Goal: Task Accomplishment & Management: Manage account settings

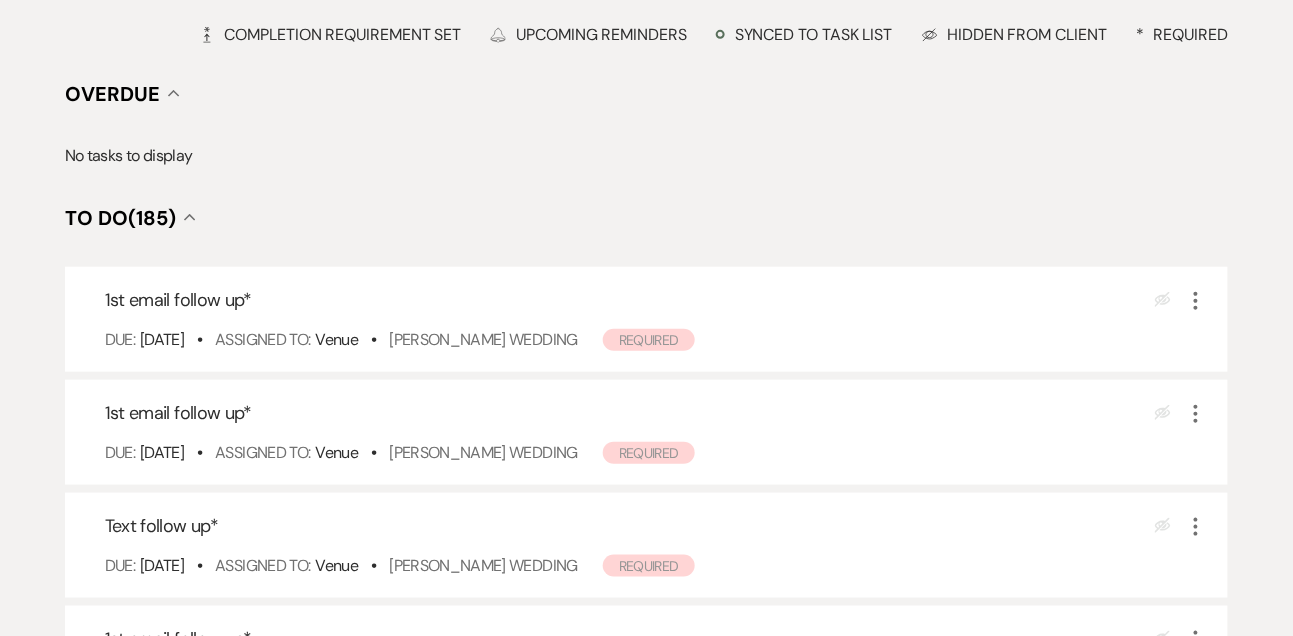
scroll to position [288, 0]
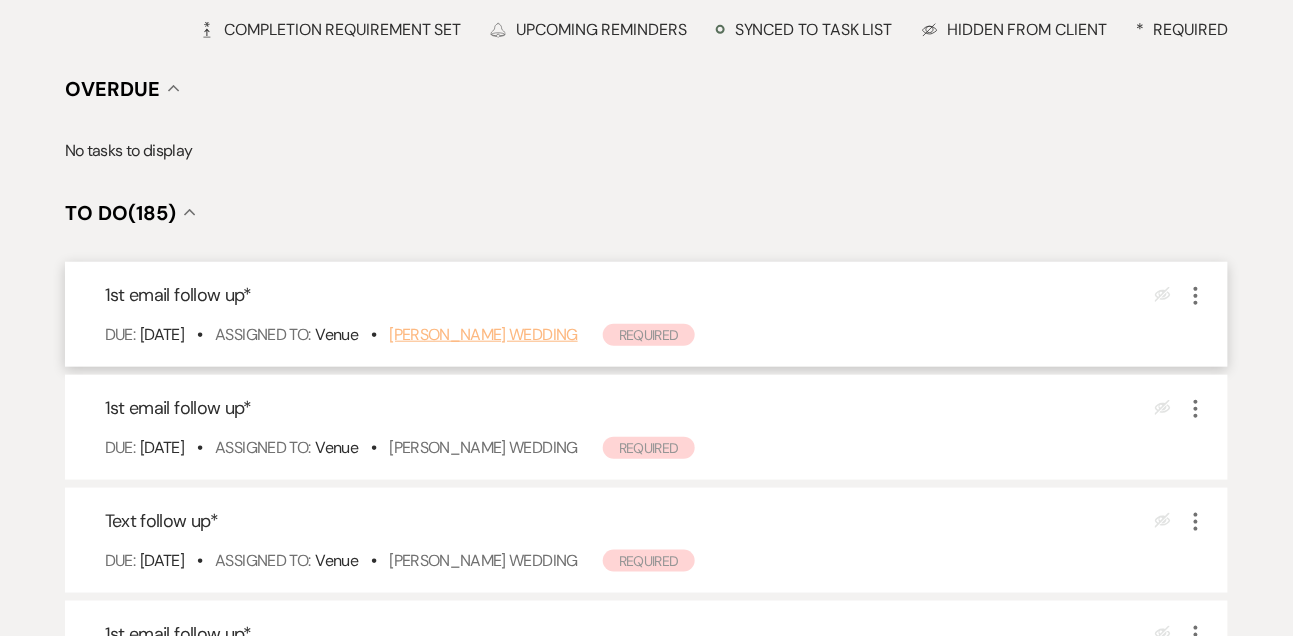
click at [519, 339] on link "[PERSON_NAME] Wedding" at bounding box center [483, 334] width 189 height 21
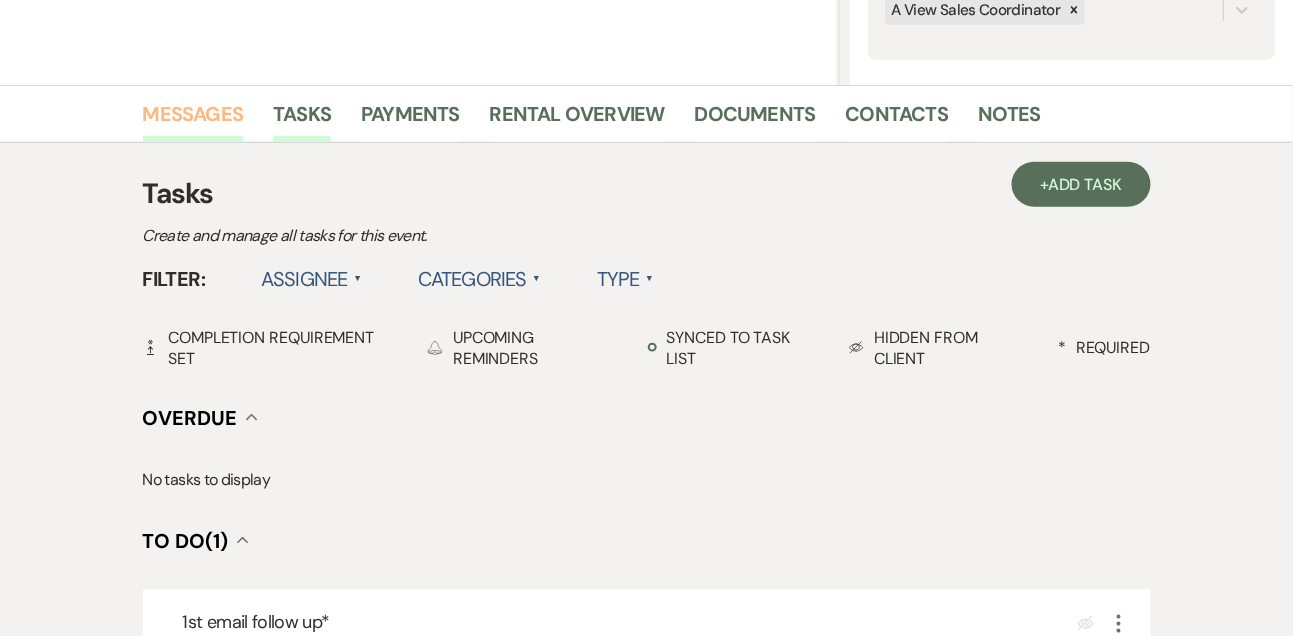
click at [194, 109] on link "Messages" at bounding box center [193, 120] width 101 height 44
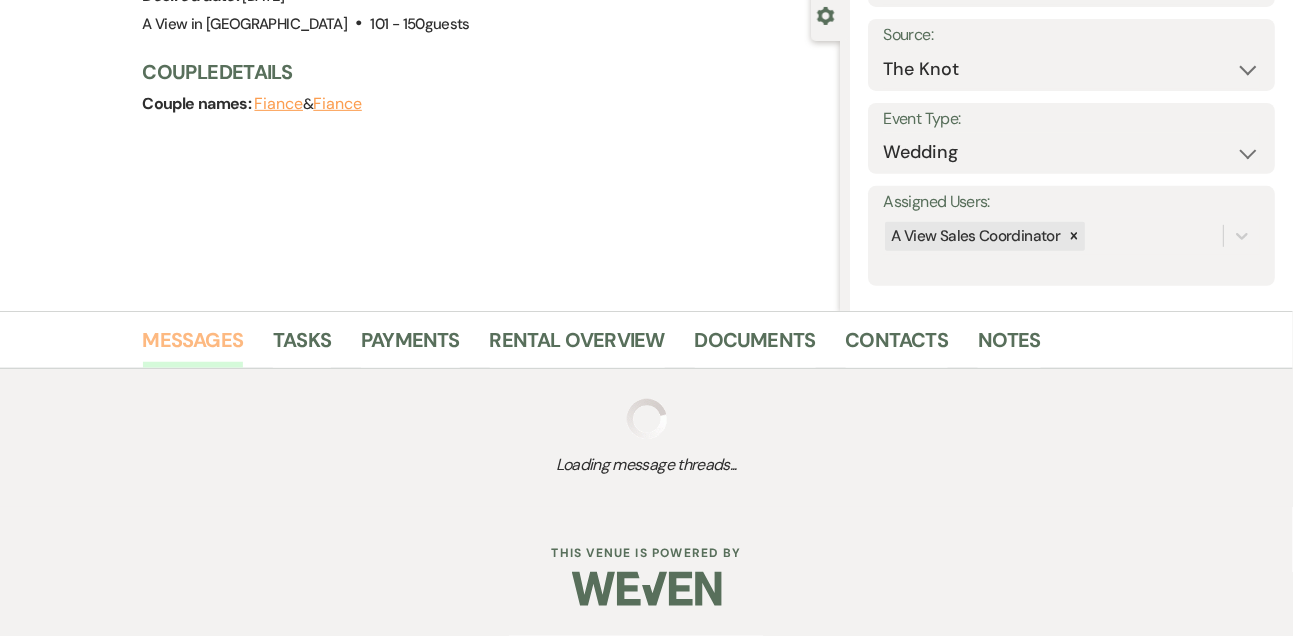
scroll to position [337, 0]
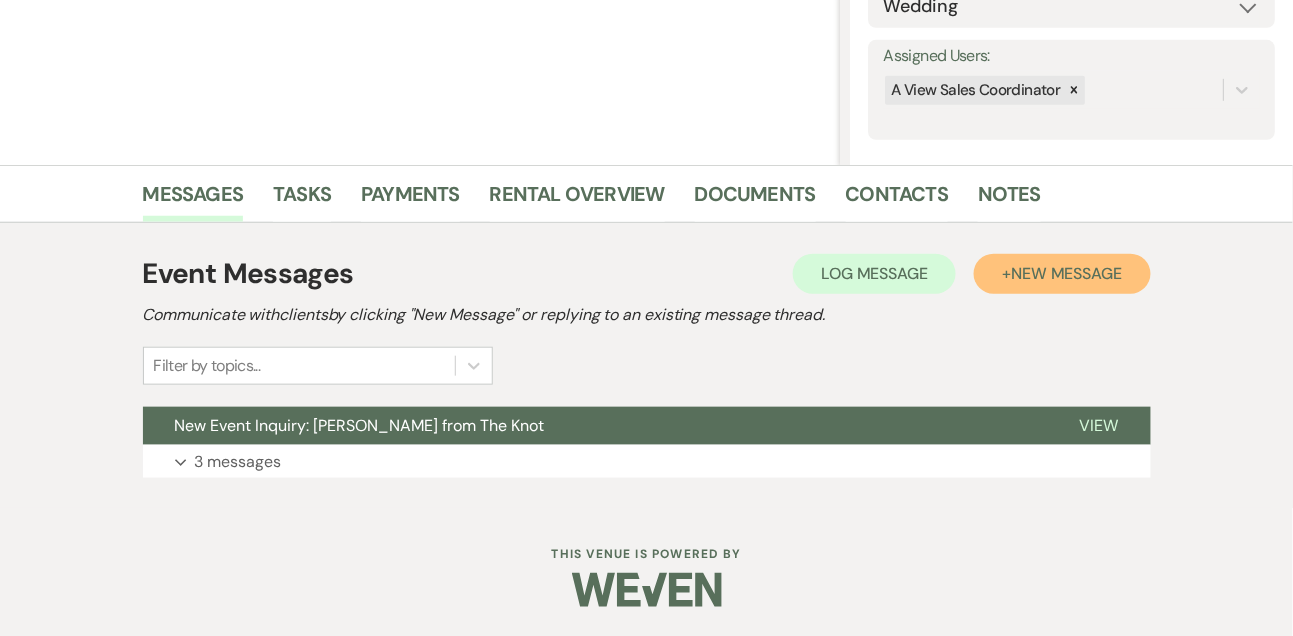
click at [1046, 286] on button "+ New Message" at bounding box center [1062, 274] width 176 height 40
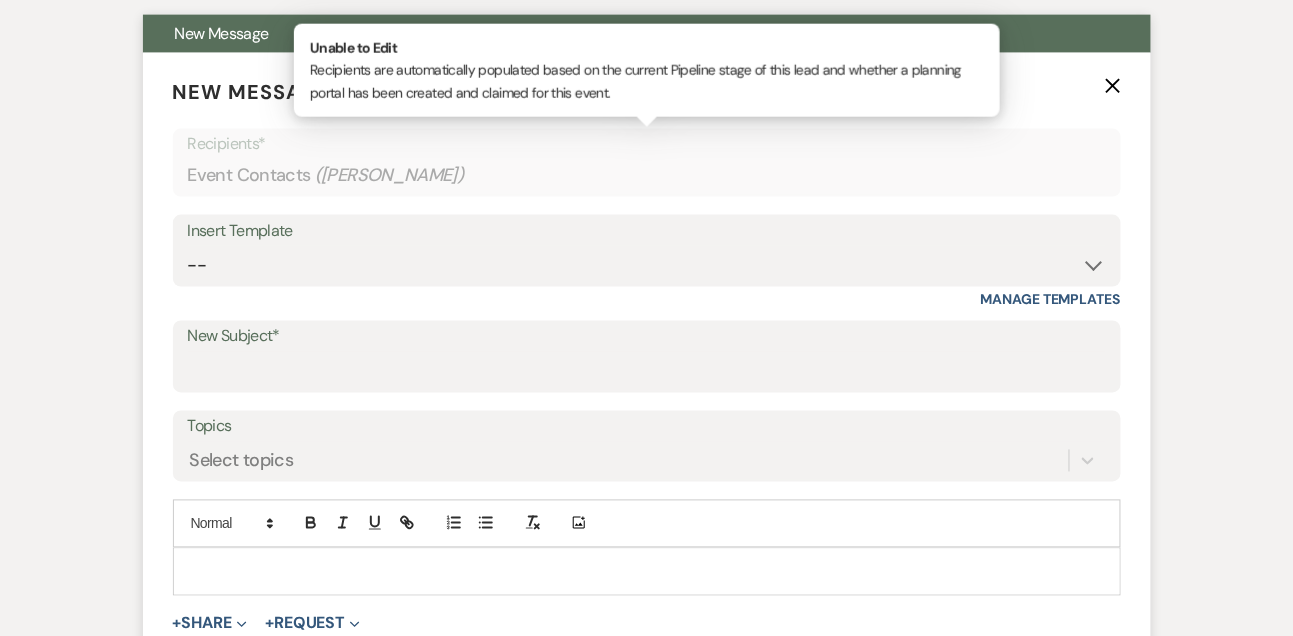
scroll to position [628, 0]
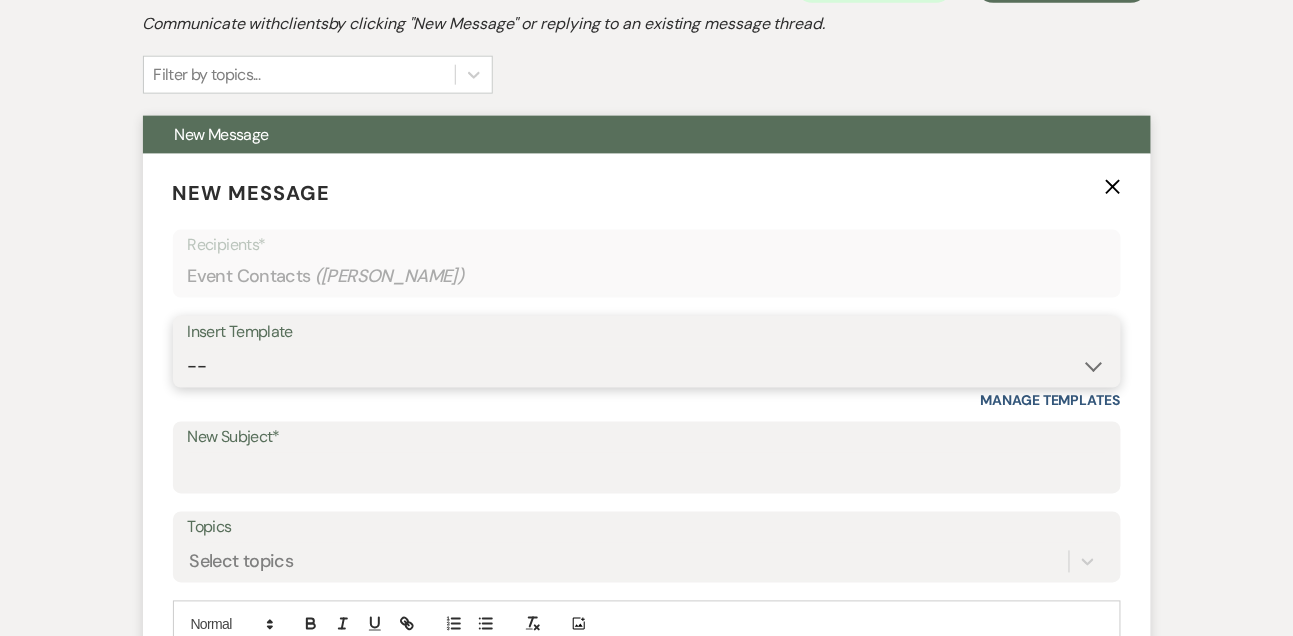
click at [240, 375] on select "-- Tour Confirmation Contract (Pre-Booked Leads) Out of office Inquiry Email Al…" at bounding box center [647, 366] width 918 height 39
select select "5550"
click at [188, 347] on select "-- Tour Confirmation Contract (Pre-Booked Leads) Out of office Inquiry Email Al…" at bounding box center [647, 366] width 918 height 39
type input "Still Thinking About A View Venues? Let’s Chat! 💬"
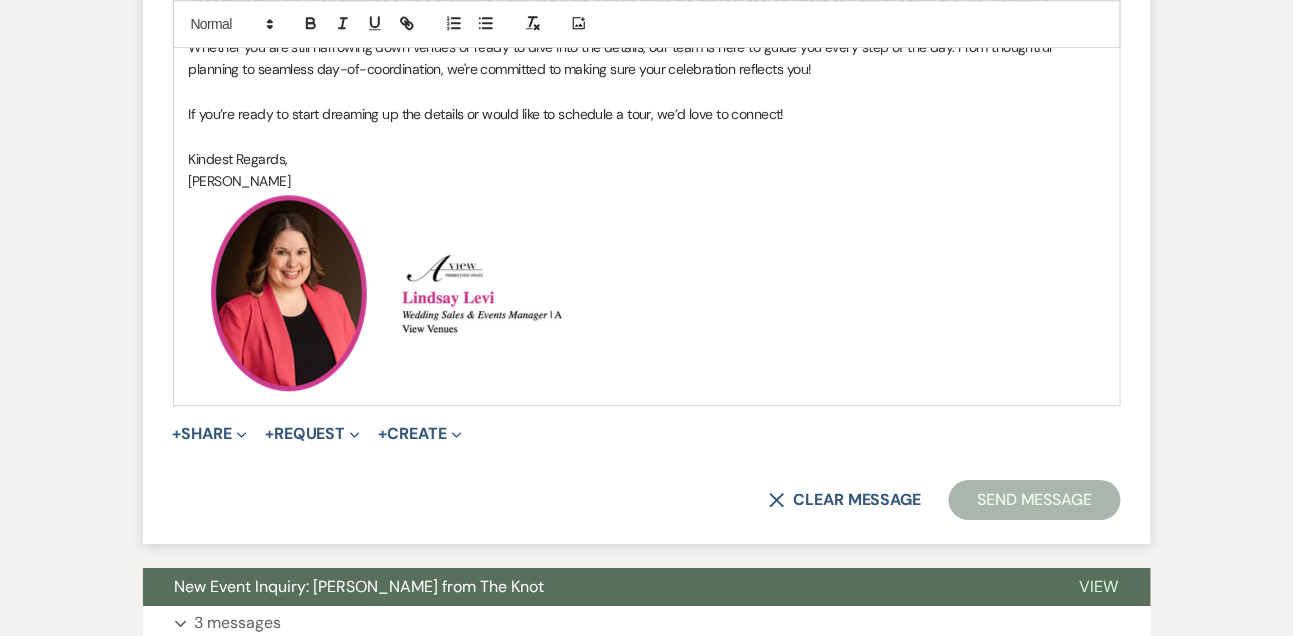
scroll to position [1370, 0]
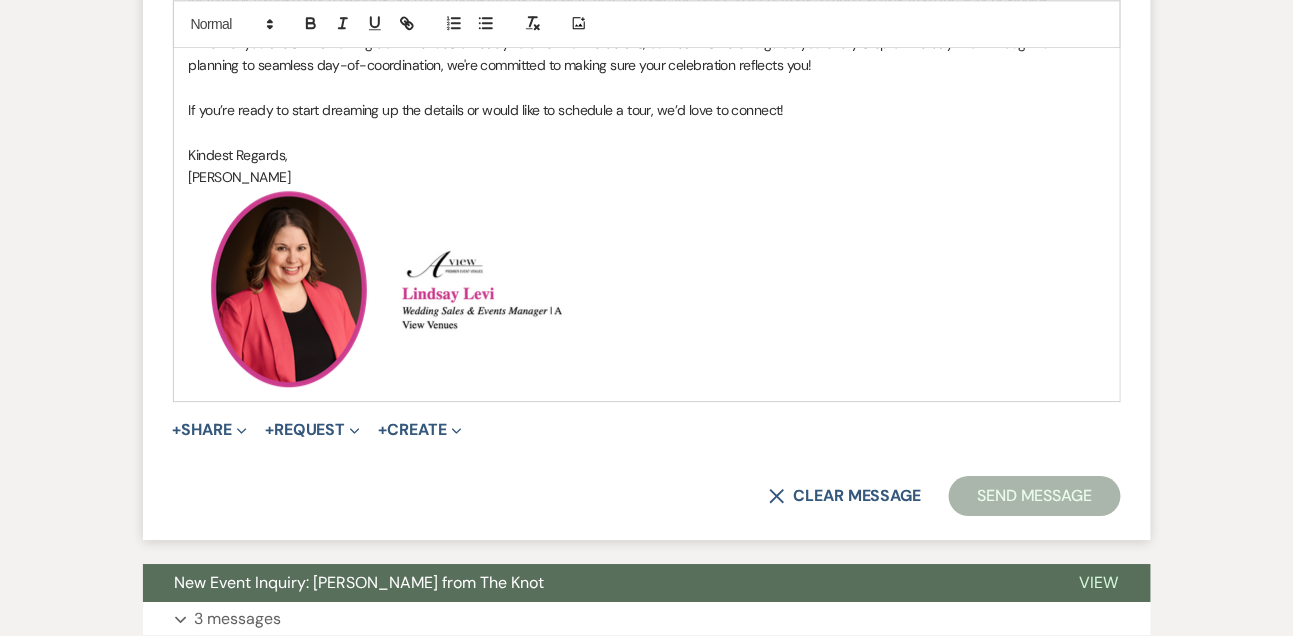
click at [1012, 486] on button "Send Message" at bounding box center [1034, 496] width 171 height 40
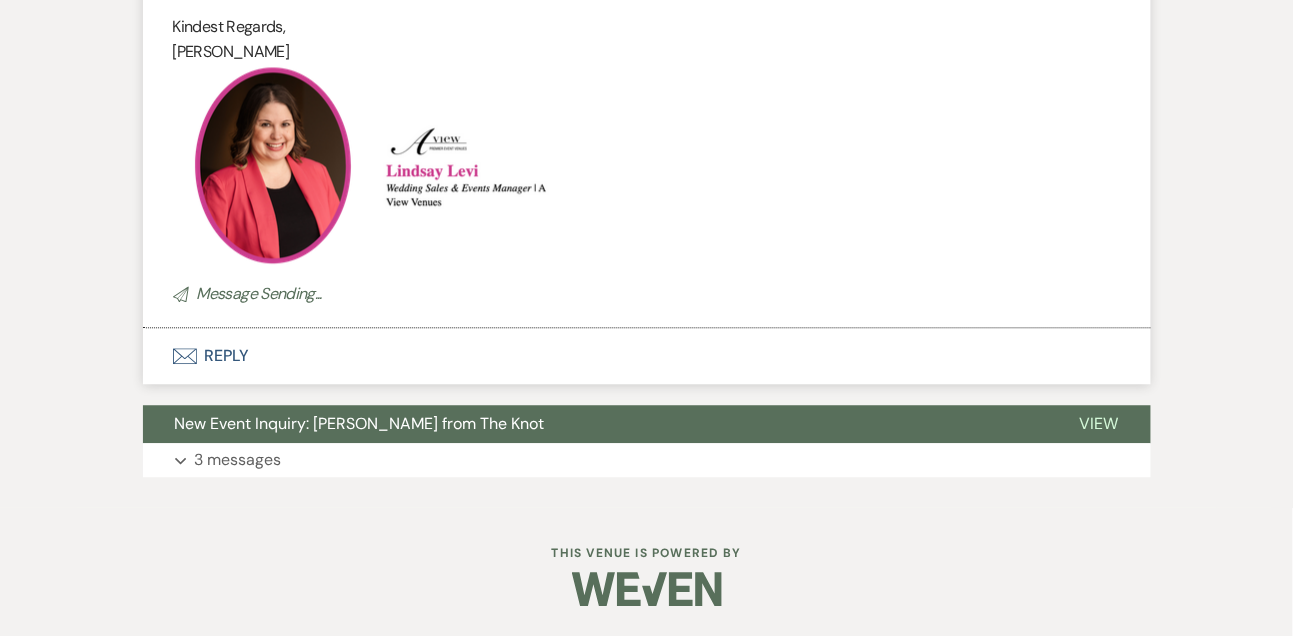
scroll to position [627, 0]
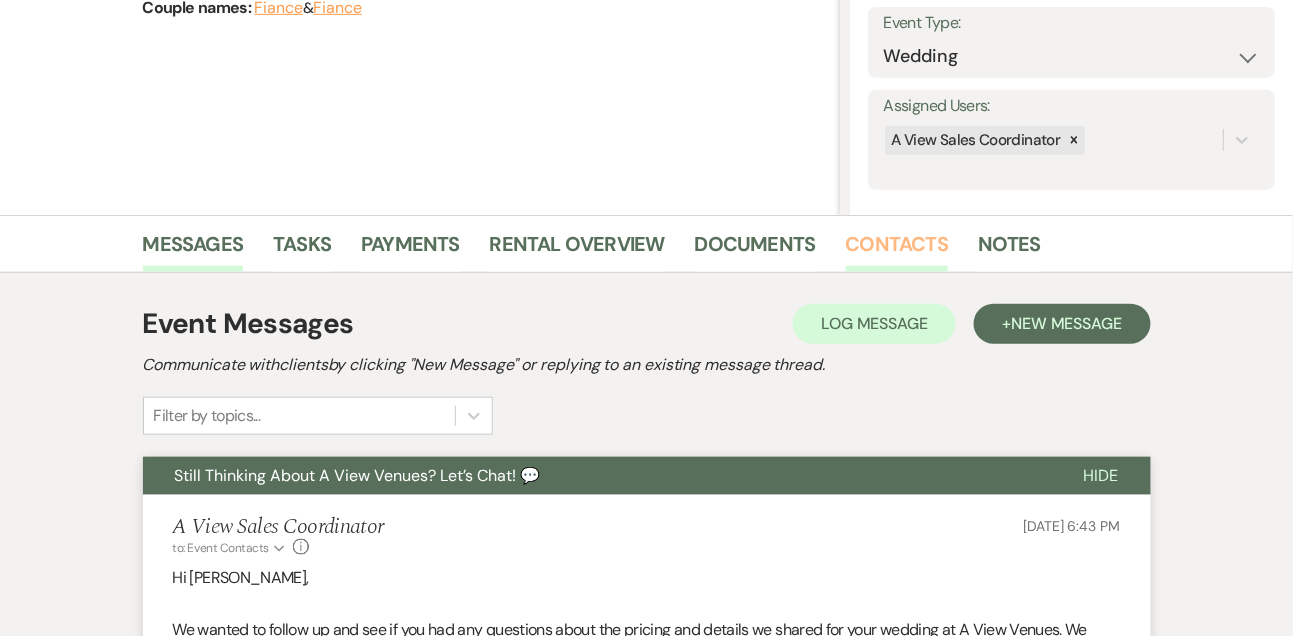
click at [929, 257] on link "Contacts" at bounding box center [897, 250] width 103 height 44
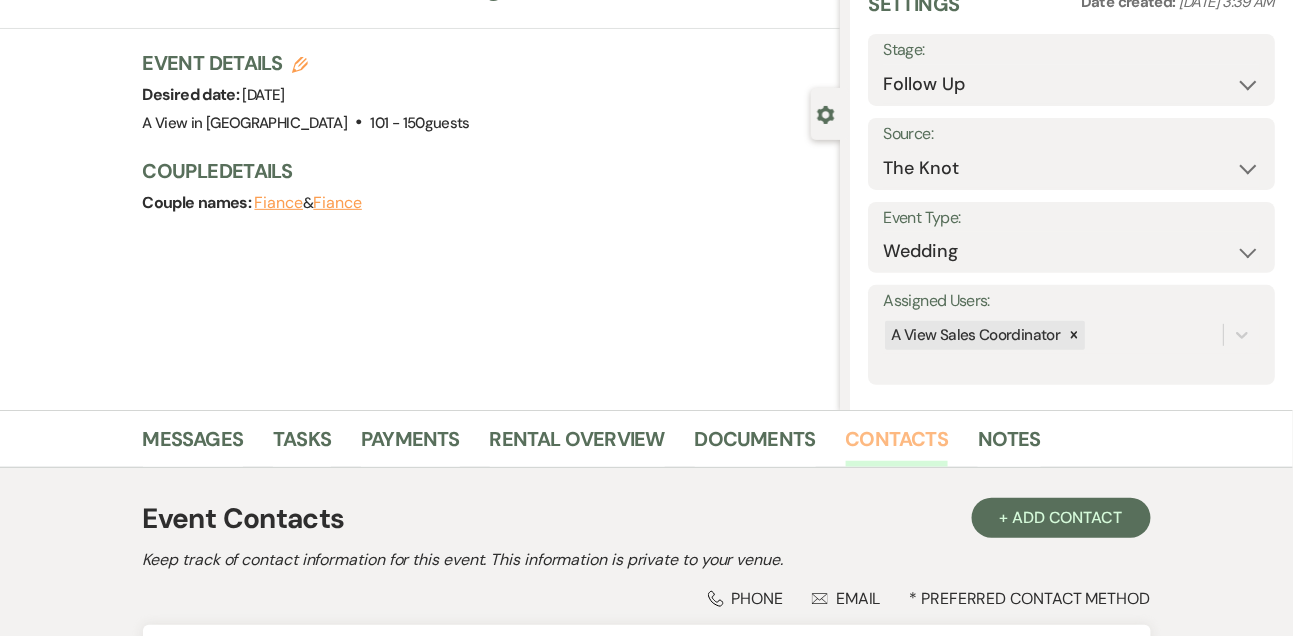
scroll to position [287, 0]
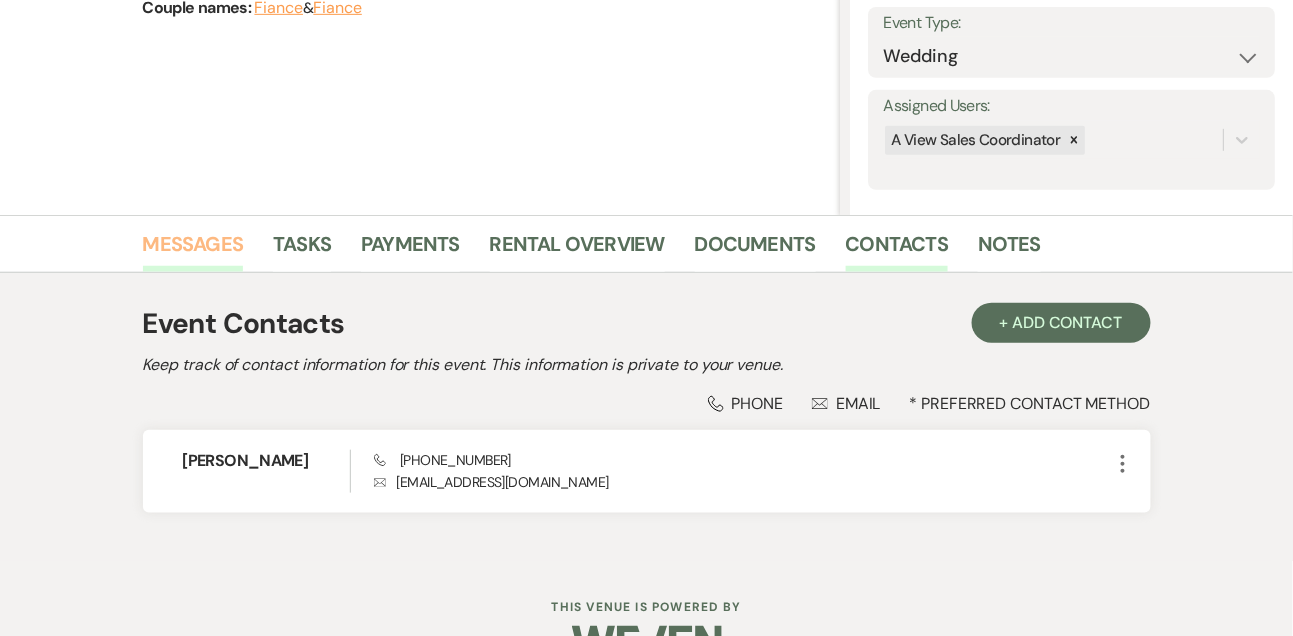
click at [202, 241] on link "Messages" at bounding box center [193, 250] width 101 height 44
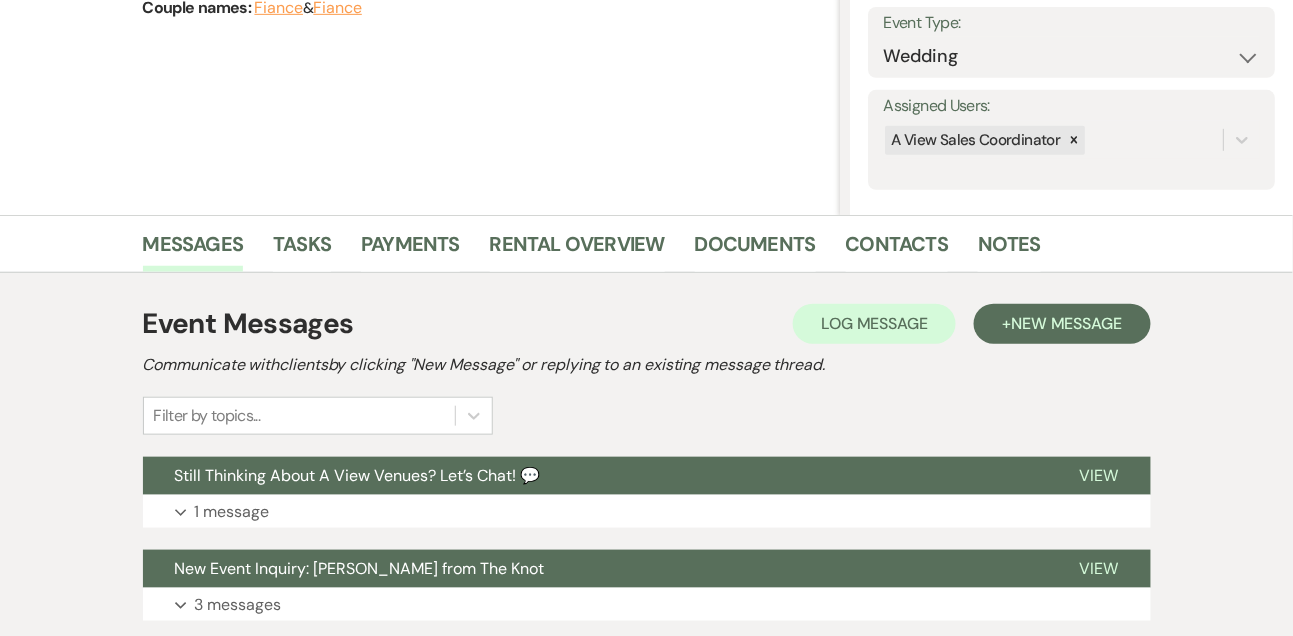
click at [335, 239] on li "Tasks" at bounding box center [317, 248] width 88 height 48
click at [311, 240] on link "Tasks" at bounding box center [302, 250] width 58 height 44
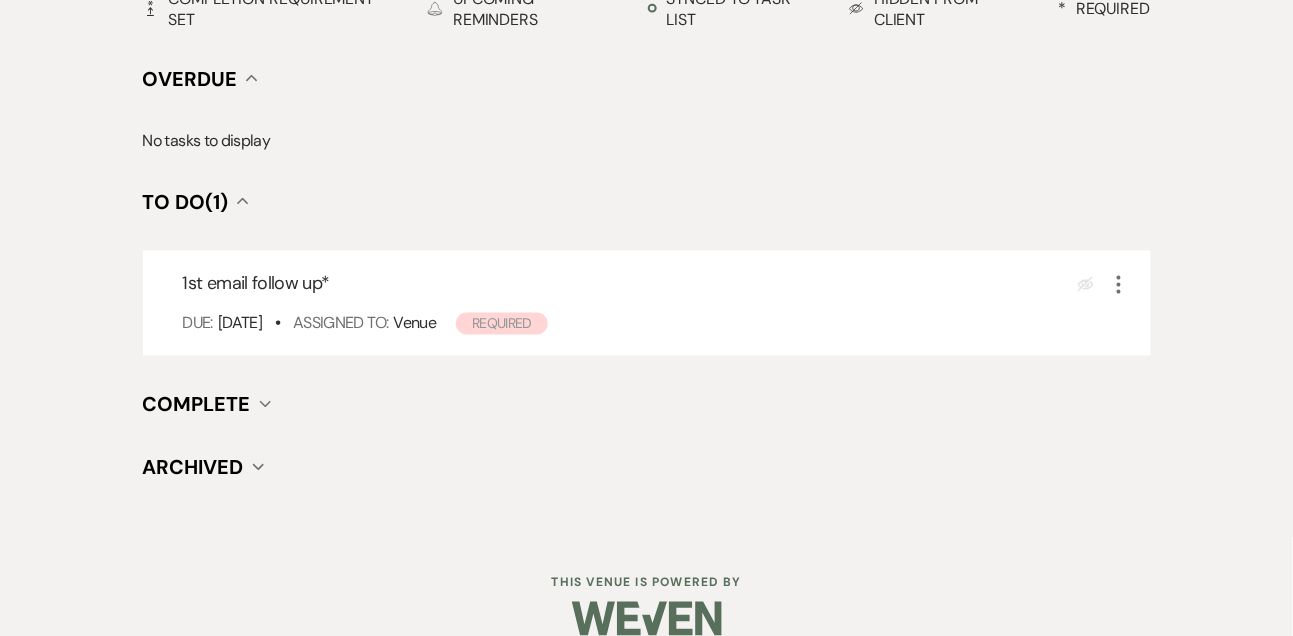
scroll to position [785, 0]
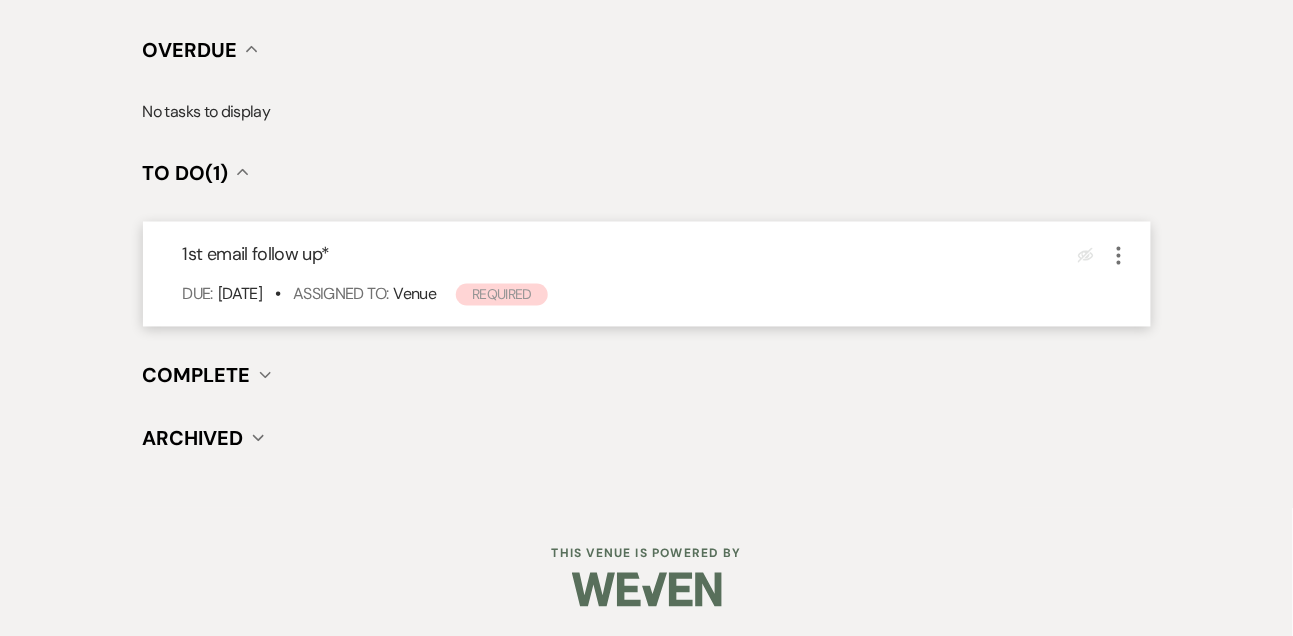
click at [1115, 266] on icon "More" at bounding box center [1119, 256] width 24 height 24
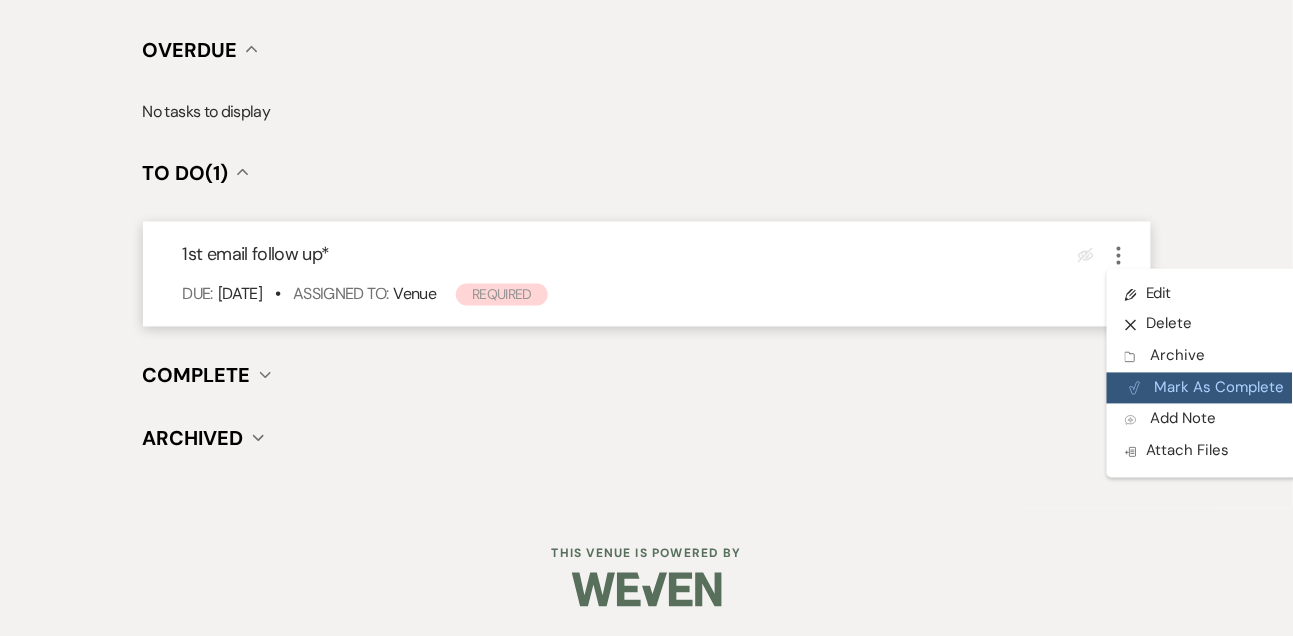
click at [1145, 392] on button "Plan Portal Link Mark As Complete" at bounding box center [1205, 389] width 196 height 32
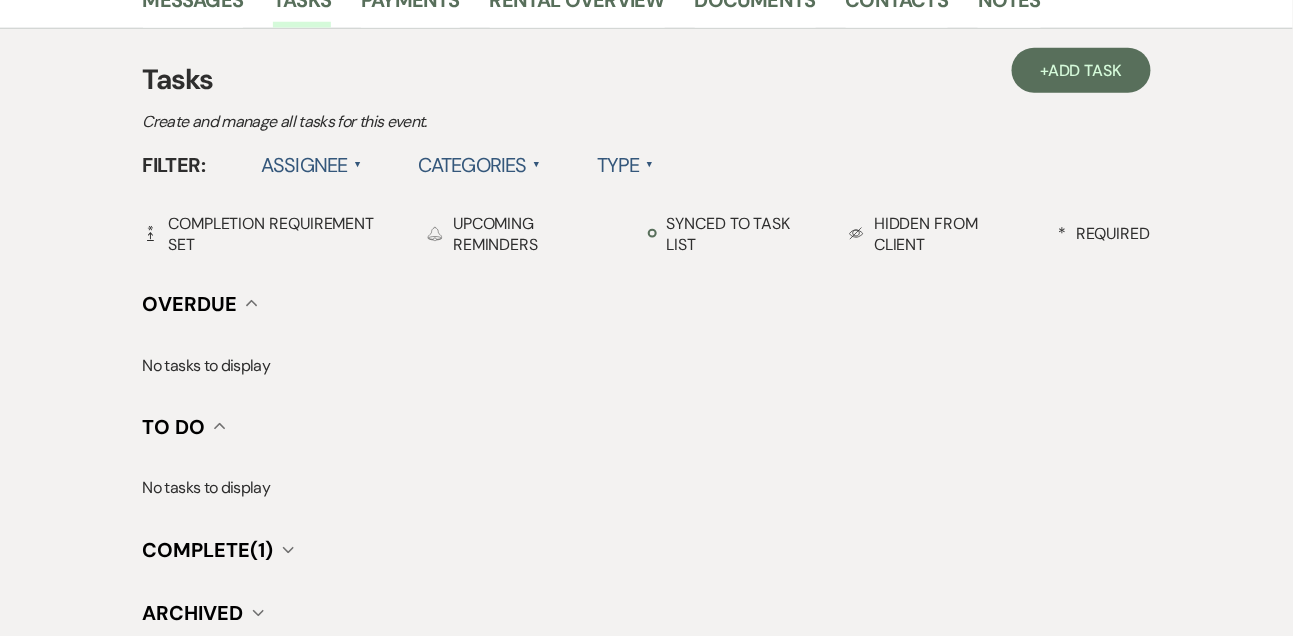
scroll to position [503, 0]
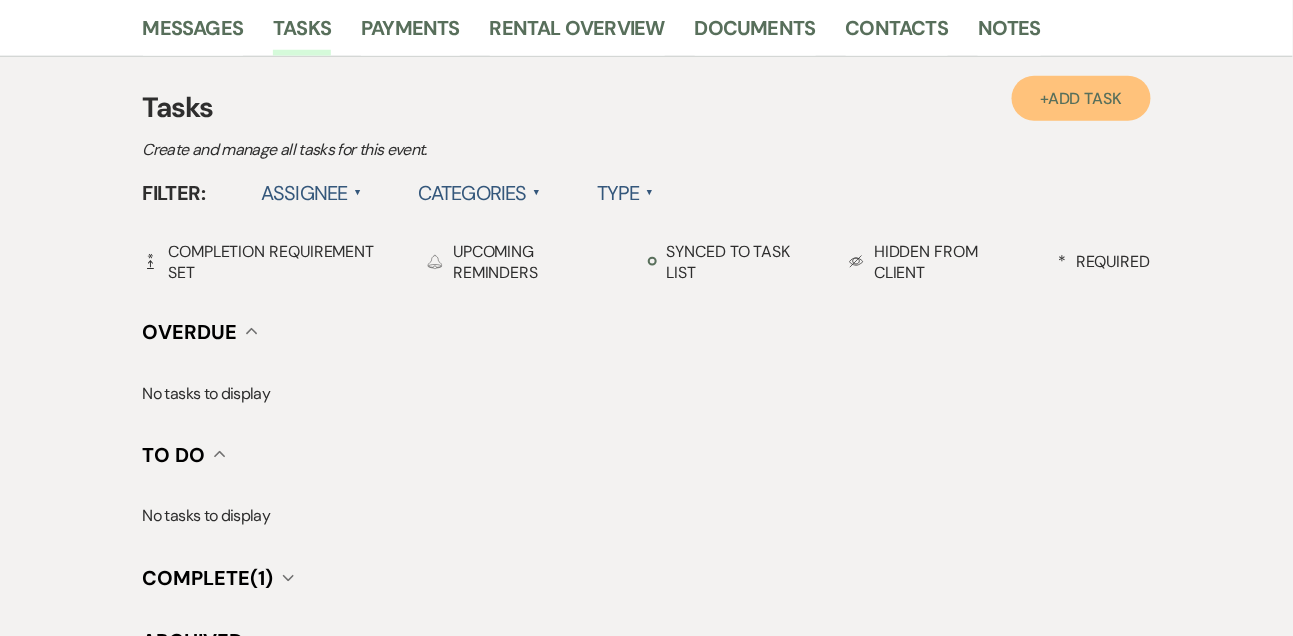
click at [1083, 98] on span "Add Task" at bounding box center [1085, 98] width 74 height 21
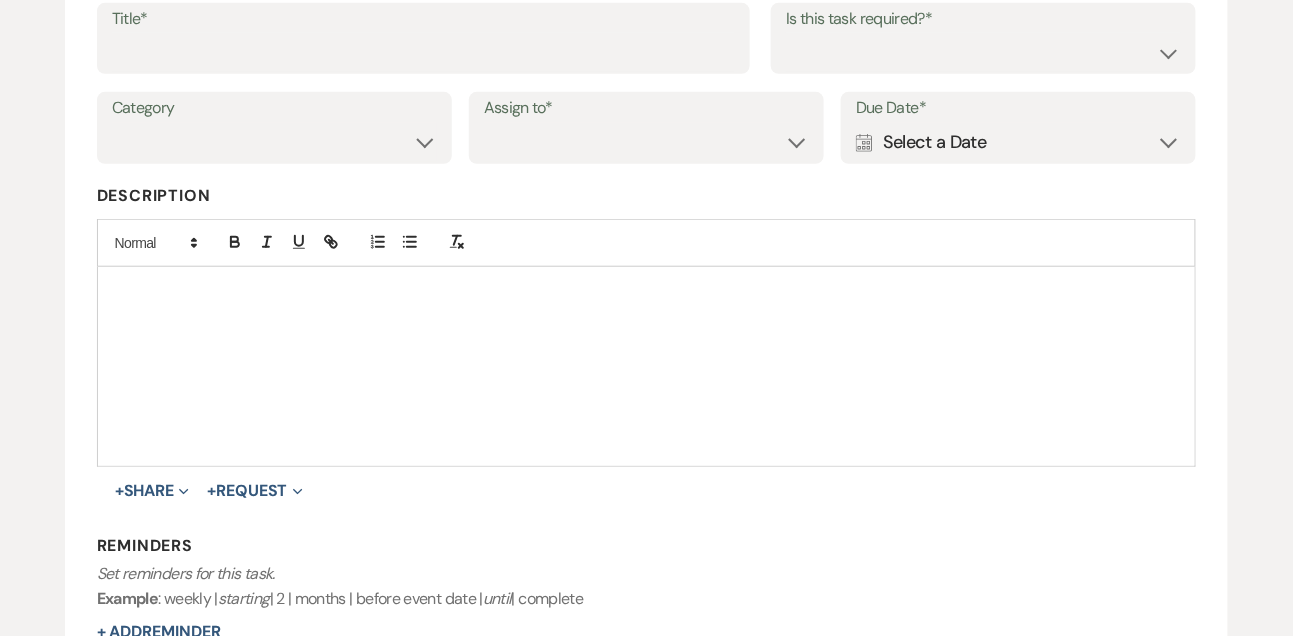
scroll to position [303, 0]
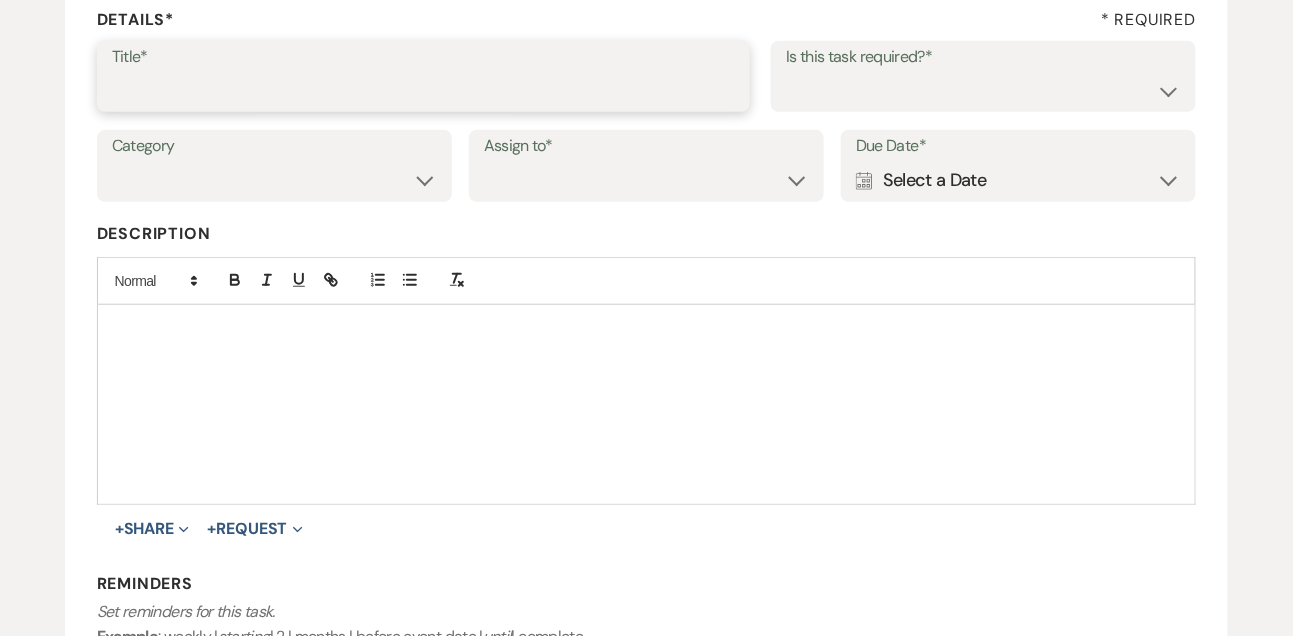
click at [423, 99] on input "Title*" at bounding box center [424, 90] width 624 height 39
type input "Text follow up"
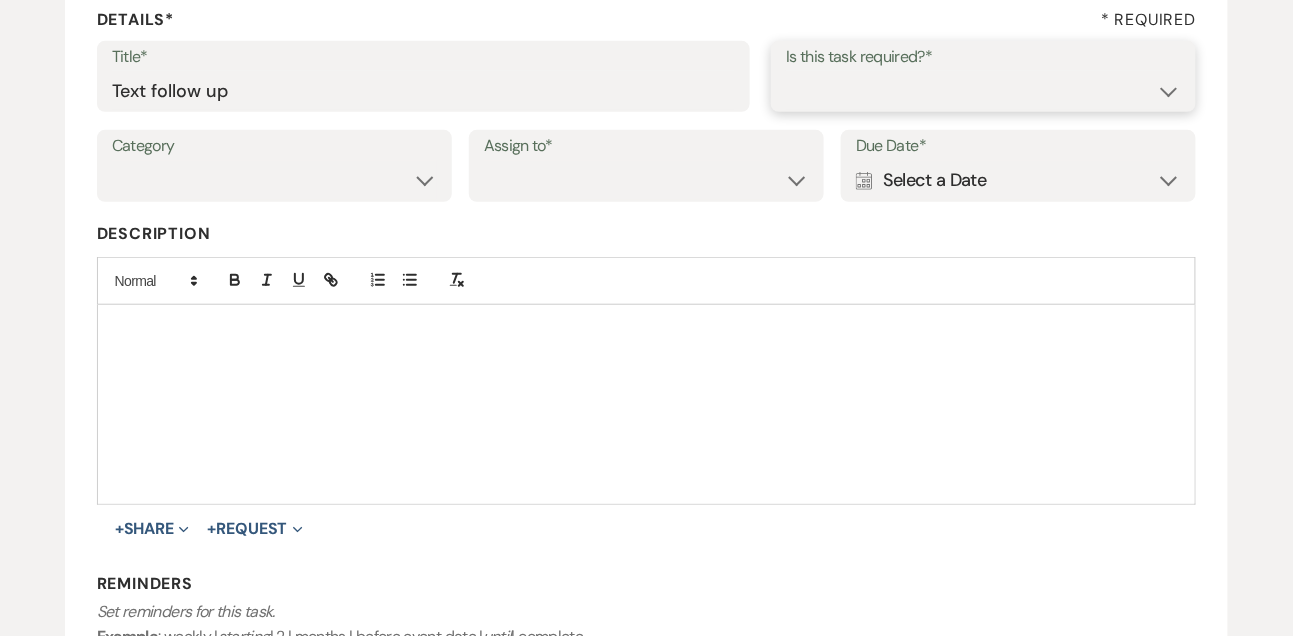
click at [800, 100] on select "Yes No" at bounding box center [983, 90] width 395 height 39
select select "true"
click at [786, 71] on select "Yes No" at bounding box center [983, 90] width 395 height 39
click at [219, 189] on select "Venue Vendors Guests Details Finalize & Share" at bounding box center [274, 180] width 325 height 39
select select "31"
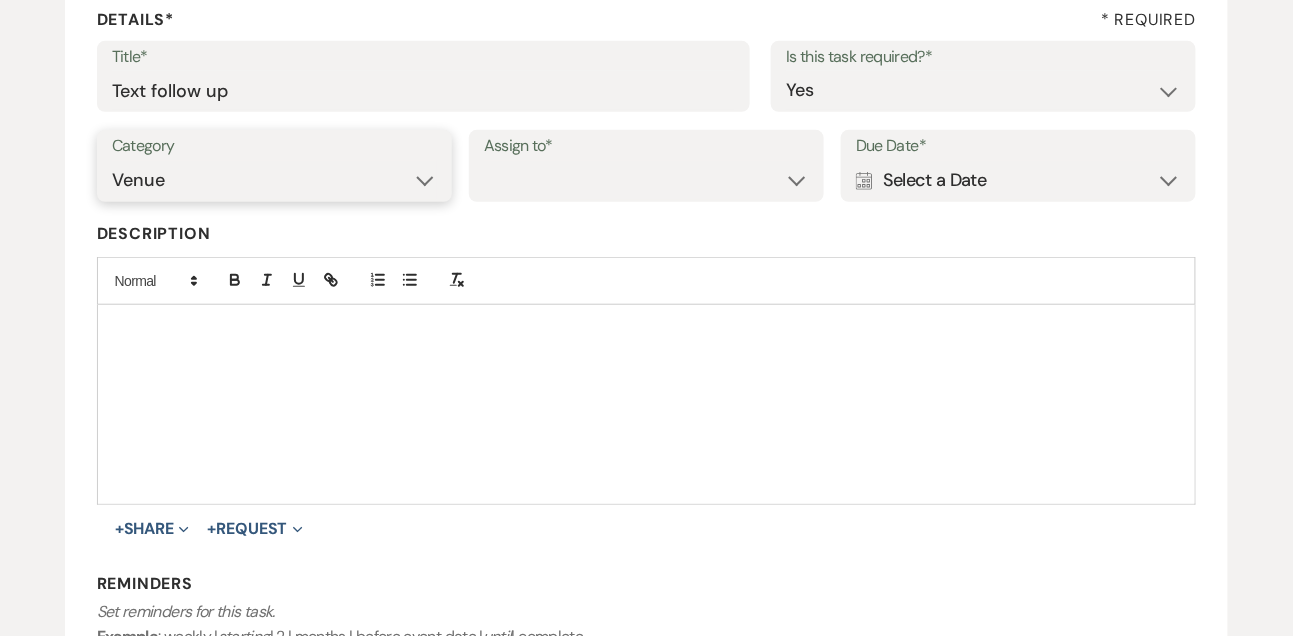
click at [112, 161] on select "Venue Vendors Guests Details Finalize & Share" at bounding box center [274, 180] width 325 height 39
click at [517, 190] on select "Venue Client" at bounding box center [646, 180] width 325 height 39
select select "venueHost"
click at [484, 161] on select "Venue Client" at bounding box center [646, 180] width 325 height 39
click at [1018, 186] on div "Calendar Select a Date Expand" at bounding box center [1018, 180] width 325 height 39
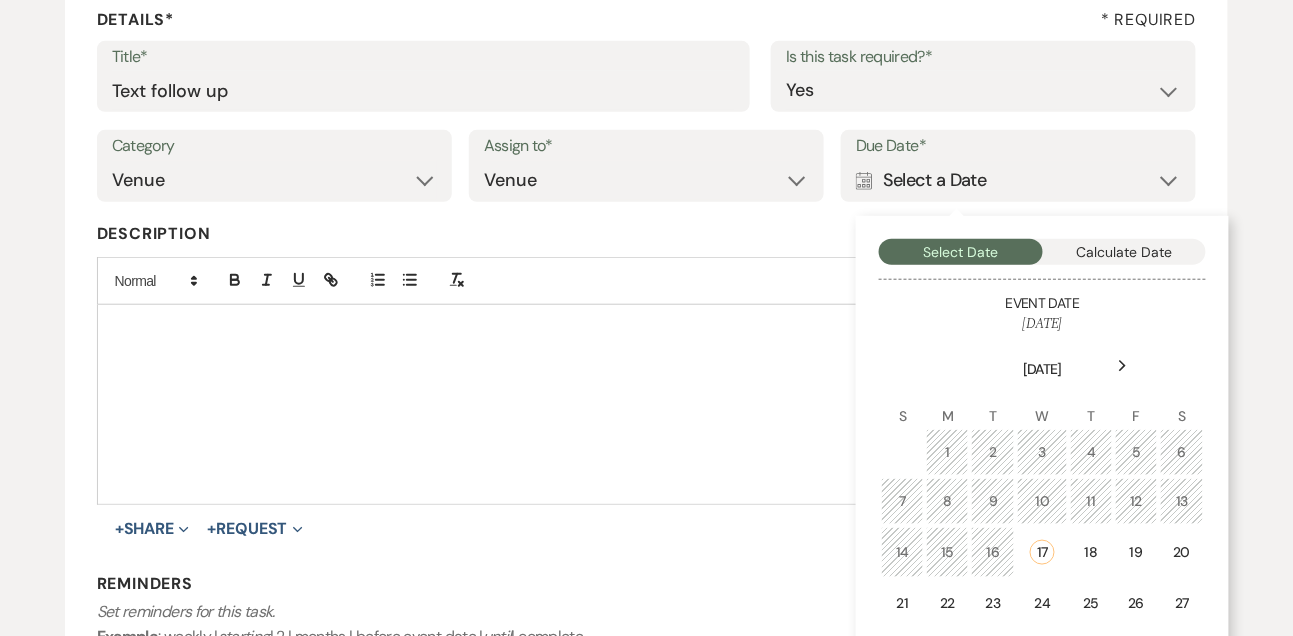
click at [1120, 353] on div "Next" at bounding box center [1123, 366] width 32 height 32
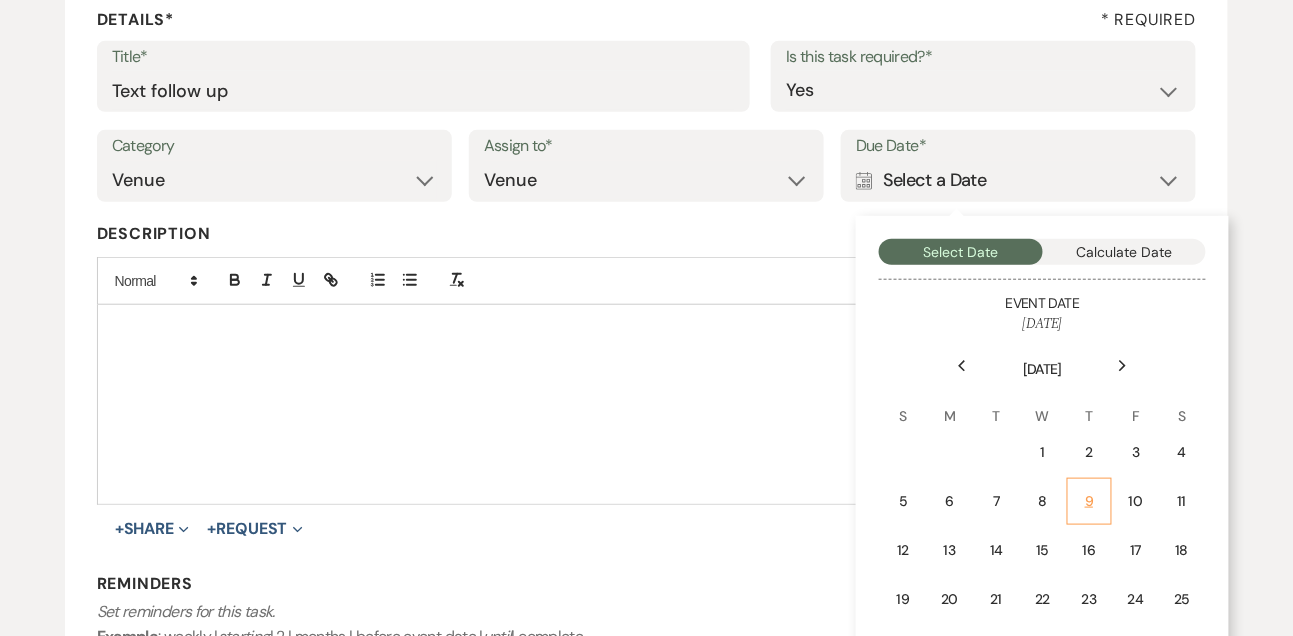
click at [1089, 502] on div "9" at bounding box center [1089, 501] width 19 height 21
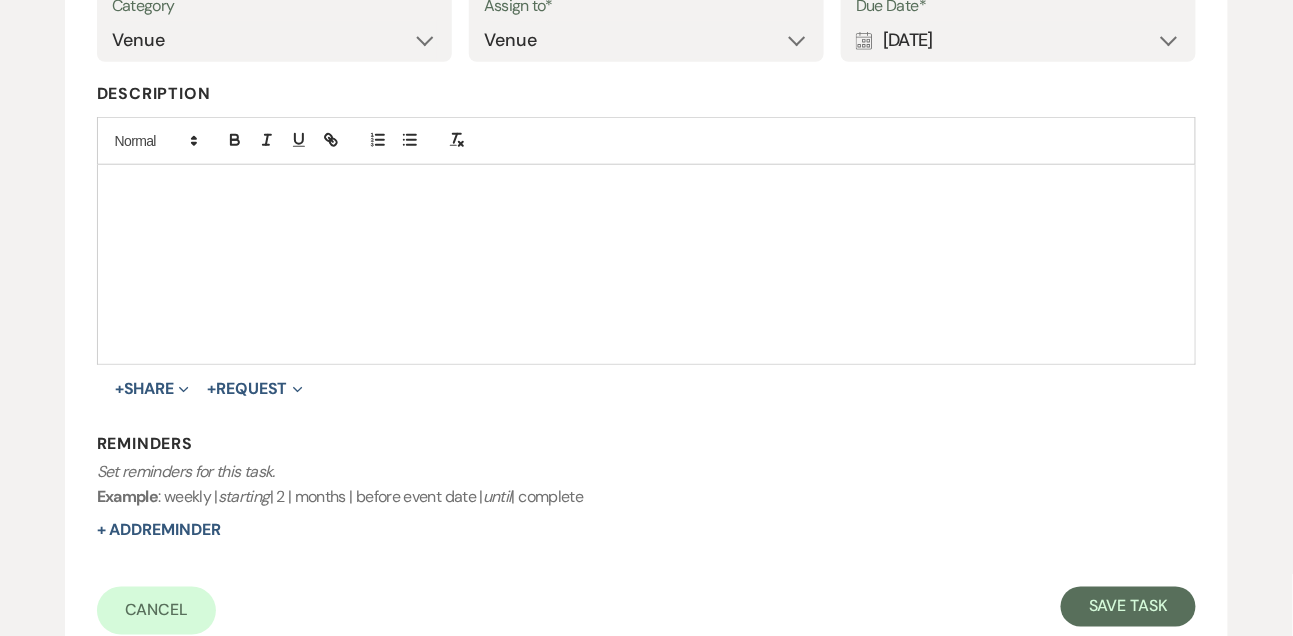
scroll to position [470, 0]
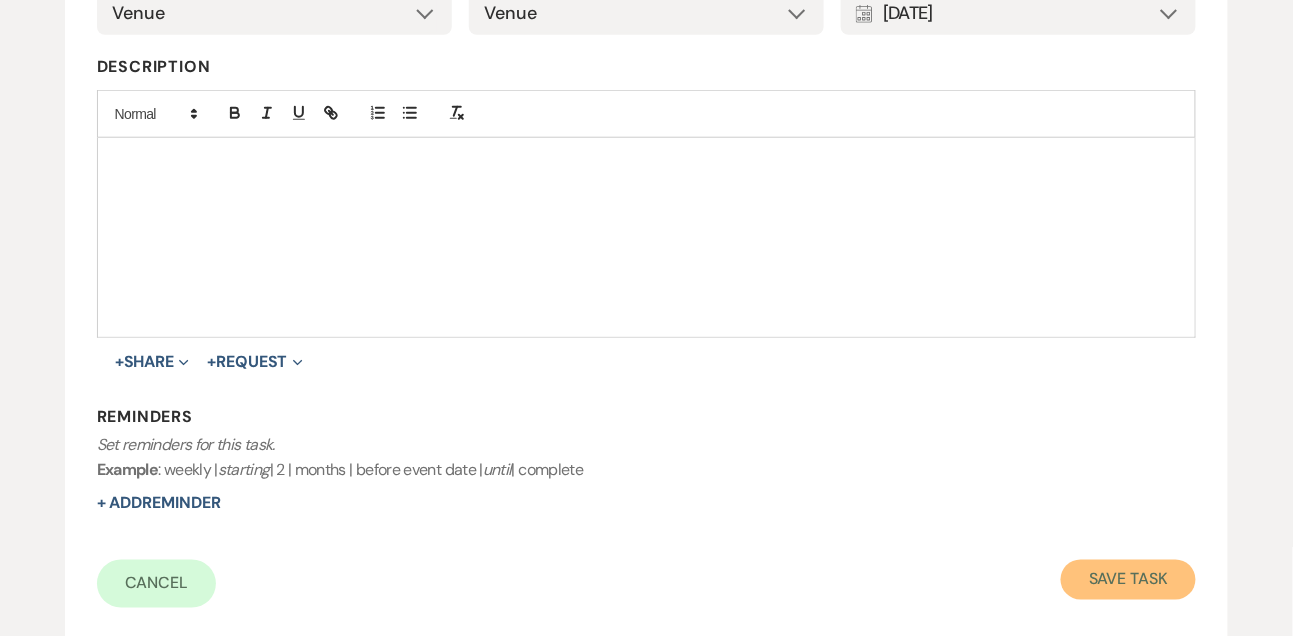
click at [1119, 570] on button "Save Task" at bounding box center [1128, 580] width 135 height 40
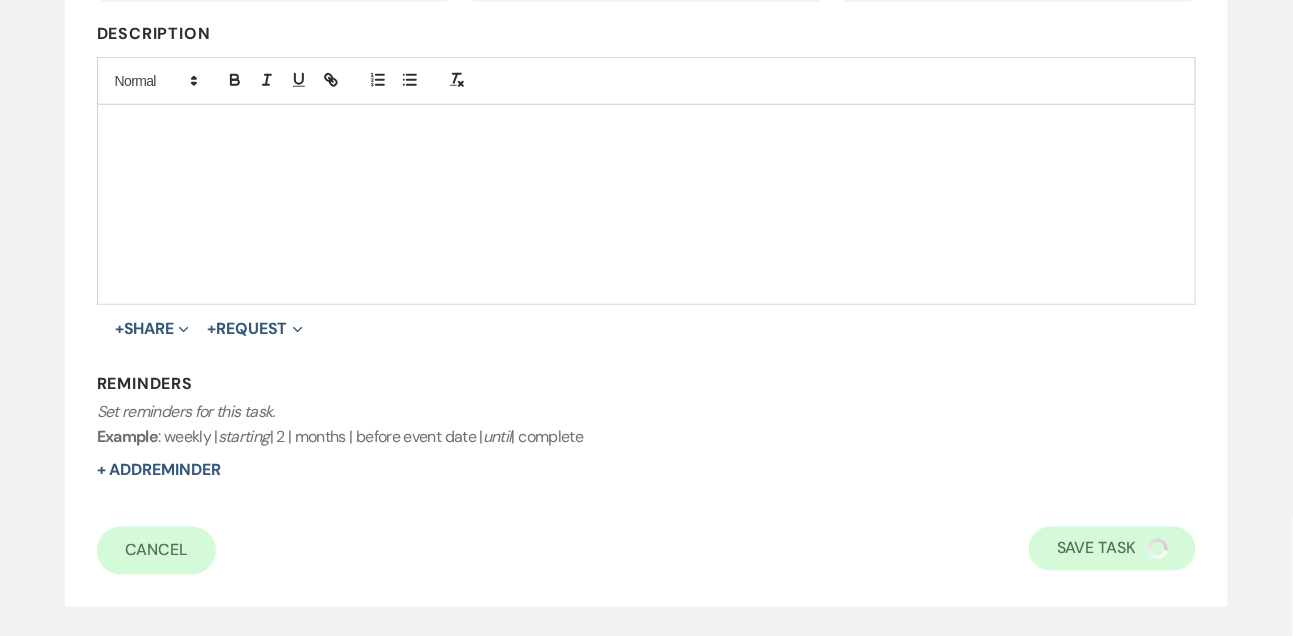
select select "9"
select select "2"
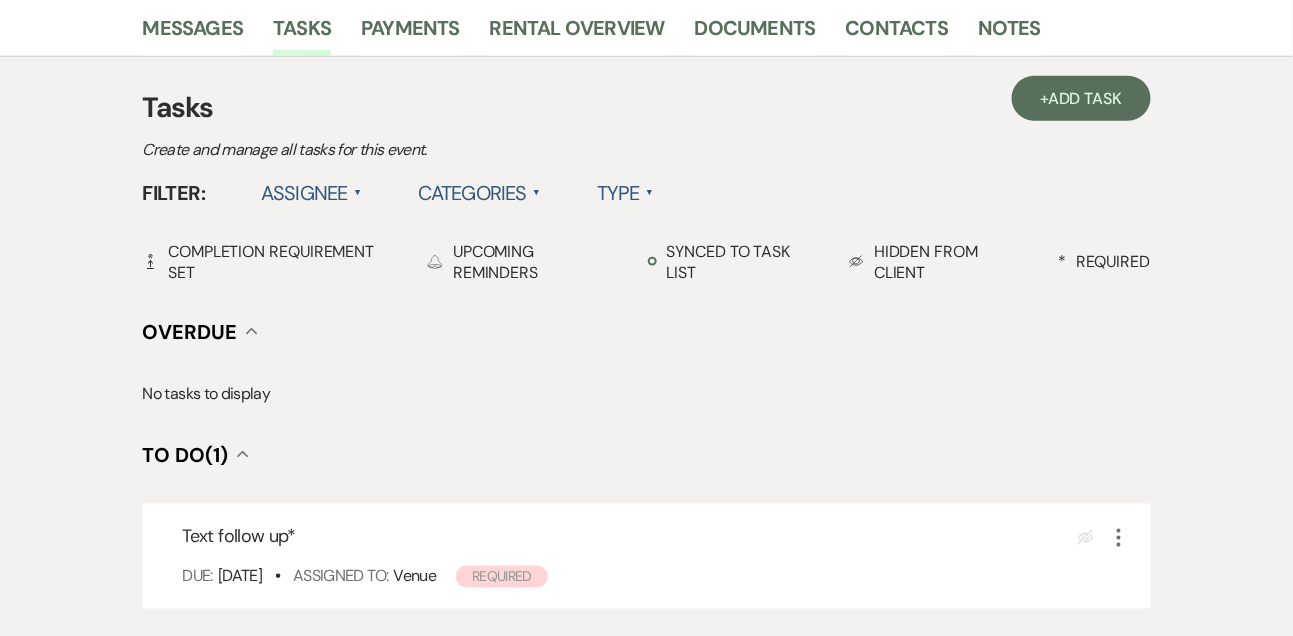
scroll to position [250, 0]
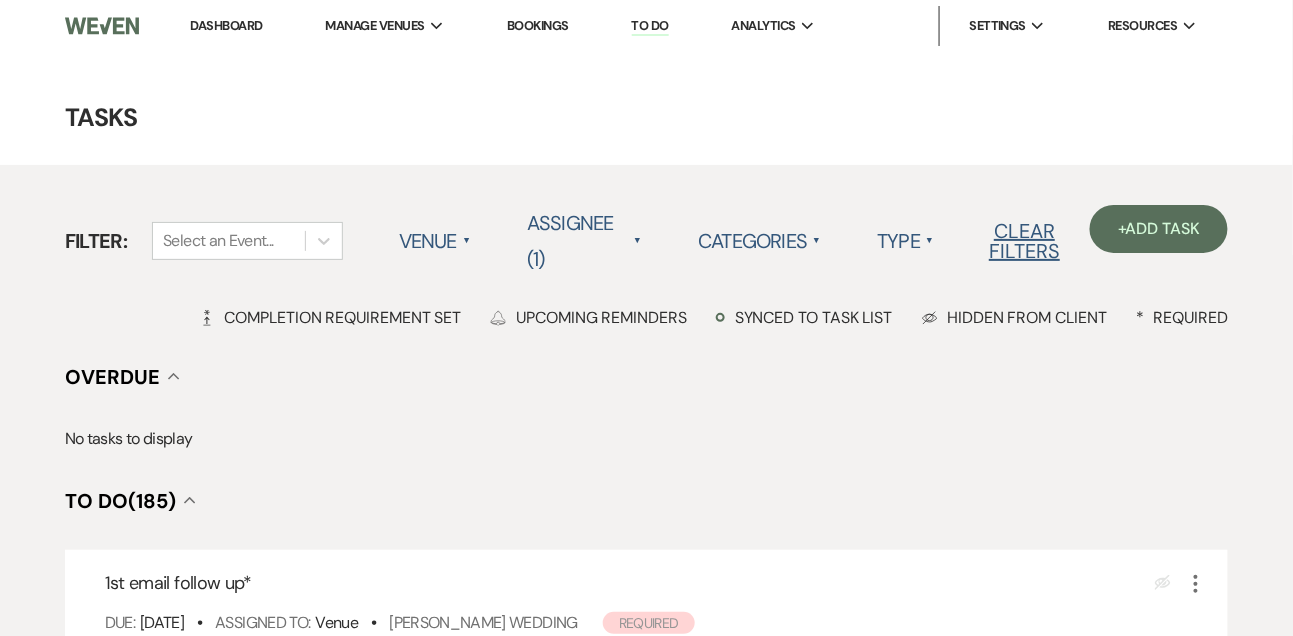
scroll to position [286, 0]
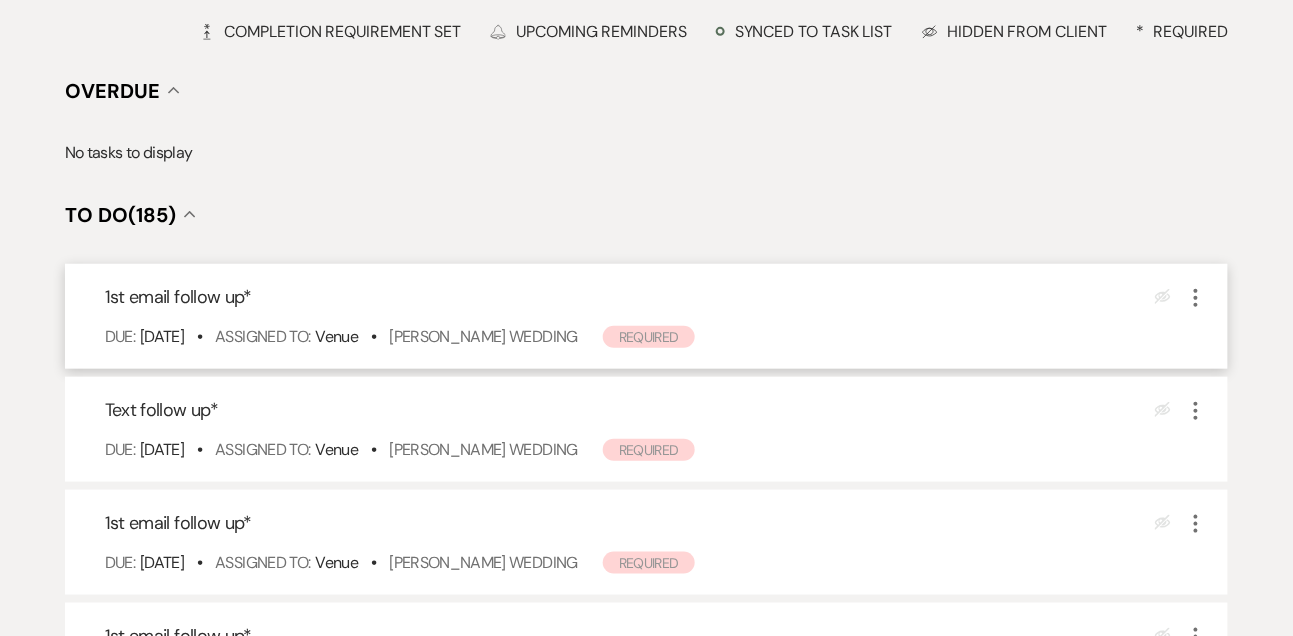
click at [555, 321] on div "1st email follow up * Eye Blocked More Due: Sep 17 25 • Assigned To: Venue • Je…" at bounding box center [647, 316] width 1164 height 105
click at [553, 330] on link "Jennifer Aldana's Wedding" at bounding box center [483, 336] width 189 height 21
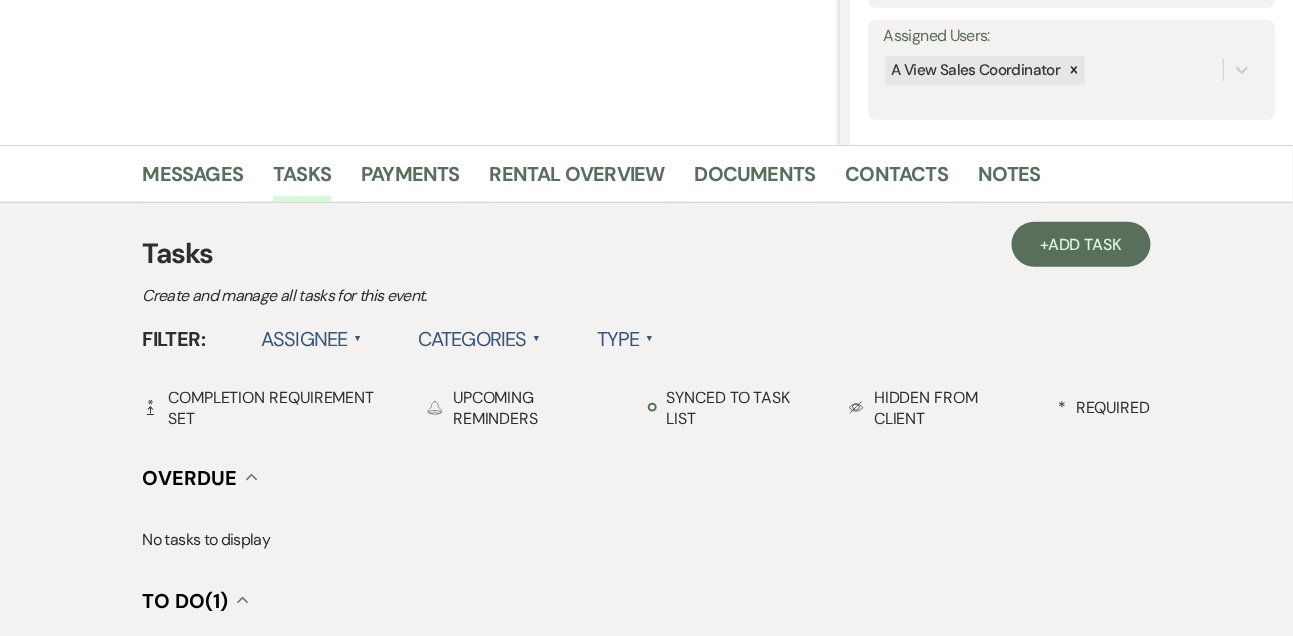
scroll to position [525, 0]
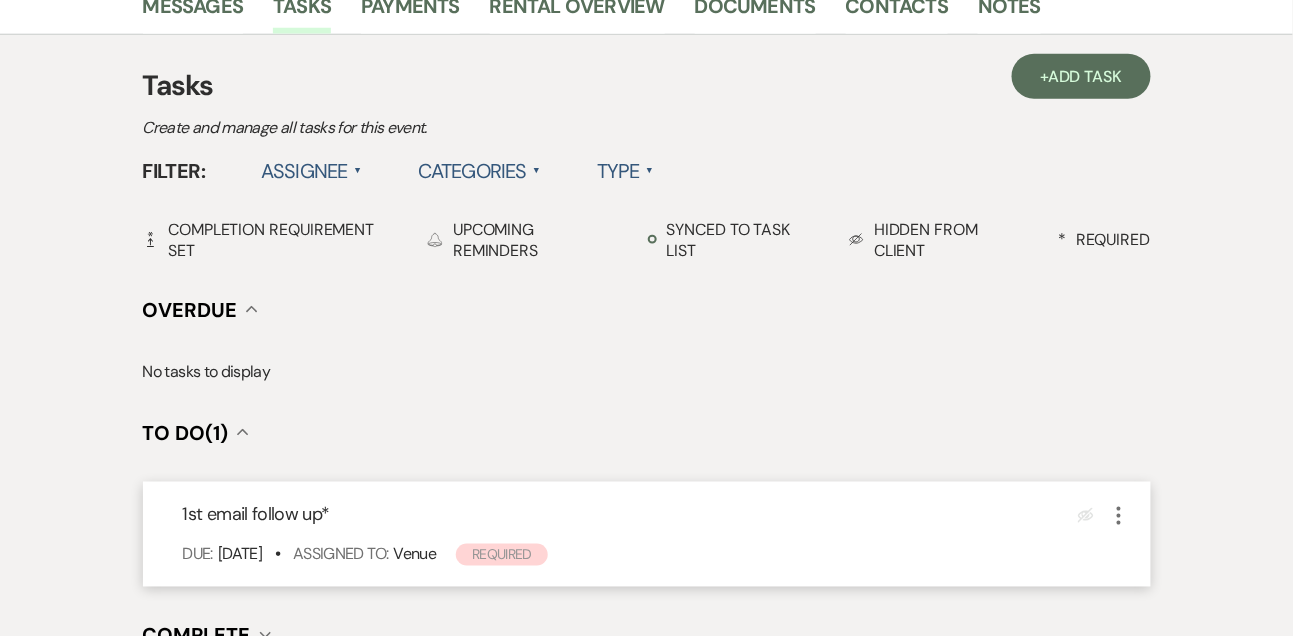
click at [1127, 510] on icon "More" at bounding box center [1119, 516] width 24 height 24
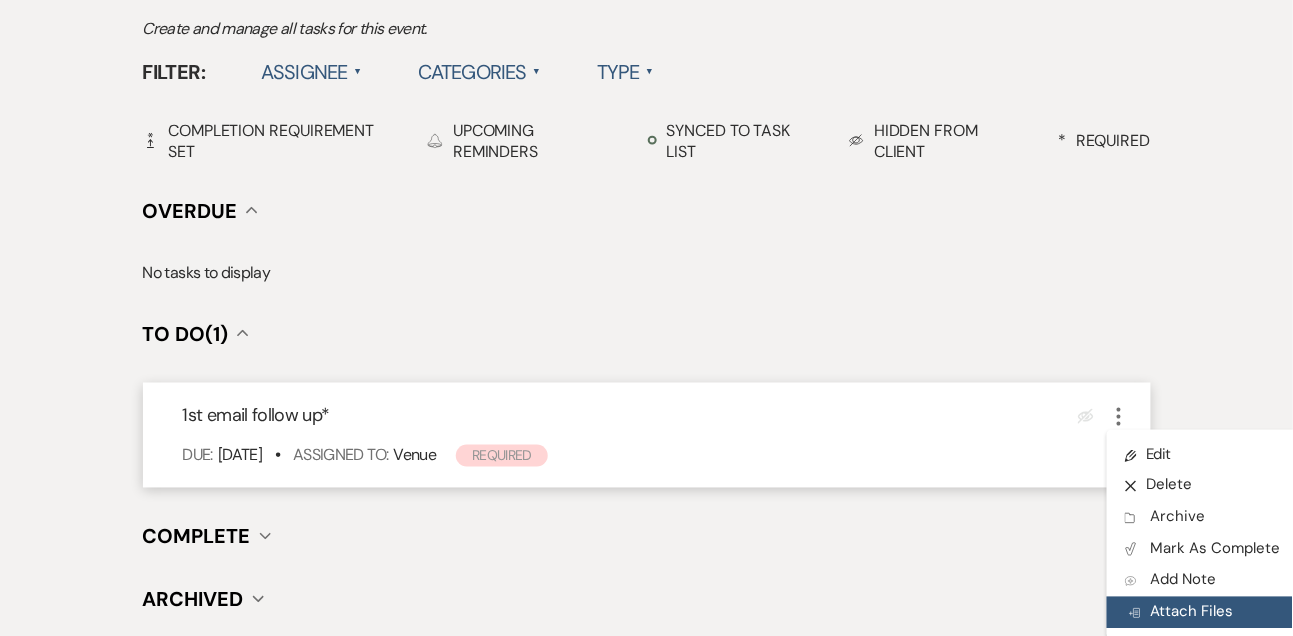
scroll to position [653, 0]
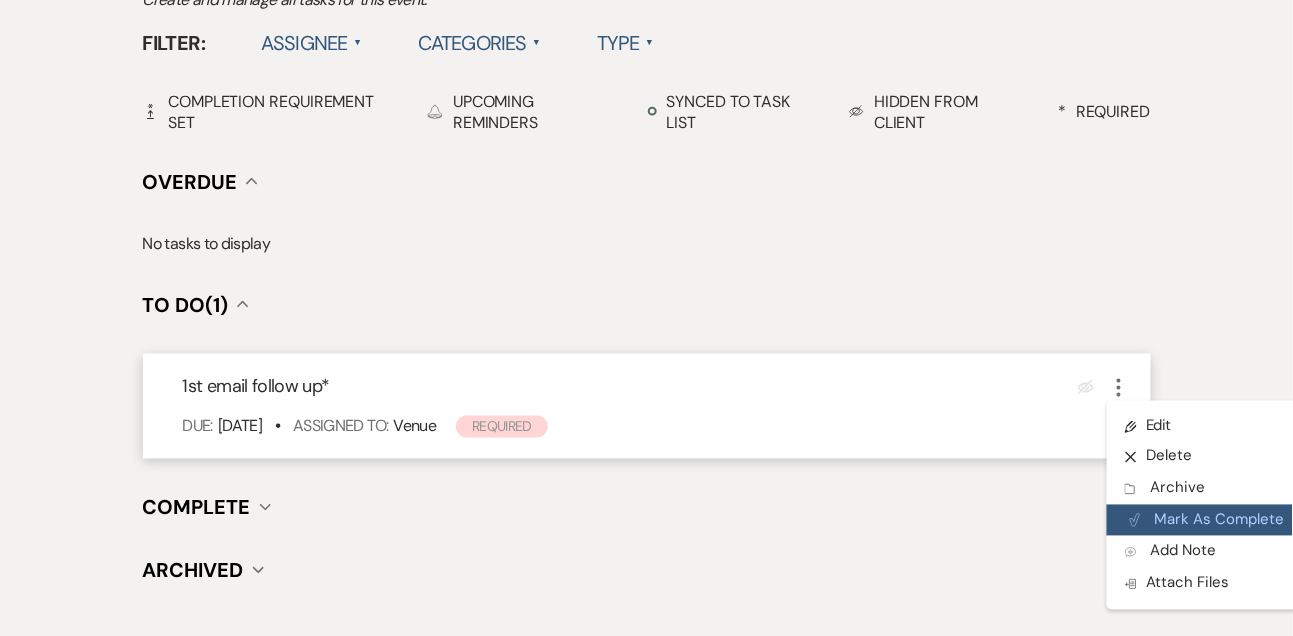
click at [1167, 525] on button "Plan Portal Link Mark As Complete" at bounding box center [1205, 521] width 196 height 32
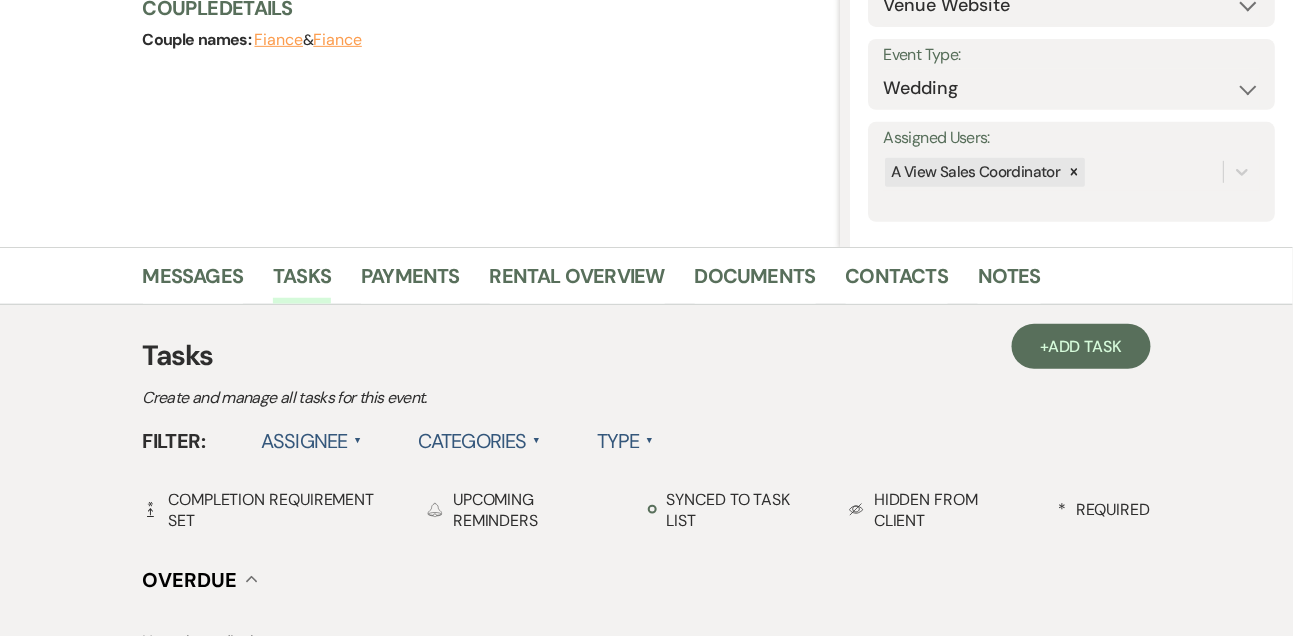
scroll to position [156, 0]
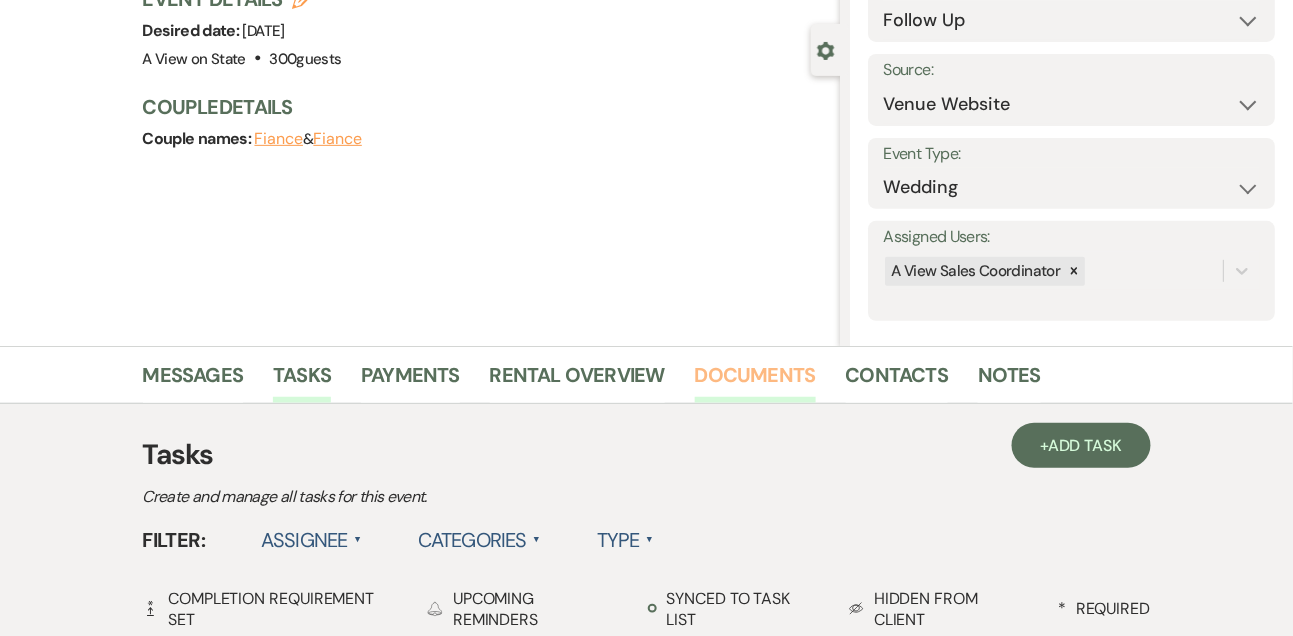
click at [798, 383] on link "Documents" at bounding box center [755, 381] width 121 height 44
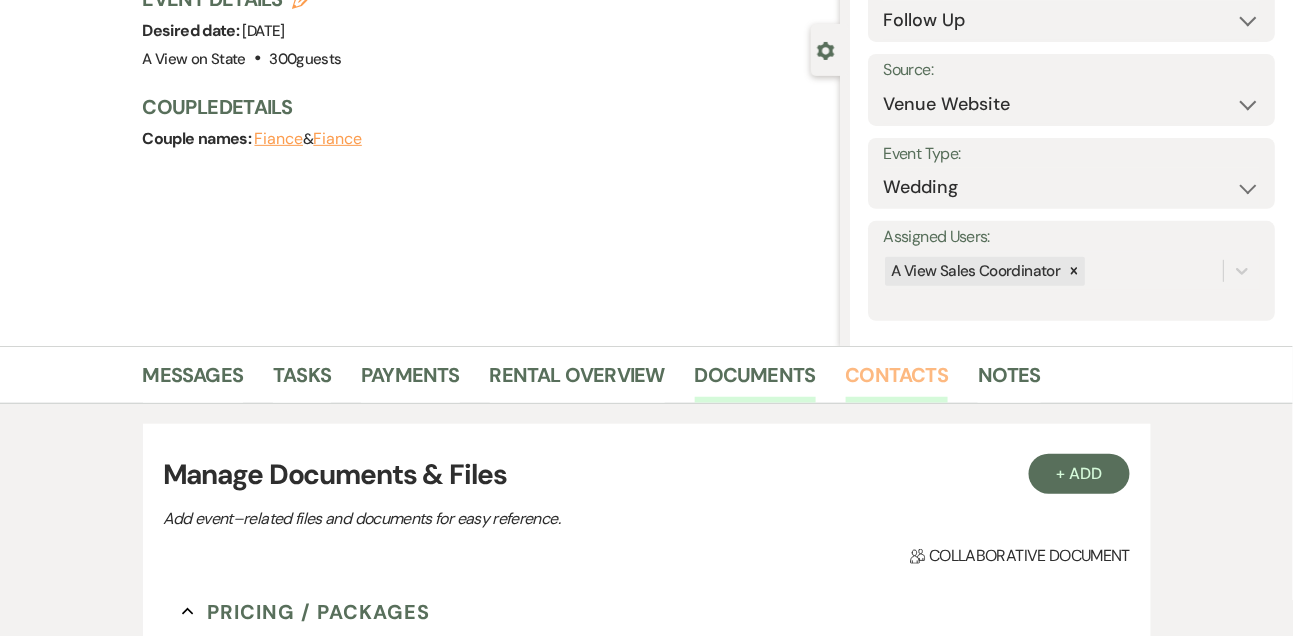
click at [862, 383] on link "Contacts" at bounding box center [897, 381] width 103 height 44
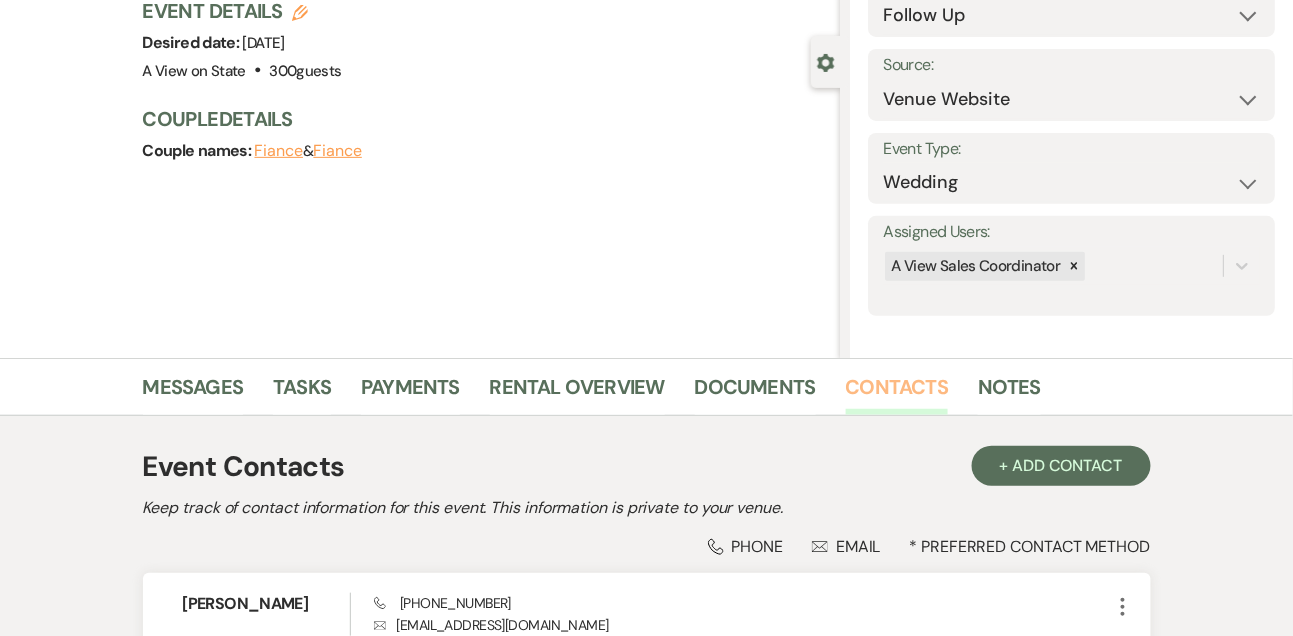
scroll to position [150, 0]
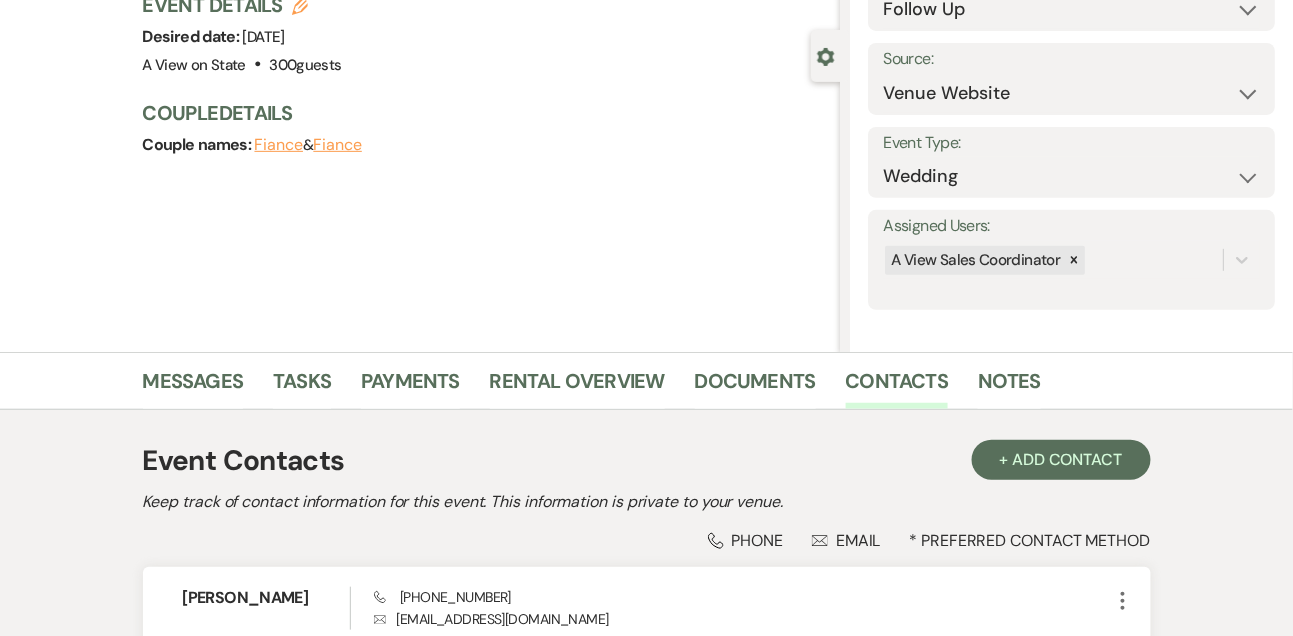
click at [333, 363] on li "Tasks" at bounding box center [317, 385] width 88 height 48
click at [296, 377] on link "Tasks" at bounding box center [302, 387] width 58 height 44
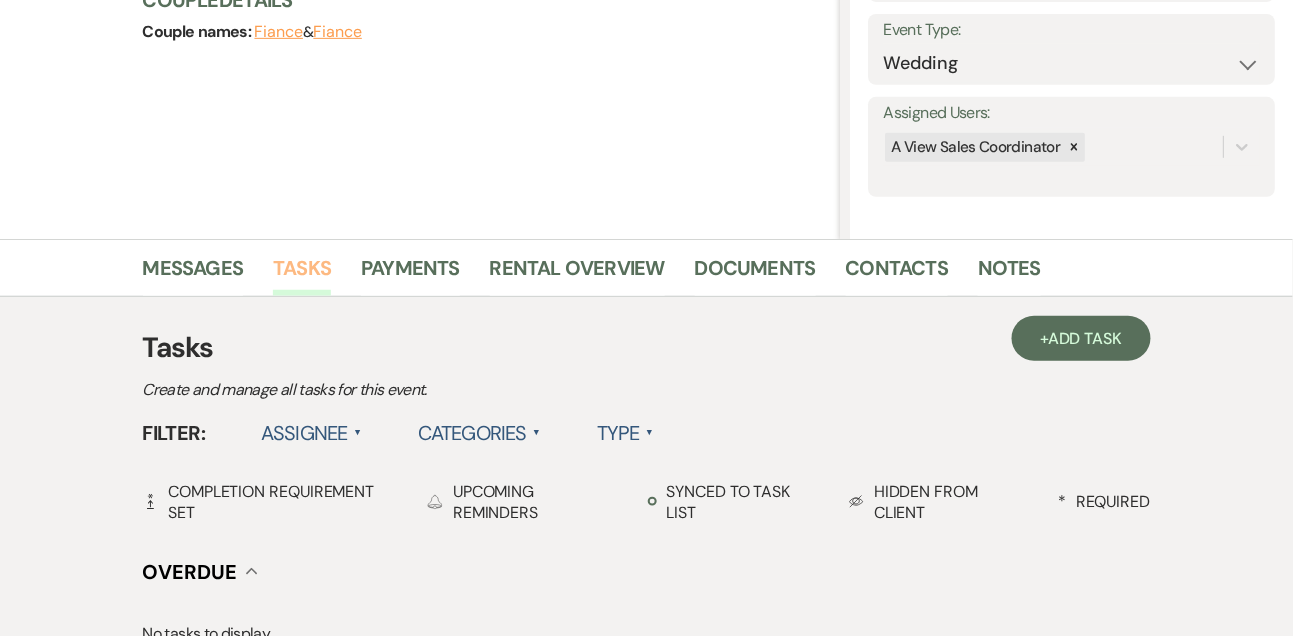
scroll to position [387, 0]
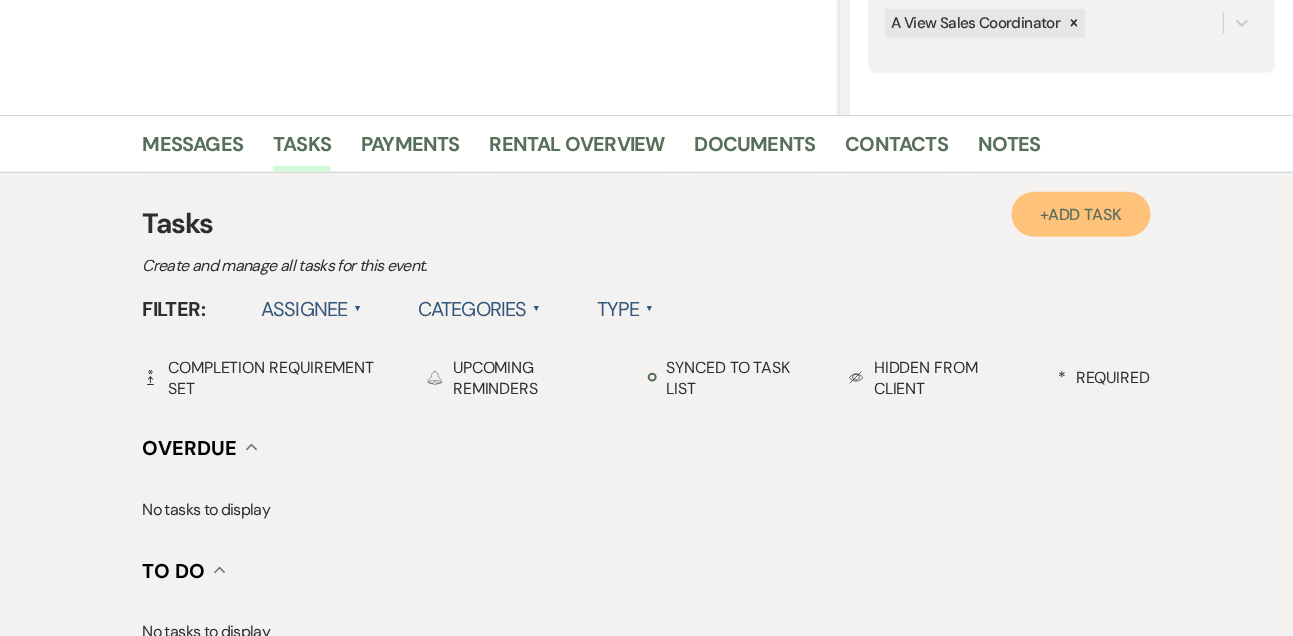
click at [1114, 215] on span "Add Task" at bounding box center [1085, 214] width 74 height 21
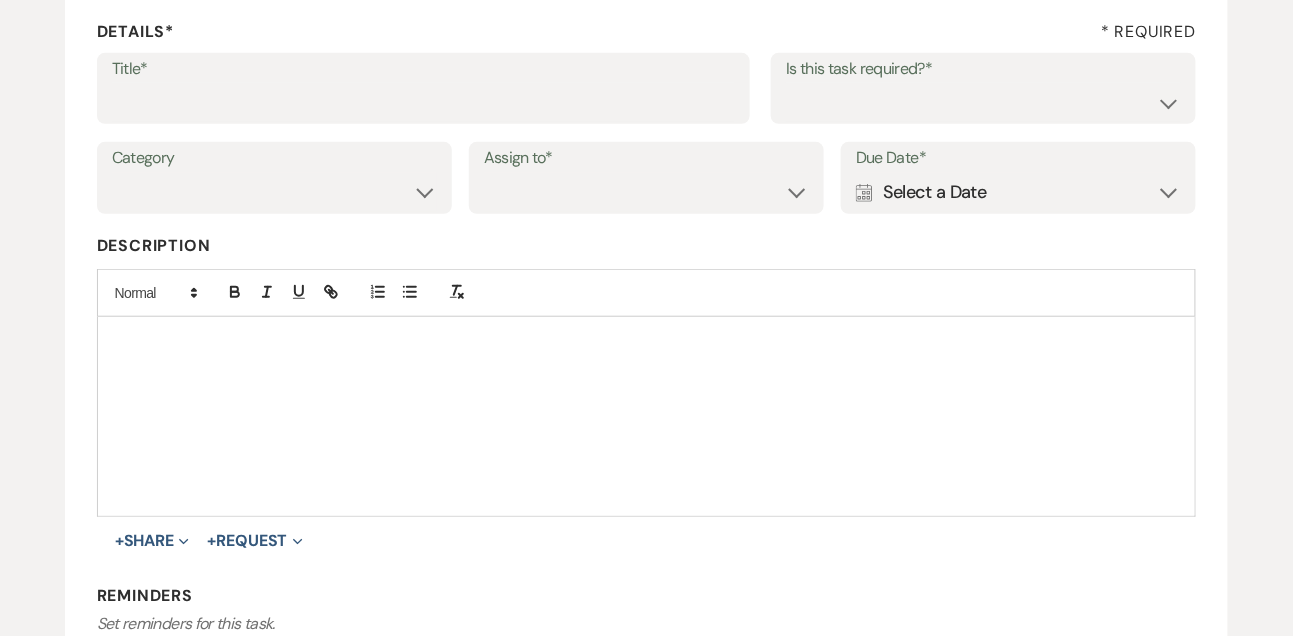
scroll to position [217, 0]
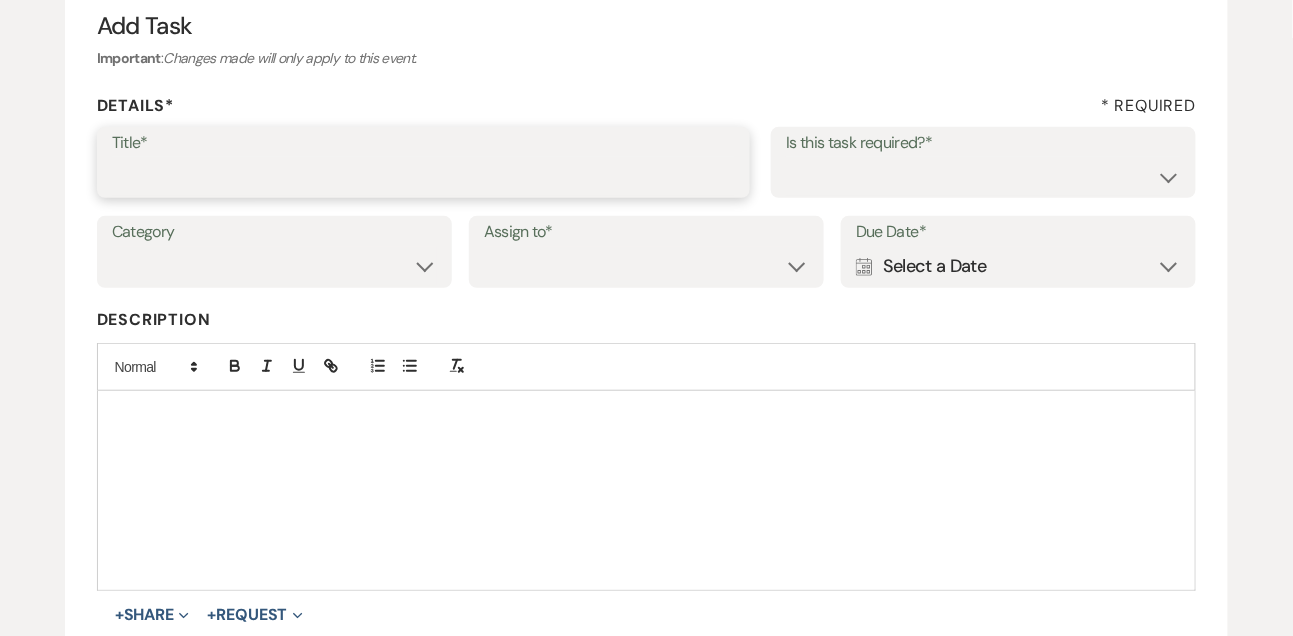
click at [484, 186] on input "Title*" at bounding box center [424, 176] width 624 height 39
type input "Text follow up"
click at [829, 182] on select "Yes No" at bounding box center [983, 176] width 395 height 39
select select "true"
click at [786, 157] on select "Yes No" at bounding box center [983, 176] width 395 height 39
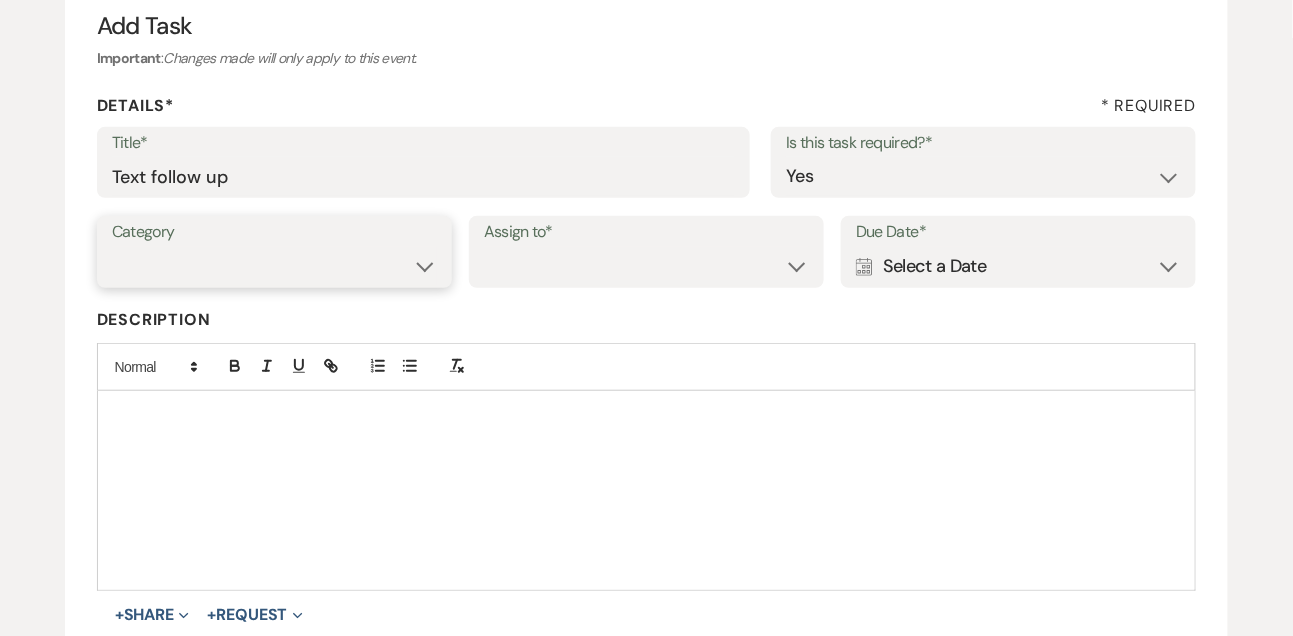
click at [383, 266] on select "Venue Vendors Guests Details Finalize & Share" at bounding box center [274, 266] width 325 height 39
select select "31"
click at [112, 247] on select "Venue Vendors Guests Details Finalize & Share" at bounding box center [274, 266] width 325 height 39
click at [568, 293] on div "Category Venue Vendors Guests Details Finalize & Share Assign to* Venue Client …" at bounding box center [647, 261] width 1100 height 90
click at [563, 278] on select "Venue Client" at bounding box center [646, 266] width 325 height 39
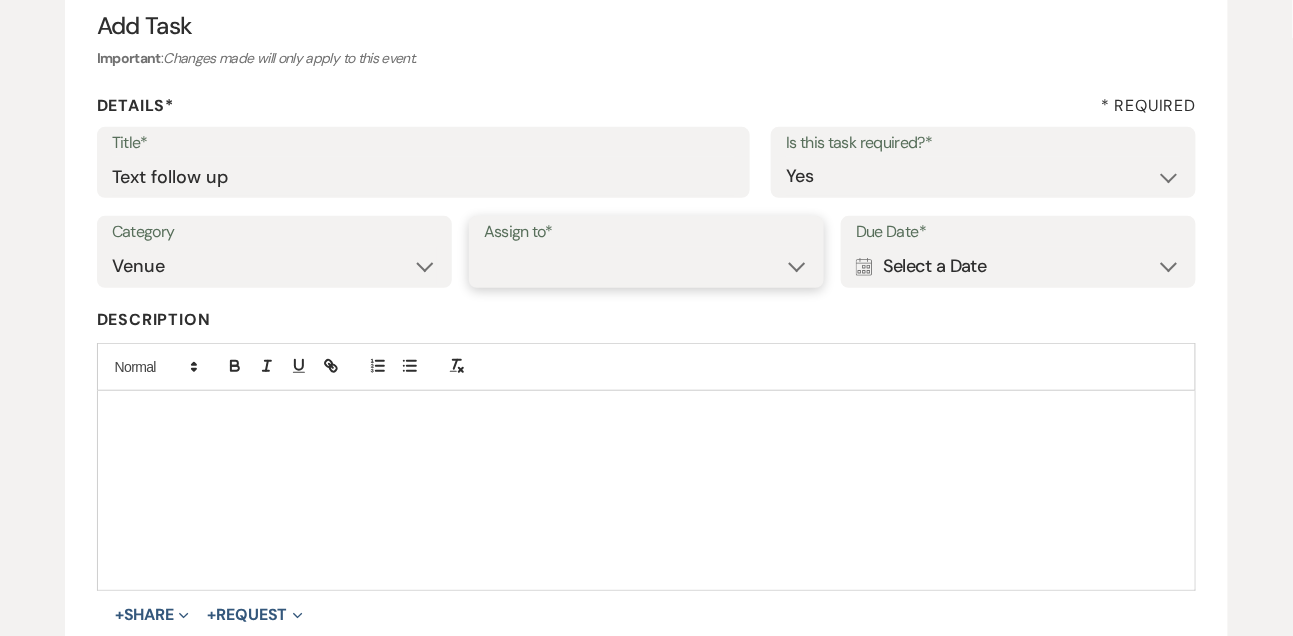
select select "venueHost"
click at [484, 247] on select "Venue Client" at bounding box center [646, 266] width 325 height 39
click at [939, 270] on div "Calendar Select a Date Expand" at bounding box center [1018, 266] width 325 height 39
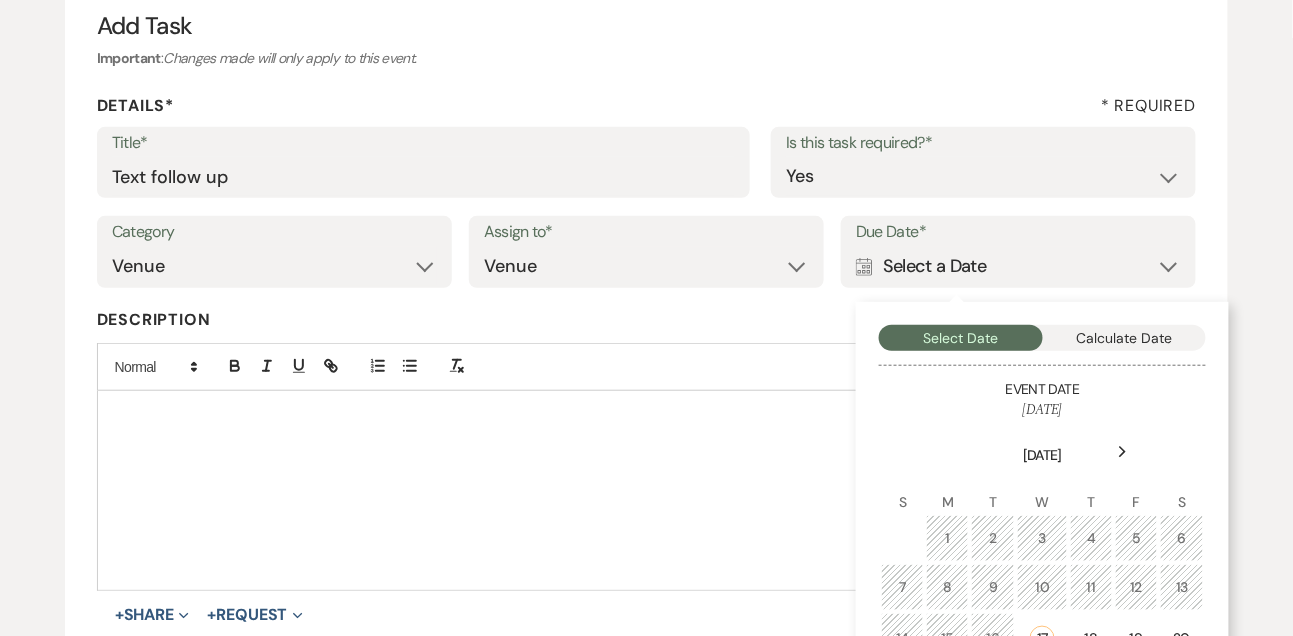
click at [1121, 458] on div "Next" at bounding box center [1123, 452] width 32 height 32
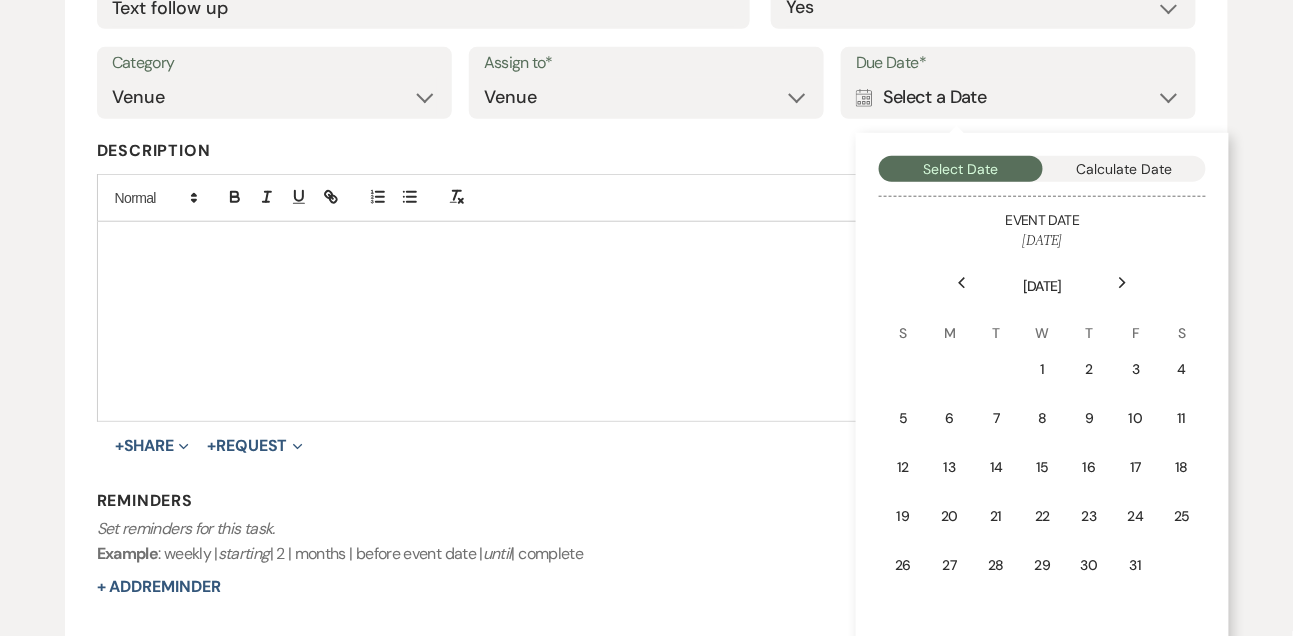
scroll to position [405, 0]
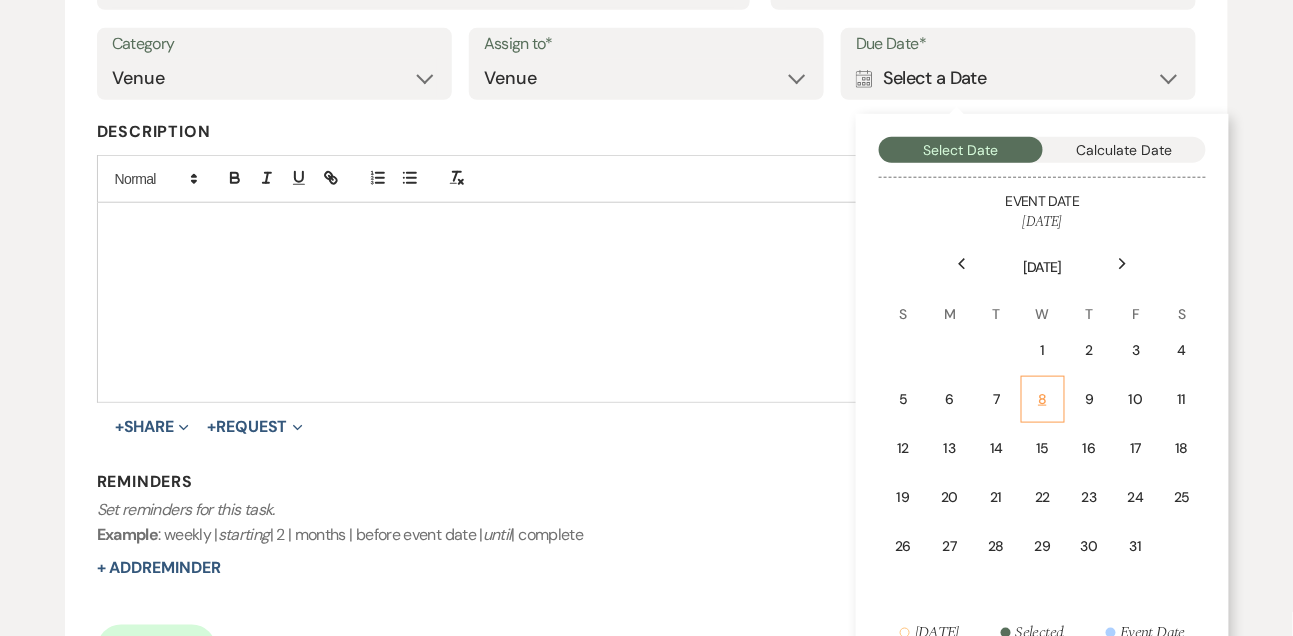
click at [1024, 384] on td "8" at bounding box center [1043, 399] width 44 height 47
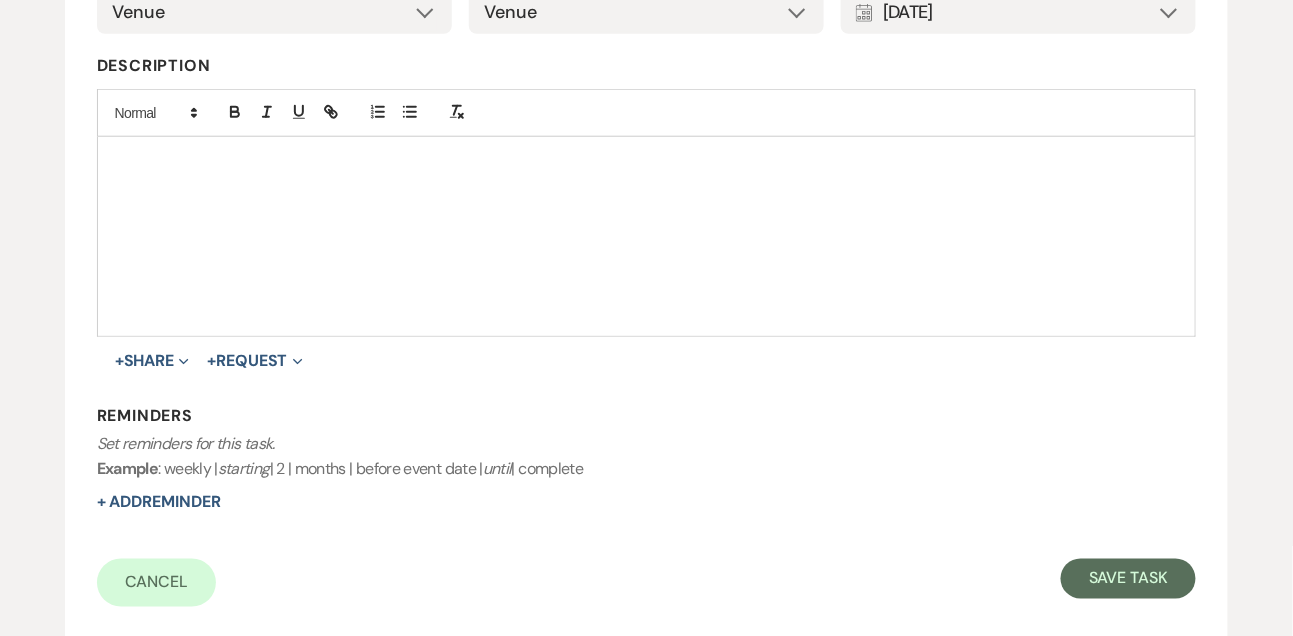
scroll to position [513, 0]
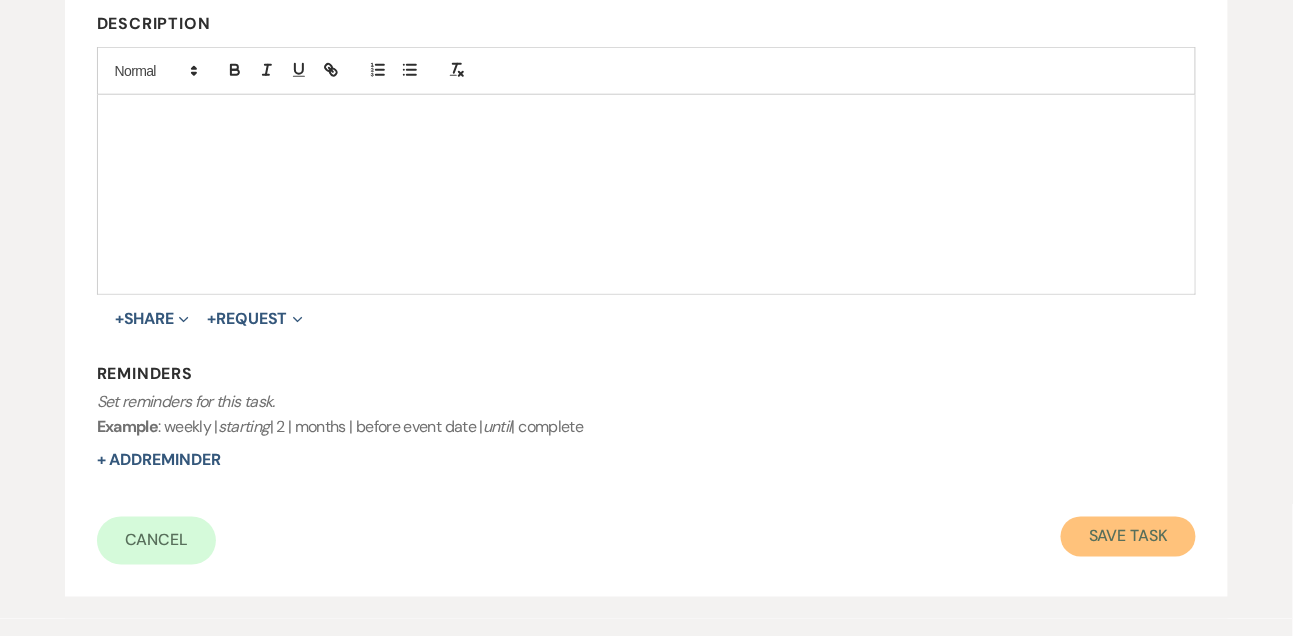
click at [1111, 522] on button "Save Task" at bounding box center [1128, 537] width 135 height 40
select select "9"
select select "5"
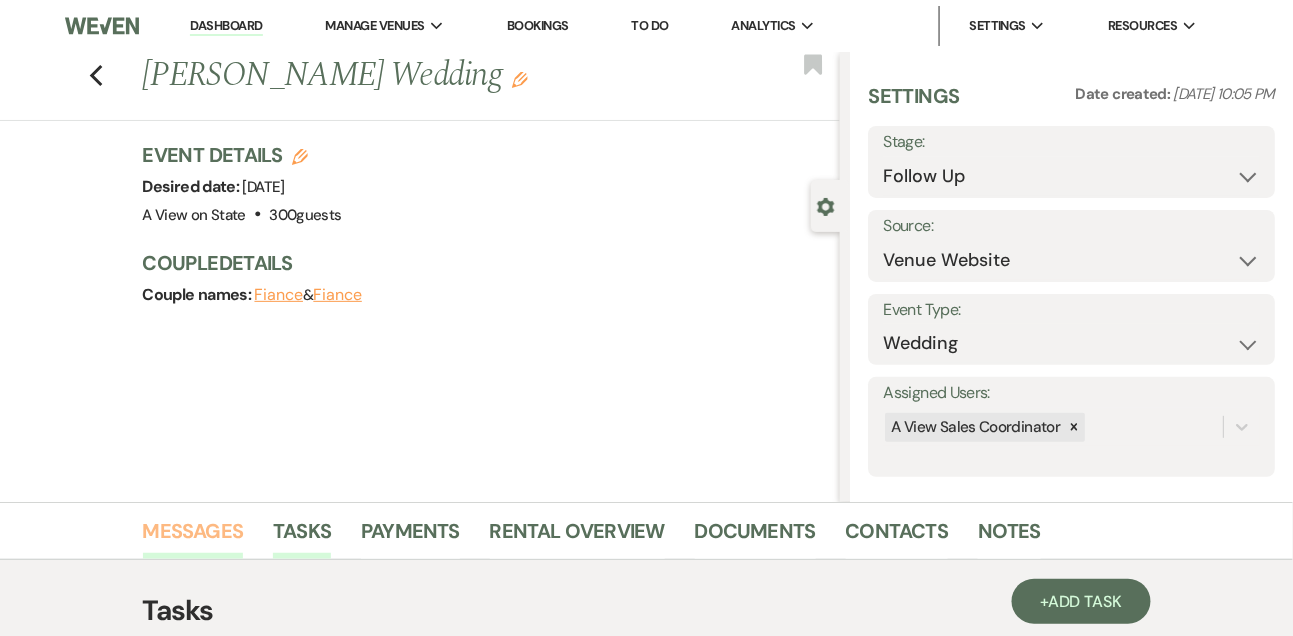
click at [162, 522] on link "Messages" at bounding box center [193, 537] width 101 height 44
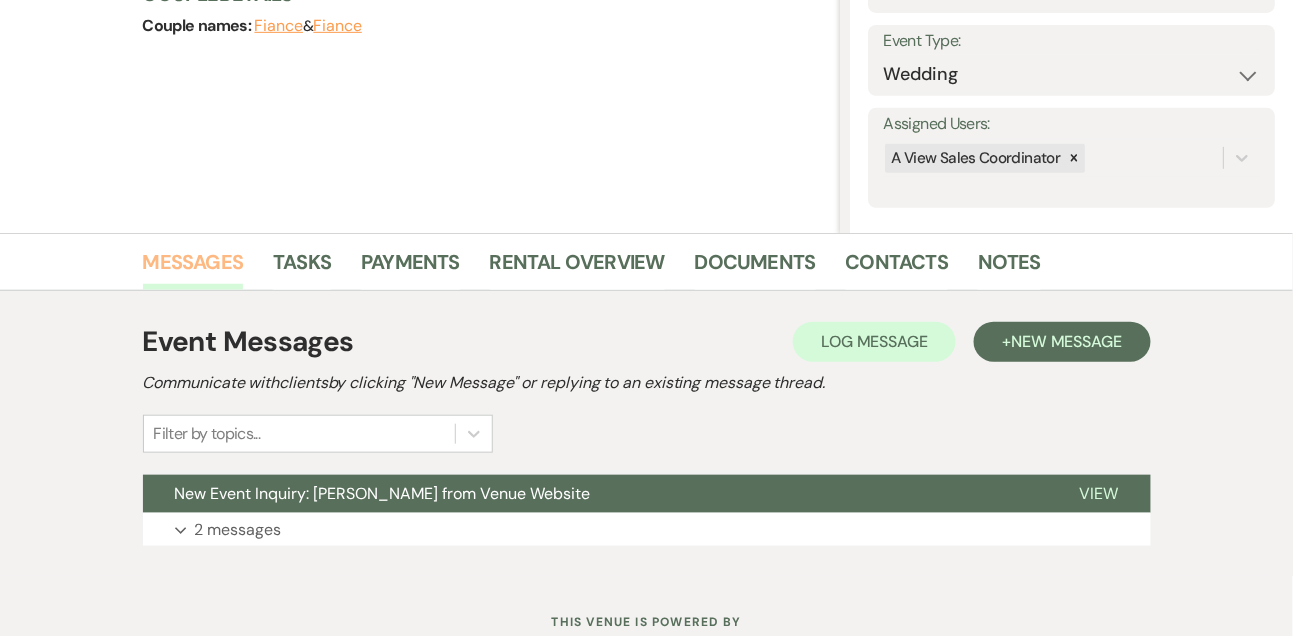
scroll to position [337, 0]
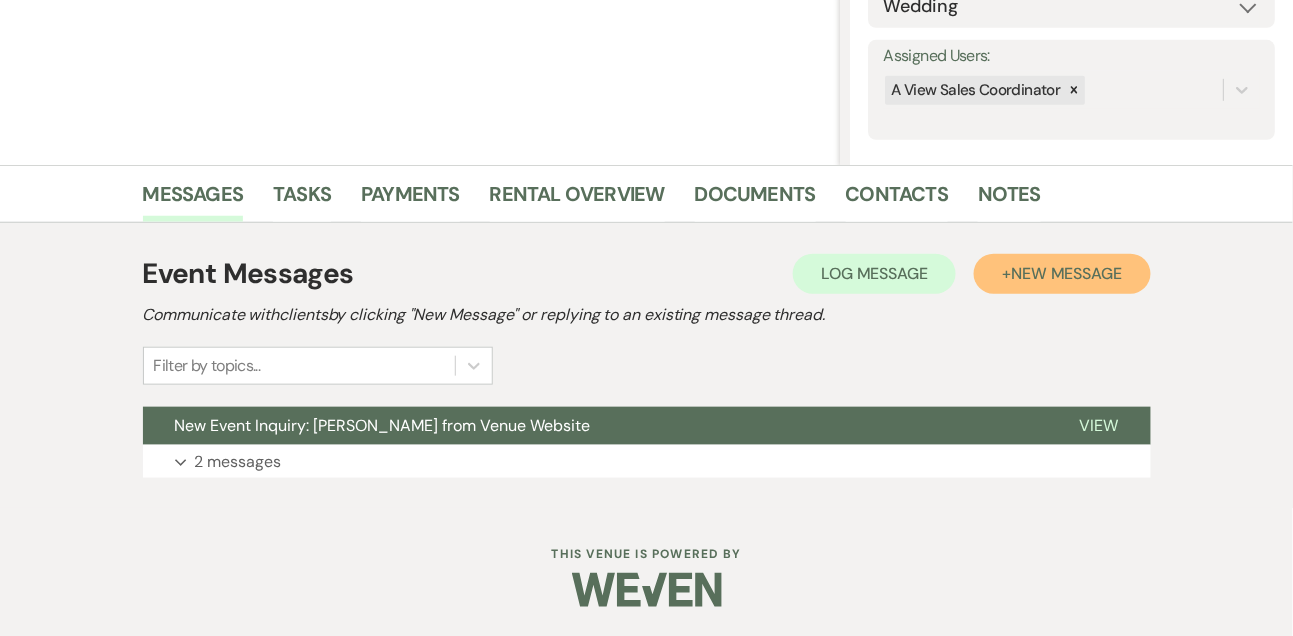
click at [1034, 271] on span "New Message" at bounding box center [1066, 273] width 111 height 21
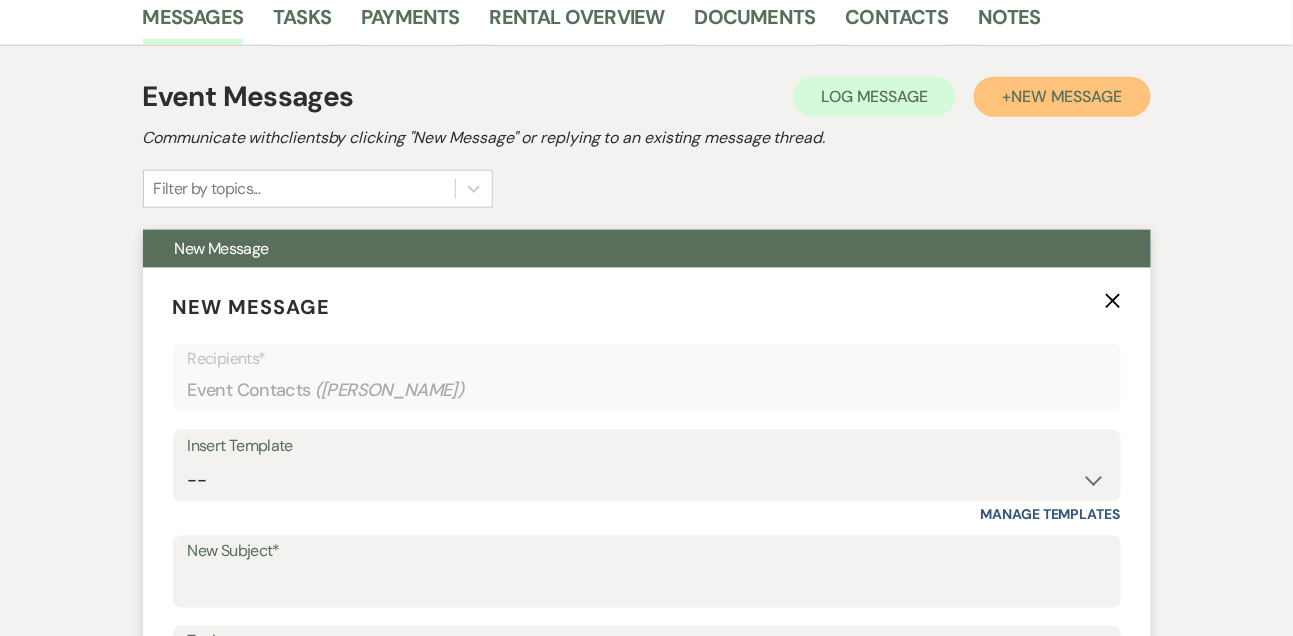
scroll to position [814, 0]
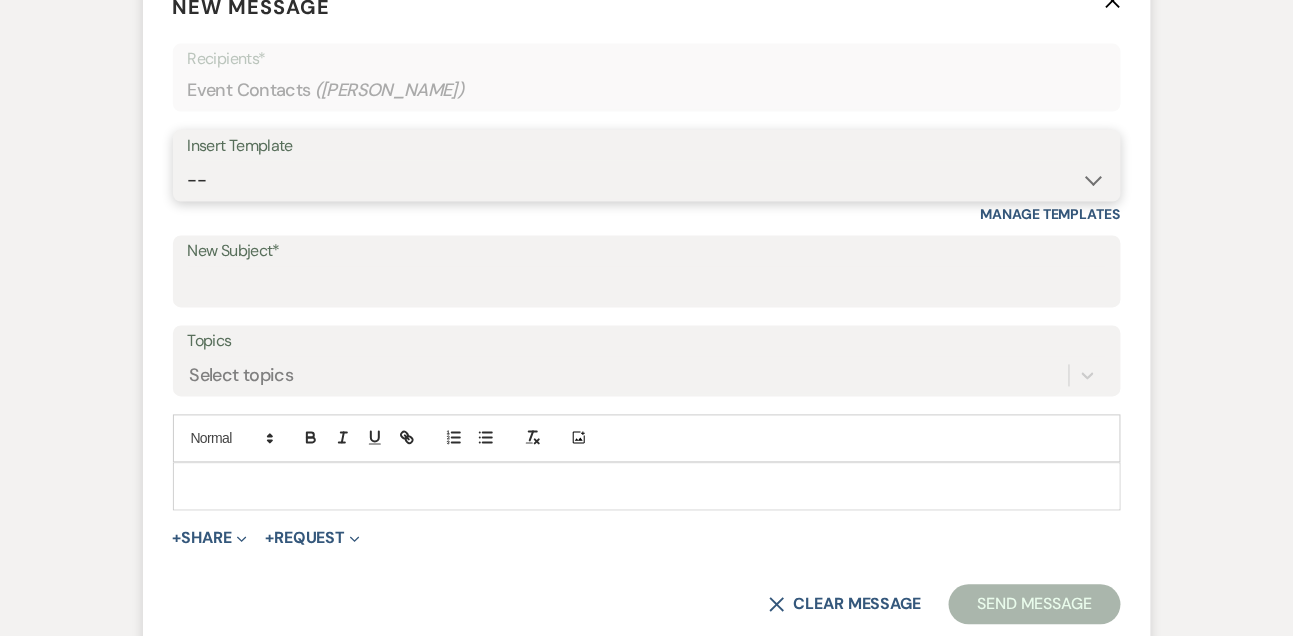
click at [244, 161] on select "-- Tour Confirmation Contract (Pre-Booked Leads) Out of office Inquiry Email Al…" at bounding box center [647, 180] width 918 height 39
select select "5552"
click at [188, 161] on select "-- Tour Confirmation Contract (Pre-Booked Leads) Out of office Inquiry Email Al…" at bounding box center [647, 180] width 918 height 39
type input "Still Thinking About A View? Let’s Chat! 💬"
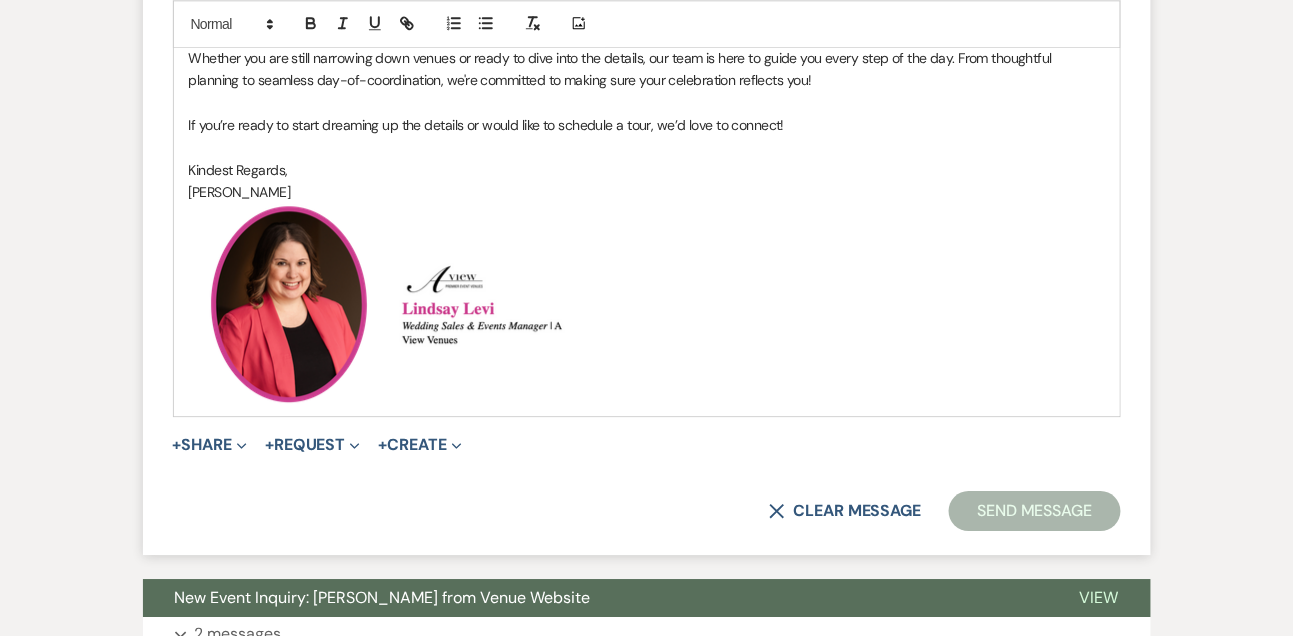
scroll to position [1356, 0]
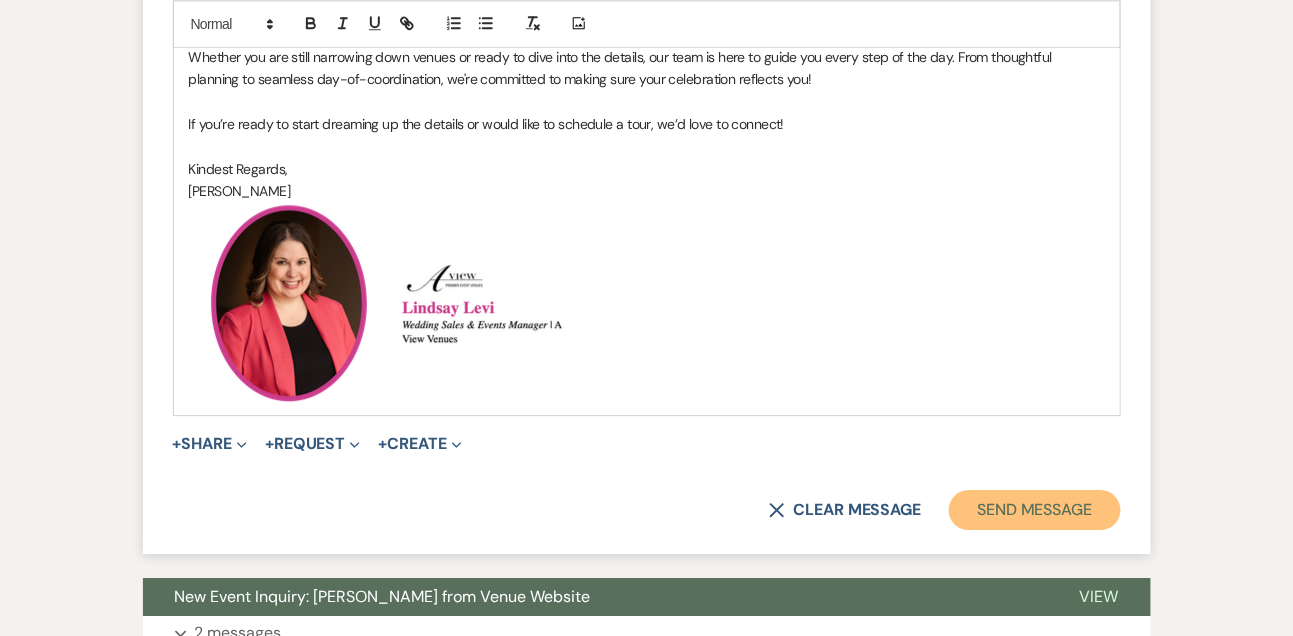
click at [964, 521] on button "Send Message" at bounding box center [1034, 510] width 171 height 40
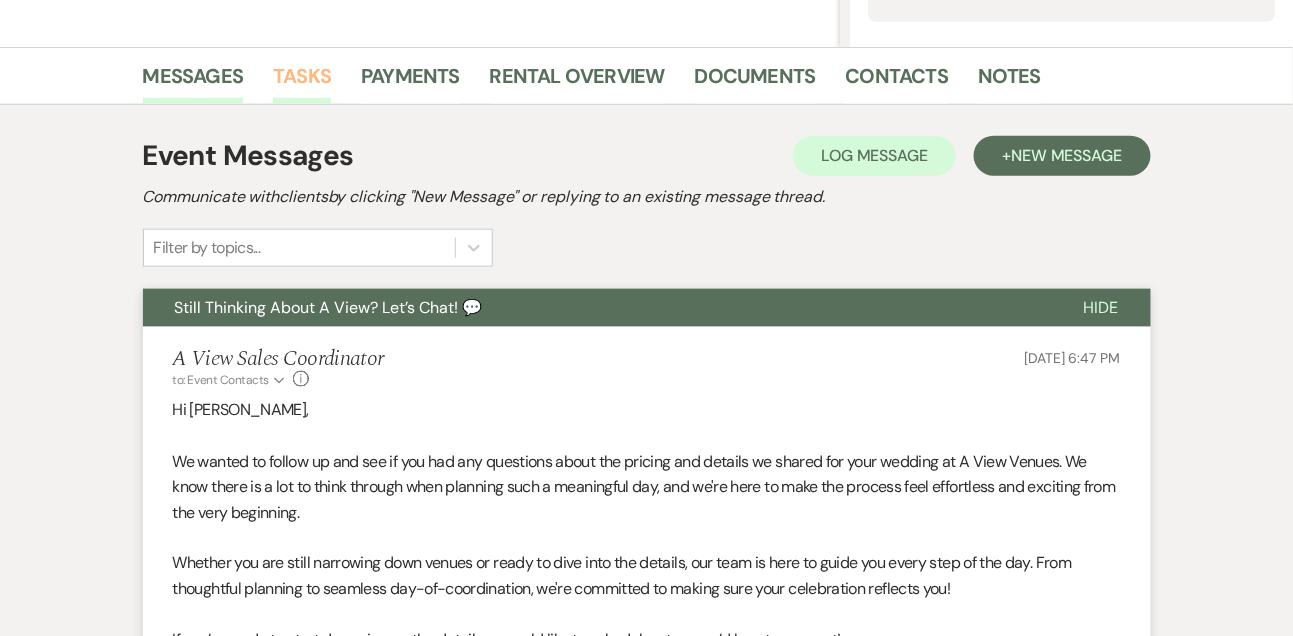
click at [293, 74] on link "Tasks" at bounding box center [302, 82] width 58 height 44
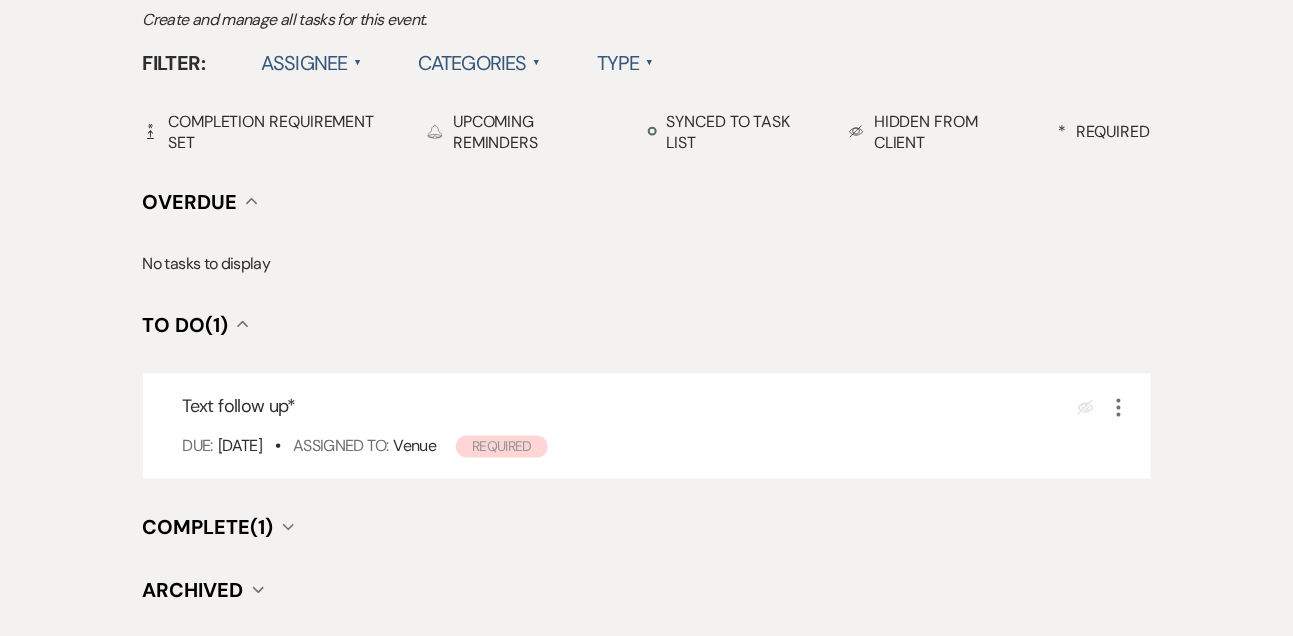
scroll to position [635, 0]
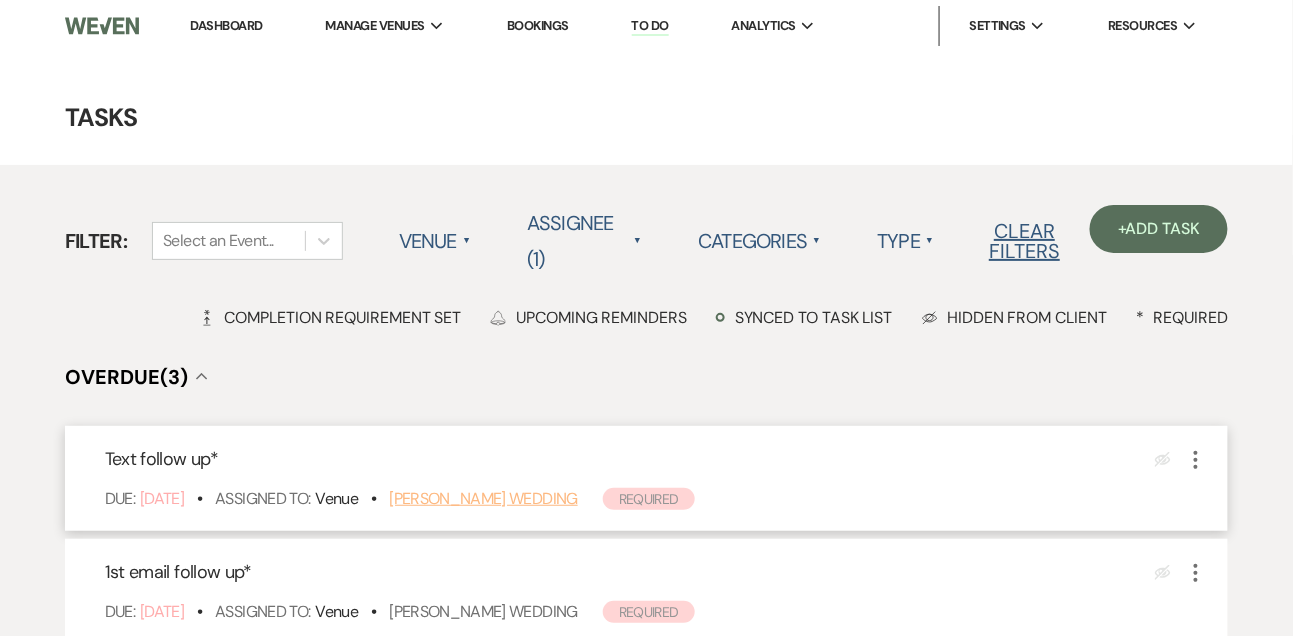
click at [504, 505] on link "[PERSON_NAME] Wedding" at bounding box center [483, 498] width 189 height 21
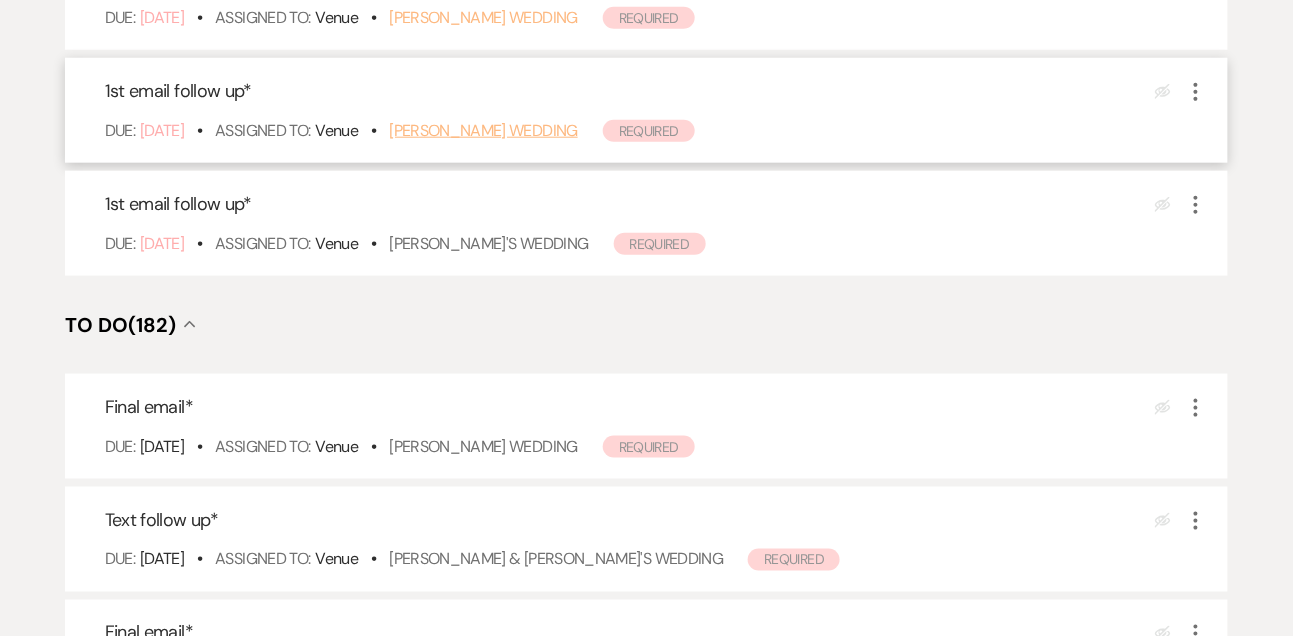
scroll to position [460, 0]
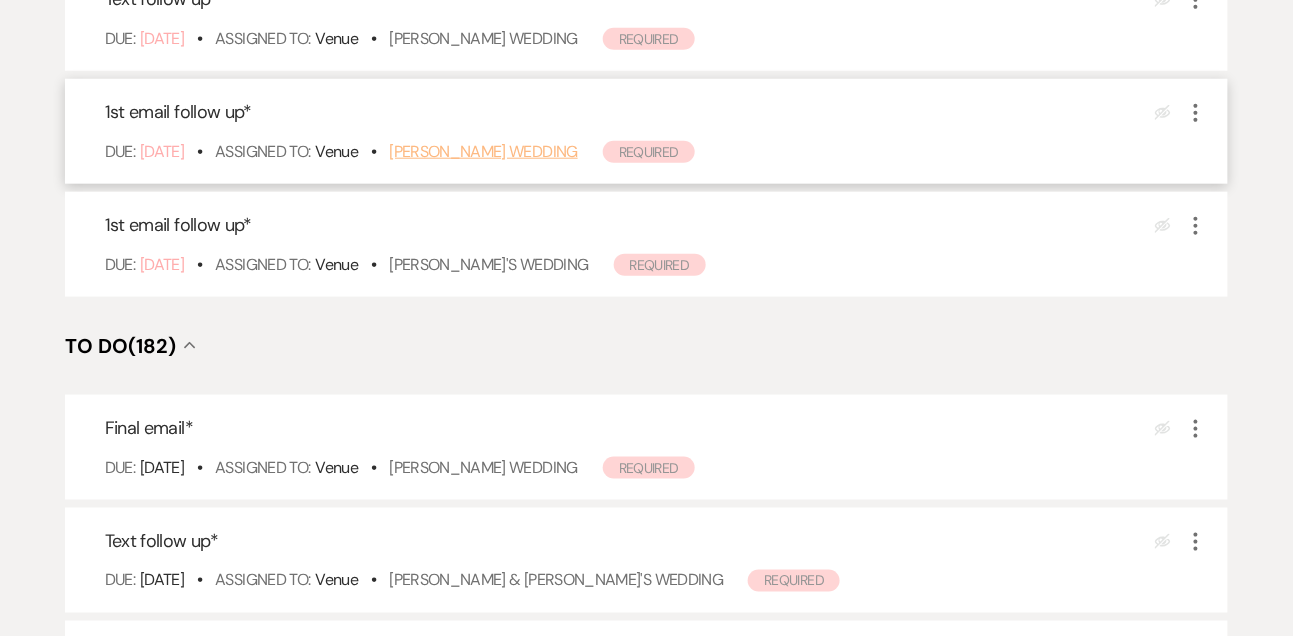
click at [511, 152] on link "[PERSON_NAME] Wedding" at bounding box center [483, 151] width 189 height 21
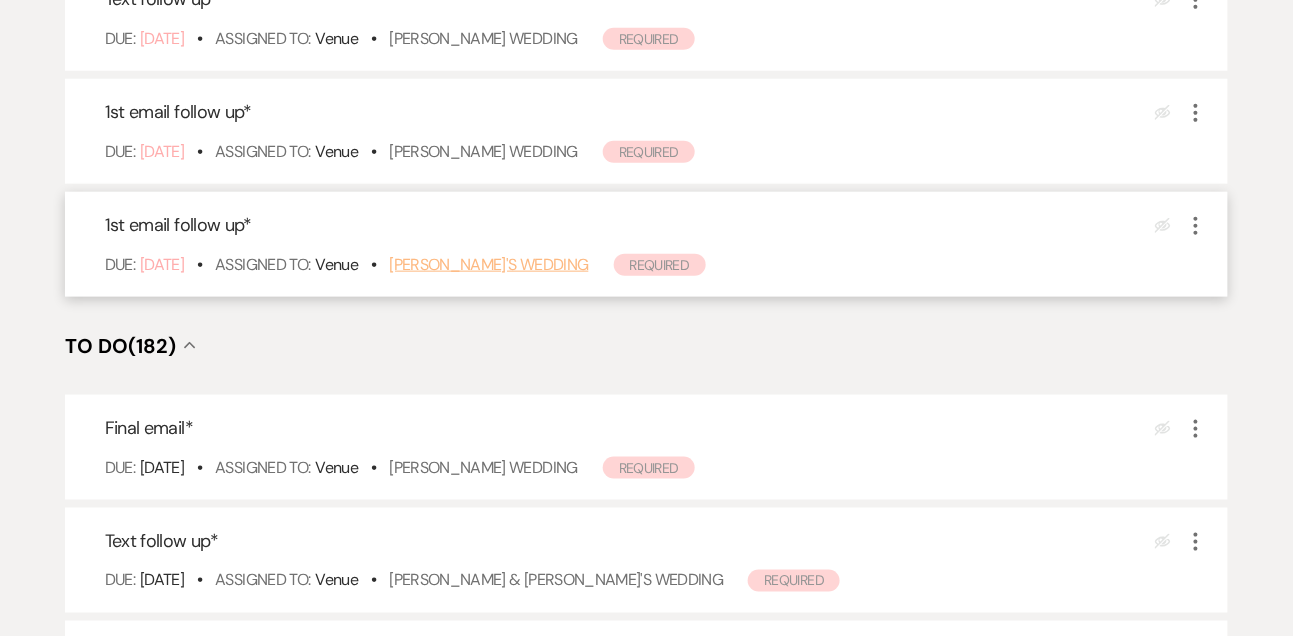
click at [485, 254] on link "[PERSON_NAME]'s Wedding" at bounding box center [488, 264] width 199 height 21
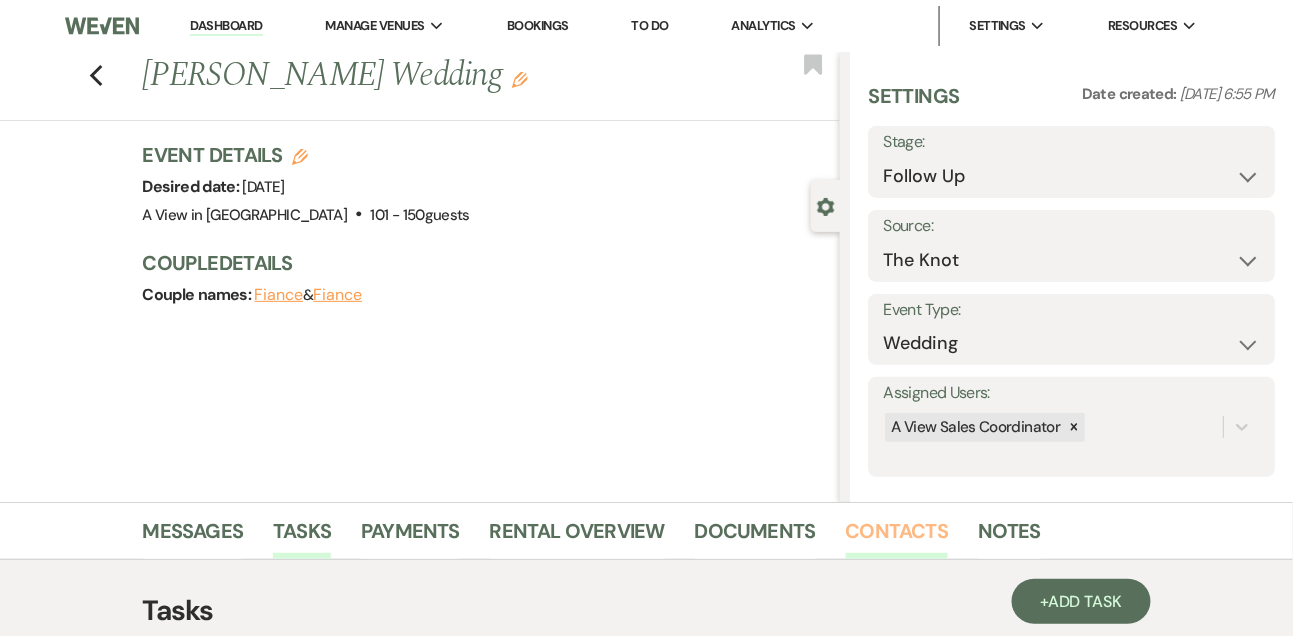
click at [881, 516] on link "Contacts" at bounding box center [897, 537] width 103 height 44
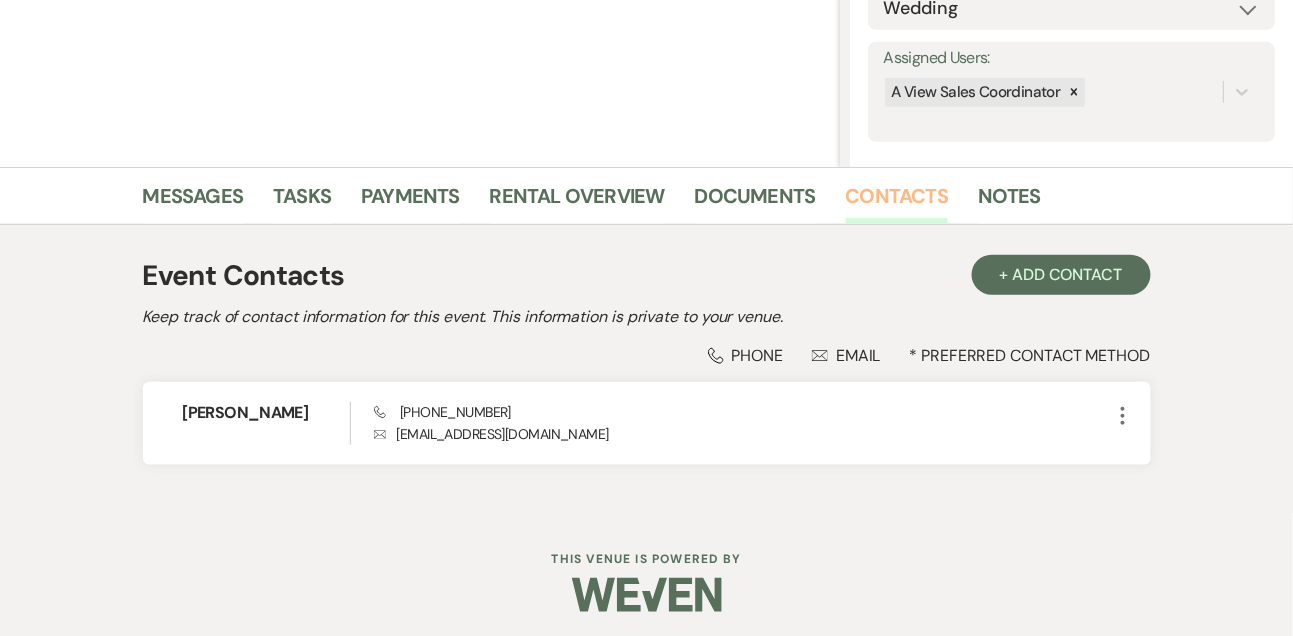
scroll to position [340, 0]
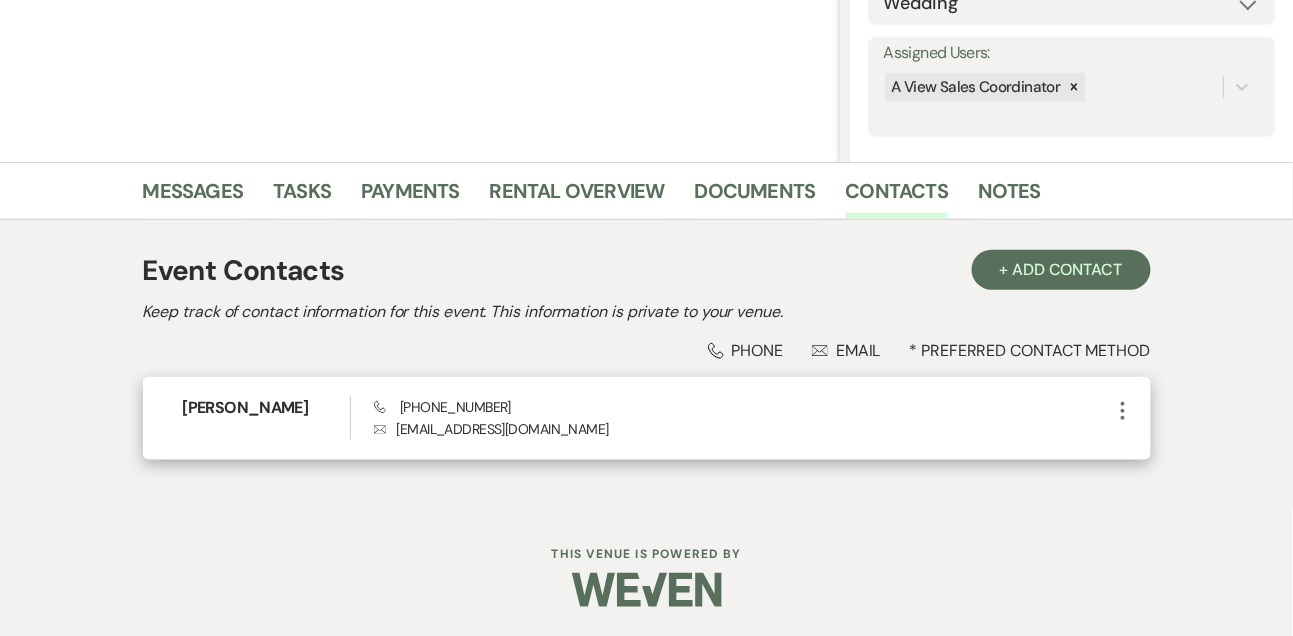
click at [464, 401] on span "Phone [PHONE_NUMBER]" at bounding box center [442, 407] width 137 height 18
copy span "[PHONE_NUMBER]"
click at [238, 409] on h6 "[PERSON_NAME]" at bounding box center [266, 408] width 167 height 22
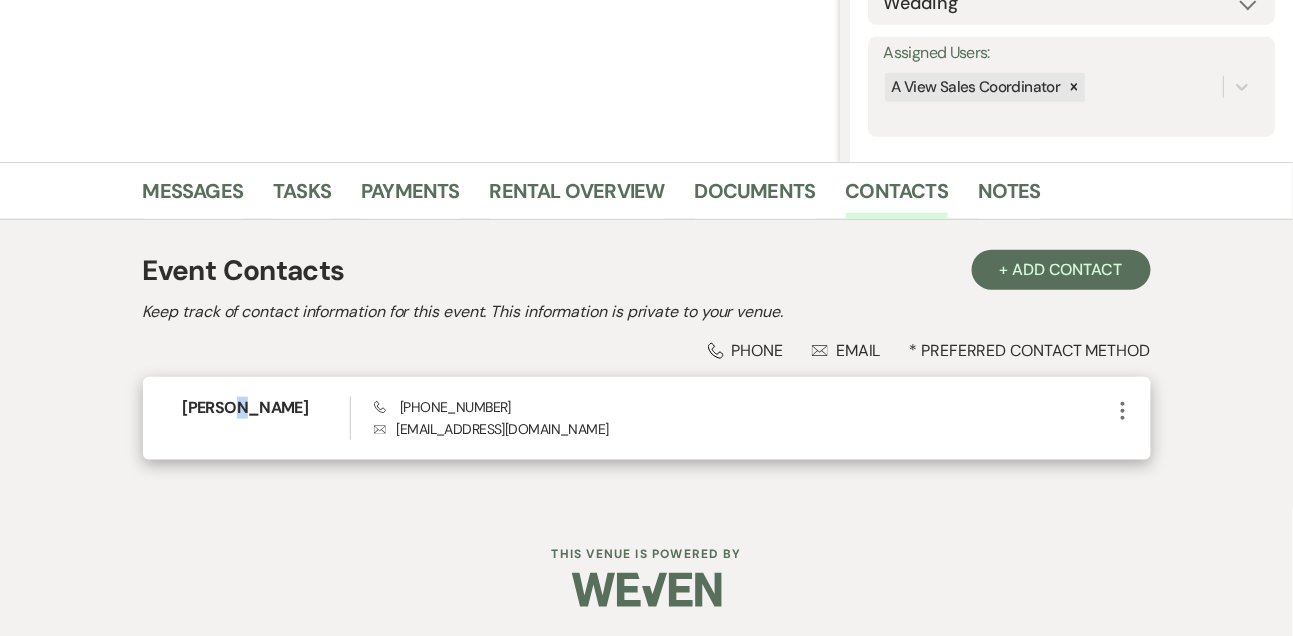
click at [238, 409] on h6 "[PERSON_NAME]" at bounding box center [266, 408] width 167 height 22
copy h6 "[PERSON_NAME]"
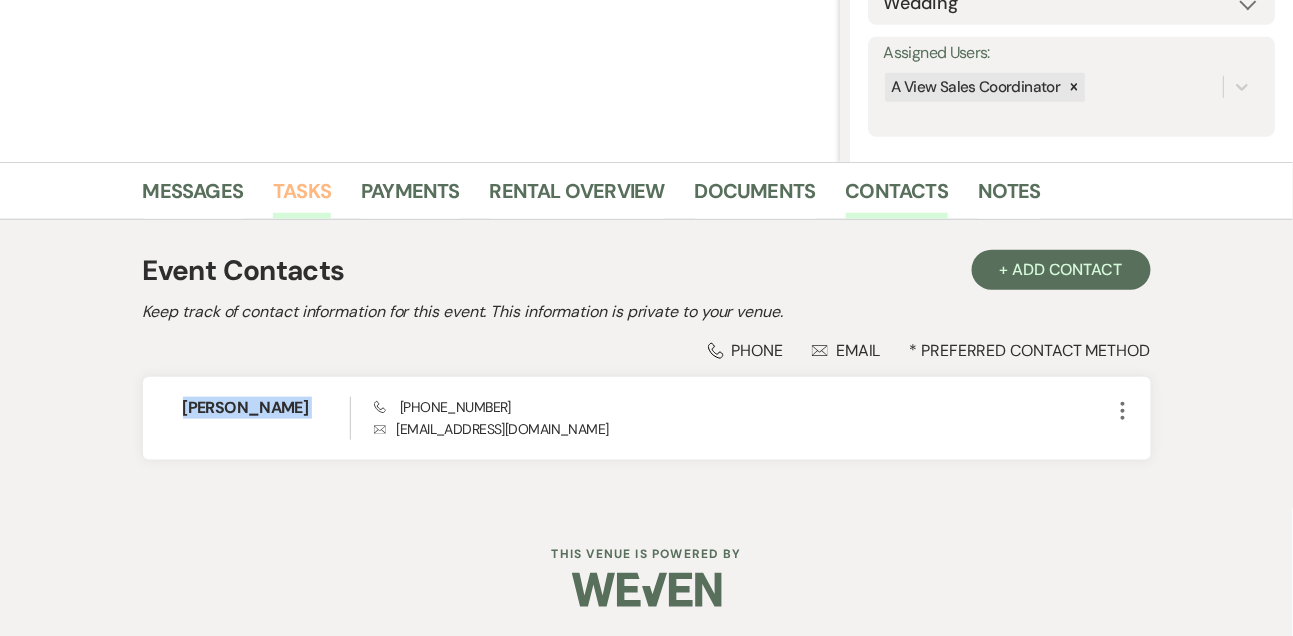
click at [310, 183] on link "Tasks" at bounding box center [302, 197] width 58 height 44
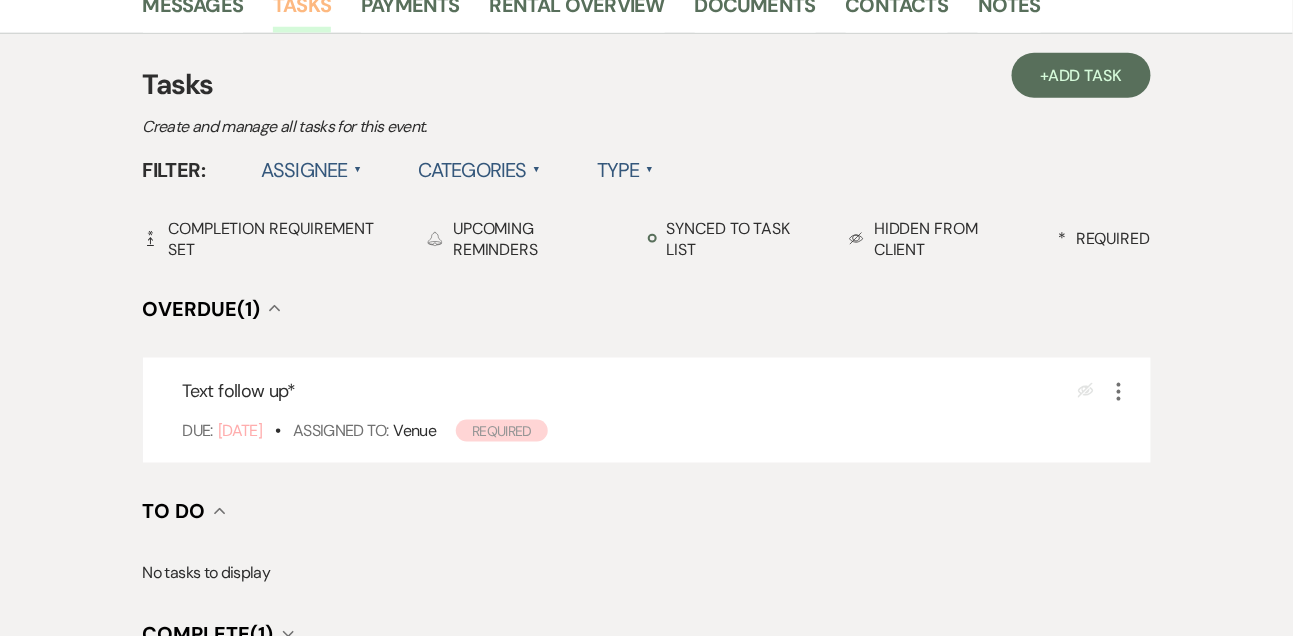
scroll to position [541, 0]
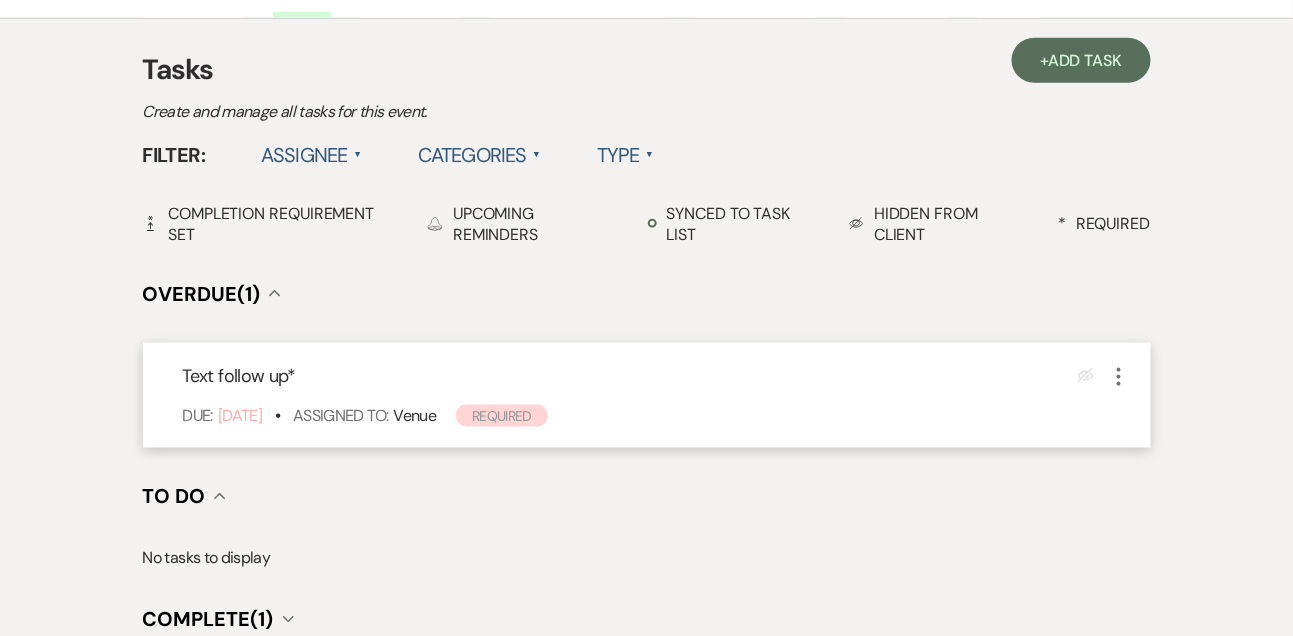
click at [1118, 385] on icon "More" at bounding box center [1119, 377] width 24 height 24
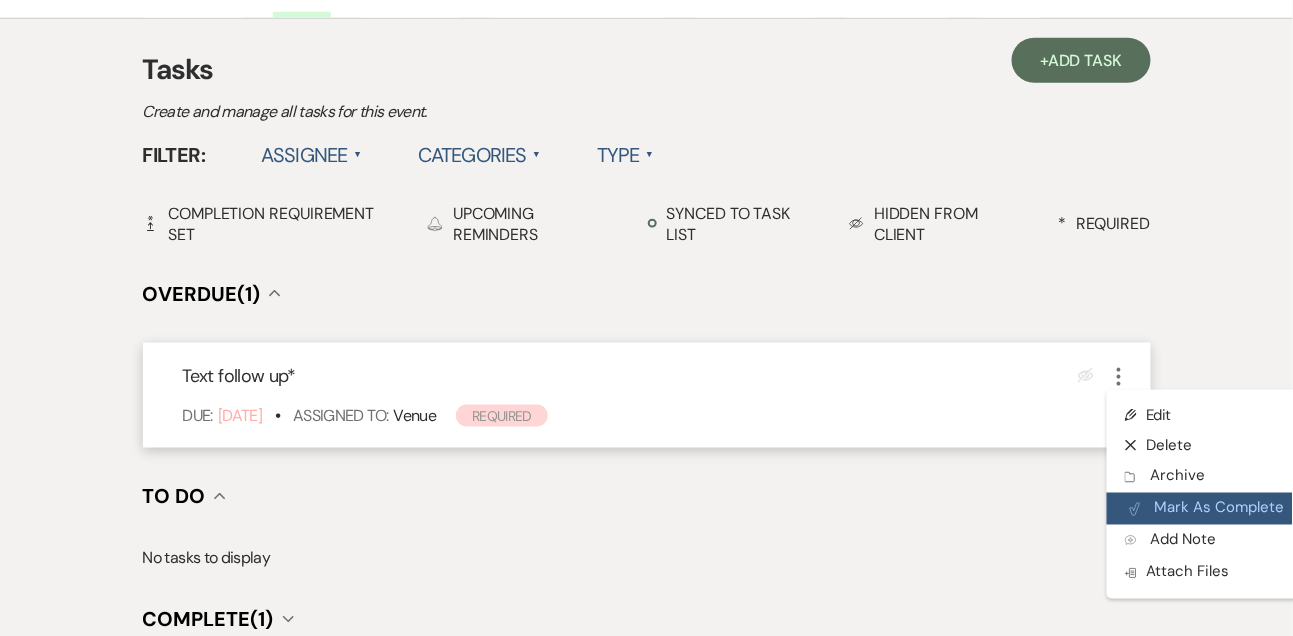
click at [1147, 501] on button "Plan Portal Link Mark As Complete" at bounding box center [1205, 509] width 196 height 32
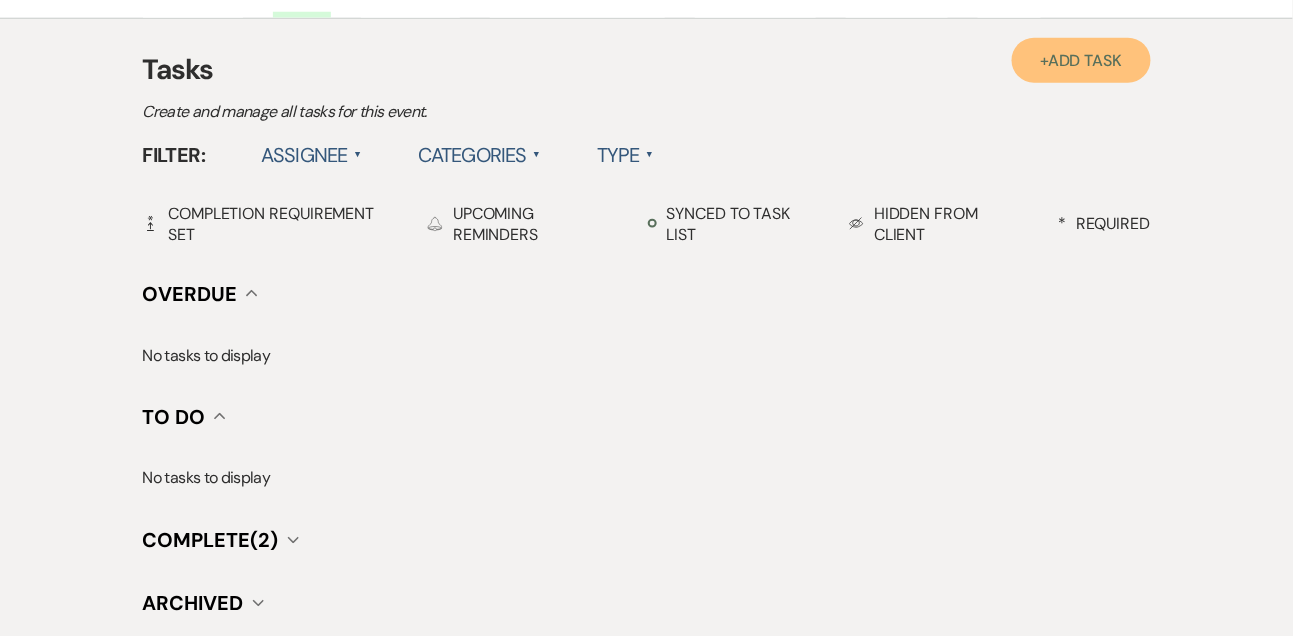
click at [1083, 61] on span "Add Task" at bounding box center [1085, 60] width 74 height 21
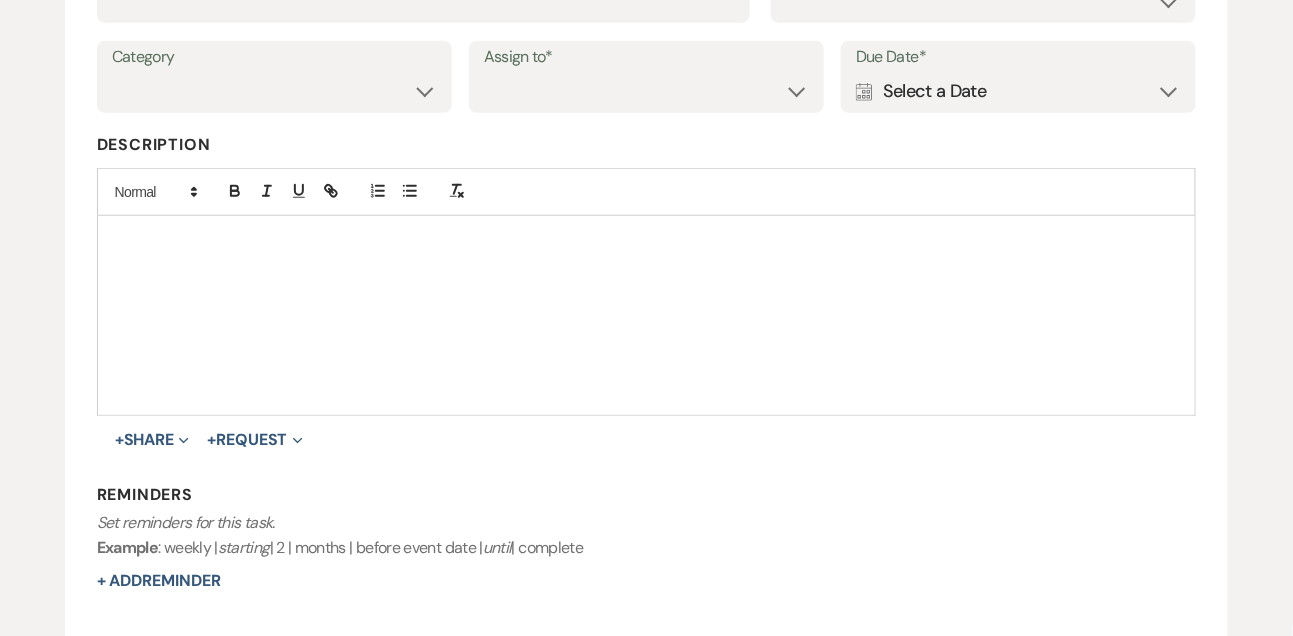
scroll to position [342, 0]
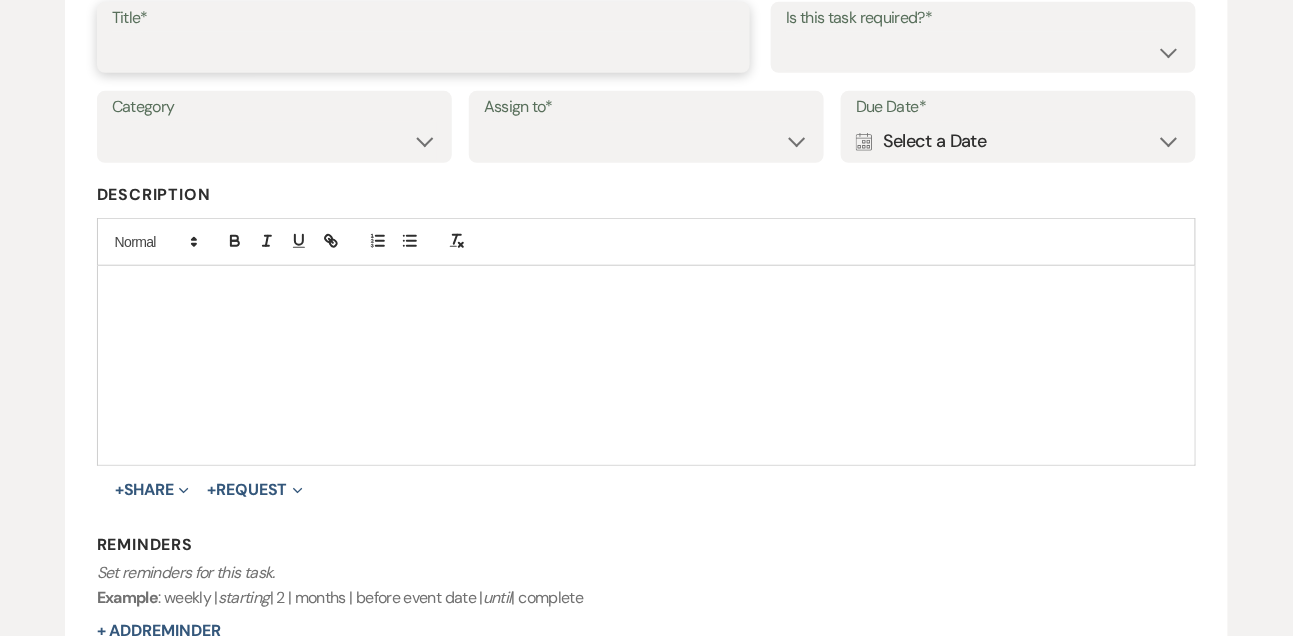
click at [649, 48] on input "Title*" at bounding box center [424, 51] width 624 height 39
type input "Final email"
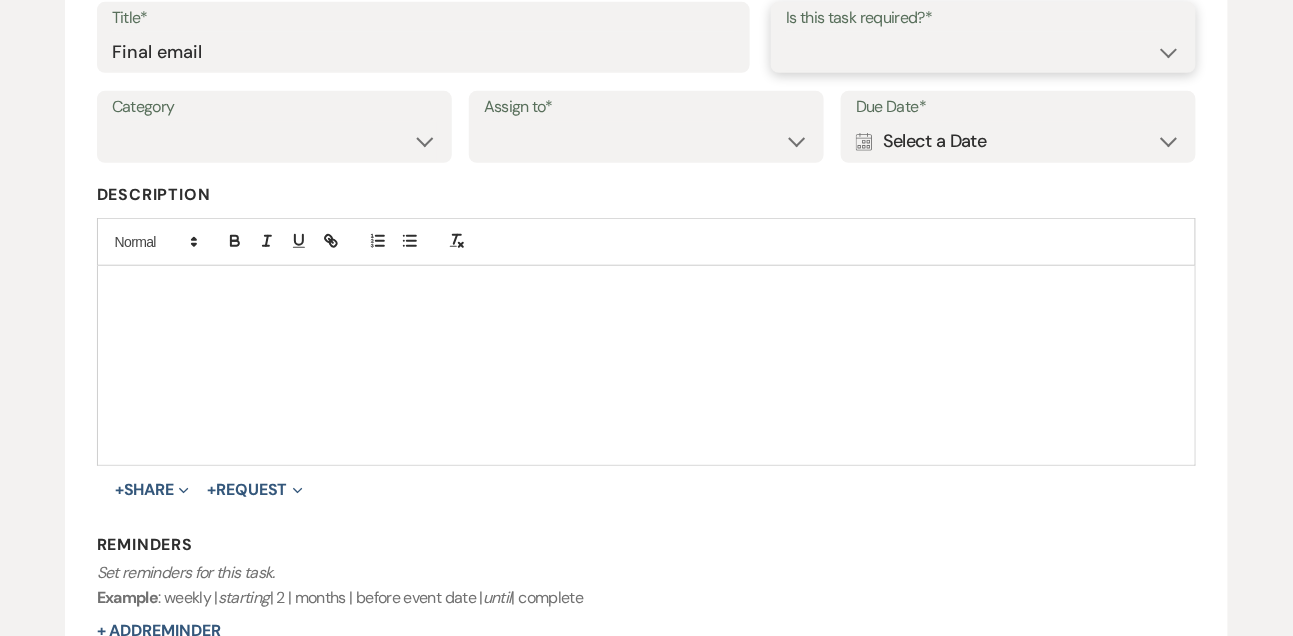
click at [805, 63] on select "Yes No" at bounding box center [983, 51] width 395 height 39
select select "true"
click at [786, 32] on select "Yes No" at bounding box center [983, 51] width 395 height 39
click at [300, 160] on select "Venue Vendors Guests Details Finalize & Share" at bounding box center [274, 141] width 325 height 39
select select "31"
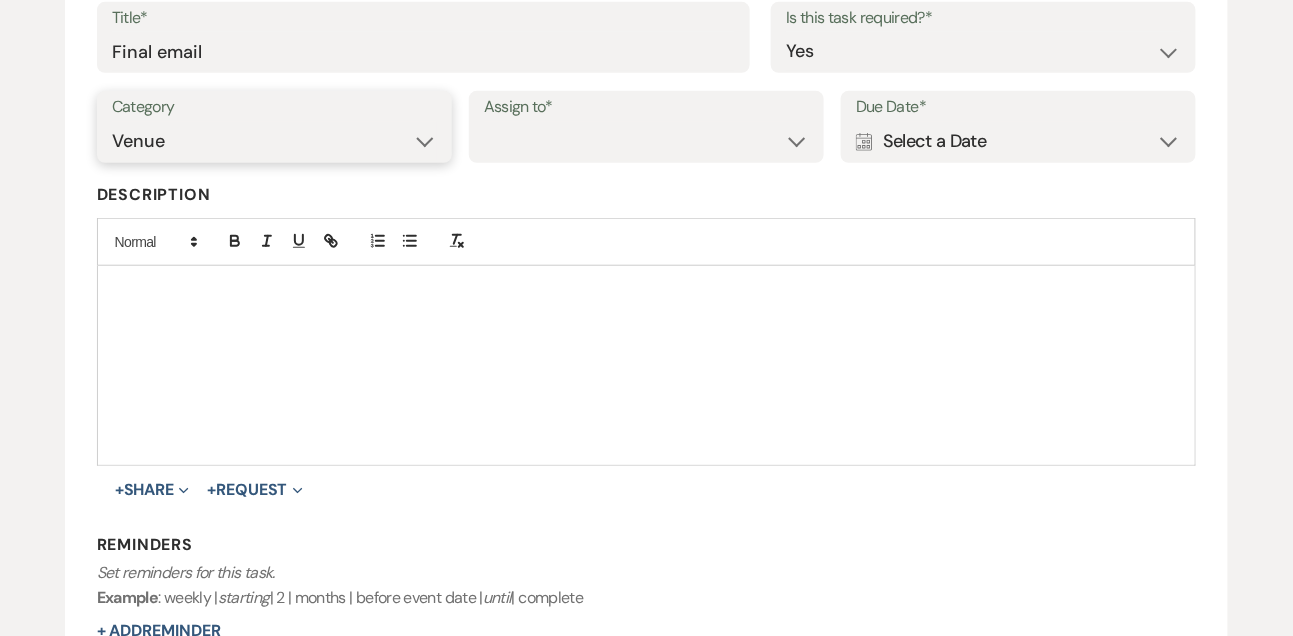
click at [112, 122] on select "Venue Vendors Guests Details Finalize & Share" at bounding box center [274, 141] width 325 height 39
click at [538, 132] on select "Venue Client" at bounding box center [646, 141] width 325 height 39
select select "venueHost"
click at [484, 122] on select "Venue Client" at bounding box center [646, 141] width 325 height 39
click at [949, 147] on div "Calendar Select a Date Expand" at bounding box center [1018, 141] width 325 height 39
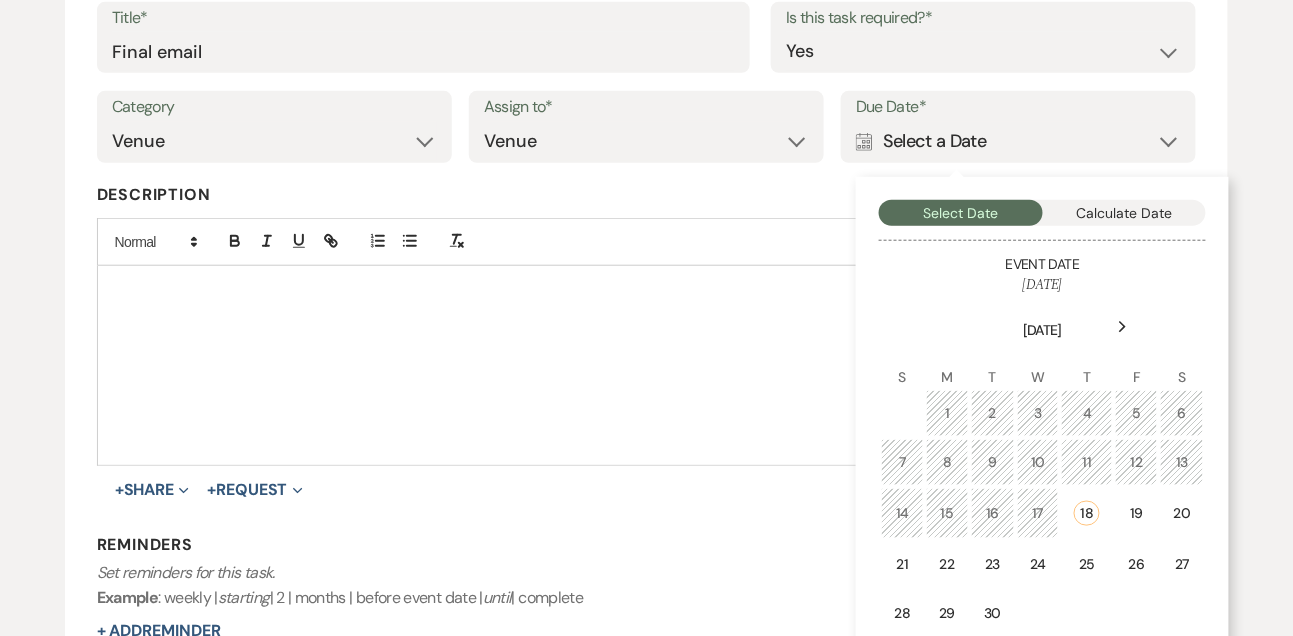
click at [1121, 330] on use at bounding box center [1123, 327] width 7 height 11
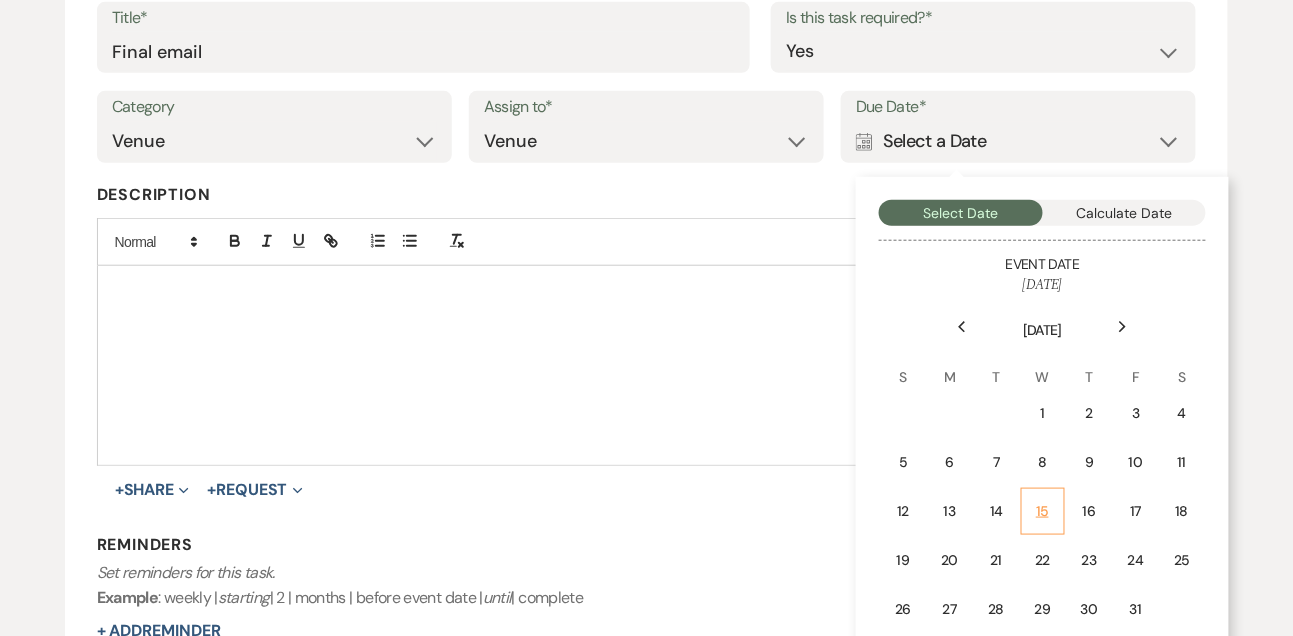
click at [1052, 499] on td "15" at bounding box center [1043, 511] width 44 height 47
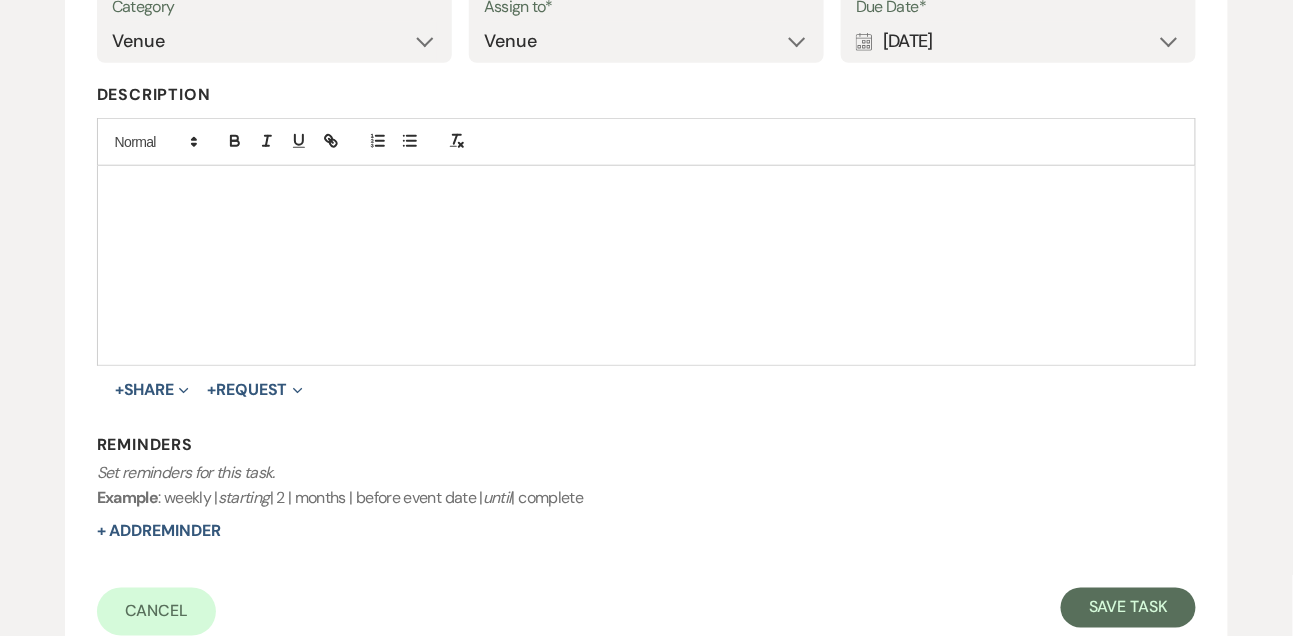
scroll to position [546, 0]
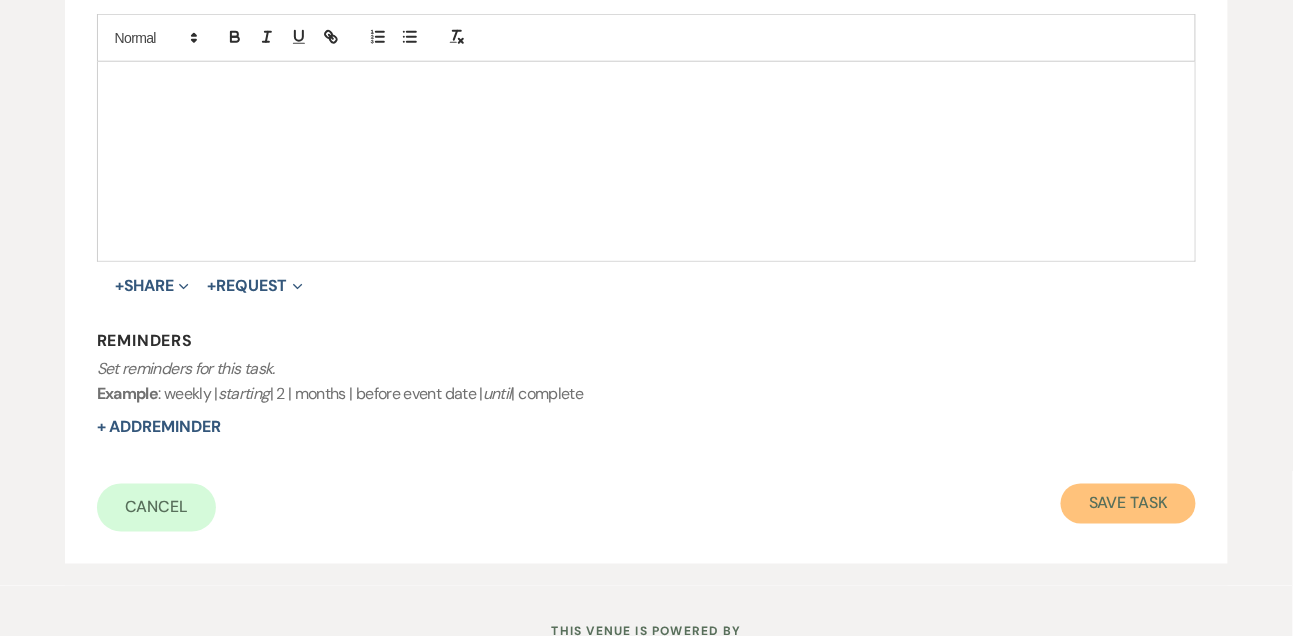
click at [1081, 520] on button "Save Task" at bounding box center [1128, 504] width 135 height 40
select select "9"
select select "2"
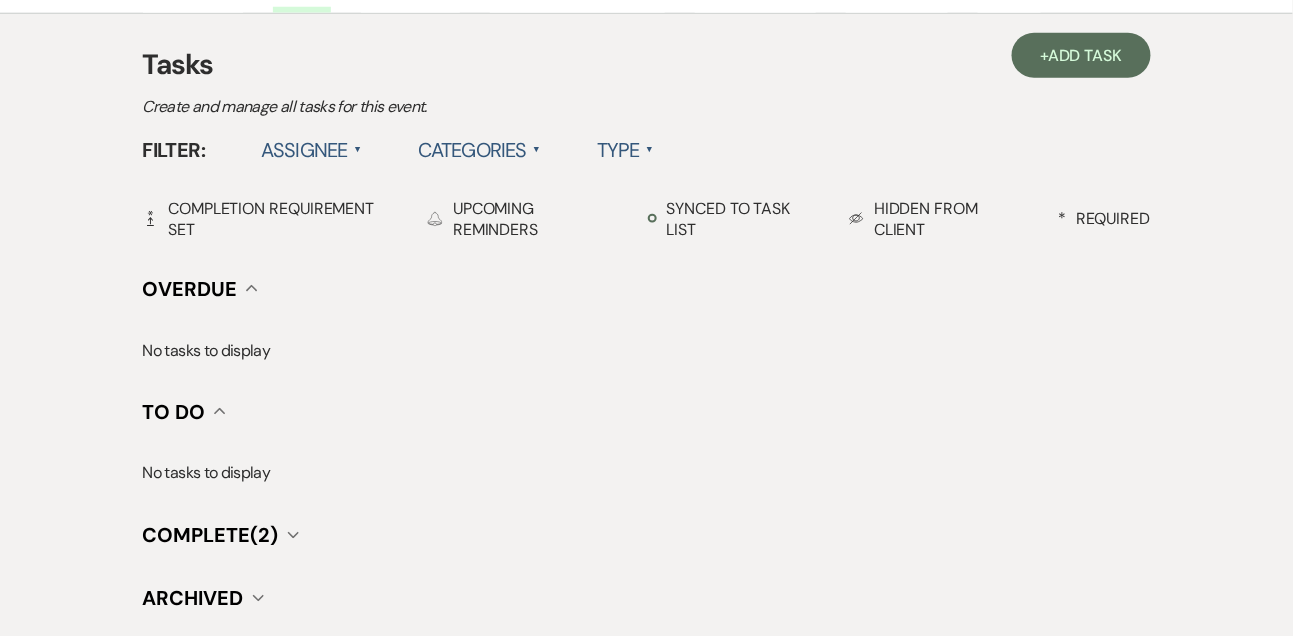
scroll to position [541, 0]
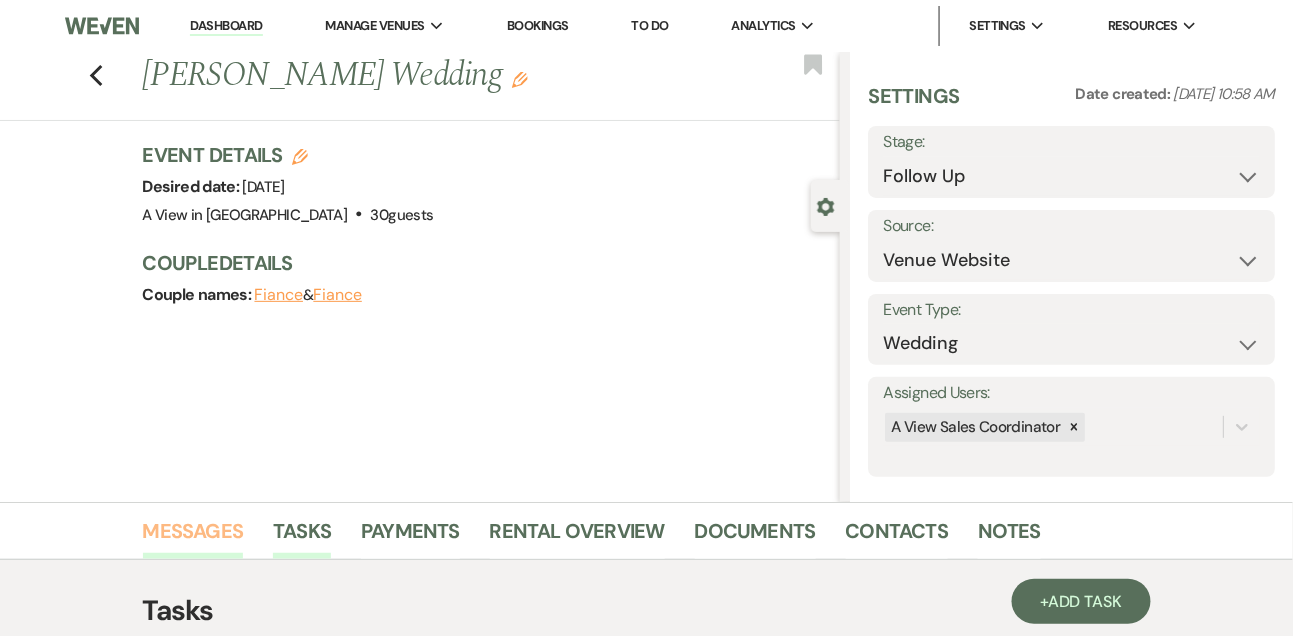
click at [207, 531] on link "Messages" at bounding box center [193, 537] width 101 height 44
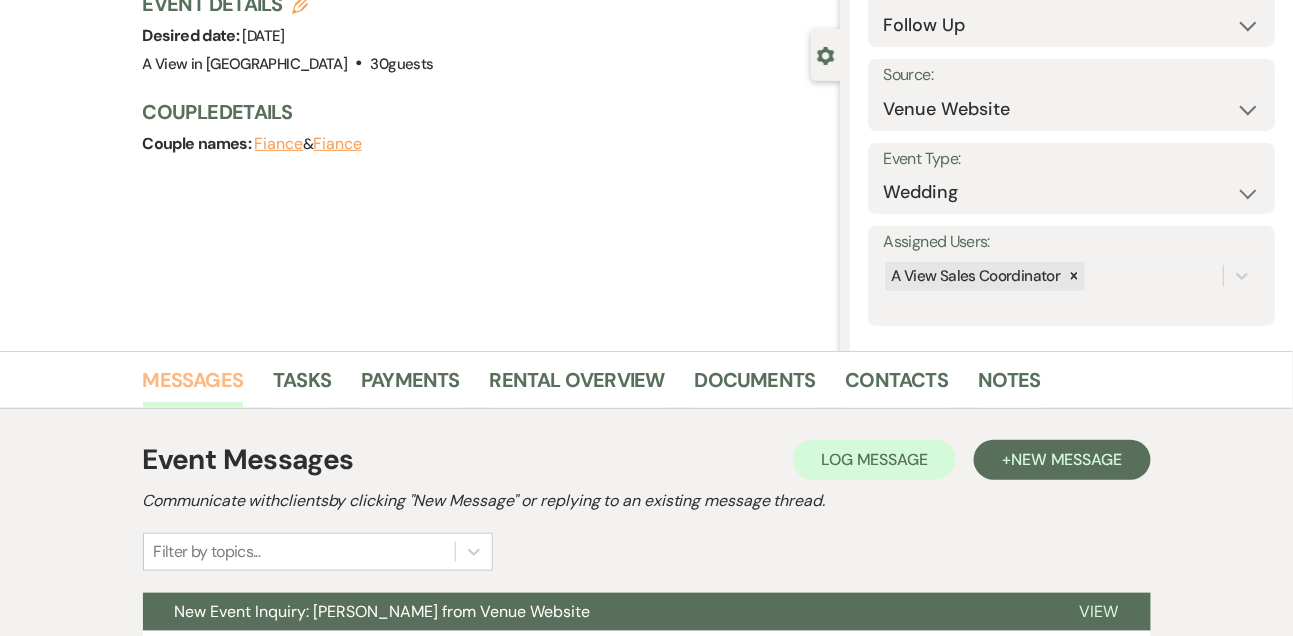
scroll to position [337, 0]
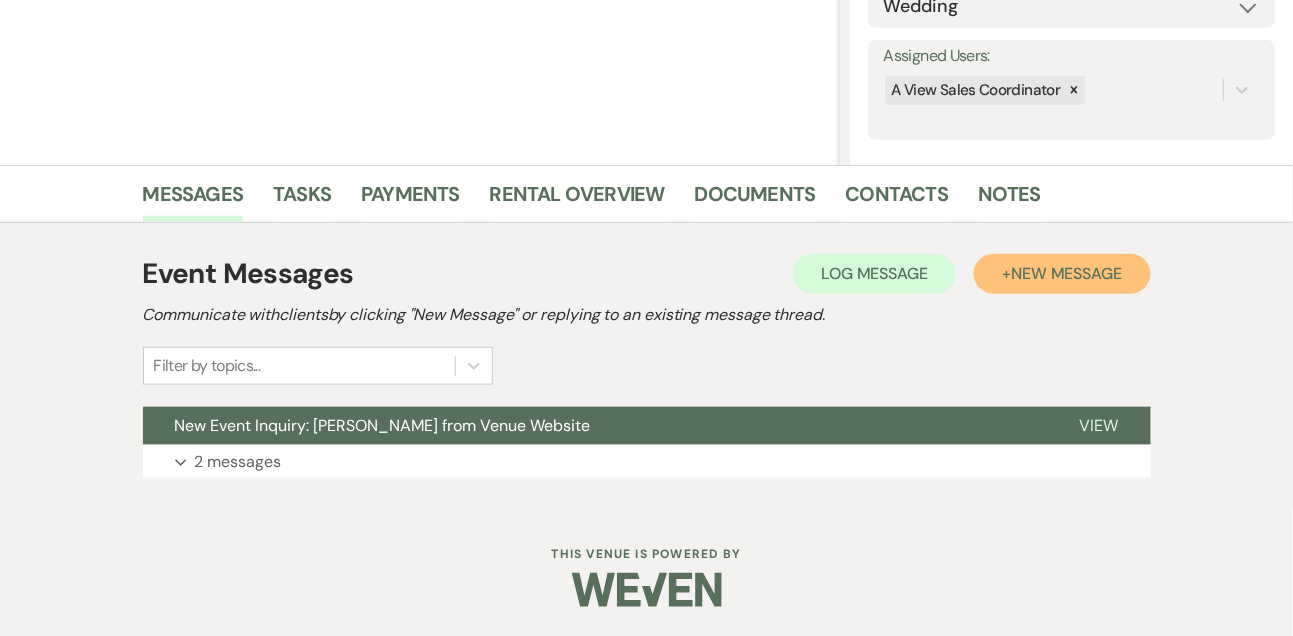
click at [1056, 270] on span "New Message" at bounding box center [1066, 273] width 111 height 21
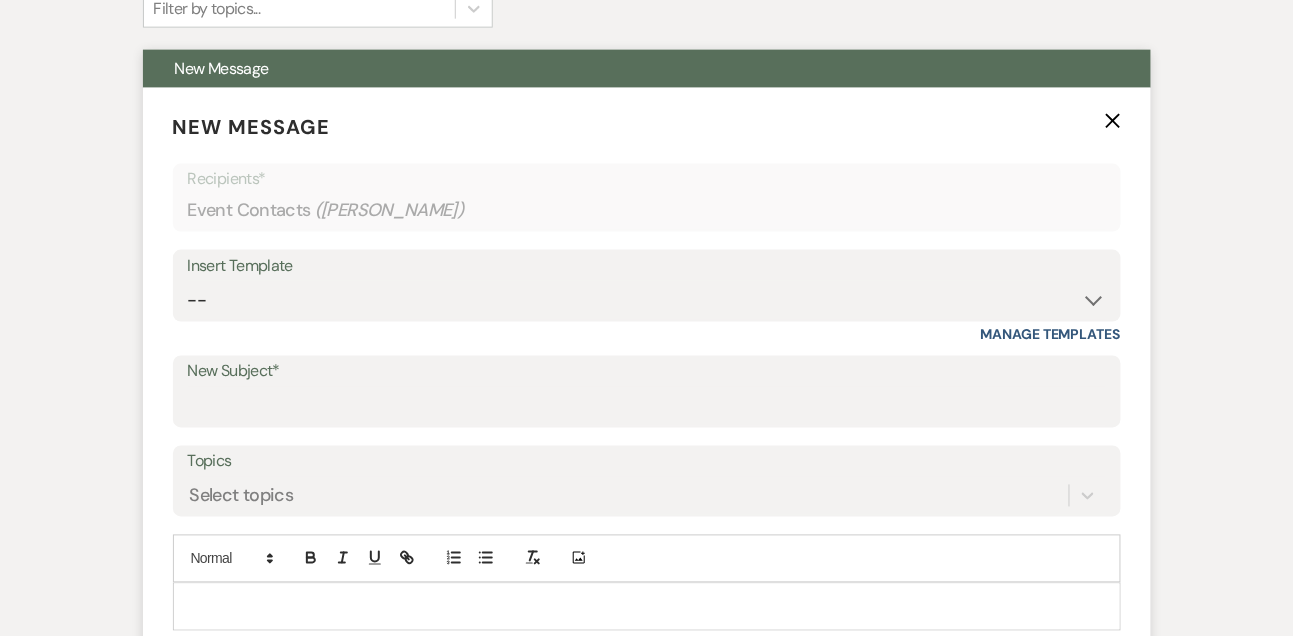
scroll to position [716, 0]
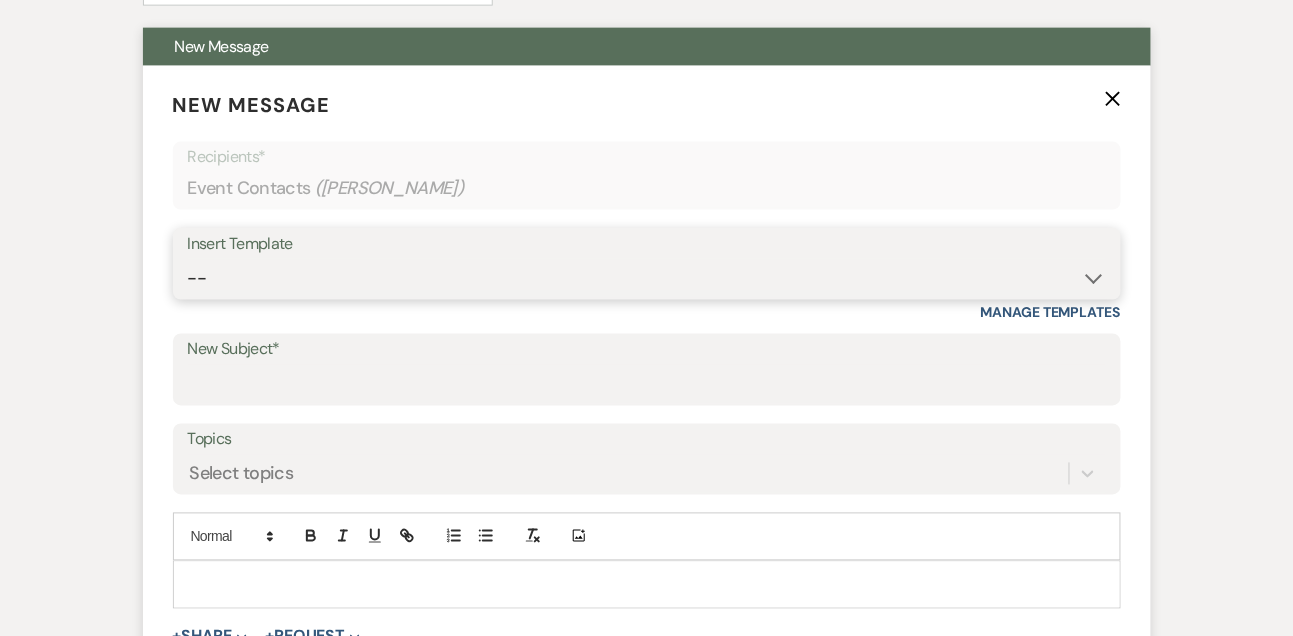
click at [247, 281] on select "-- Tour Confirmation Contract (Pre-Booked Leads) Out of office Inquiry Email Al…" at bounding box center [647, 278] width 918 height 39
select select "5550"
click at [188, 259] on select "-- Tour Confirmation Contract (Pre-Booked Leads) Out of office Inquiry Email Al…" at bounding box center [647, 278] width 918 height 39
type input "Still Thinking About A View Venues? Let’s Chat! 💬"
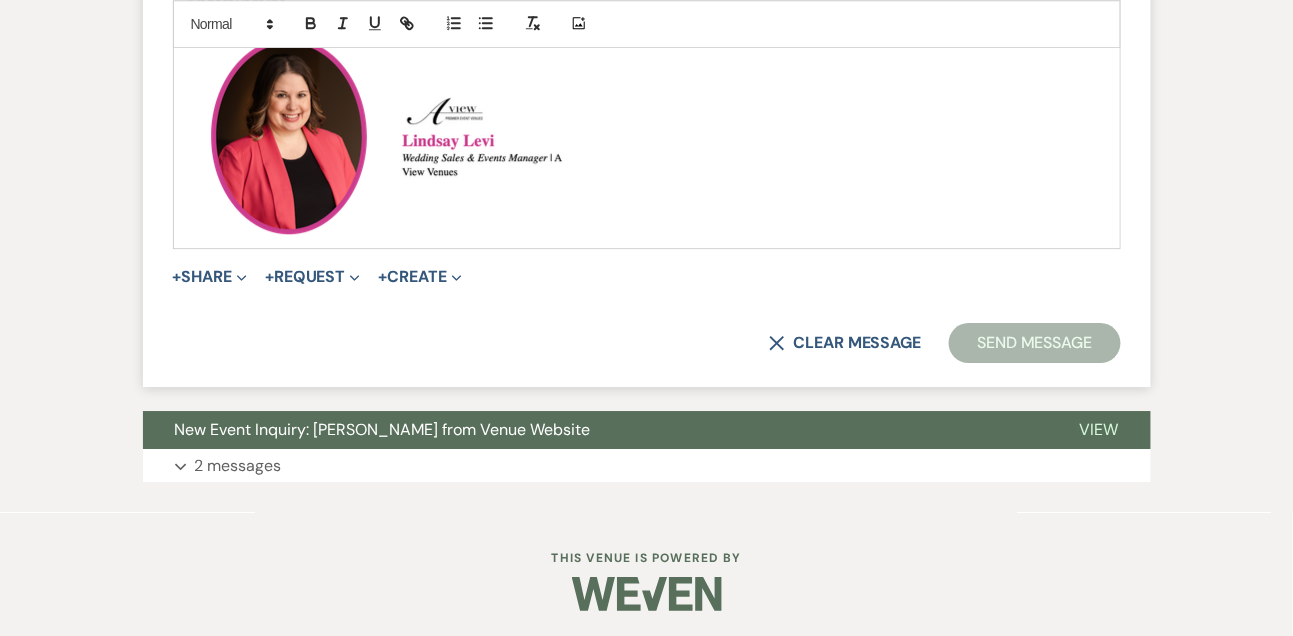
scroll to position [1526, 0]
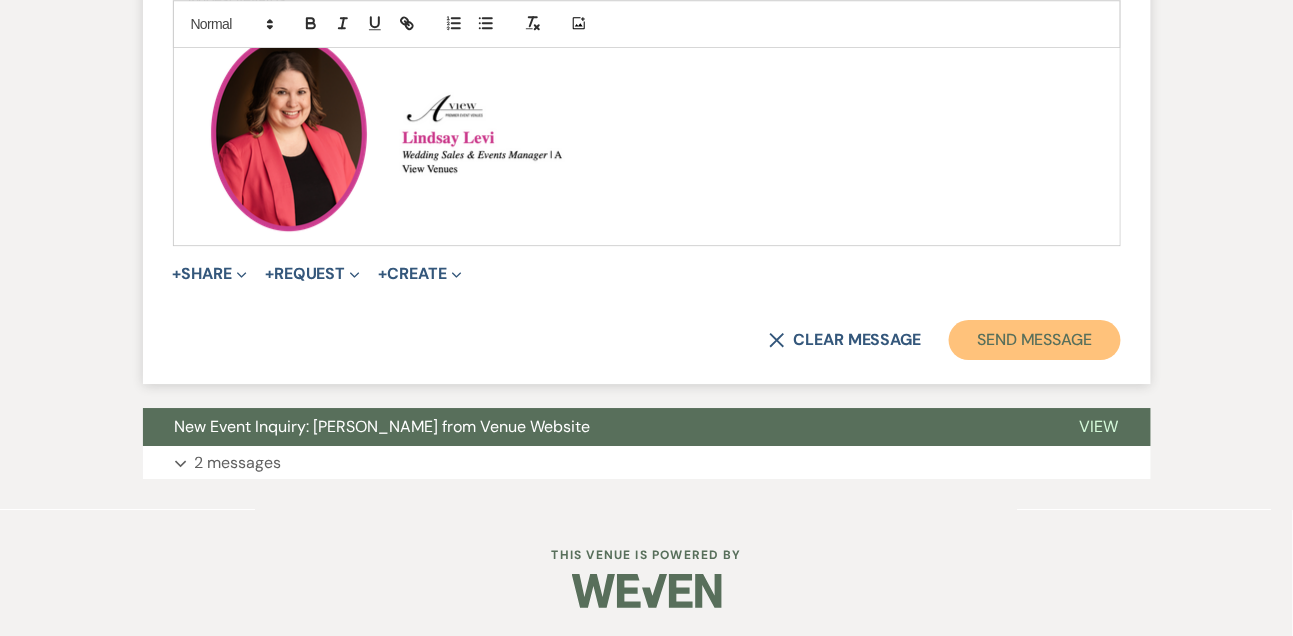
click at [1060, 335] on button "Send Message" at bounding box center [1034, 340] width 171 height 40
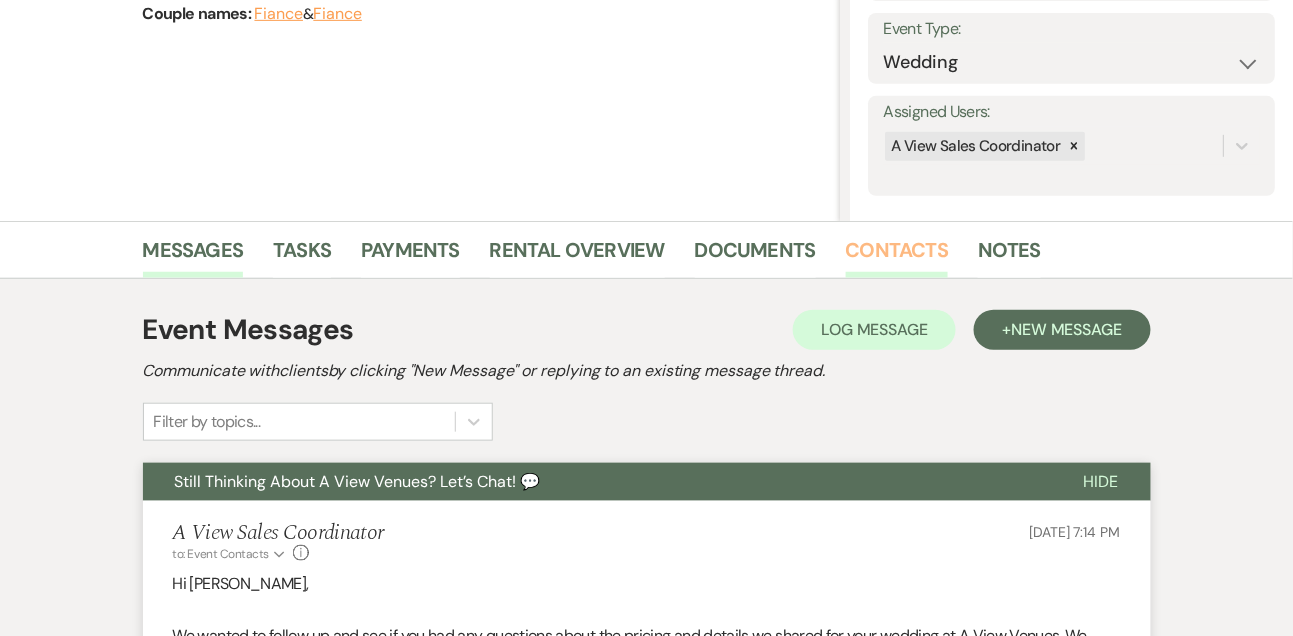
click at [886, 251] on link "Contacts" at bounding box center [897, 256] width 103 height 44
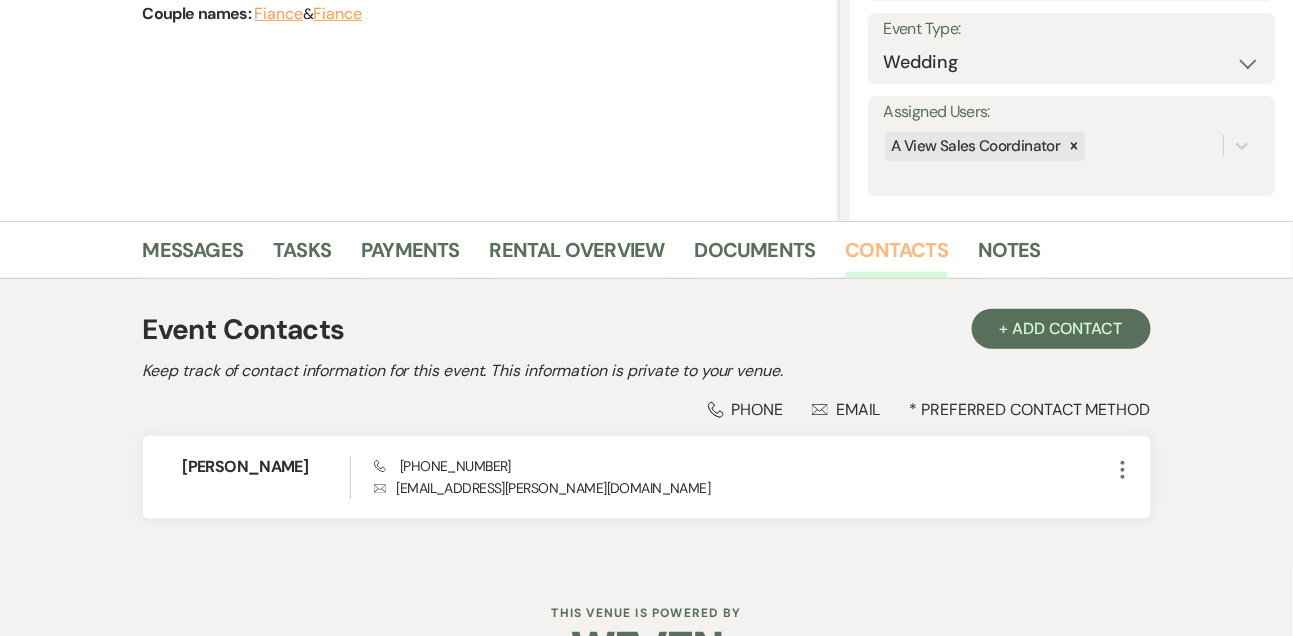
scroll to position [340, 0]
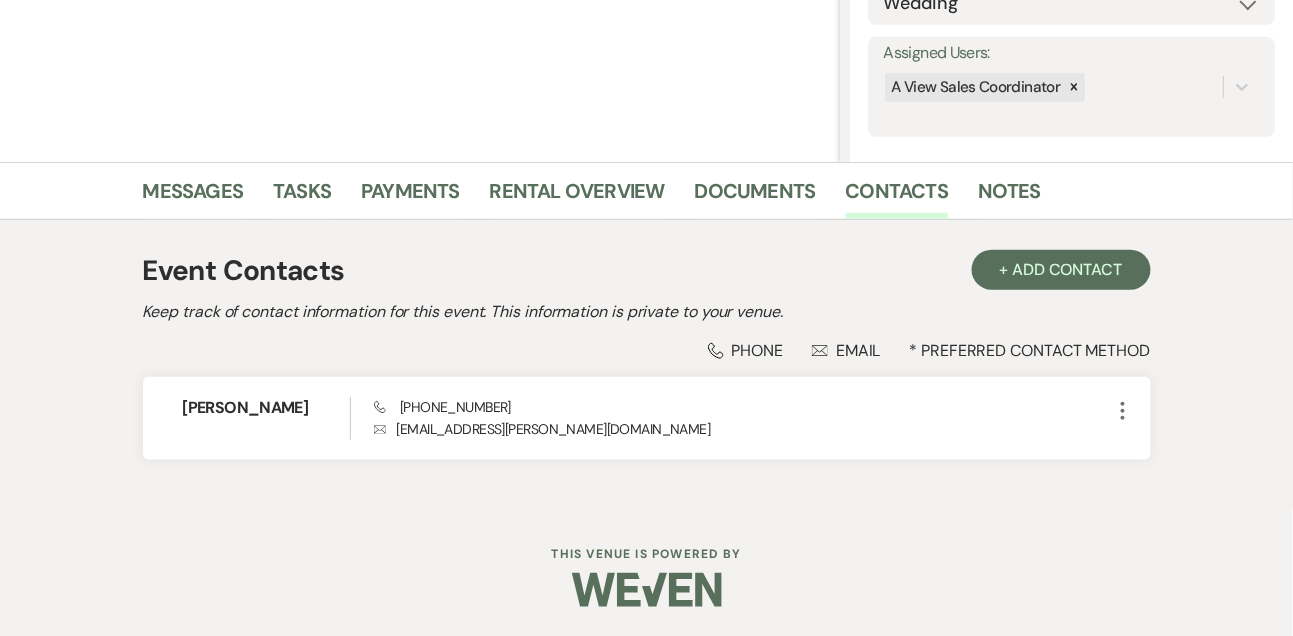
click at [342, 197] on li "Tasks" at bounding box center [317, 195] width 88 height 48
click at [310, 190] on link "Tasks" at bounding box center [302, 197] width 58 height 44
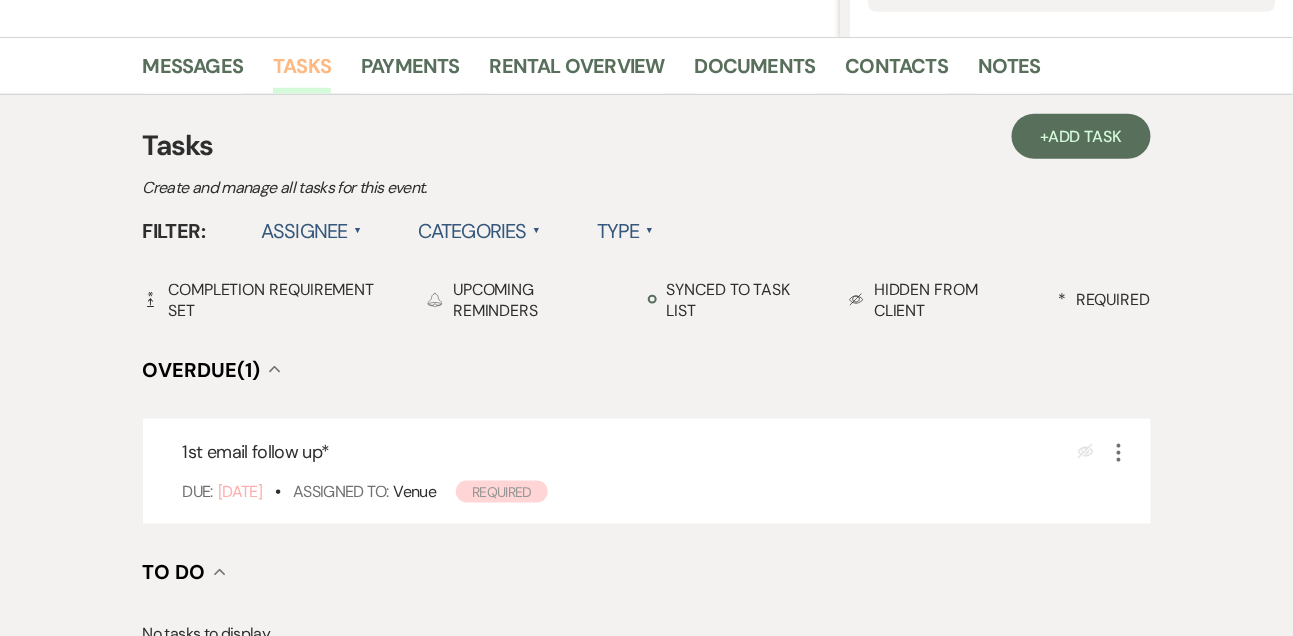
scroll to position [549, 0]
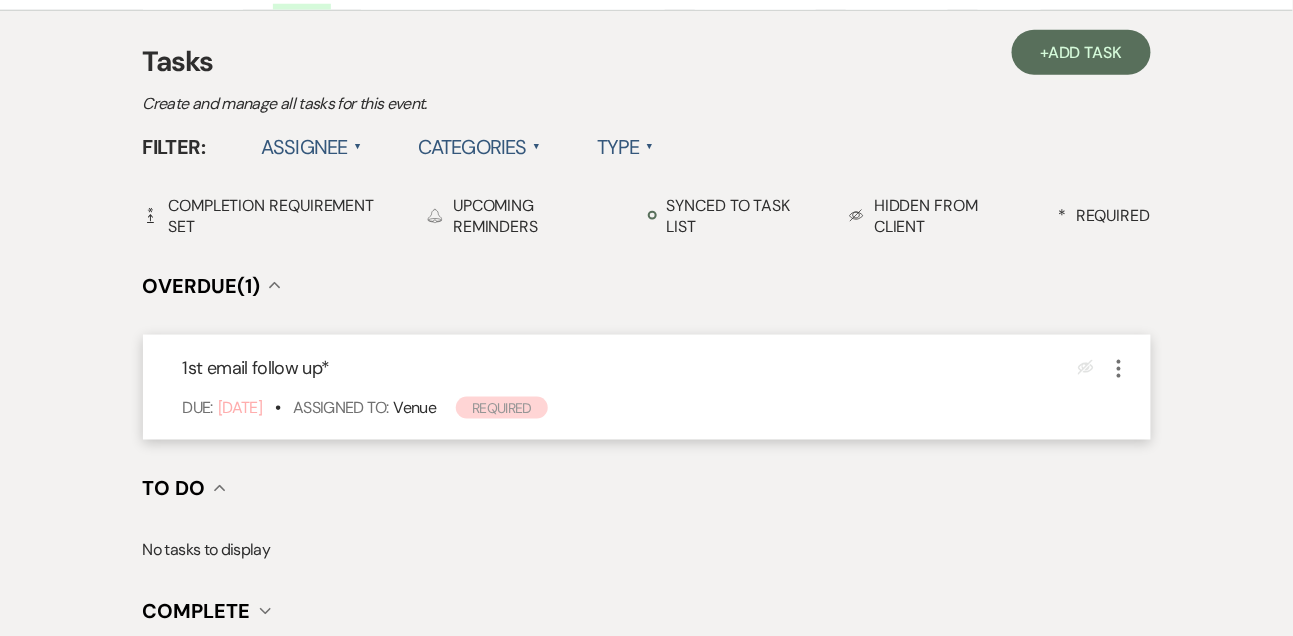
click at [1120, 386] on div "1st email follow up * Eye Blocked More Due: Sep 17 25 • Assigned To: Venue Requ…" at bounding box center [647, 387] width 1008 height 105
click at [1120, 367] on use "button" at bounding box center [1119, 369] width 4 height 18
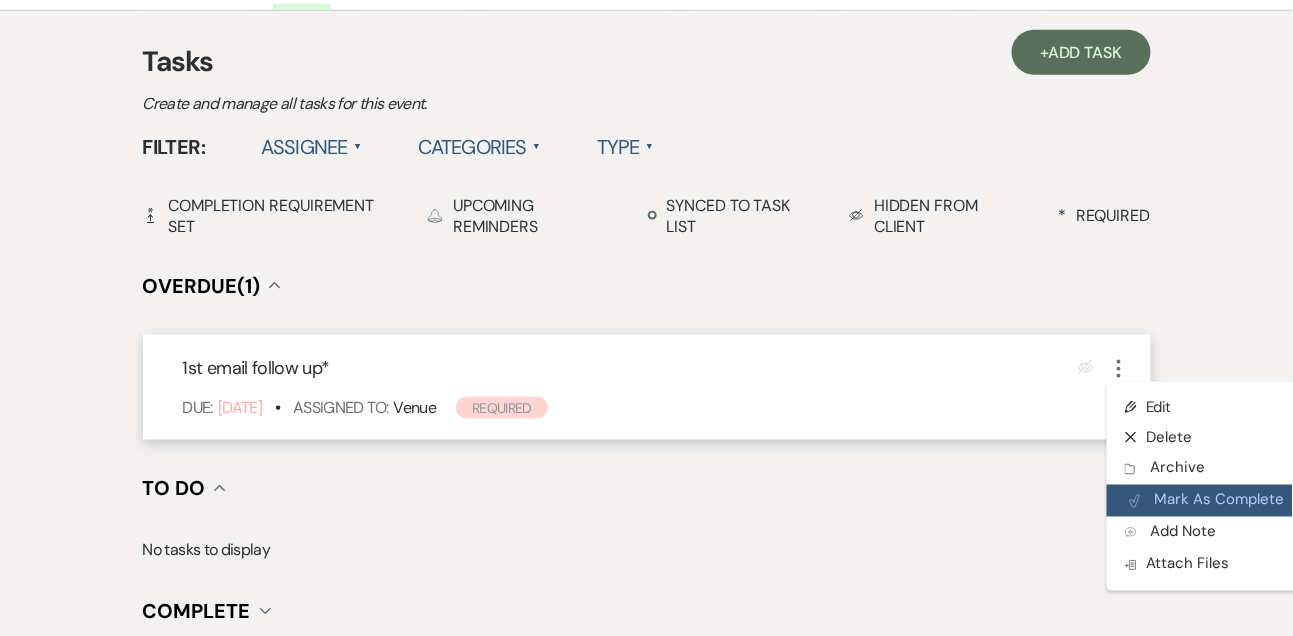
click at [1142, 515] on button "Plan Portal Link Mark As Complete" at bounding box center [1205, 501] width 196 height 32
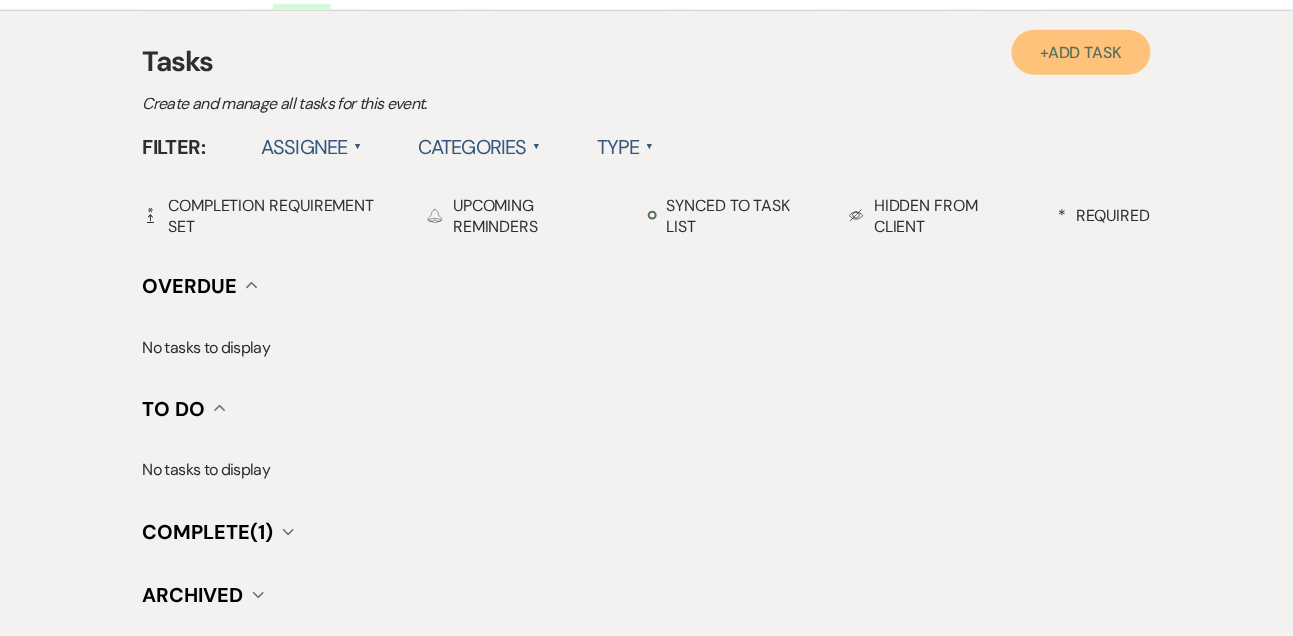
click at [1068, 66] on link "+ Add Task" at bounding box center [1081, 52] width 138 height 45
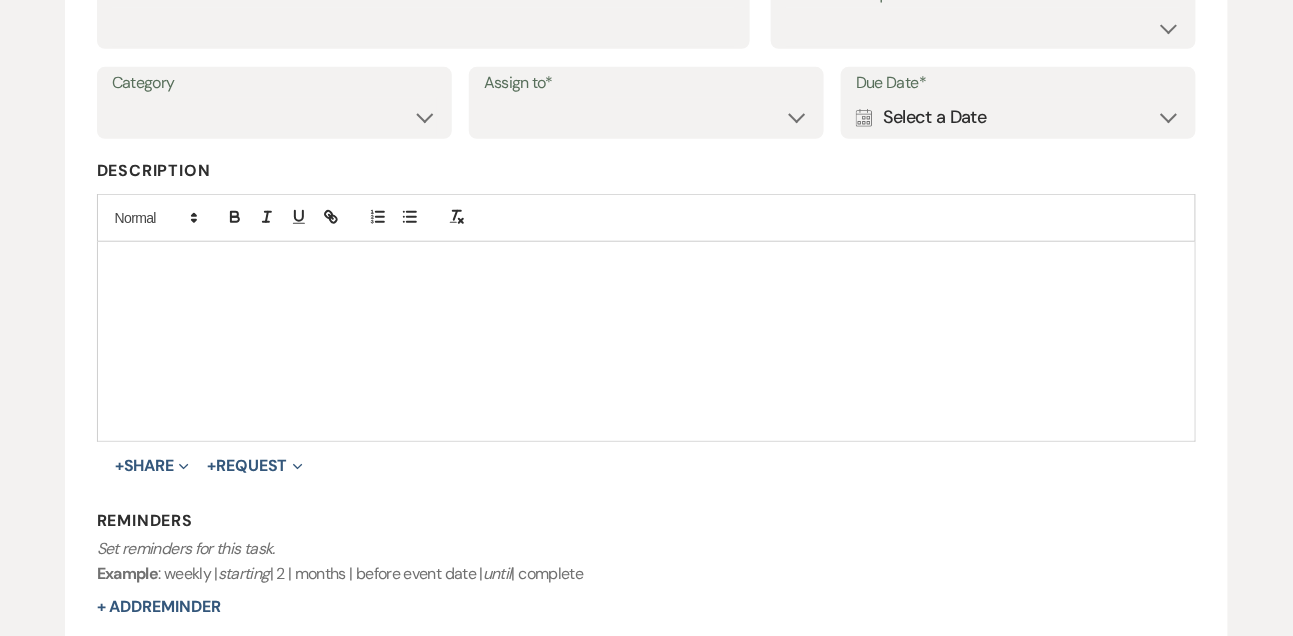
scroll to position [355, 0]
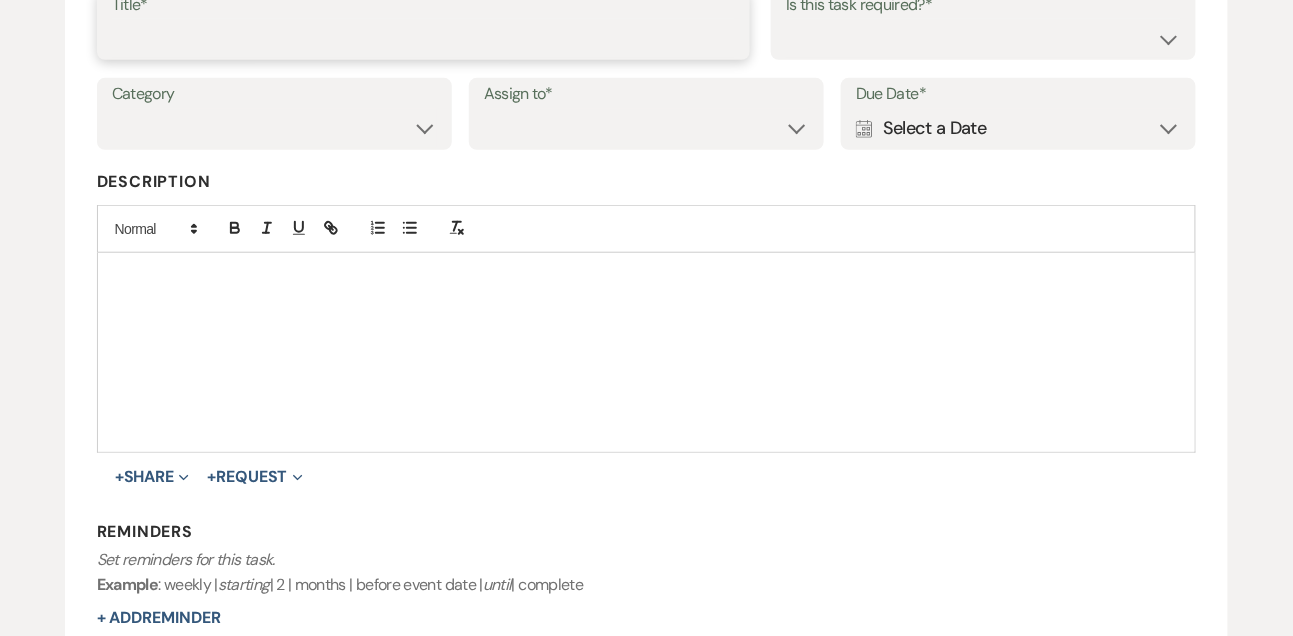
click at [452, 47] on input "Title*" at bounding box center [424, 38] width 624 height 39
type input "Text follow up"
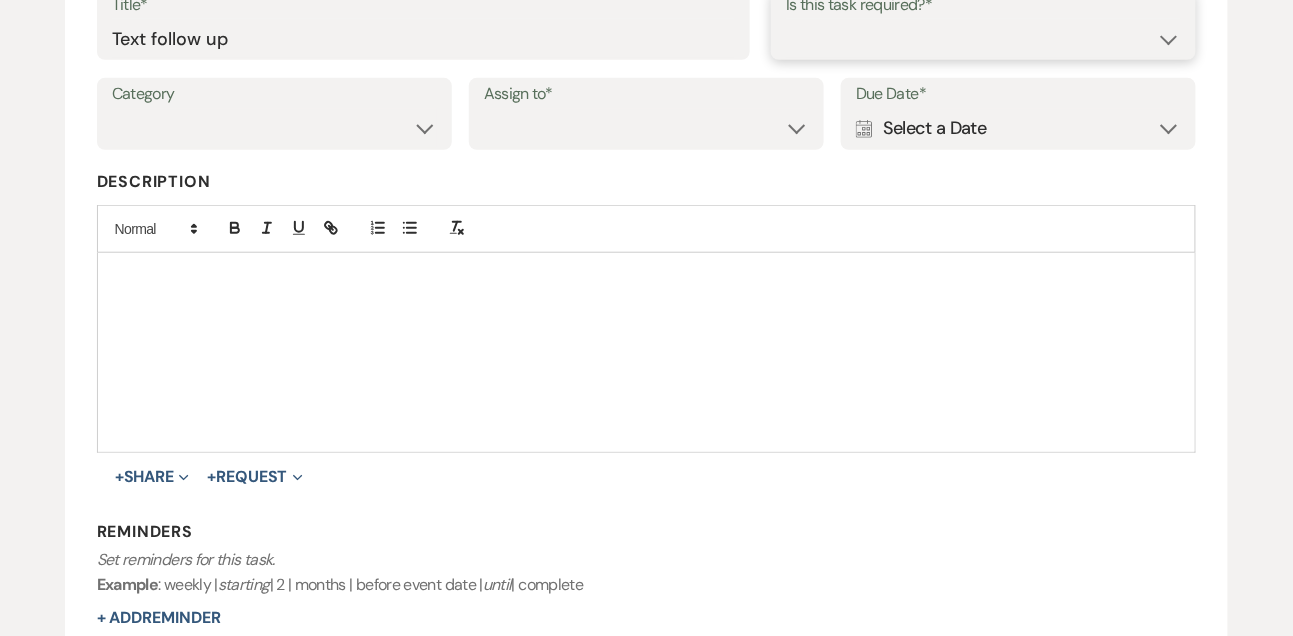
click at [828, 38] on select "Yes No" at bounding box center [983, 38] width 395 height 39
select select "true"
click at [786, 19] on select "Yes No" at bounding box center [983, 38] width 395 height 39
click at [379, 129] on select "Venue Vendors Guests Details Finalize & Share" at bounding box center [274, 128] width 325 height 39
select select "31"
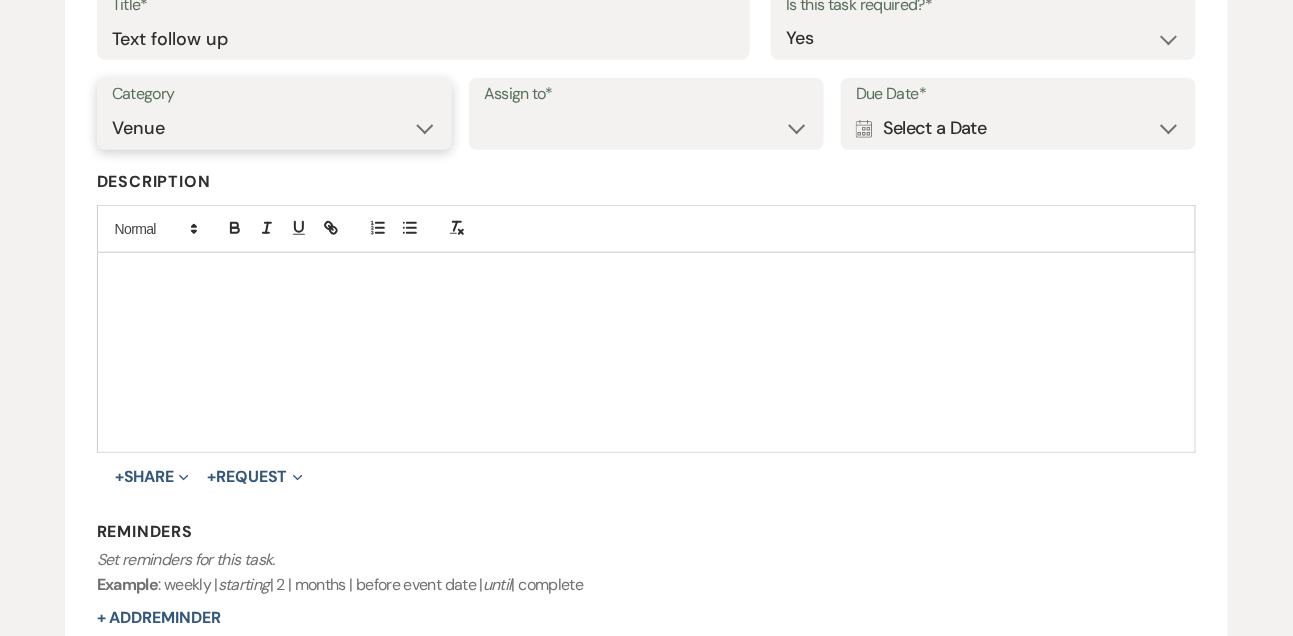
click at [112, 109] on select "Venue Vendors Guests Details Finalize & Share" at bounding box center [274, 128] width 325 height 39
click at [581, 136] on select "Venue Client" at bounding box center [646, 128] width 325 height 39
select select "venueHost"
click at [484, 109] on select "Venue Client" at bounding box center [646, 128] width 325 height 39
click at [932, 134] on div "Calendar Select a Date Expand" at bounding box center [1018, 128] width 325 height 39
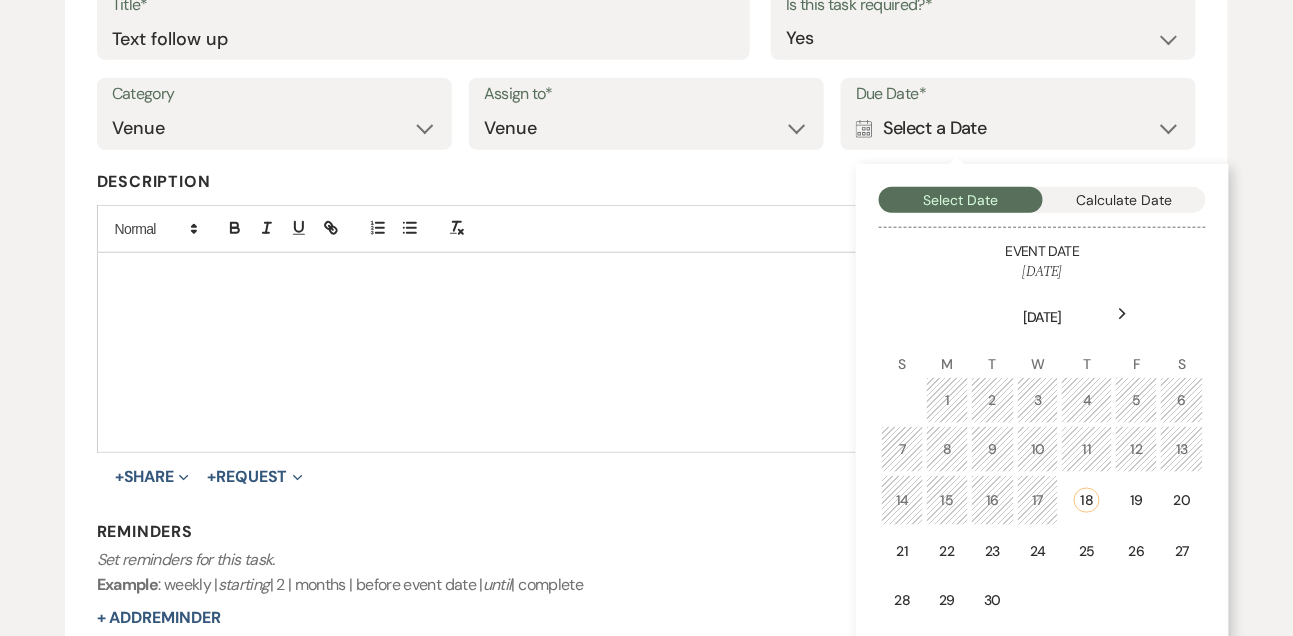
click at [1128, 307] on div "Next" at bounding box center [1123, 314] width 32 height 32
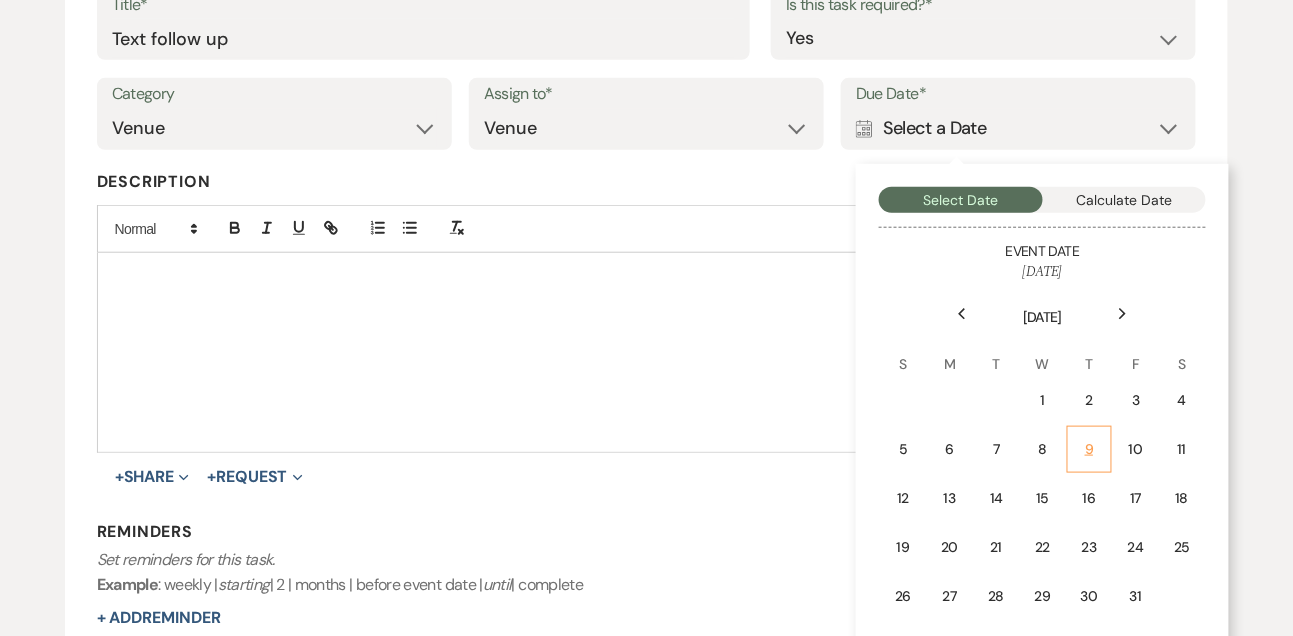
click at [1083, 440] on div "9" at bounding box center [1089, 449] width 19 height 21
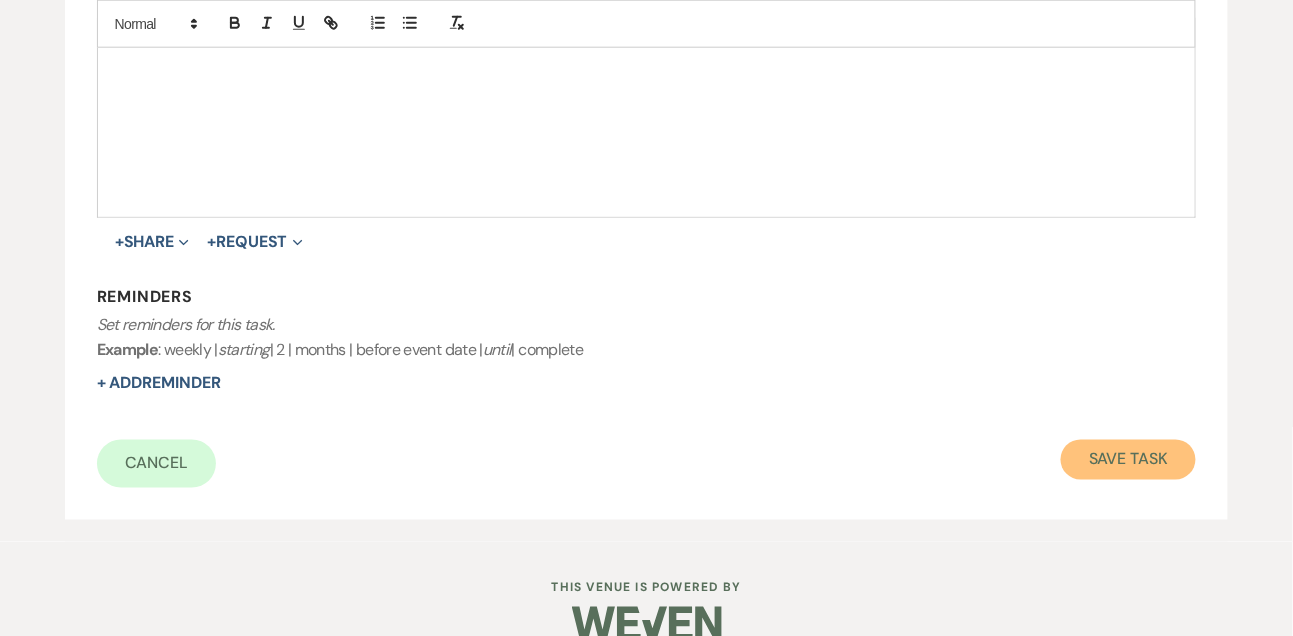
click at [1098, 475] on button "Save Task" at bounding box center [1128, 460] width 135 height 40
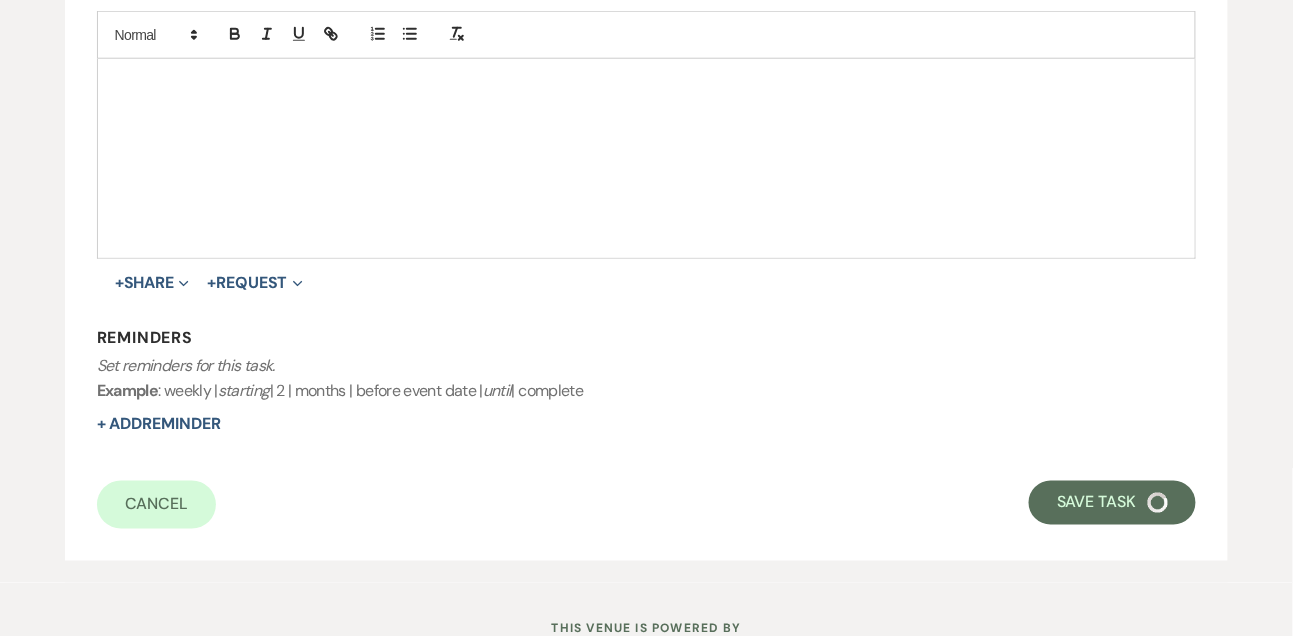
select select "9"
select select "5"
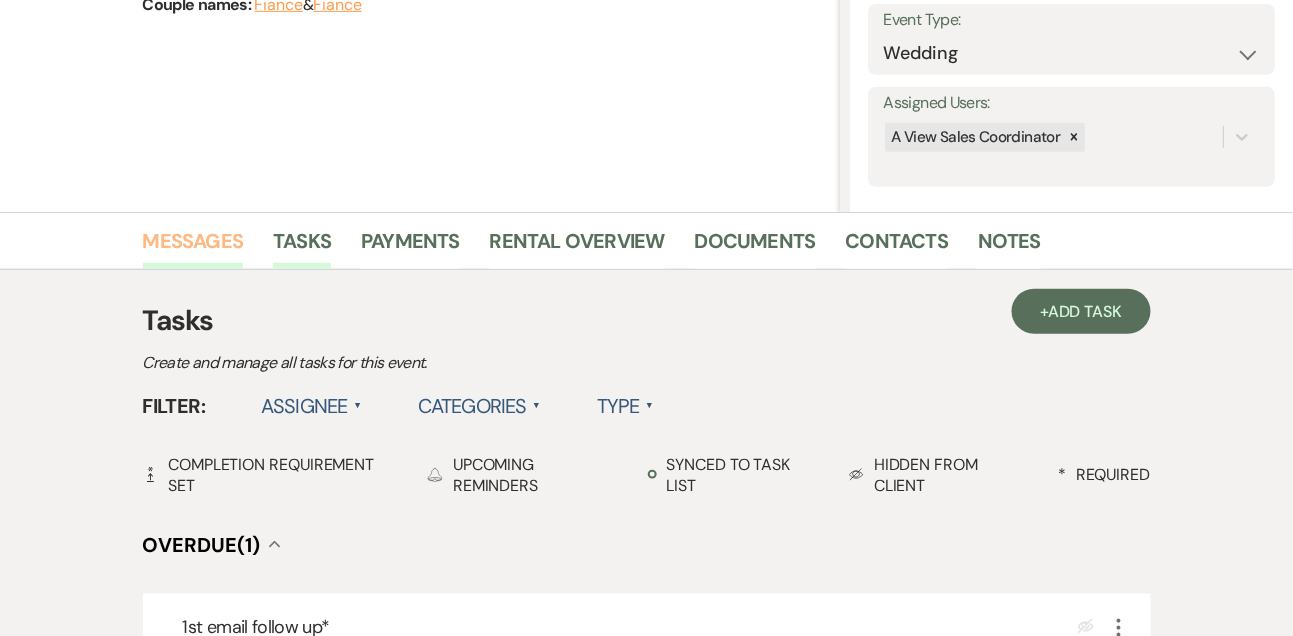
click at [175, 230] on link "Messages" at bounding box center [193, 247] width 101 height 44
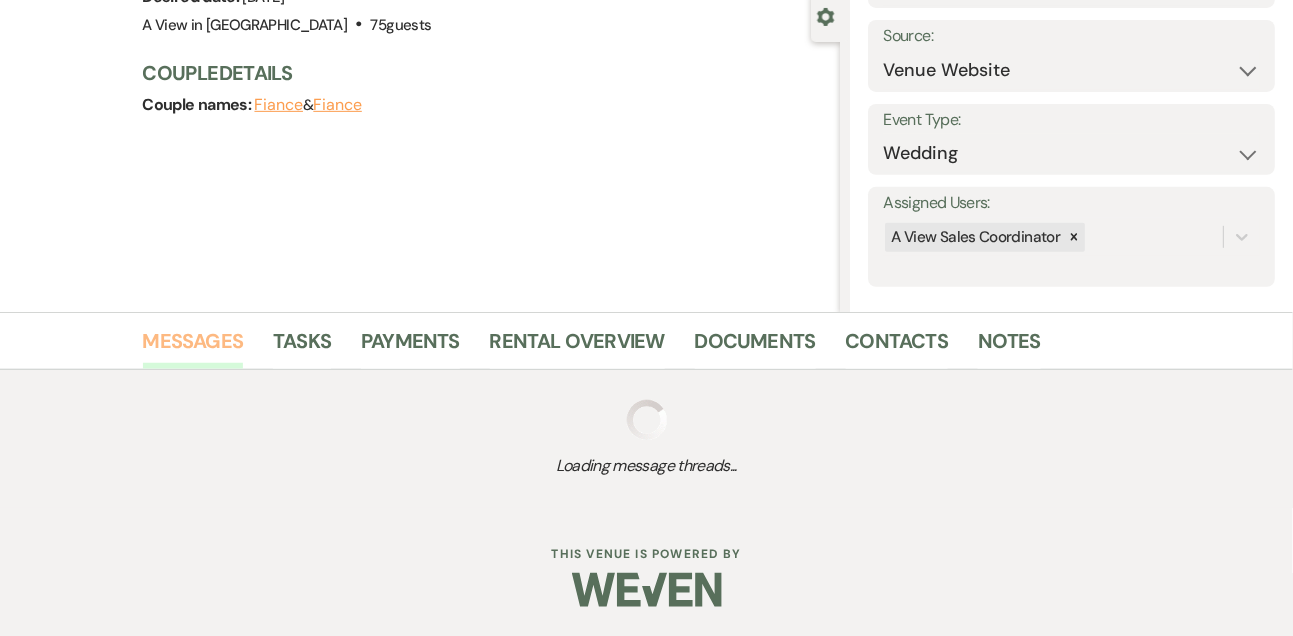
scroll to position [290, 0]
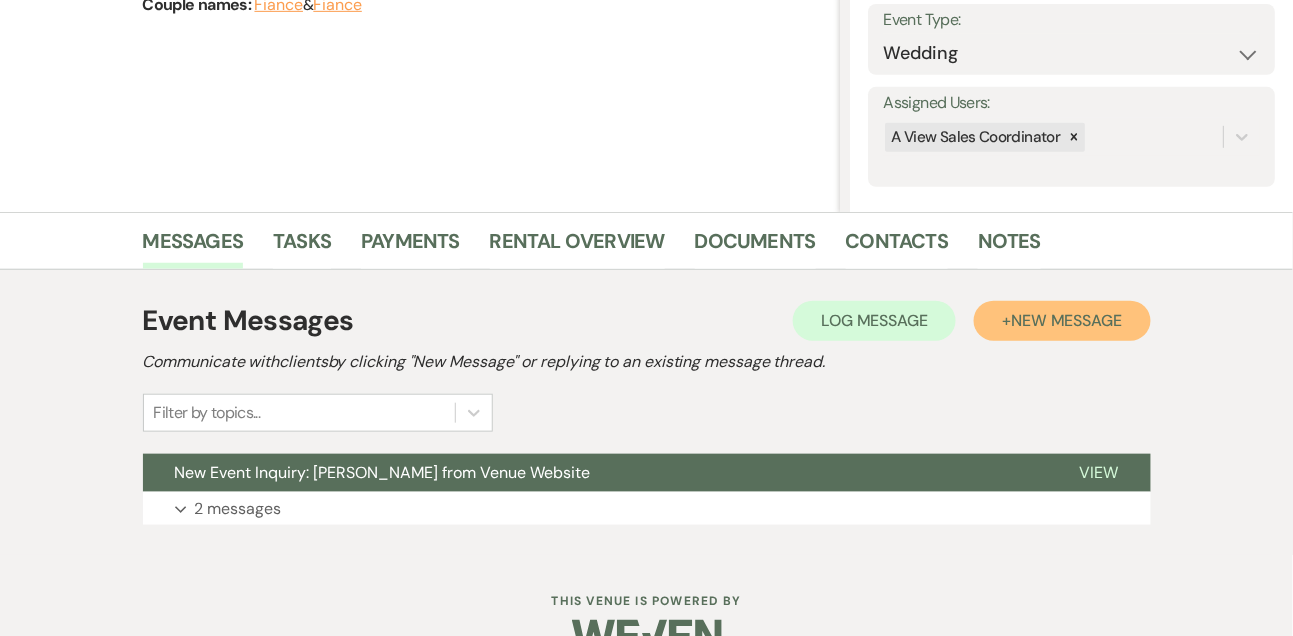
click at [1016, 315] on span "New Message" at bounding box center [1066, 320] width 111 height 21
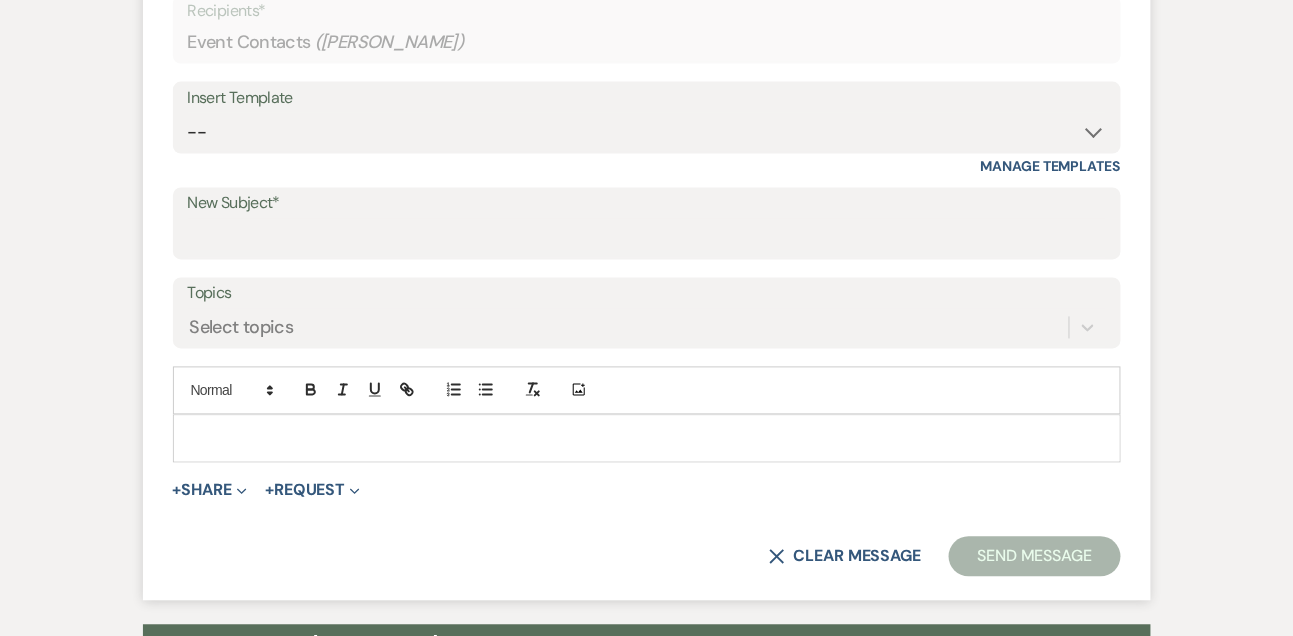
scroll to position [840, 0]
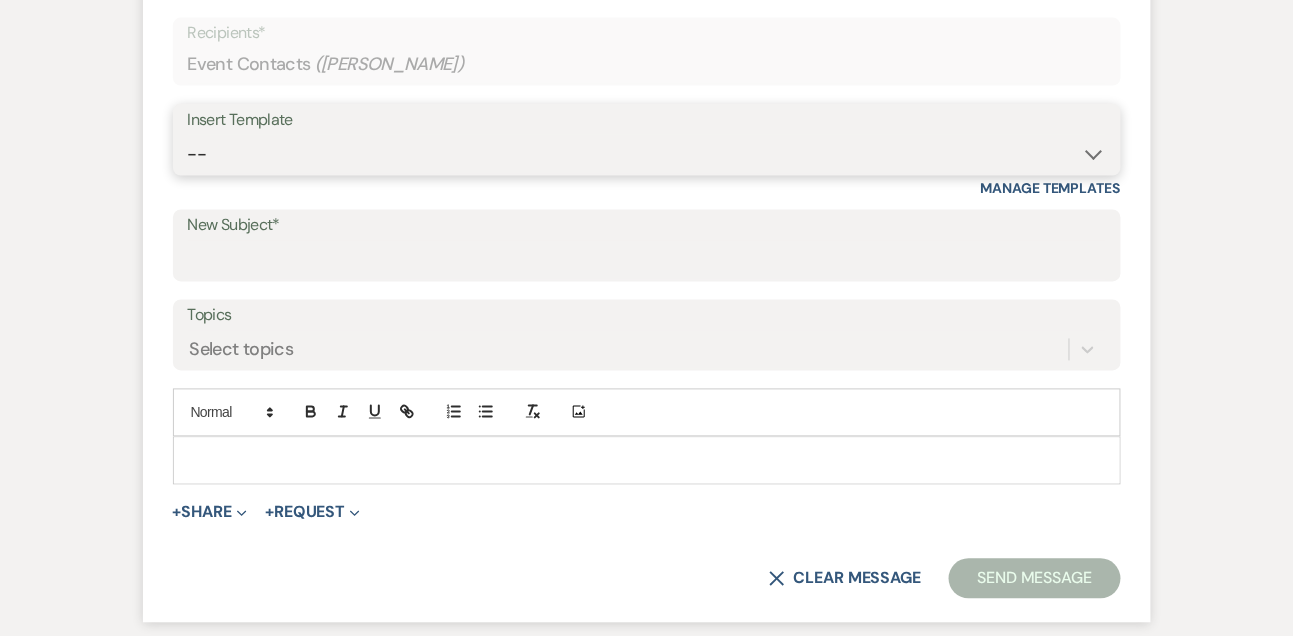
click at [269, 152] on select "-- Tour Confirmation Contract (Pre-Booked Leads) Out of office Inquiry Email Al…" at bounding box center [647, 154] width 918 height 39
select select "5550"
click at [188, 135] on select "-- Tour Confirmation Contract (Pre-Booked Leads) Out of office Inquiry Email Al…" at bounding box center [647, 154] width 918 height 39
type input "Still Thinking About A View Venues? Let’s Chat! 💬"
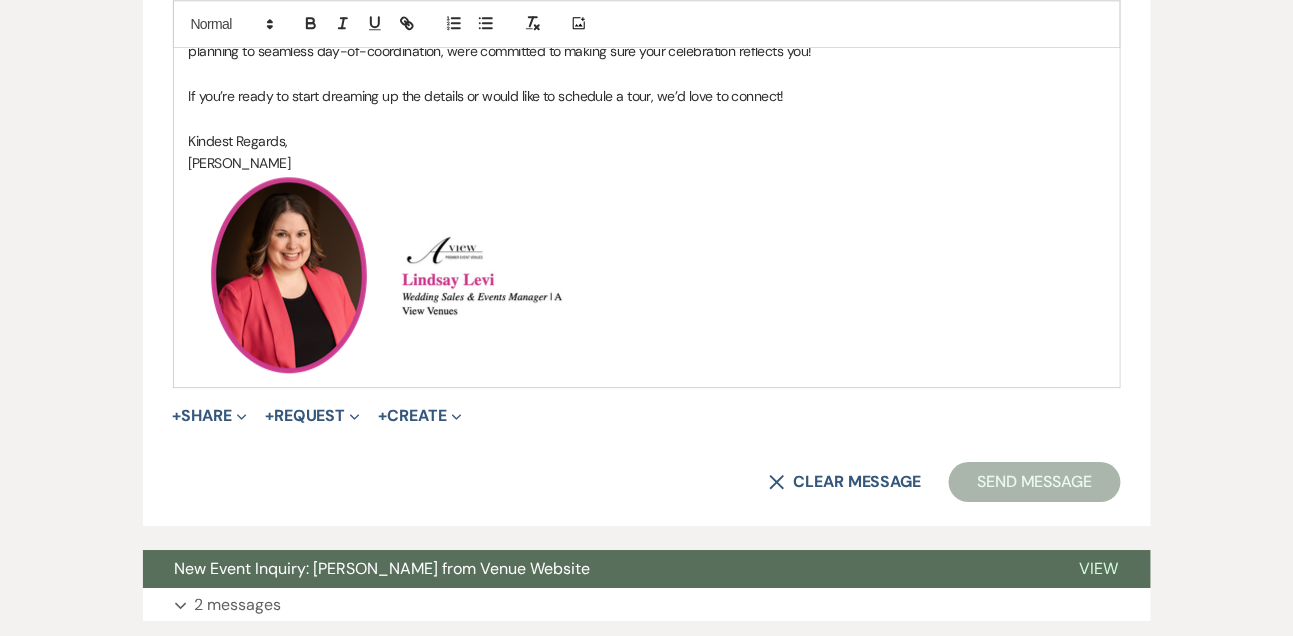
scroll to position [1416, 0]
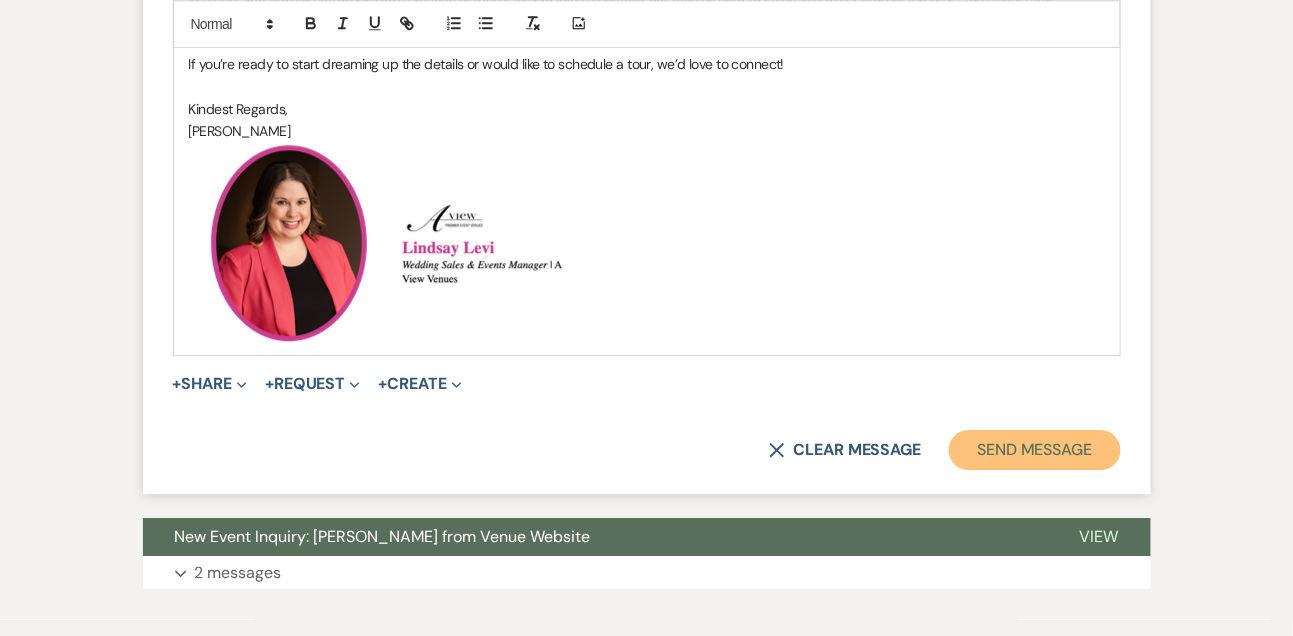
click at [1061, 448] on button "Send Message" at bounding box center [1034, 450] width 171 height 40
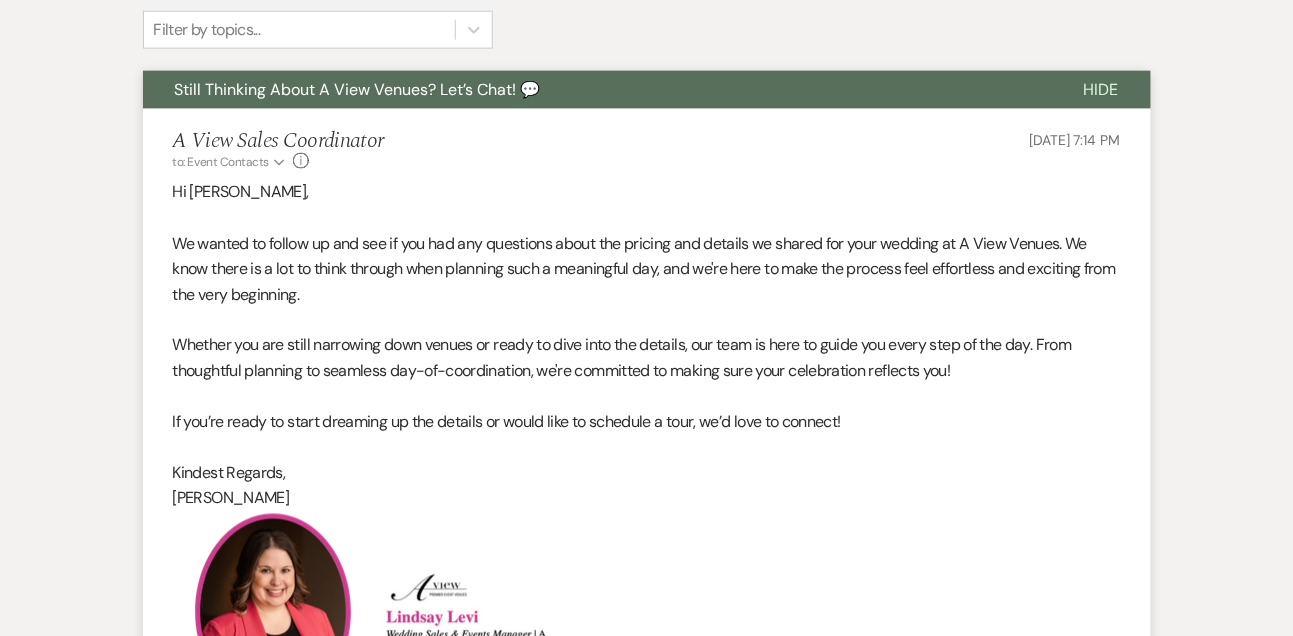
scroll to position [513, 0]
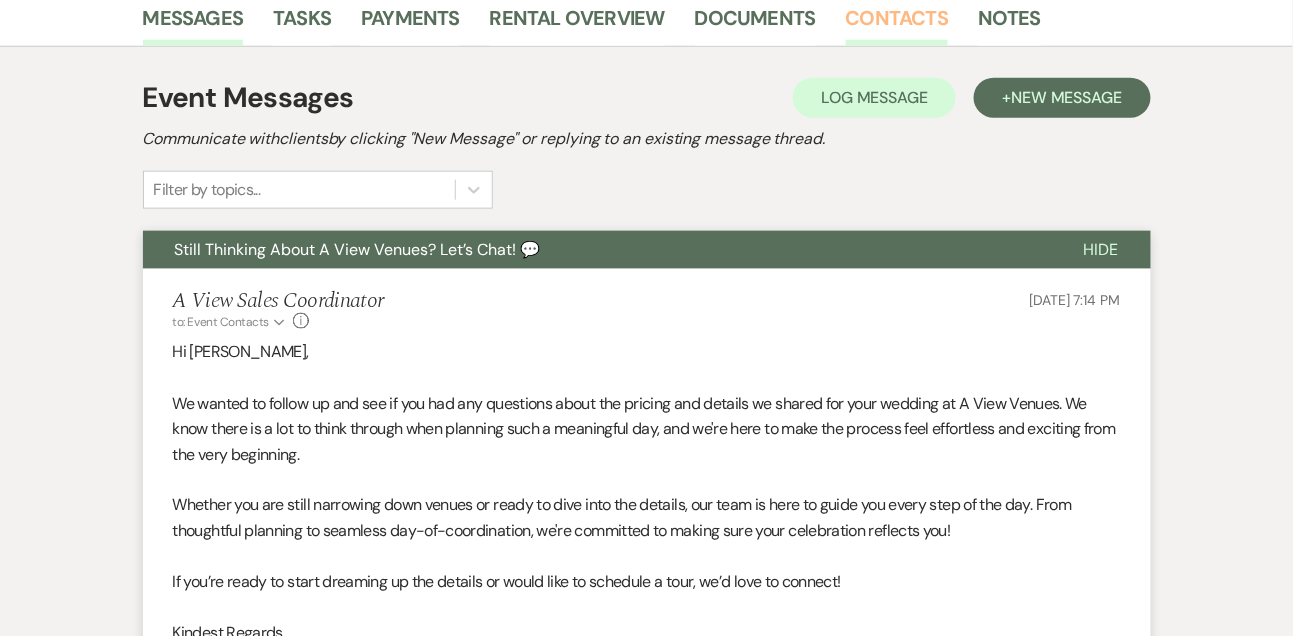
click at [873, 25] on link "Contacts" at bounding box center [897, 24] width 103 height 44
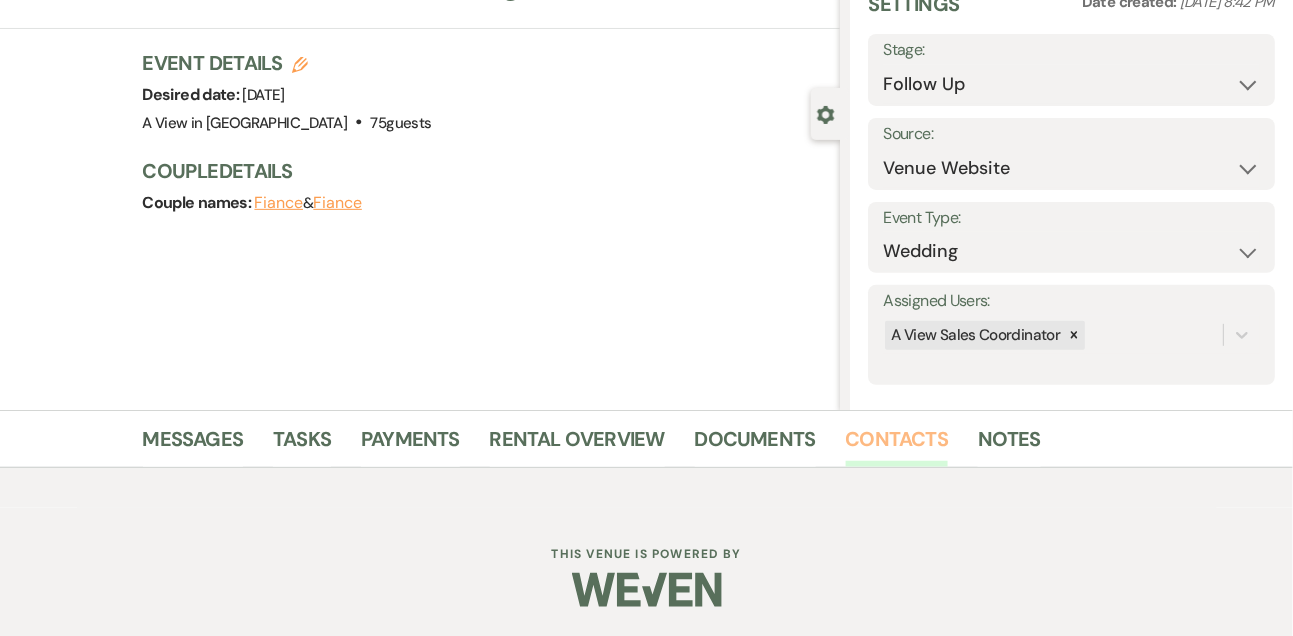
scroll to position [340, 0]
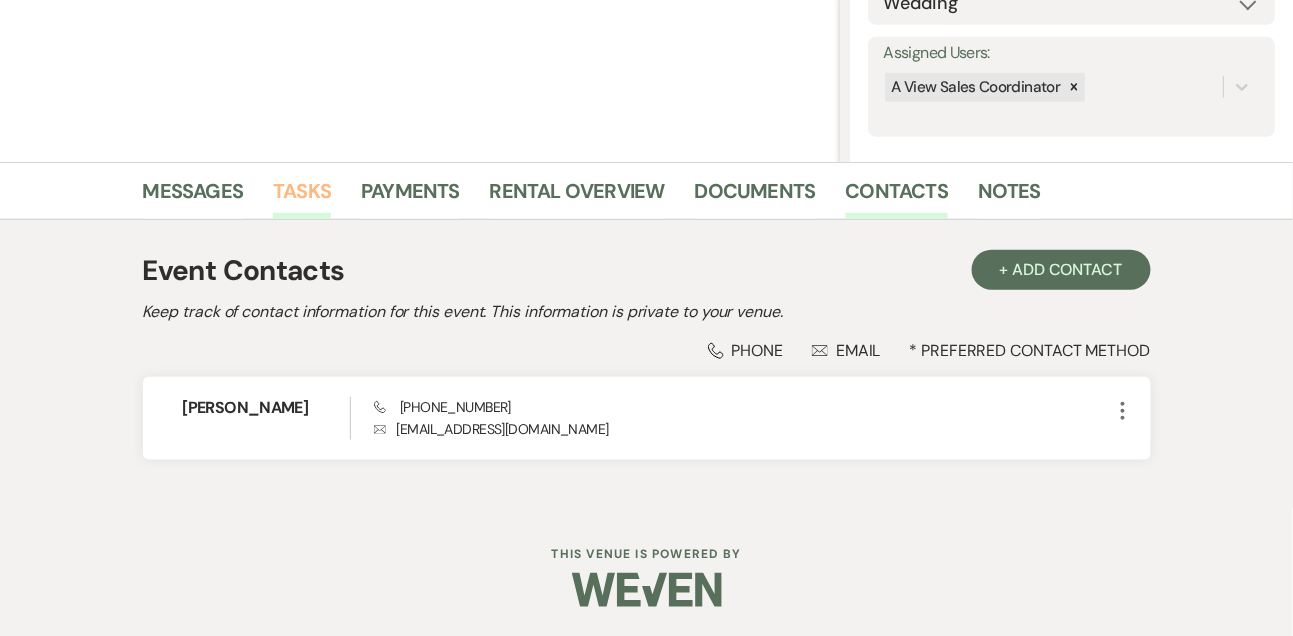
click at [281, 200] on link "Tasks" at bounding box center [302, 197] width 58 height 44
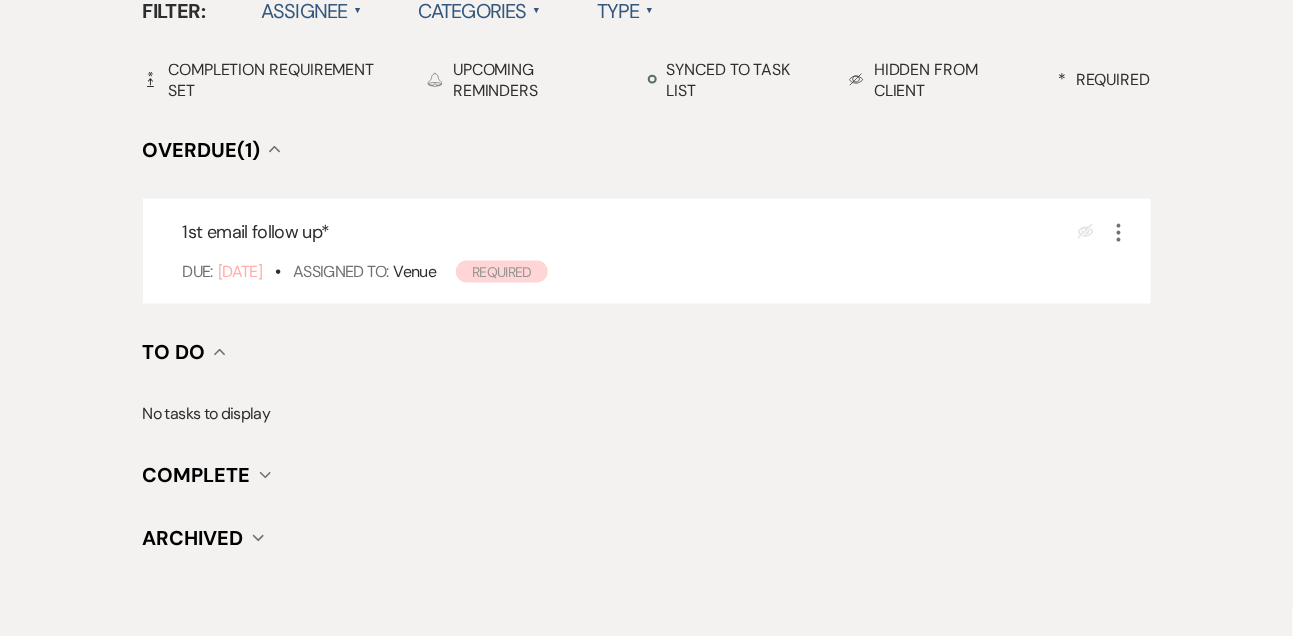
scroll to position [785, 0]
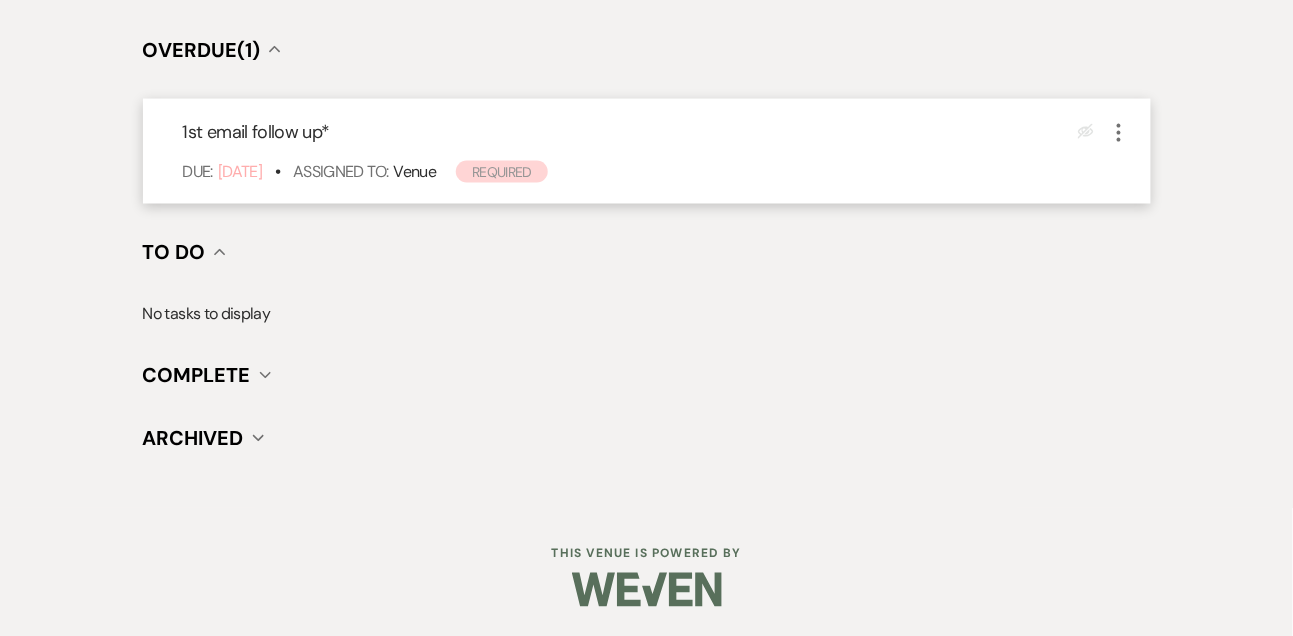
click at [1121, 127] on icon "More" at bounding box center [1119, 133] width 24 height 24
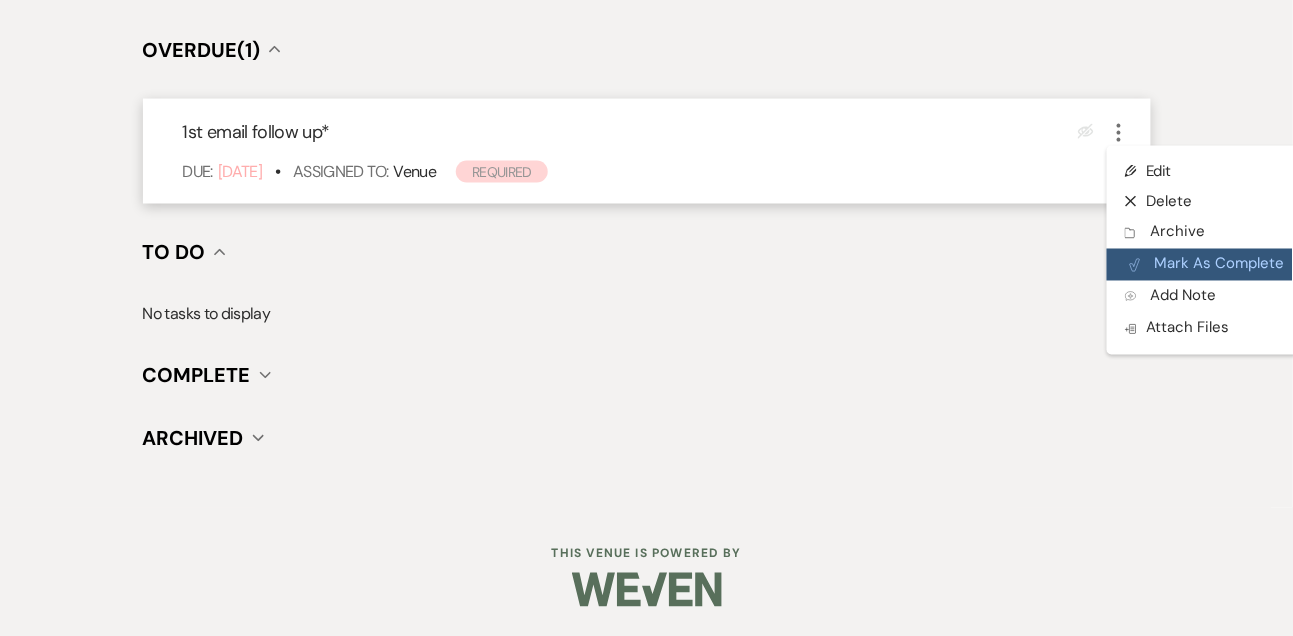
click at [1156, 253] on button "Plan Portal Link Mark As Complete" at bounding box center [1205, 265] width 196 height 32
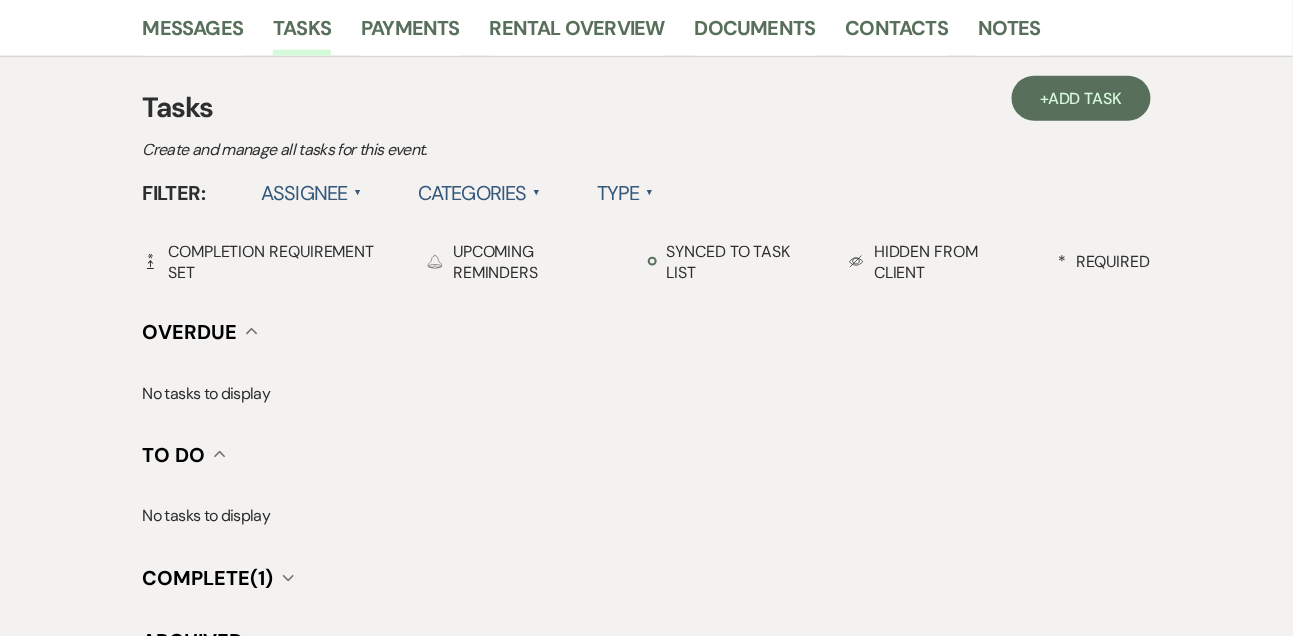
scroll to position [442, 0]
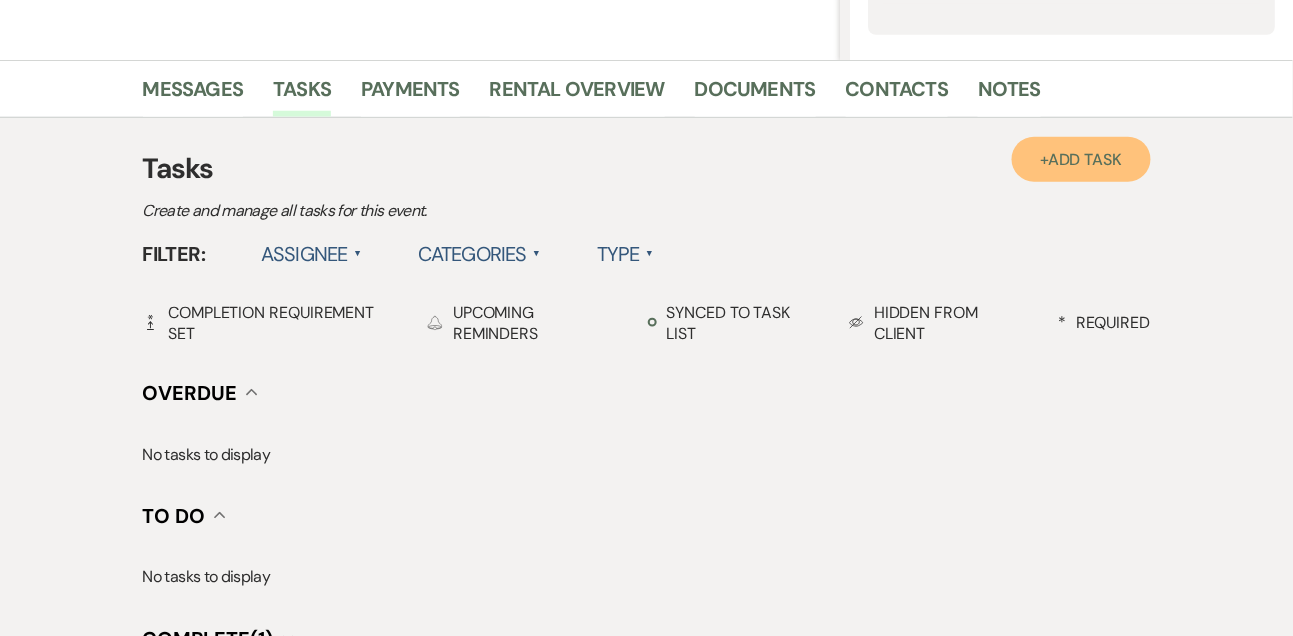
click at [1091, 141] on link "+ Add Task" at bounding box center [1081, 159] width 138 height 45
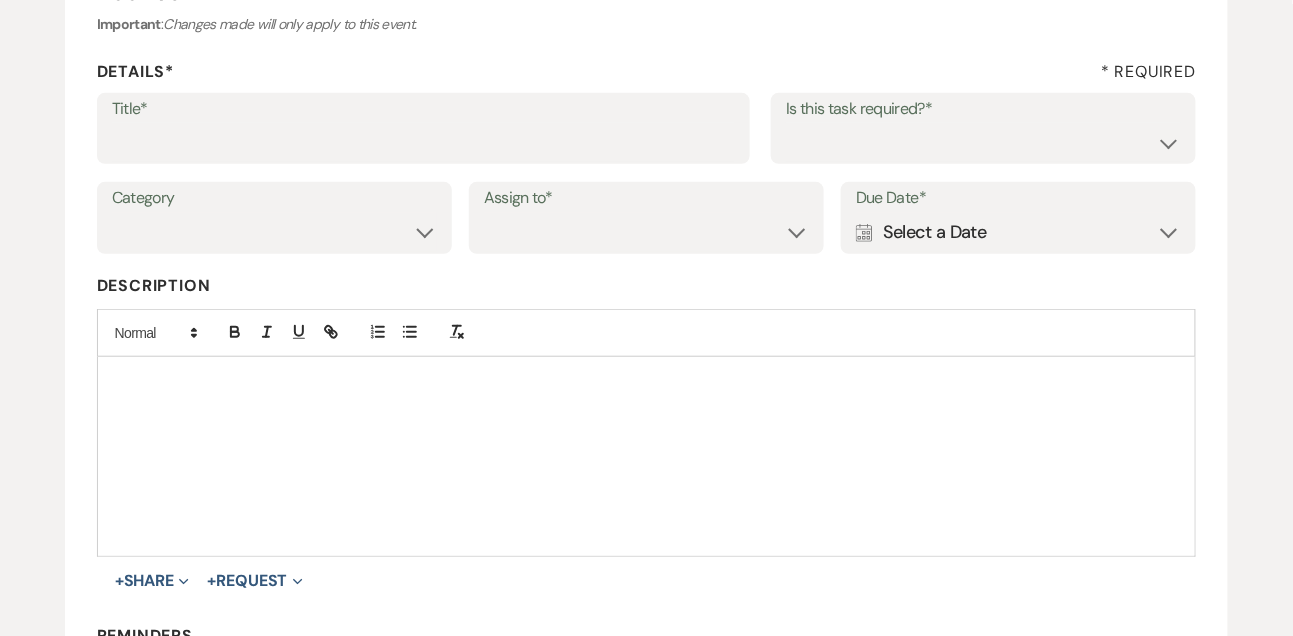
scroll to position [225, 0]
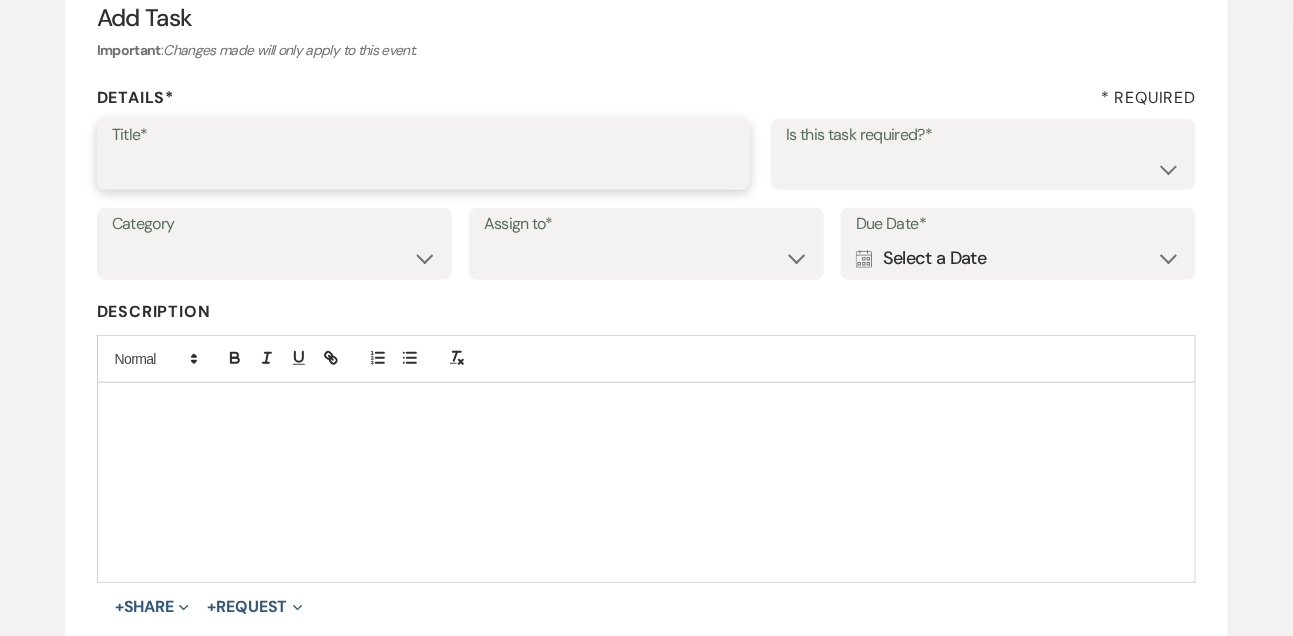
click at [525, 167] on input "Title*" at bounding box center [424, 168] width 624 height 39
click at [184, 157] on input "Text folllow up" at bounding box center [424, 168] width 624 height 39
type input "Text follow up"
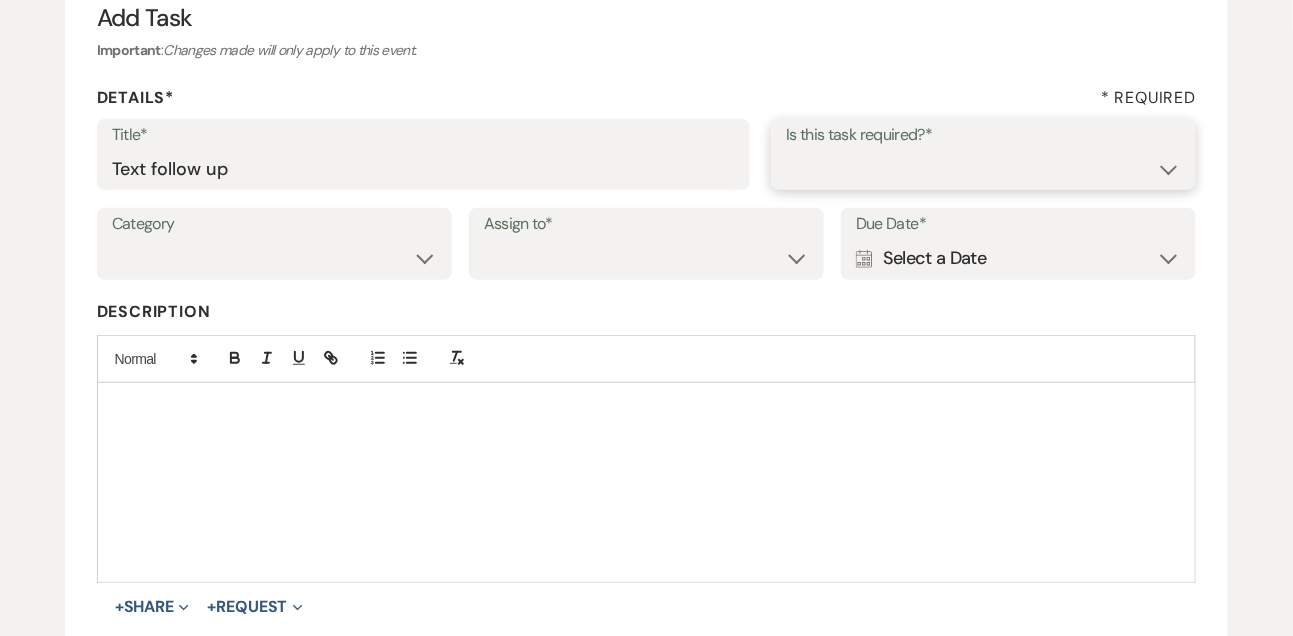
click at [828, 177] on select "Yes No" at bounding box center [983, 168] width 395 height 39
select select "true"
click at [786, 149] on select "Yes No" at bounding box center [983, 168] width 395 height 39
click at [363, 263] on select "Venue Vendors Guests Details Finalize & Share" at bounding box center [274, 258] width 325 height 39
select select "31"
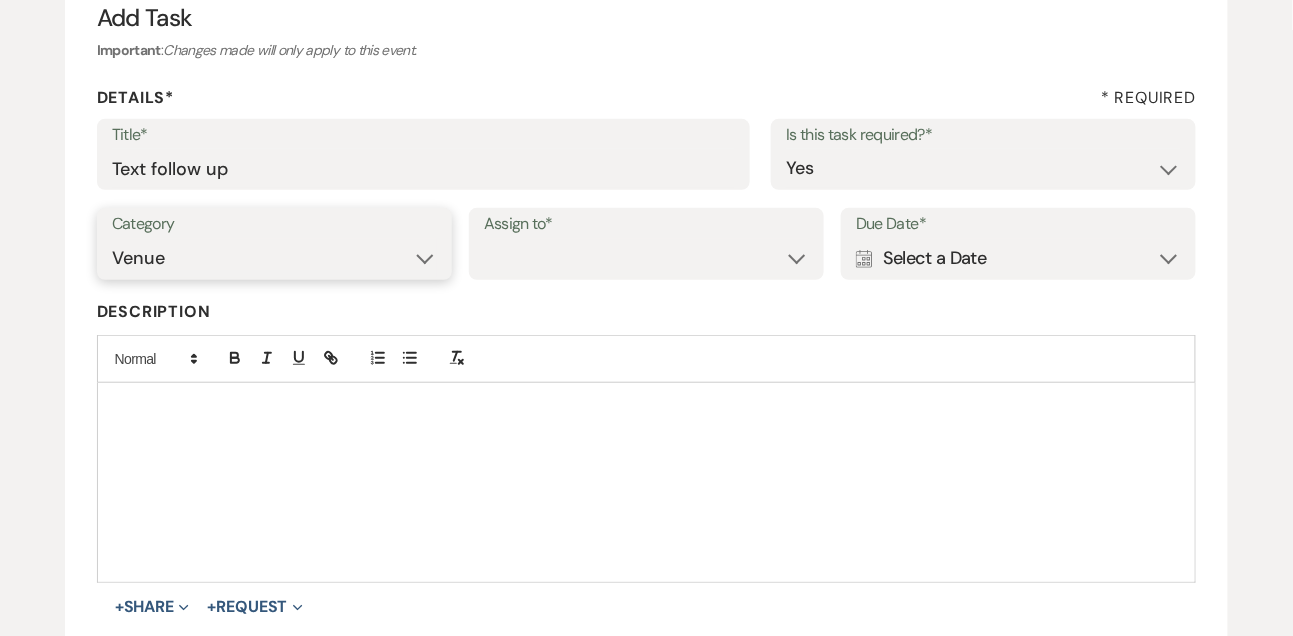
click at [112, 239] on select "Venue Vendors Guests Details Finalize & Share" at bounding box center [274, 258] width 325 height 39
click at [558, 262] on select "Venue Client" at bounding box center [646, 258] width 325 height 39
select select "venueHost"
click at [484, 239] on select "Venue Client" at bounding box center [646, 258] width 325 height 39
click at [984, 258] on div "Calendar Select a Date Expand" at bounding box center [1018, 258] width 325 height 39
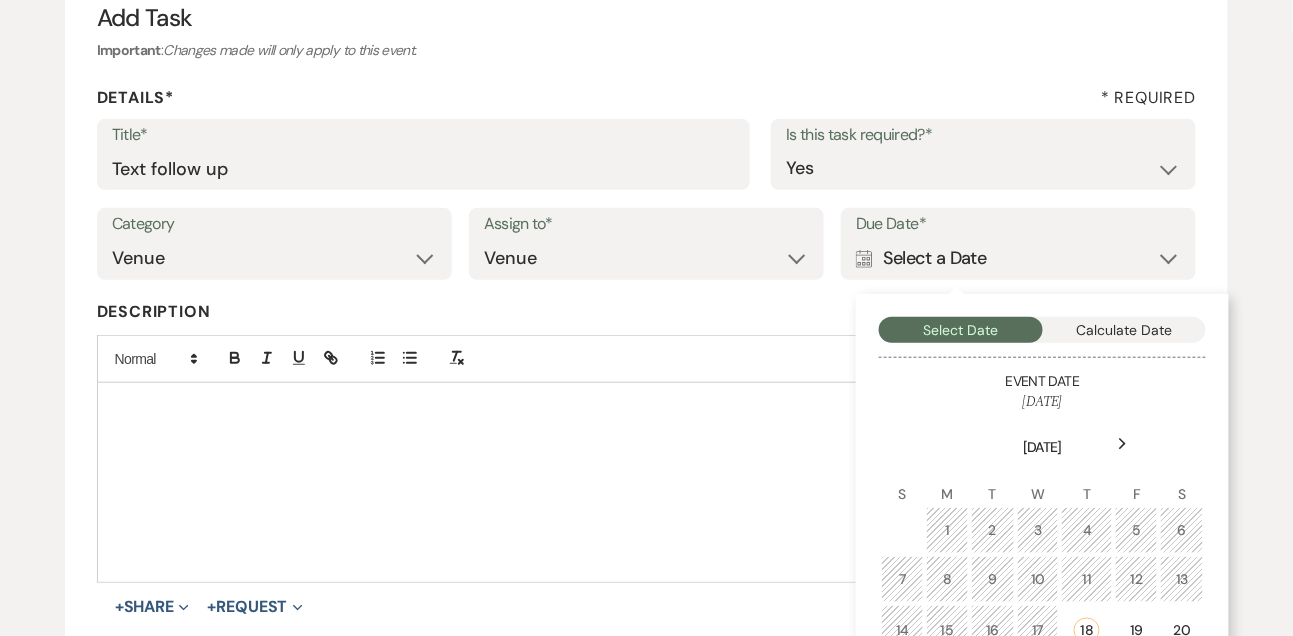
click at [1130, 433] on div "Next" at bounding box center [1123, 444] width 32 height 32
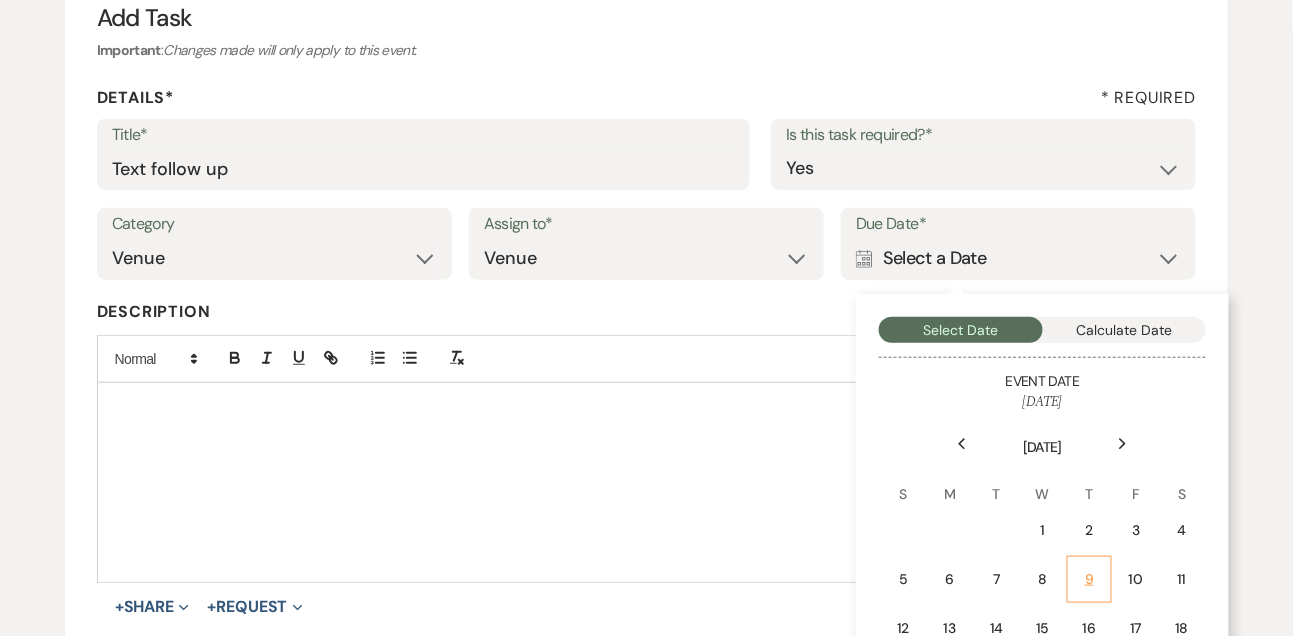
click at [1085, 558] on td "9" at bounding box center [1089, 579] width 45 height 47
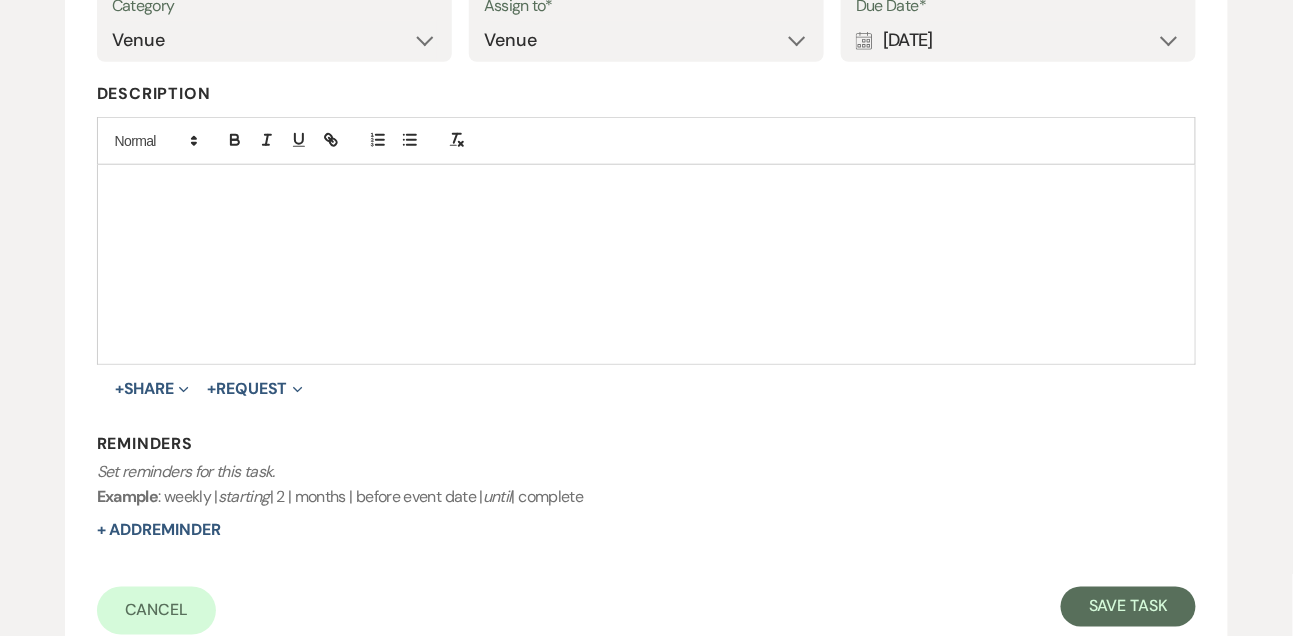
scroll to position [451, 0]
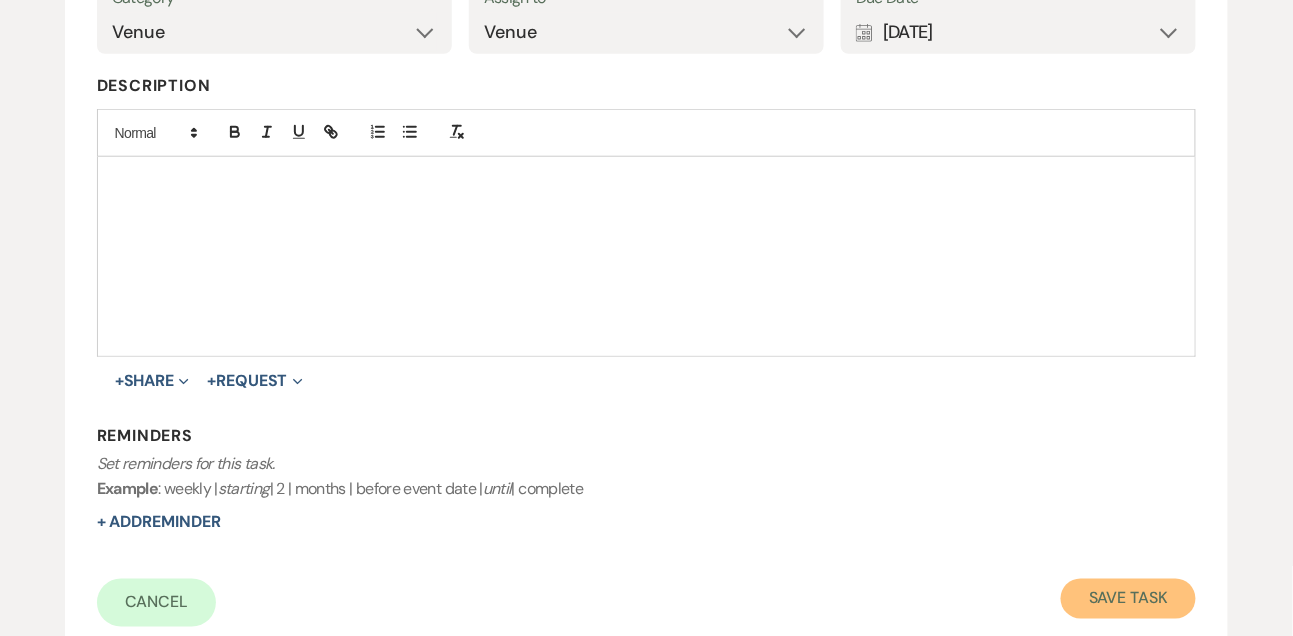
click at [1082, 593] on button "Save Task" at bounding box center [1128, 599] width 135 height 40
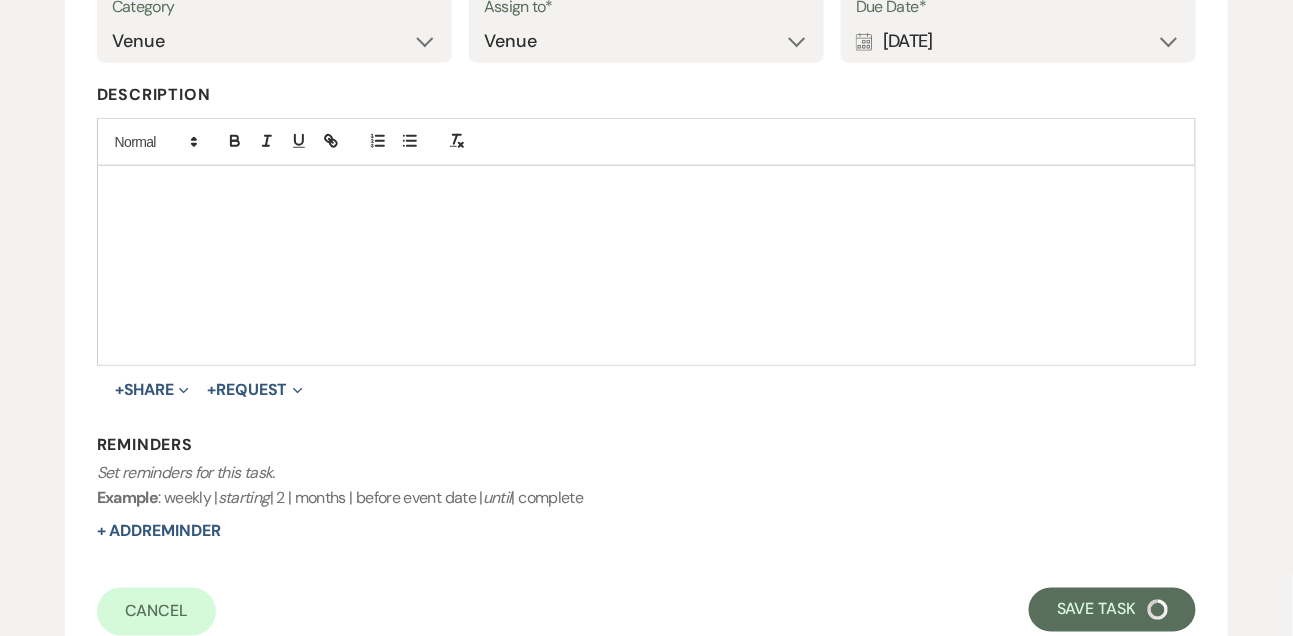
select select "9"
select select "5"
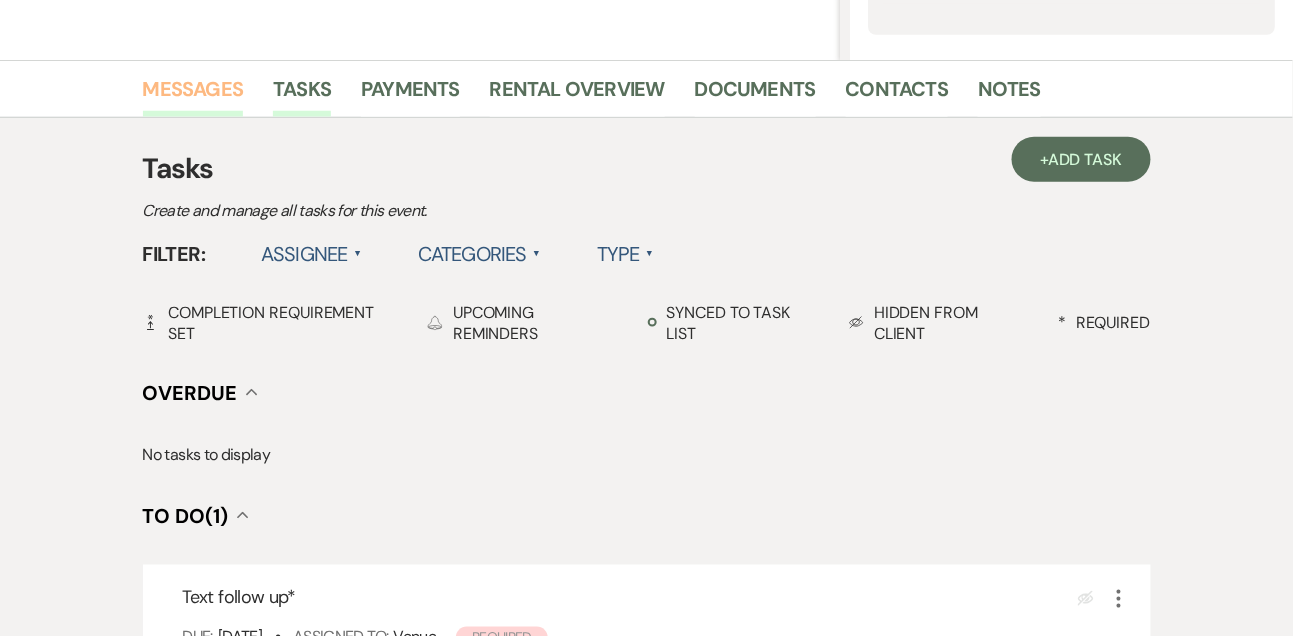
click at [233, 111] on link "Messages" at bounding box center [193, 95] width 101 height 44
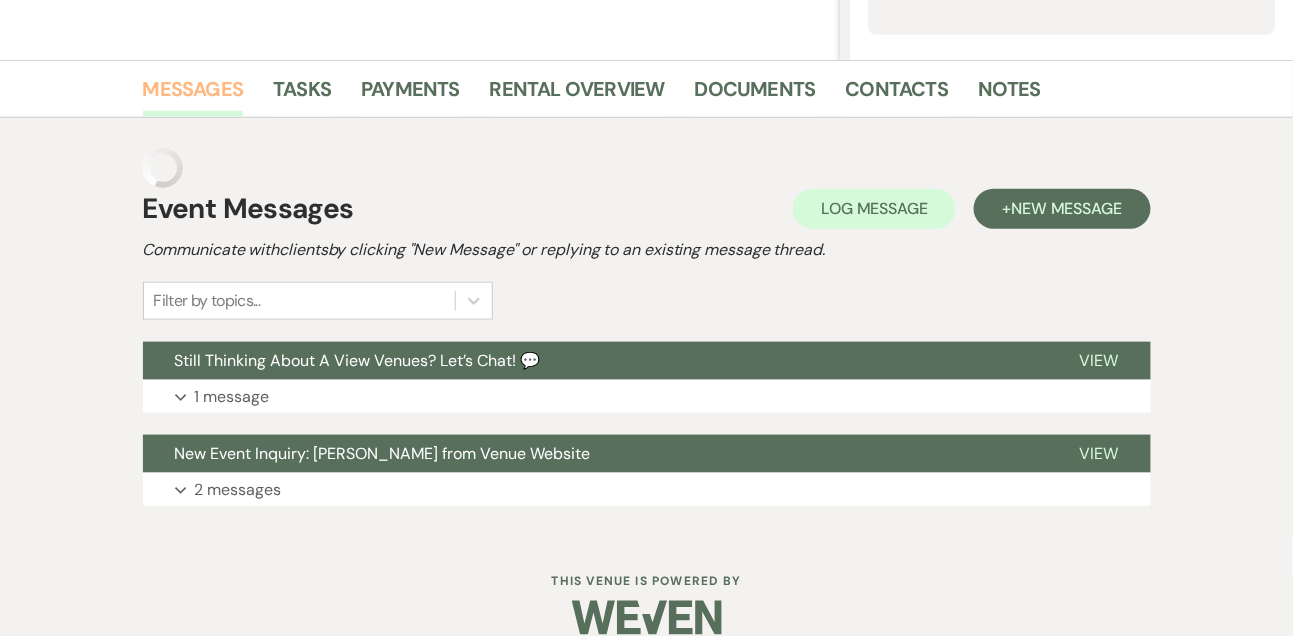
scroll to position [430, 0]
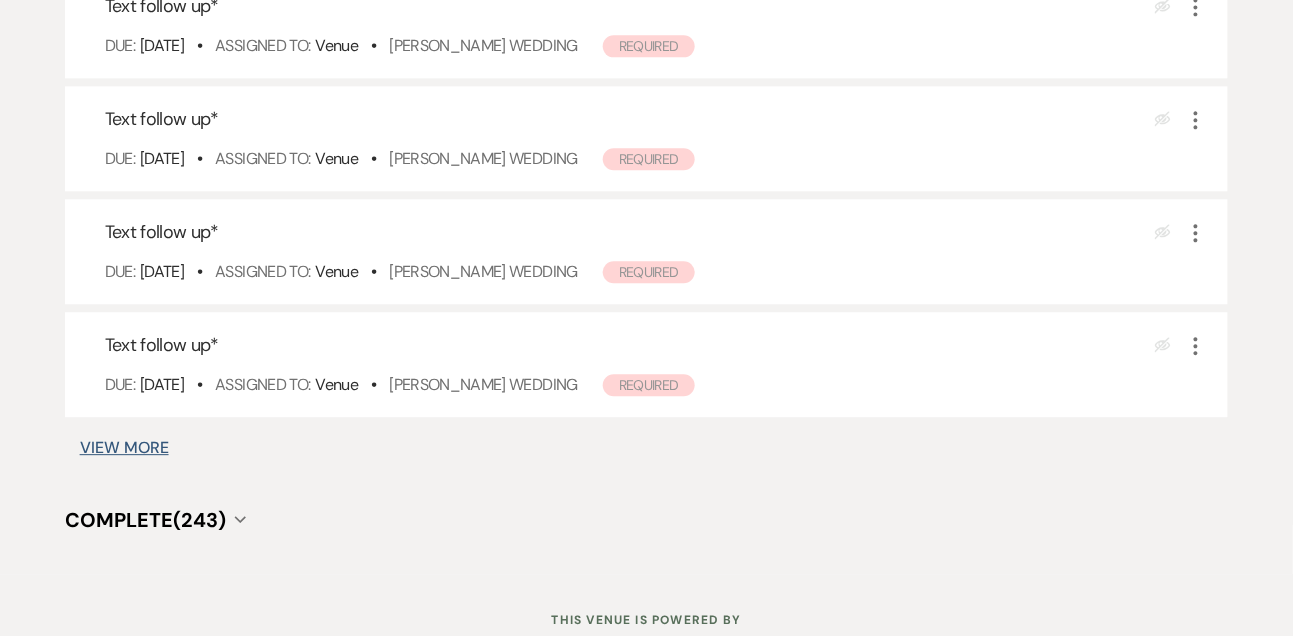
scroll to position [1320, 0]
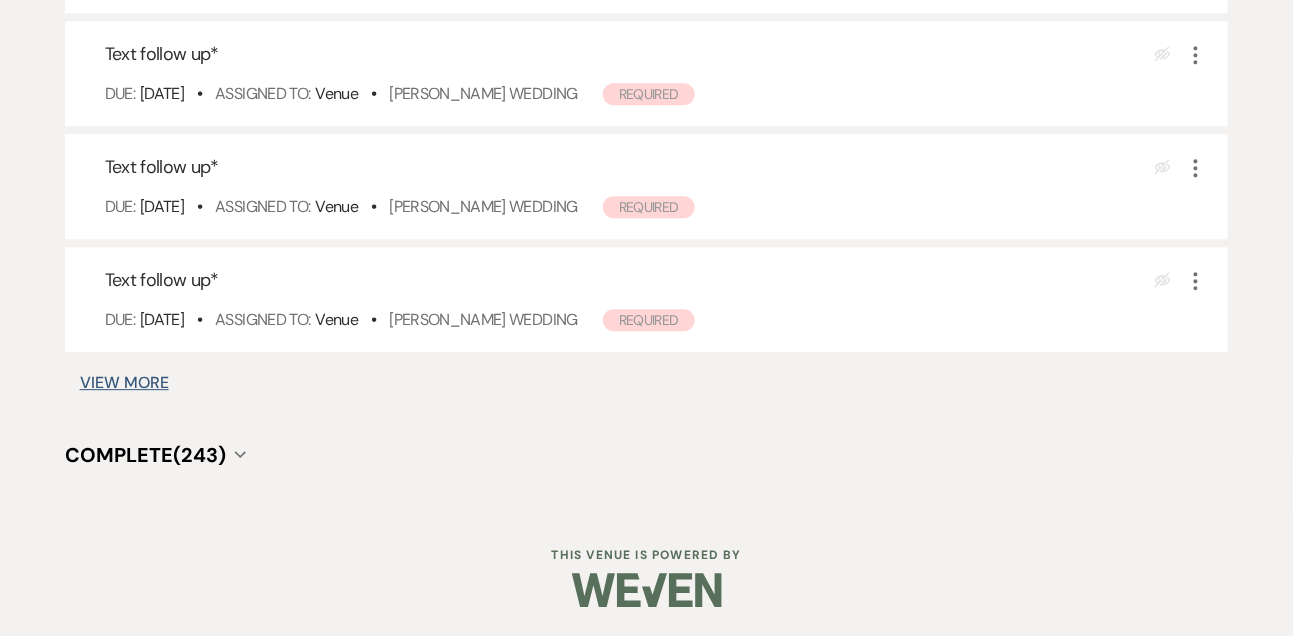
click at [145, 375] on button "View More" at bounding box center [124, 383] width 89 height 16
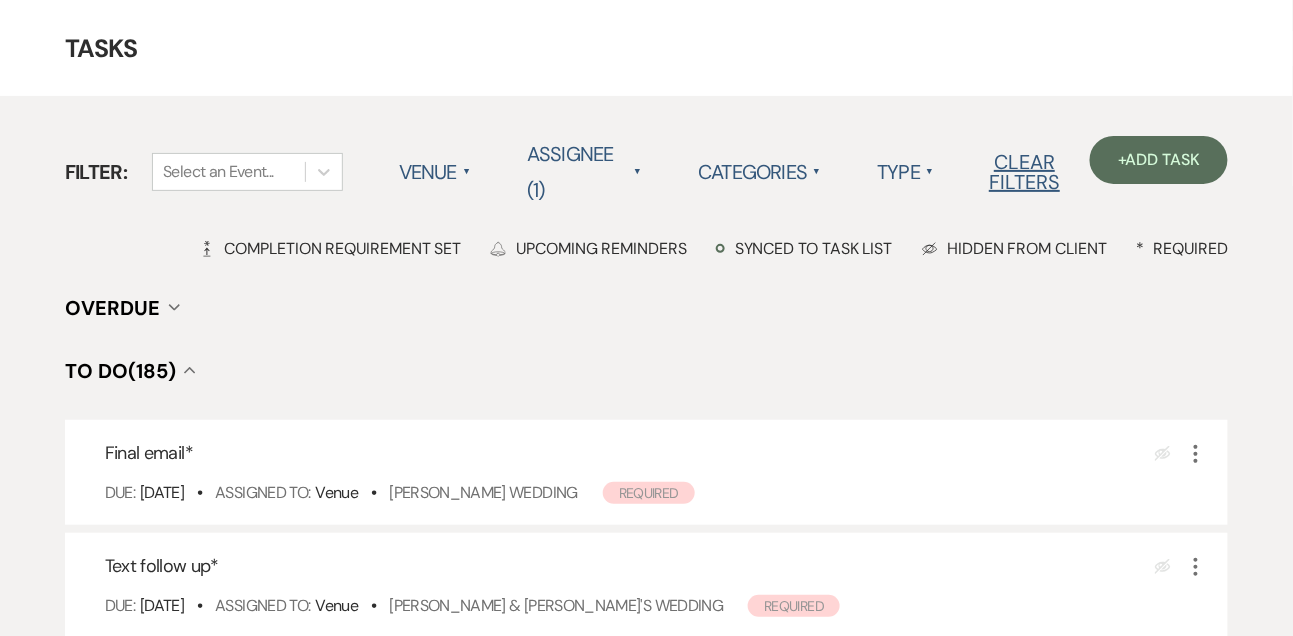
scroll to position [0, 0]
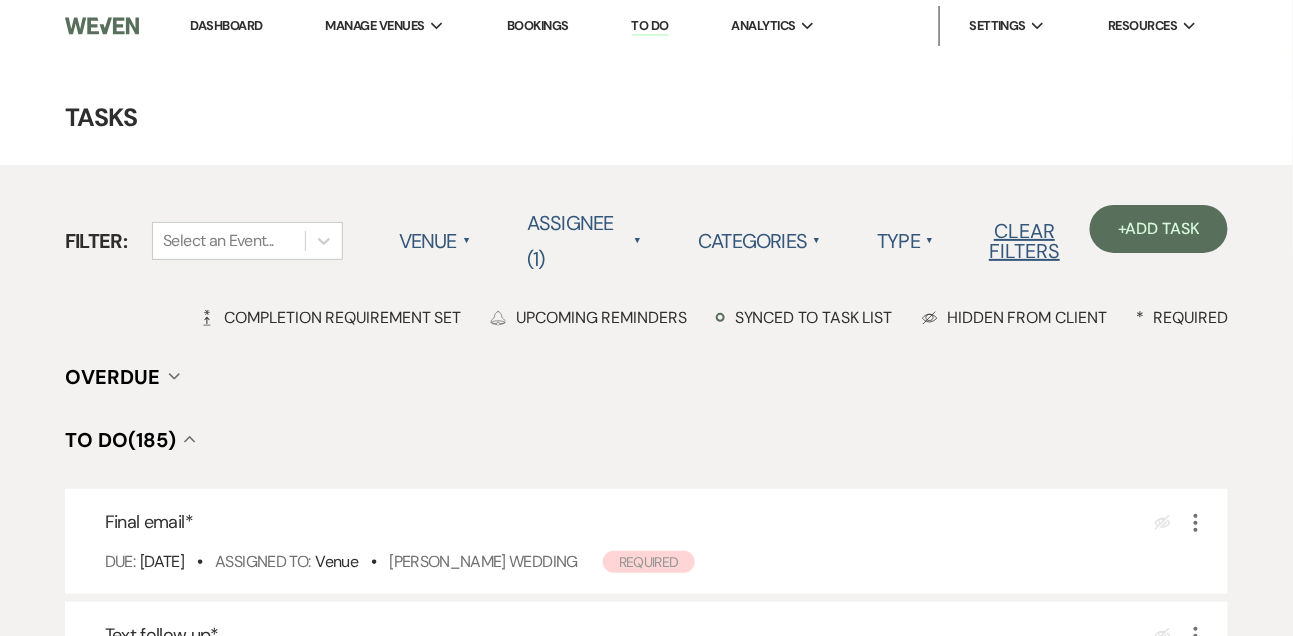
click at [233, 23] on link "Dashboard" at bounding box center [226, 25] width 72 height 17
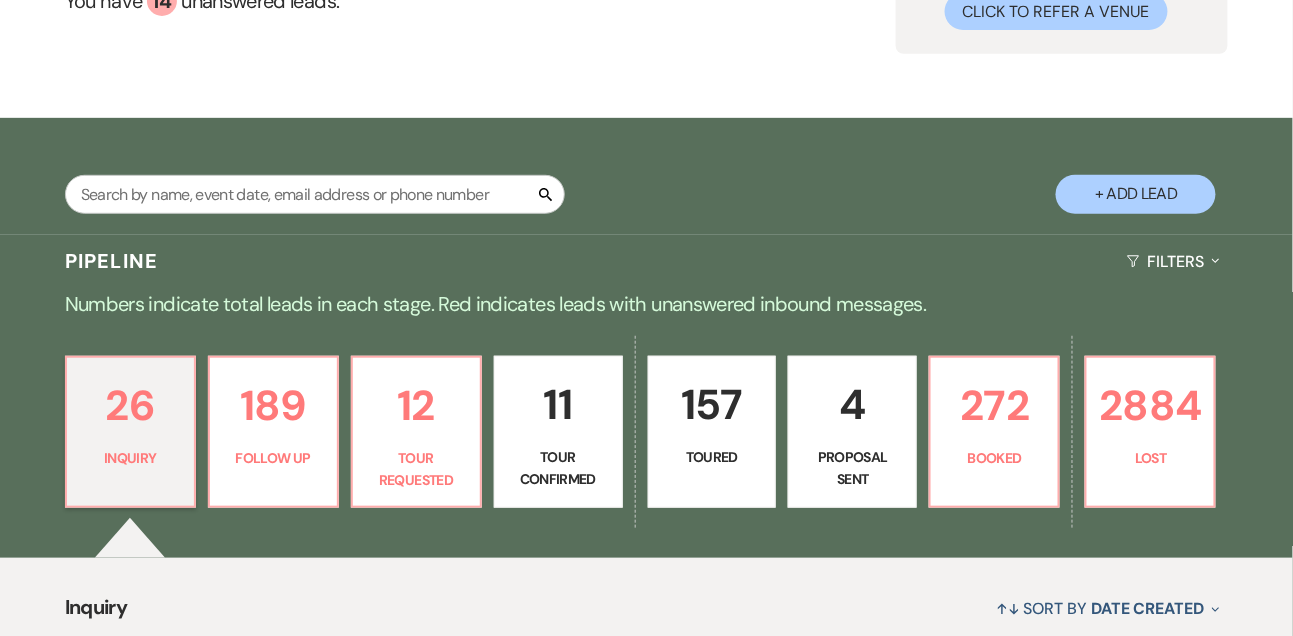
scroll to position [228, 0]
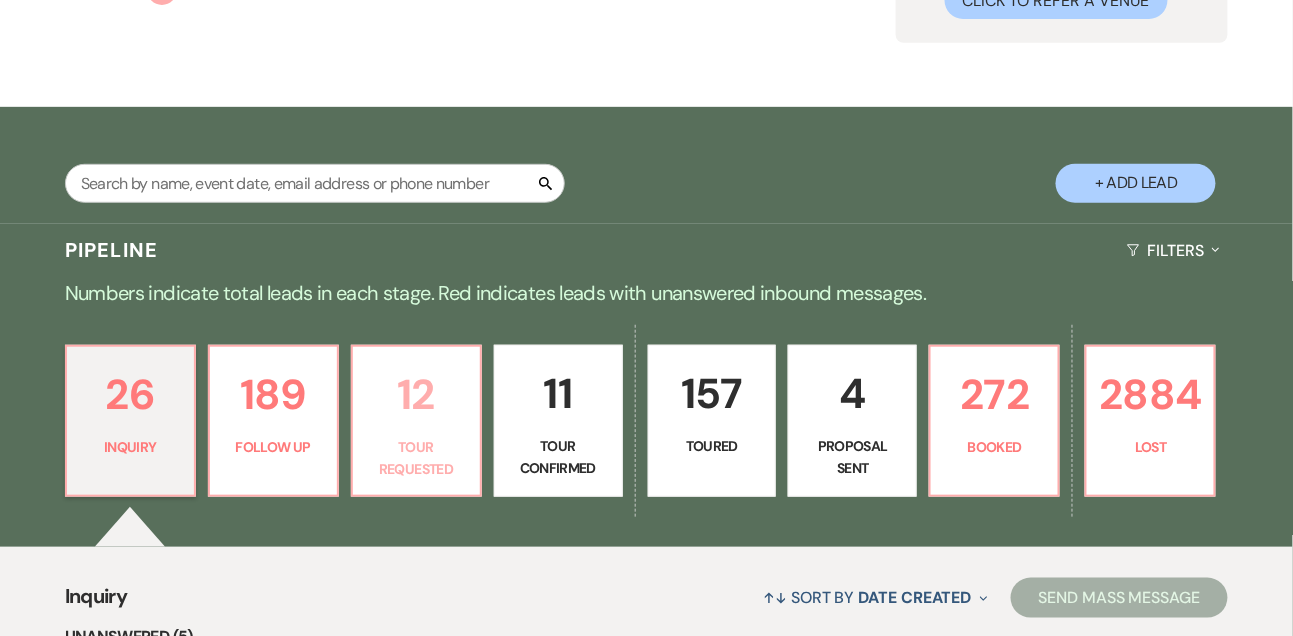
click at [416, 428] on p "12" at bounding box center [416, 394] width 103 height 67
select select "2"
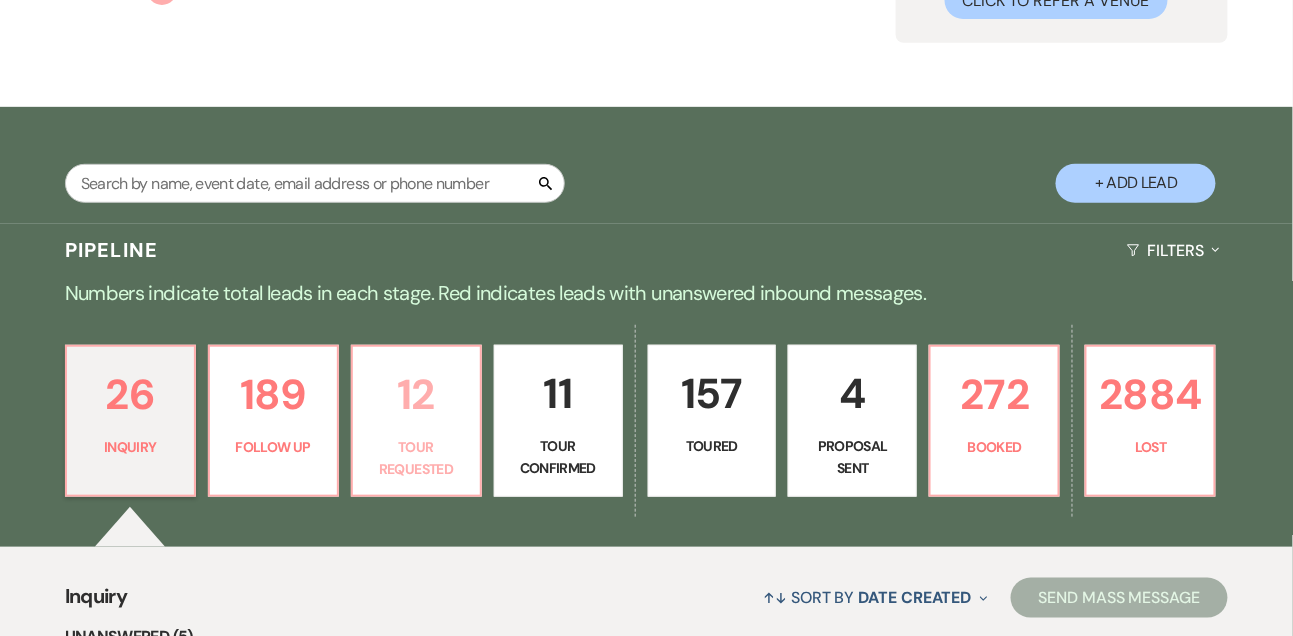
select select "2"
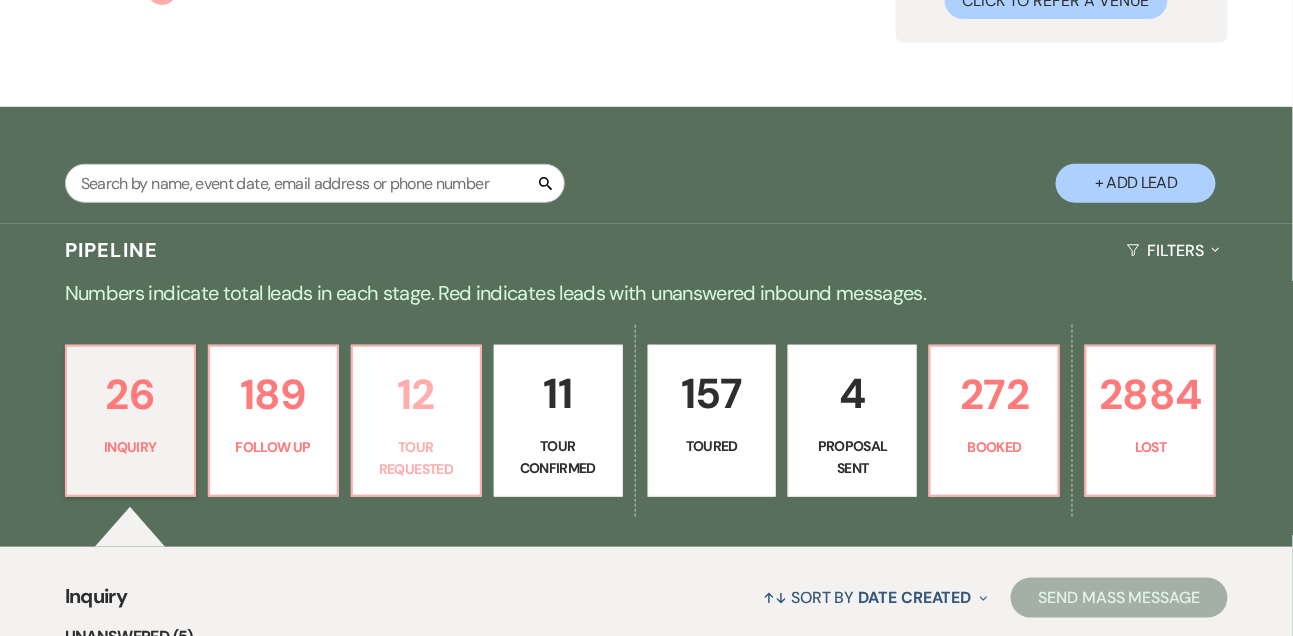
select select "2"
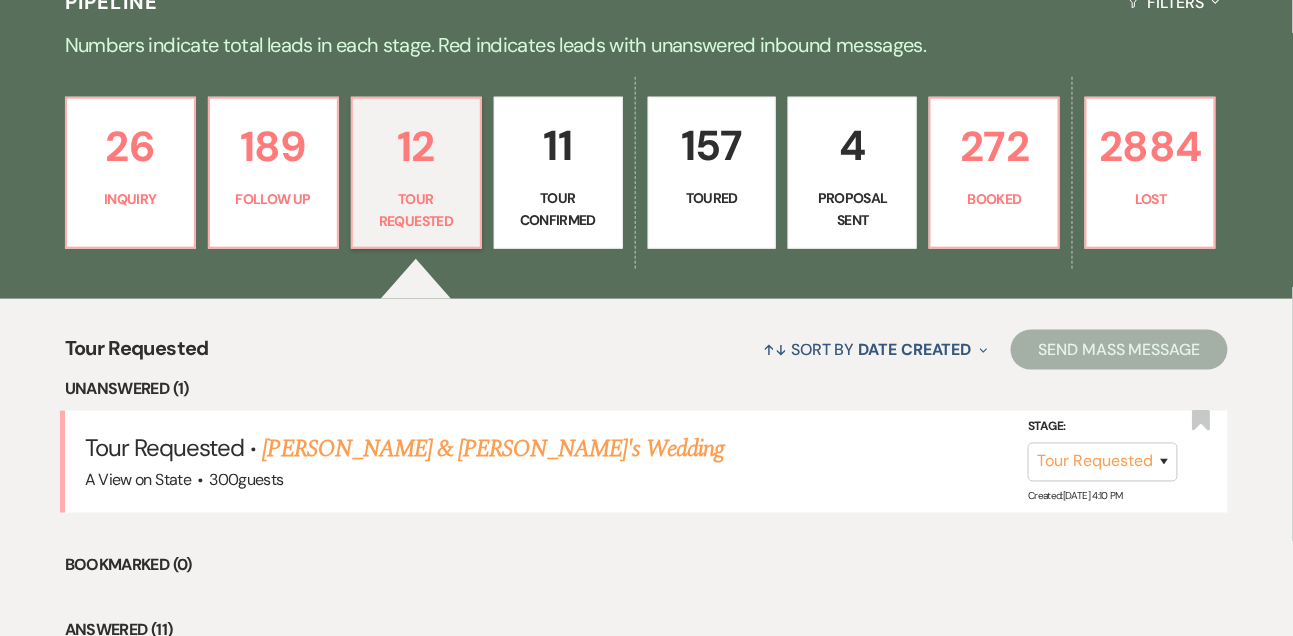
scroll to position [553, 0]
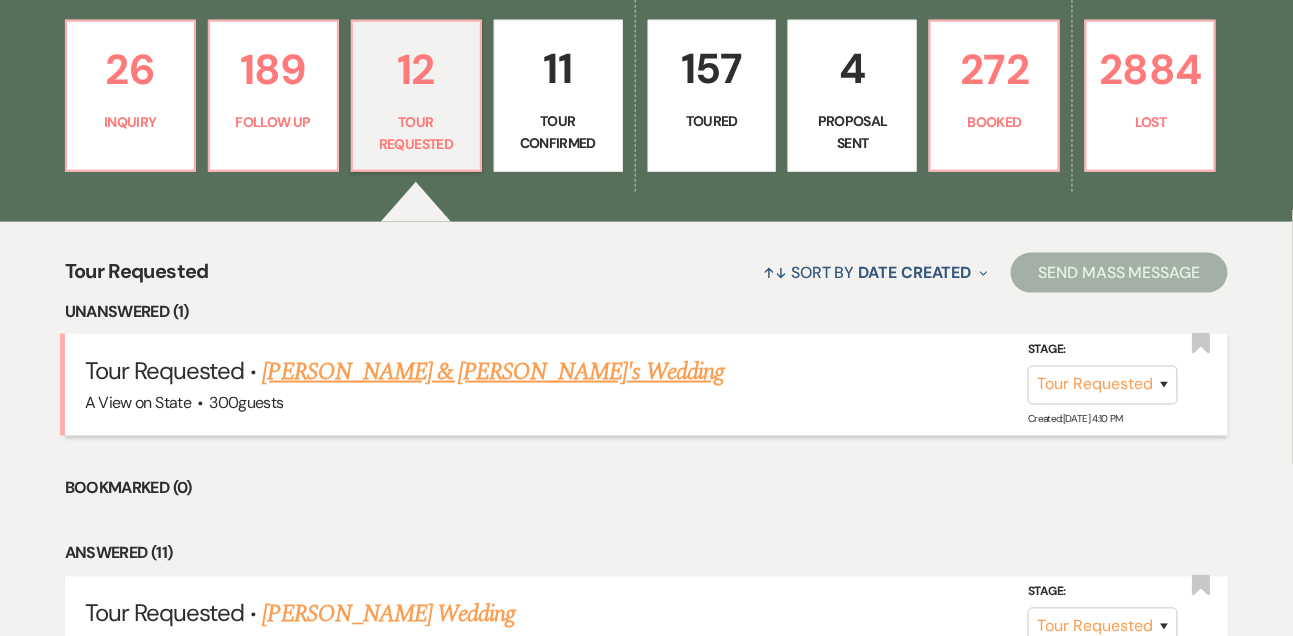
click at [417, 385] on link "Tessa Magner & Fiance's Wedding" at bounding box center [494, 372] width 462 height 36
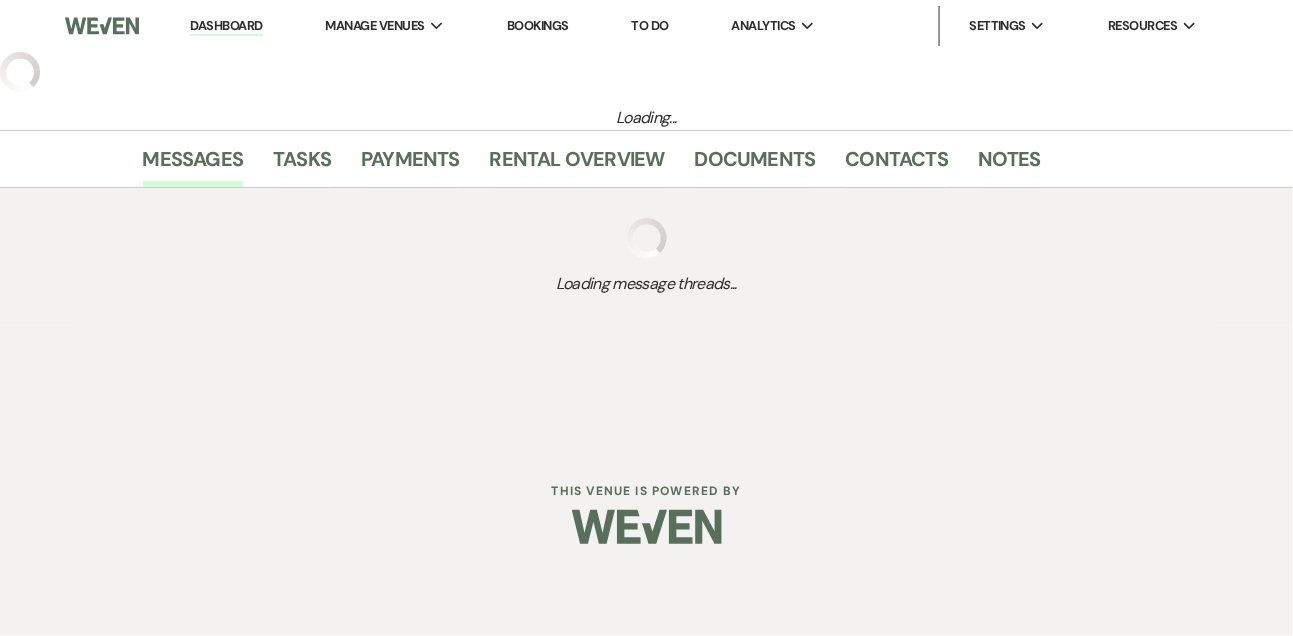
select select "2"
select select "22"
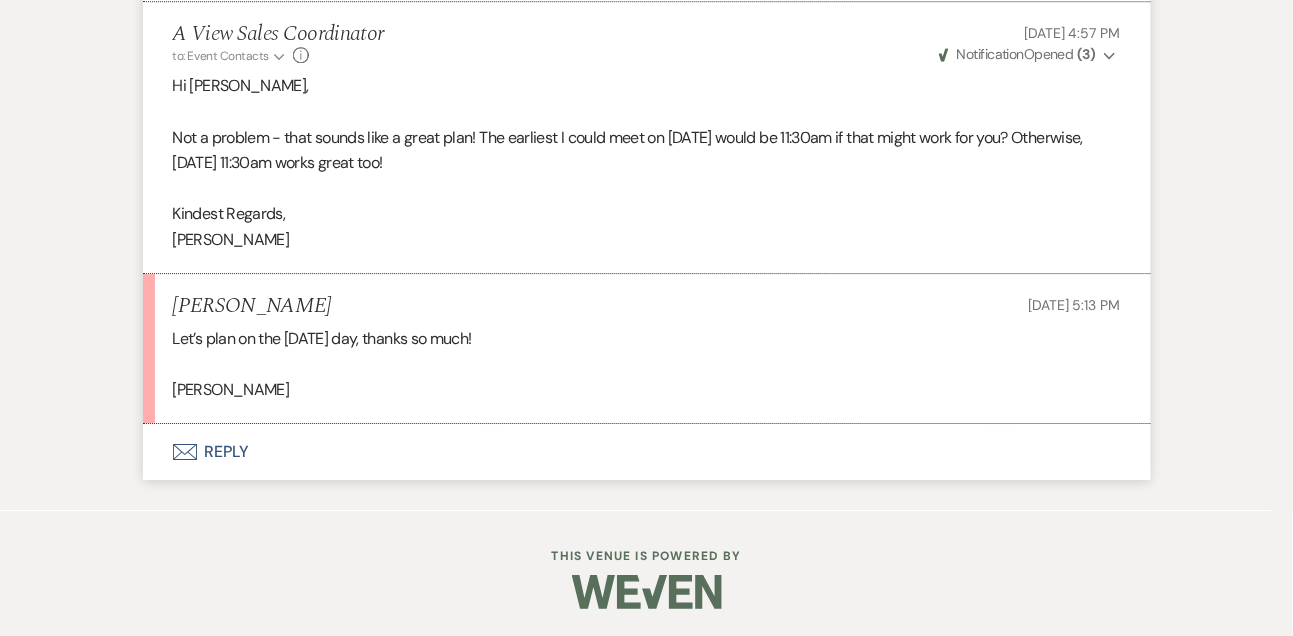
scroll to position [1561, 0]
click at [236, 297] on h5 "Tessa Magner" at bounding box center [252, 305] width 159 height 25
copy h5 "Tessa Magner"
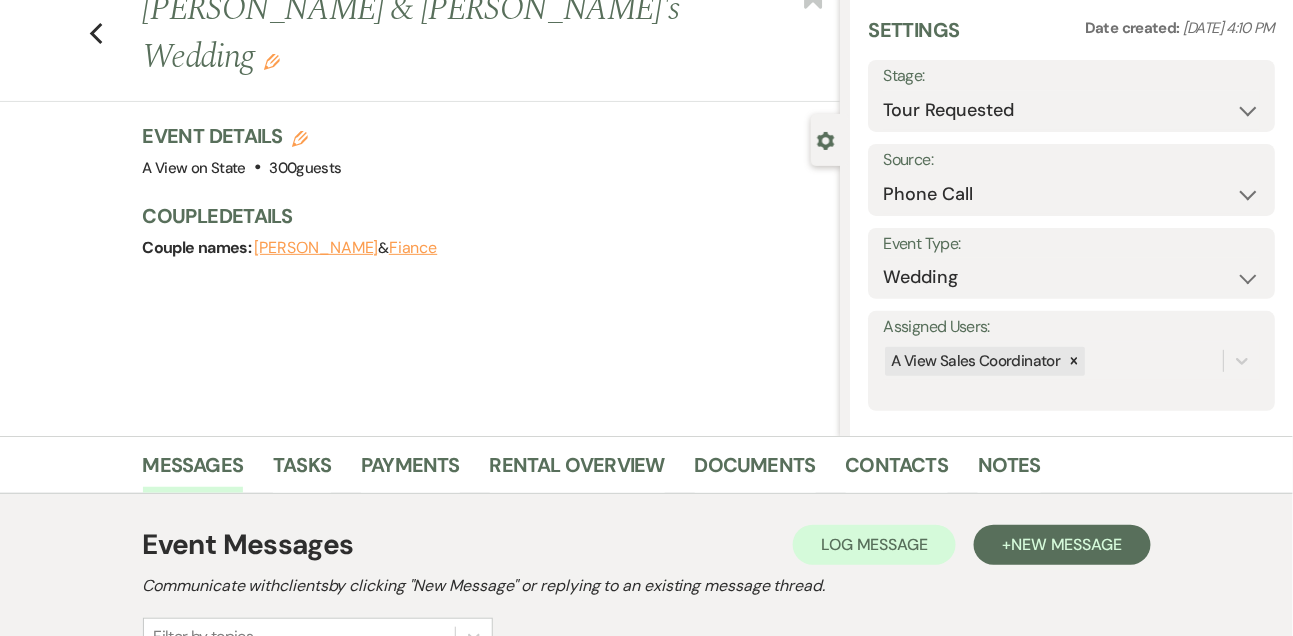
scroll to position [0, 0]
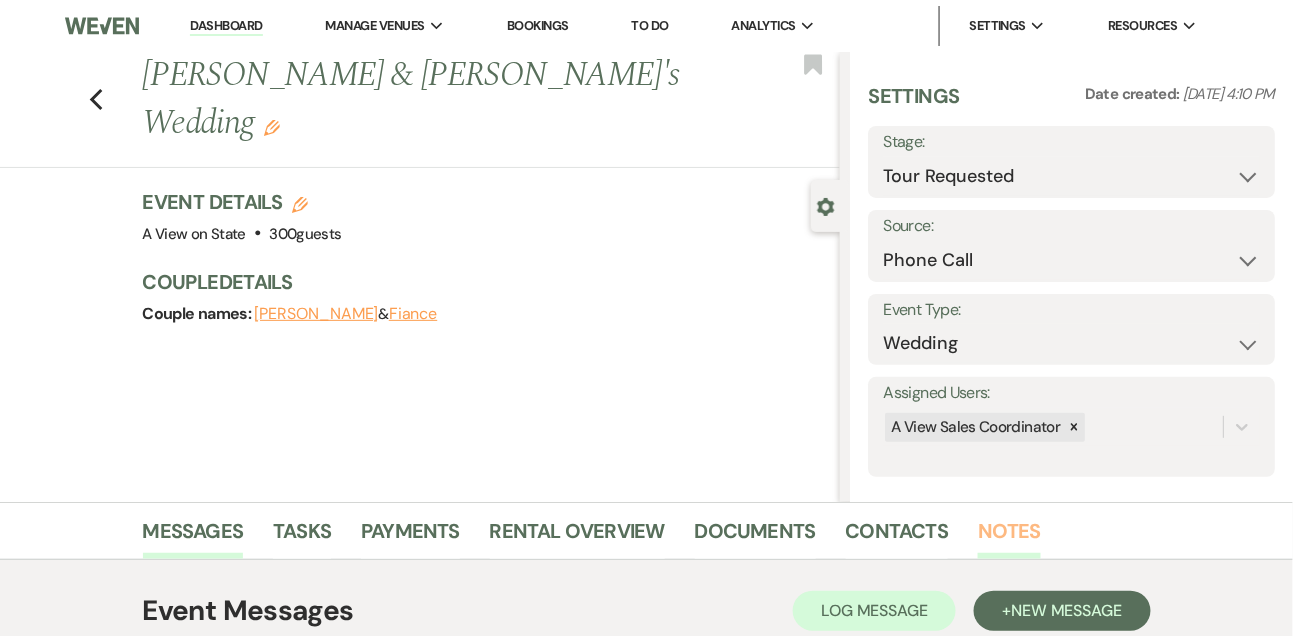
click at [989, 530] on link "Notes" at bounding box center [1009, 537] width 63 height 44
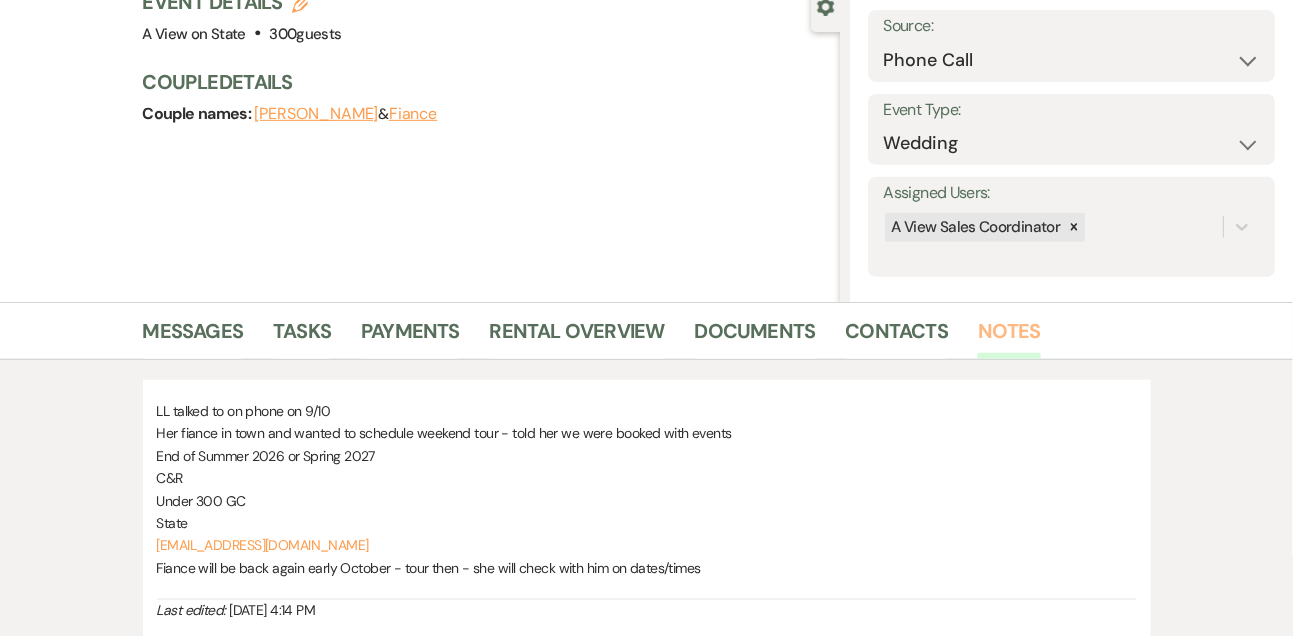
scroll to position [516, 0]
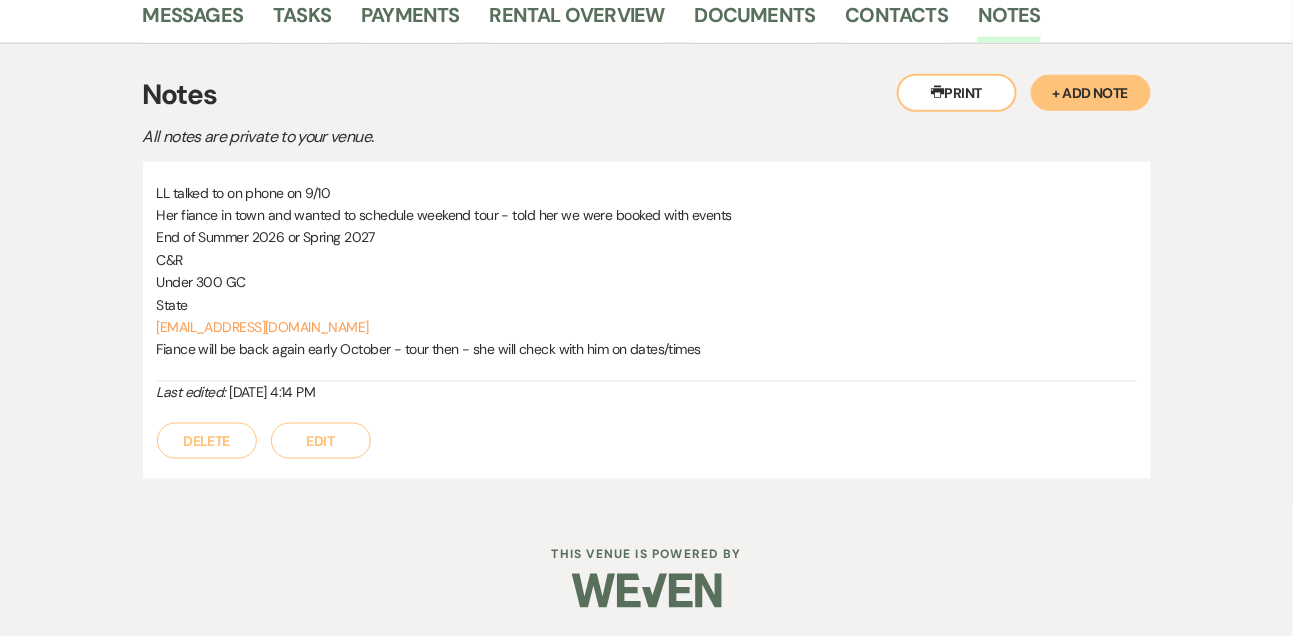
click at [329, 316] on p "tmagner12@gmail.com" at bounding box center [647, 327] width 980 height 22
copy link "tmagner12@gmail.com"
click at [271, 232] on p "End of Summer 2026 or Spring 2027" at bounding box center [647, 237] width 980 height 22
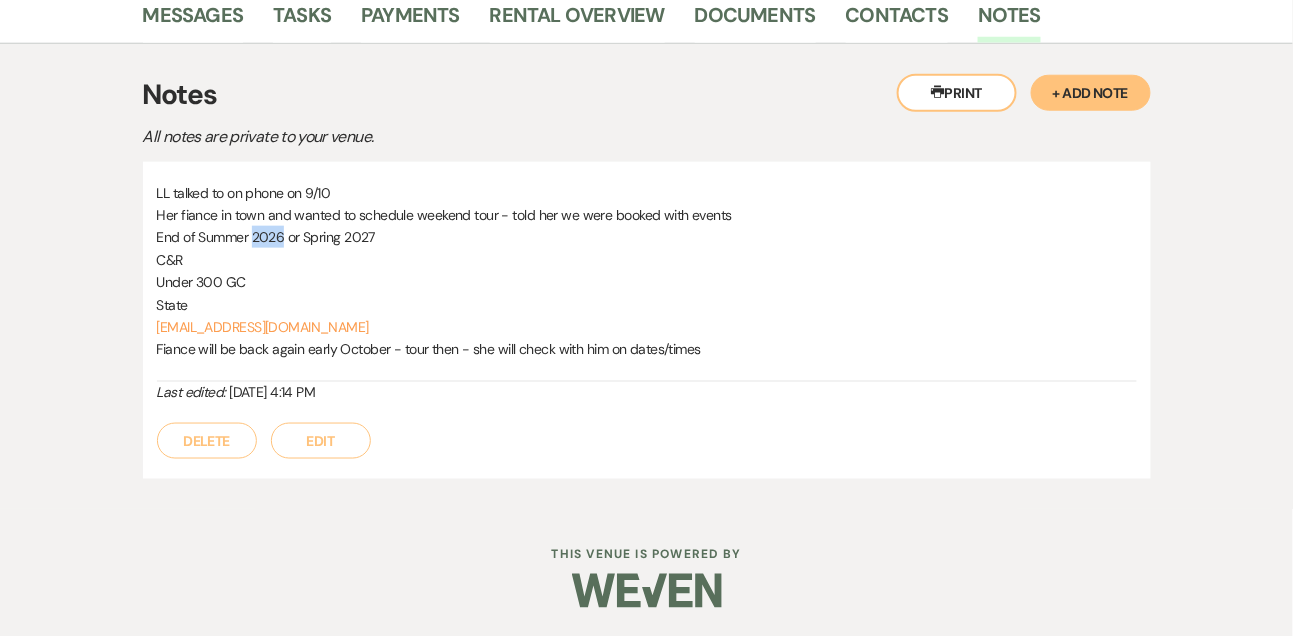
click at [271, 232] on p "End of Summer 2026 or Spring 2027" at bounding box center [647, 237] width 980 height 22
copy p "End of Summer 2026 or Spring 2027"
click at [205, 6] on link "Messages" at bounding box center [193, 21] width 101 height 44
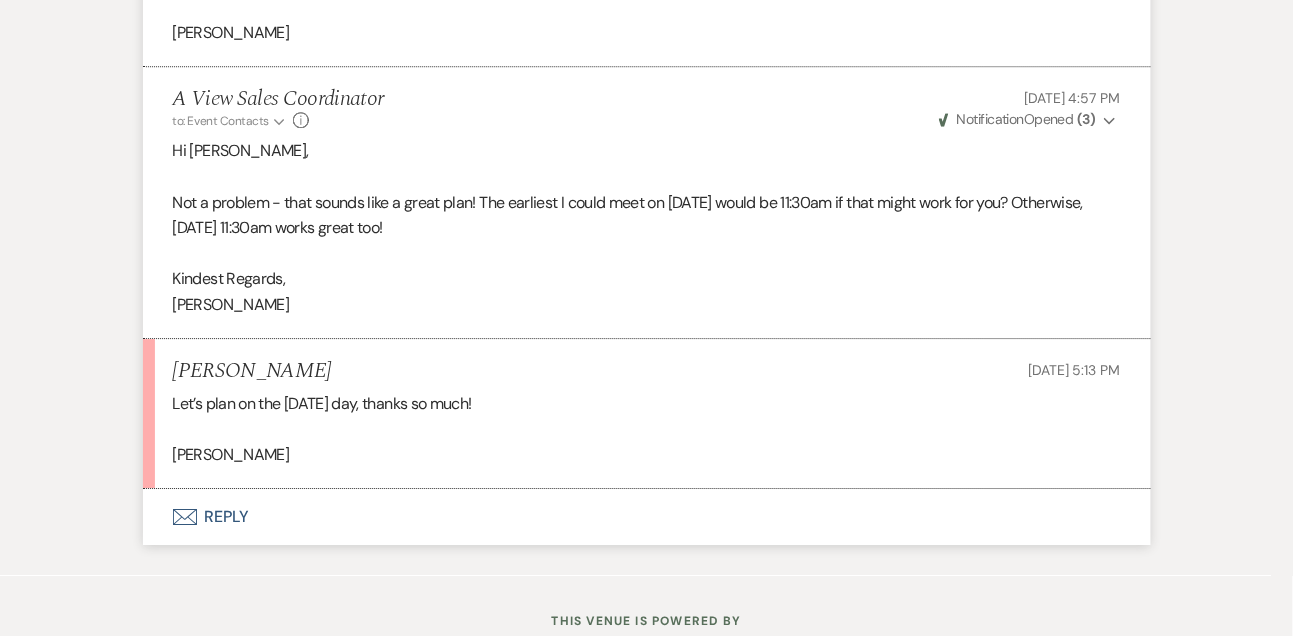
scroll to position [1561, 0]
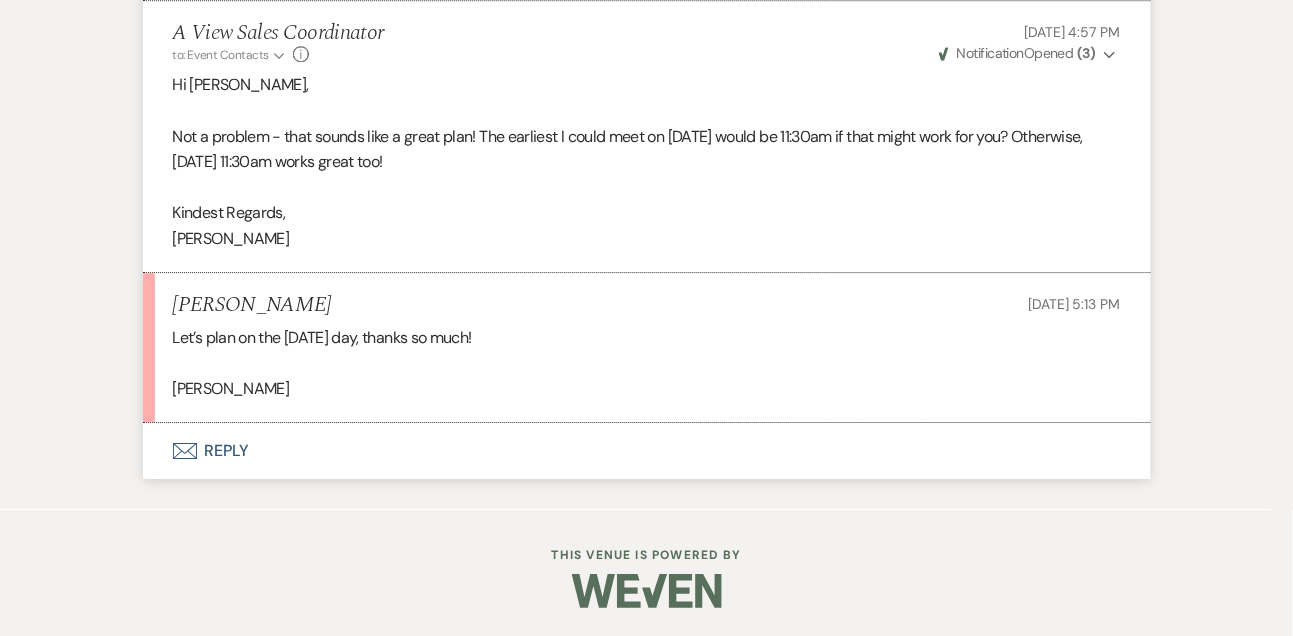
click at [238, 452] on button "Envelope Reply" at bounding box center [647, 451] width 1008 height 56
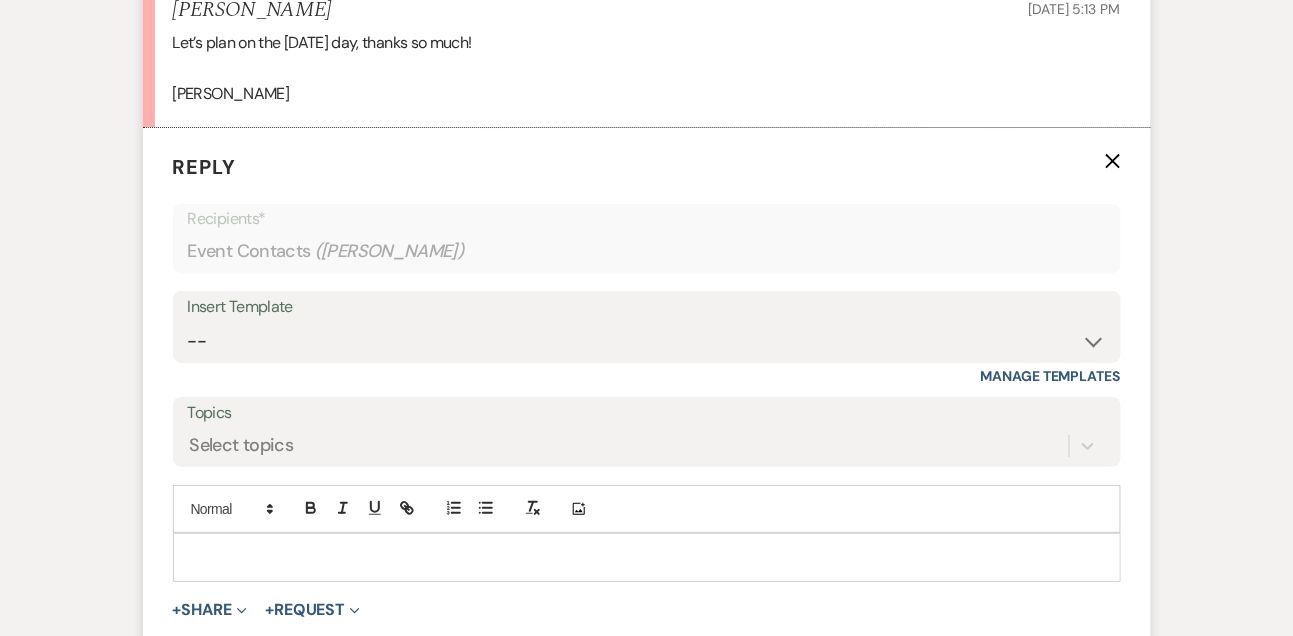
scroll to position [1872, 0]
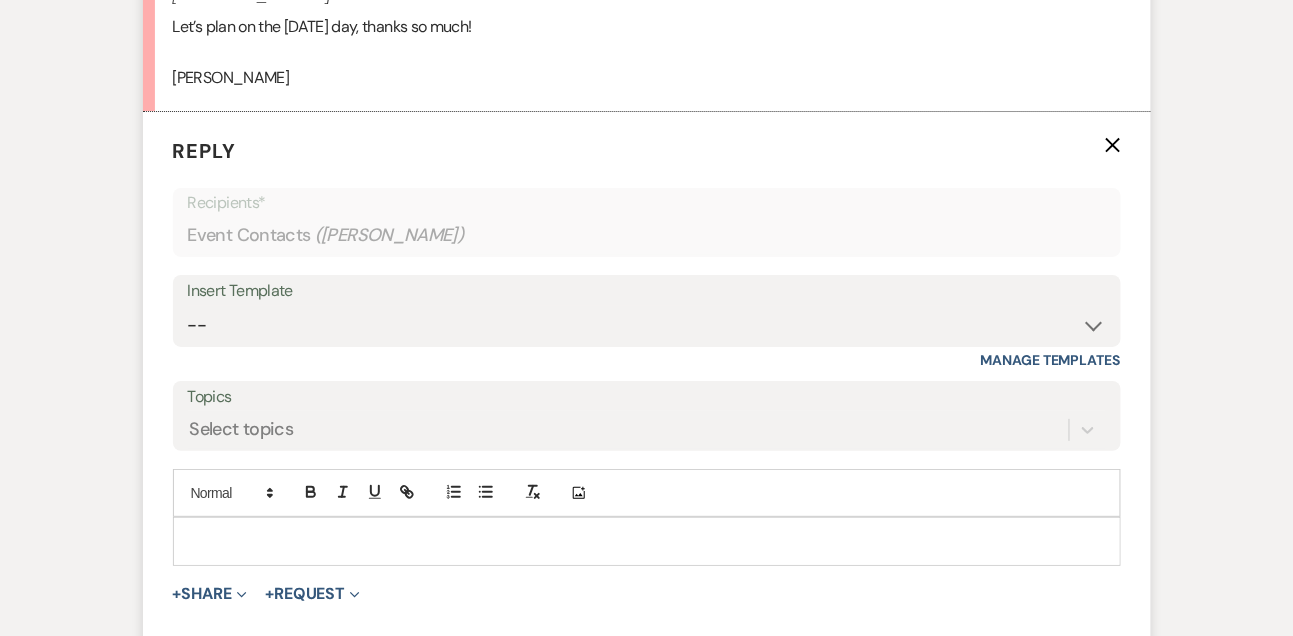
click at [228, 537] on p at bounding box center [647, 541] width 916 height 22
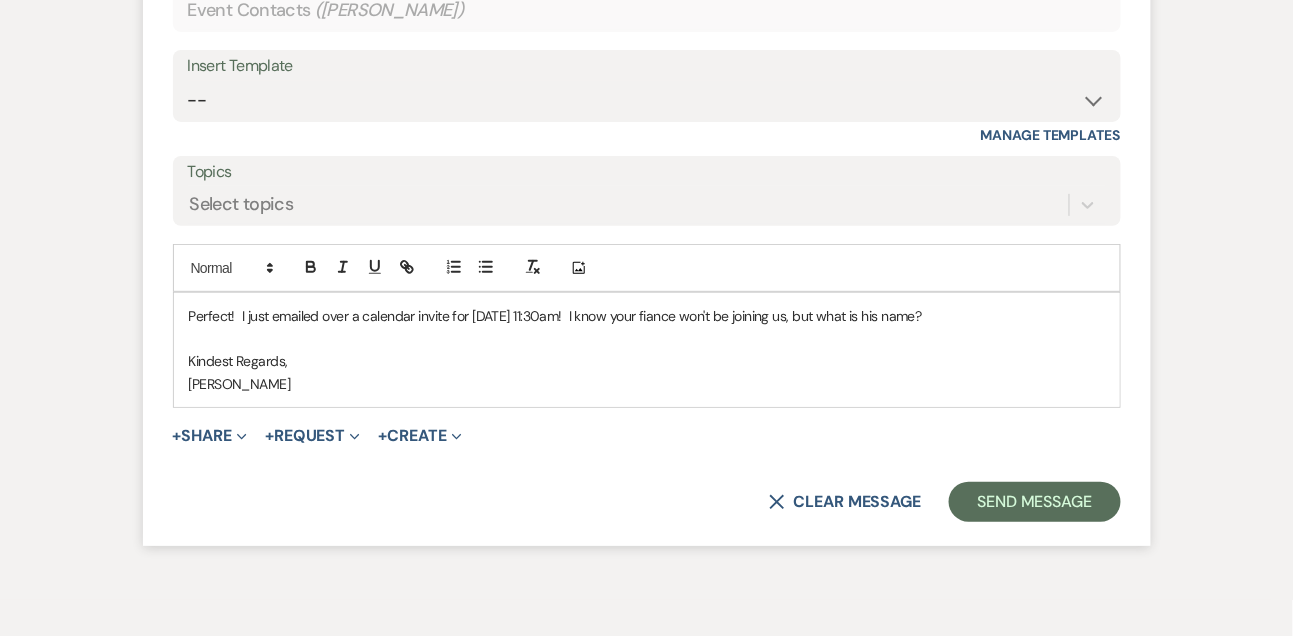
scroll to position [2113, 0]
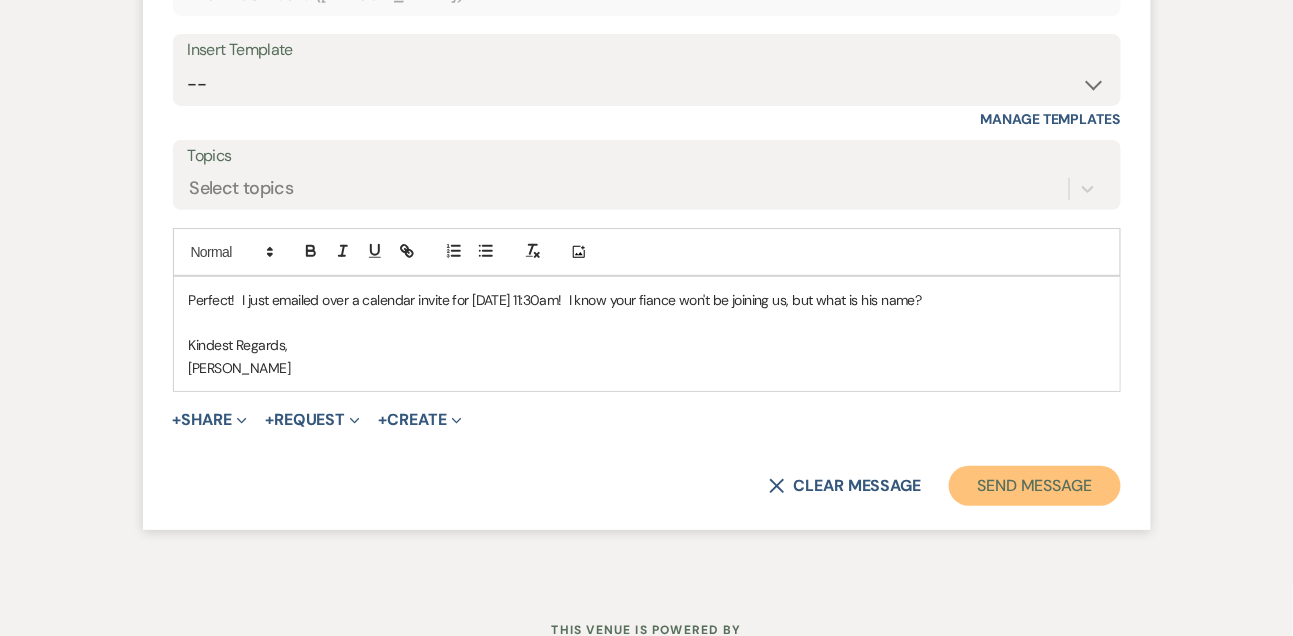
click at [1015, 483] on button "Send Message" at bounding box center [1034, 486] width 171 height 40
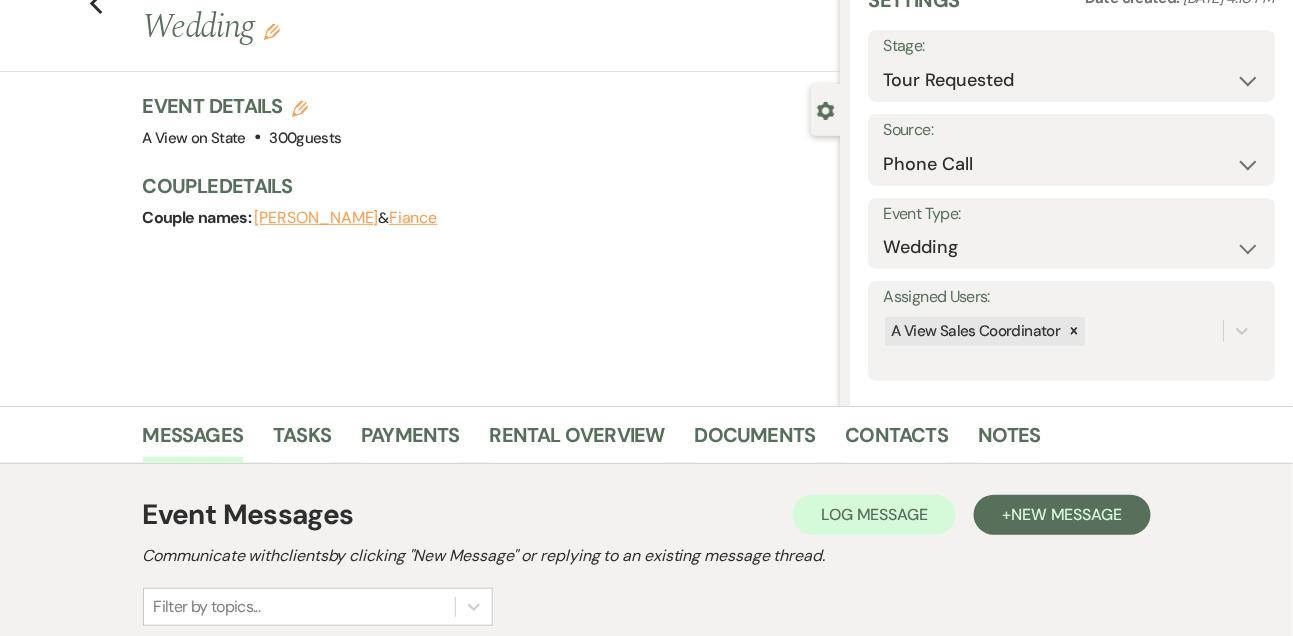
scroll to position [0, 0]
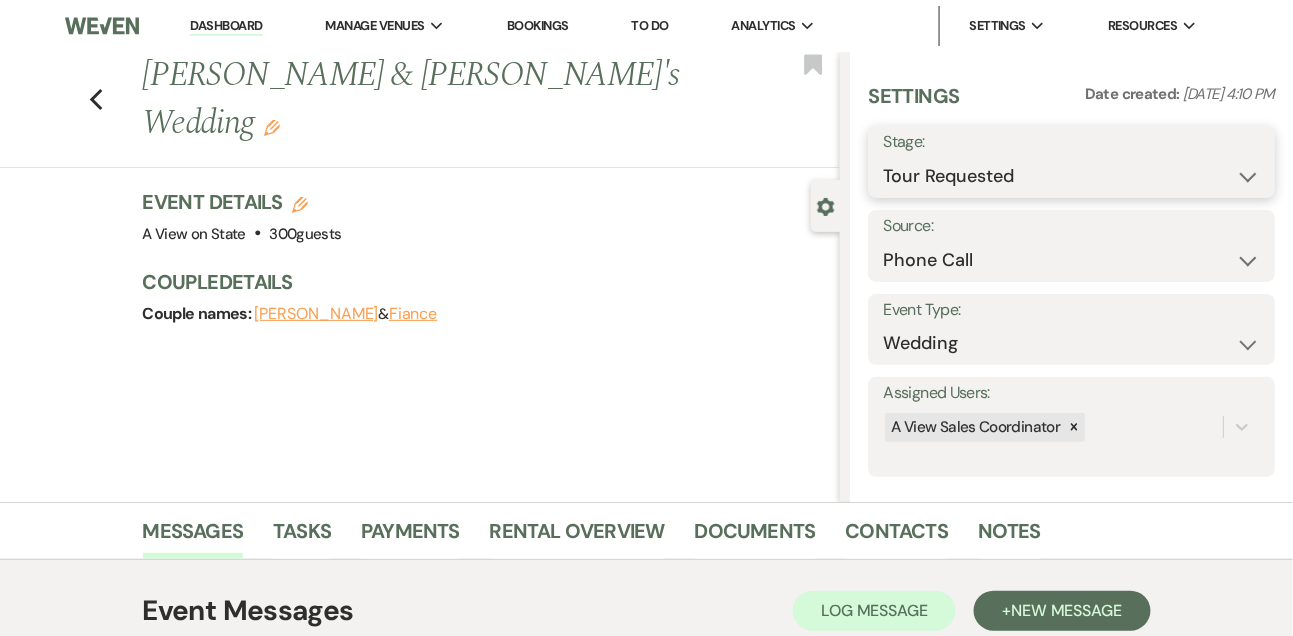
click at [908, 184] on select "Inquiry Follow Up Tour Requested Tour Confirmed Toured Proposal Sent Booked Lost" at bounding box center [1071, 176] width 377 height 39
select select "4"
click at [883, 157] on select "Inquiry Follow Up Tour Requested Tour Confirmed Toured Proposal Sent Booked Lost" at bounding box center [1071, 176] width 377 height 39
click at [1245, 158] on button "Save" at bounding box center [1233, 162] width 84 height 40
click at [231, 27] on link "Dashboard" at bounding box center [226, 26] width 72 height 19
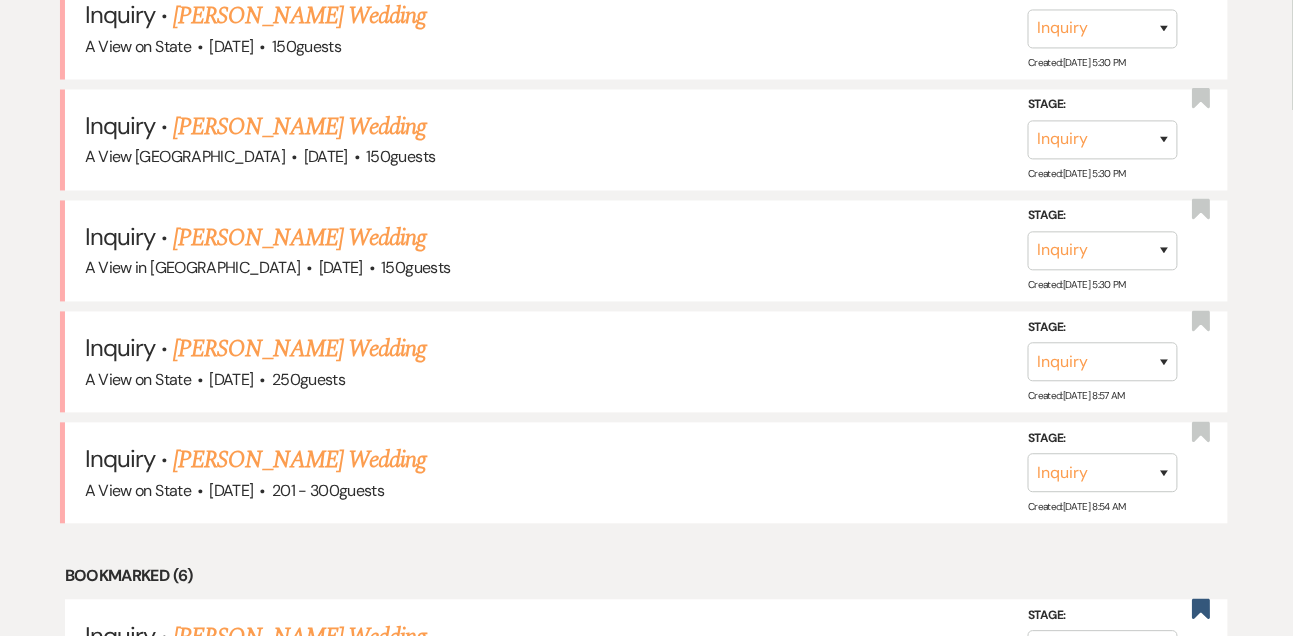
scroll to position [918, 0]
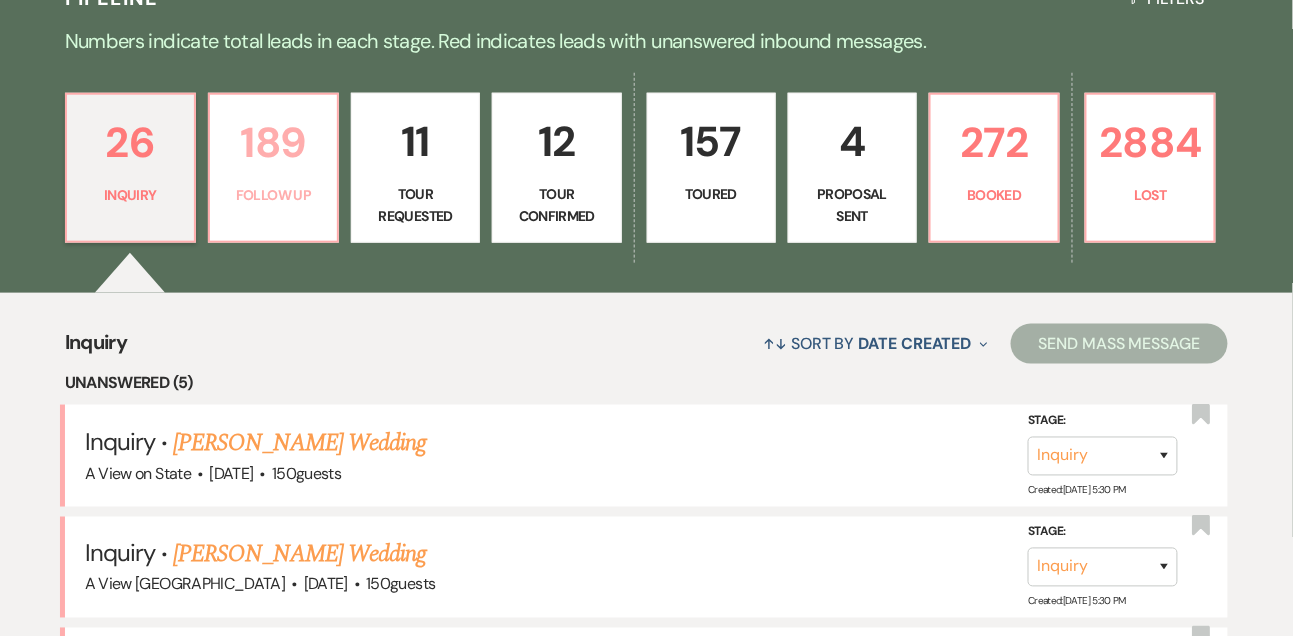
click at [299, 163] on p "189" at bounding box center [273, 142] width 103 height 67
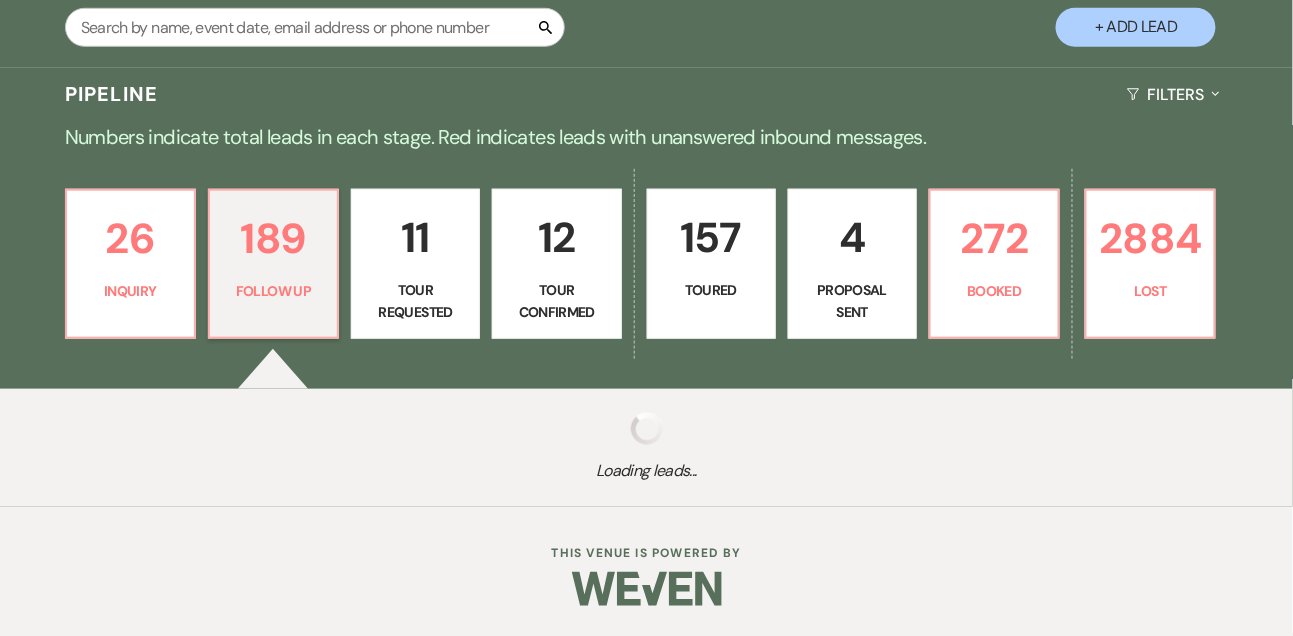
scroll to position [400, 0]
select select "9"
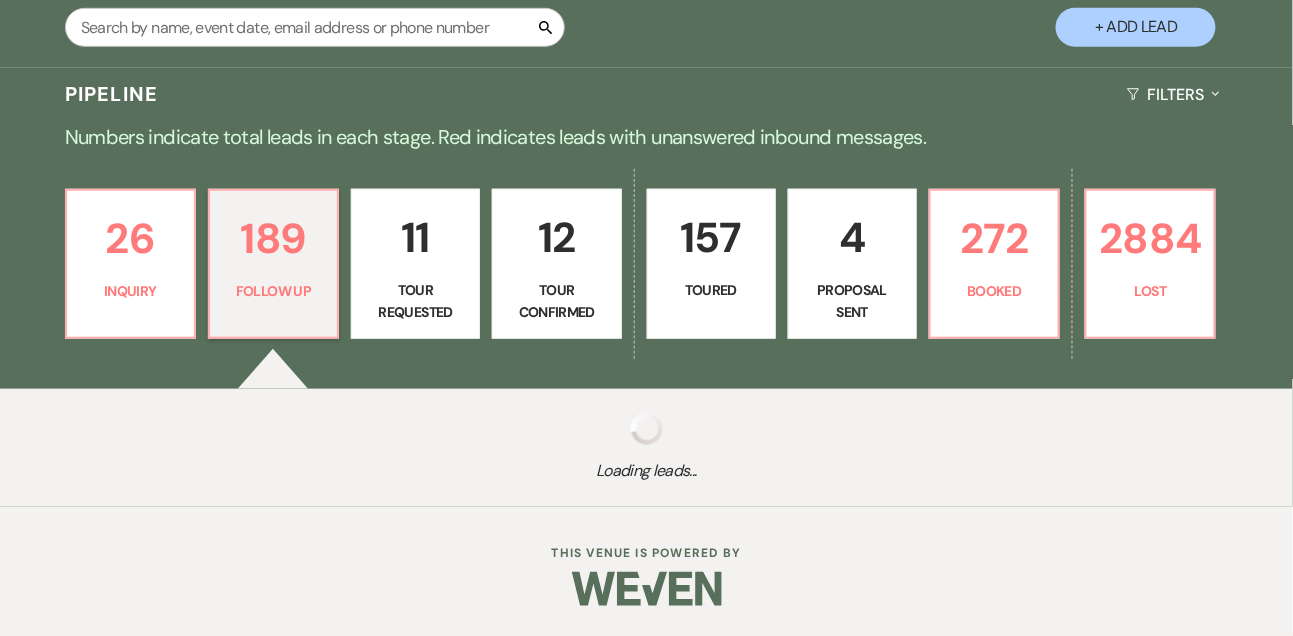
select select "9"
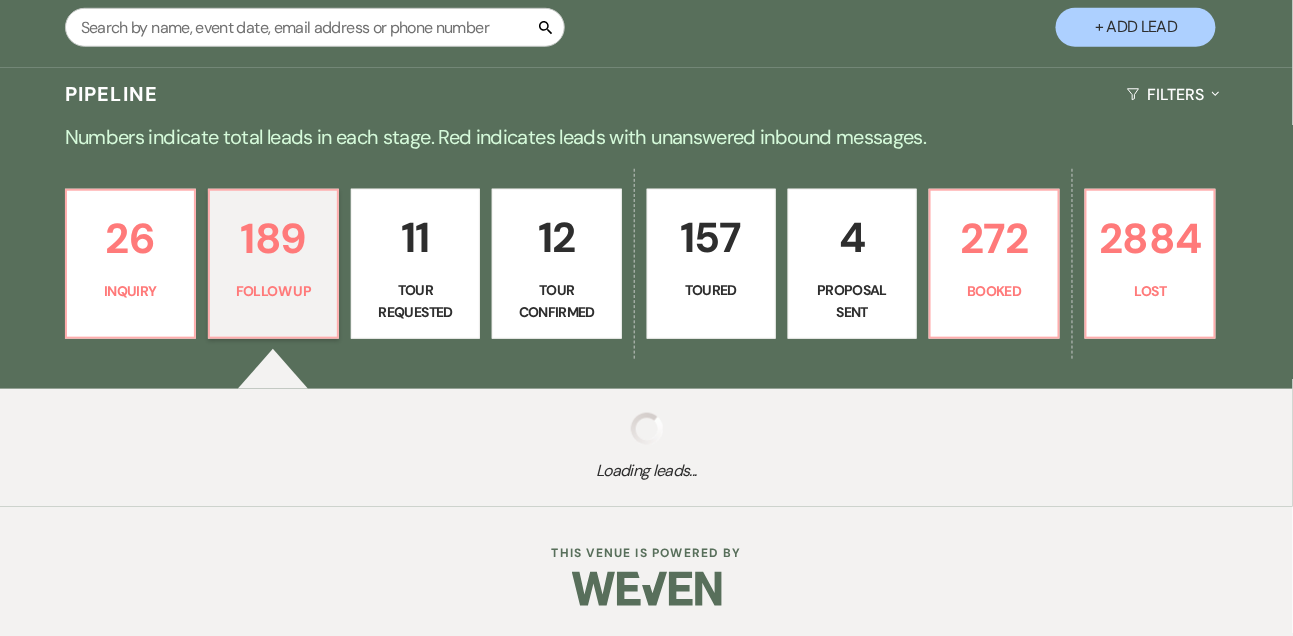
select select "9"
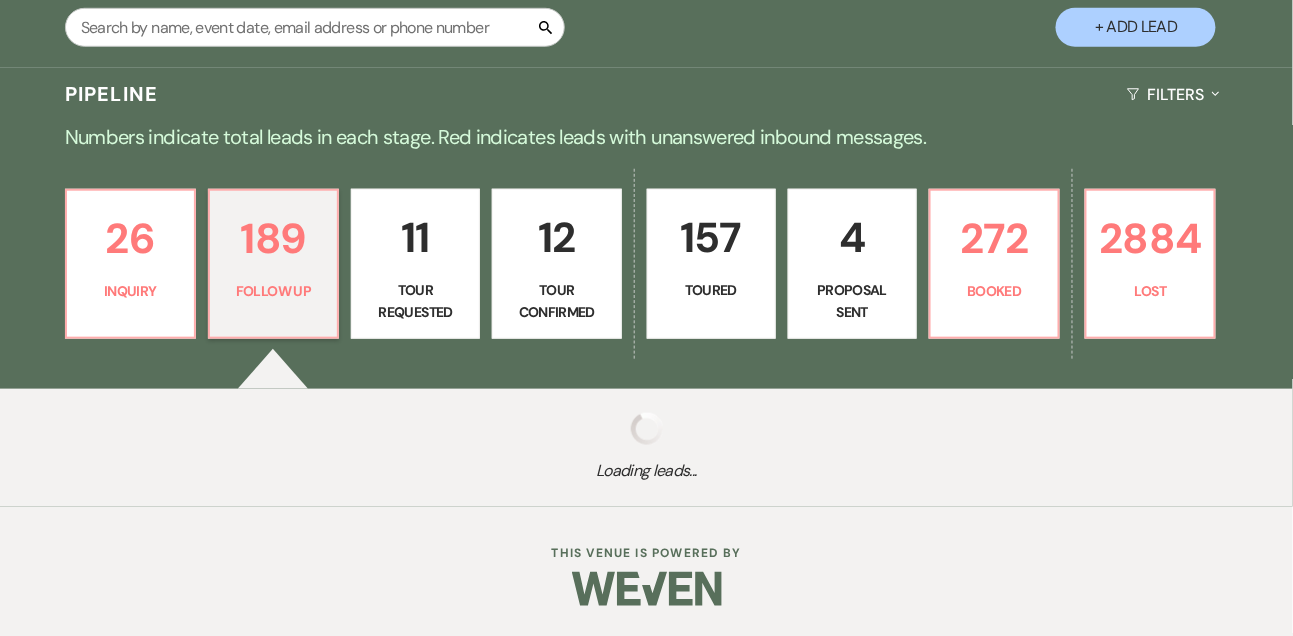
select select "9"
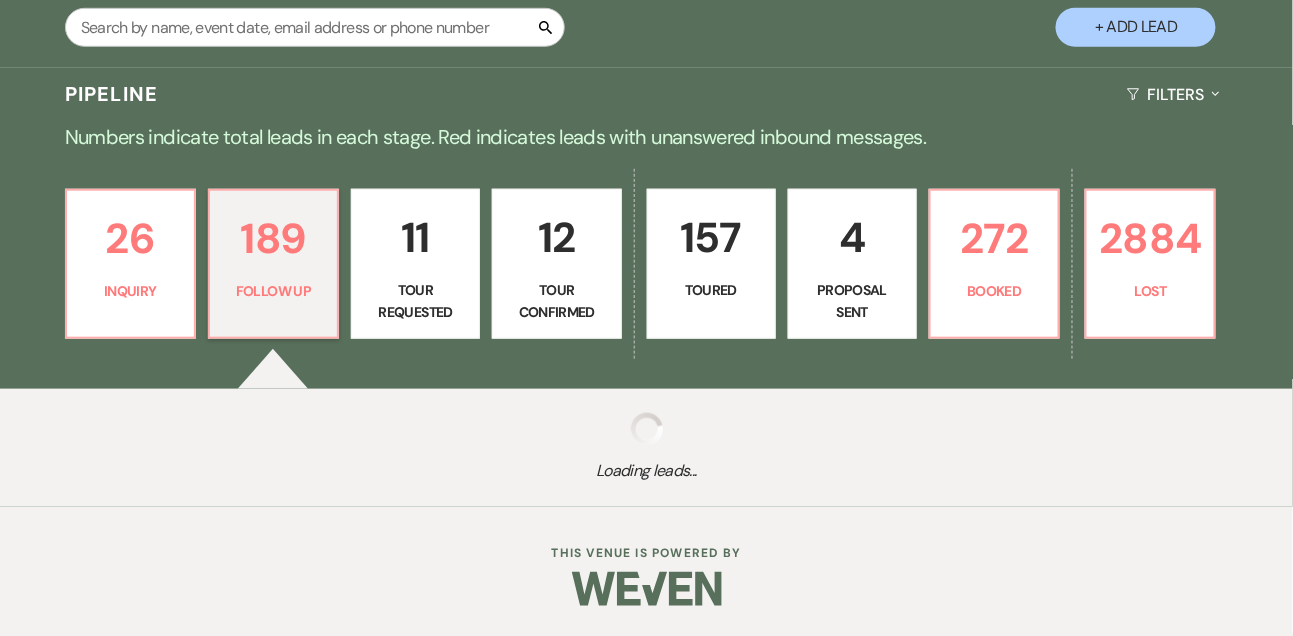
select select "9"
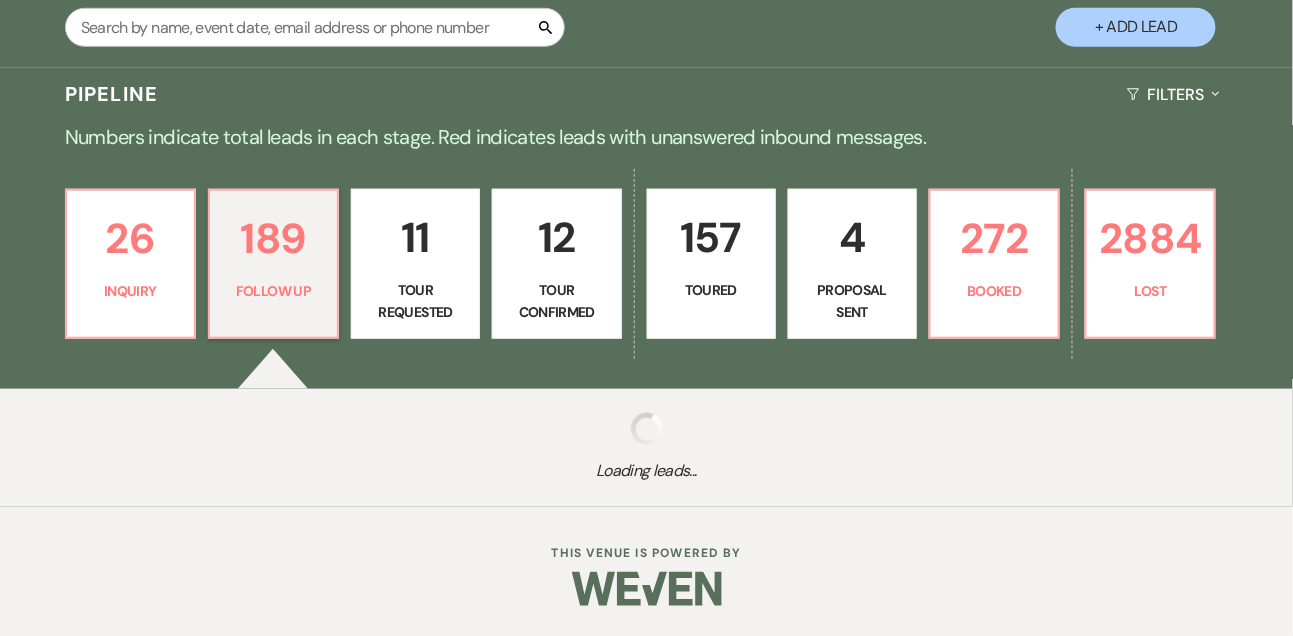
select select "9"
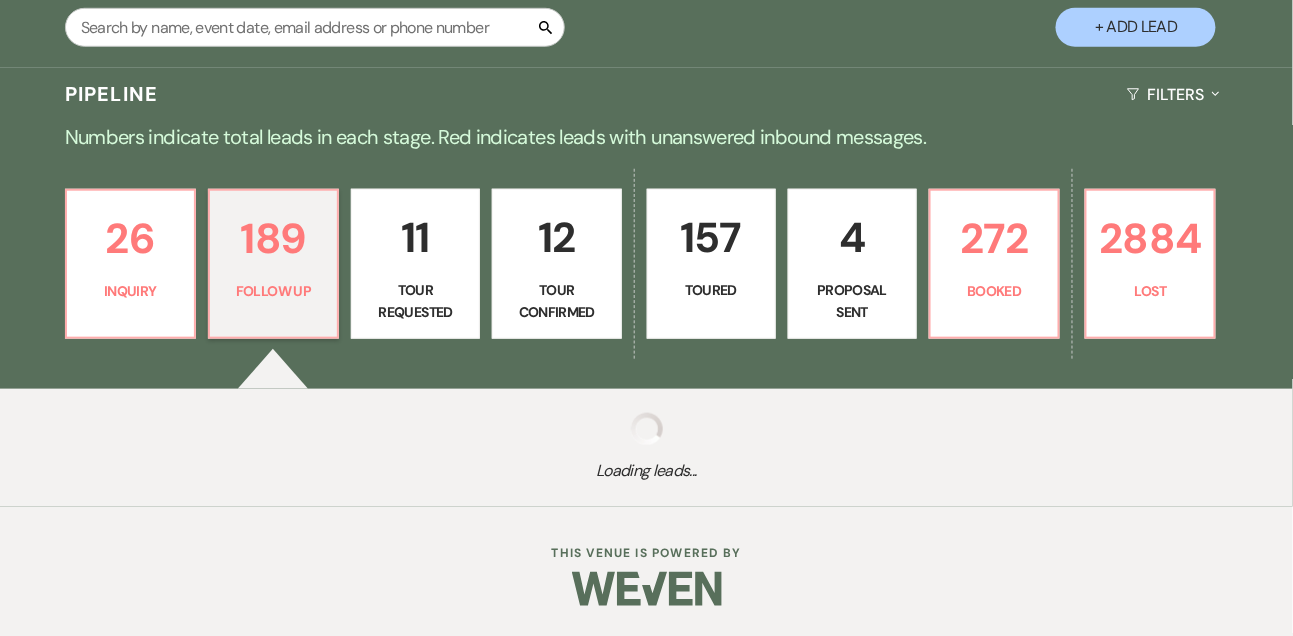
select select "9"
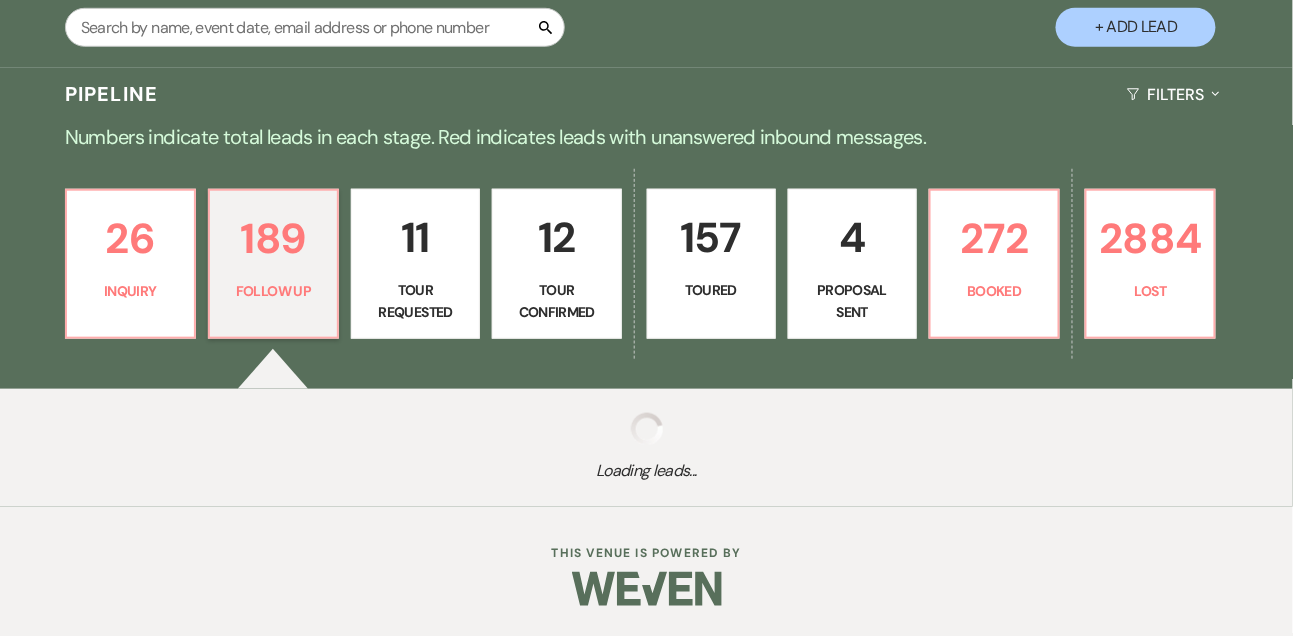
select select "9"
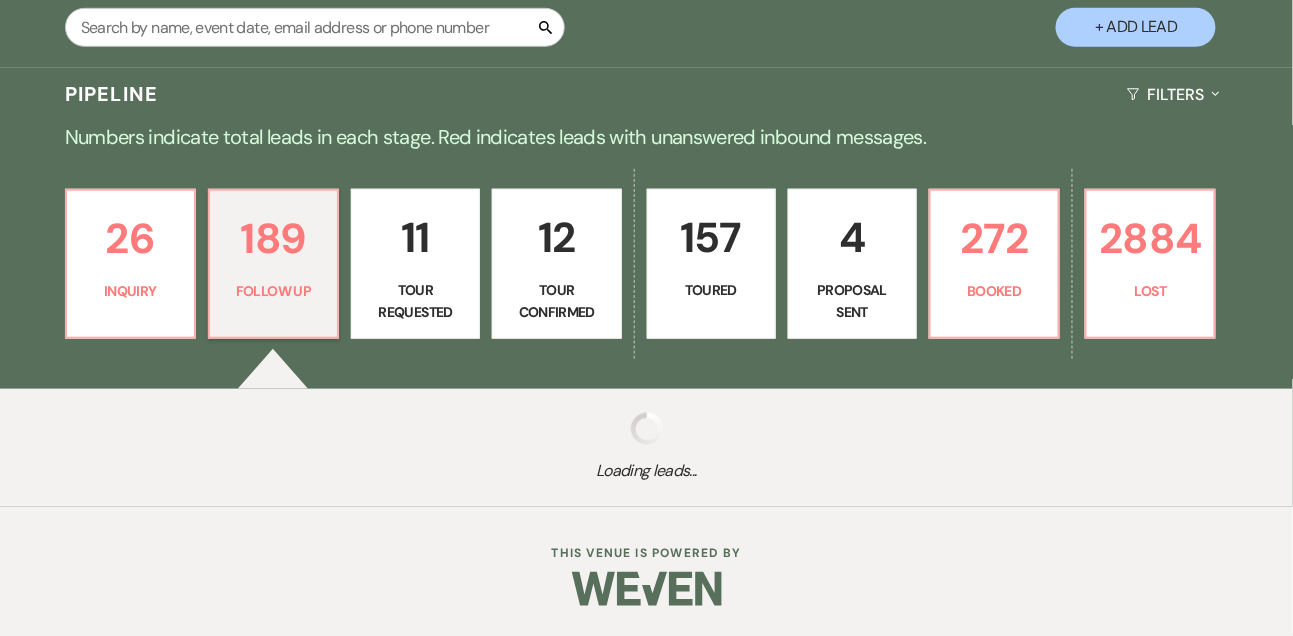
select select "9"
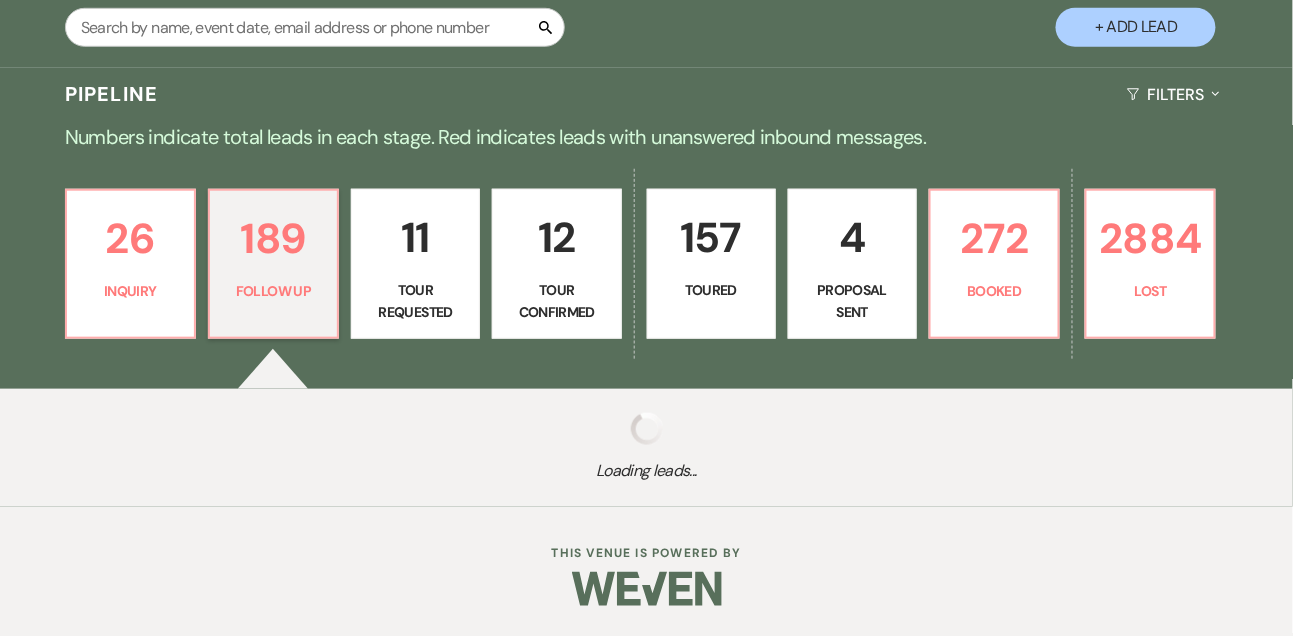
select select "9"
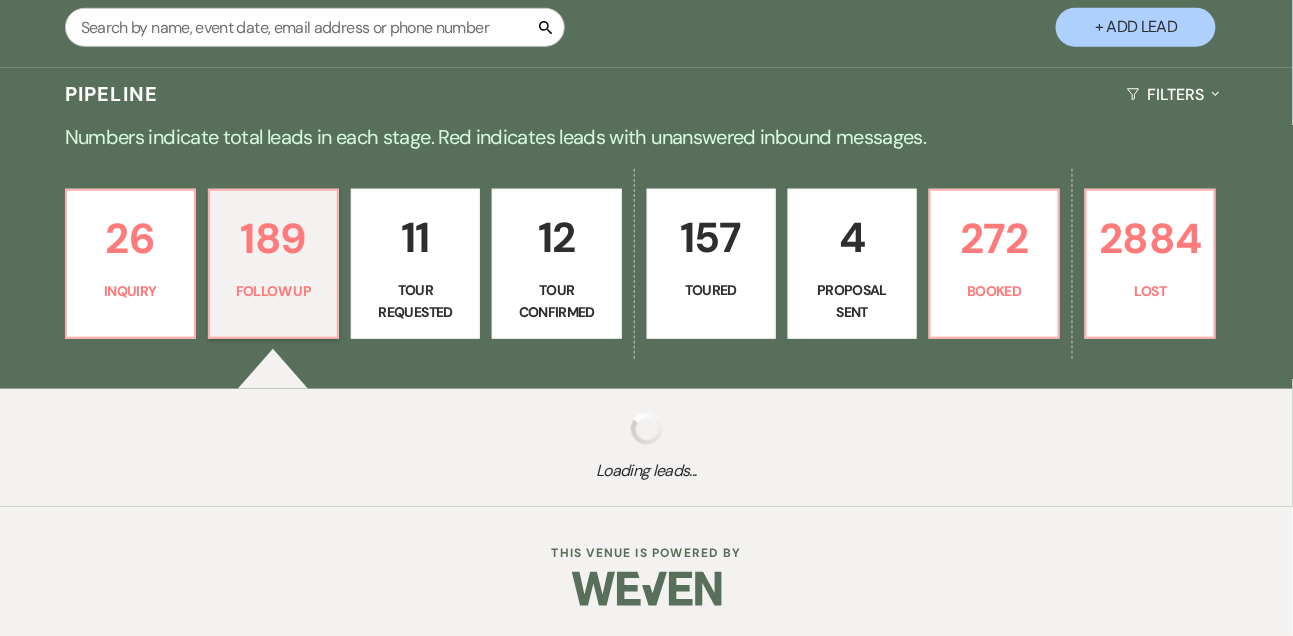
select select "9"
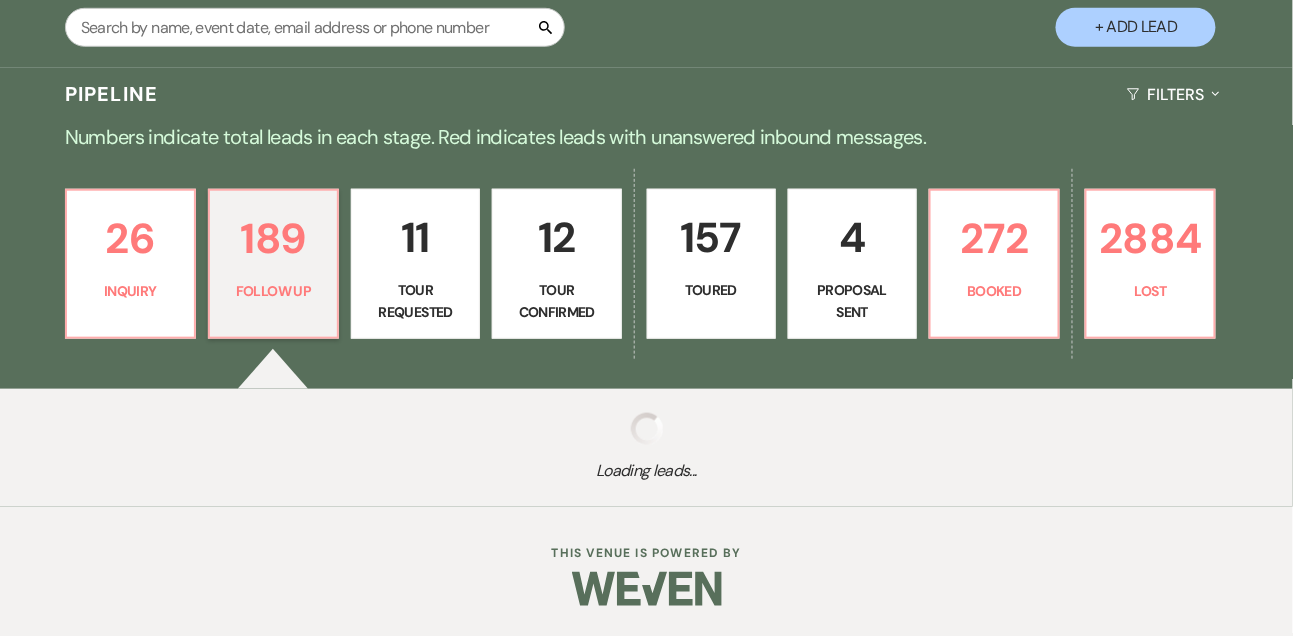
select select "9"
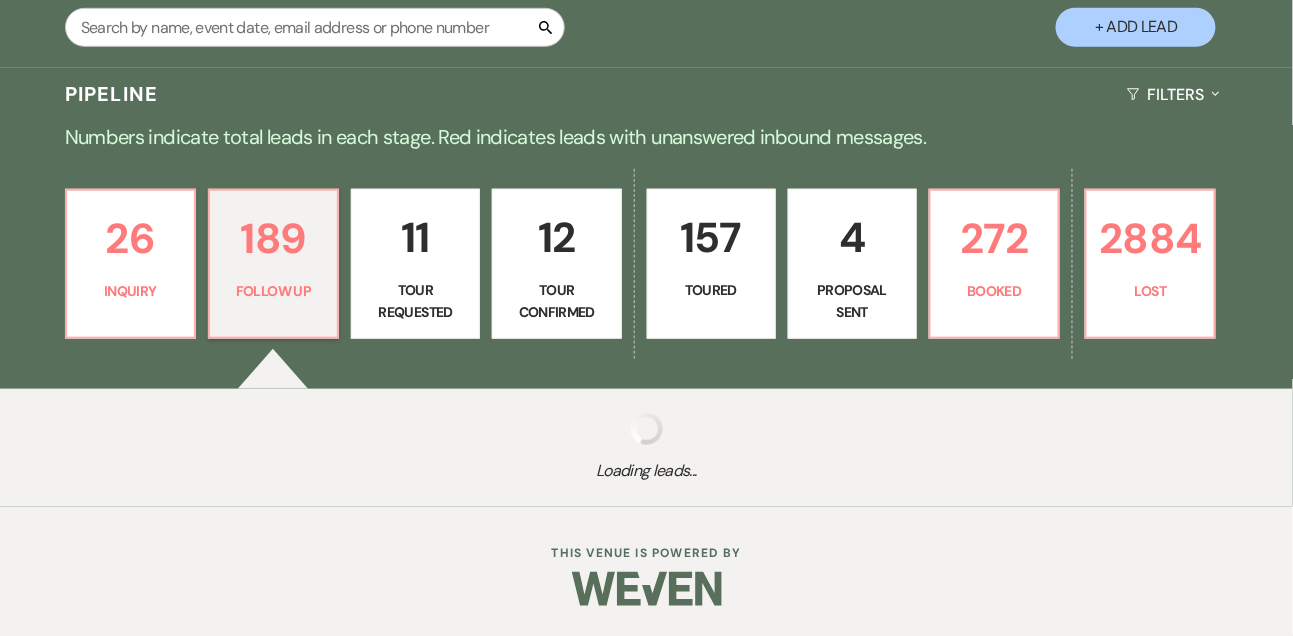
select select "9"
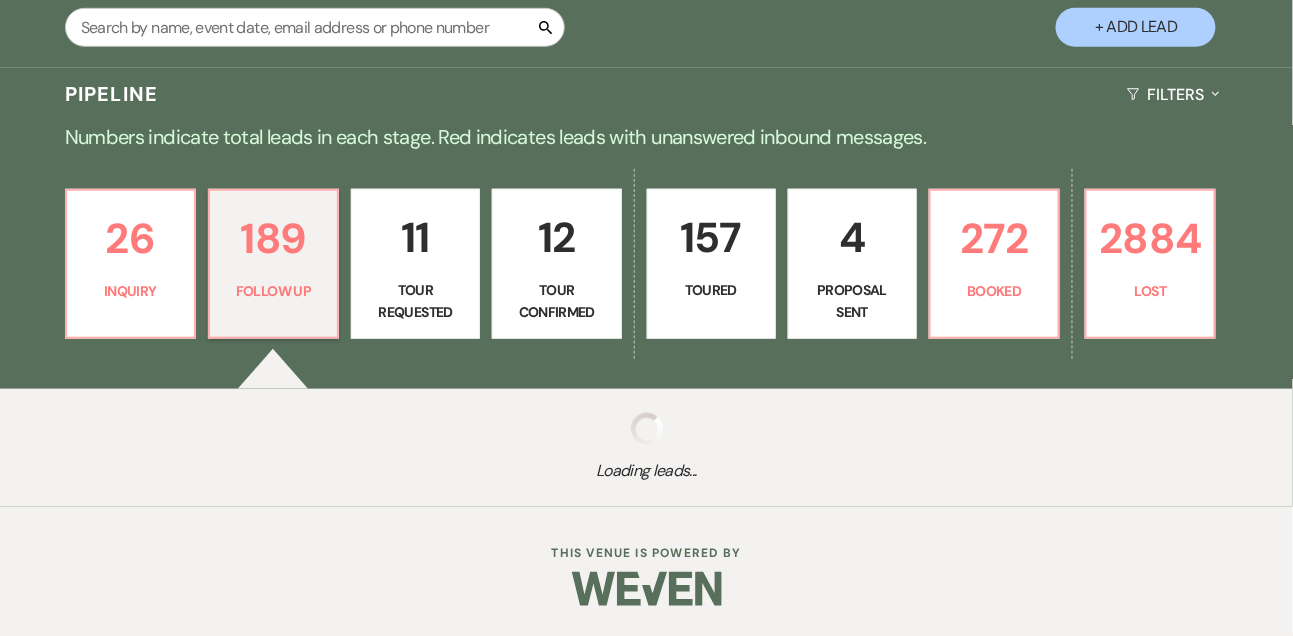
select select "9"
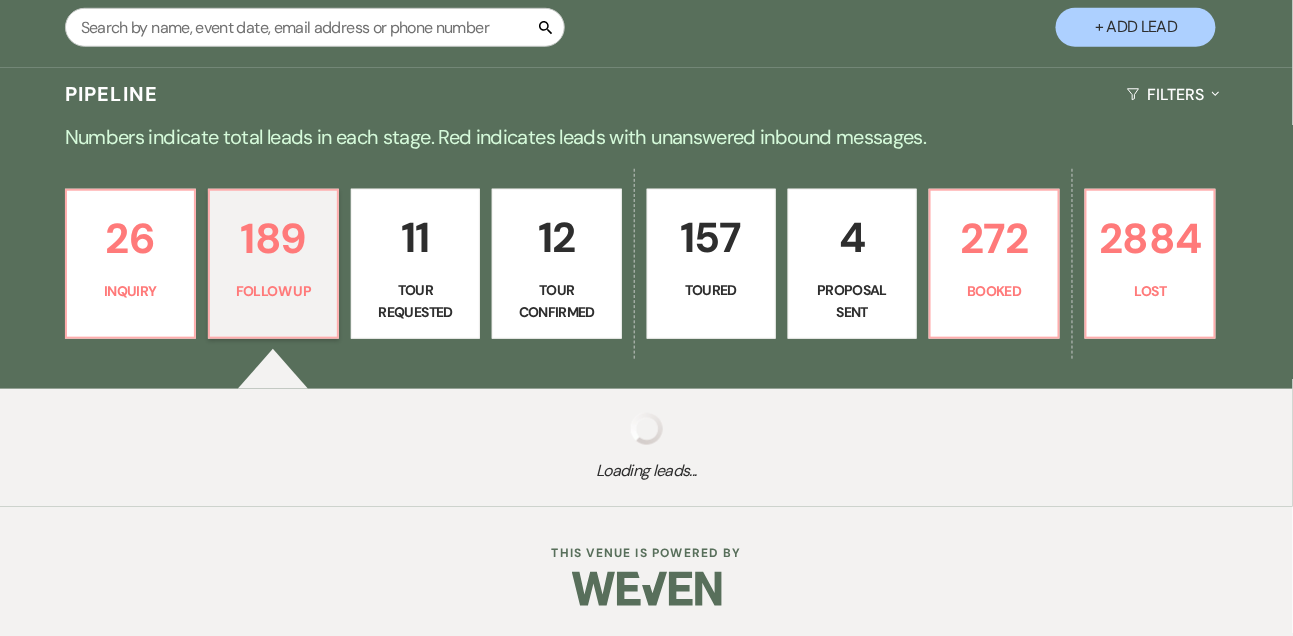
select select "9"
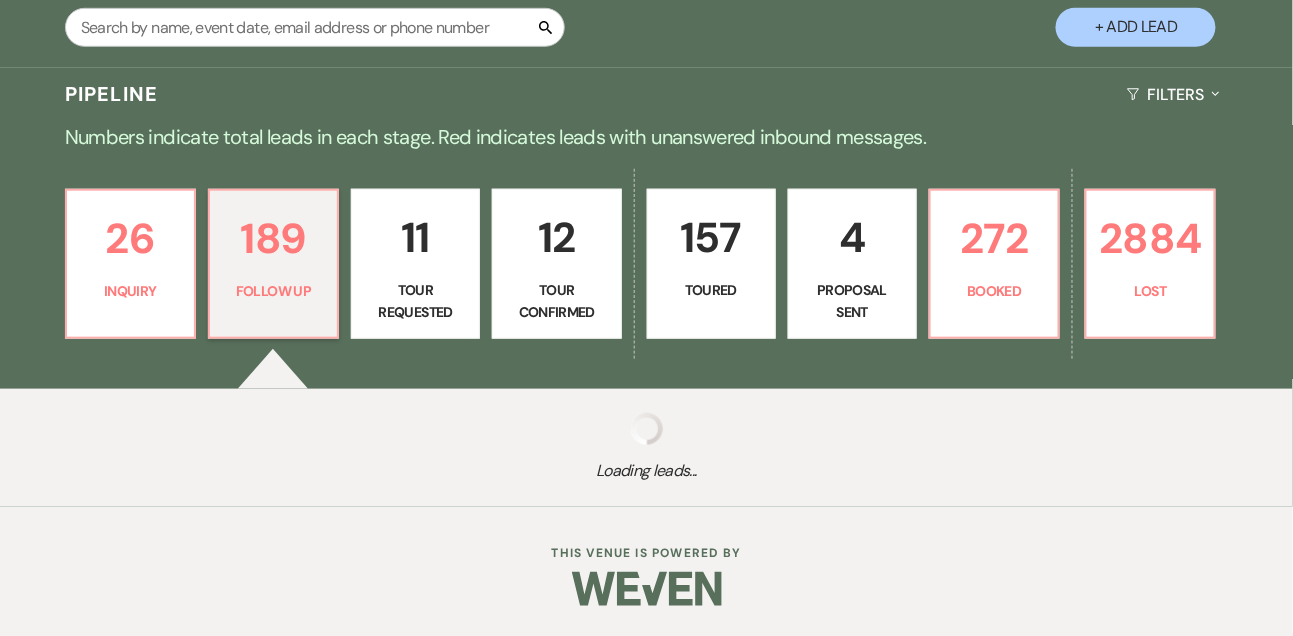
select select "9"
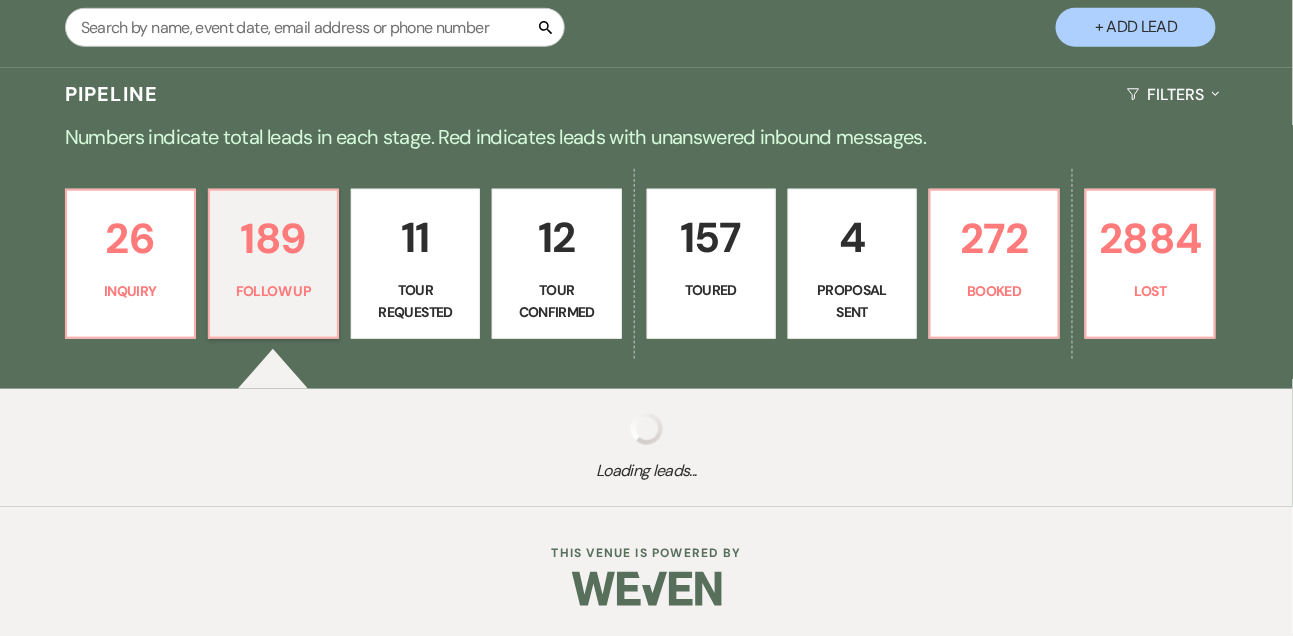
select select "9"
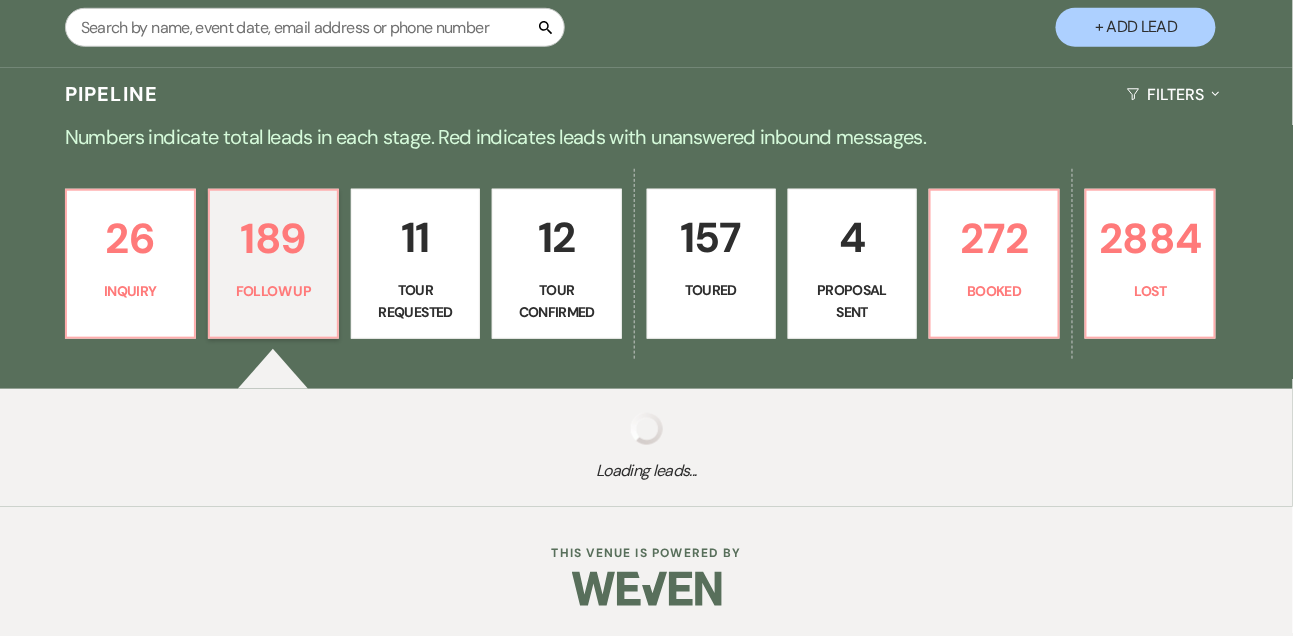
select select "9"
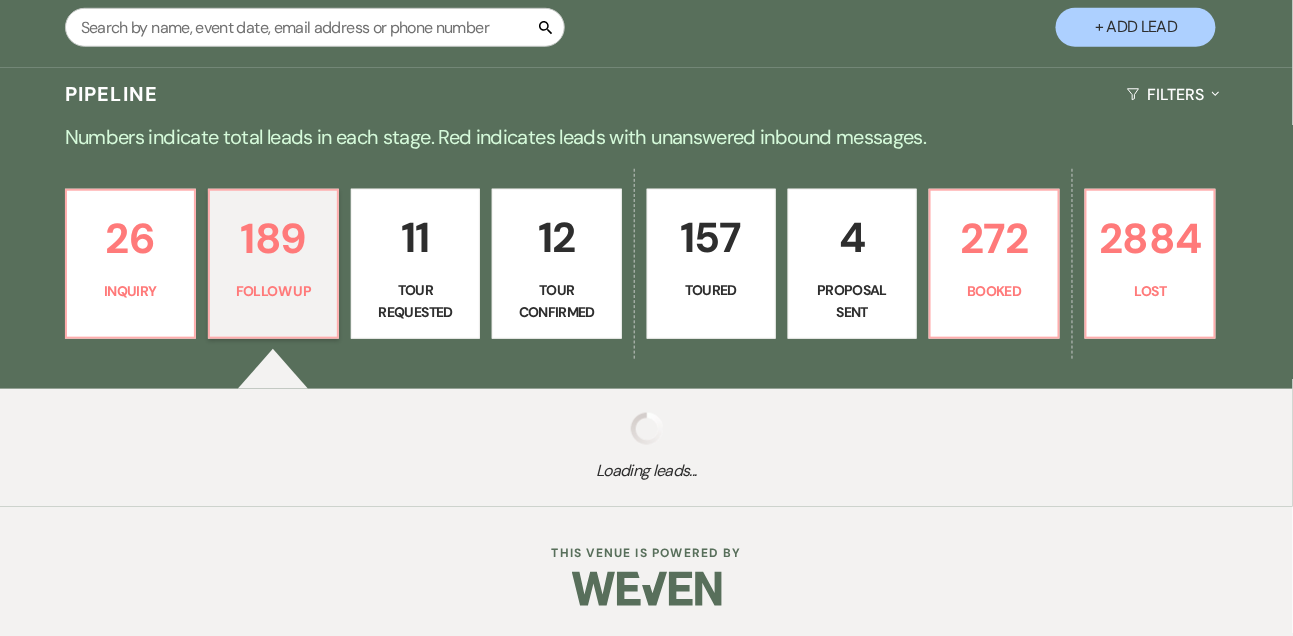
select select "9"
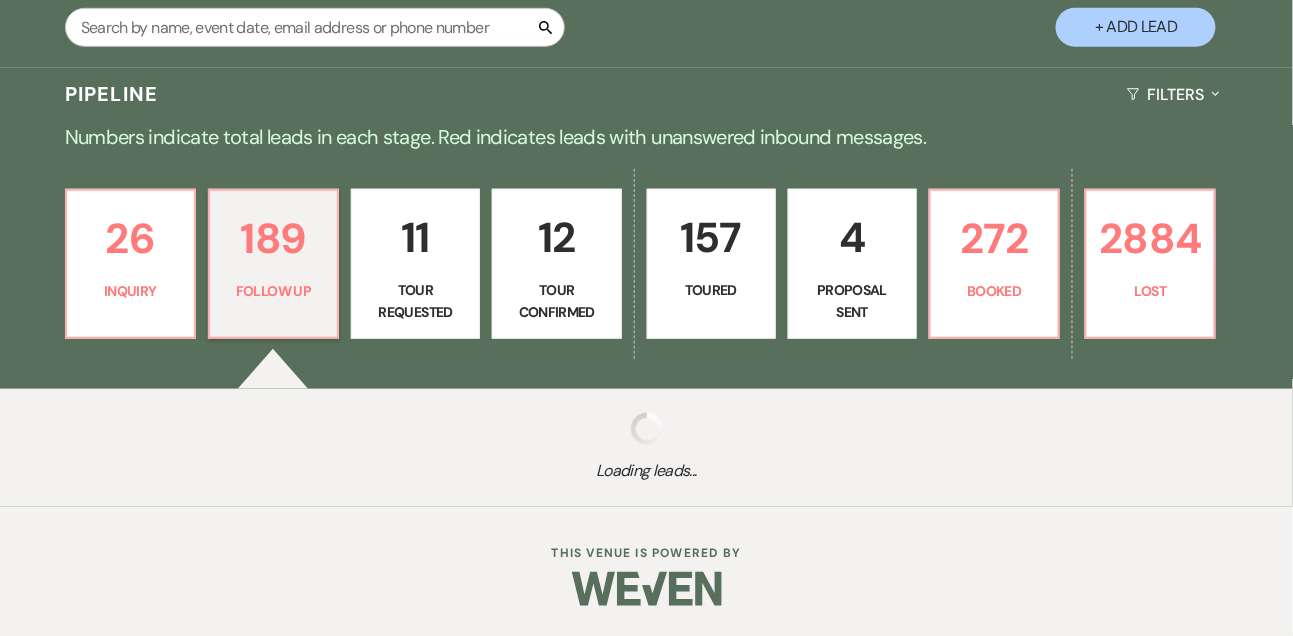
select select "9"
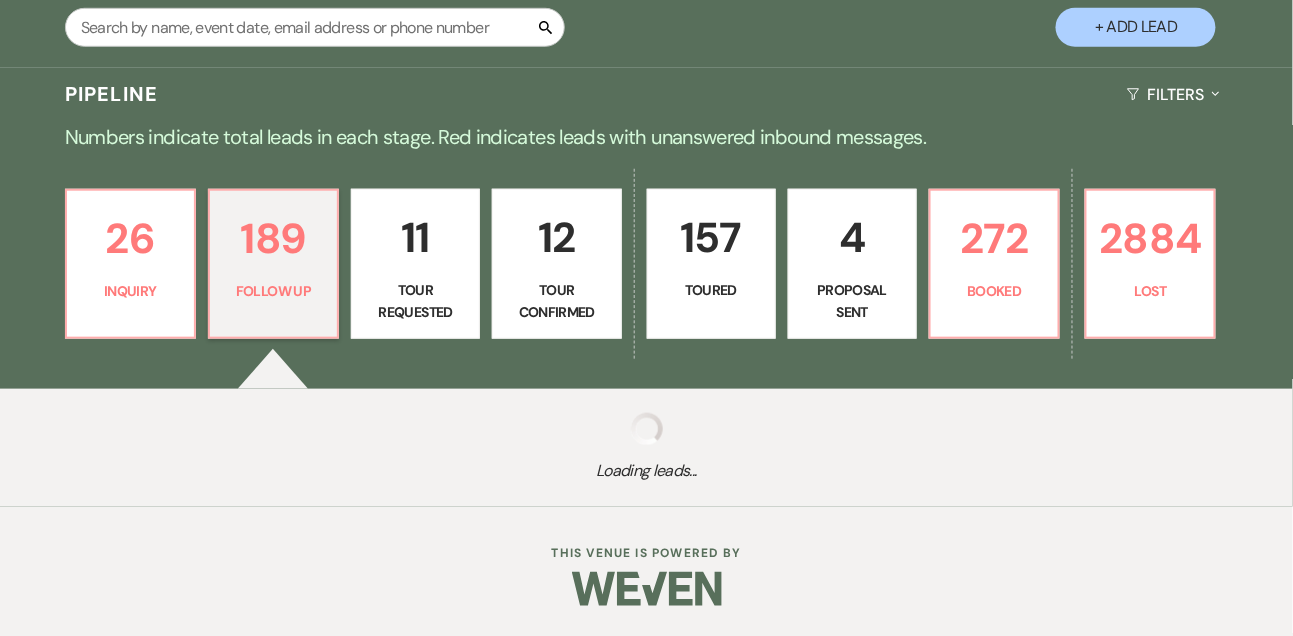
select select "9"
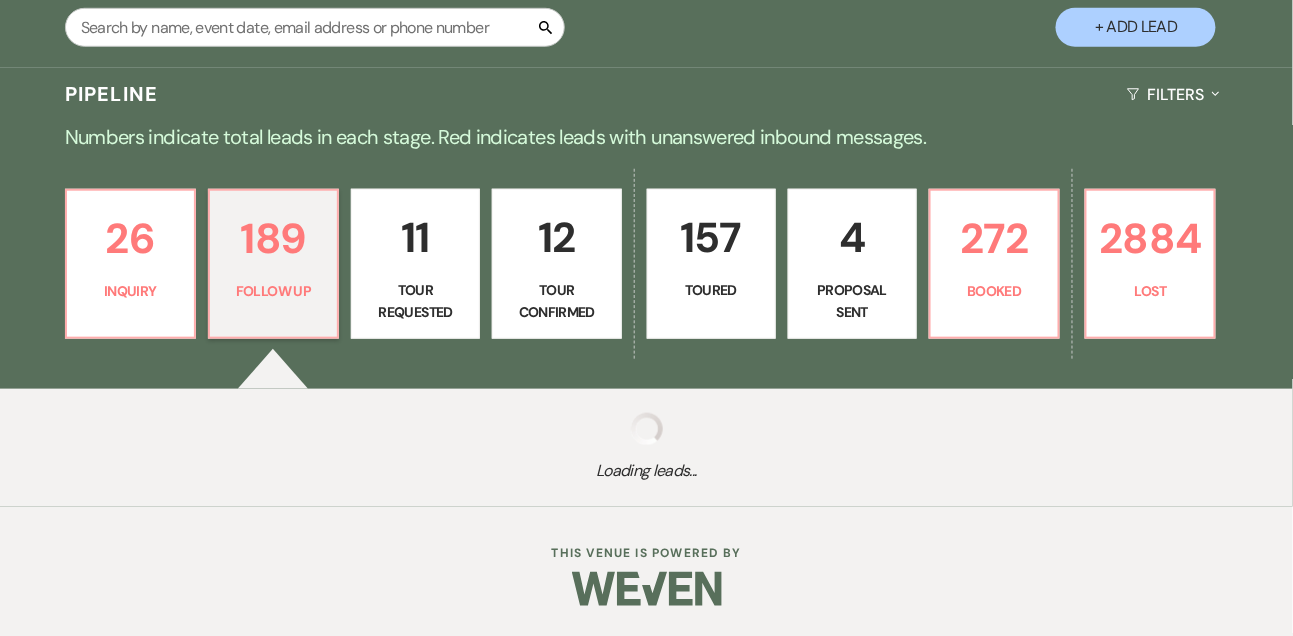
select select "9"
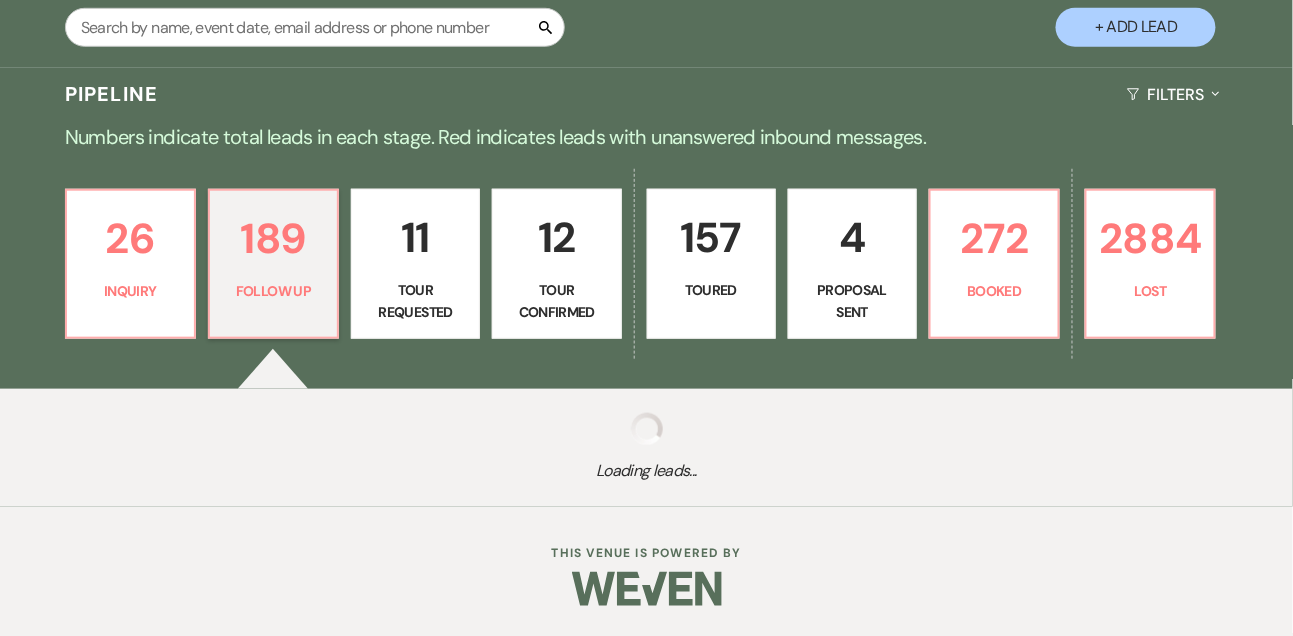
select select "9"
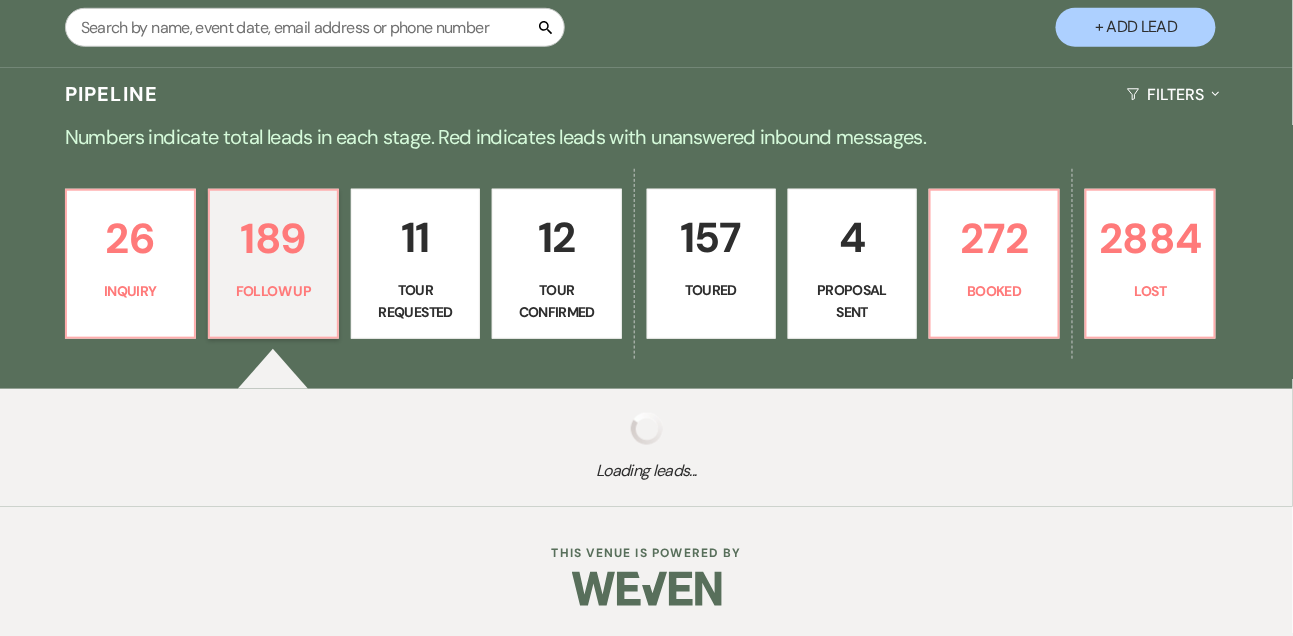
select select "9"
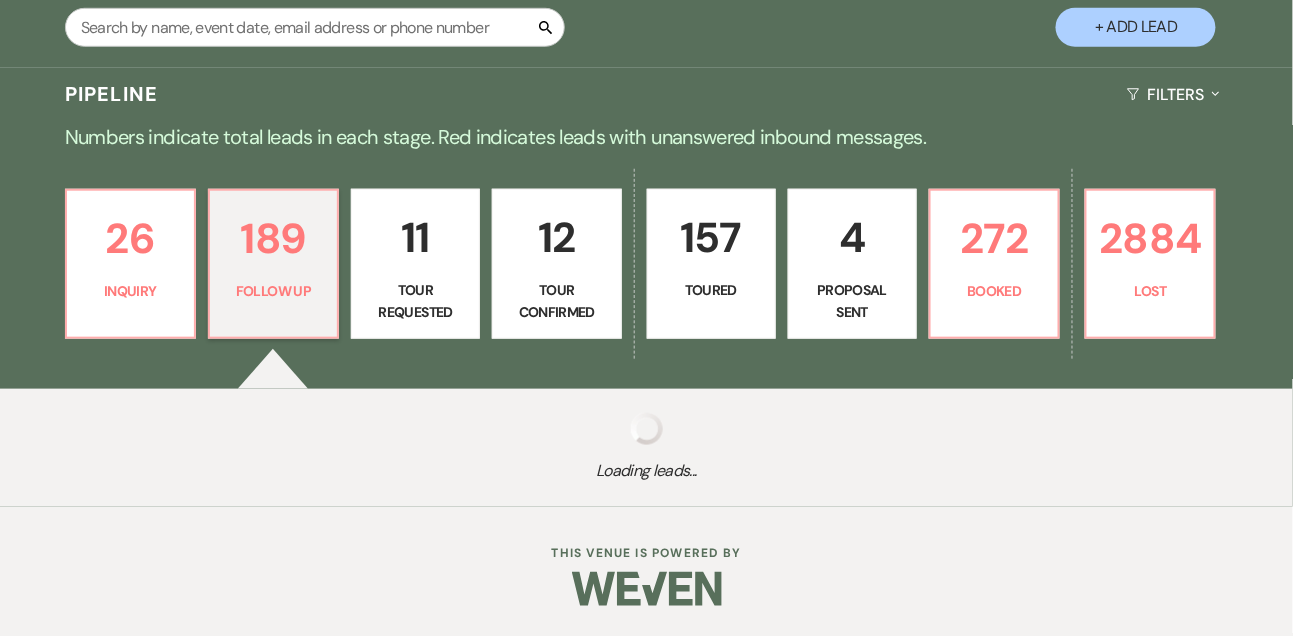
select select "9"
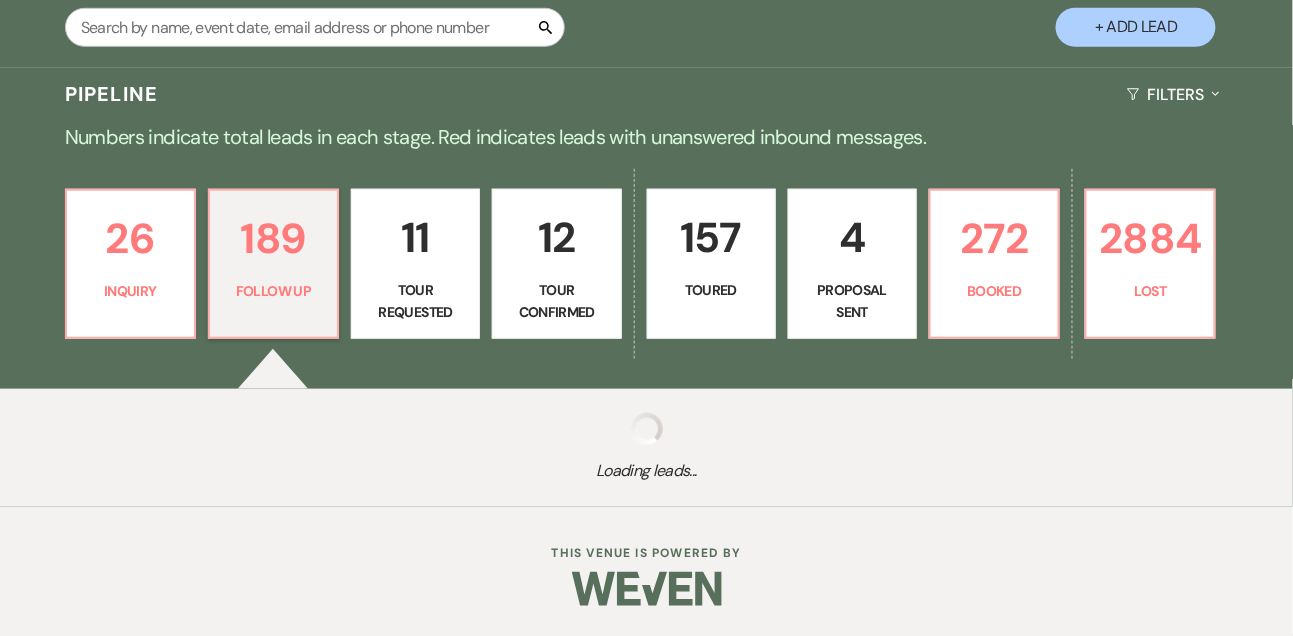
select select "9"
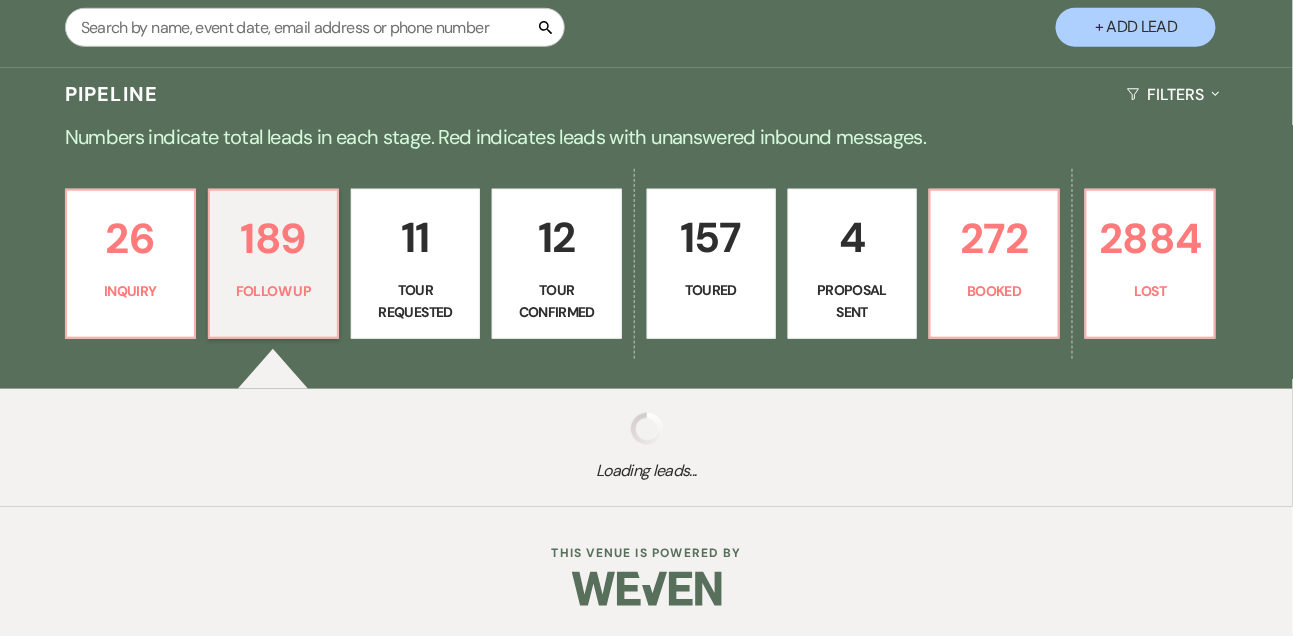
select select "9"
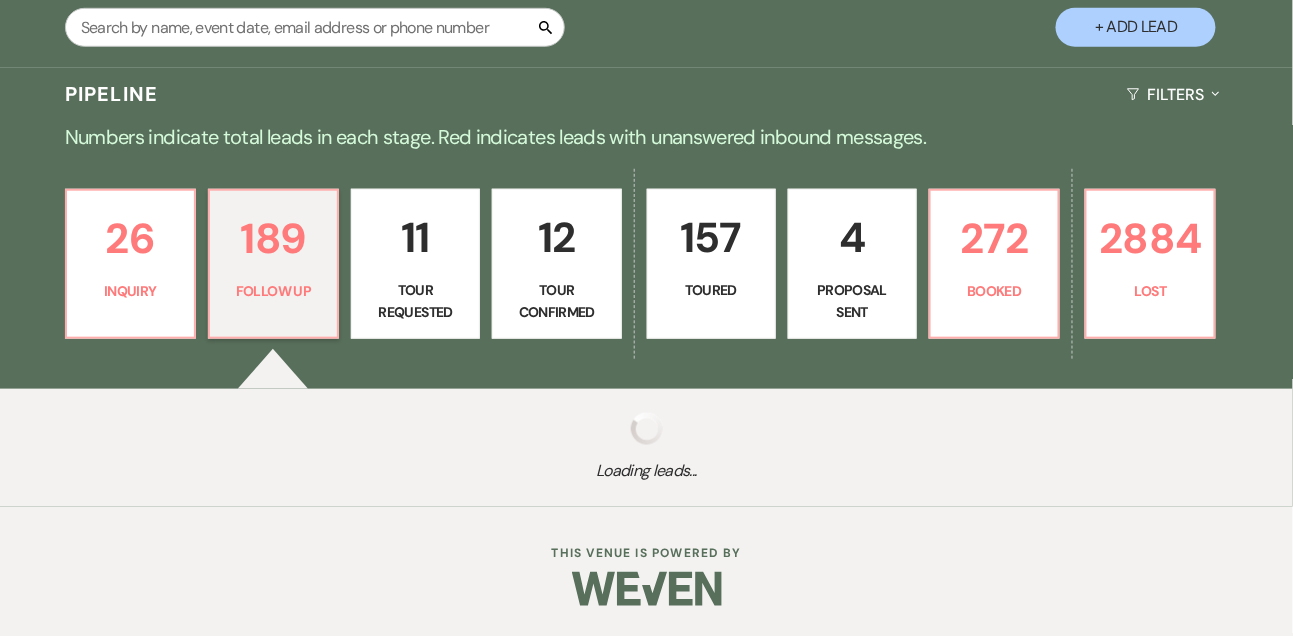
select select "9"
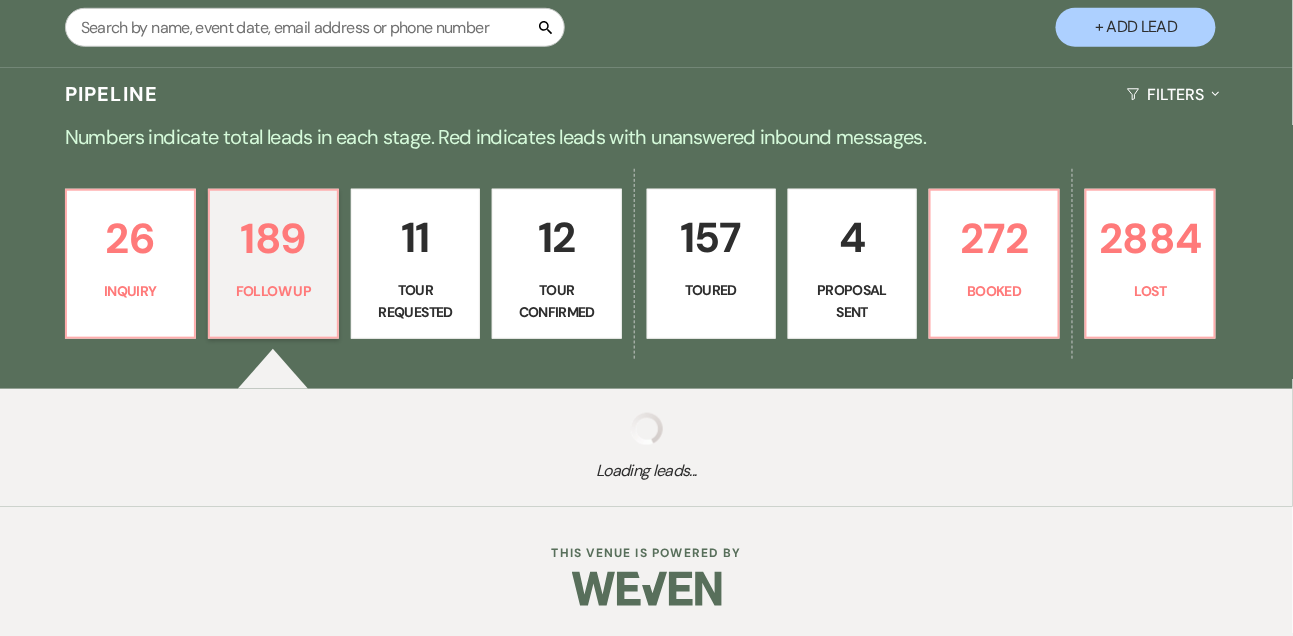
select select "9"
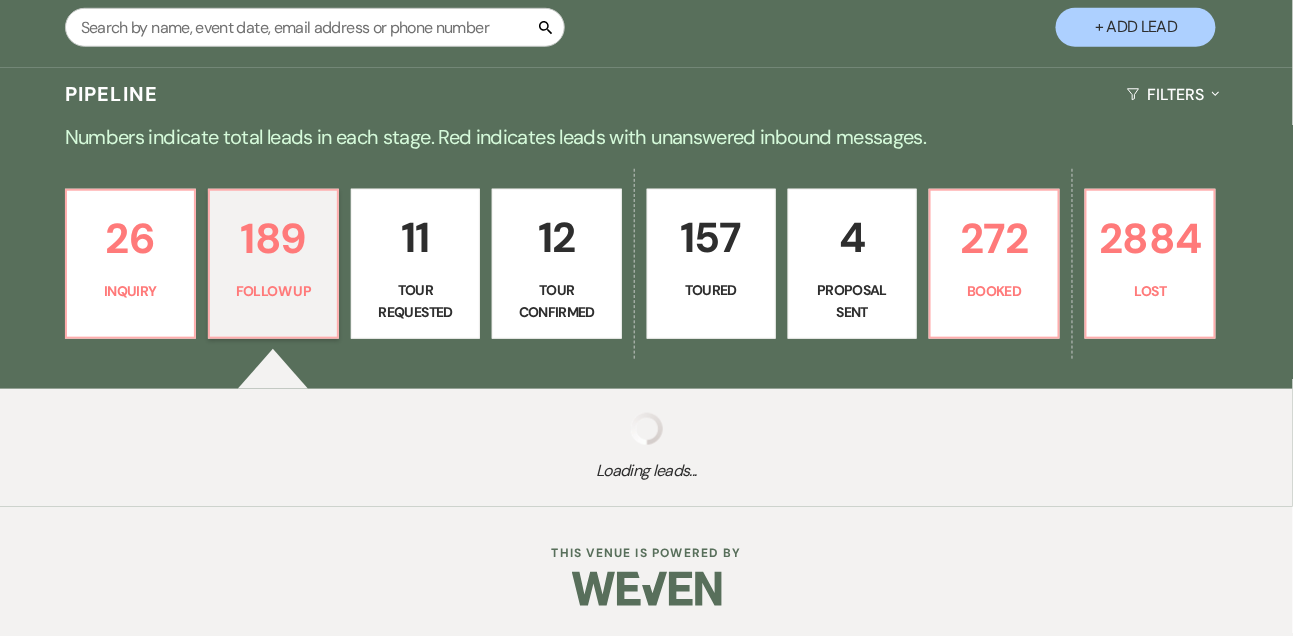
select select "9"
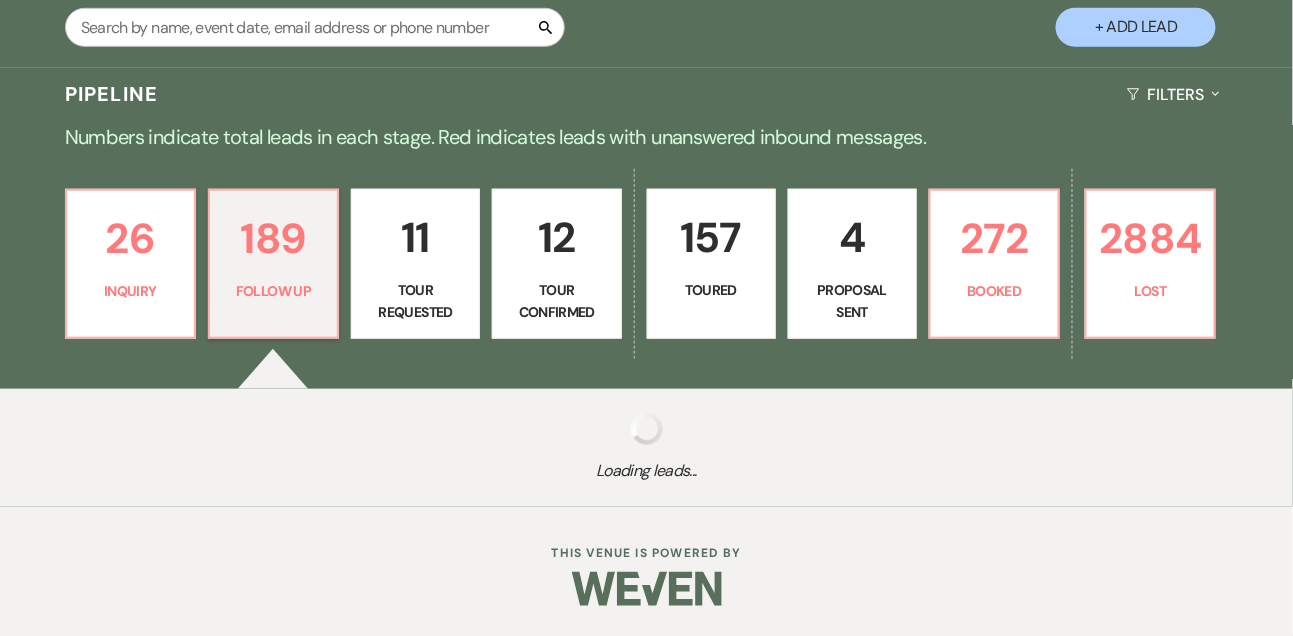
select select "9"
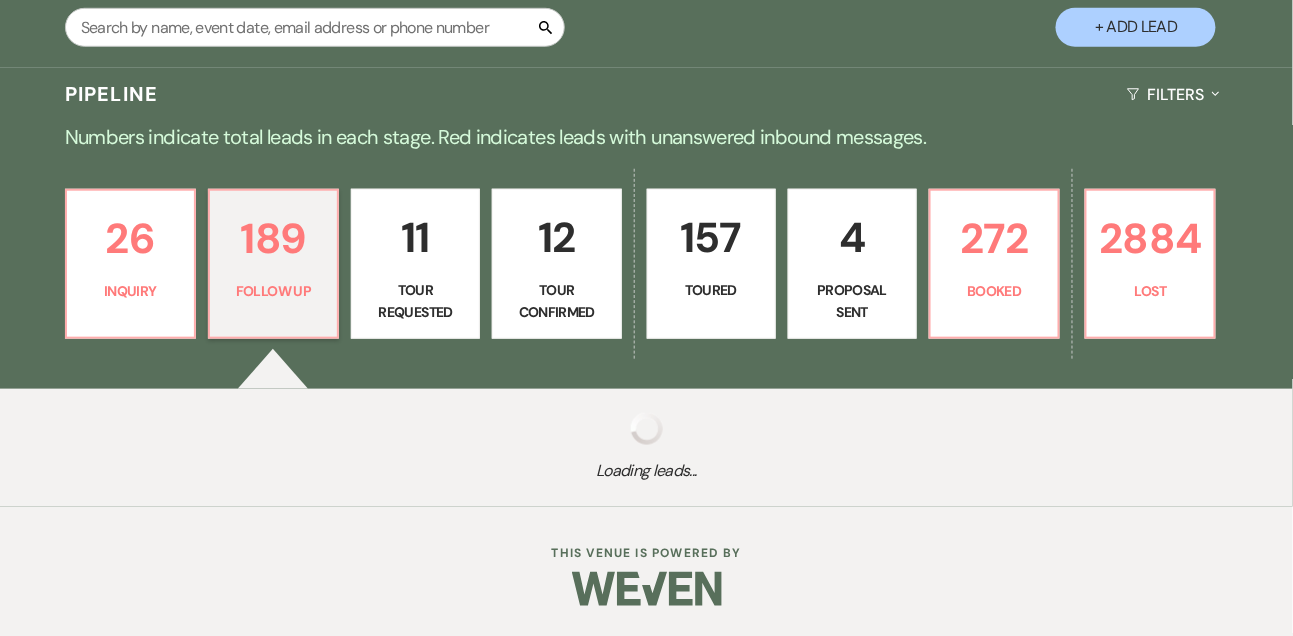
select select "9"
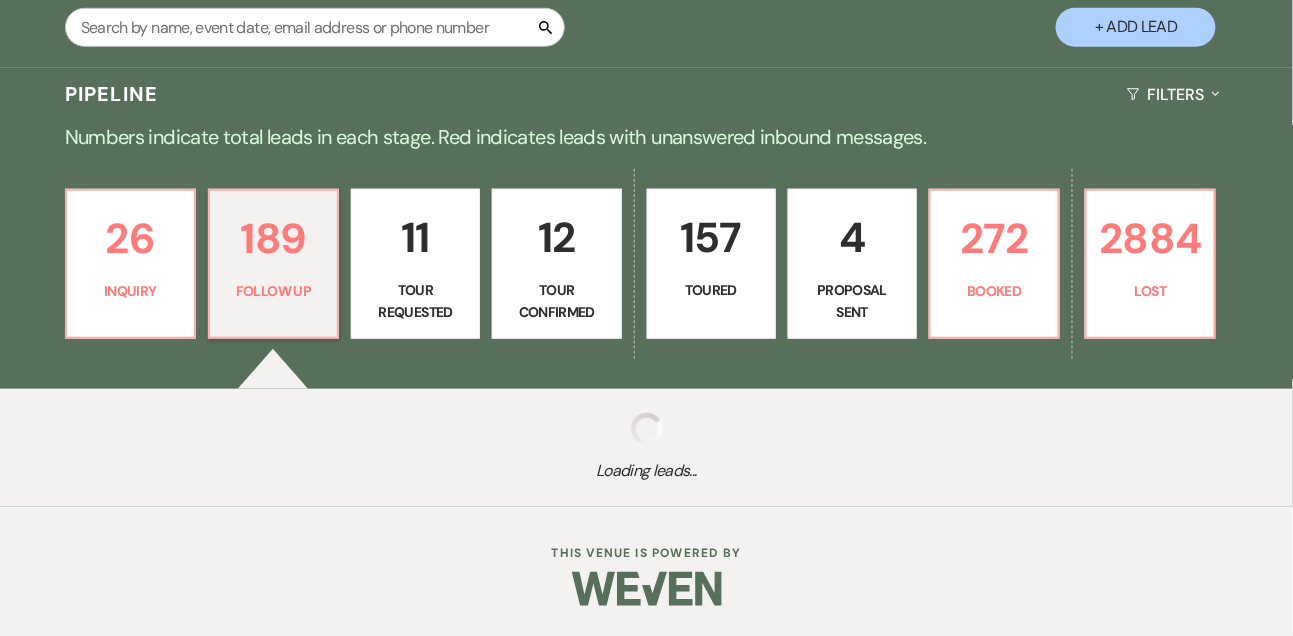
select select "9"
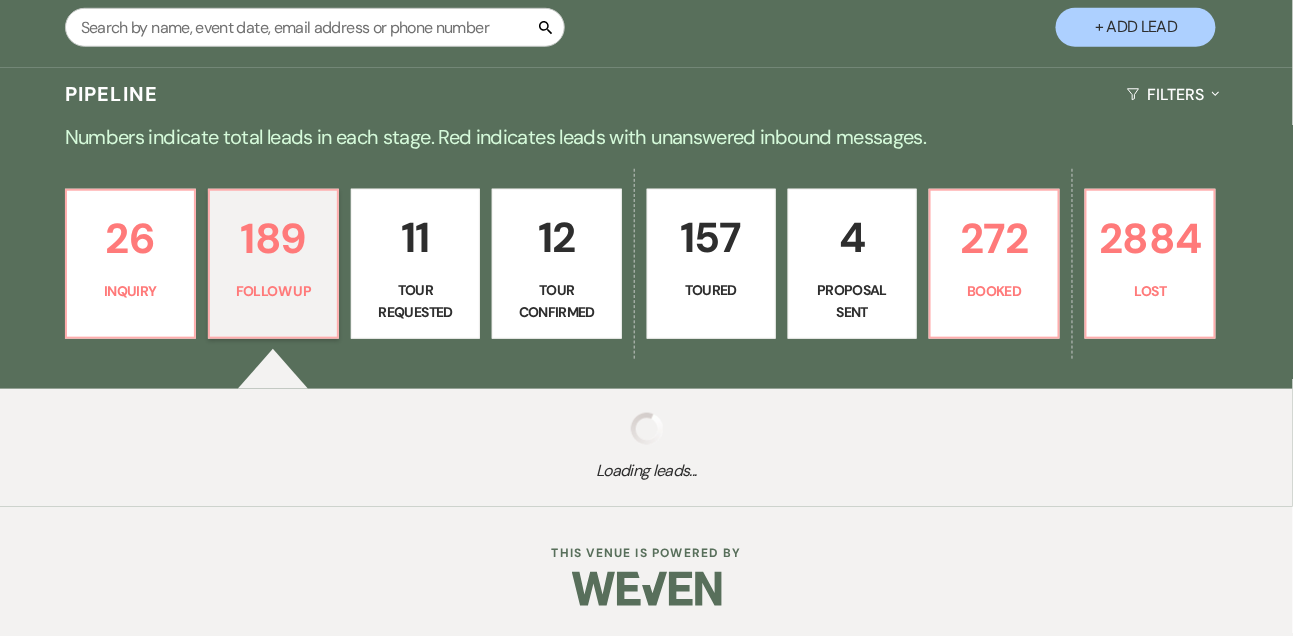
select select "9"
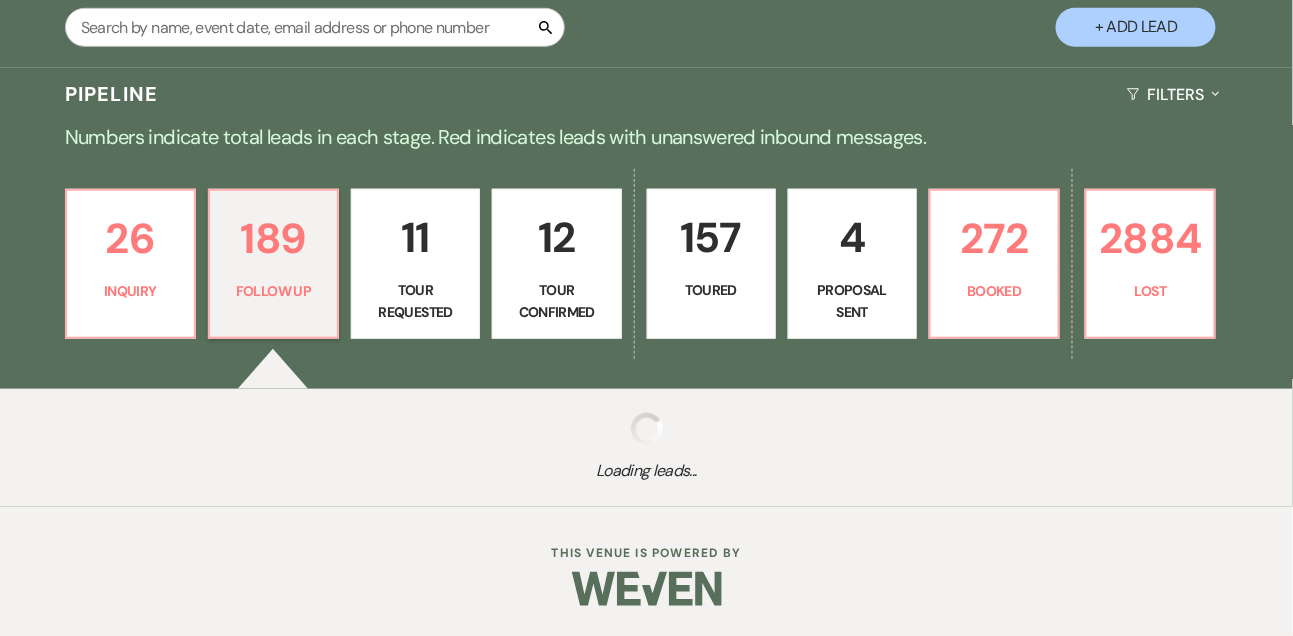
select select "9"
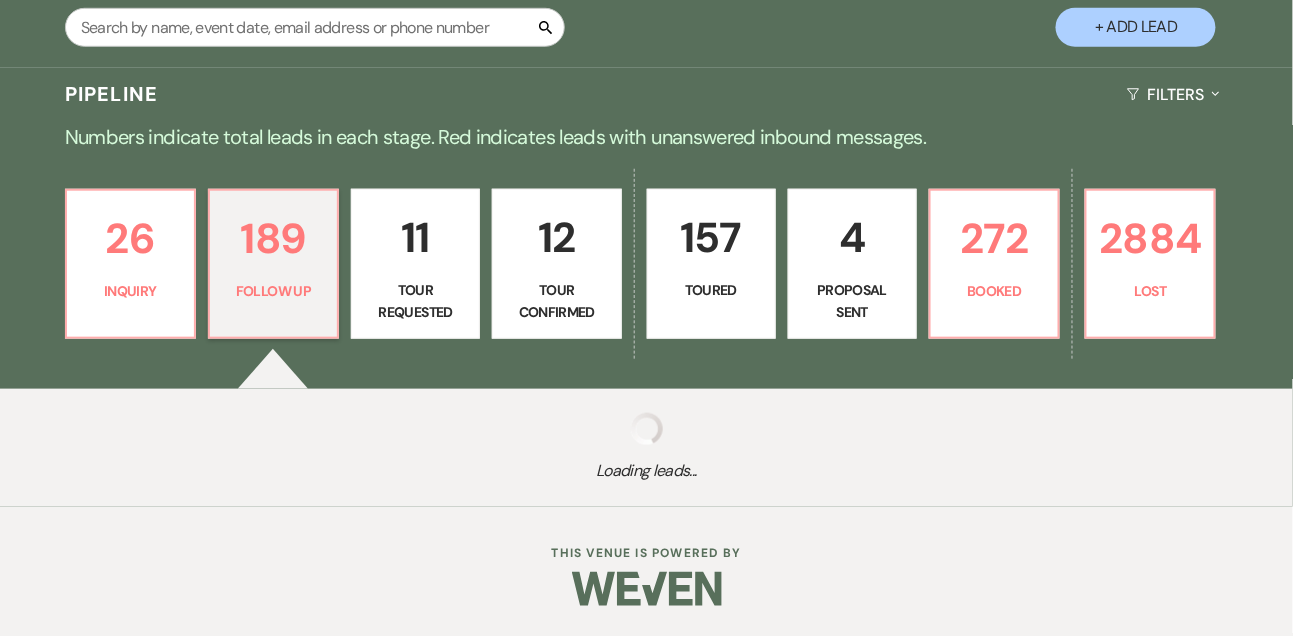
select select "9"
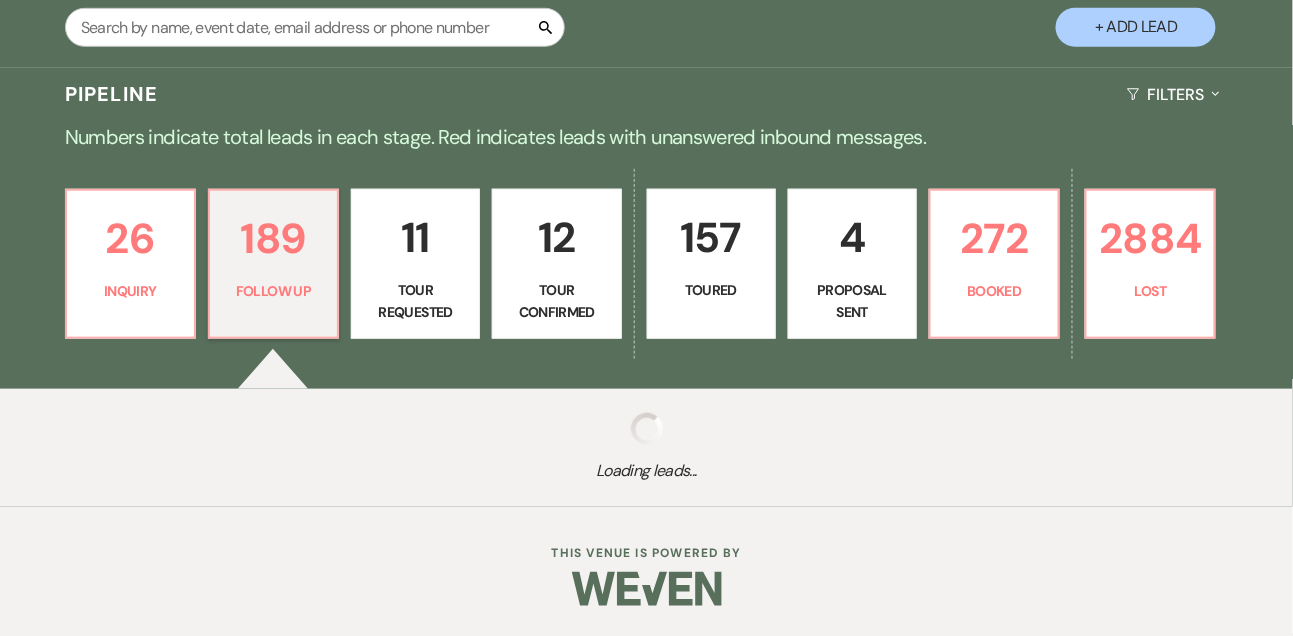
select select "9"
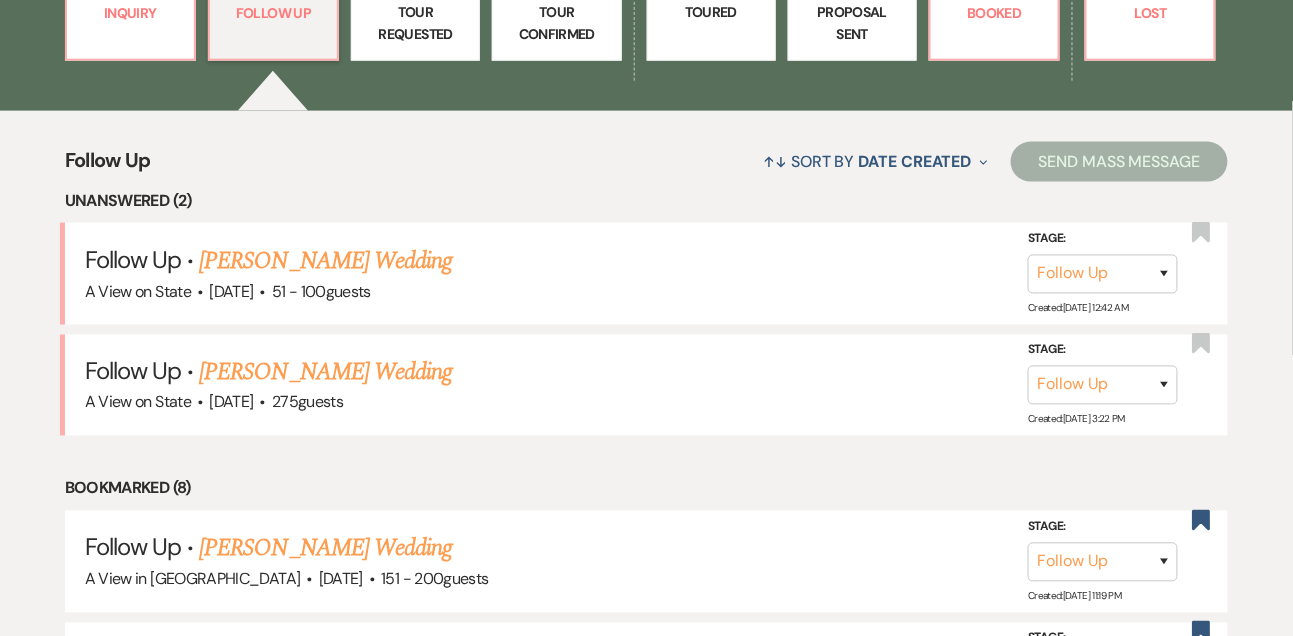
scroll to position [664, 0]
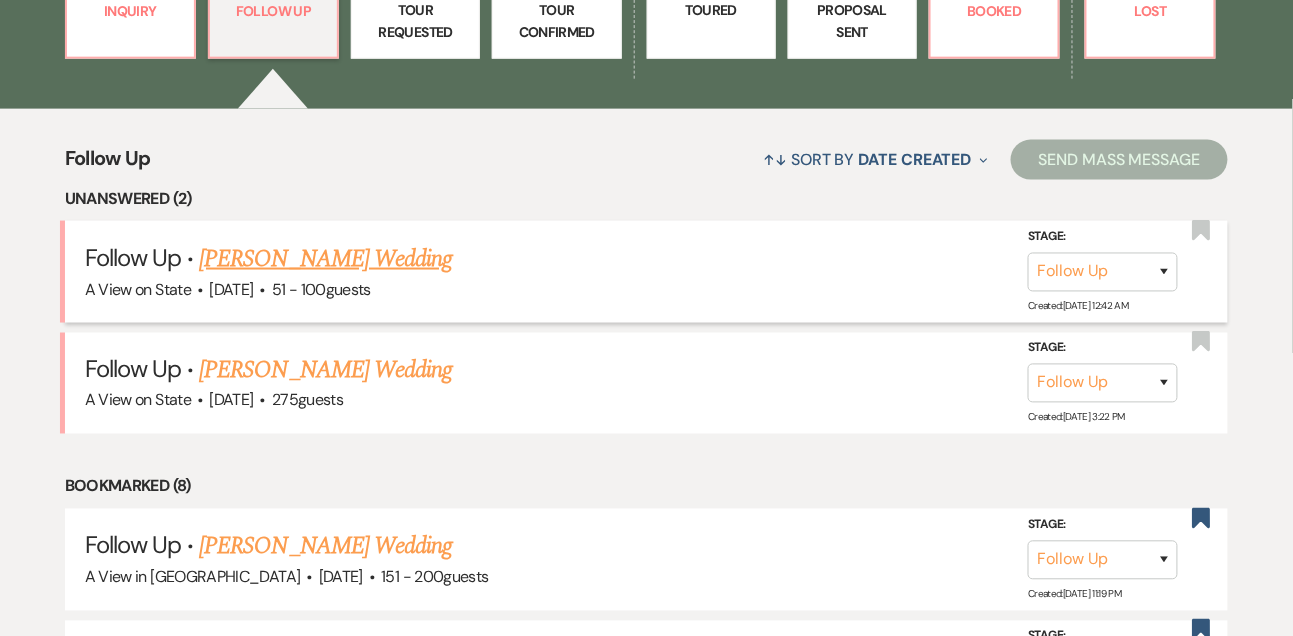
click at [277, 270] on link "[PERSON_NAME] Wedding" at bounding box center [325, 259] width 253 height 36
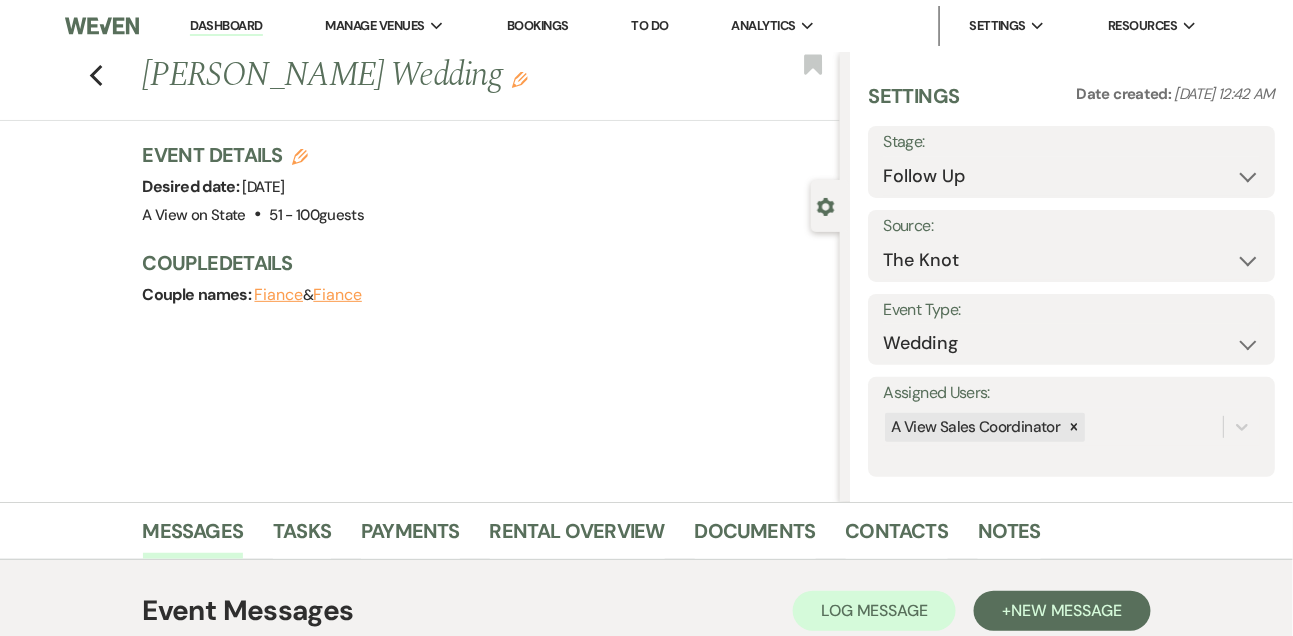
click at [211, 20] on link "Dashboard" at bounding box center [226, 26] width 72 height 19
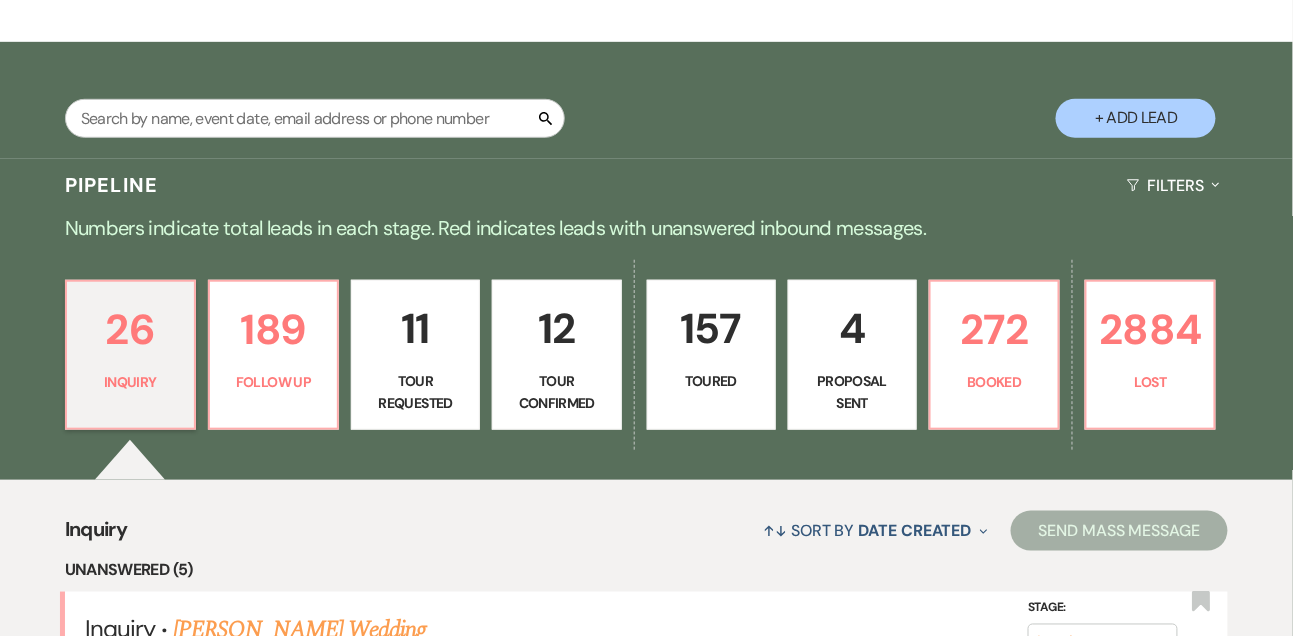
scroll to position [447, 0]
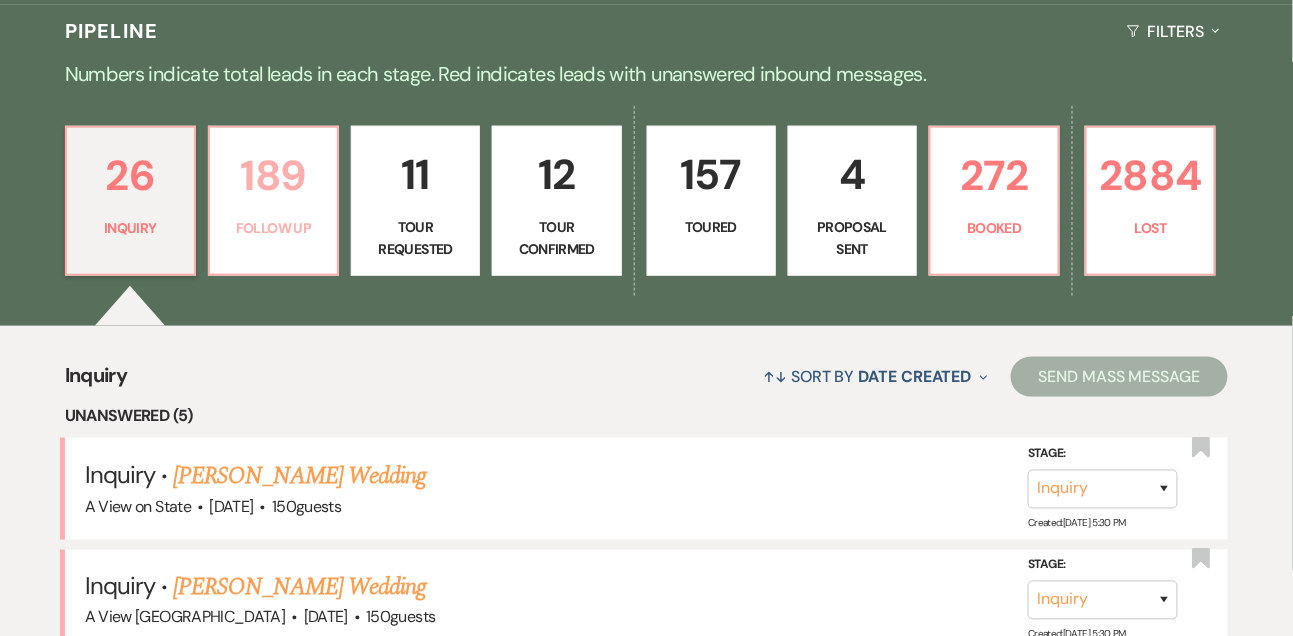
click at [214, 175] on link "189 Follow Up" at bounding box center [273, 201] width 131 height 150
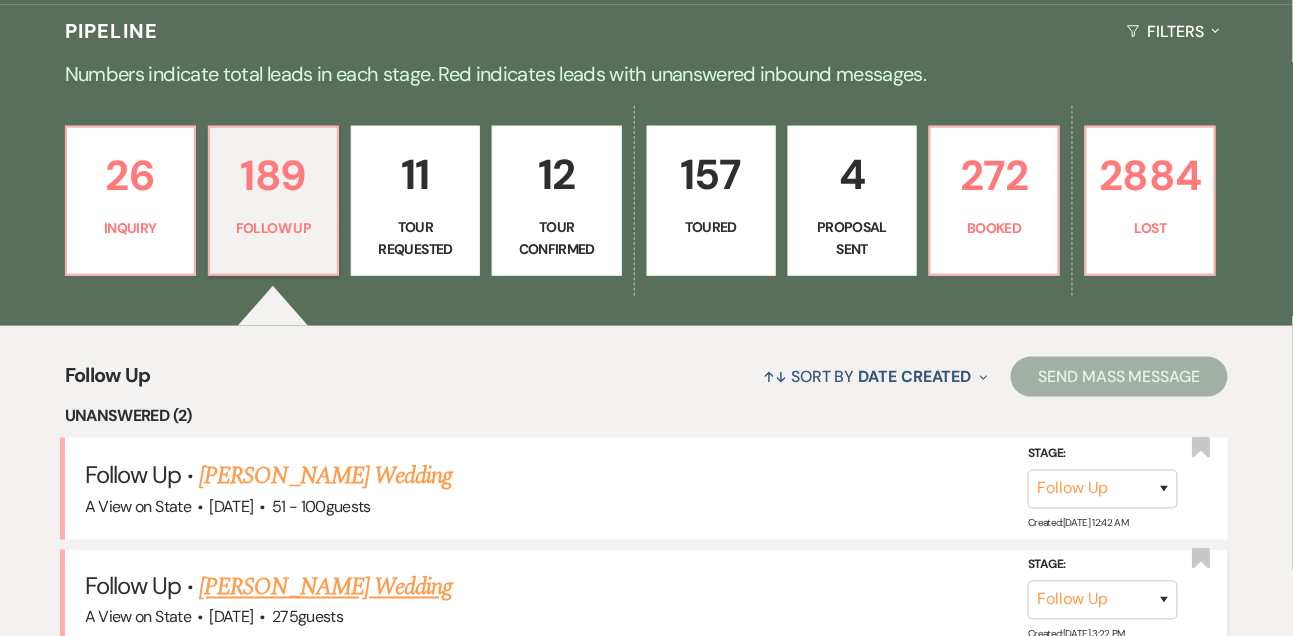
click at [310, 602] on link "[PERSON_NAME] Wedding" at bounding box center [325, 588] width 253 height 36
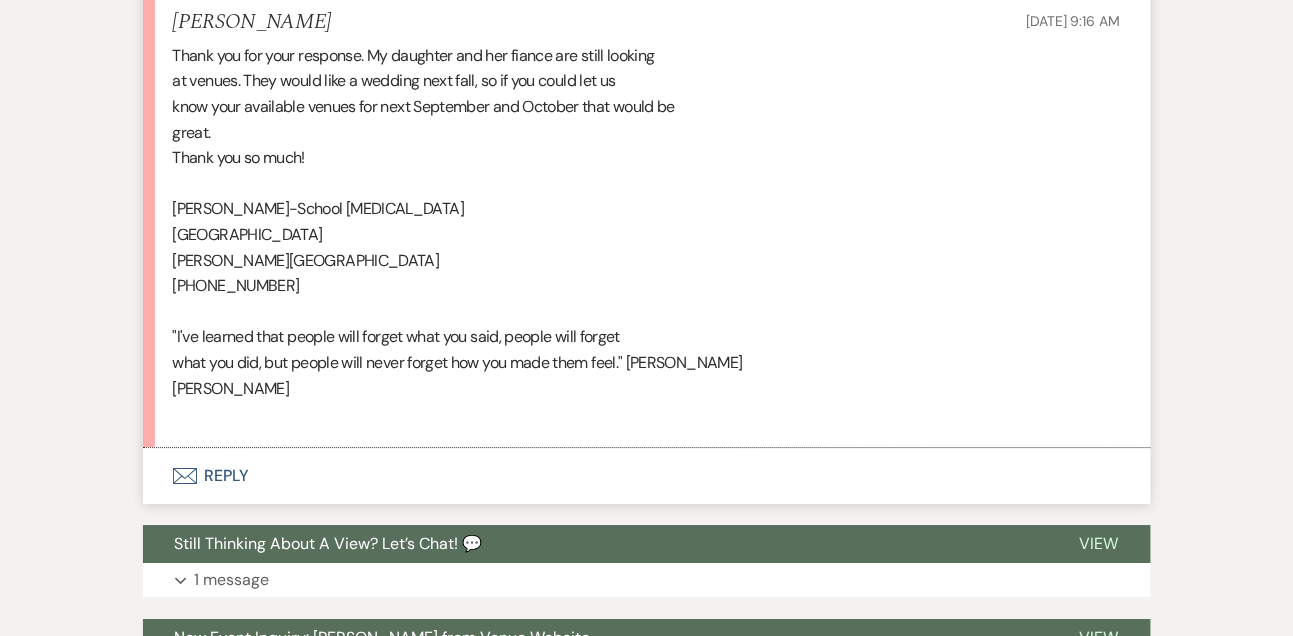
scroll to position [1600, 0]
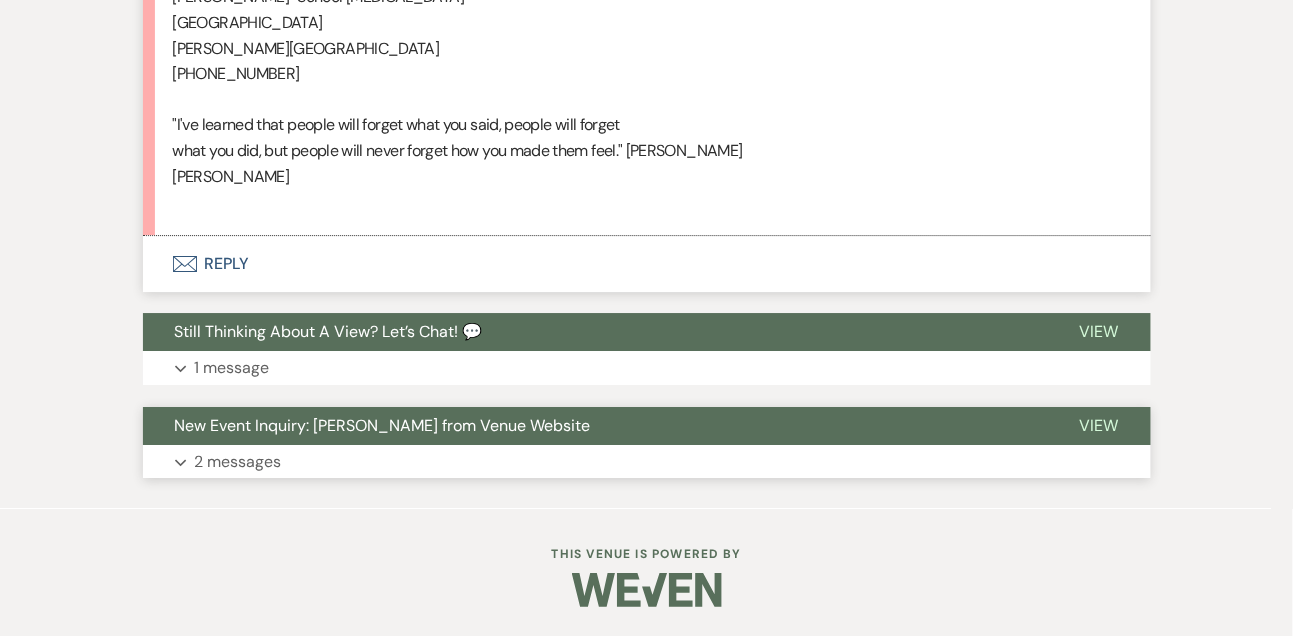
click at [263, 465] on p "2 messages" at bounding box center [238, 462] width 87 height 26
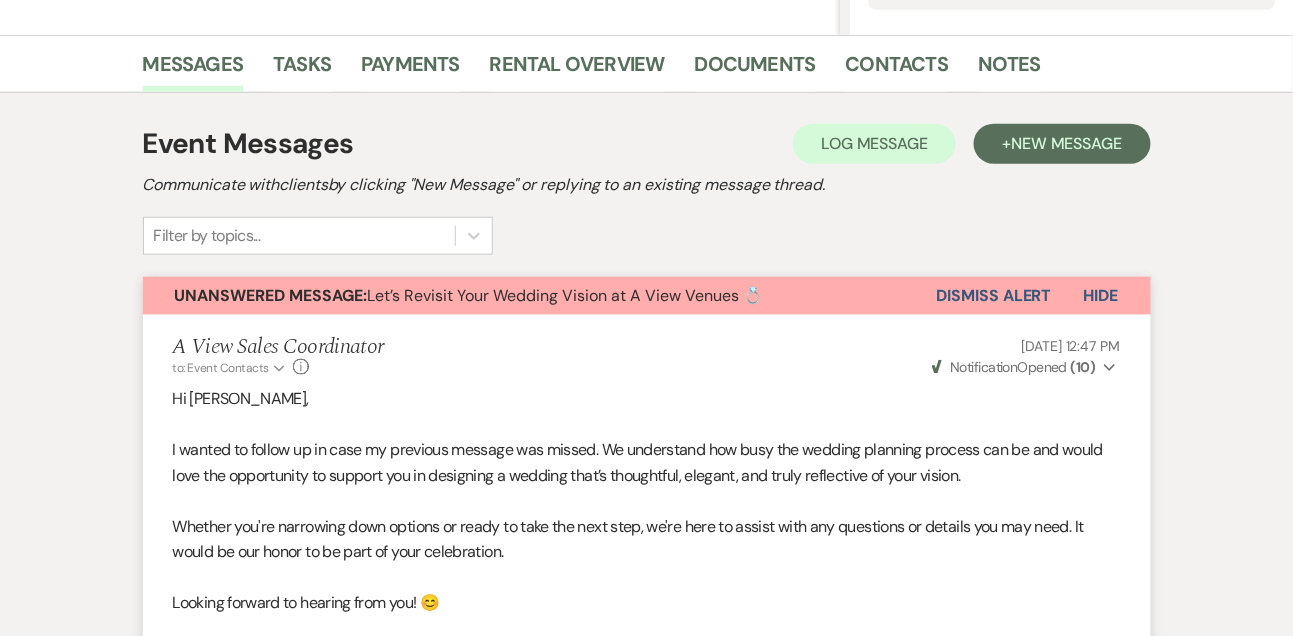
scroll to position [0, 0]
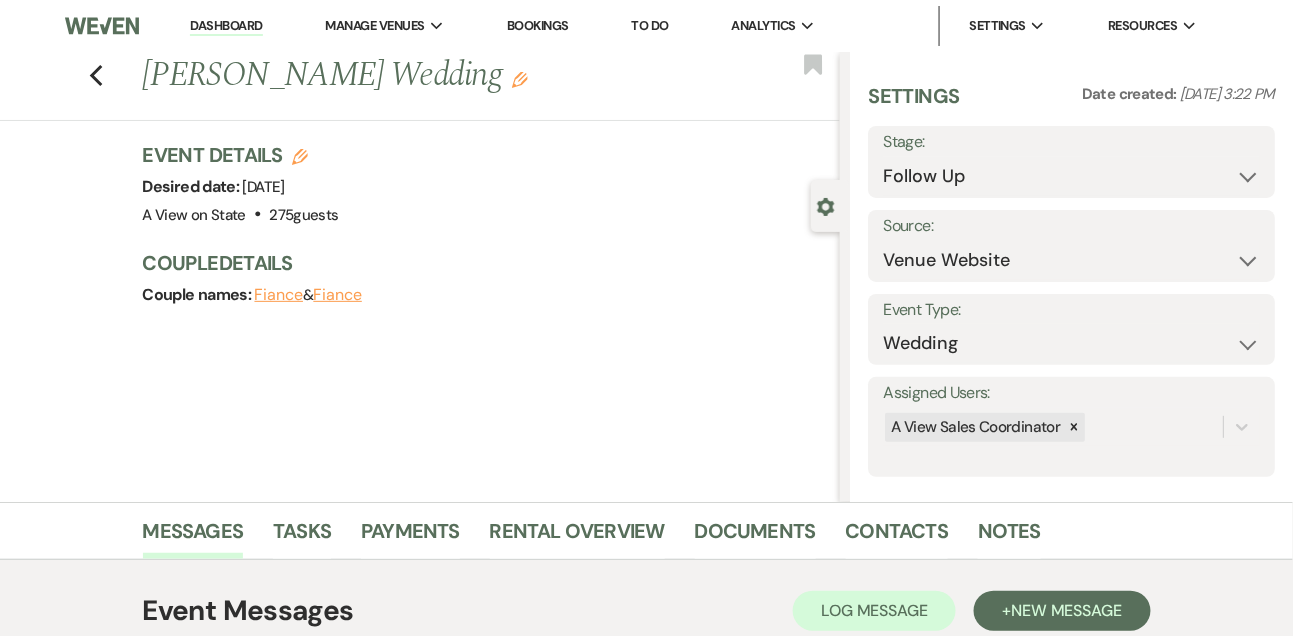
click at [260, 28] on link "Dashboard" at bounding box center [226, 26] width 72 height 19
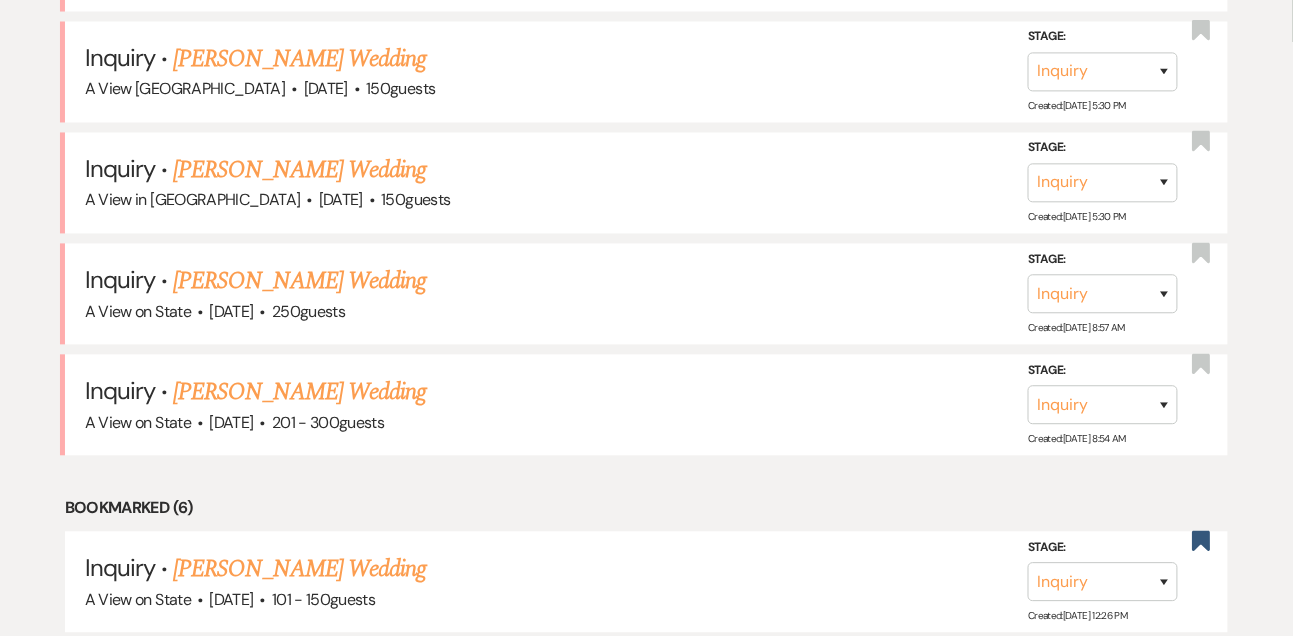
scroll to position [997, 0]
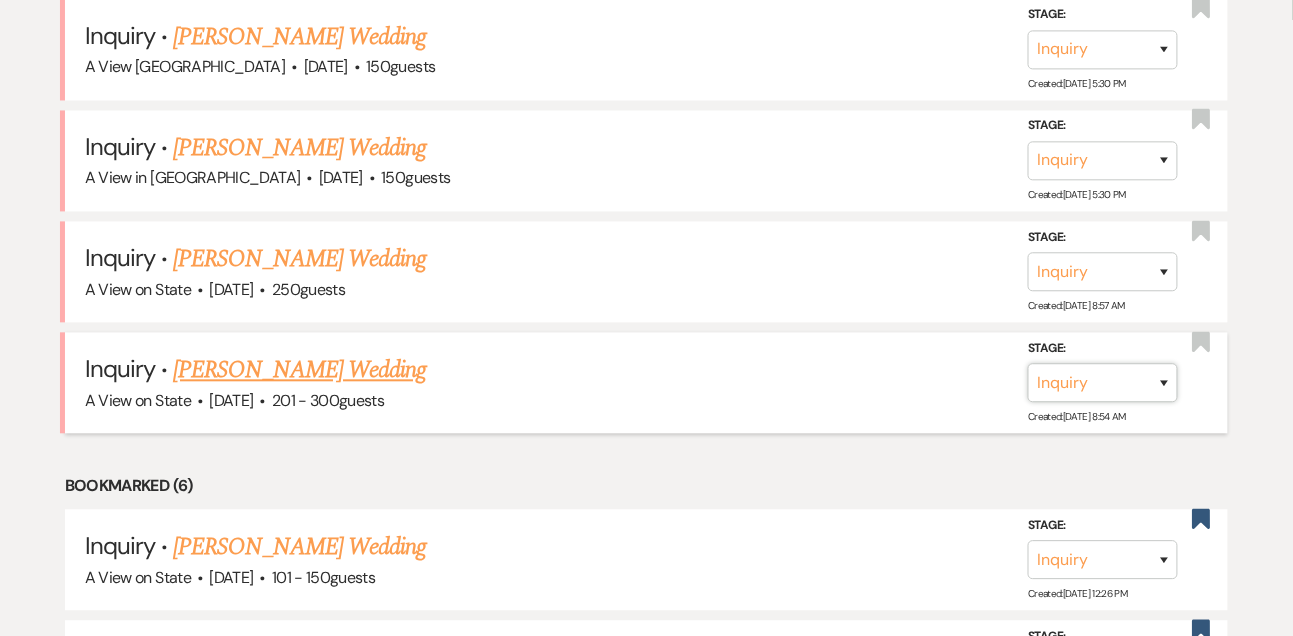
click at [1075, 403] on select "Inquiry Follow Up Tour Requested Tour Confirmed Toured Proposal Sent Booked Lost" at bounding box center [1103, 383] width 150 height 39
click at [1028, 376] on select "Inquiry Follow Up Tour Requested Tour Confirmed Toured Proposal Sent Booked Lost" at bounding box center [1103, 383] width 150 height 39
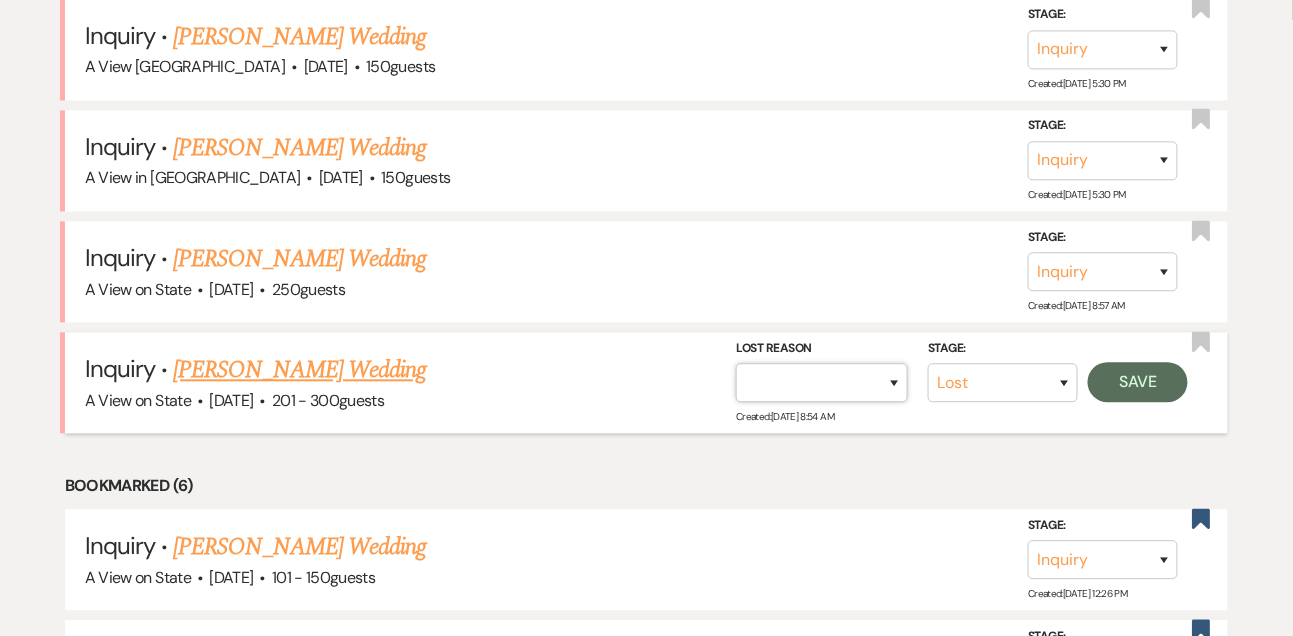
click at [829, 400] on select "Booked Elsewhere Budget Date Unavailable No Response Not a Good Match Capacity …" at bounding box center [822, 383] width 172 height 39
click at [736, 376] on select "Booked Elsewhere Budget Date Unavailable No Response Not a Good Match Capacity …" at bounding box center [822, 383] width 172 height 39
click at [1154, 403] on button "Save" at bounding box center [1138, 383] width 100 height 40
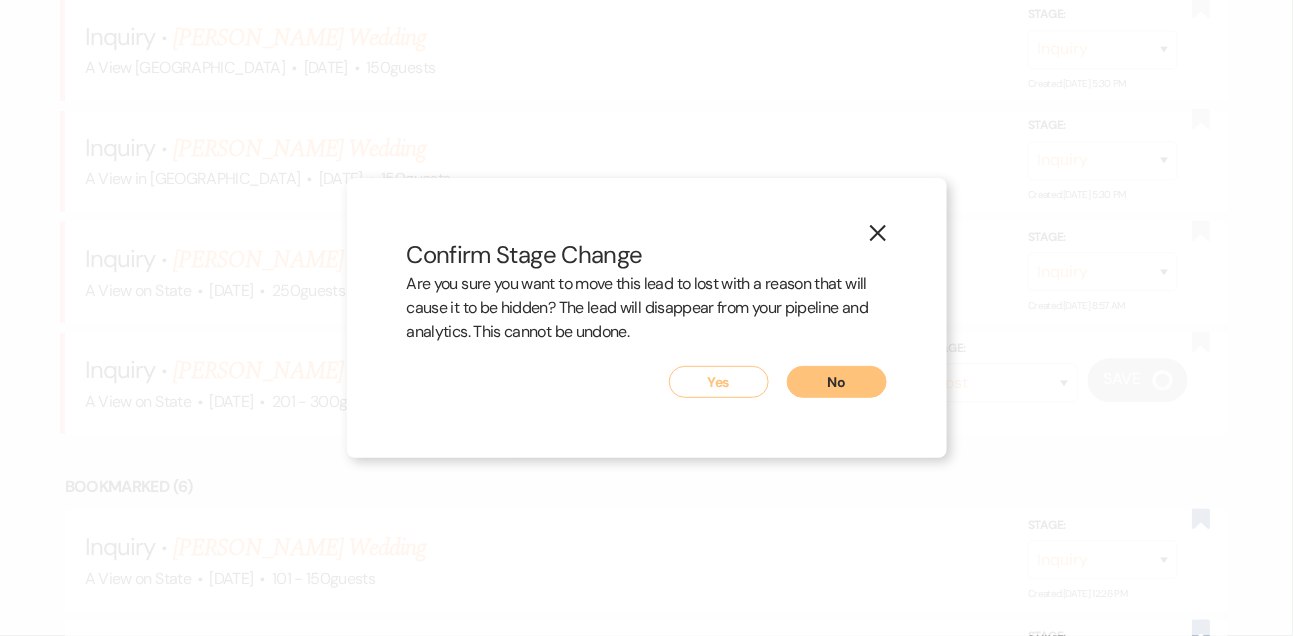
click at [733, 378] on button "Yes" at bounding box center [719, 382] width 100 height 32
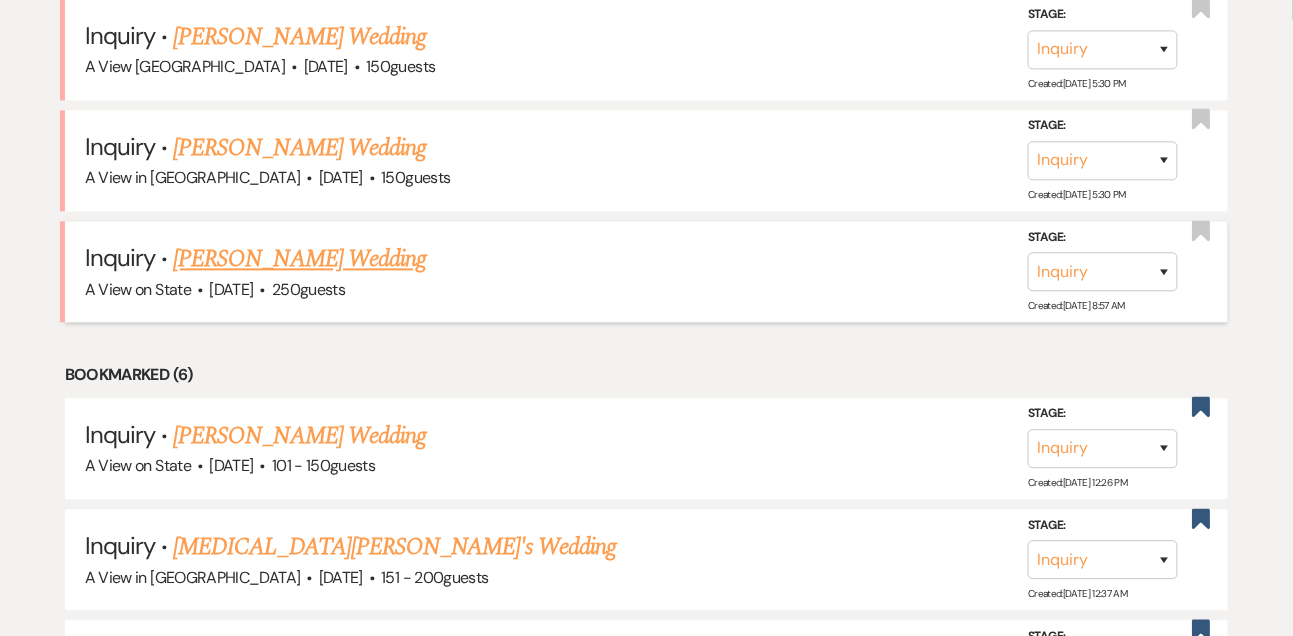
click at [249, 278] on link "[PERSON_NAME] Wedding" at bounding box center [299, 260] width 253 height 36
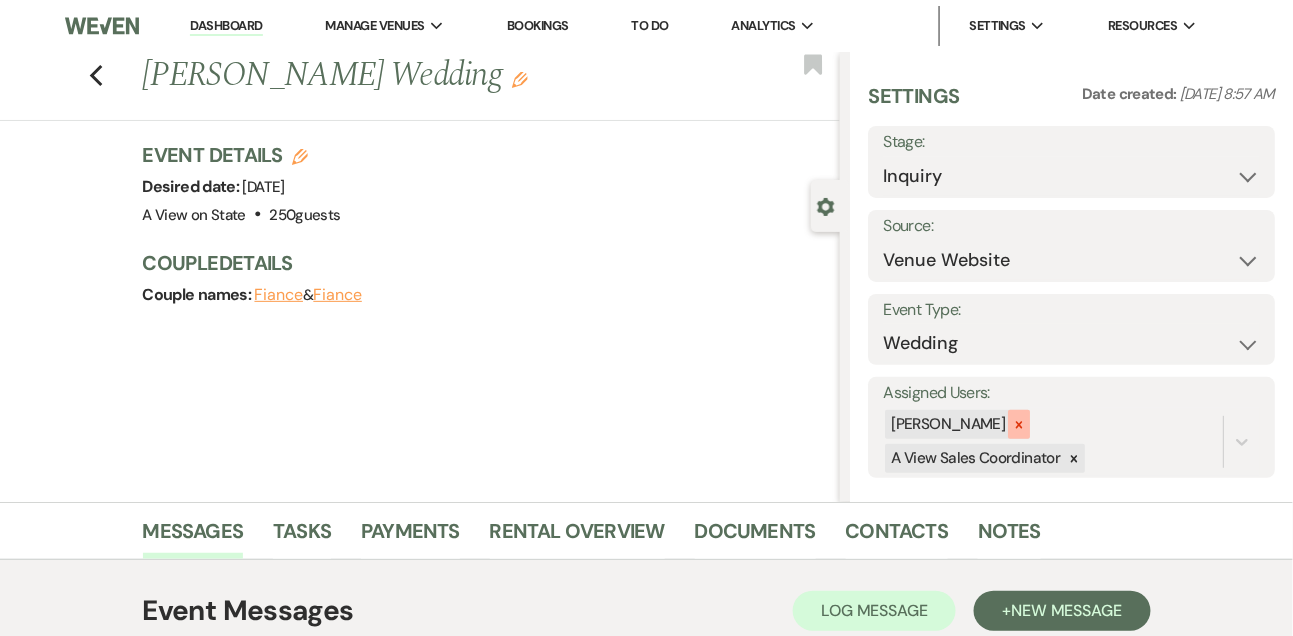
click at [1026, 418] on icon at bounding box center [1019, 425] width 14 height 14
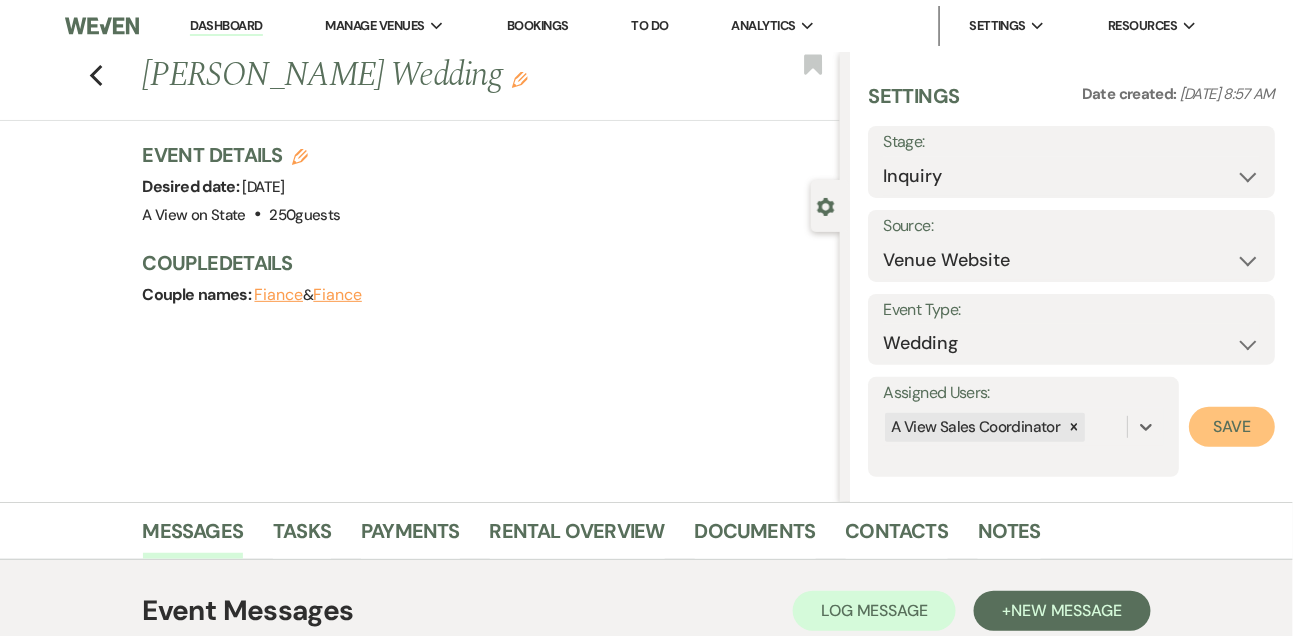
click at [1255, 419] on button "Save" at bounding box center [1232, 427] width 86 height 40
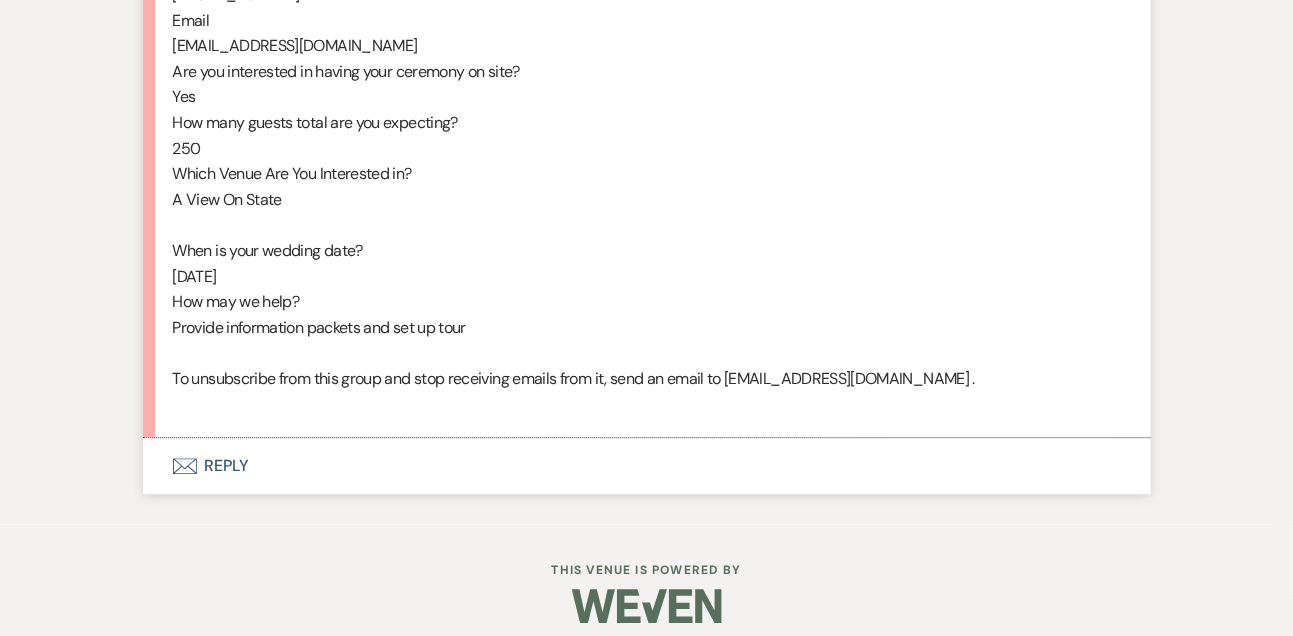
scroll to position [1188, 0]
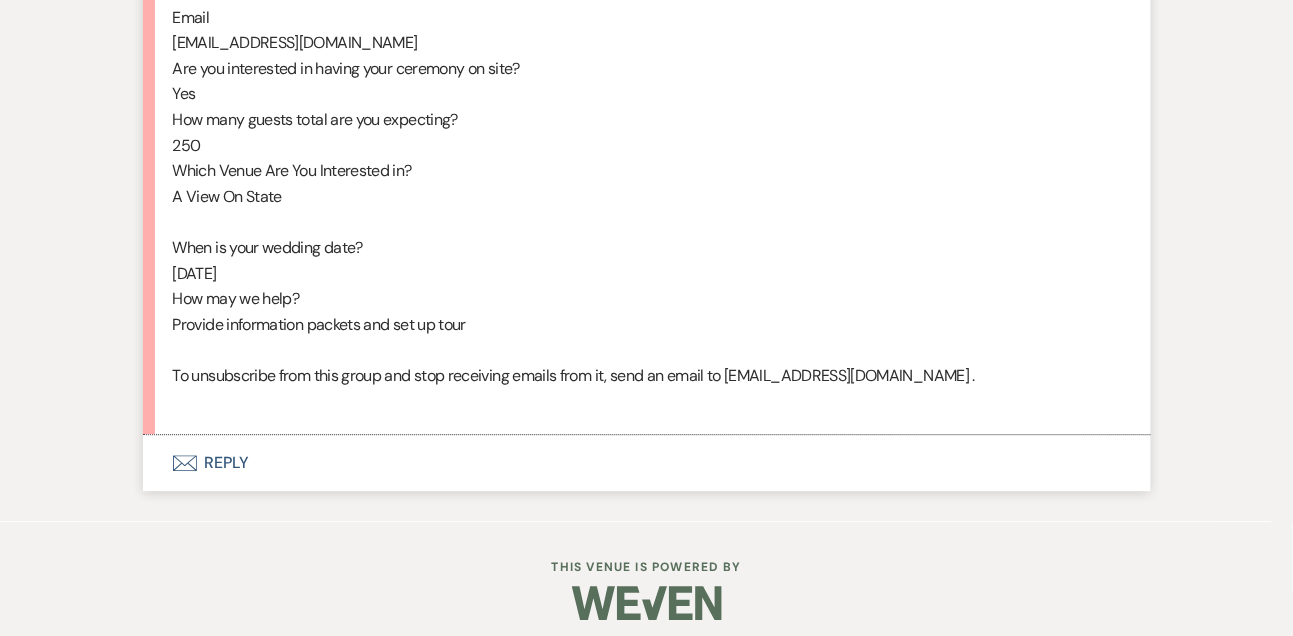
click at [254, 485] on button "Envelope Reply" at bounding box center [647, 463] width 1008 height 56
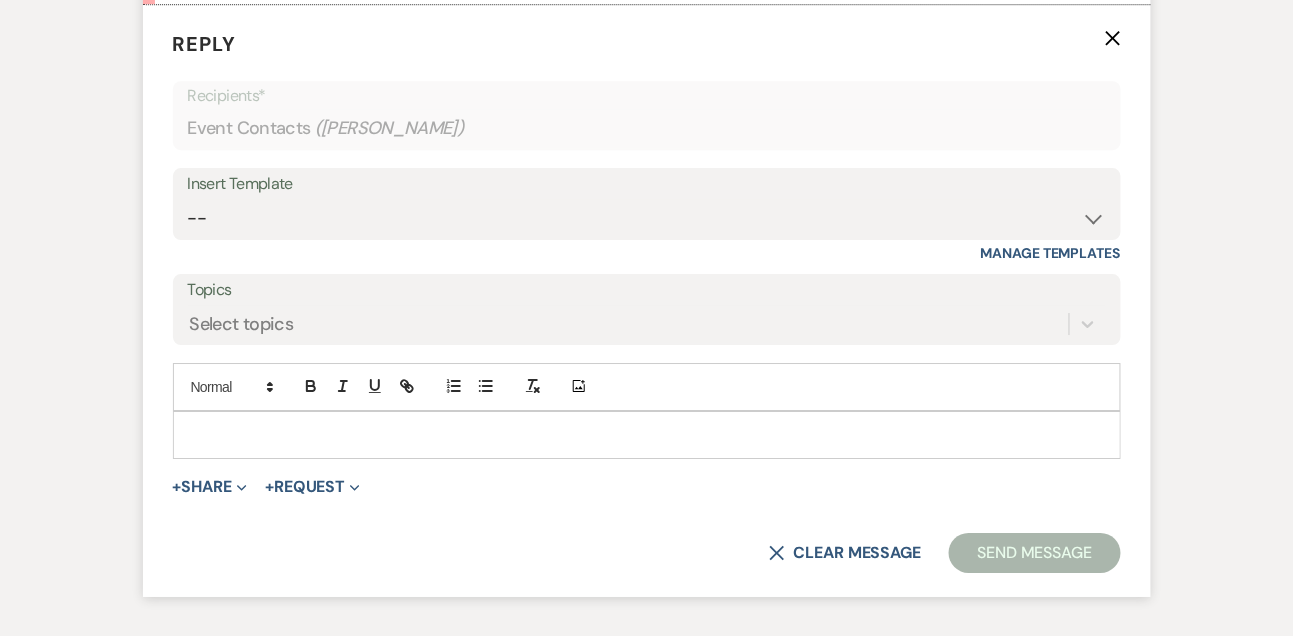
scroll to position [1626, 0]
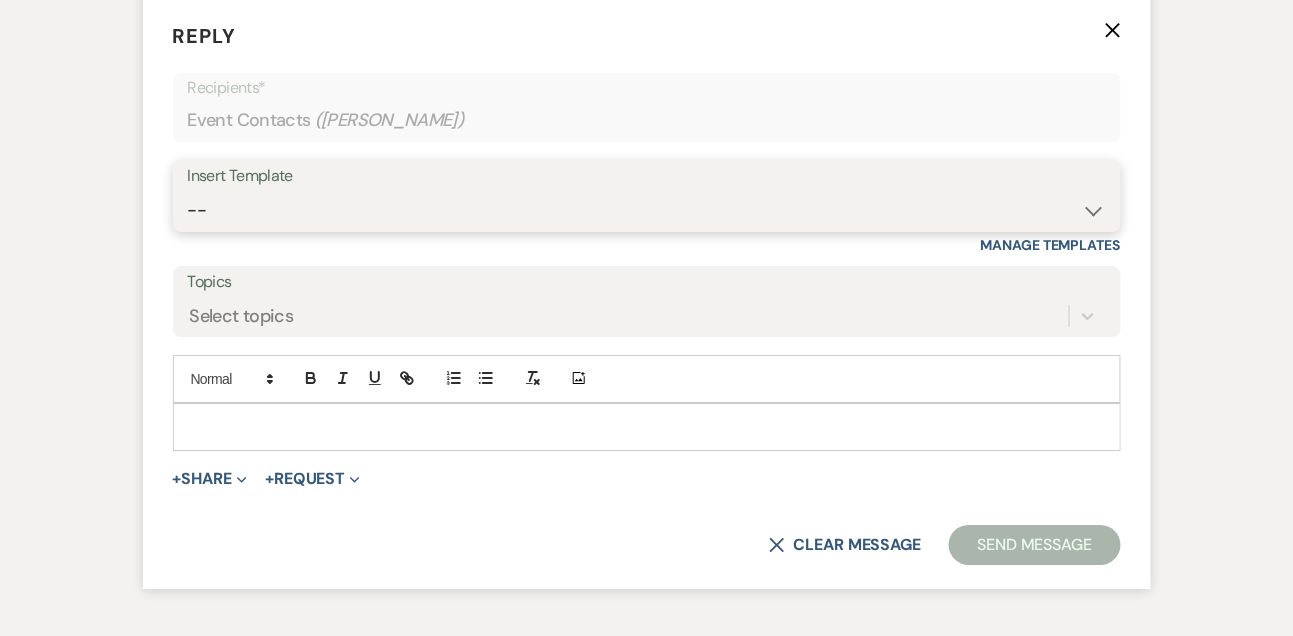
click at [288, 230] on select "-- Tour Confirmation Contract (Pre-Booked Leads) Out of office Inquiry Email Al…" at bounding box center [647, 210] width 918 height 39
click at [188, 215] on select "-- Tour Confirmation Contract (Pre-Booked Leads) Out of office Inquiry Email Al…" at bounding box center [647, 210] width 918 height 39
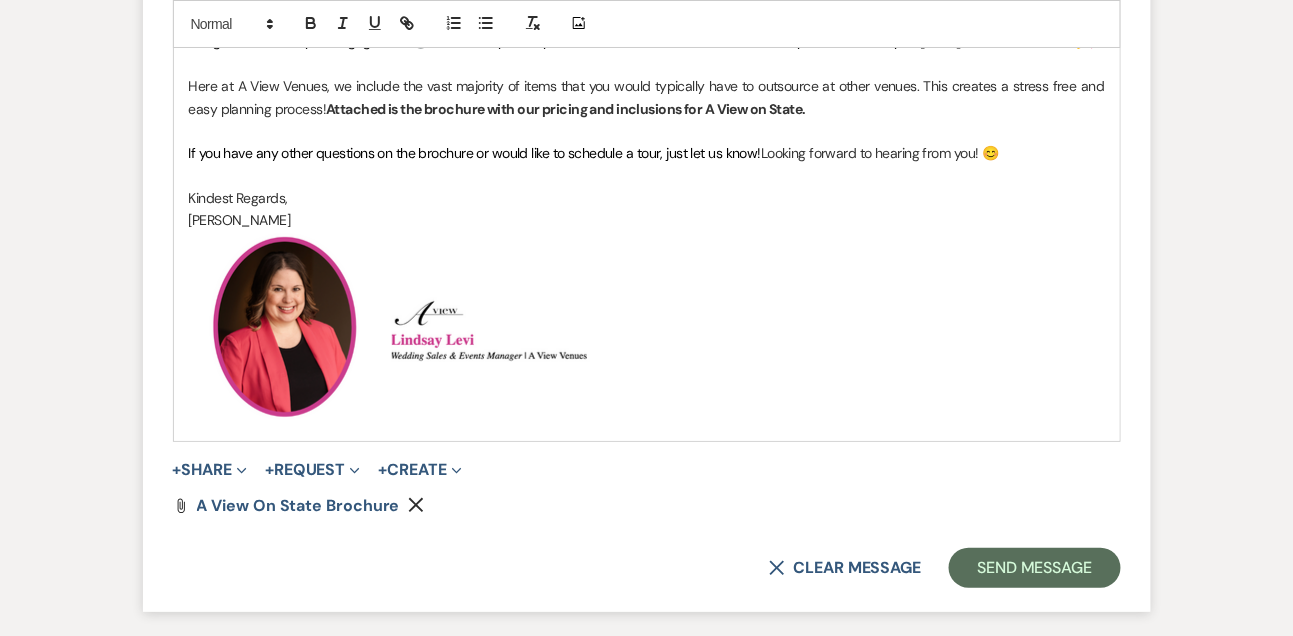
scroll to position [2061, 0]
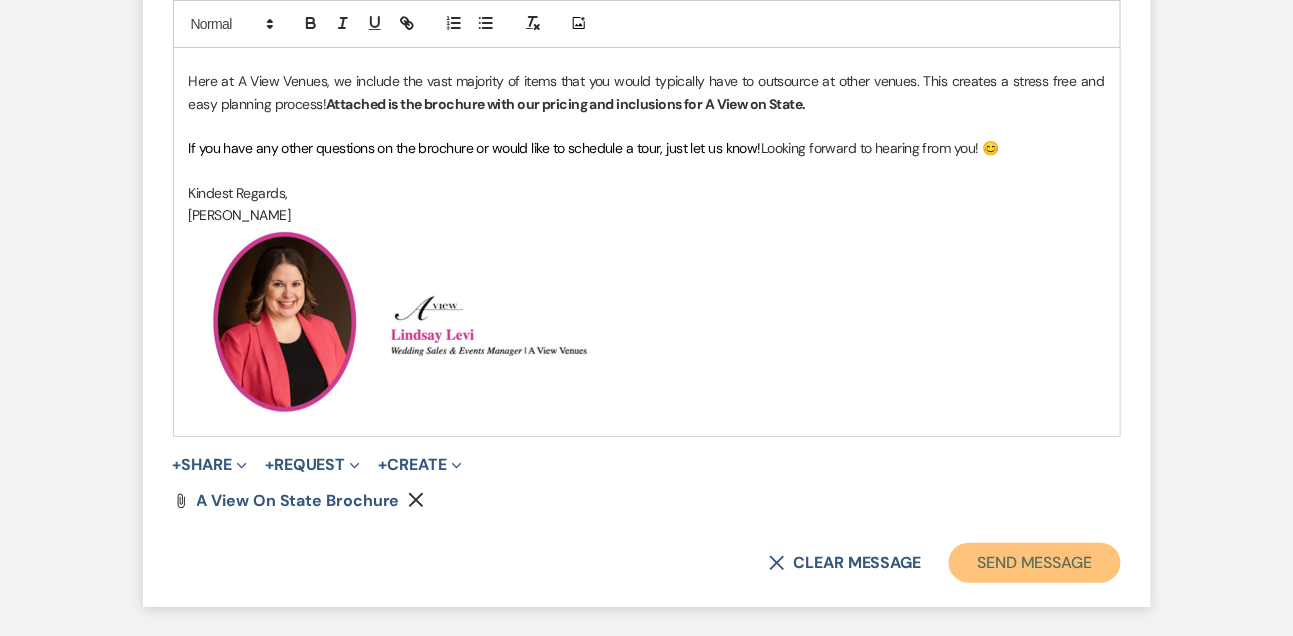
click at [982, 583] on button "Send Message" at bounding box center [1034, 563] width 171 height 40
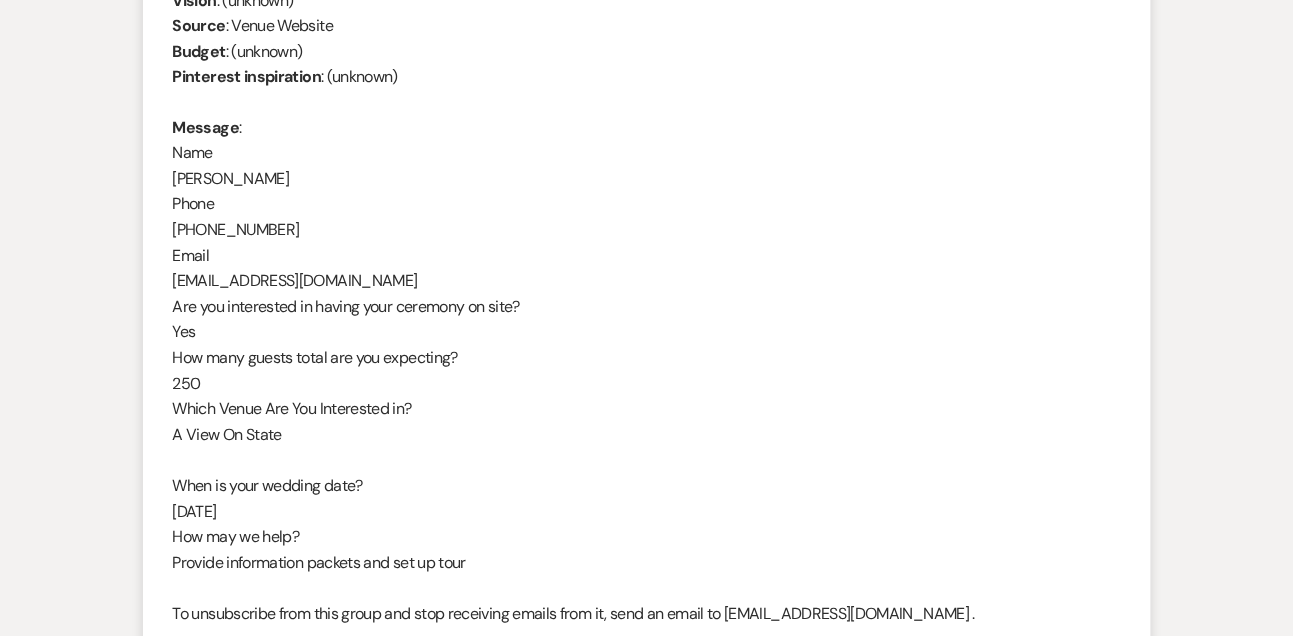
scroll to position [938, 0]
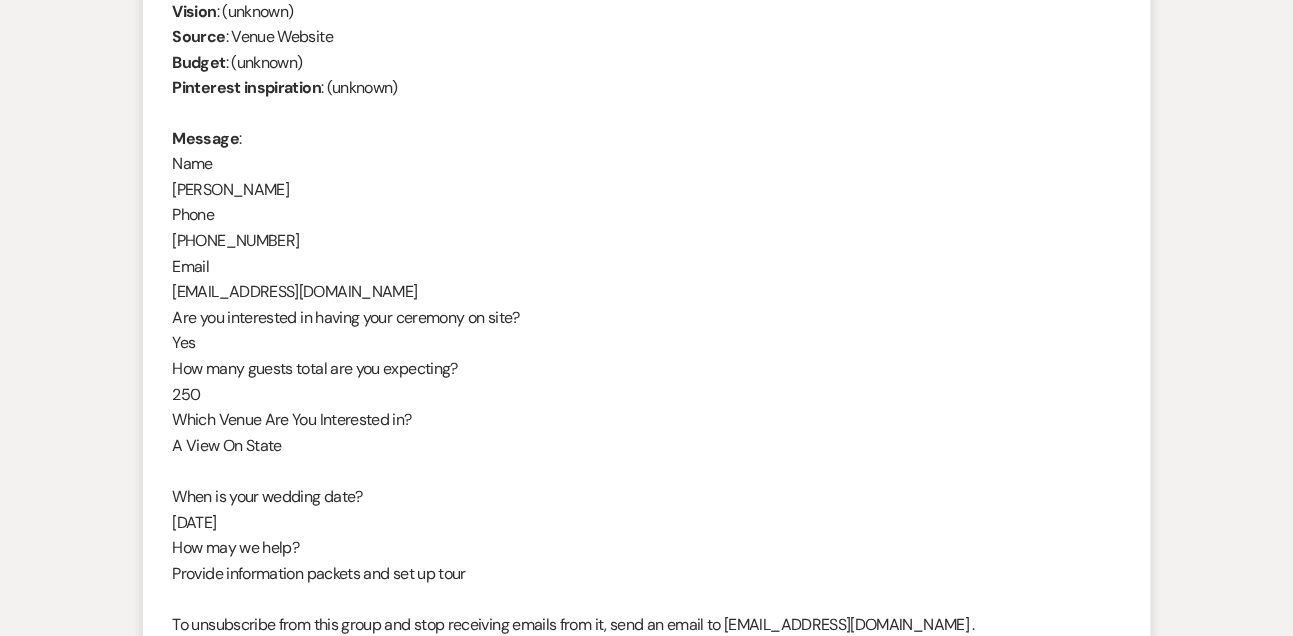
click at [232, 186] on div "From : Ellie Ward Event : Ellie Ward's Event Desired date : May 22nd 2027 Antic…" at bounding box center [647, 280] width 948 height 768
copy div "Ellie Ward"
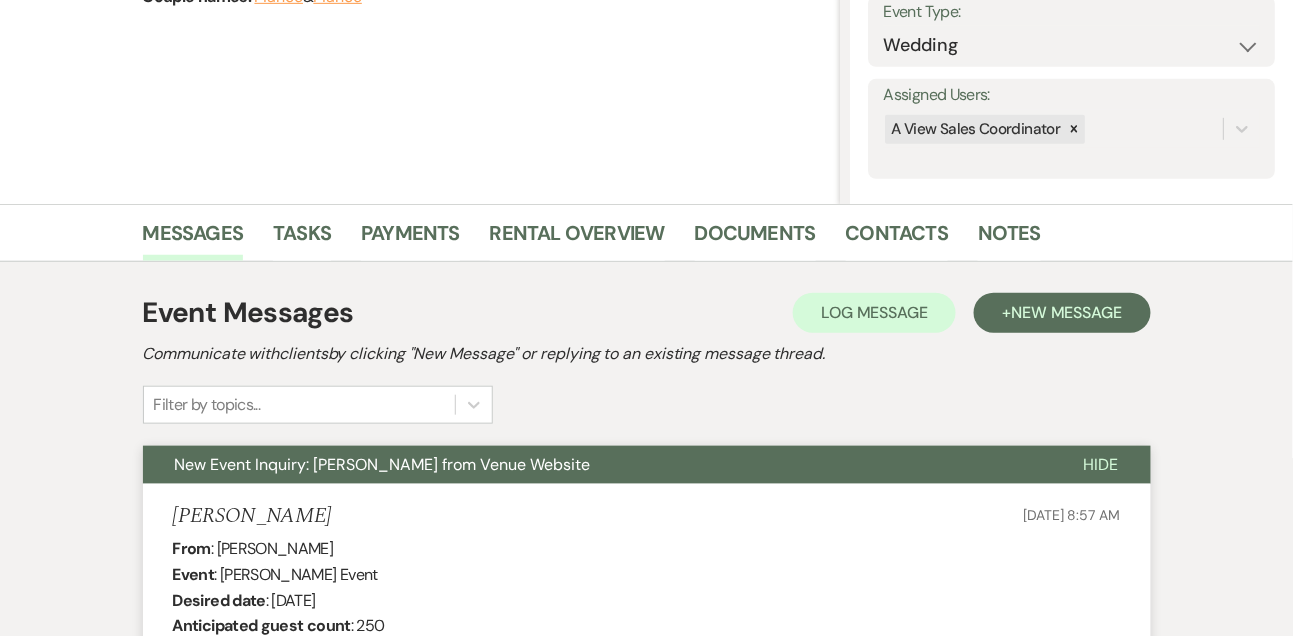
scroll to position [297, 0]
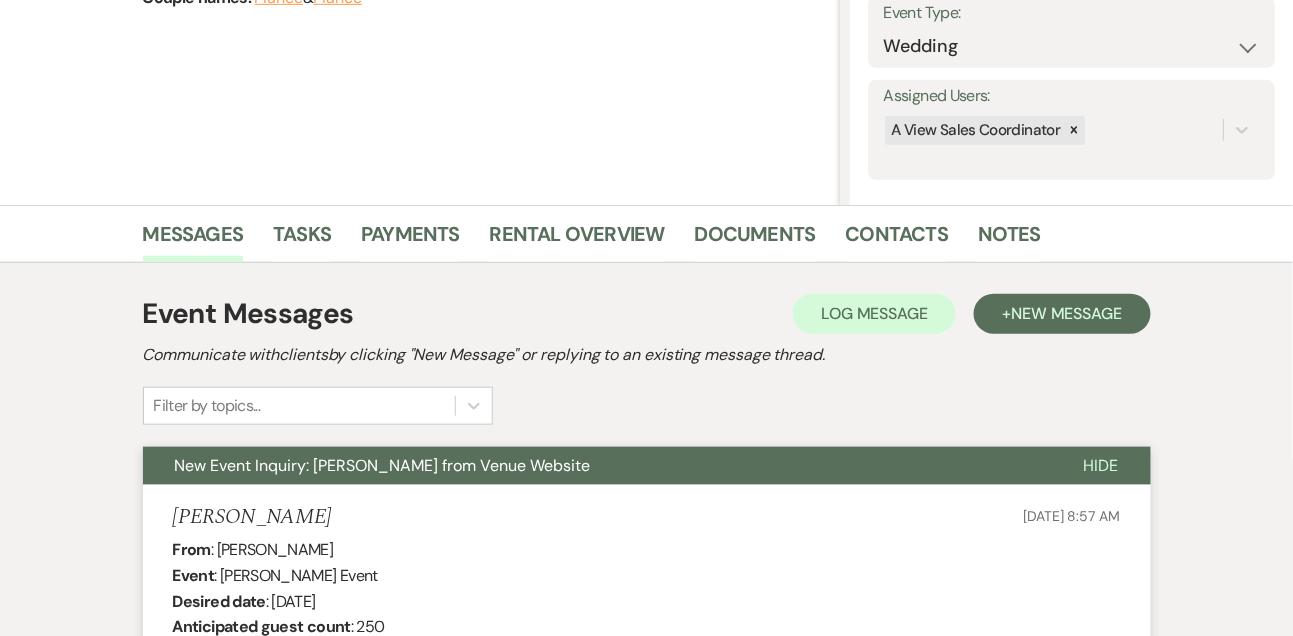
drag, startPoint x: 275, startPoint y: 600, endPoint x: 398, endPoint y: 600, distance: 123.0
copy div "May 22nd 2027"
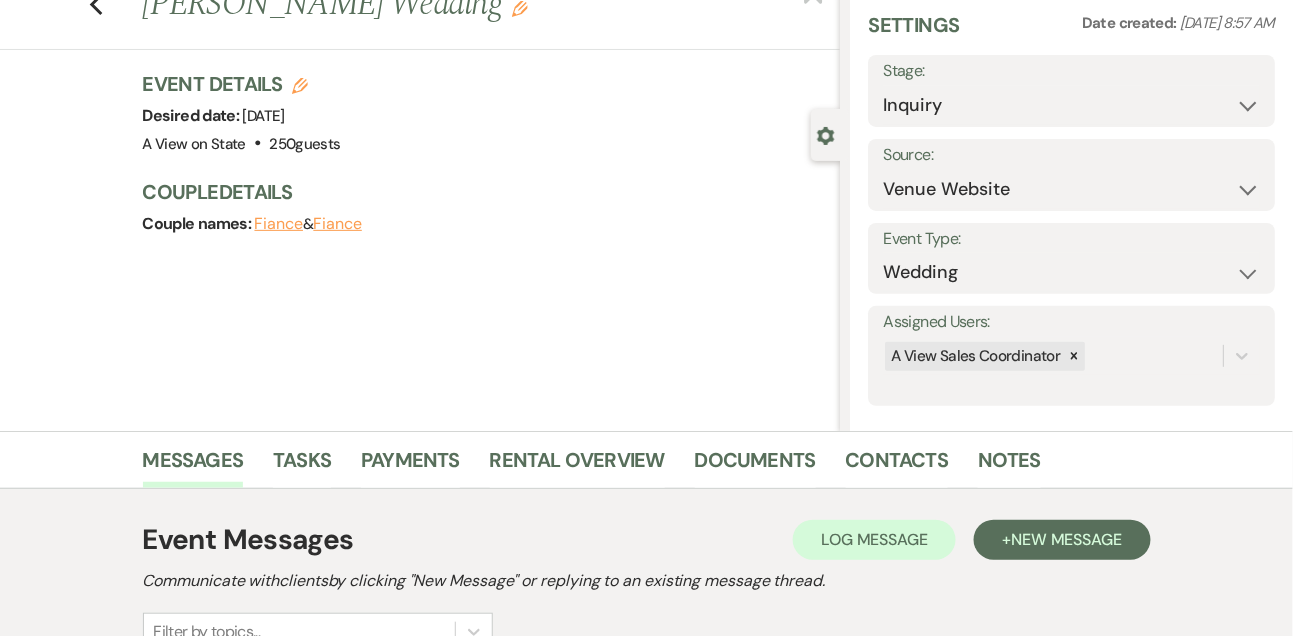
scroll to position [46, 0]
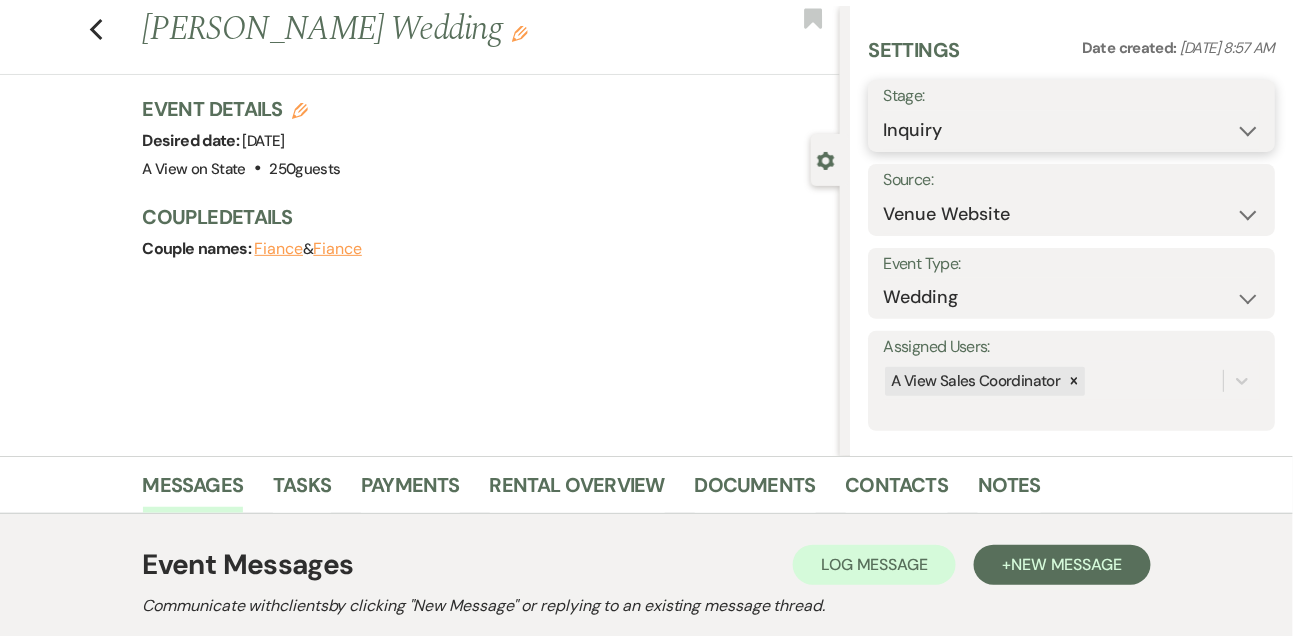
click at [932, 140] on select "Inquiry Follow Up Tour Requested Tour Confirmed Toured Proposal Sent Booked Lost" at bounding box center [1071, 130] width 377 height 39
click at [883, 111] on select "Inquiry Follow Up Tour Requested Tour Confirmed Toured Proposal Sent Booked Lost" at bounding box center [1071, 130] width 377 height 39
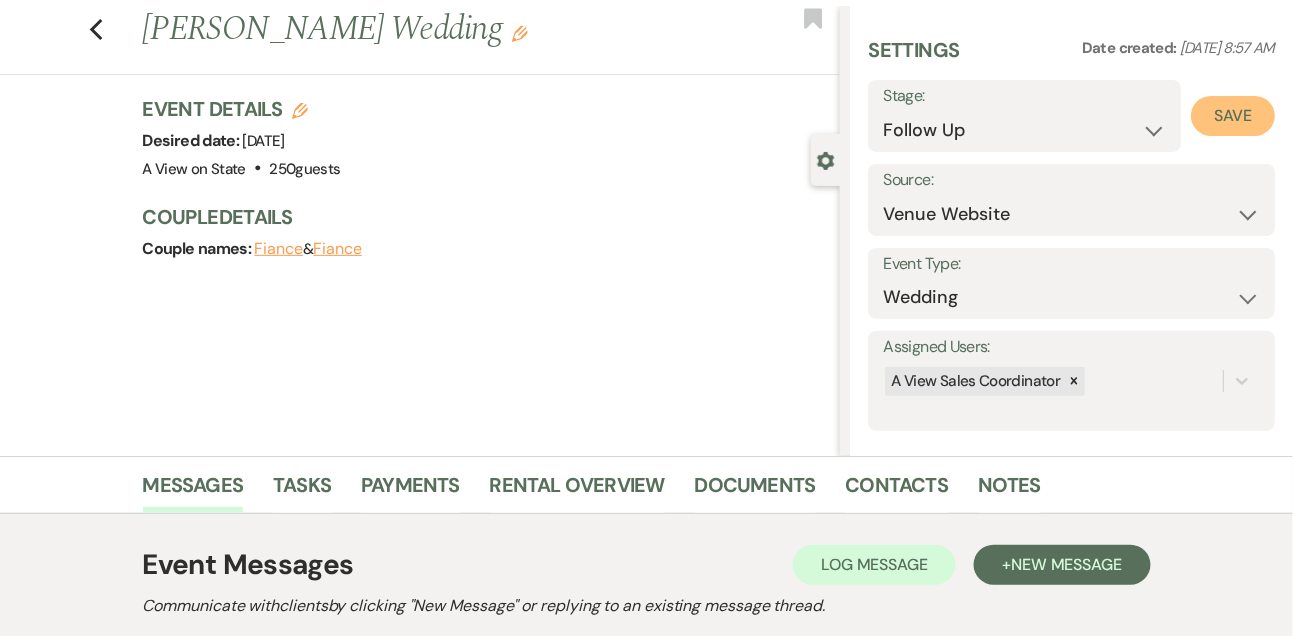
click at [1205, 127] on button "Save" at bounding box center [1233, 116] width 84 height 40
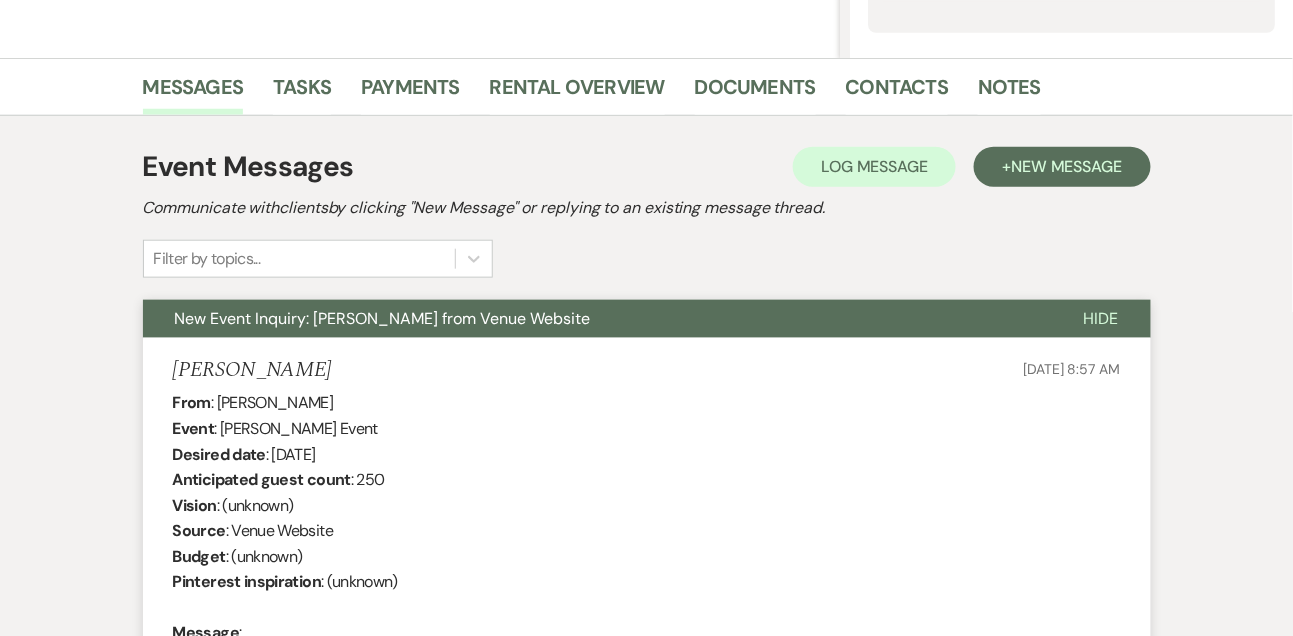
scroll to position [367, 0]
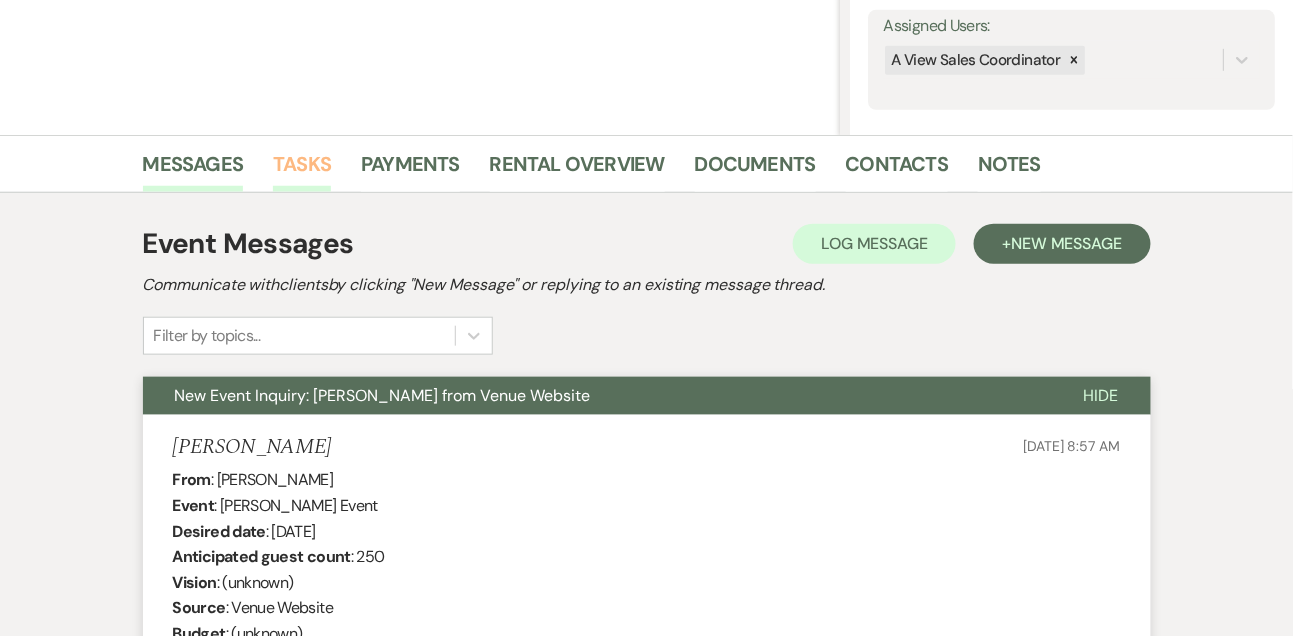
click at [300, 159] on link "Tasks" at bounding box center [302, 170] width 58 height 44
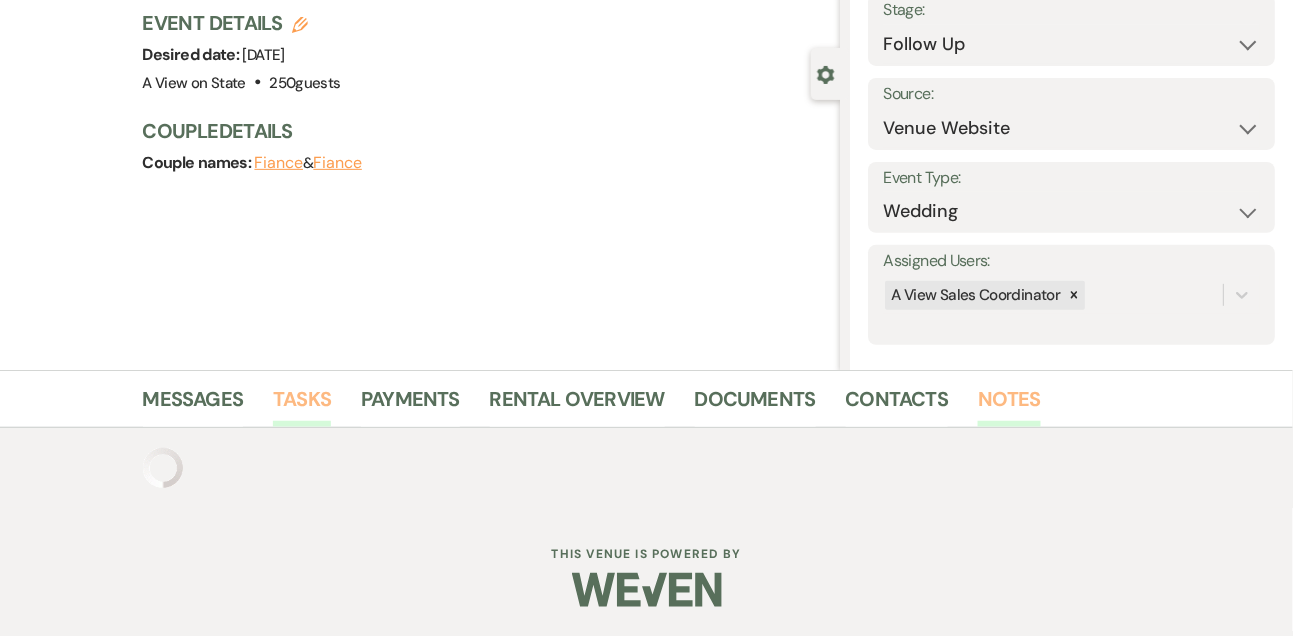
scroll to position [367, 0]
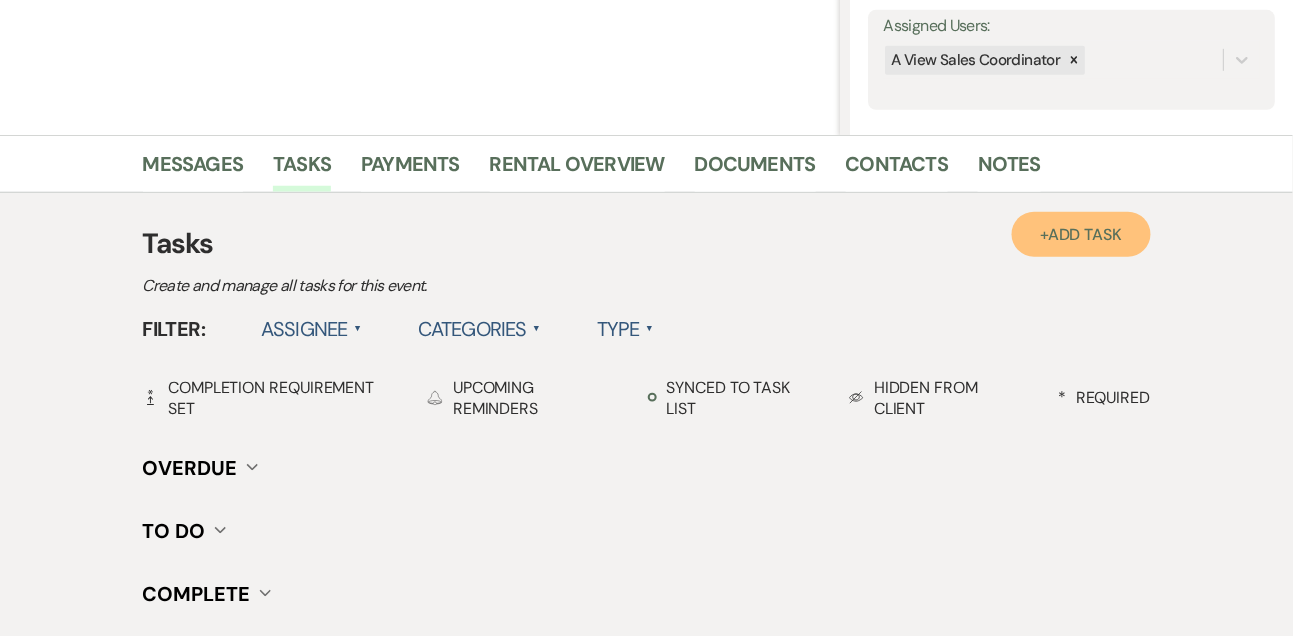
click at [1096, 238] on span "Add Task" at bounding box center [1085, 234] width 74 height 21
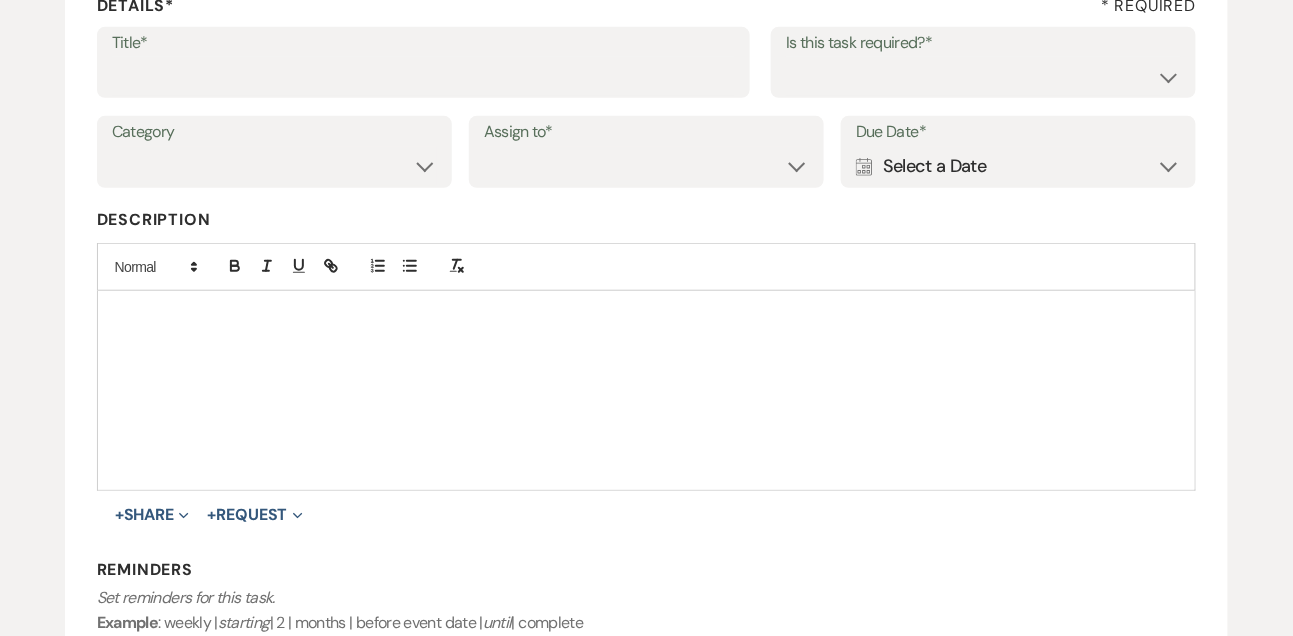
scroll to position [273, 0]
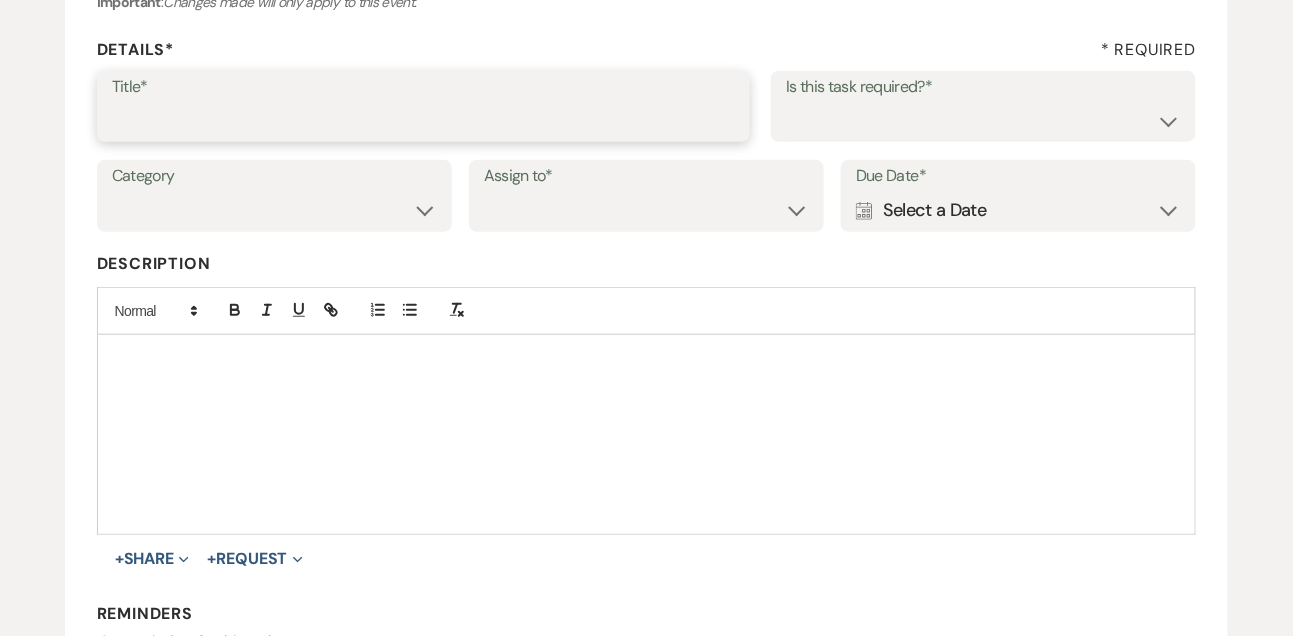
click at [559, 123] on input "Title*" at bounding box center [424, 120] width 624 height 39
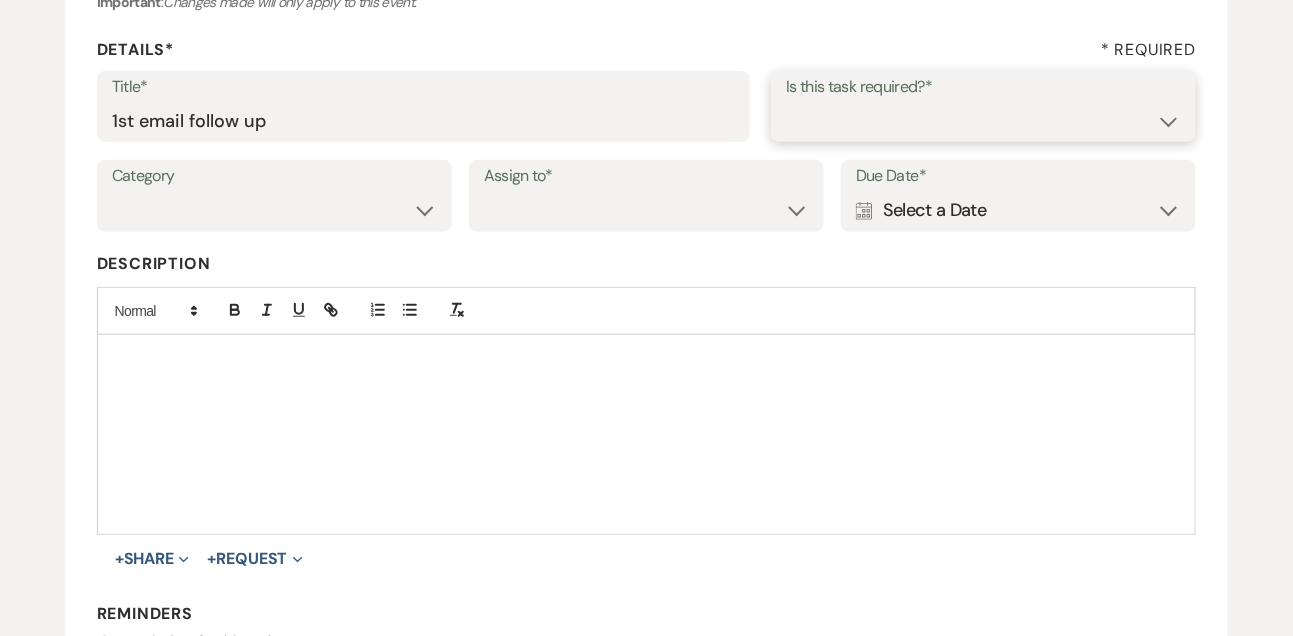
click at [861, 114] on select "Yes No" at bounding box center [983, 120] width 395 height 39
click at [786, 101] on select "Yes No" at bounding box center [983, 120] width 395 height 39
click at [398, 218] on select "Venue Vendors Guests Details Finalize & Share" at bounding box center [274, 210] width 325 height 39
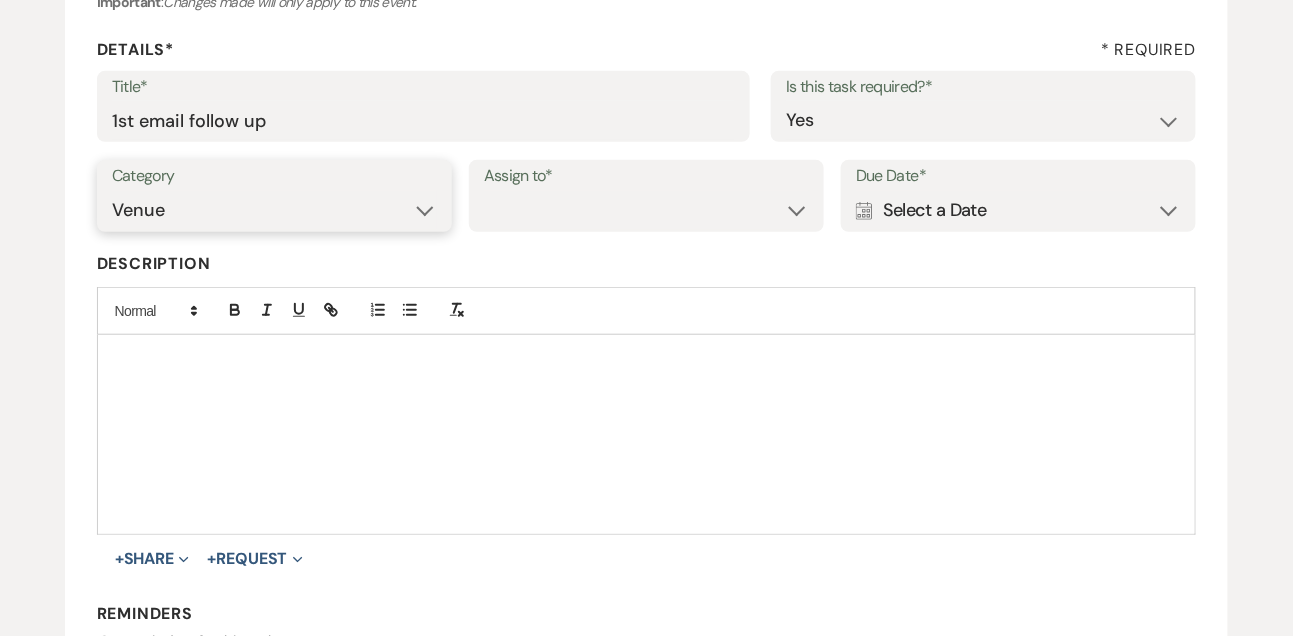
click at [112, 191] on select "Venue Vendors Guests Details Finalize & Share" at bounding box center [274, 210] width 325 height 39
drag, startPoint x: 398, startPoint y: 218, endPoint x: 527, endPoint y: 234, distance: 130.0
click at [527, 234] on div "Category Venue Vendors Guests Details Finalize & Share Assign to* Venue Client …" at bounding box center [647, 205] width 1100 height 90
click at [522, 221] on select "Venue Client" at bounding box center [646, 210] width 325 height 39
click at [484, 191] on select "Venue Client" at bounding box center [646, 210] width 325 height 39
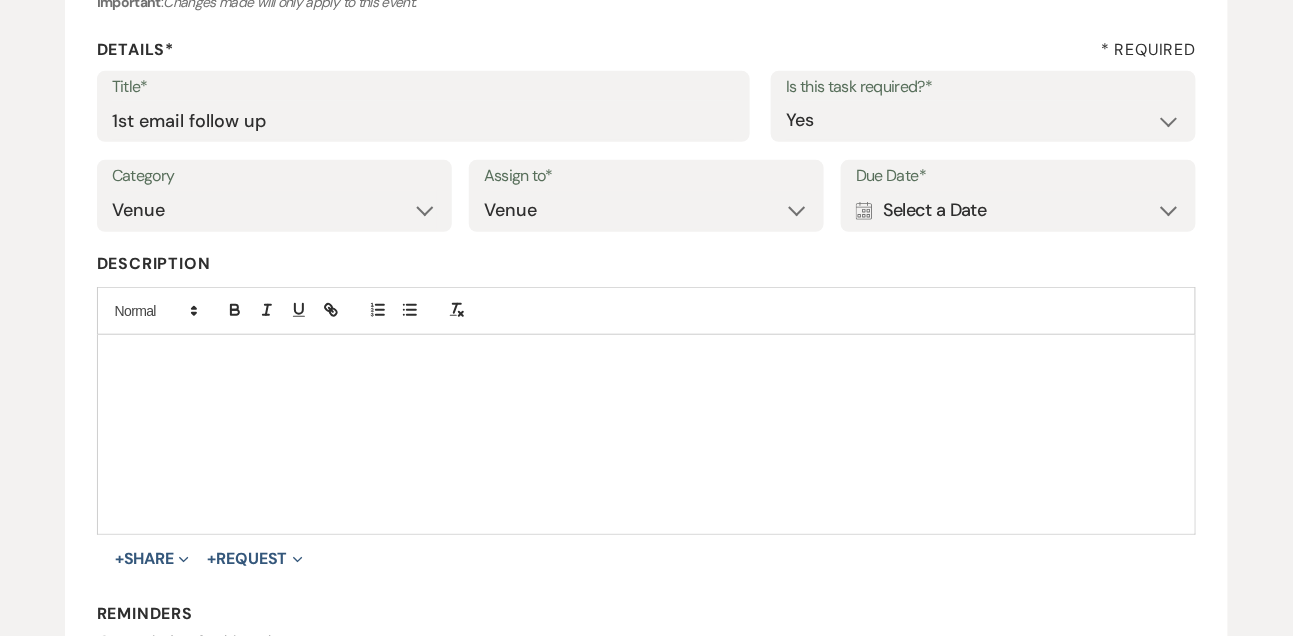
click at [939, 227] on div "Calendar Select a Date Expand" at bounding box center [1018, 210] width 325 height 39
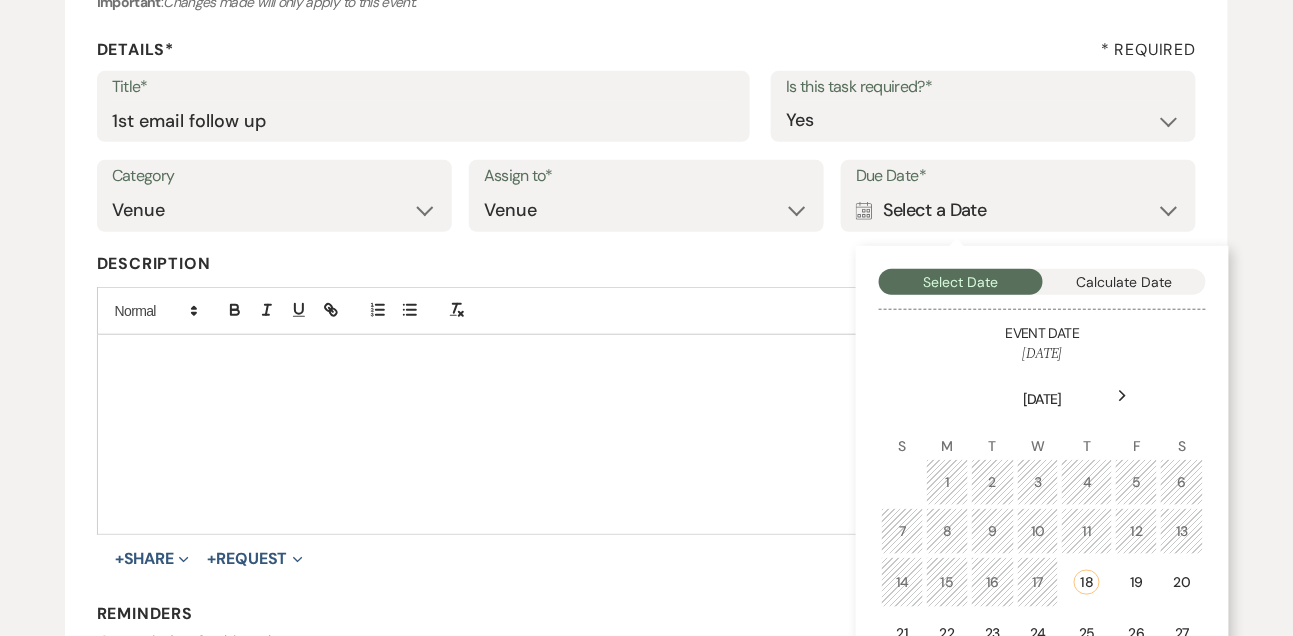
click at [1125, 395] on use at bounding box center [1123, 396] width 7 height 11
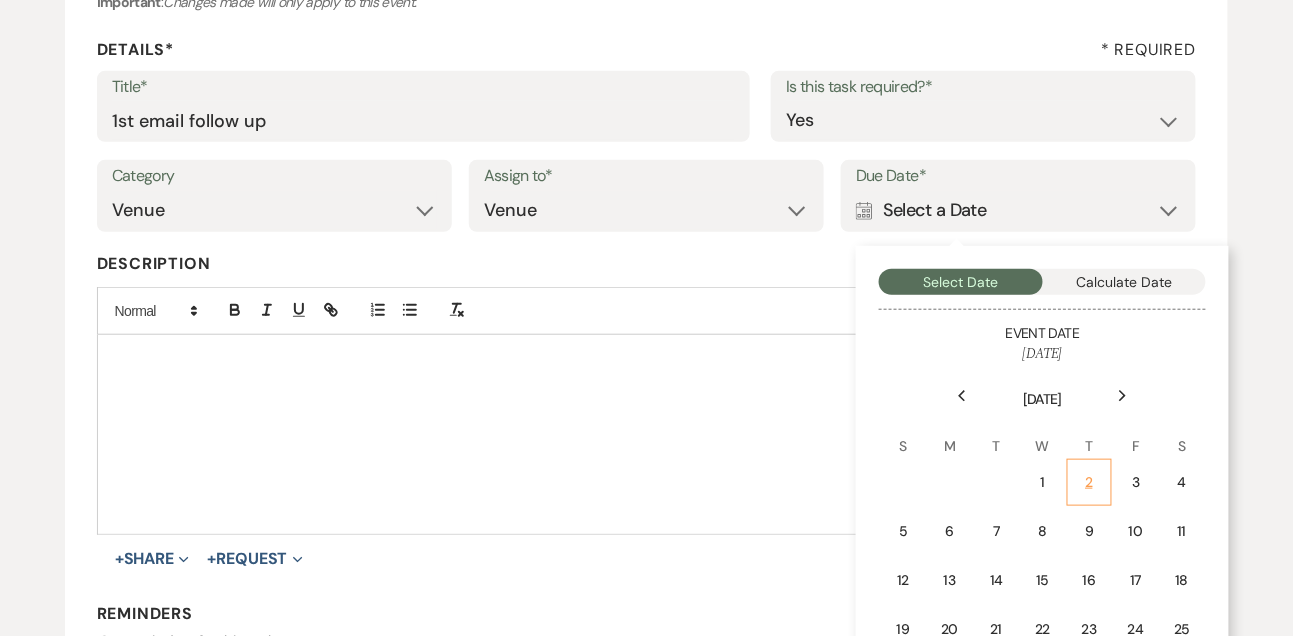
click at [1078, 483] on td "2" at bounding box center [1089, 482] width 45 height 47
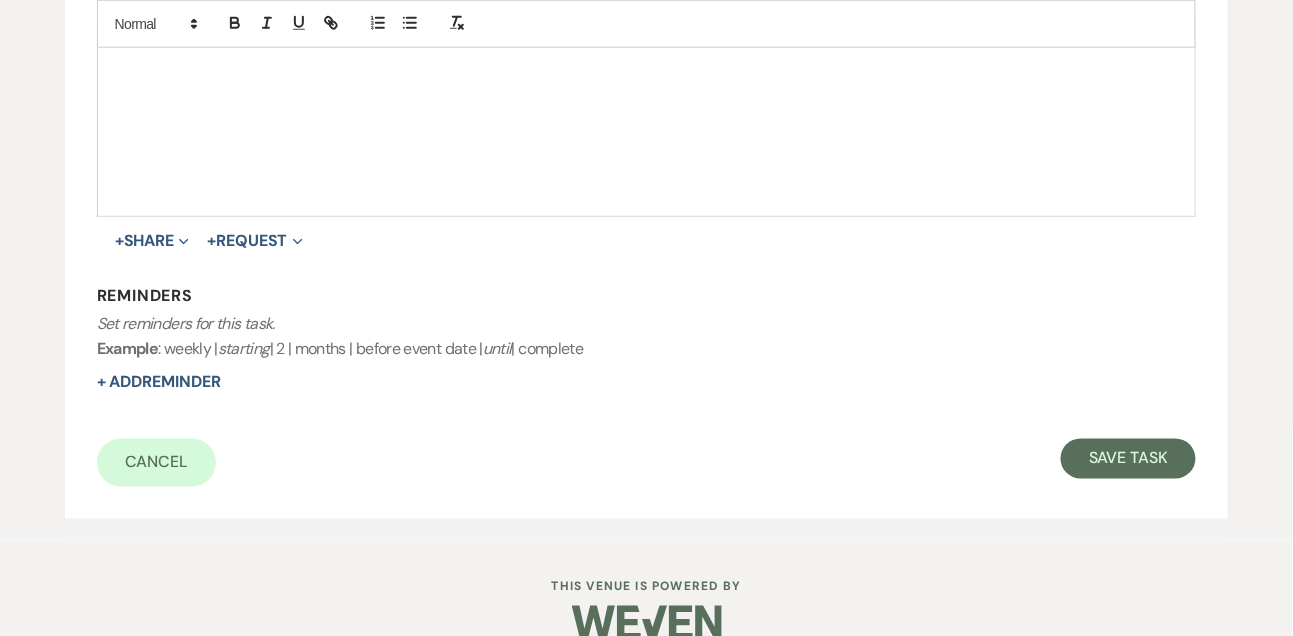
scroll to position [607, 0]
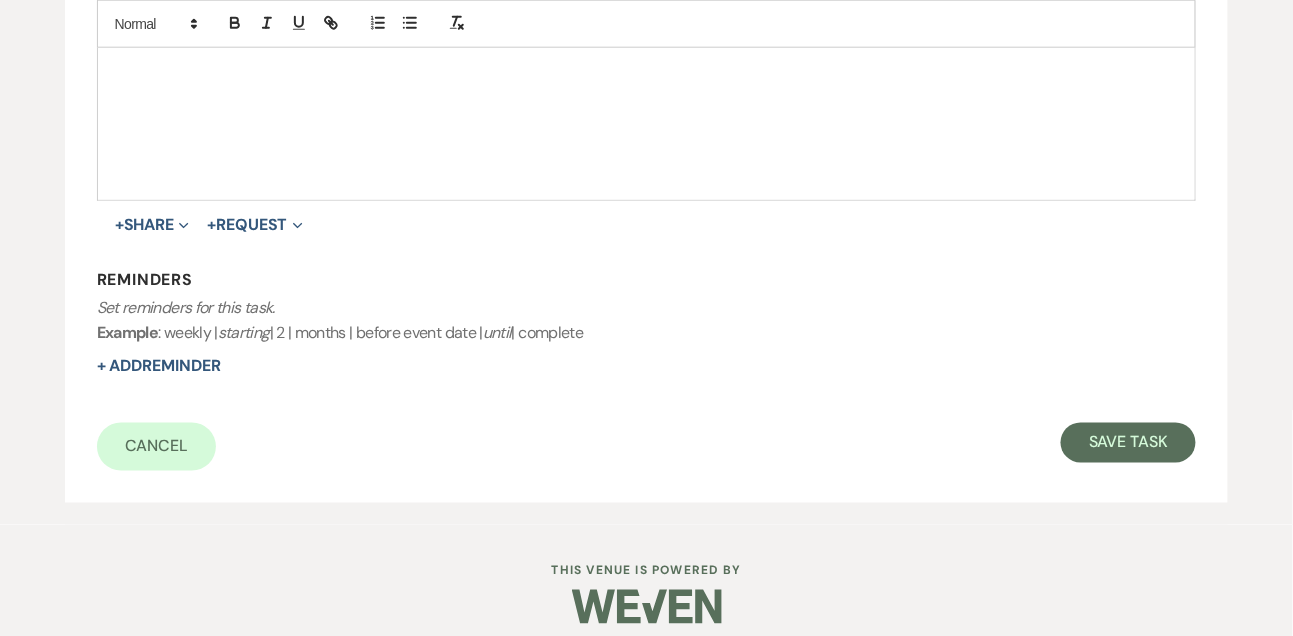
click at [1118, 464] on div "Cancel Save Task" at bounding box center [647, 447] width 1100 height 48
click at [1118, 453] on button "Save Task" at bounding box center [1128, 443] width 135 height 40
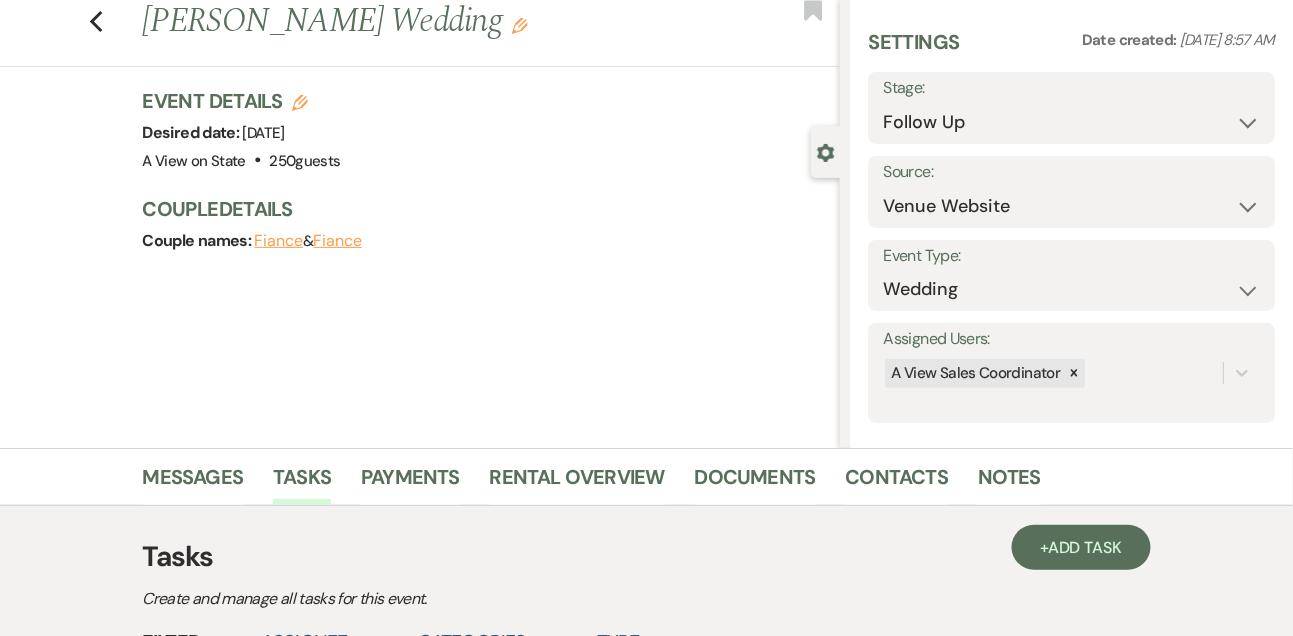
scroll to position [12, 0]
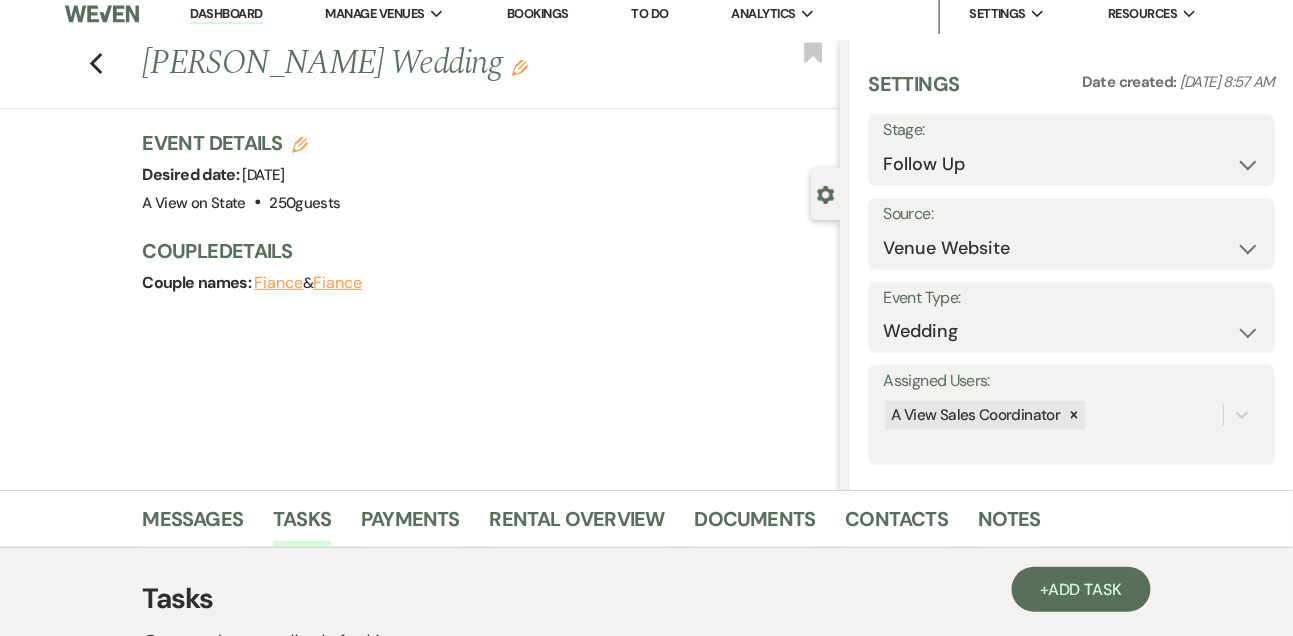
click at [243, 7] on link "Dashboard" at bounding box center [226, 14] width 72 height 19
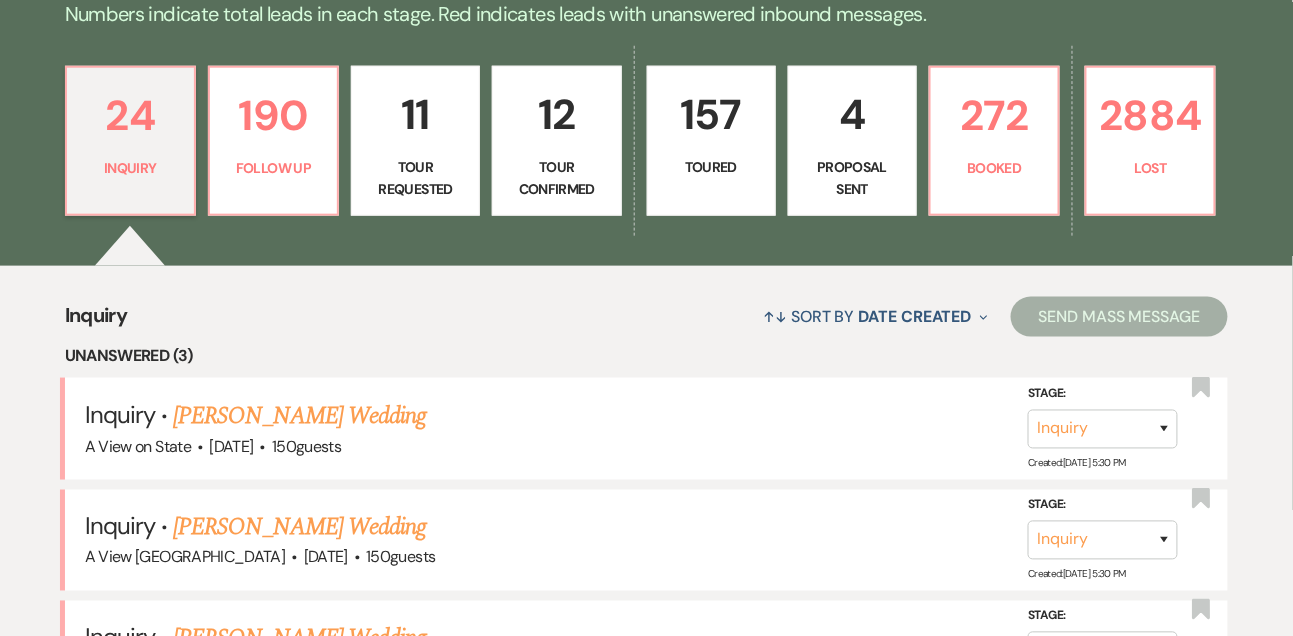
scroll to position [572, 0]
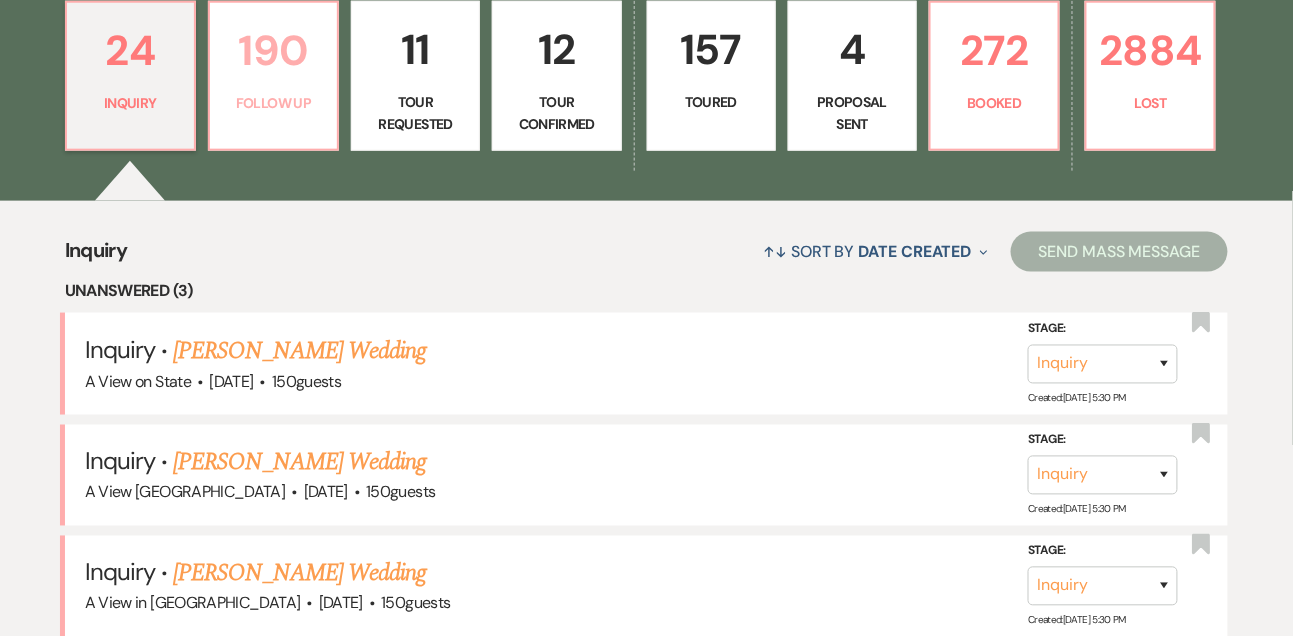
click at [257, 75] on p "190" at bounding box center [273, 50] width 103 height 67
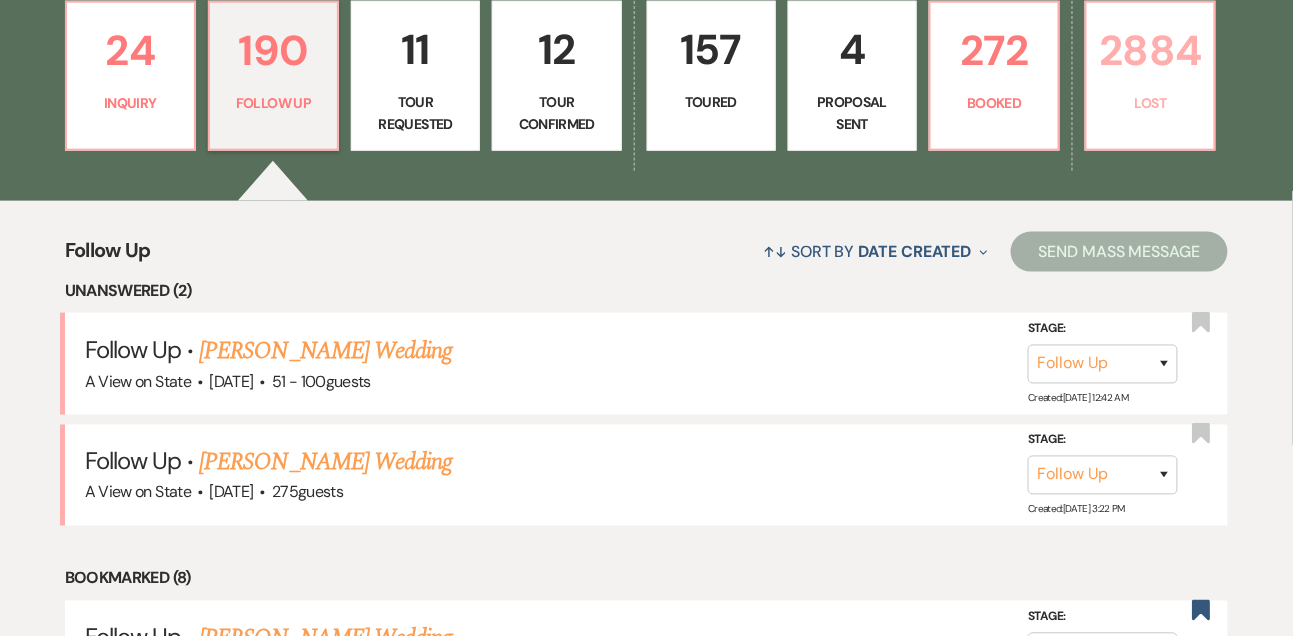
click at [1148, 84] on p "2884" at bounding box center [1150, 50] width 103 height 67
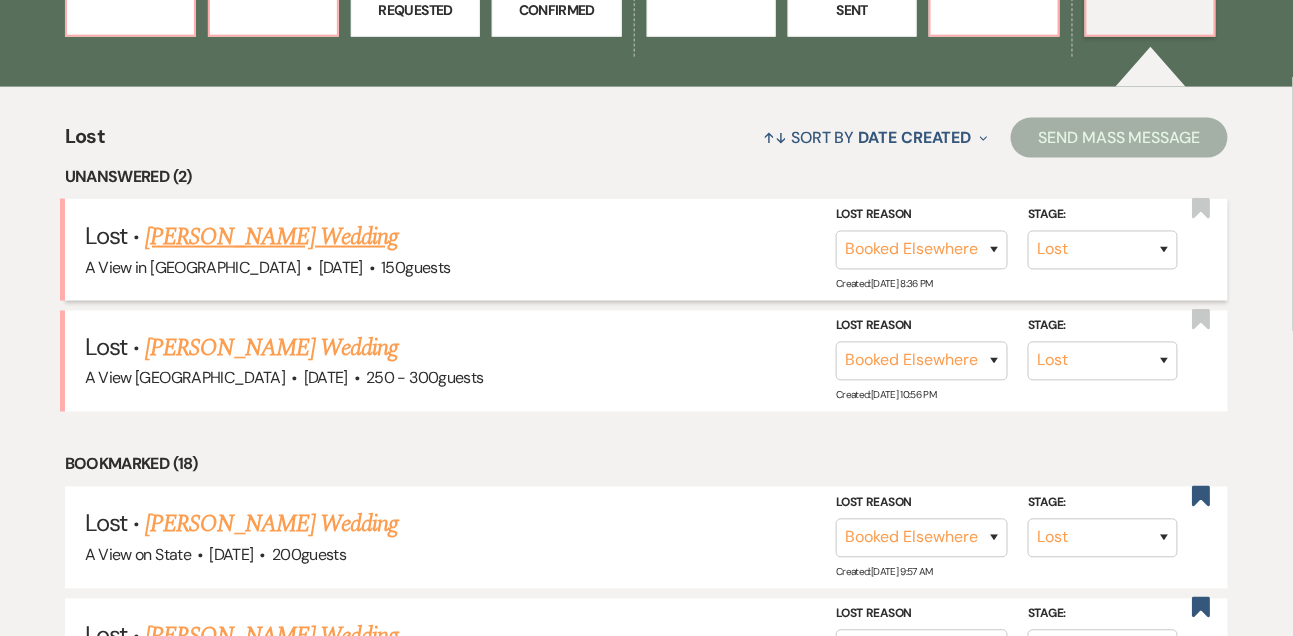
scroll to position [691, 0]
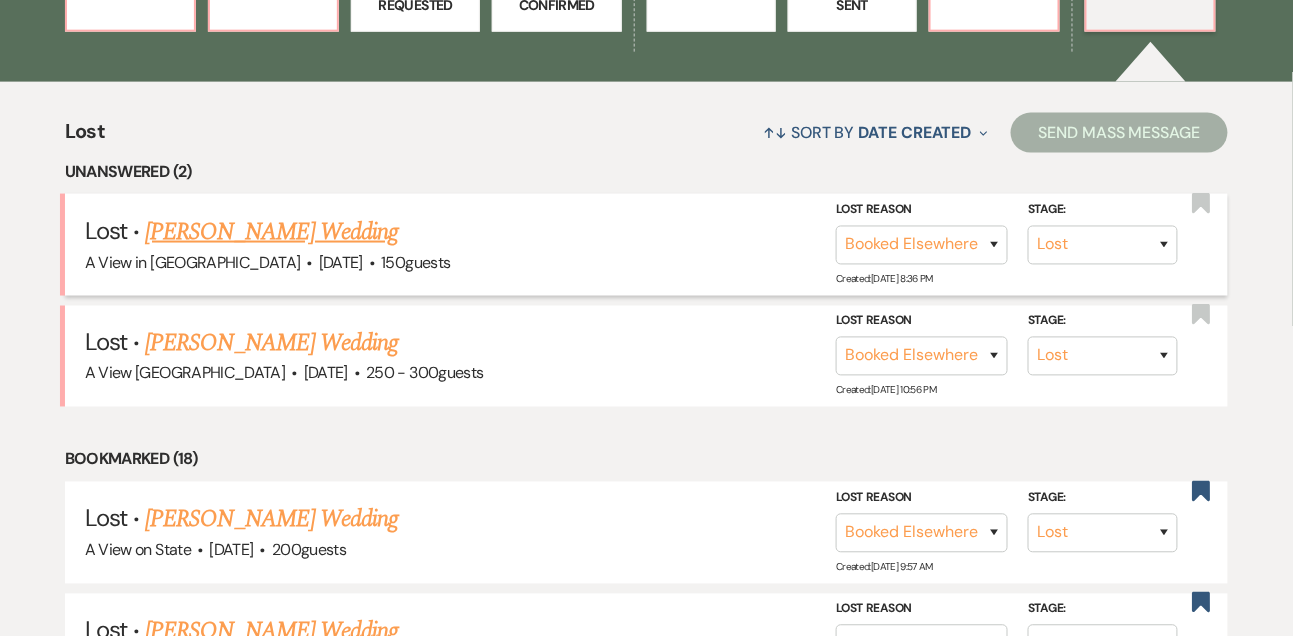
click at [334, 248] on link "[PERSON_NAME] Wedding" at bounding box center [271, 232] width 253 height 36
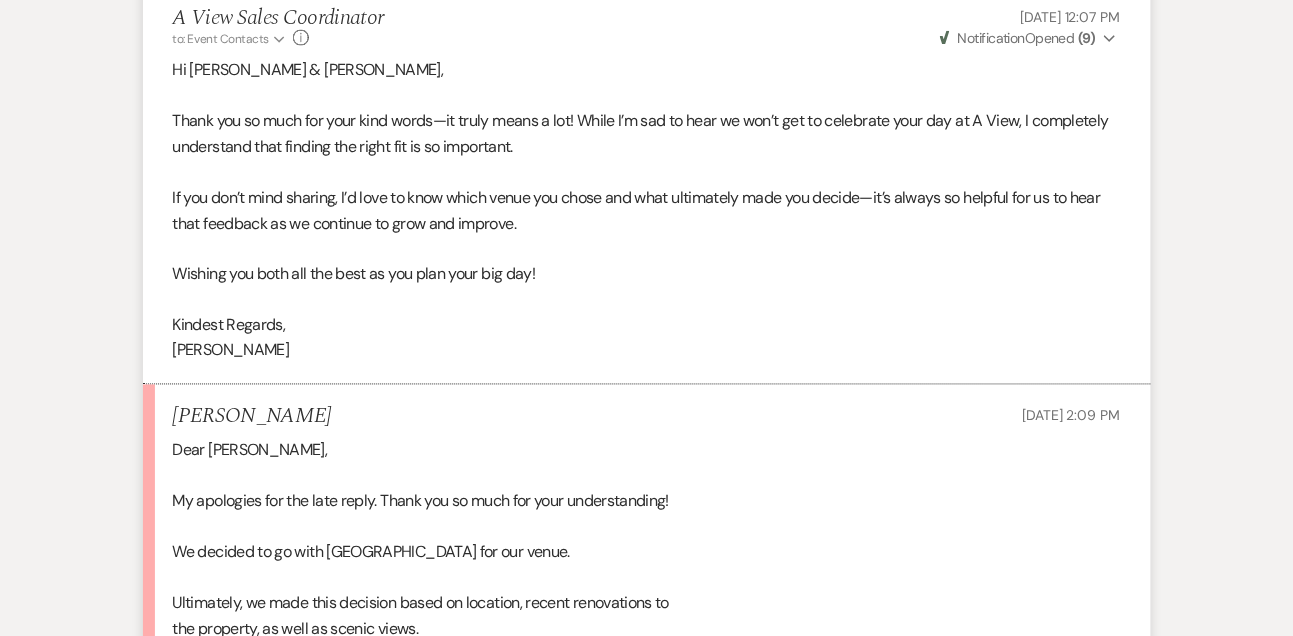
scroll to position [2984, 0]
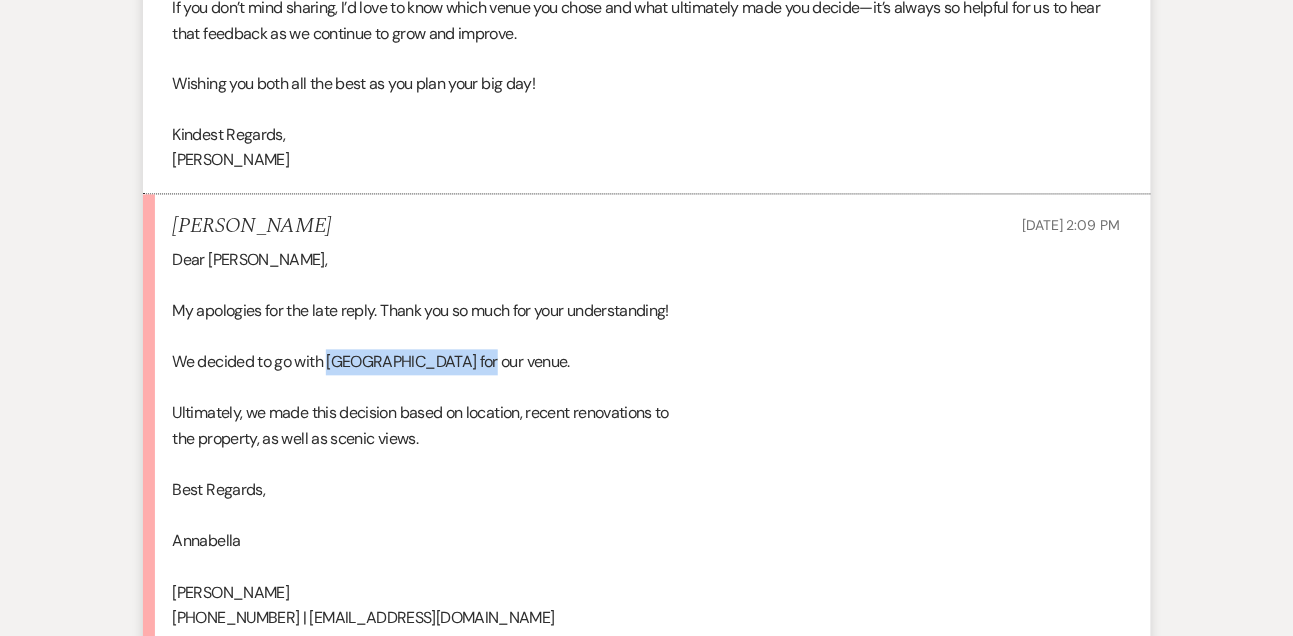
drag, startPoint x: 331, startPoint y: 362, endPoint x: 479, endPoint y: 355, distance: 148.1
click at [479, 356] on div "Dear Lindsay, My apologies for the late reply. Thank you so much for your under…" at bounding box center [647, 453] width 948 height 410
copy div "Quarry Oaks Golf Club"
click at [169, 325] on li "Annabella Glatte Sep 17, 2025, 2:09 PM Dear Lindsay, My apologies for the late …" at bounding box center [647, 436] width 1008 height 483
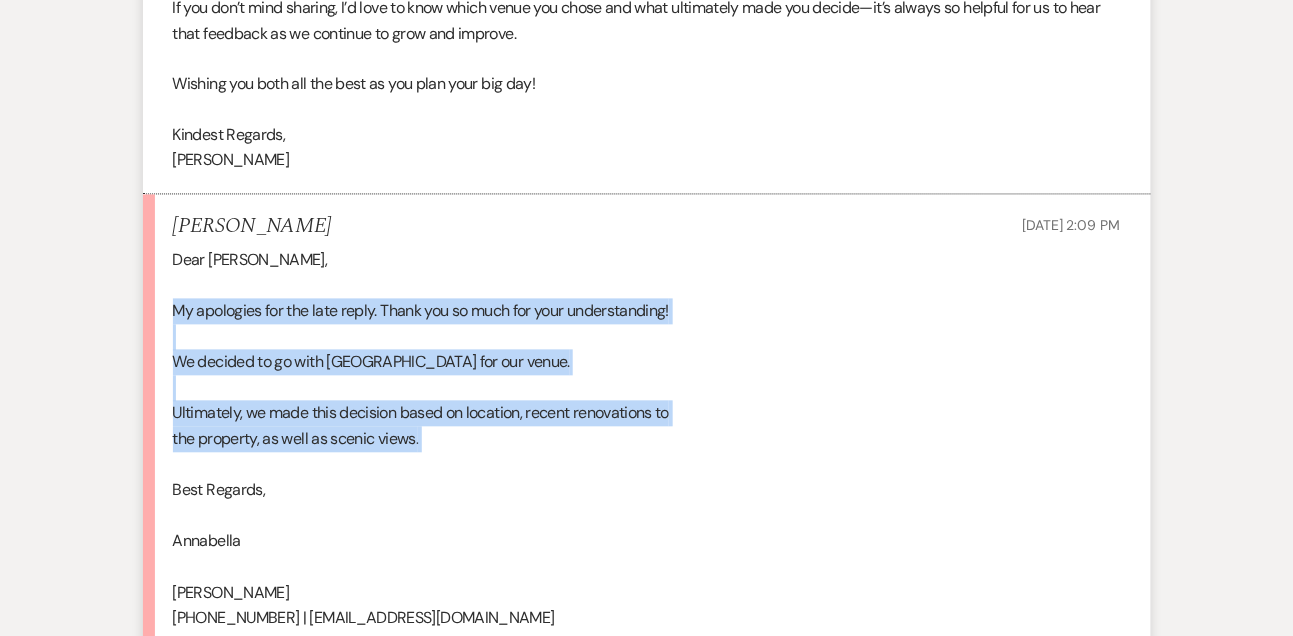
drag, startPoint x: 172, startPoint y: 311, endPoint x: 434, endPoint y: 453, distance: 298.0
click at [434, 453] on div "Dear Lindsay, My apologies for the late reply. Thank you so much for your under…" at bounding box center [647, 453] width 948 height 410
copy div "My apologies for the late reply. Thank you so much for your understanding! We d…"
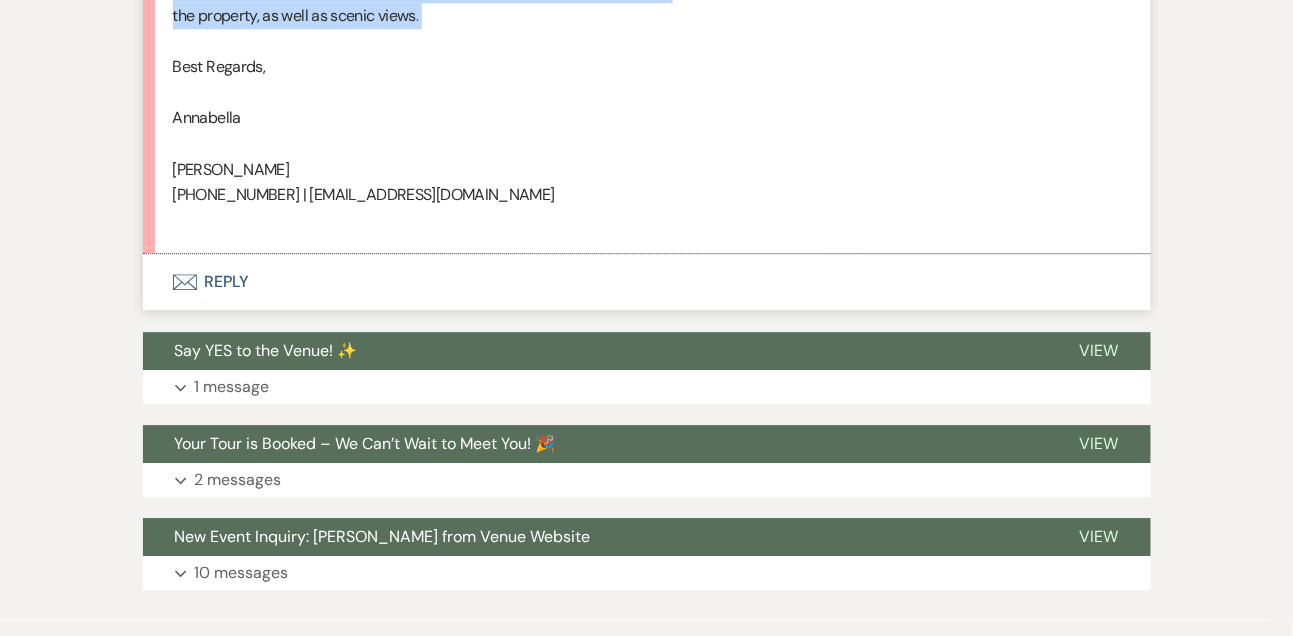
scroll to position [3436, 0]
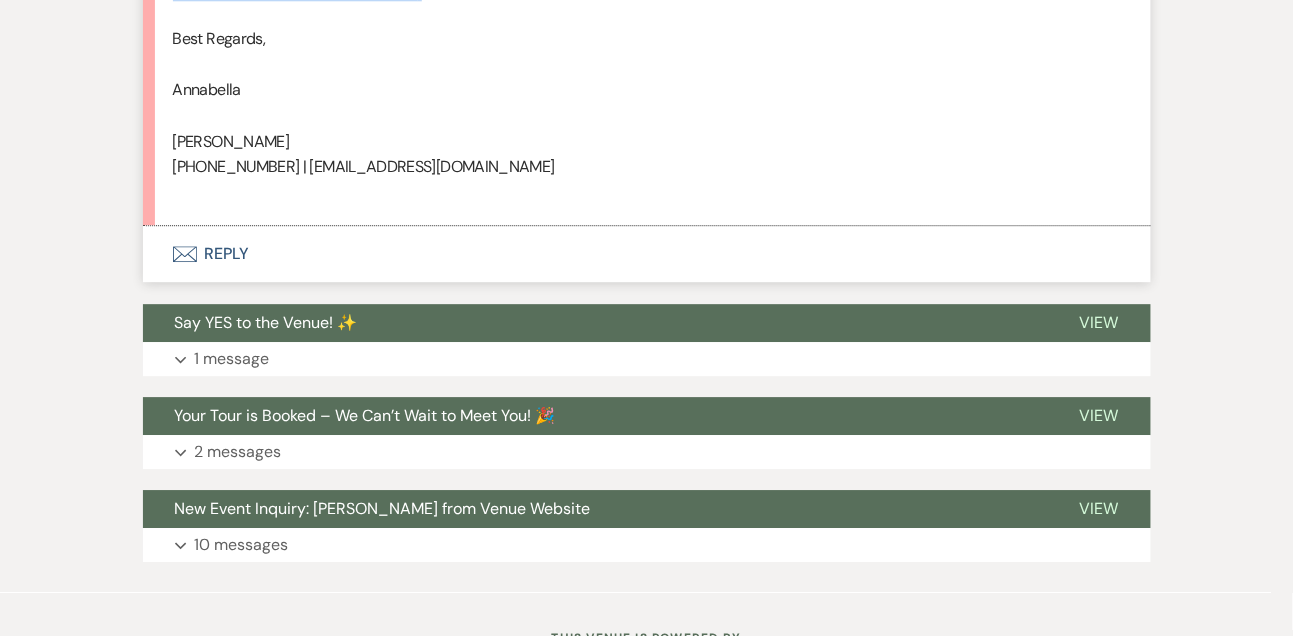
click at [240, 246] on button "Envelope Reply" at bounding box center [647, 254] width 1008 height 56
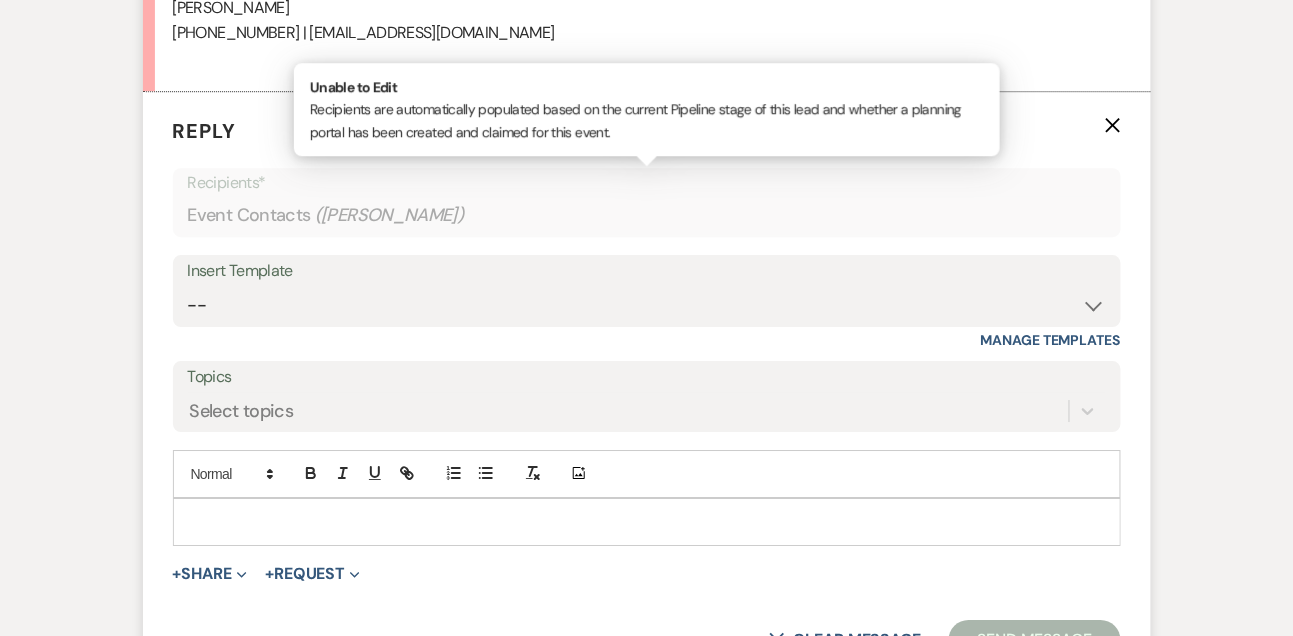
scroll to position [3586, 0]
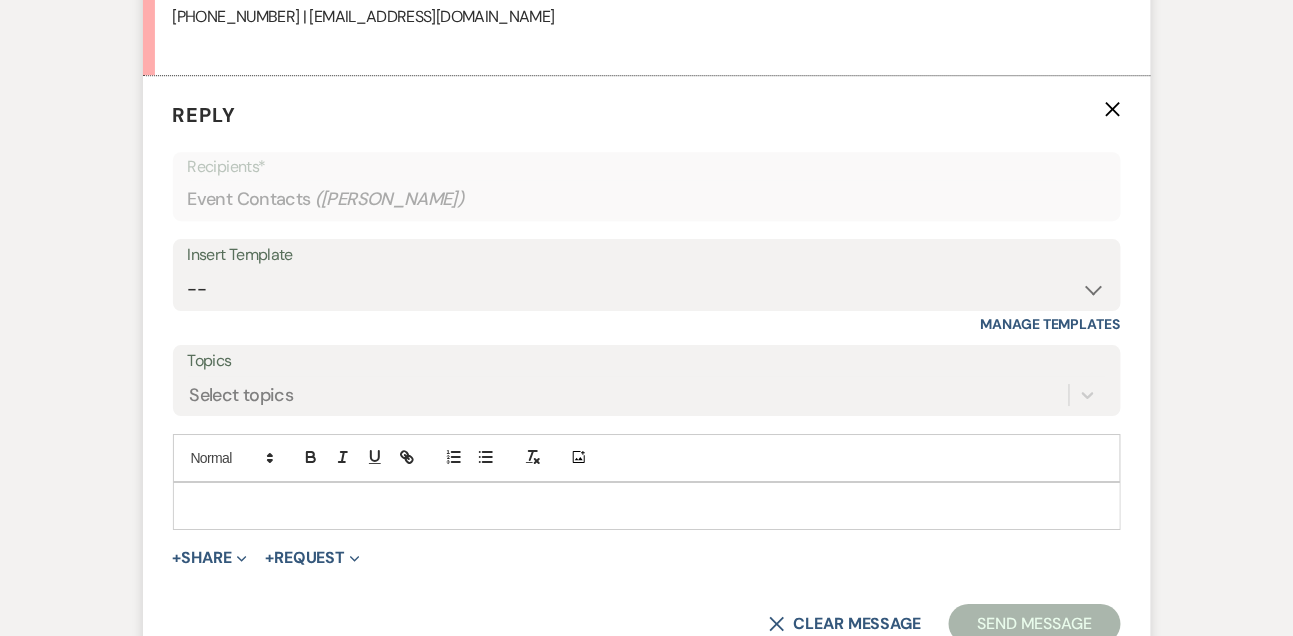
click at [218, 506] on p at bounding box center [647, 506] width 916 height 22
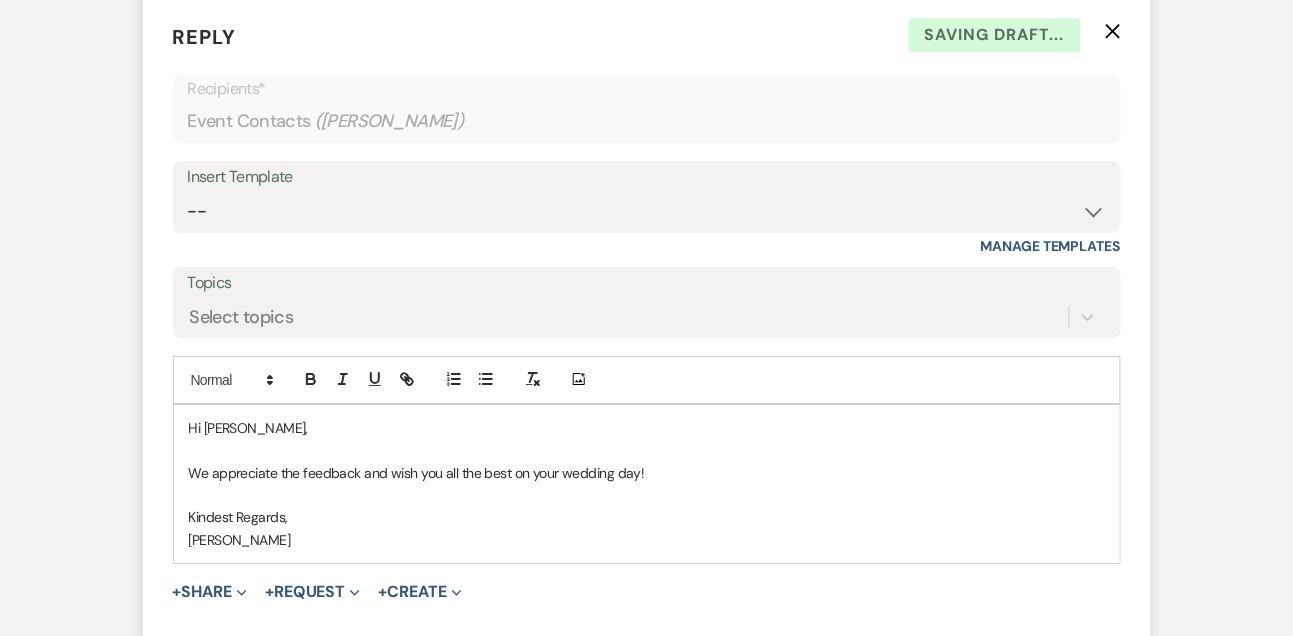
scroll to position [3704, 0]
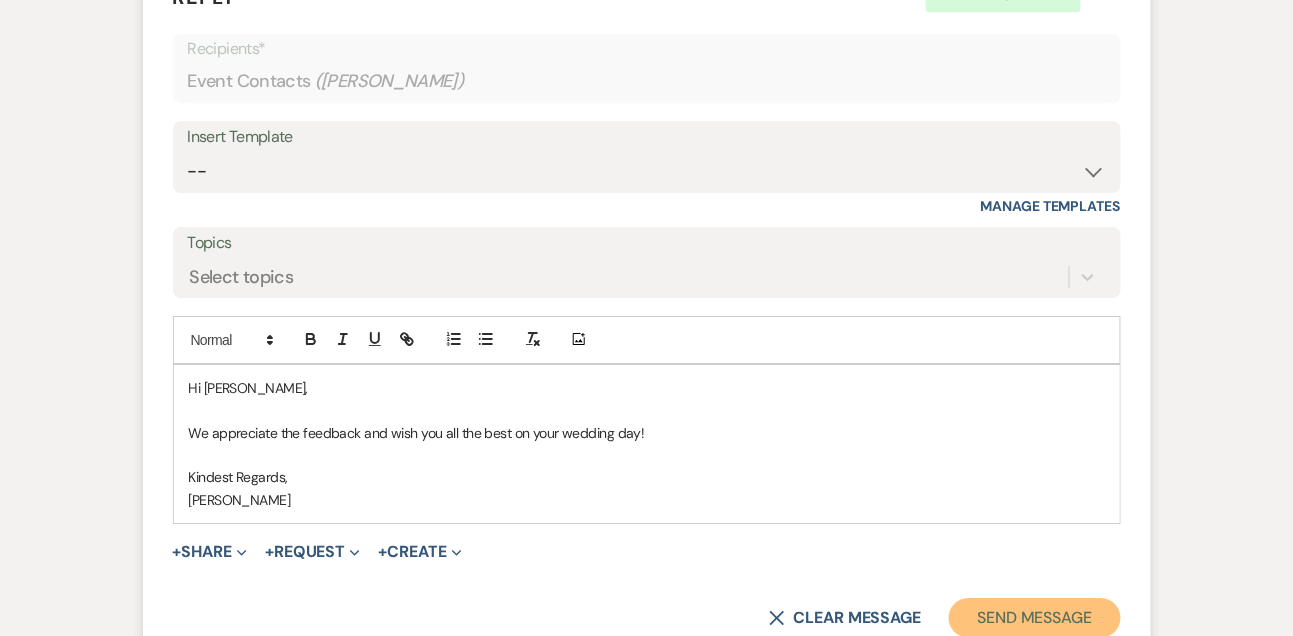
click at [1008, 615] on button "Send Message" at bounding box center [1034, 618] width 171 height 40
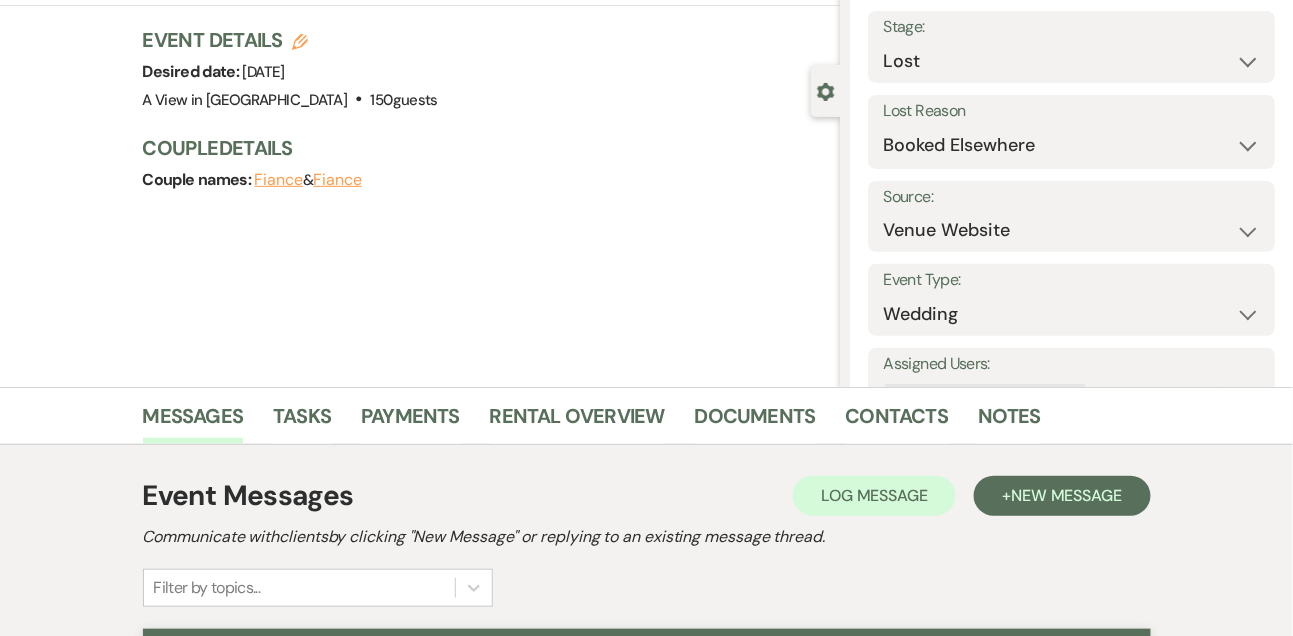
scroll to position [0, 0]
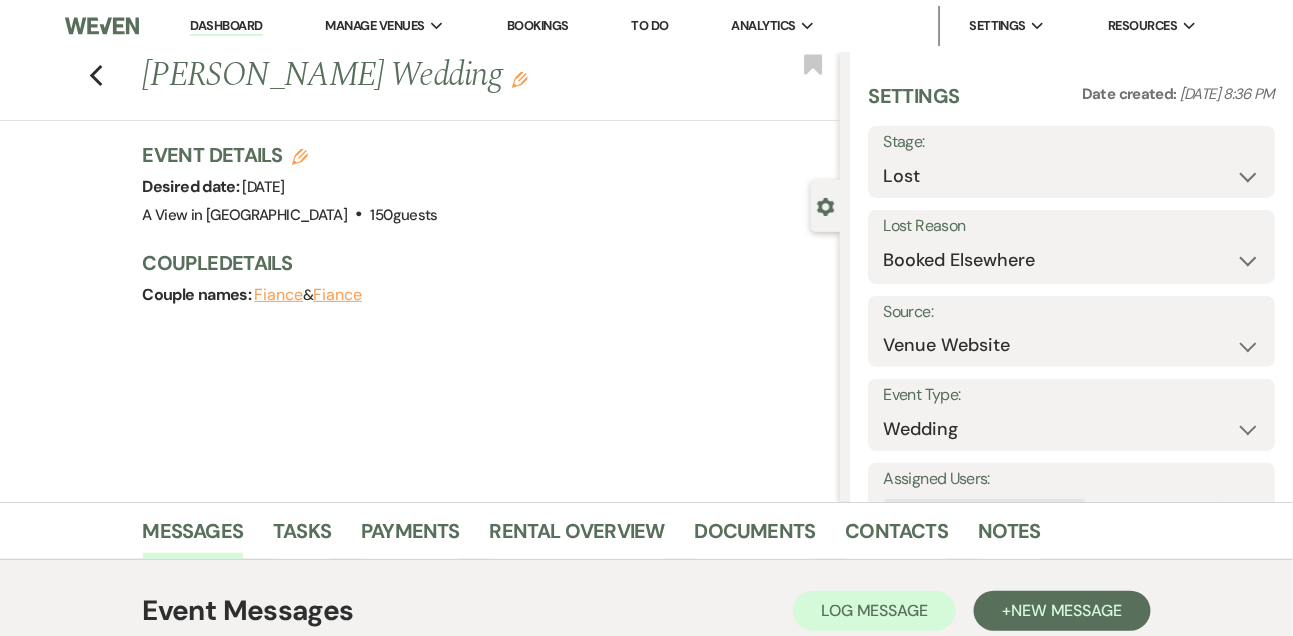
click at [217, 26] on link "Dashboard" at bounding box center [226, 26] width 72 height 19
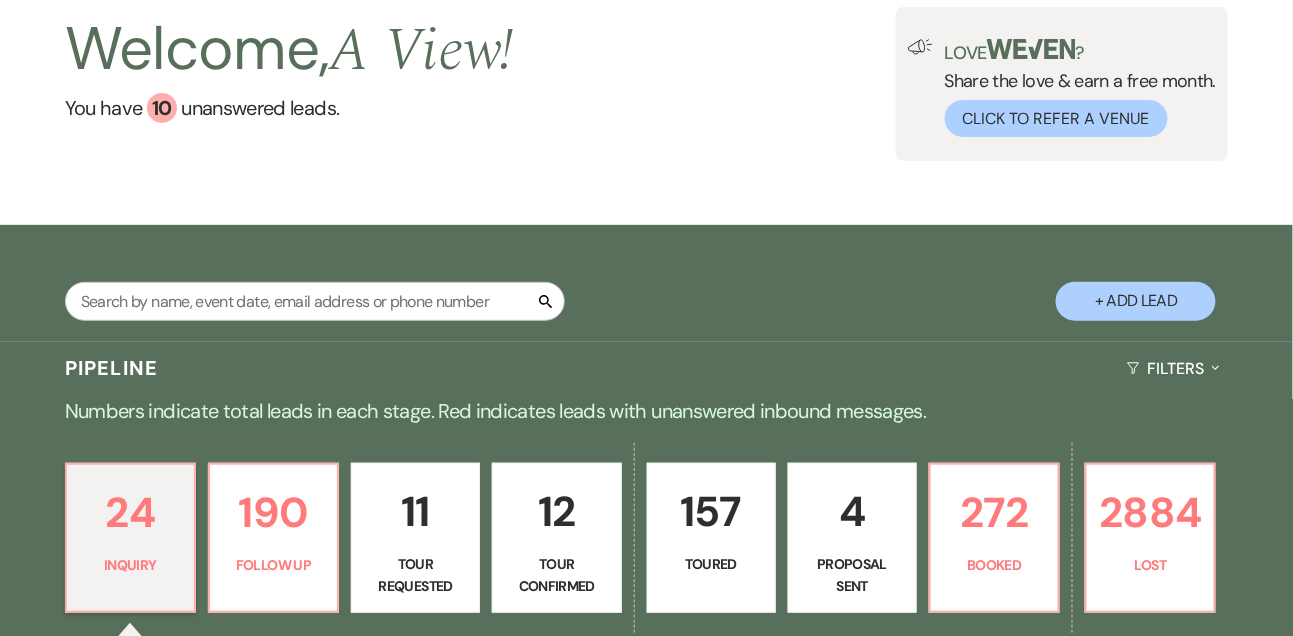
scroll to position [103, 0]
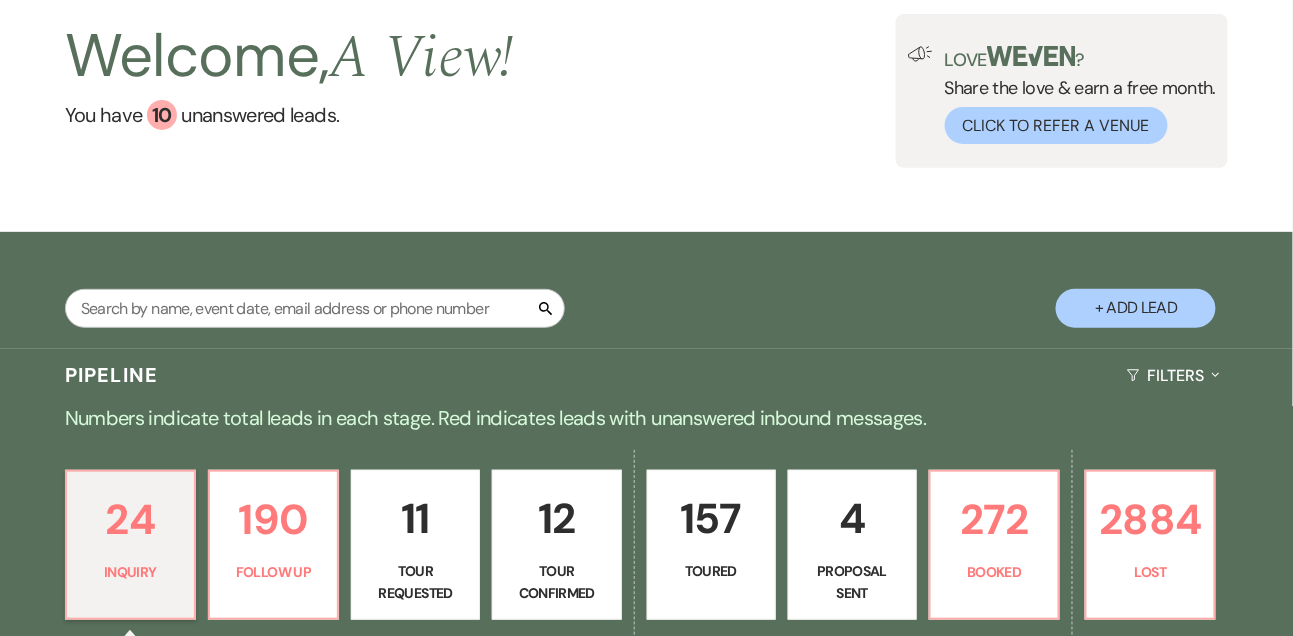
click at [197, 305] on div "Search + Add Lead" at bounding box center [646, 293] width 1293 height 102
click at [197, 317] on input "text" at bounding box center [315, 308] width 500 height 39
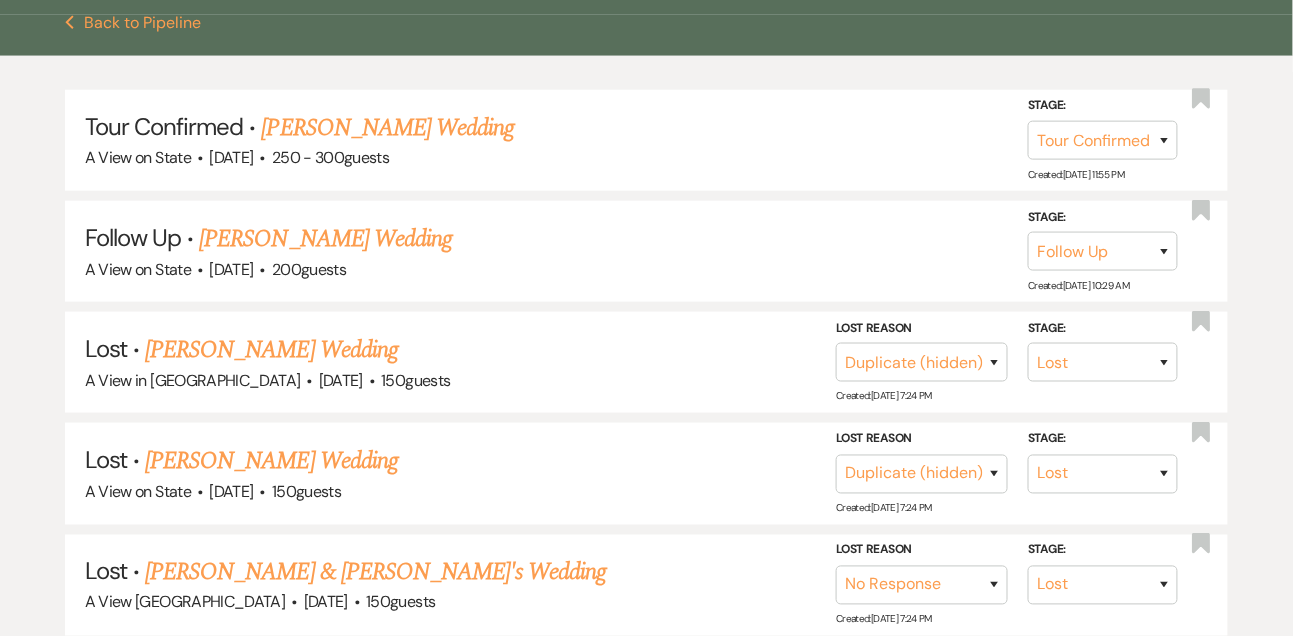
scroll to position [442, 0]
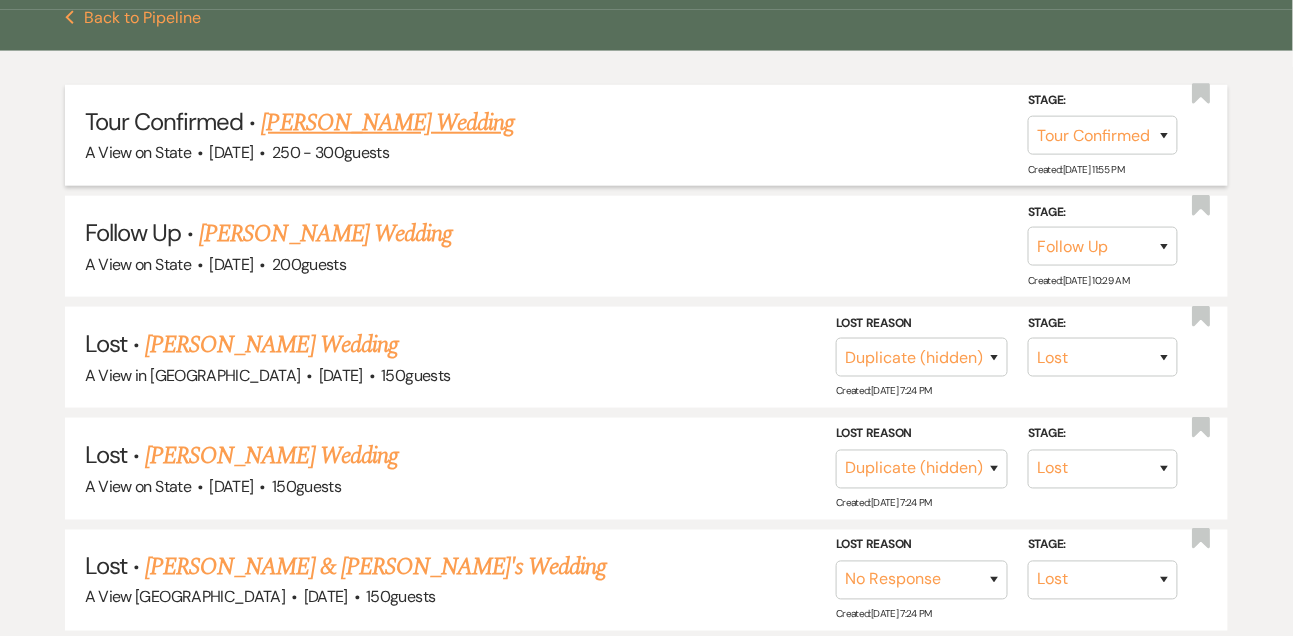
click at [274, 141] on link "Elizabeth Kazor's Wedding" at bounding box center [388, 123] width 253 height 36
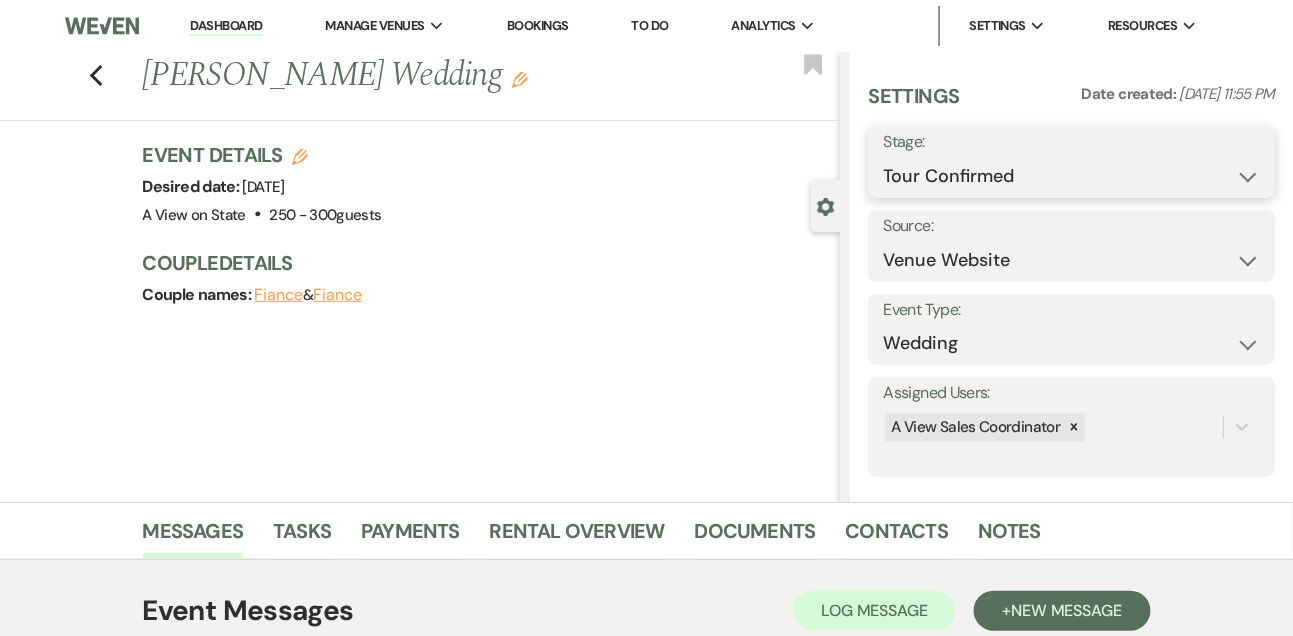
click at [923, 172] on select "Inquiry Follow Up Tour Requested Tour Confirmed Toured Proposal Sent Booked Lost" at bounding box center [1071, 176] width 377 height 39
click at [883, 157] on select "Inquiry Follow Up Tour Requested Tour Confirmed Toured Proposal Sent Booked Lost" at bounding box center [1071, 176] width 377 height 39
click at [1196, 157] on button "Save" at bounding box center [1233, 162] width 84 height 40
click at [998, 526] on link "Notes" at bounding box center [1009, 537] width 63 height 44
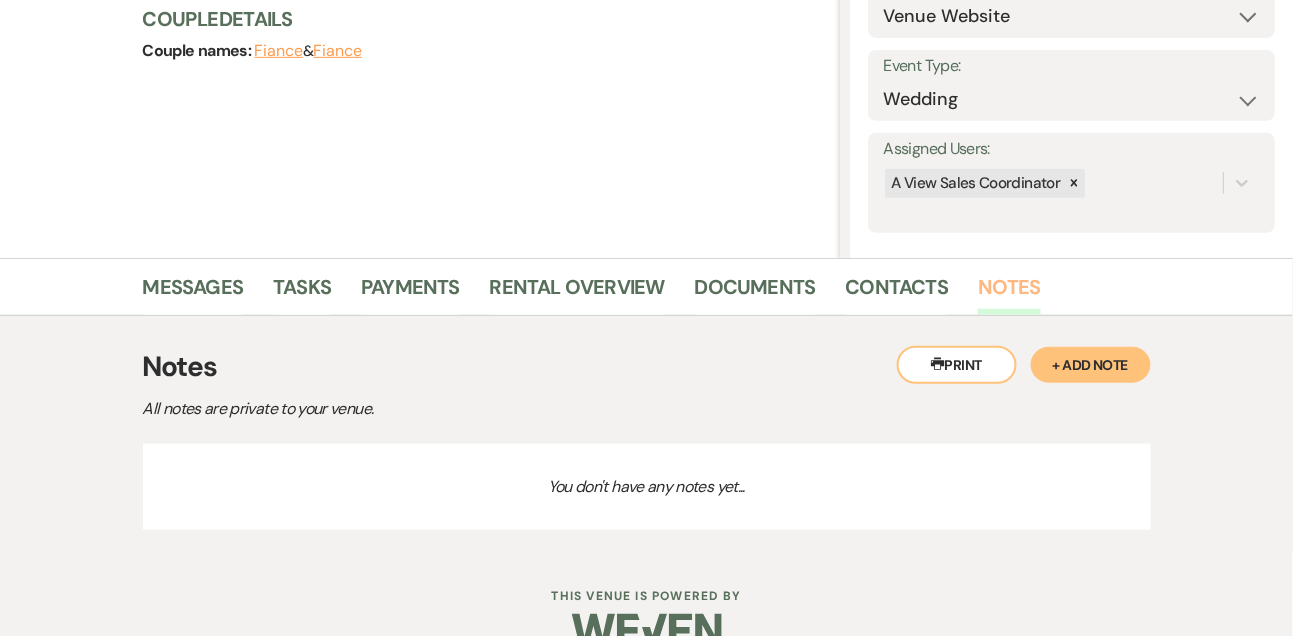
scroll to position [285, 0]
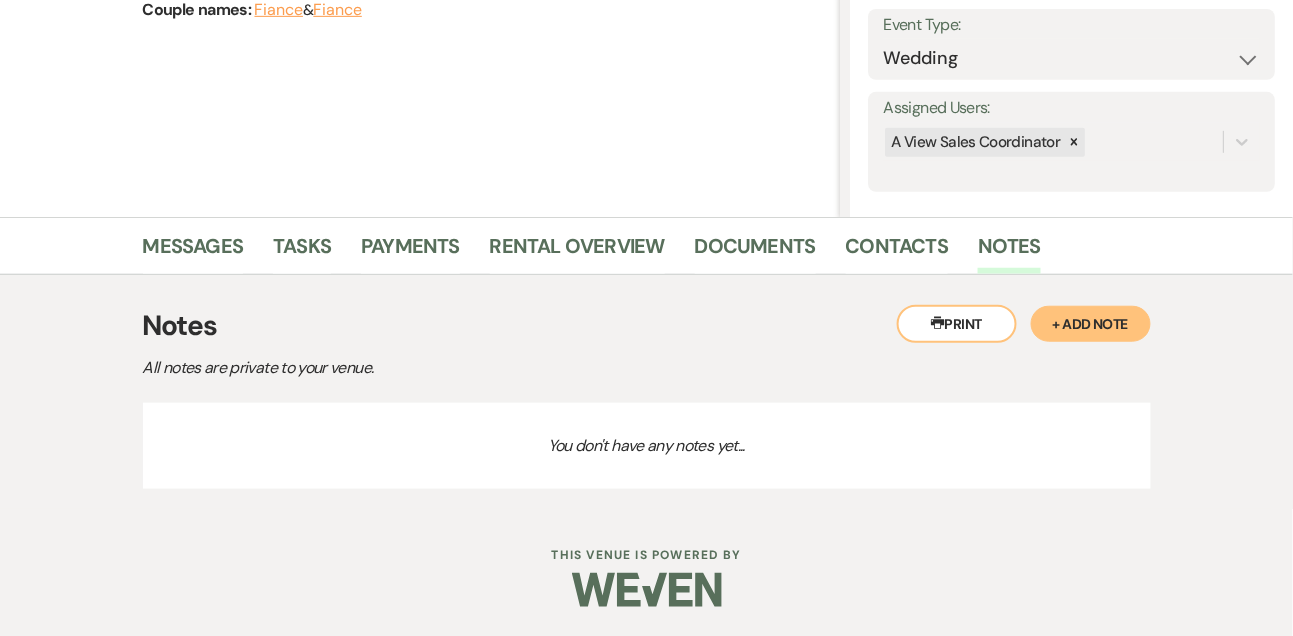
click at [1069, 340] on button "+ Add Note" at bounding box center [1091, 324] width 120 height 36
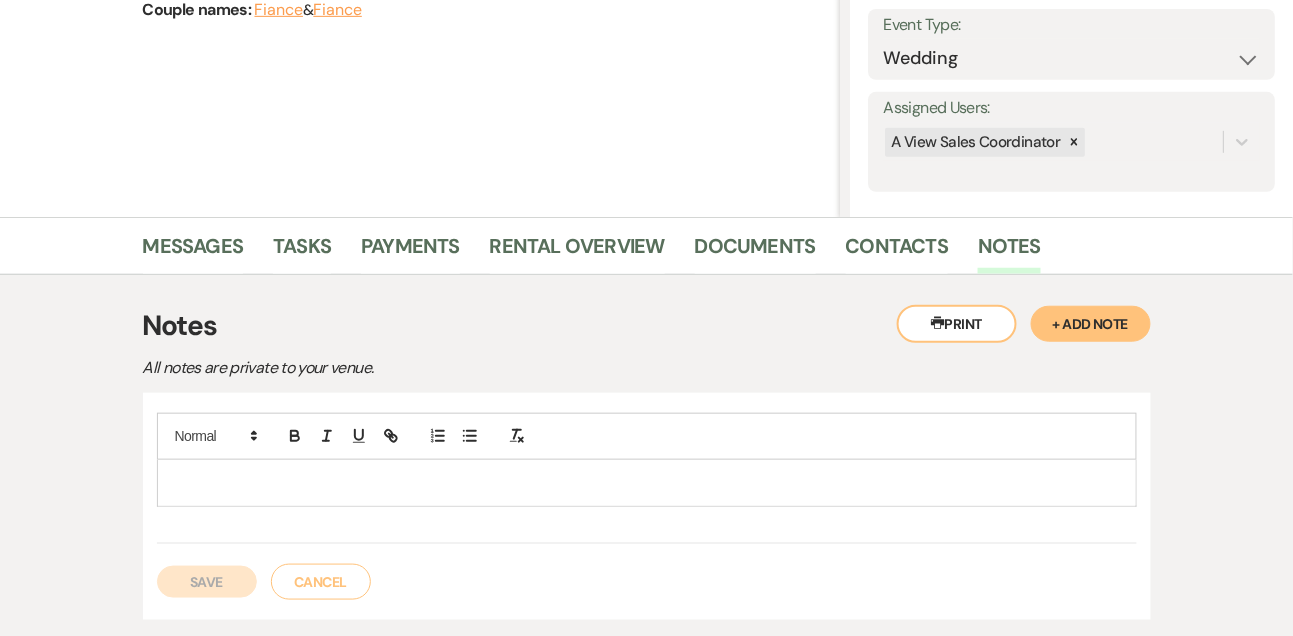
click at [917, 482] on p at bounding box center [647, 483] width 948 height 22
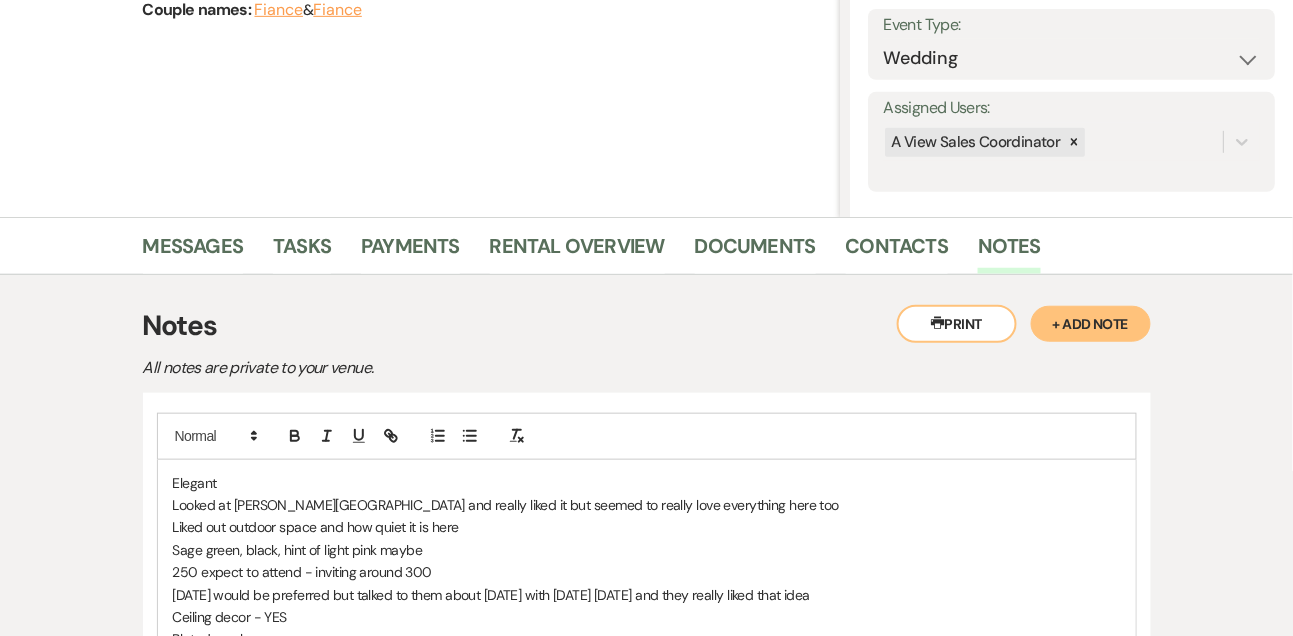
click at [177, 482] on p "Elegant" at bounding box center [647, 483] width 948 height 22
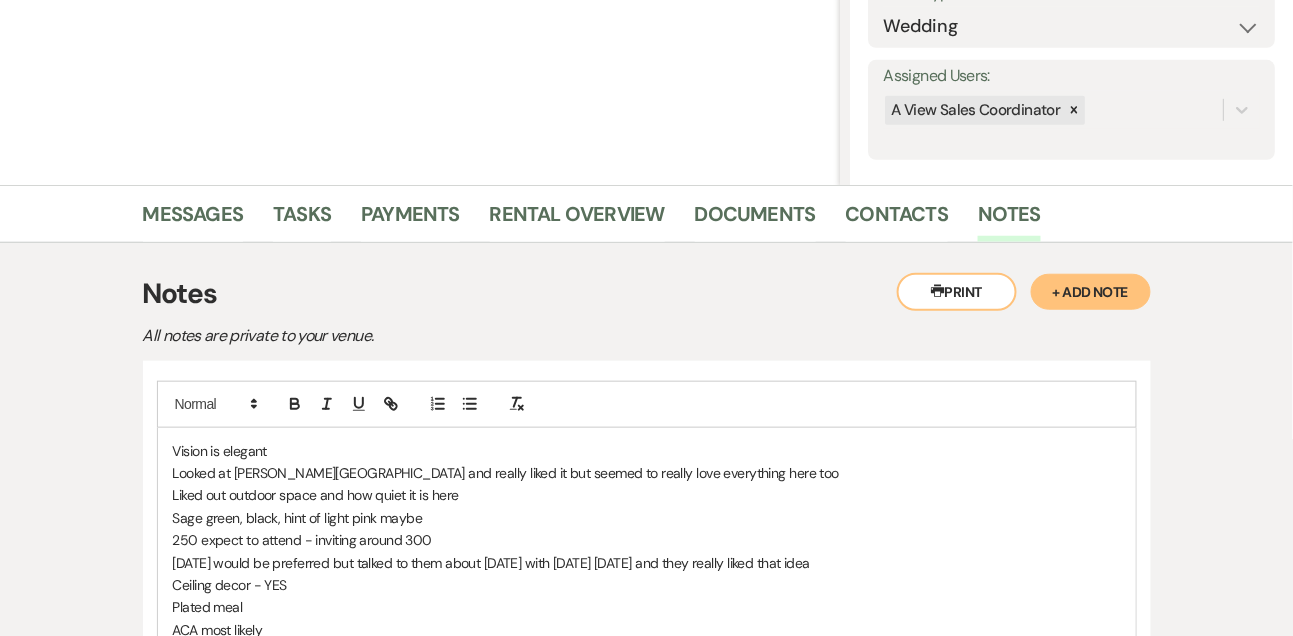
scroll to position [328, 0]
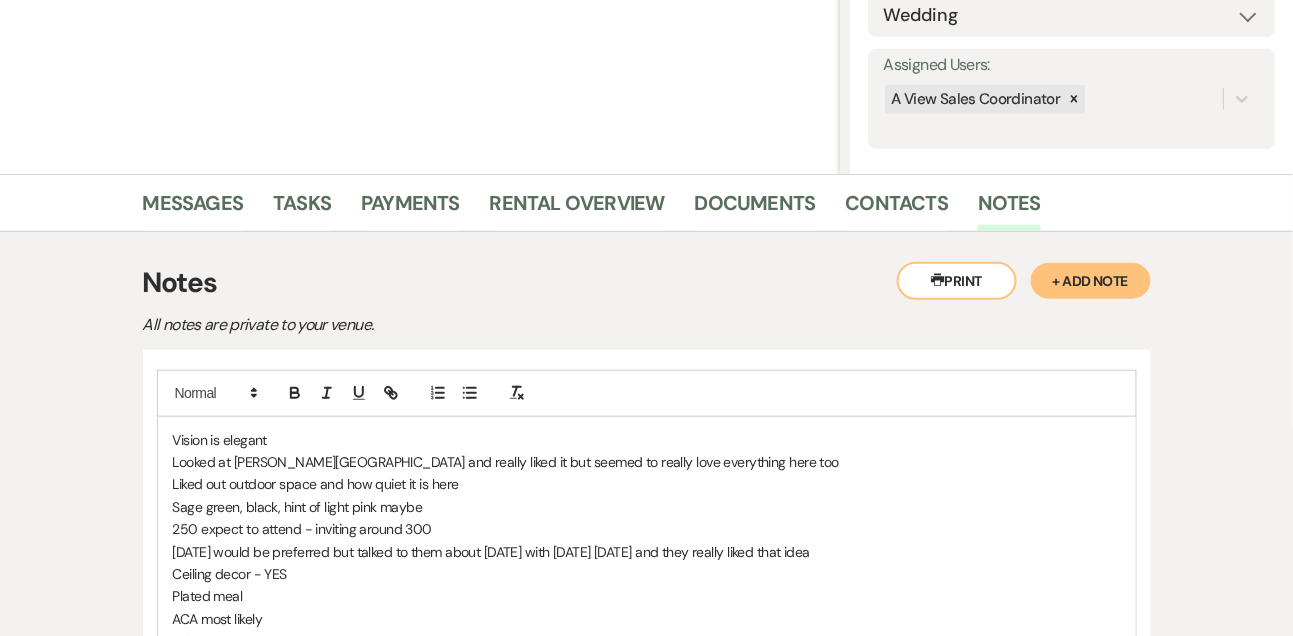
click at [316, 454] on p "Looked at Leo Ballroom and really liked it but seemed to really love everything…" at bounding box center [647, 462] width 948 height 22
click at [173, 442] on p "Vision is elegant" at bounding box center [647, 440] width 948 height 22
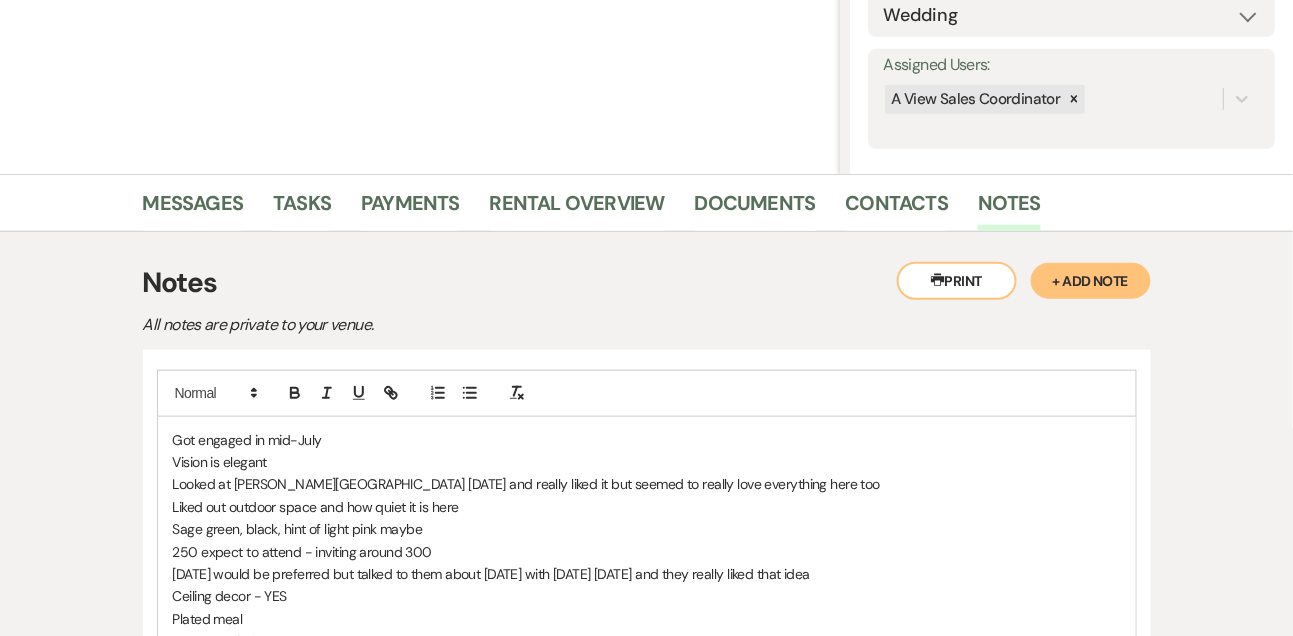
click at [226, 570] on p "Saturday would be preferred but talked to them about Sunday, October 11th with …" at bounding box center [647, 574] width 948 height 22
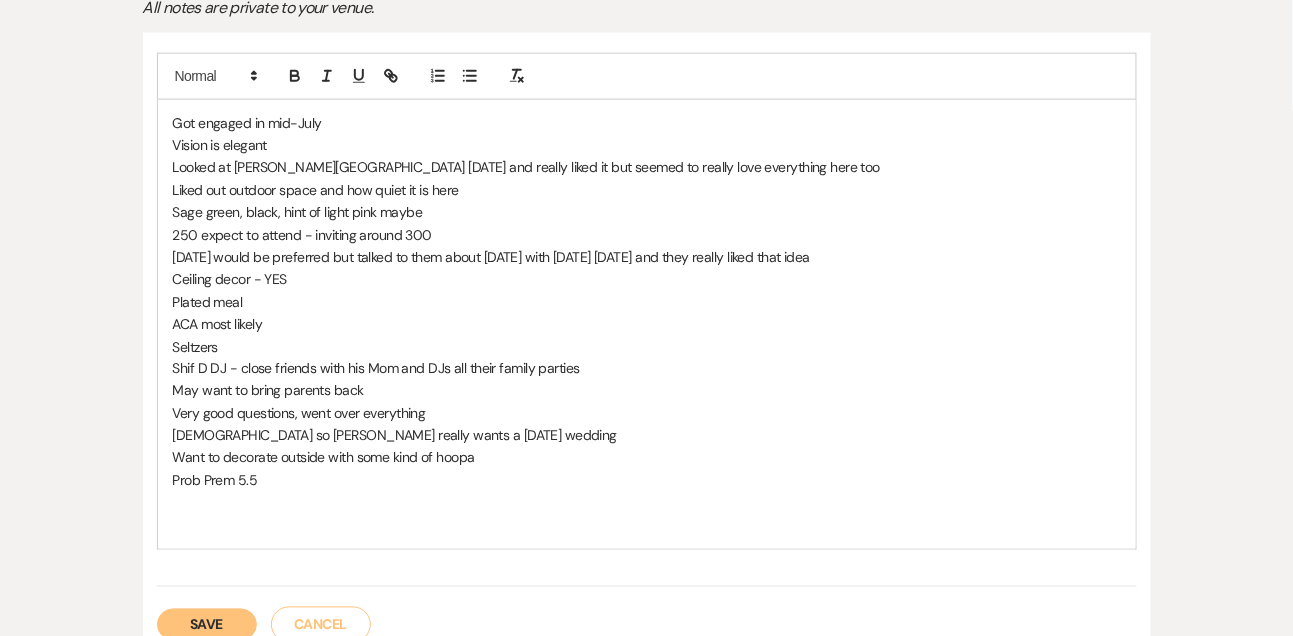
scroll to position [645, 0]
click at [177, 616] on button "Save" at bounding box center [207, 625] width 100 height 32
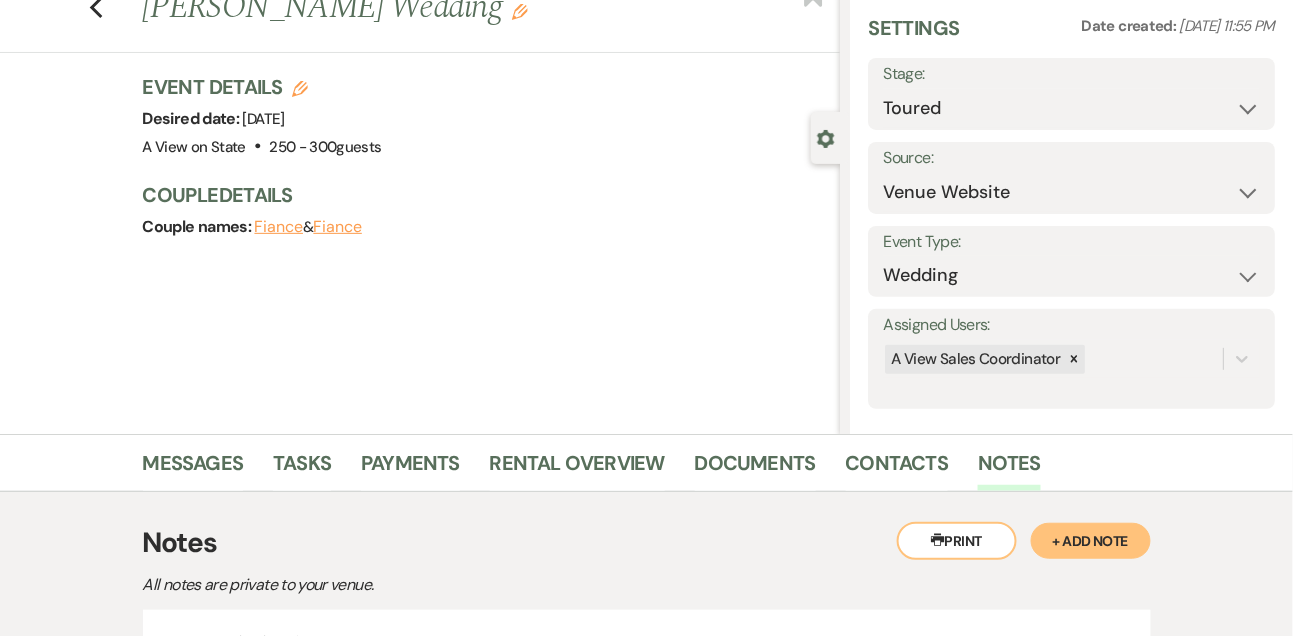
scroll to position [0, 0]
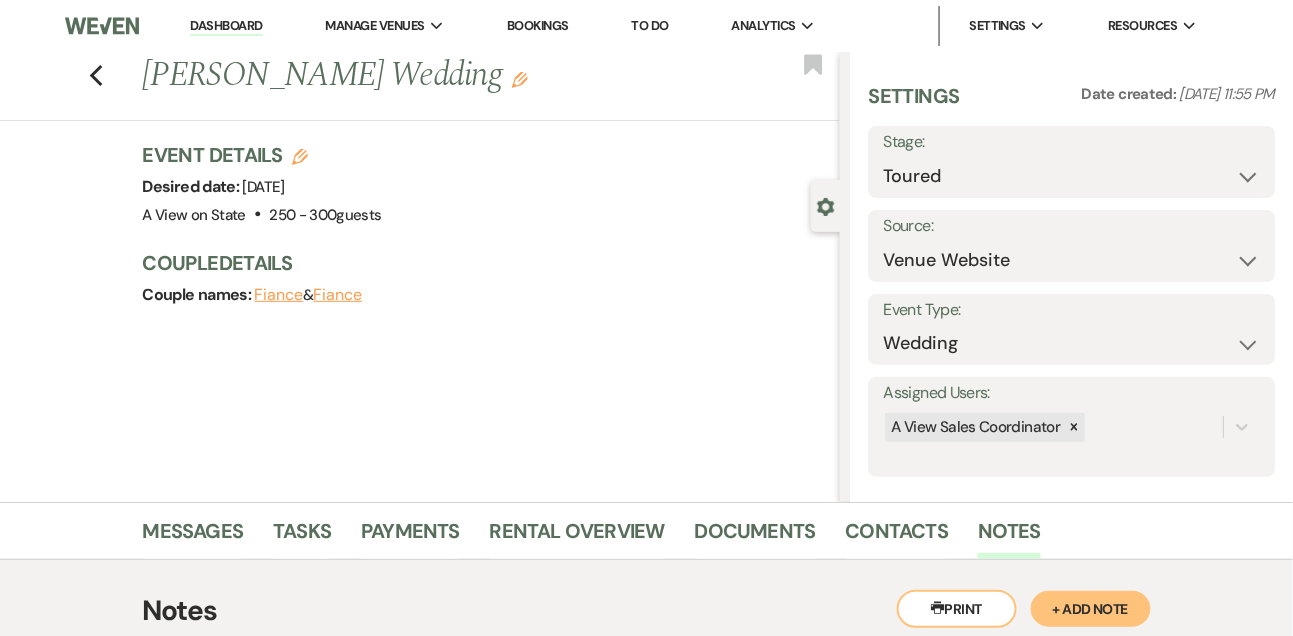
click at [237, 21] on link "Dashboard" at bounding box center [226, 26] width 72 height 19
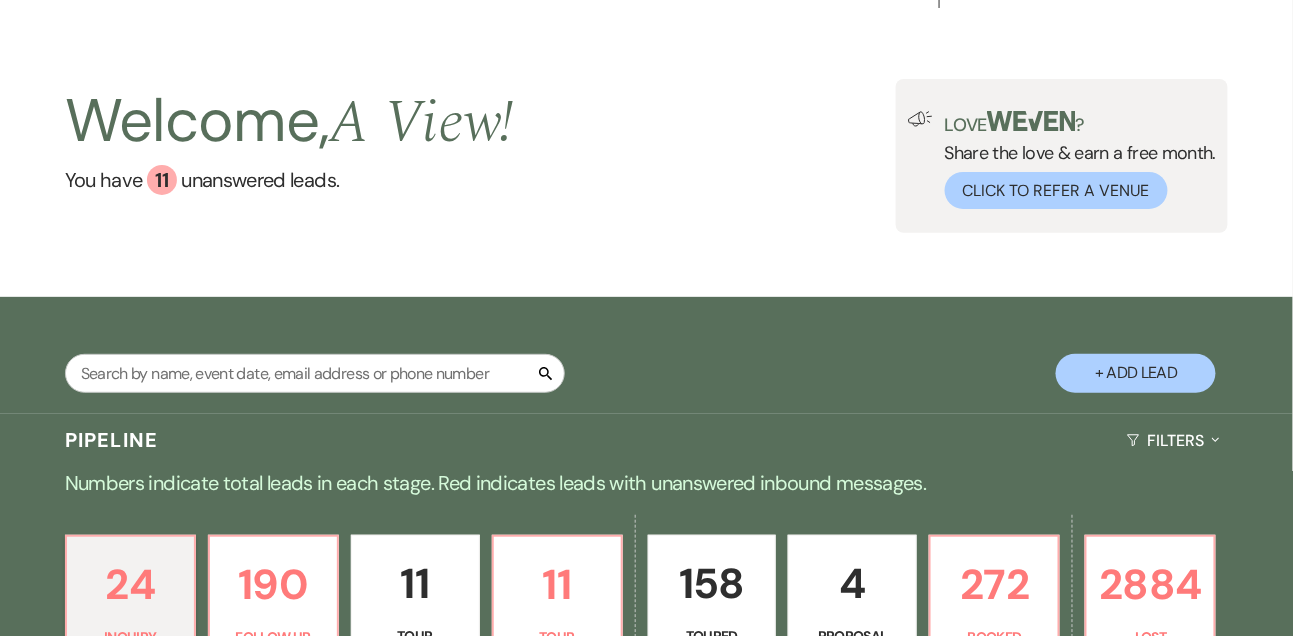
scroll to position [162, 0]
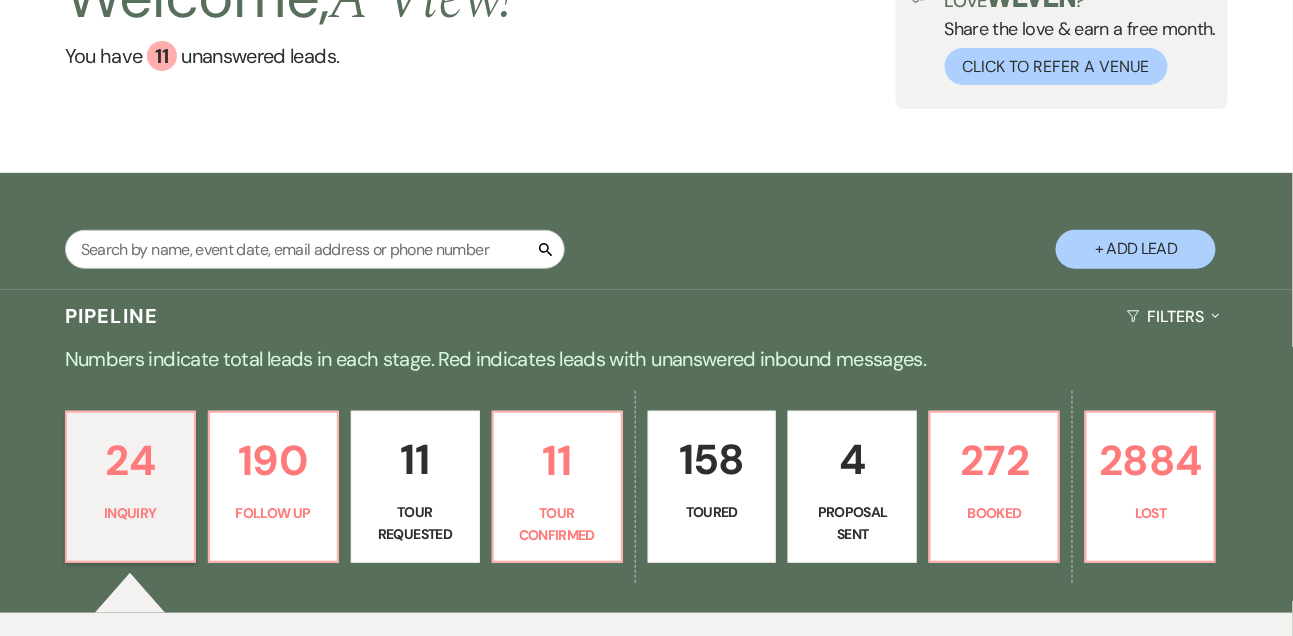
click at [564, 408] on div "24 Inquiry 190 Follow Up 11 Tour Requested 11 Tour Confirmed 158 Toured 4 Propo…" at bounding box center [646, 500] width 1293 height 226
click at [564, 465] on p "11" at bounding box center [557, 460] width 103 height 67
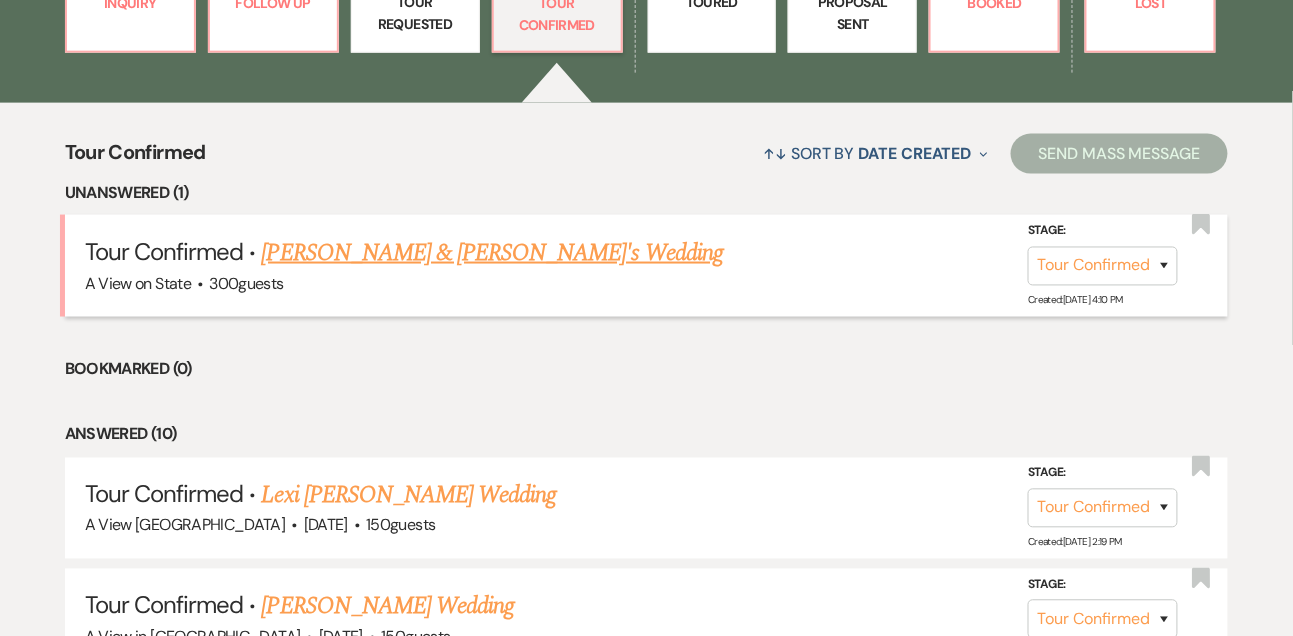
click at [494, 271] on link "Tessa Magner & Fiance's Wedding" at bounding box center [493, 253] width 462 height 36
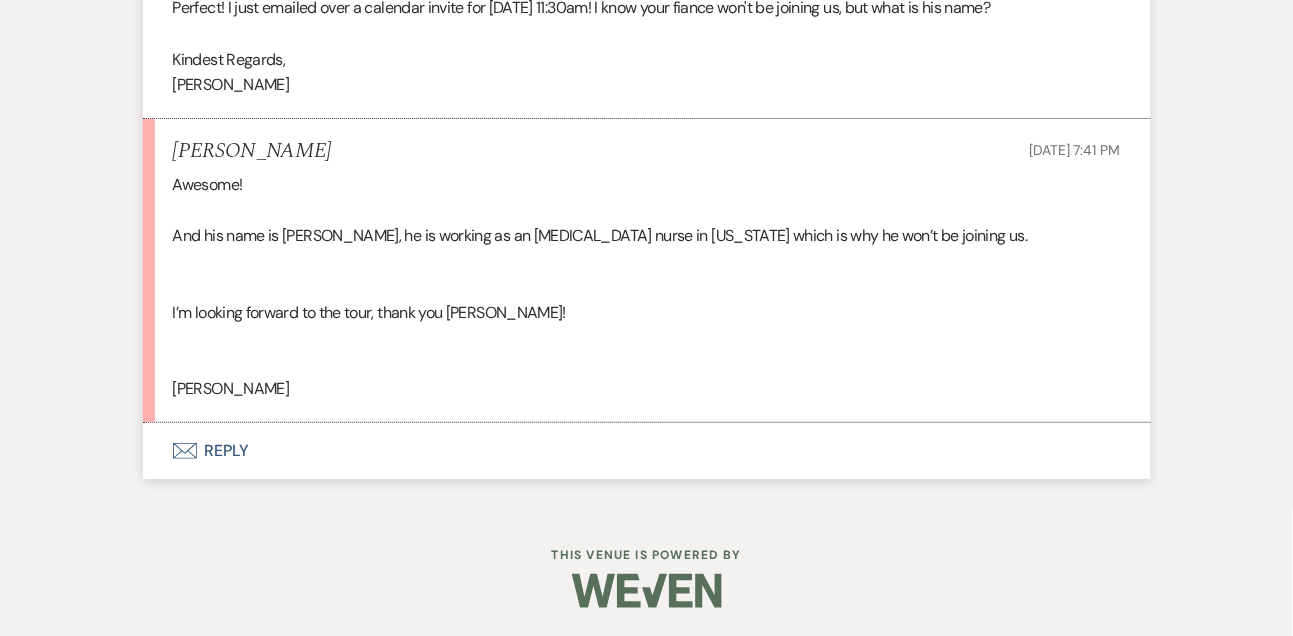
click at [225, 444] on button "Envelope Reply" at bounding box center [647, 451] width 1008 height 56
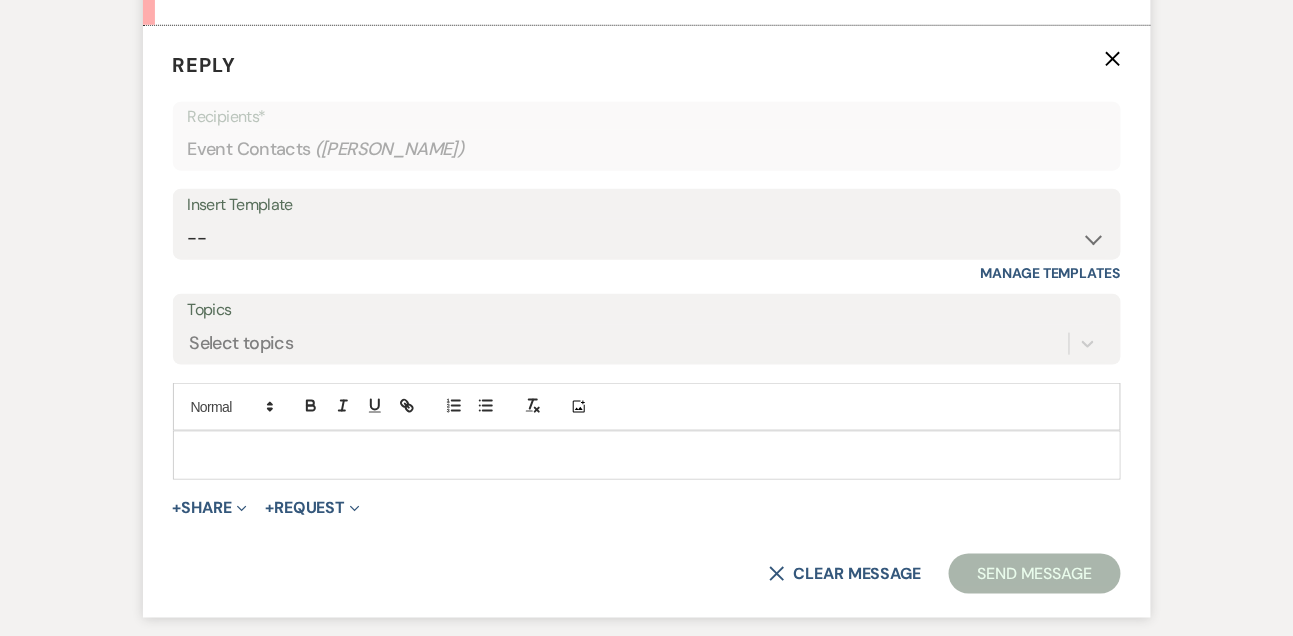
scroll to position [2460, 0]
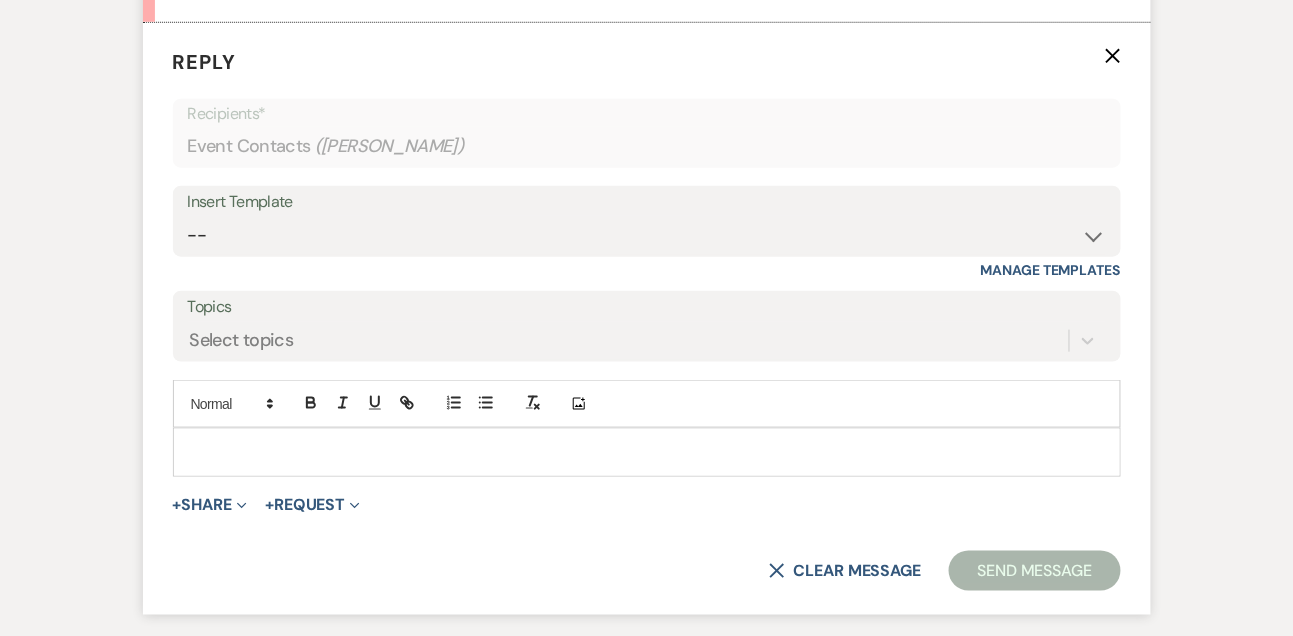
click at [227, 442] on p at bounding box center [647, 452] width 916 height 22
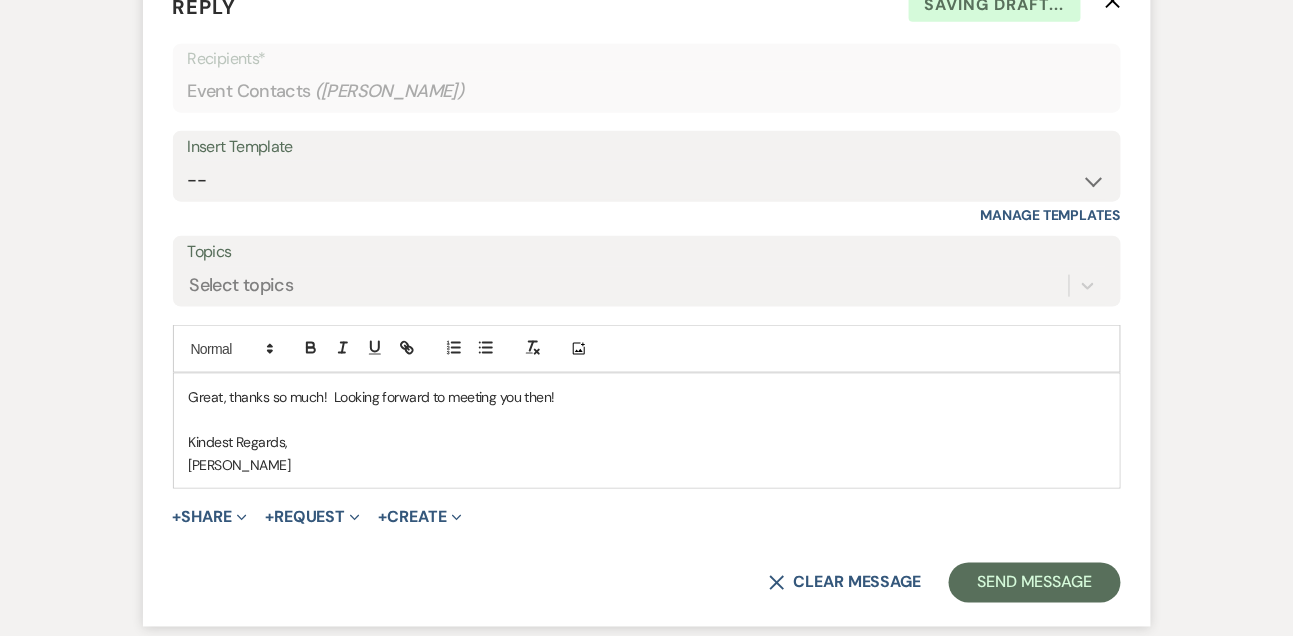
scroll to position [2569, 0]
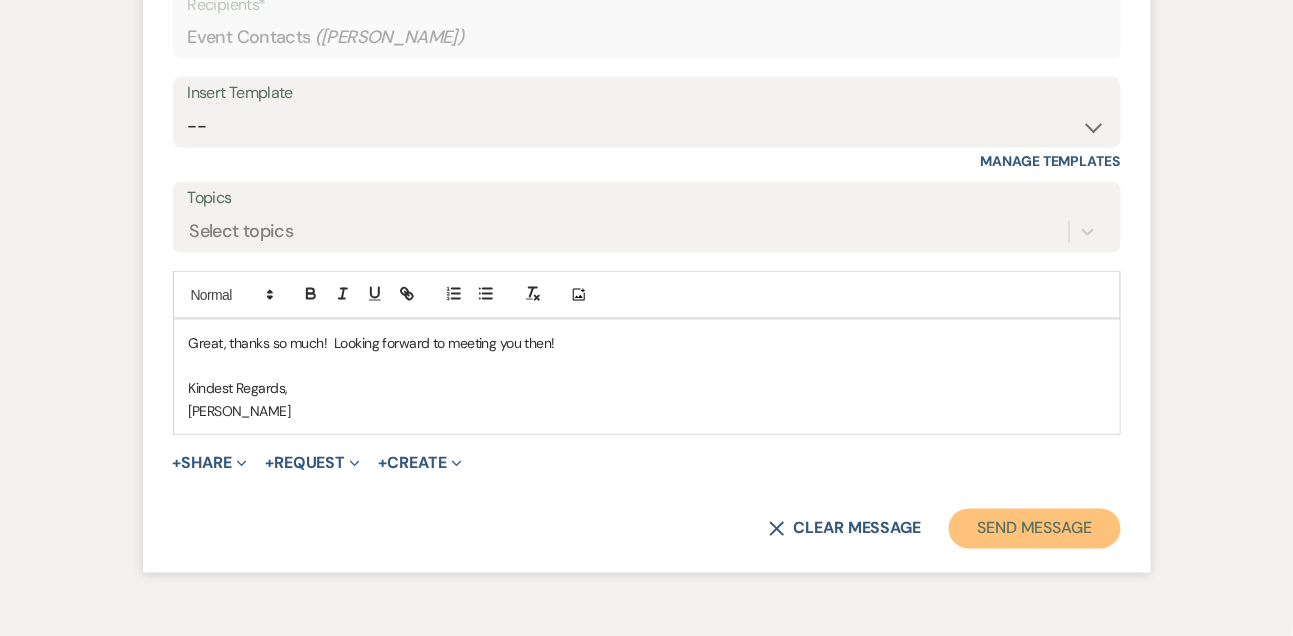
click at [1105, 535] on button "Send Message" at bounding box center [1034, 529] width 171 height 40
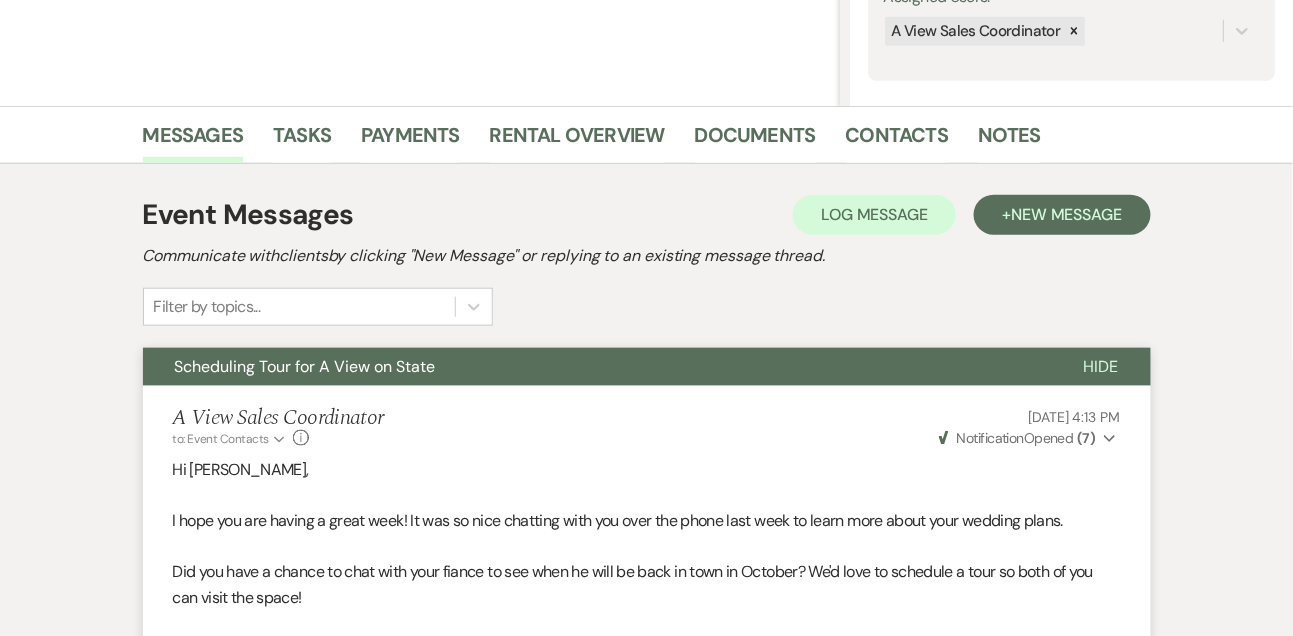
scroll to position [0, 0]
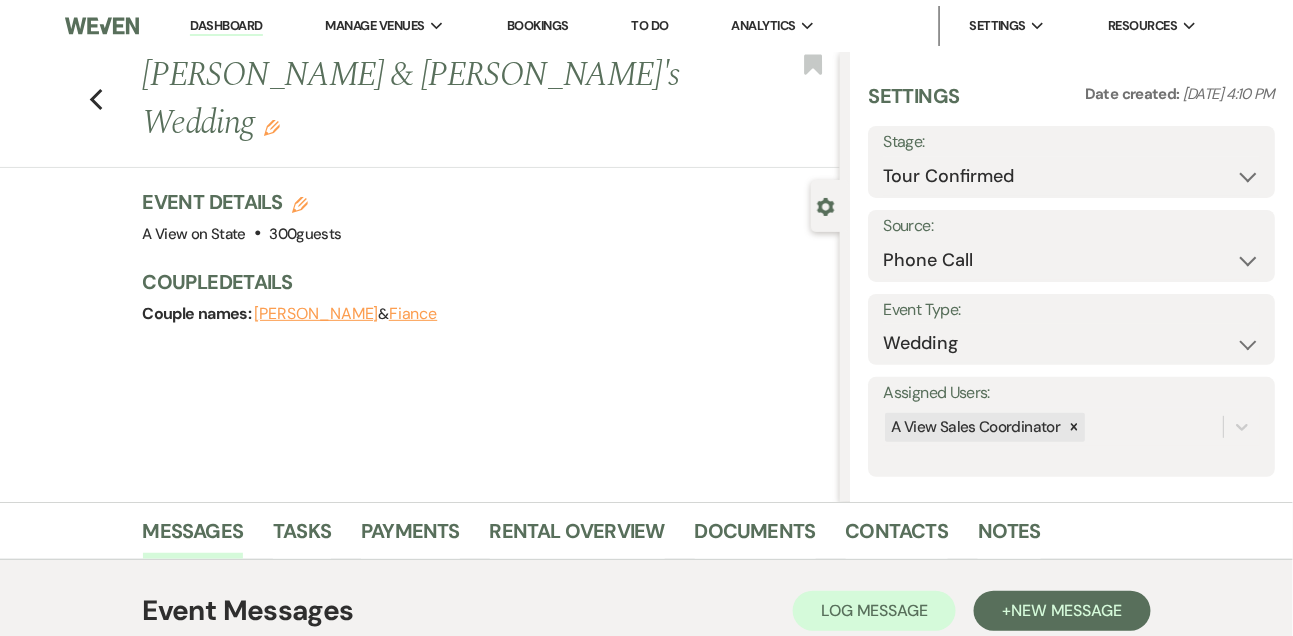
click at [252, 28] on link "Dashboard" at bounding box center [226, 26] width 72 height 19
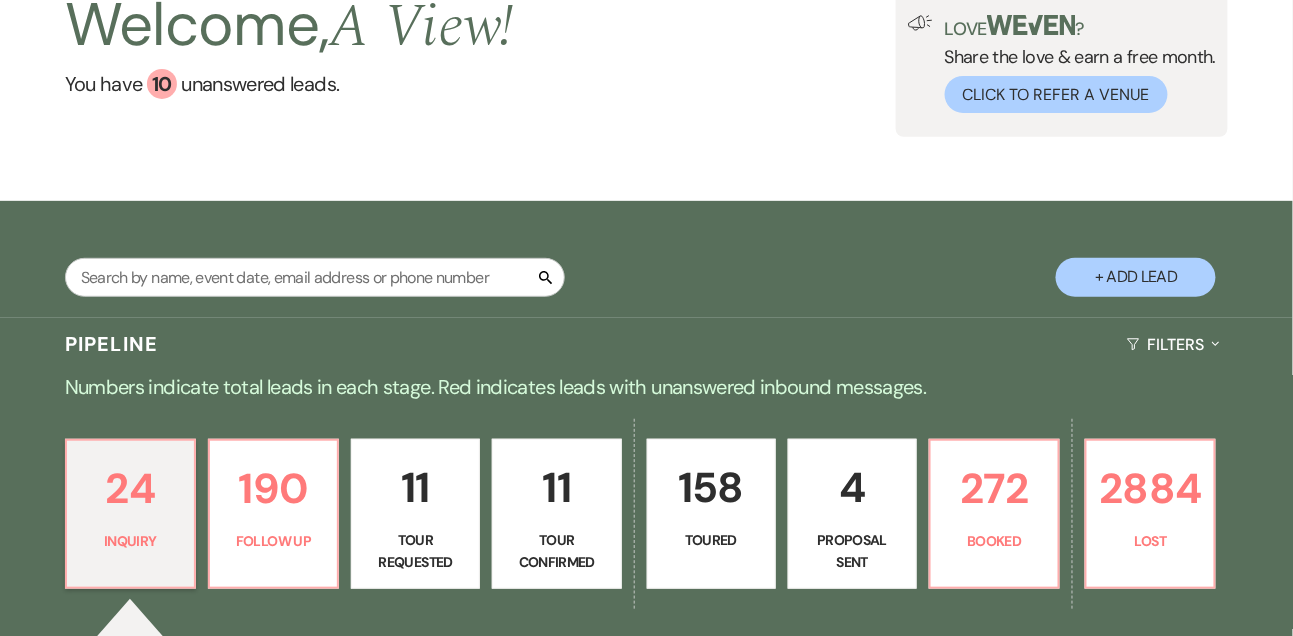
scroll to position [167, 0]
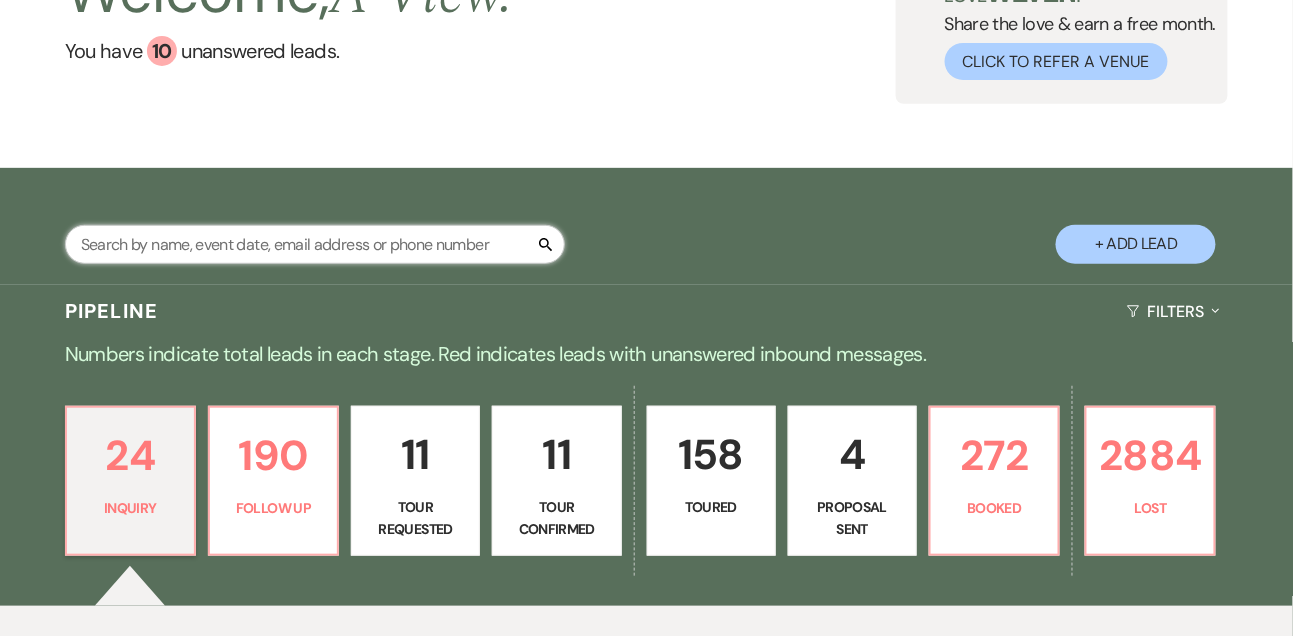
click at [384, 262] on input "text" at bounding box center [315, 244] width 500 height 39
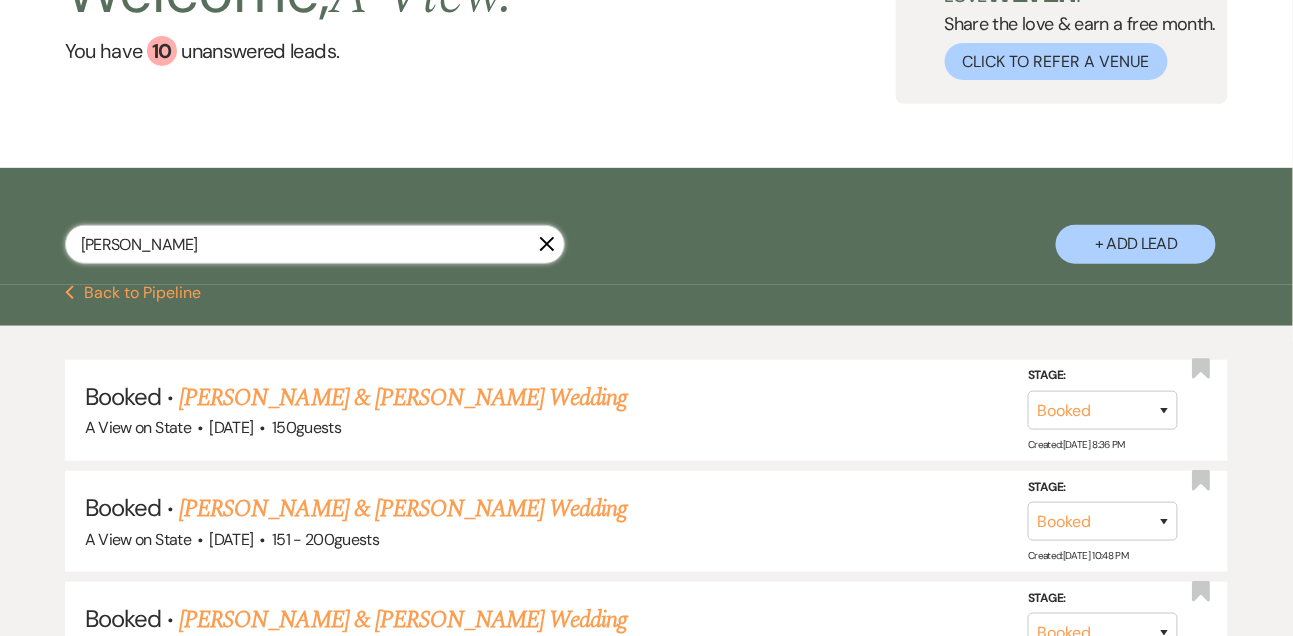
scroll to position [180, 0]
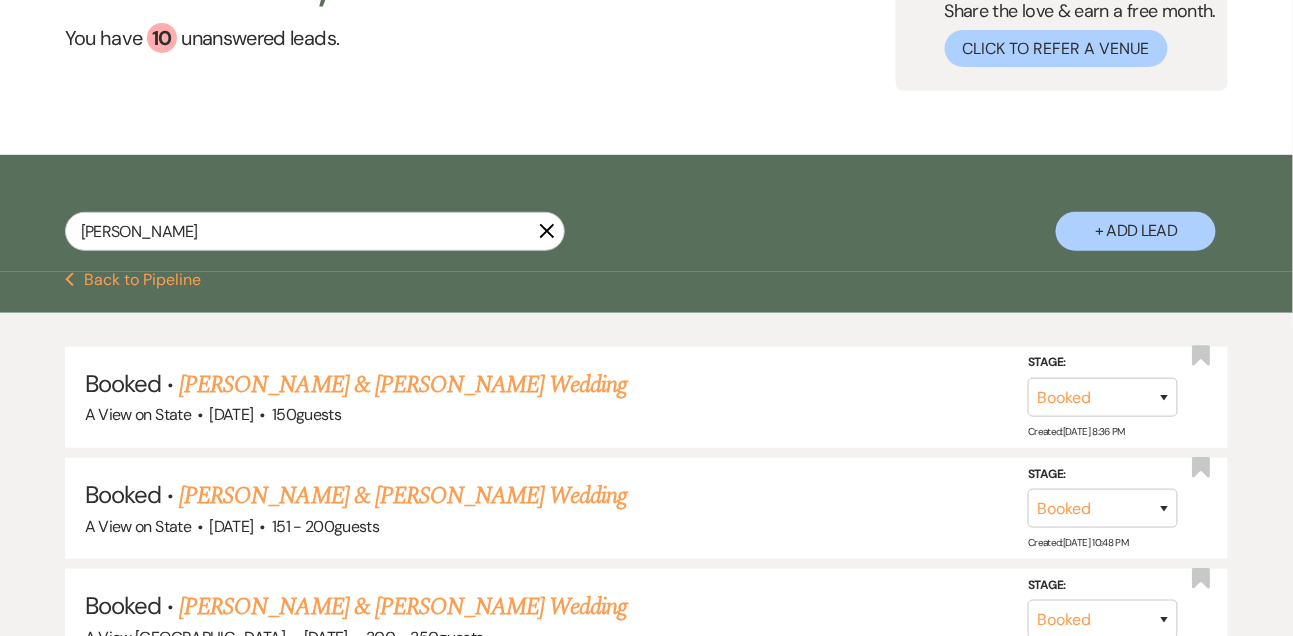
click at [1190, 247] on button "+ Add Lead" at bounding box center [1136, 231] width 160 height 39
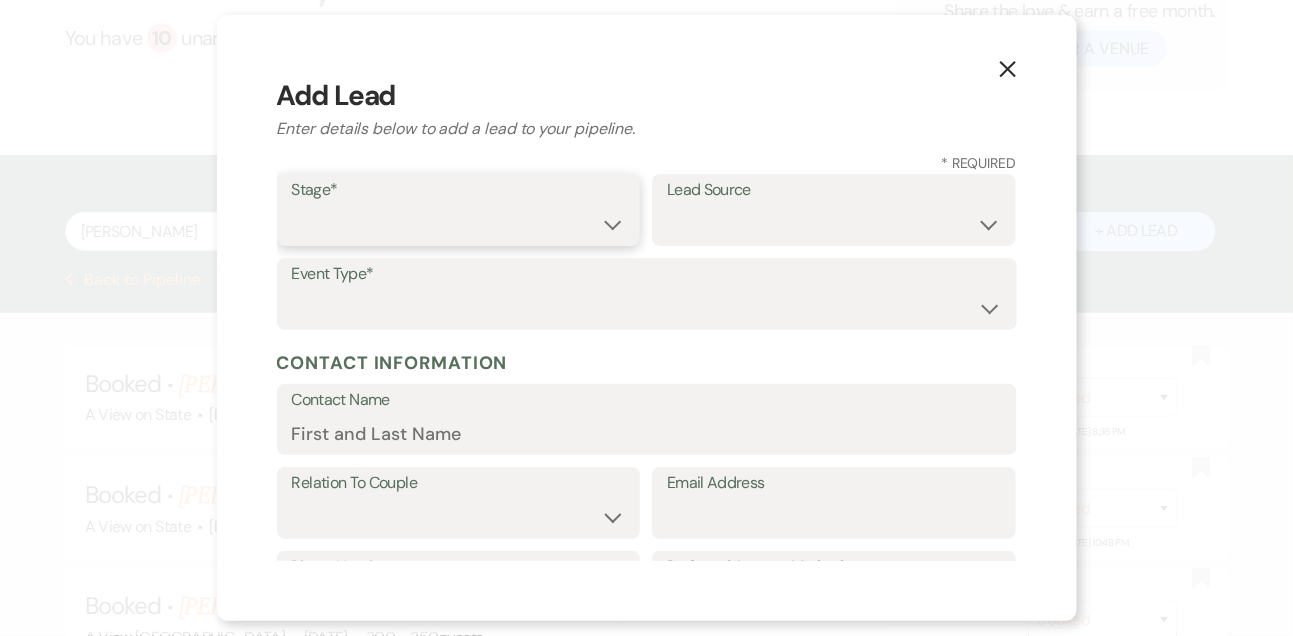
click at [481, 219] on select "Inquiry Follow Up Tour Requested Tour Confirmed Toured Proposal Sent Booked Lost" at bounding box center [459, 224] width 334 height 39
click at [292, 205] on select "Inquiry Follow Up Tour Requested Tour Confirmed Toured Proposal Sent Booked Lost" at bounding box center [459, 224] width 334 height 39
click at [688, 229] on select "Weven Venue Website Instagram Facebook Pinterest Google The Knot Wedding Wire H…" at bounding box center [834, 224] width 334 height 39
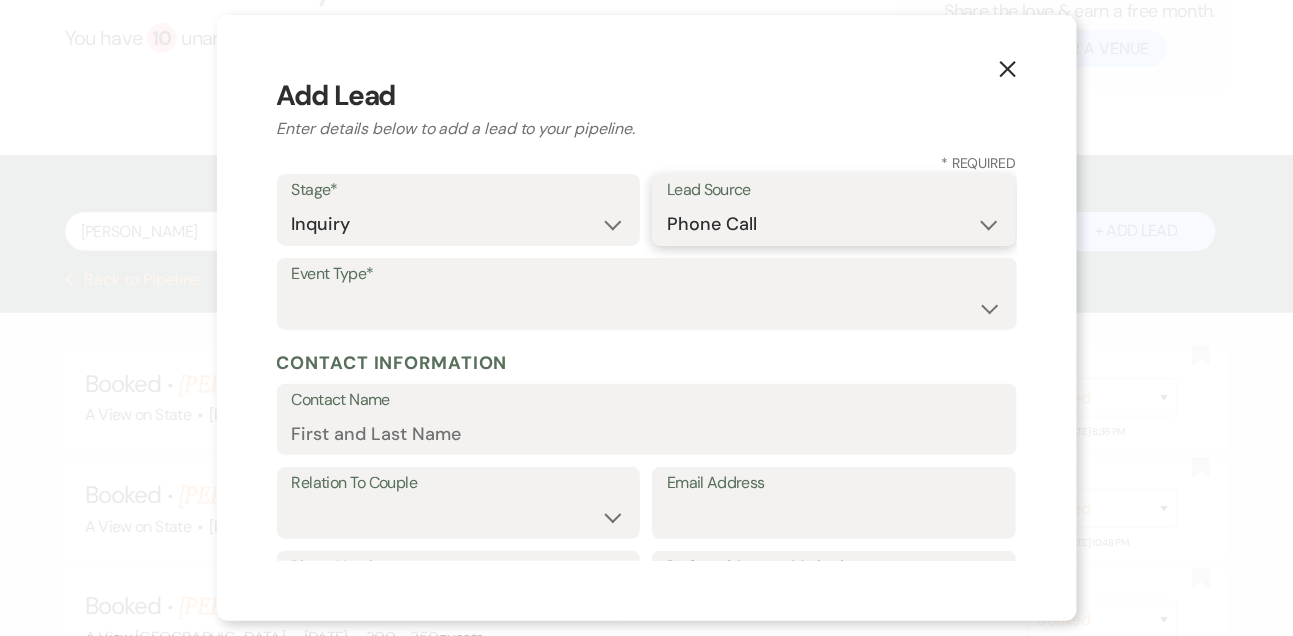
click at [667, 205] on select "Weven Venue Website Instagram Facebook Pinterest Google The Knot Wedding Wire H…" at bounding box center [834, 224] width 334 height 39
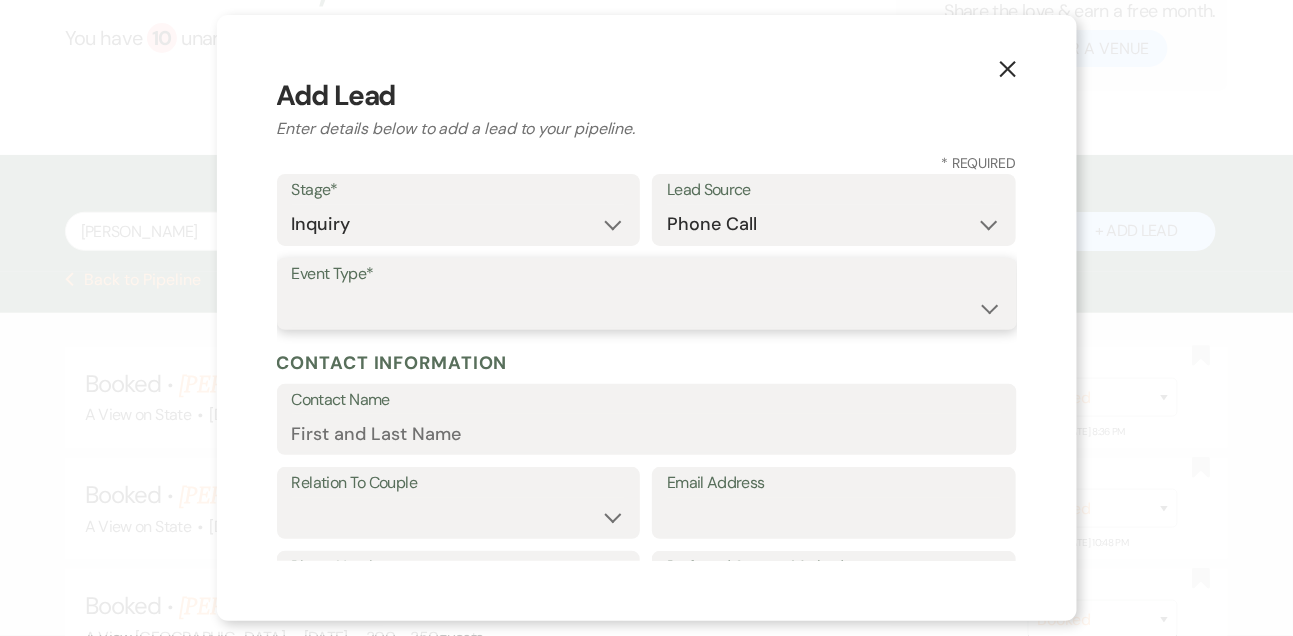
click at [573, 307] on select "Wedding Anniversary Party Baby Shower Bachelorette / Bachelor Party Birthday Pa…" at bounding box center [647, 308] width 710 height 39
click at [292, 289] on select "Wedding Anniversary Party Baby Shower Bachelorette / Bachelor Party Birthday Pa…" at bounding box center [647, 308] width 710 height 39
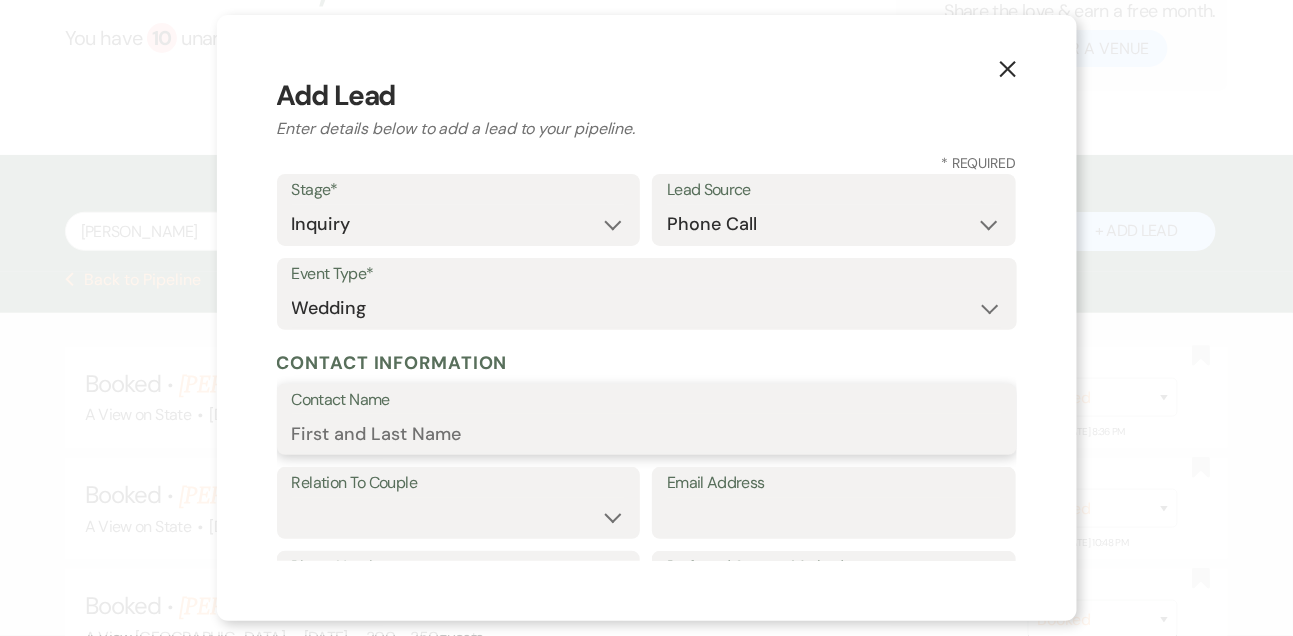
click at [512, 437] on input "Contact Name" at bounding box center [647, 433] width 710 height 39
paste input "[PERSON_NAME]"
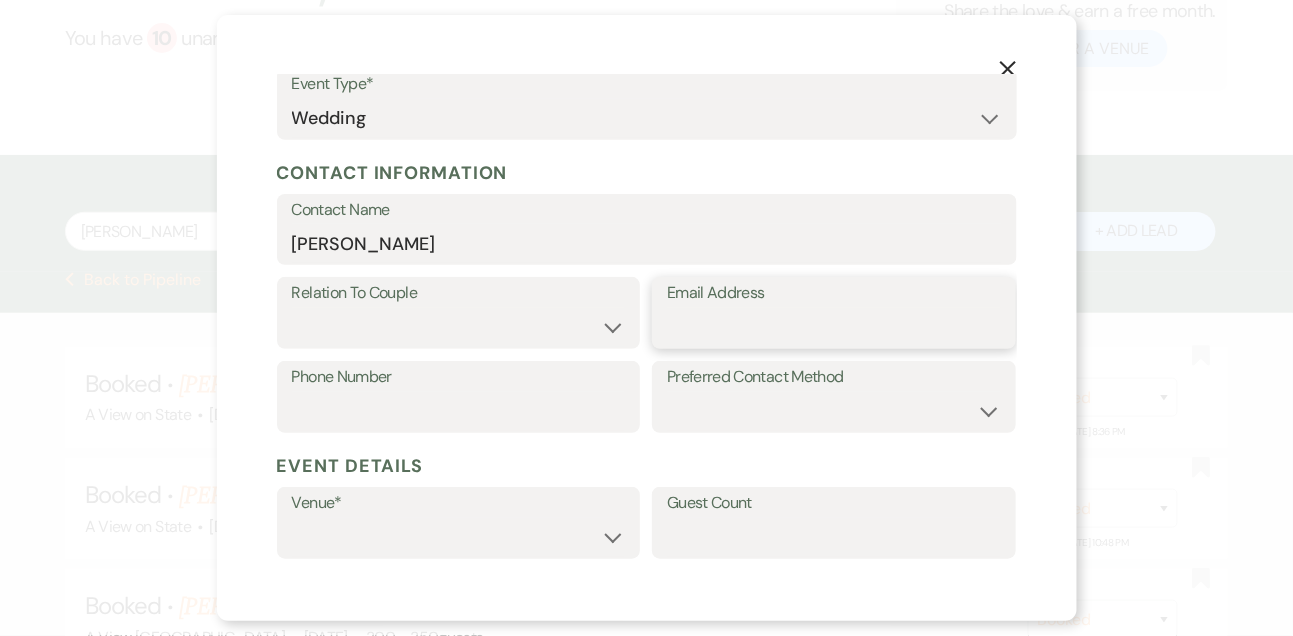
click at [685, 332] on input "Email Address" at bounding box center [834, 327] width 334 height 39
paste input "[EMAIL_ADDRESS][DOMAIN_NAME]"
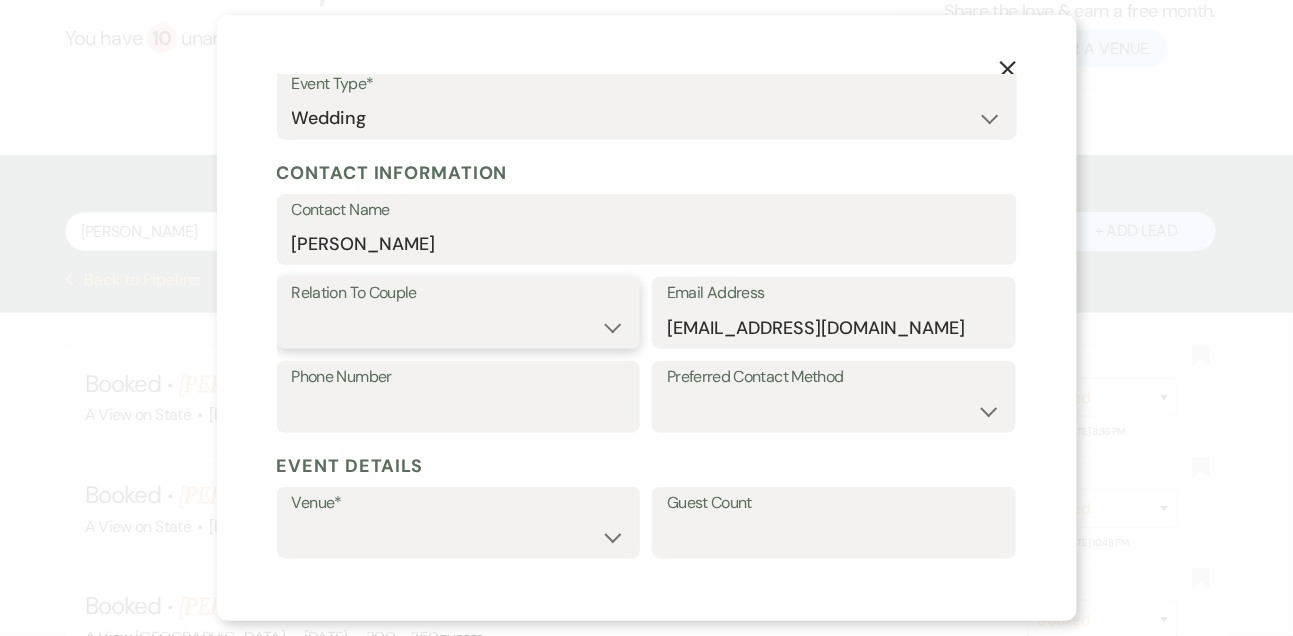
click at [526, 324] on select "Couple Planner Parent of Couple Family Member Friend Other" at bounding box center [459, 327] width 334 height 39
click at [292, 308] on select "Couple Planner Parent of Couple Family Member Friend Other" at bounding box center [459, 327] width 334 height 39
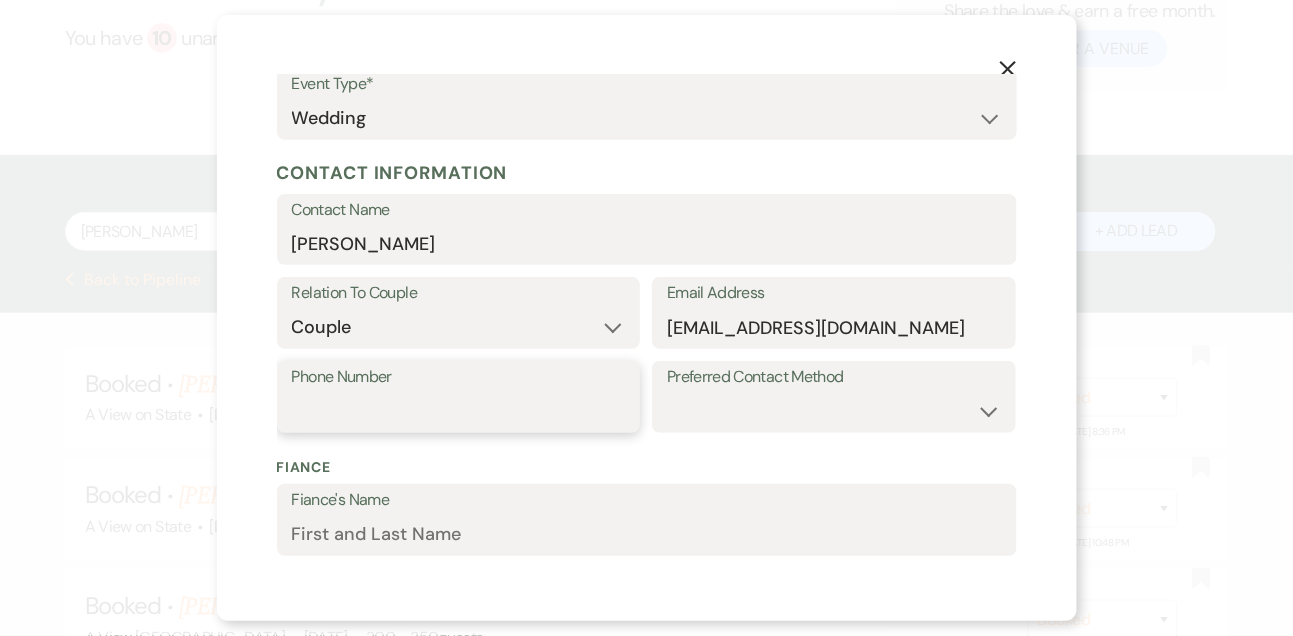
click at [358, 413] on input "Phone Number" at bounding box center [459, 411] width 334 height 39
paste input "[PHONE_NUMBER]"
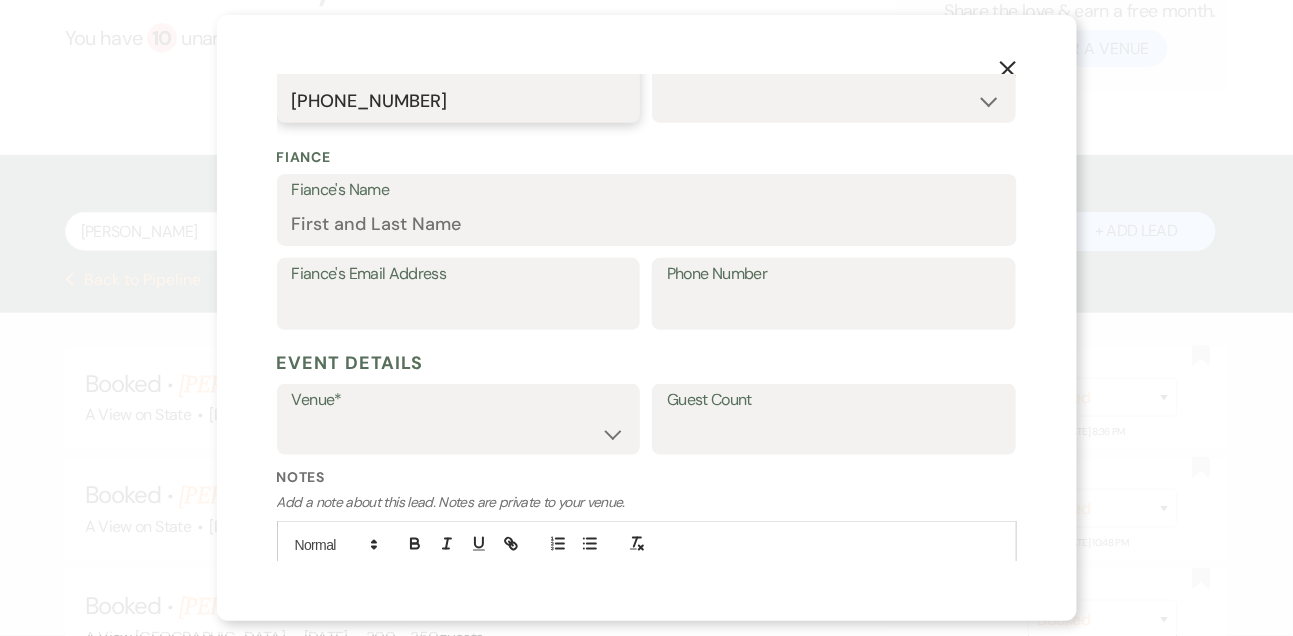
scroll to position [616, 0]
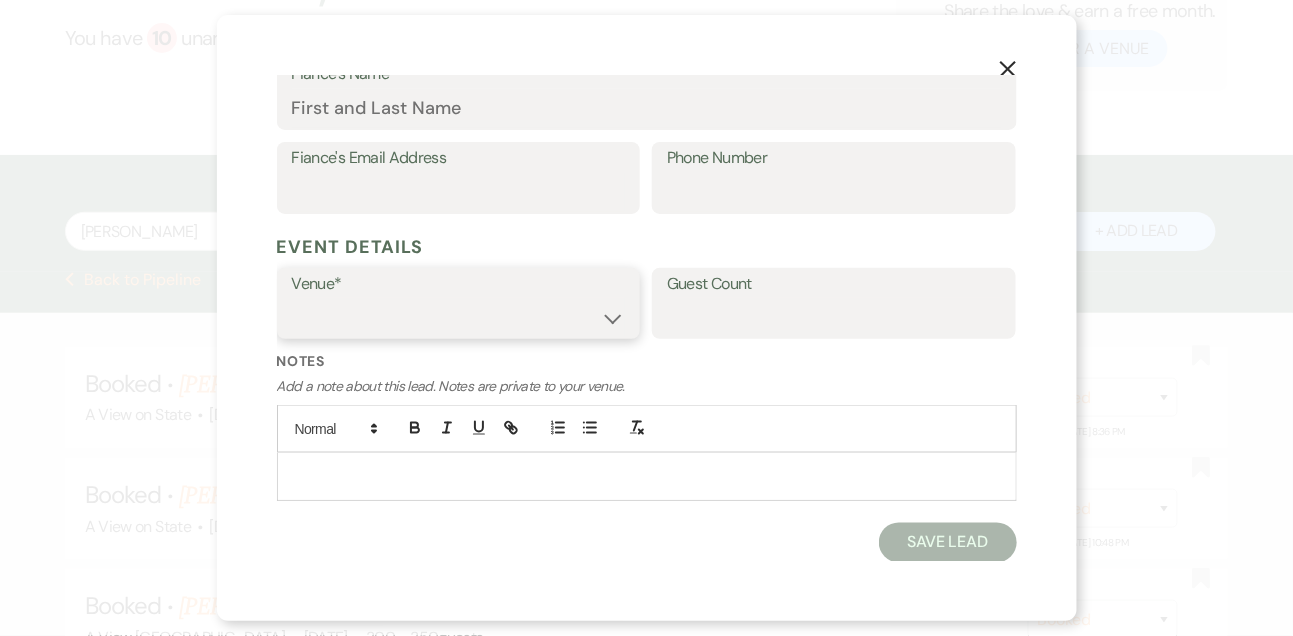
click at [370, 323] on select "A View in Fontenelle Hills A View West Shores A View on State" at bounding box center [459, 317] width 334 height 39
click at [292, 298] on select "A View in Fontenelle Hills A View West Shores A View on State" at bounding box center [459, 317] width 334 height 39
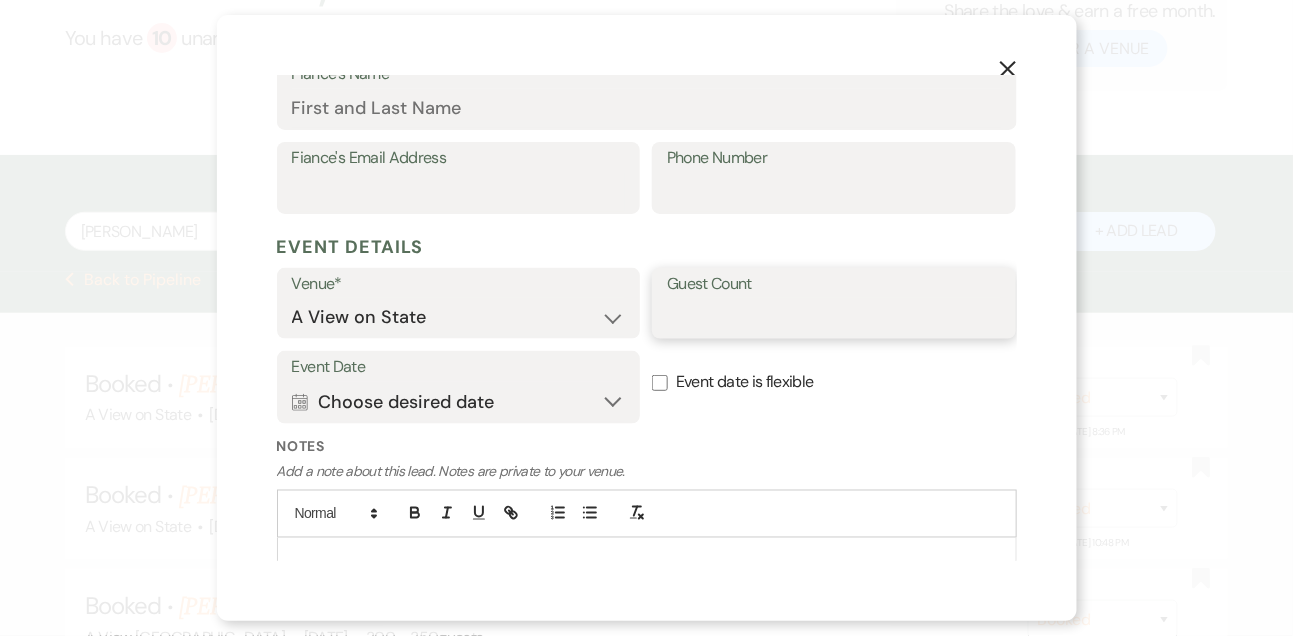
click at [727, 322] on input "Guest Count" at bounding box center [834, 317] width 334 height 39
click at [510, 391] on button "Calendar Choose desired date Expand" at bounding box center [459, 402] width 334 height 40
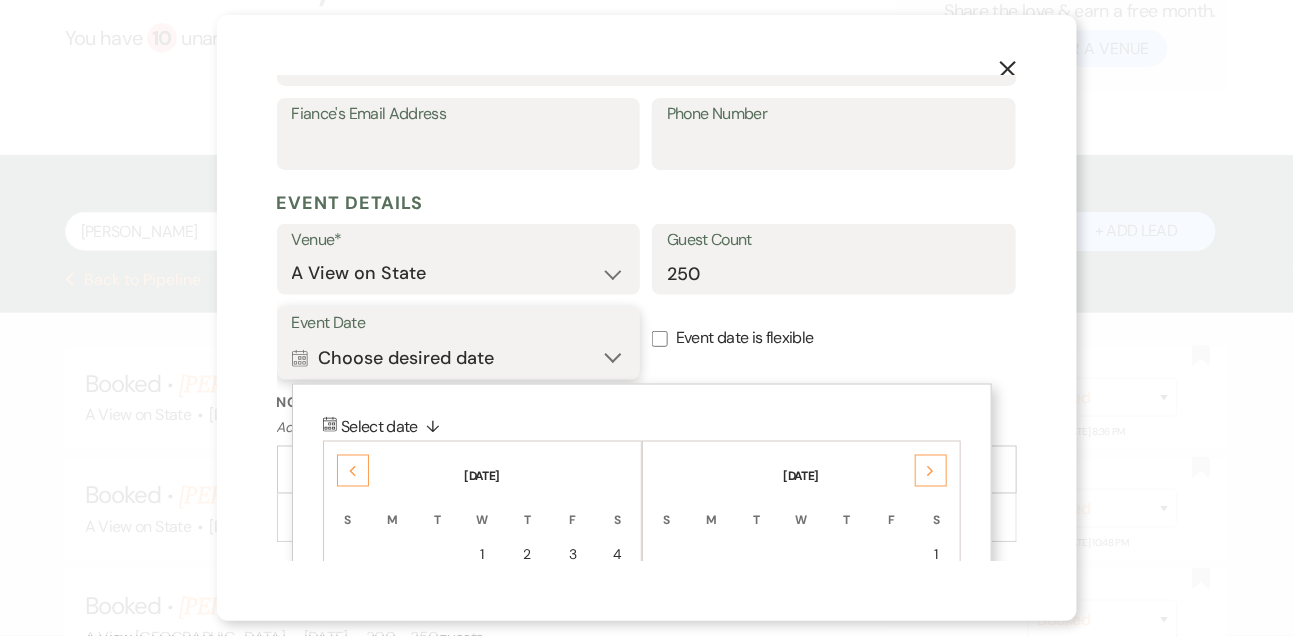
scroll to position [700, 0]
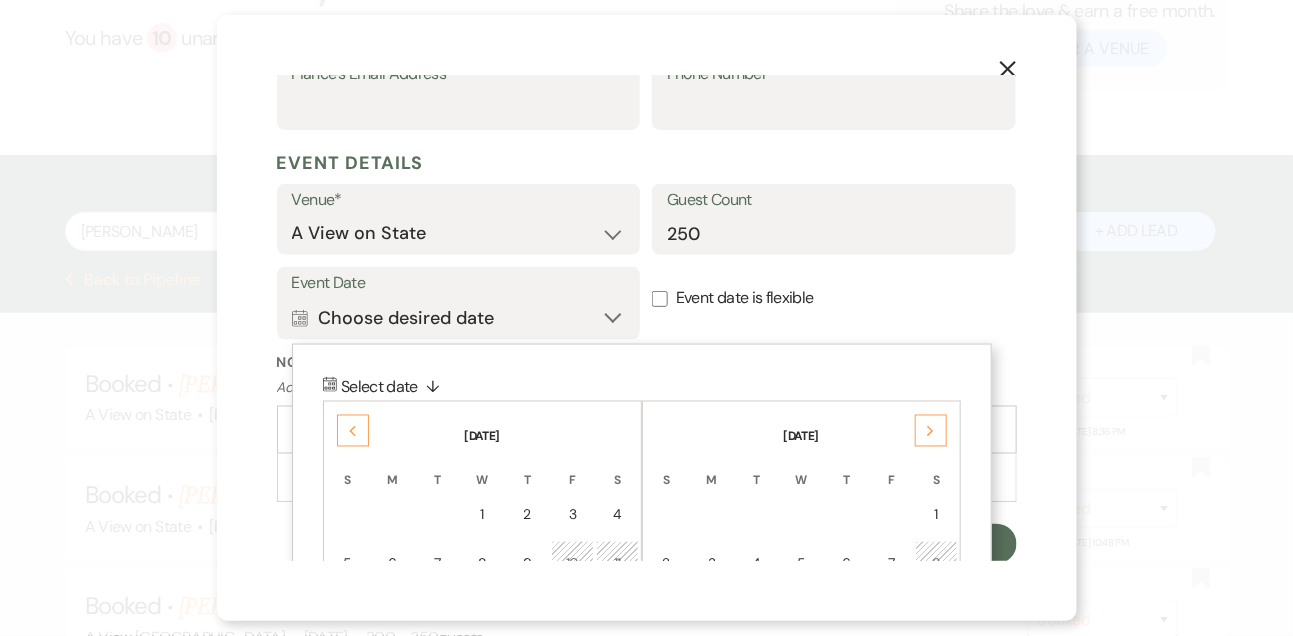
click at [927, 430] on icon "Next" at bounding box center [931, 432] width 10 height 12
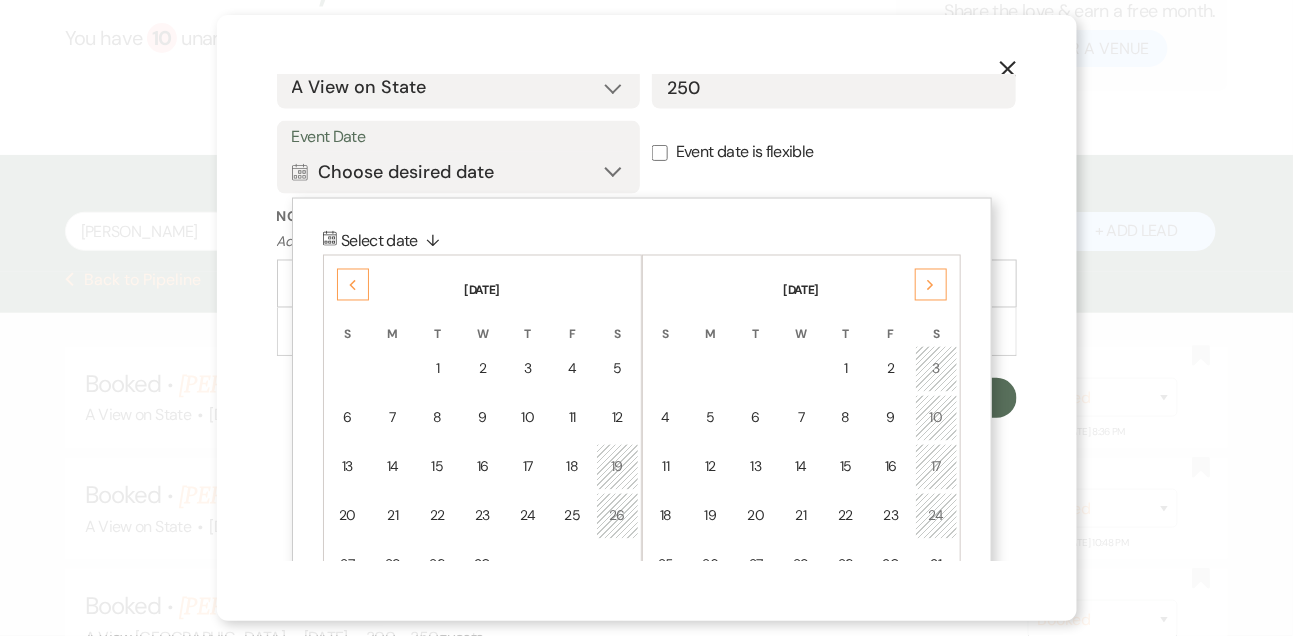
click at [931, 453] on td "17" at bounding box center [936, 467] width 43 height 47
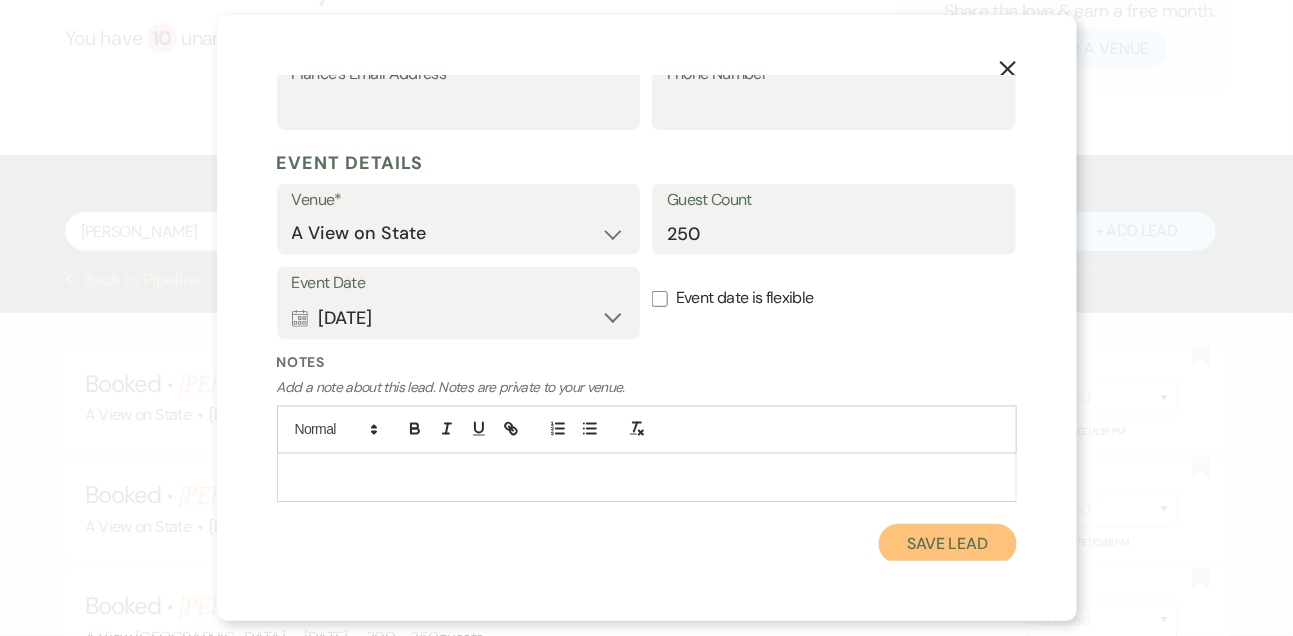
click at [941, 527] on button "Save Lead" at bounding box center [947, 544] width 137 height 40
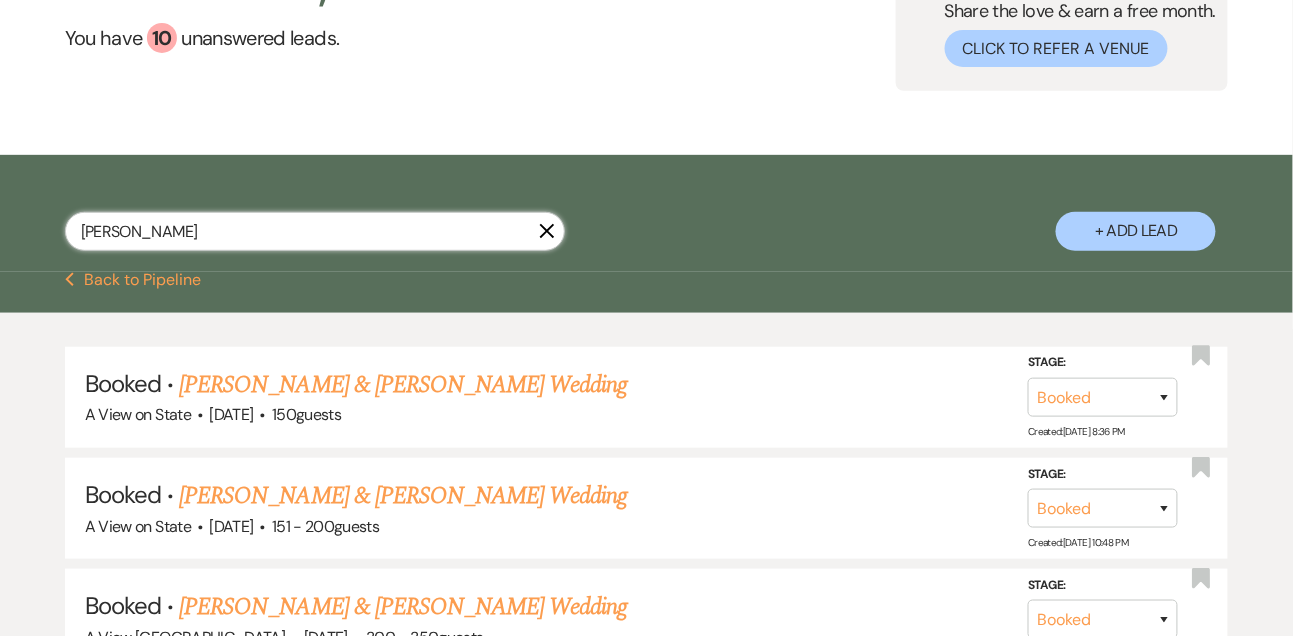
click at [307, 245] on input "[PERSON_NAME]" at bounding box center [315, 231] width 500 height 39
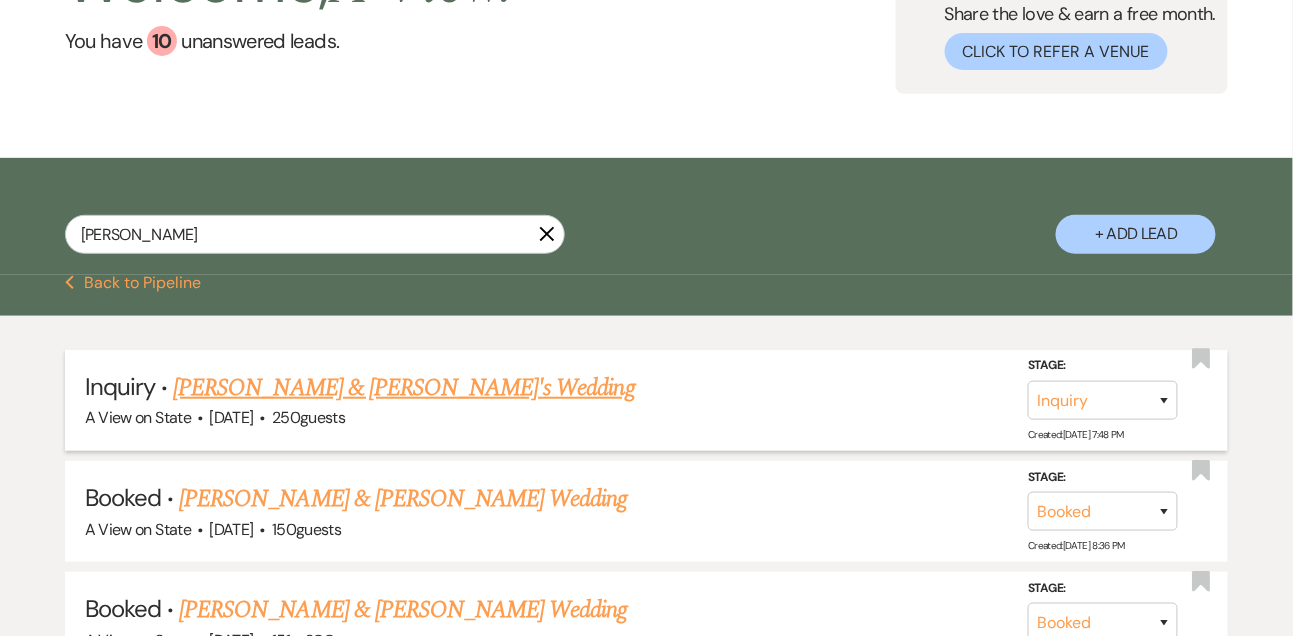
click at [325, 401] on link "[PERSON_NAME] & [PERSON_NAME]'s Wedding" at bounding box center [404, 388] width 462 height 36
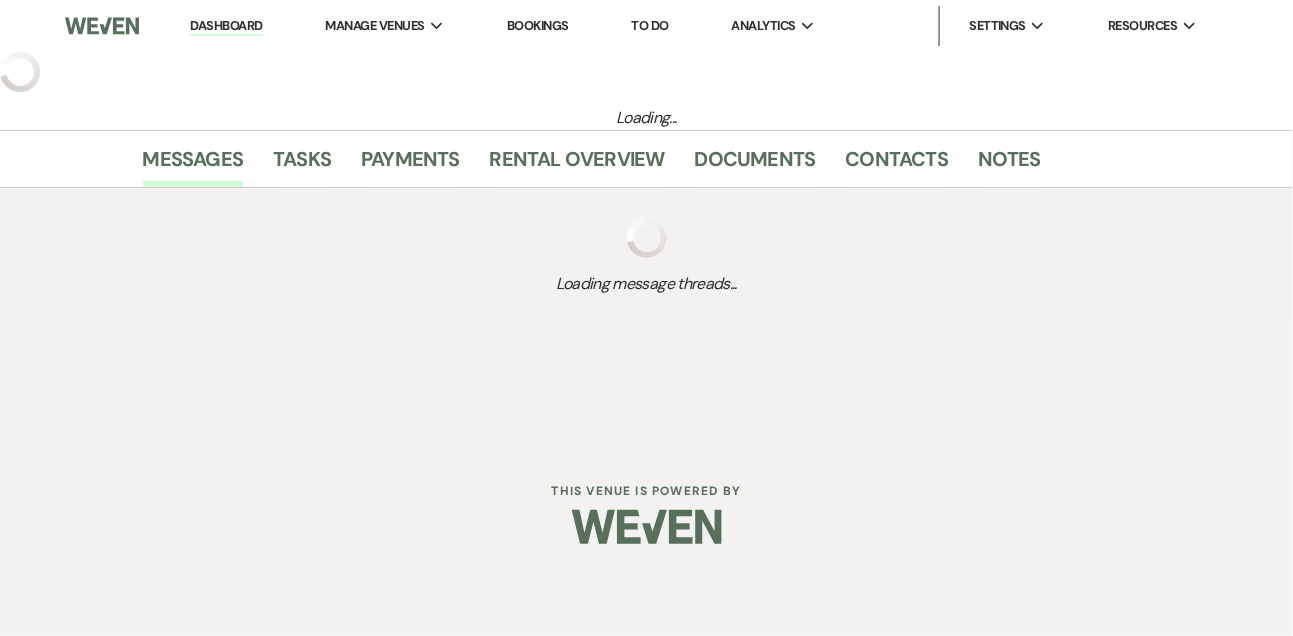
select select "22"
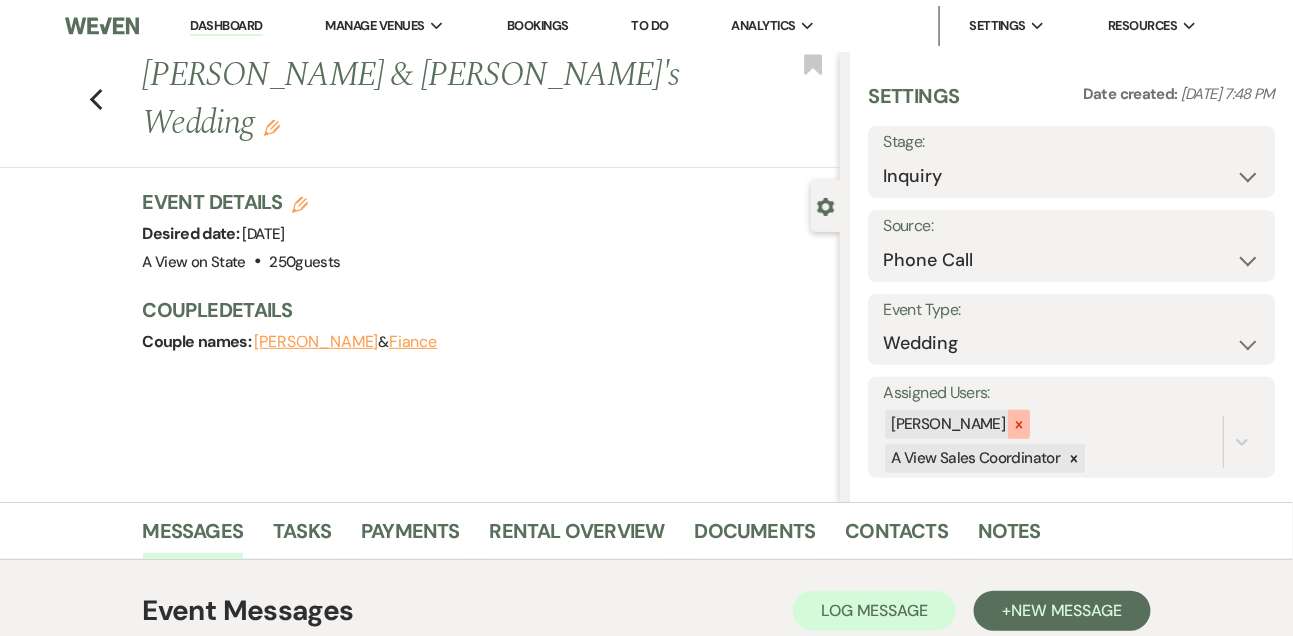
click at [1025, 423] on icon at bounding box center [1019, 425] width 14 height 14
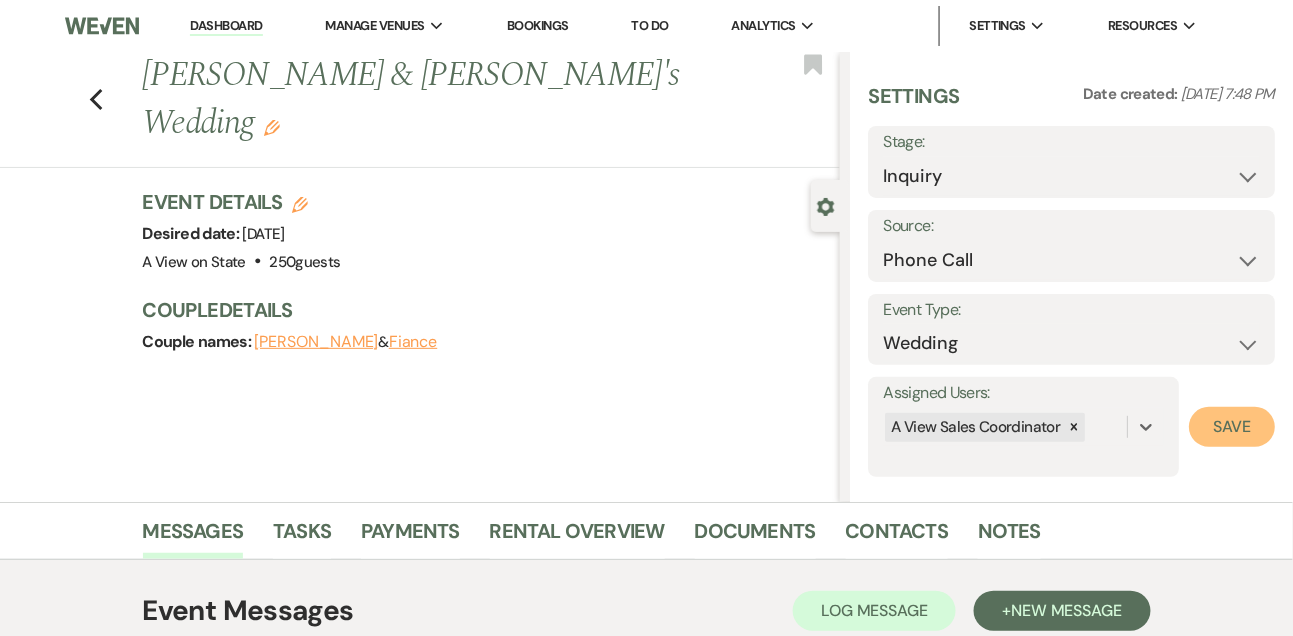
click at [1228, 422] on button "Save" at bounding box center [1232, 427] width 86 height 40
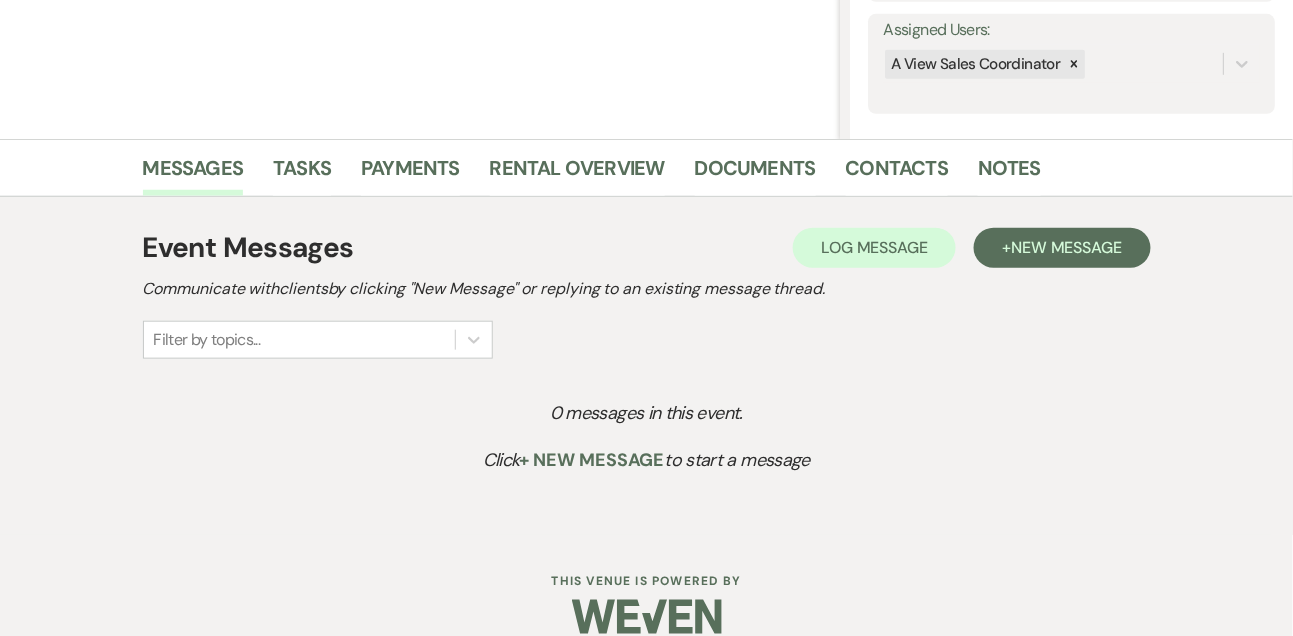
scroll to position [390, 0]
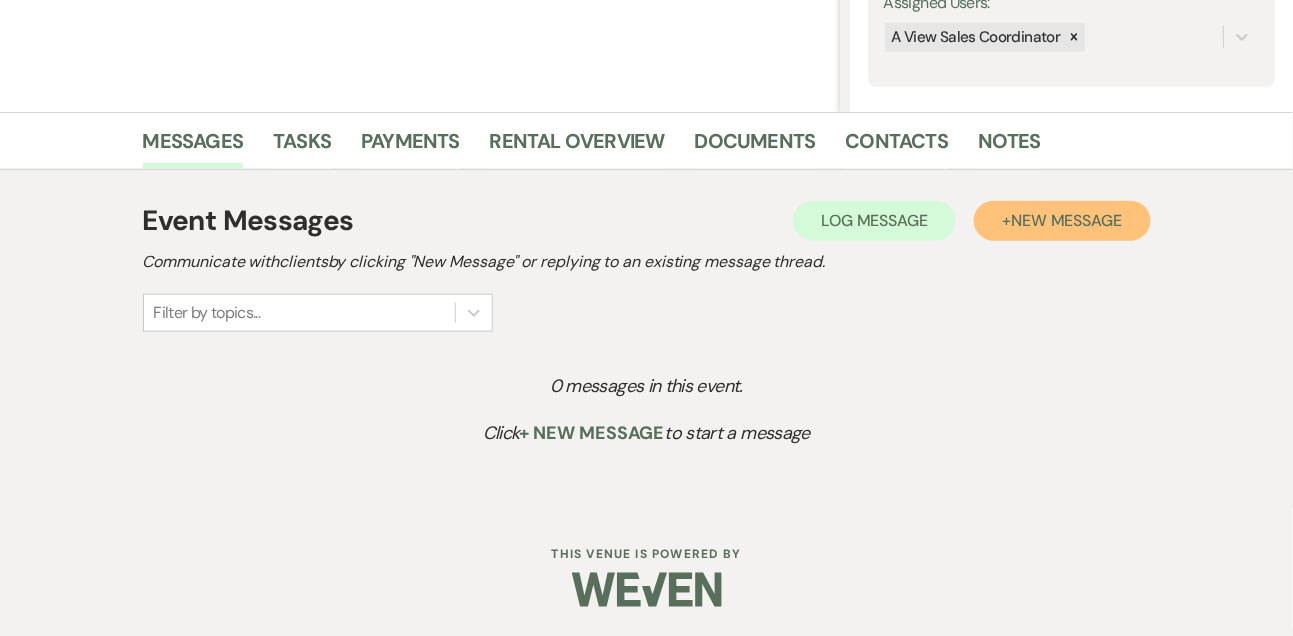
click at [1080, 213] on span "New Message" at bounding box center [1066, 220] width 111 height 21
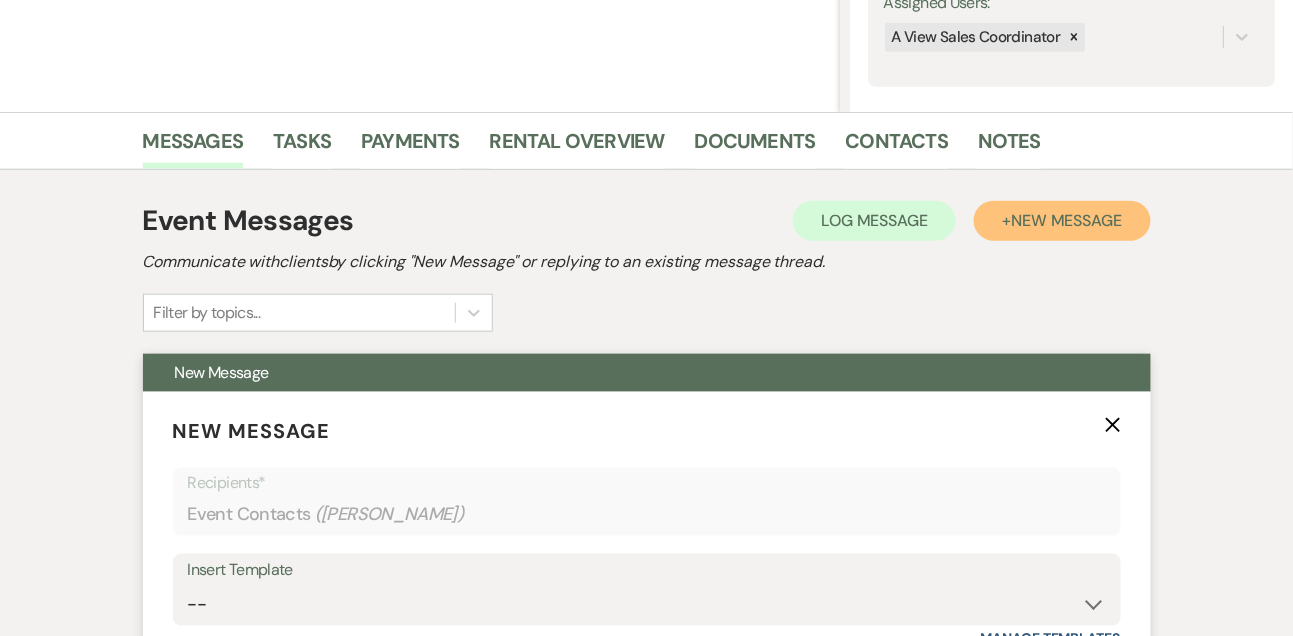
scroll to position [391, 0]
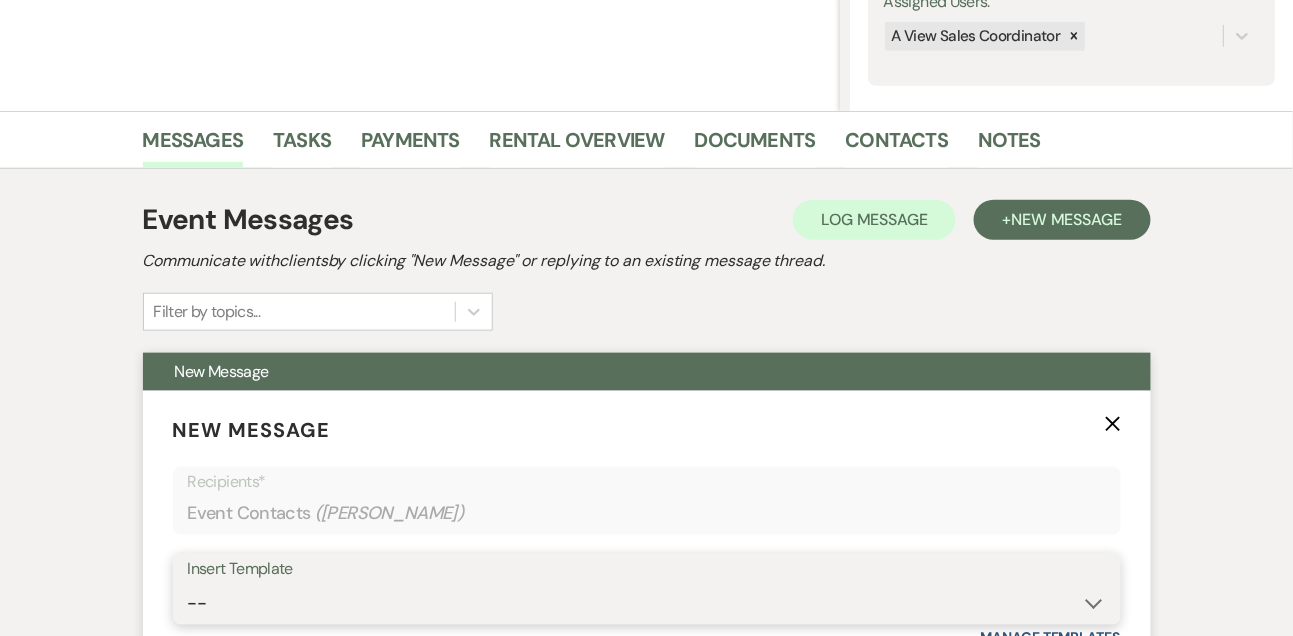
click at [210, 609] on select "-- Tour Confirmation Contract (Pre-Booked Leads) Out of office Inquiry Email Al…" at bounding box center [647, 603] width 918 height 39
select select "3303"
click at [188, 584] on select "-- Tour Confirmation Contract (Pre-Booked Leads) Out of office Inquiry Email Al…" at bounding box center [647, 603] width 918 height 39
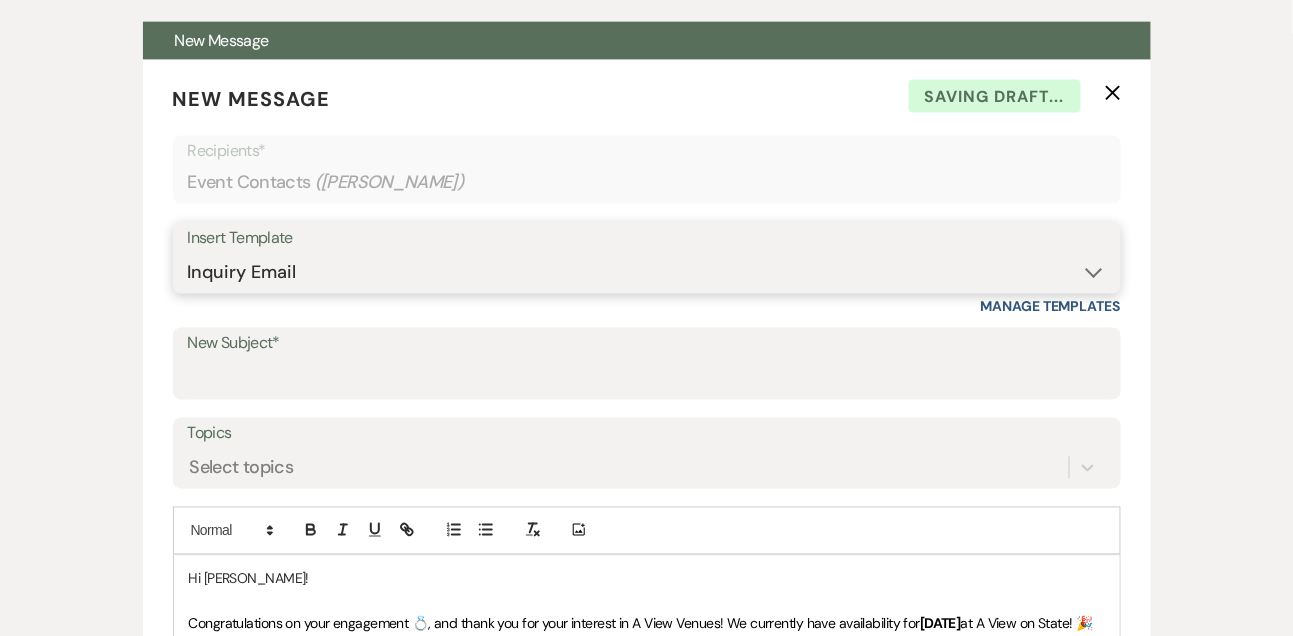
scroll to position [725, 0]
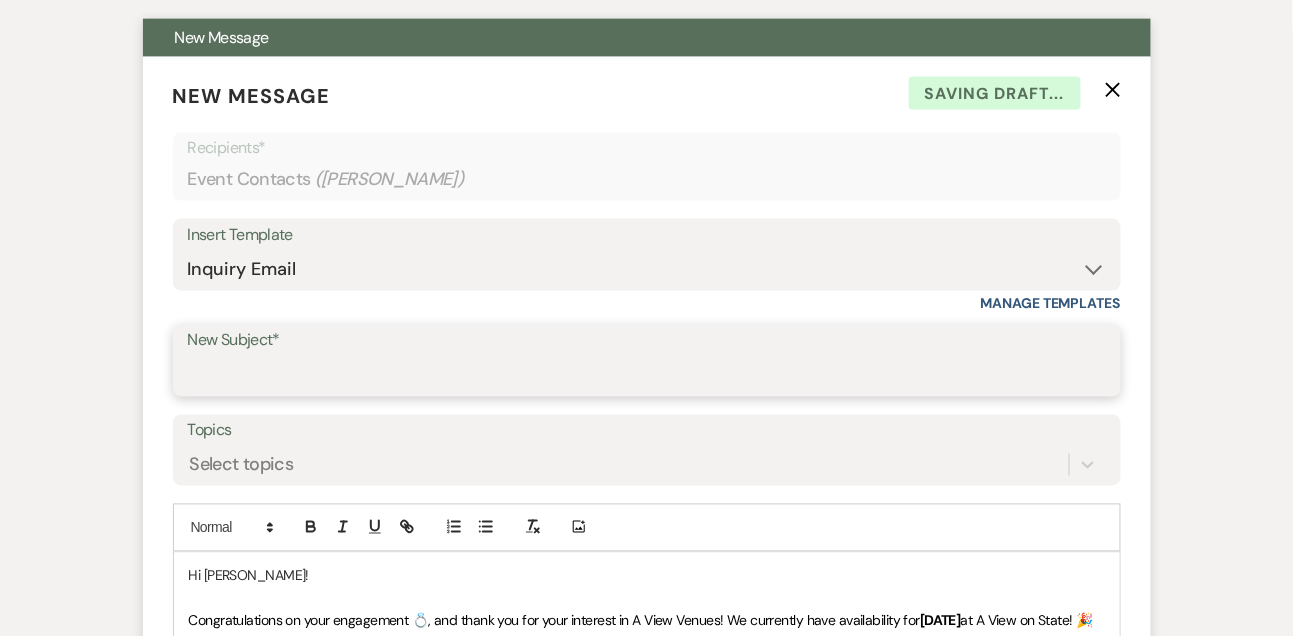
click at [247, 368] on input "New Subject*" at bounding box center [647, 375] width 918 height 39
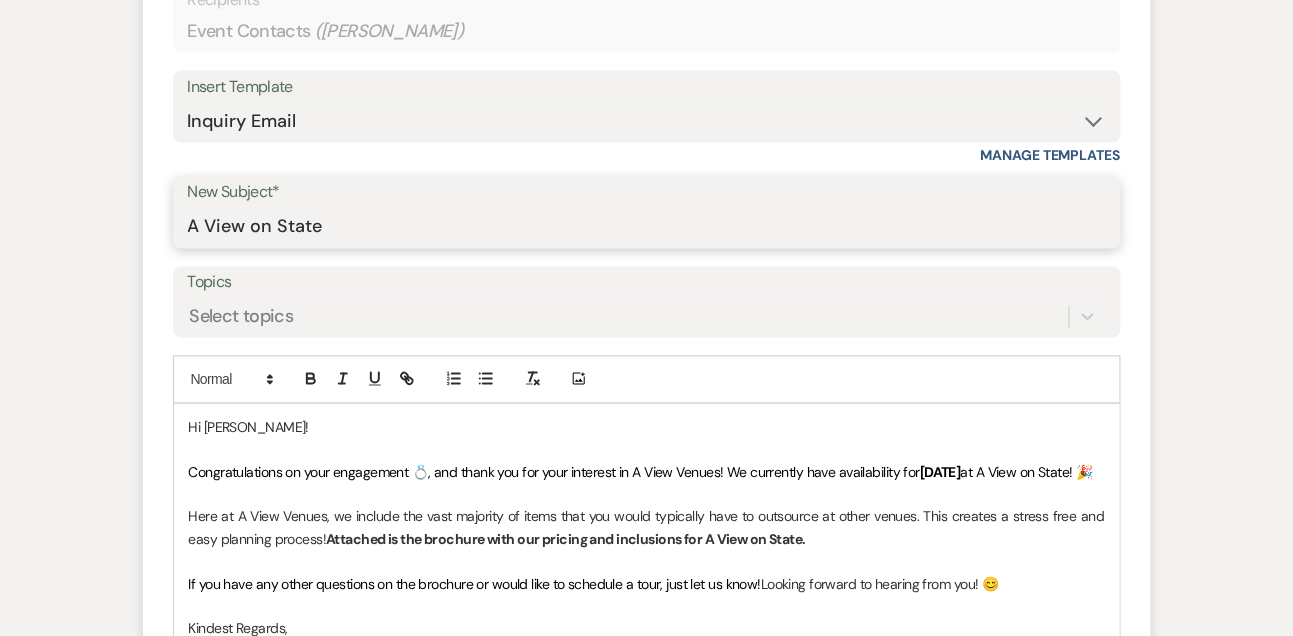
scroll to position [882, 0]
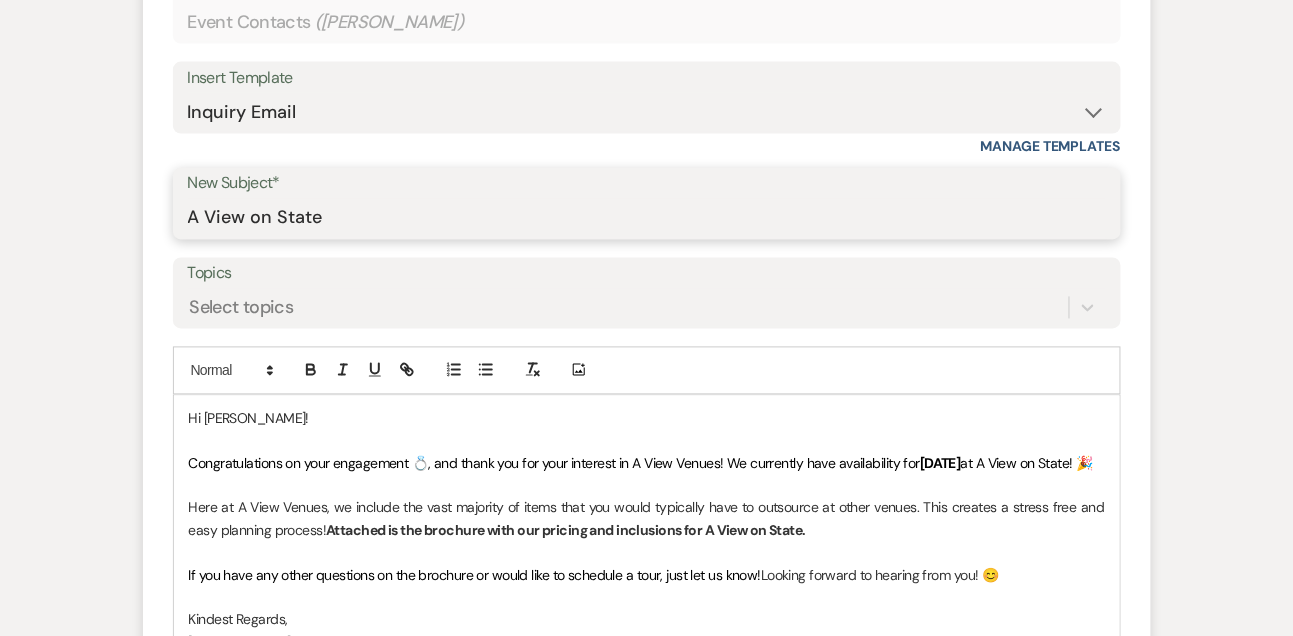
type input "A View on State"
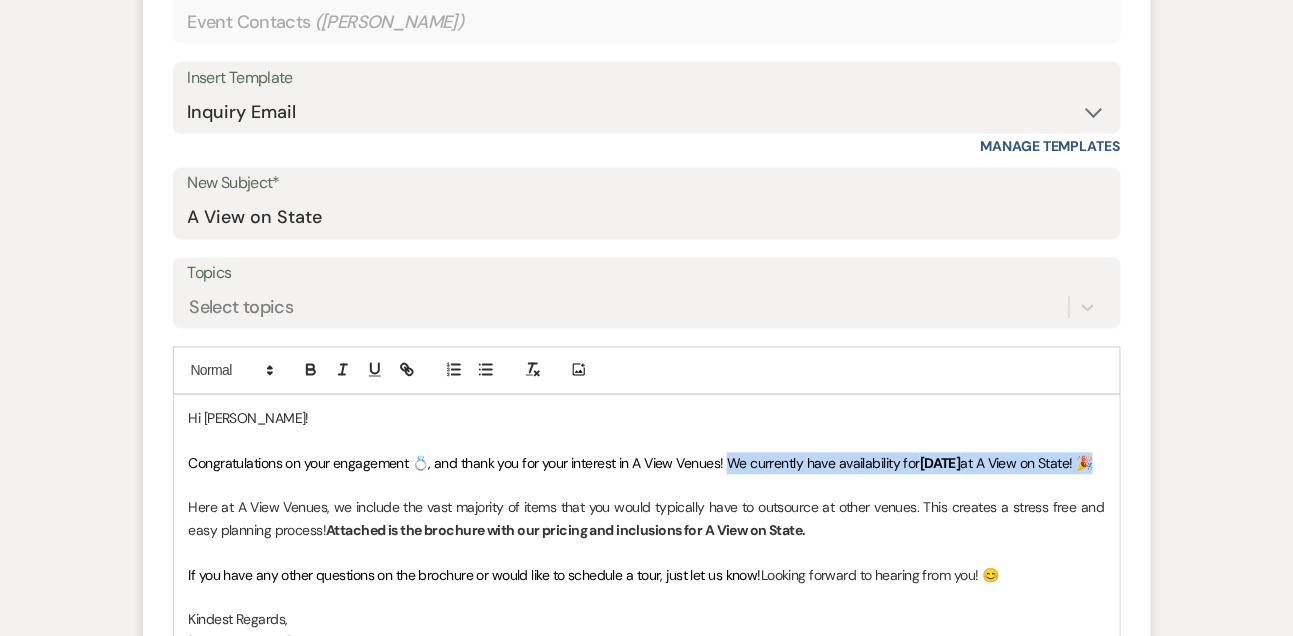
drag, startPoint x: 728, startPoint y: 455, endPoint x: 732, endPoint y: 474, distance: 19.4
click at [732, 474] on p "Congratulations on your engagement 💍, and thank you for your interest in A View…" at bounding box center [647, 464] width 916 height 22
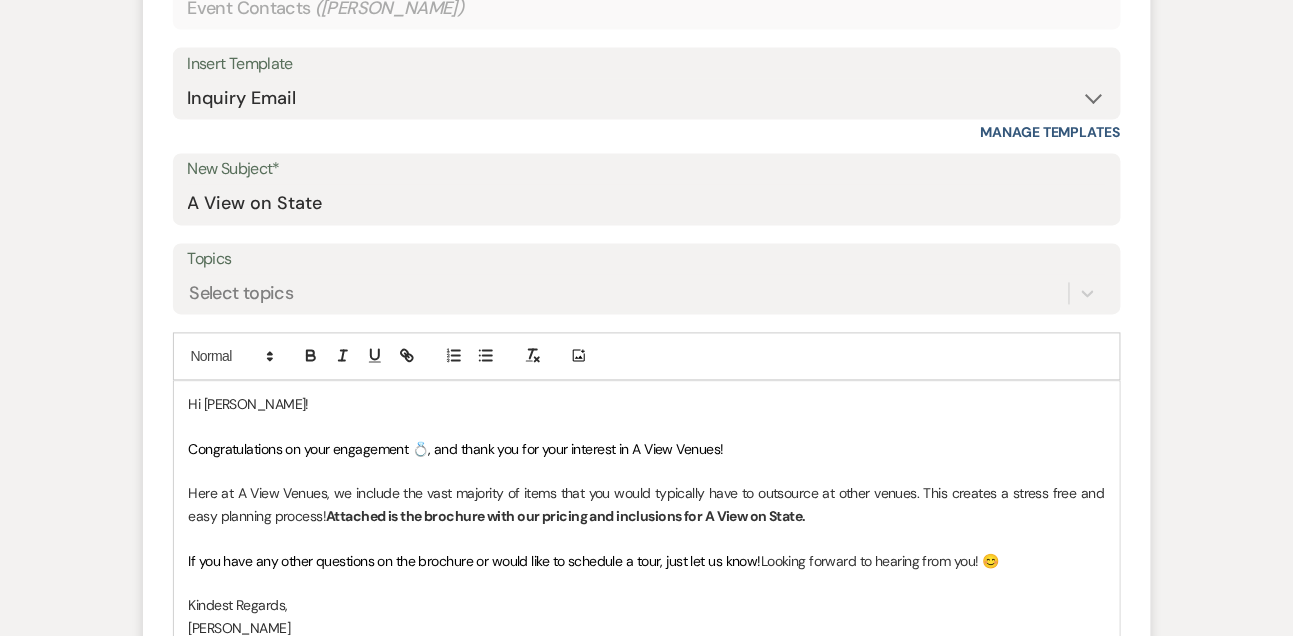
scroll to position [899, 0]
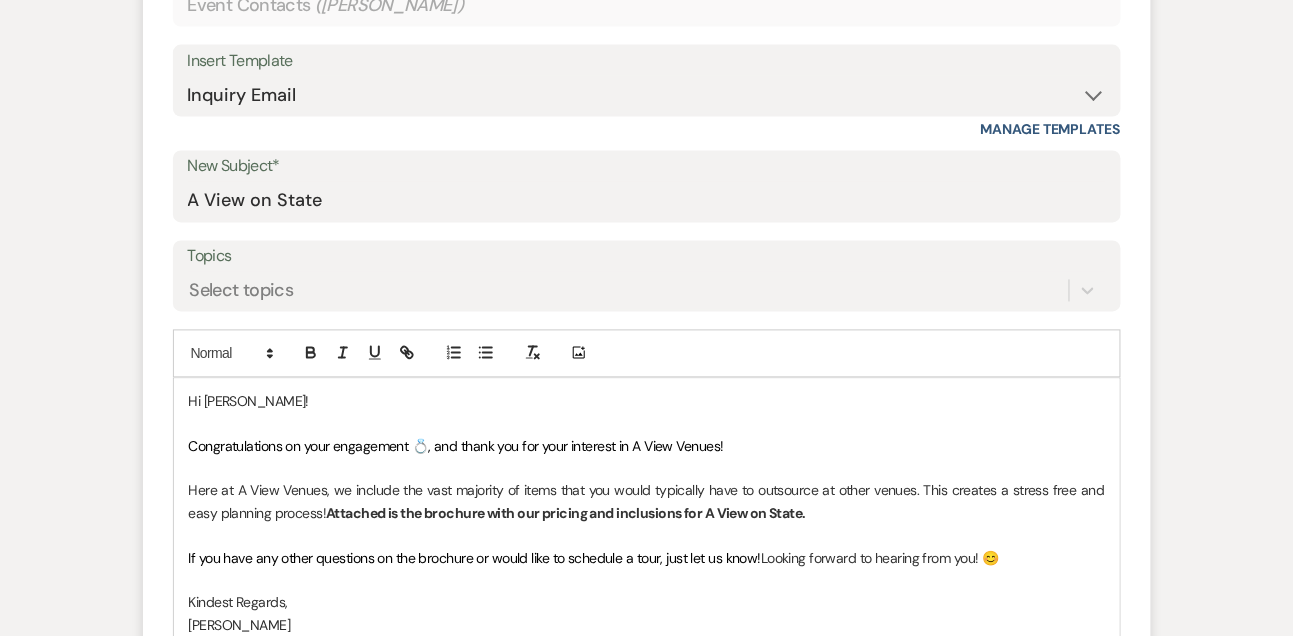
click at [287, 439] on span "Congratulations on your engagement 💍, and thank you for your interest in A View…" at bounding box center [456, 447] width 535 height 18
click at [776, 453] on p "Congratulations again on your engagement 💍, and thank you for your interest in …" at bounding box center [647, 447] width 916 height 22
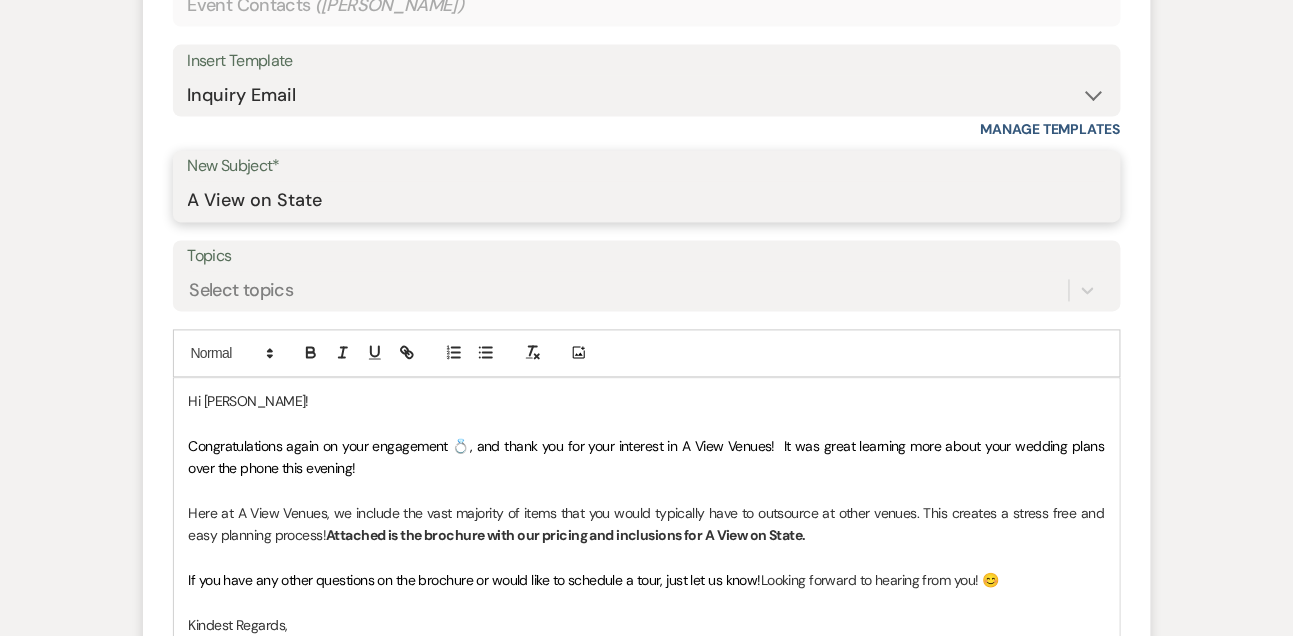
click at [631, 190] on input "A View on State" at bounding box center [647, 201] width 918 height 39
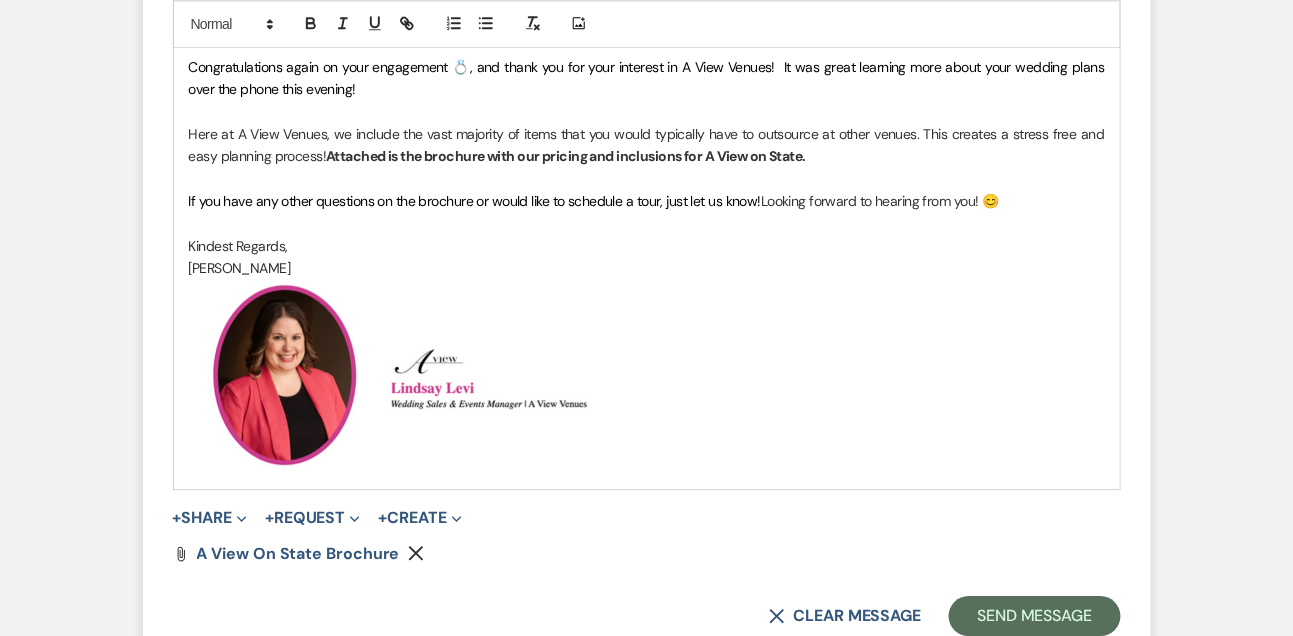
scroll to position [1291, 0]
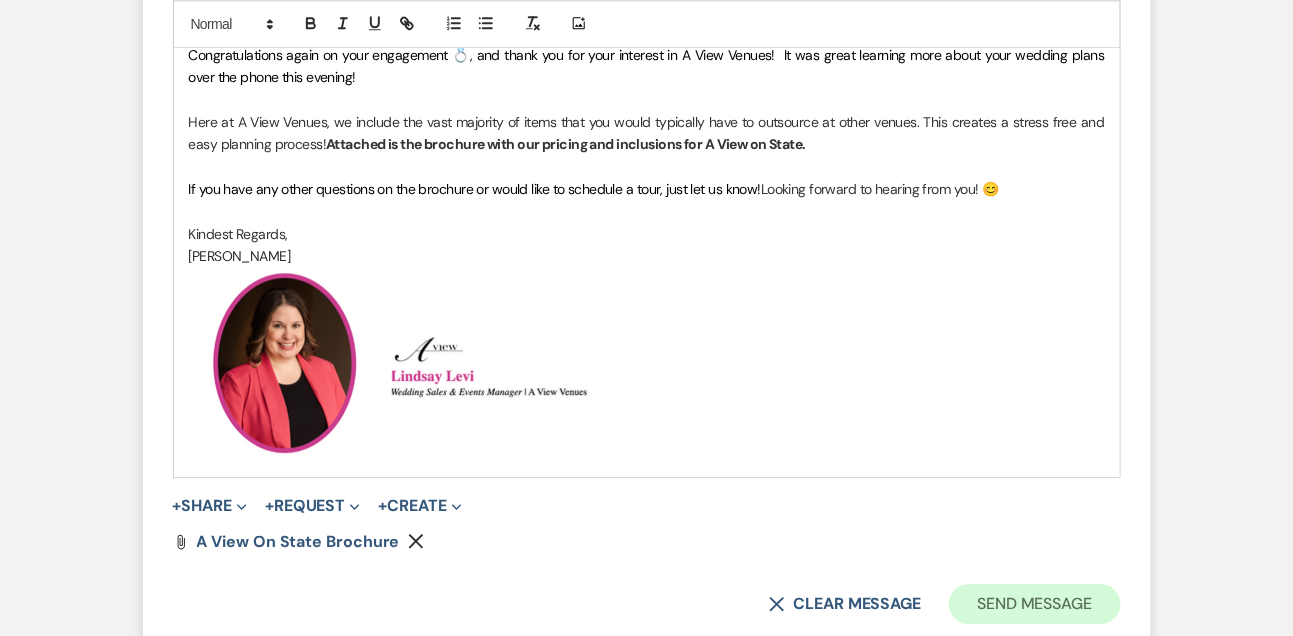
type input "A View on State Follow Up"
click at [1025, 602] on button "Send Message" at bounding box center [1034, 604] width 171 height 40
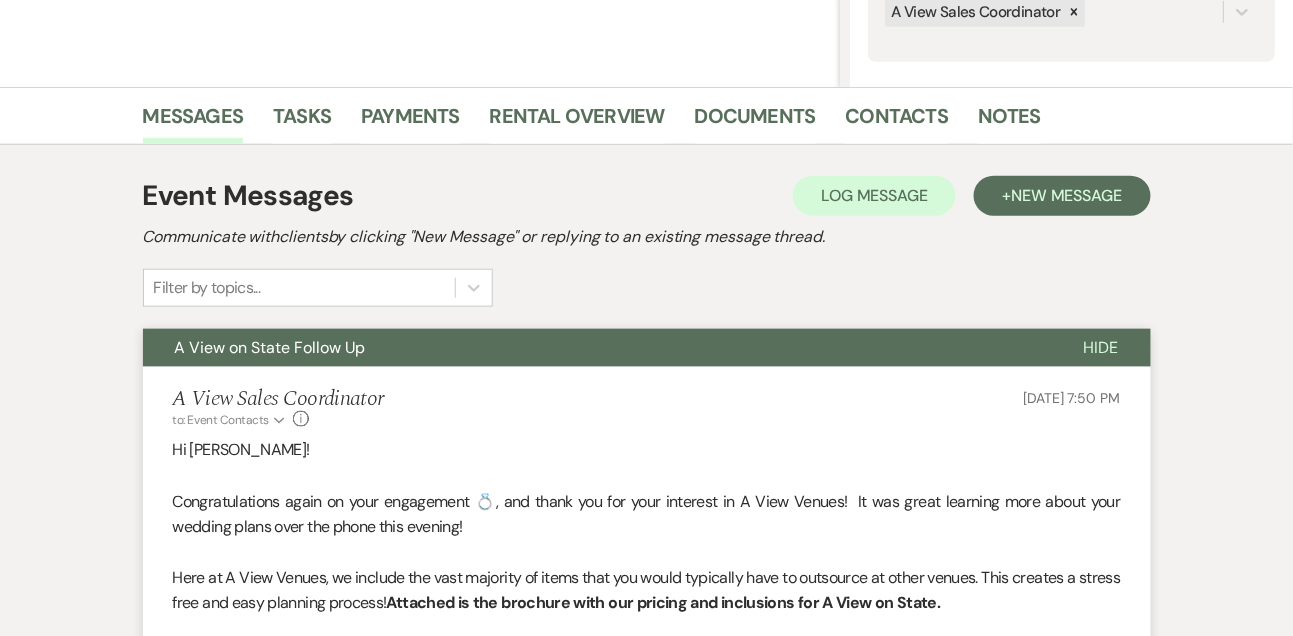
scroll to position [343, 0]
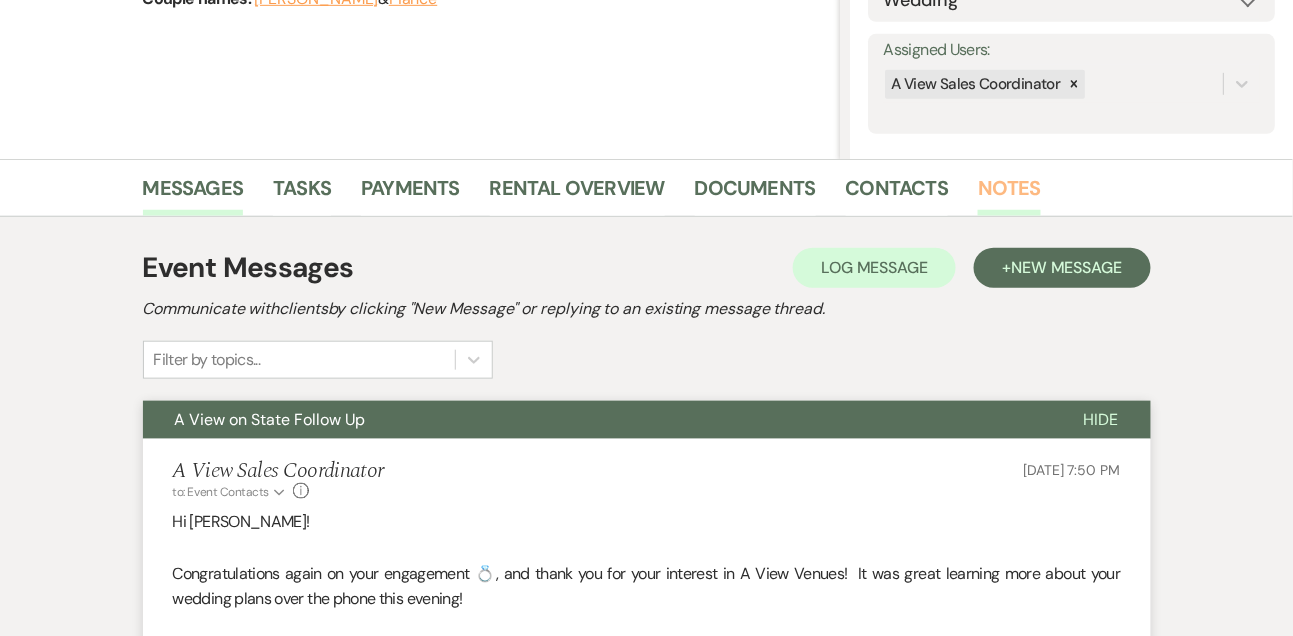
click at [994, 181] on link "Notes" at bounding box center [1009, 194] width 63 height 44
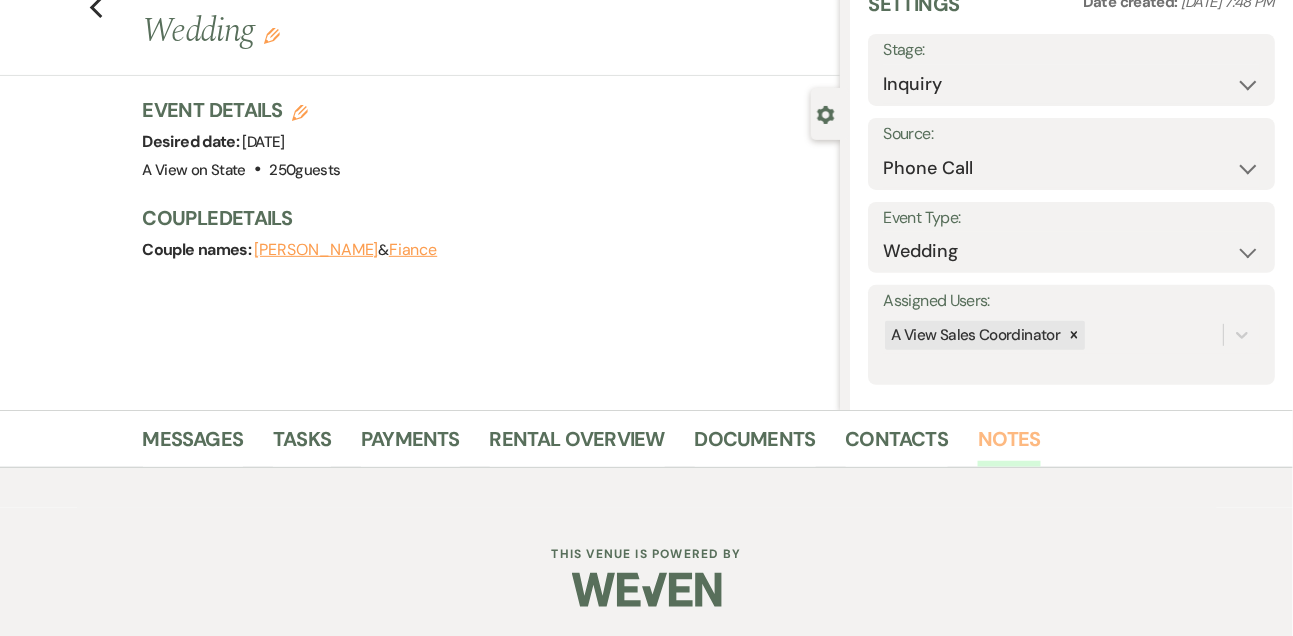
scroll to position [285, 0]
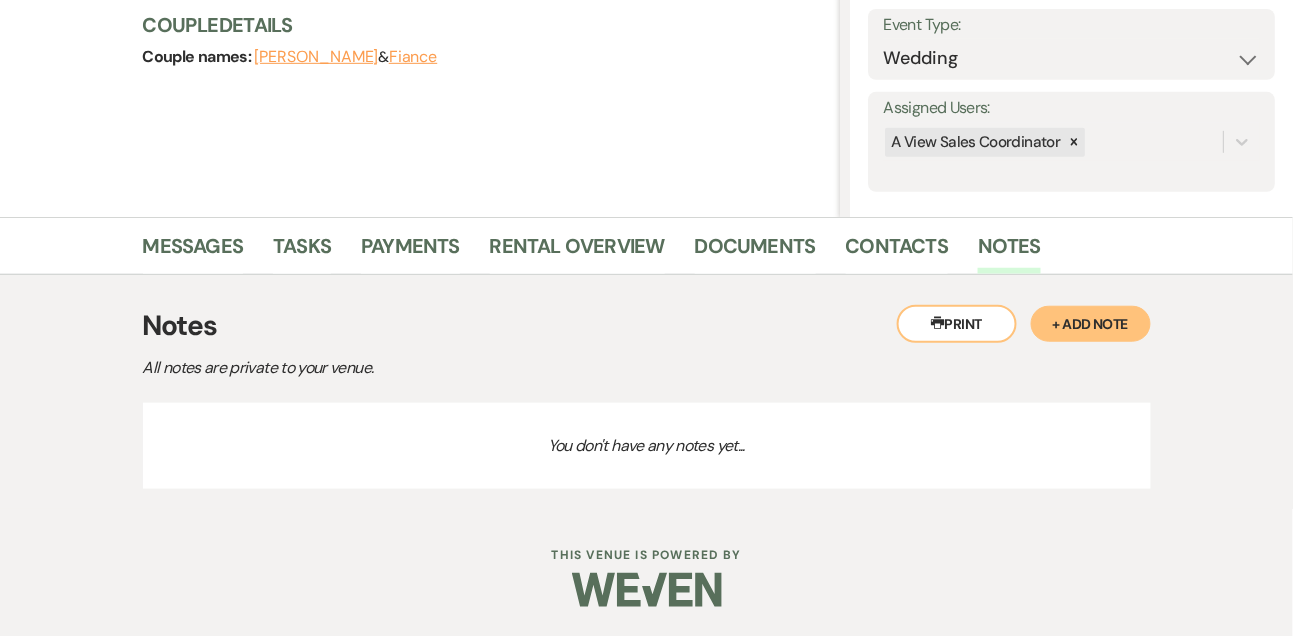
click at [1116, 315] on button "+ Add Note" at bounding box center [1091, 324] width 120 height 36
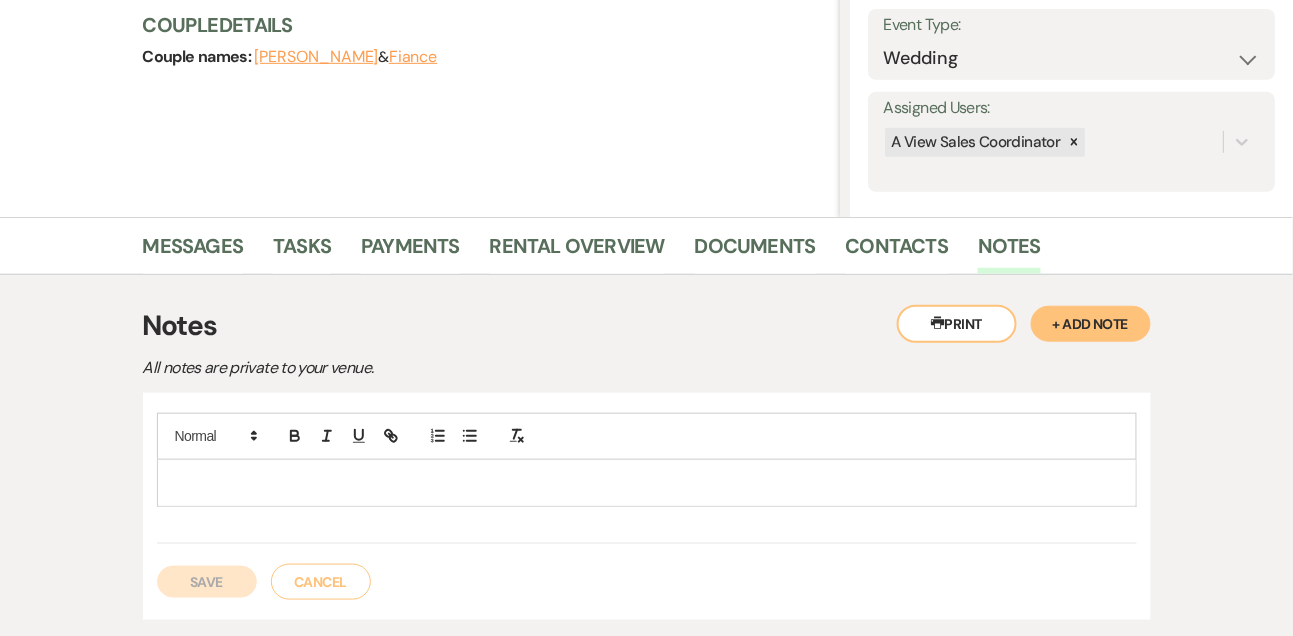
click at [483, 477] on p at bounding box center [647, 483] width 948 height 22
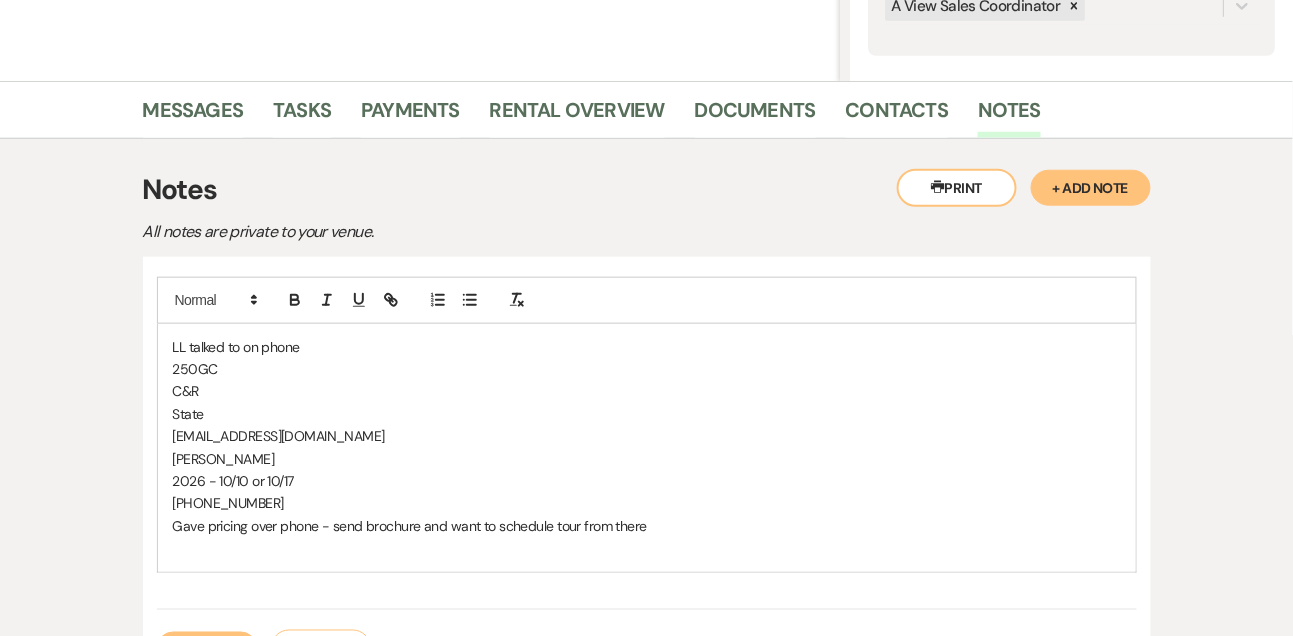
scroll to position [424, 0]
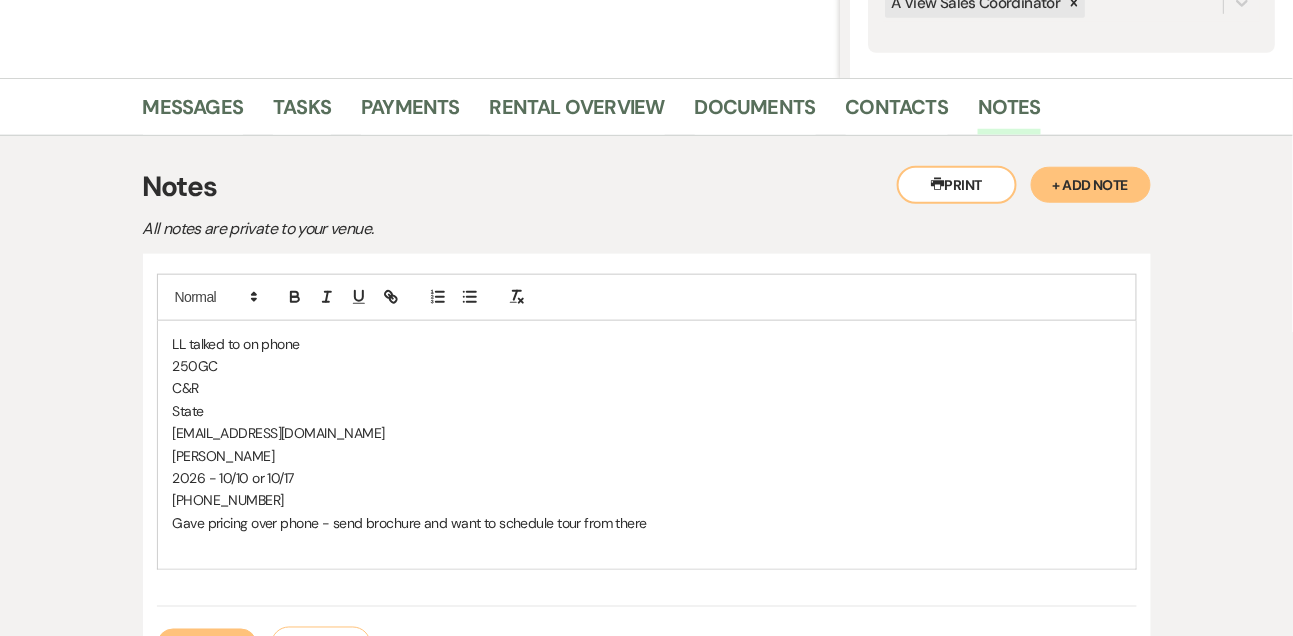
click at [169, 366] on div "LL talked to on phone 250GC C&R State [EMAIL_ADDRESS][DOMAIN_NAME] [PERSON_NAME…" at bounding box center [647, 445] width 978 height 248
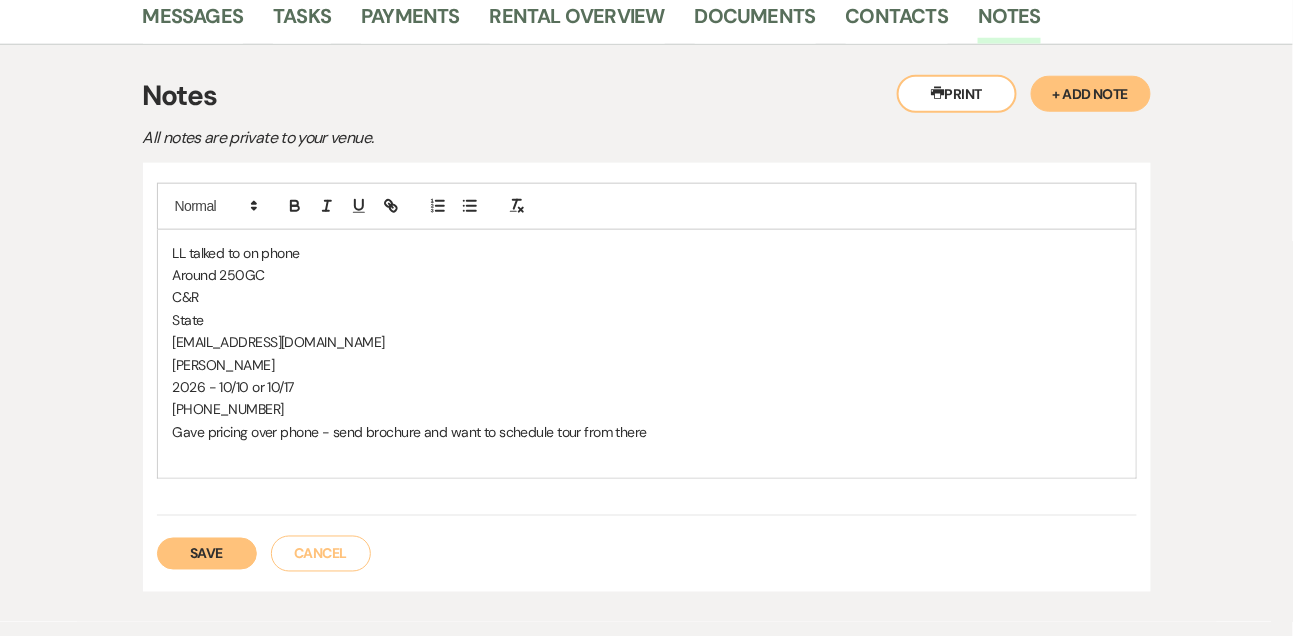
click at [211, 546] on button "Save" at bounding box center [207, 554] width 100 height 32
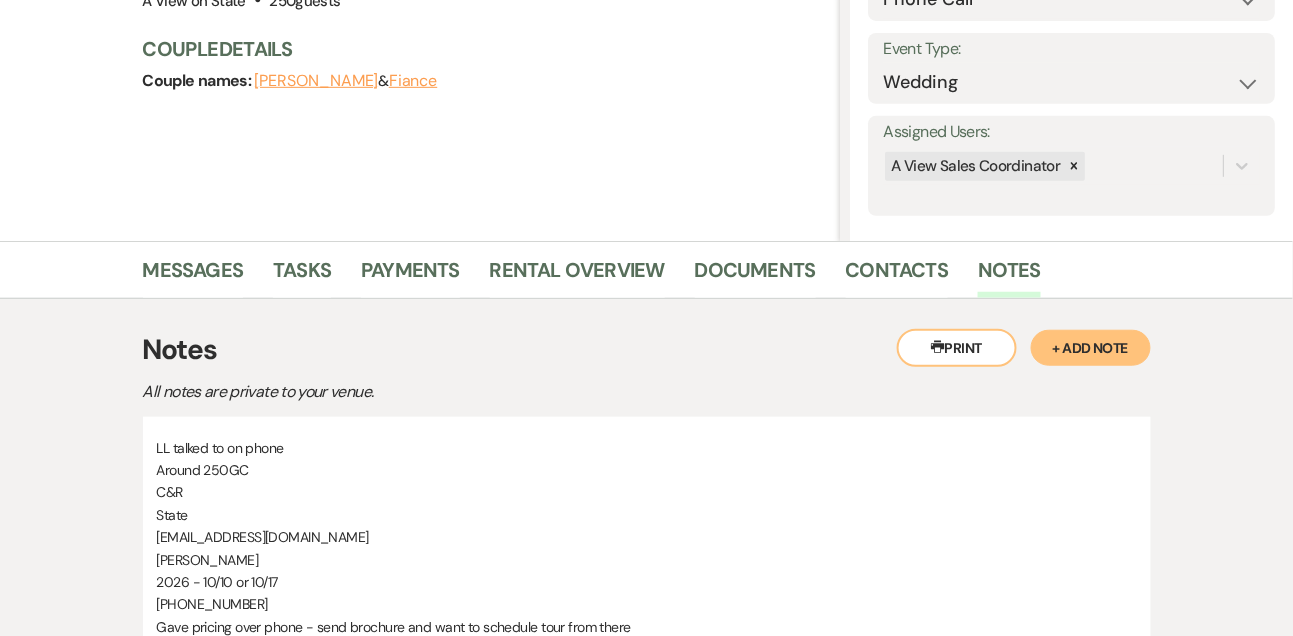
scroll to position [0, 0]
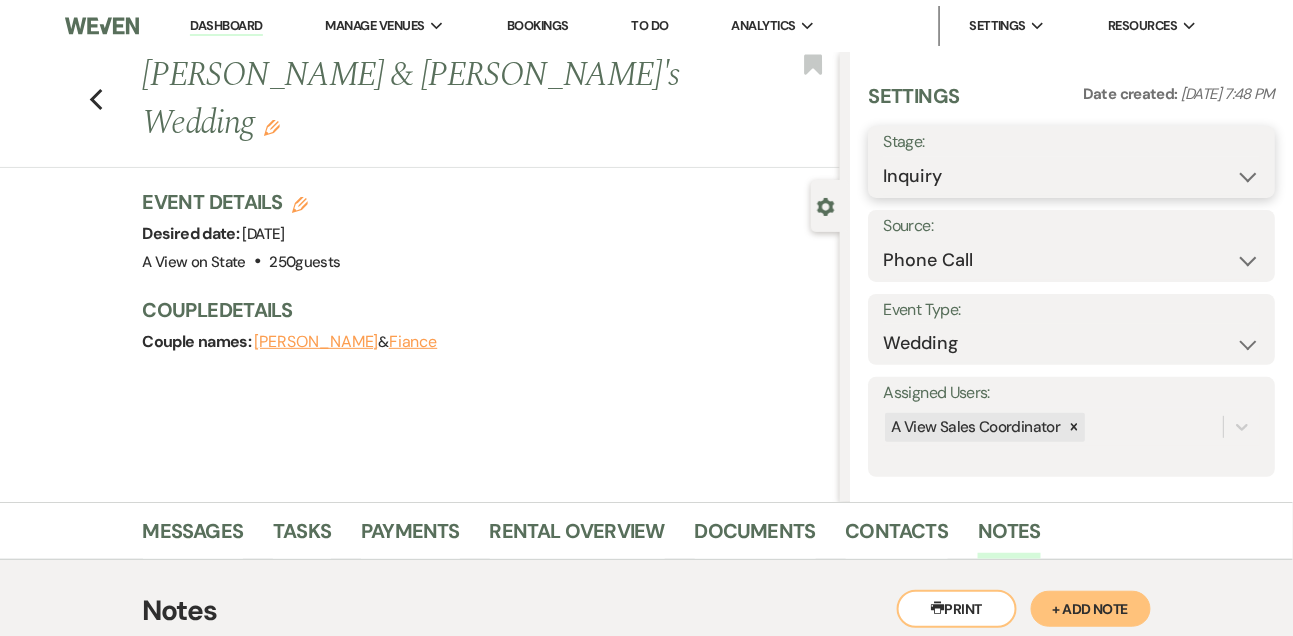
click at [982, 167] on select "Inquiry Follow Up Tour Requested Tour Confirmed Toured Proposal Sent Booked Lost" at bounding box center [1071, 176] width 377 height 39
select select "9"
click at [883, 157] on select "Inquiry Follow Up Tour Requested Tour Confirmed Toured Proposal Sent Booked Lost" at bounding box center [1071, 176] width 377 height 39
click at [1213, 169] on button "Save" at bounding box center [1233, 162] width 84 height 40
click at [203, 538] on link "Messages" at bounding box center [193, 537] width 101 height 44
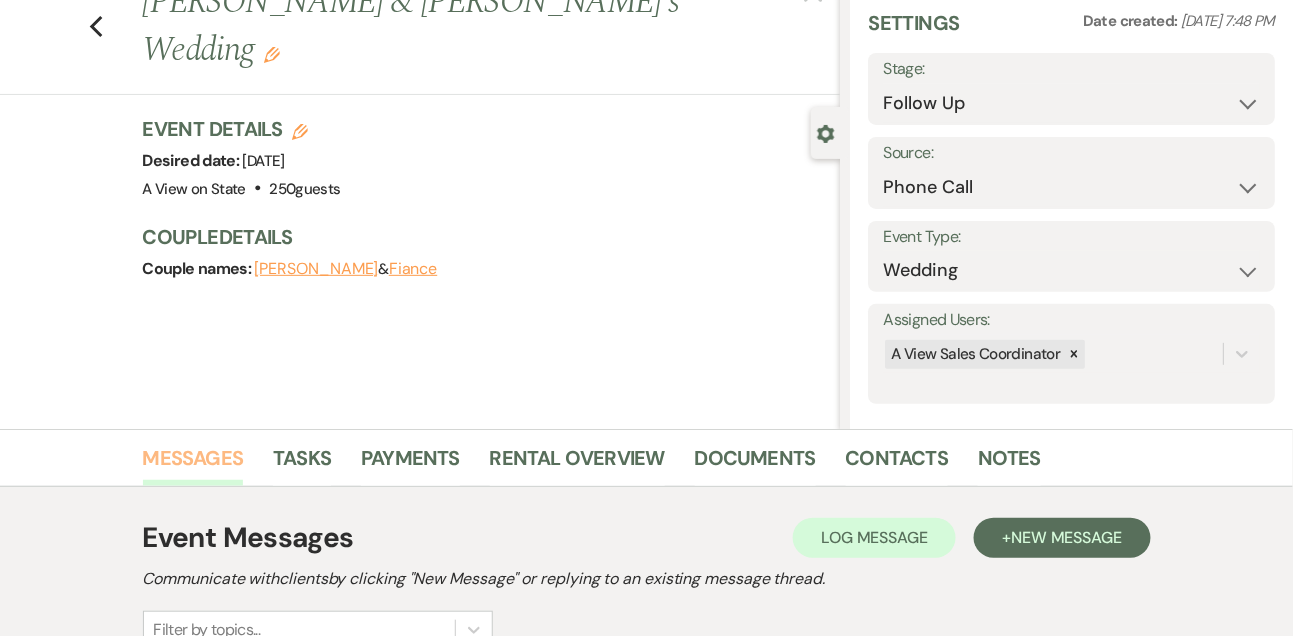
scroll to position [337, 0]
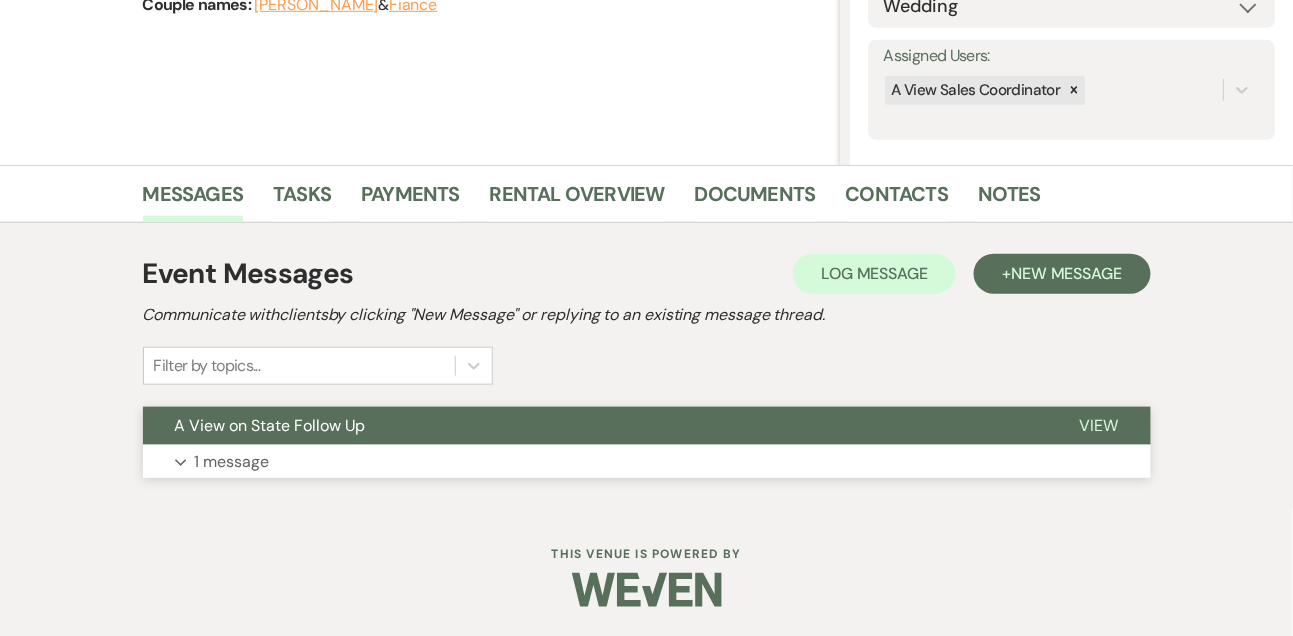
click at [263, 467] on p "1 message" at bounding box center [232, 462] width 75 height 26
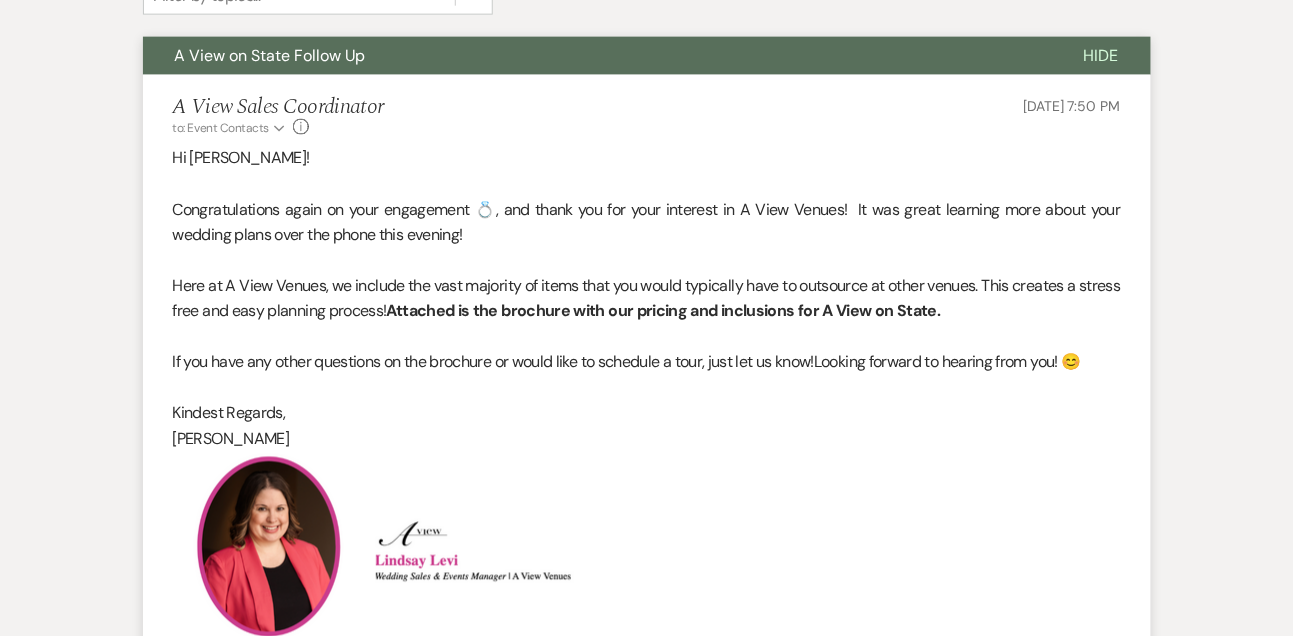
scroll to position [457, 0]
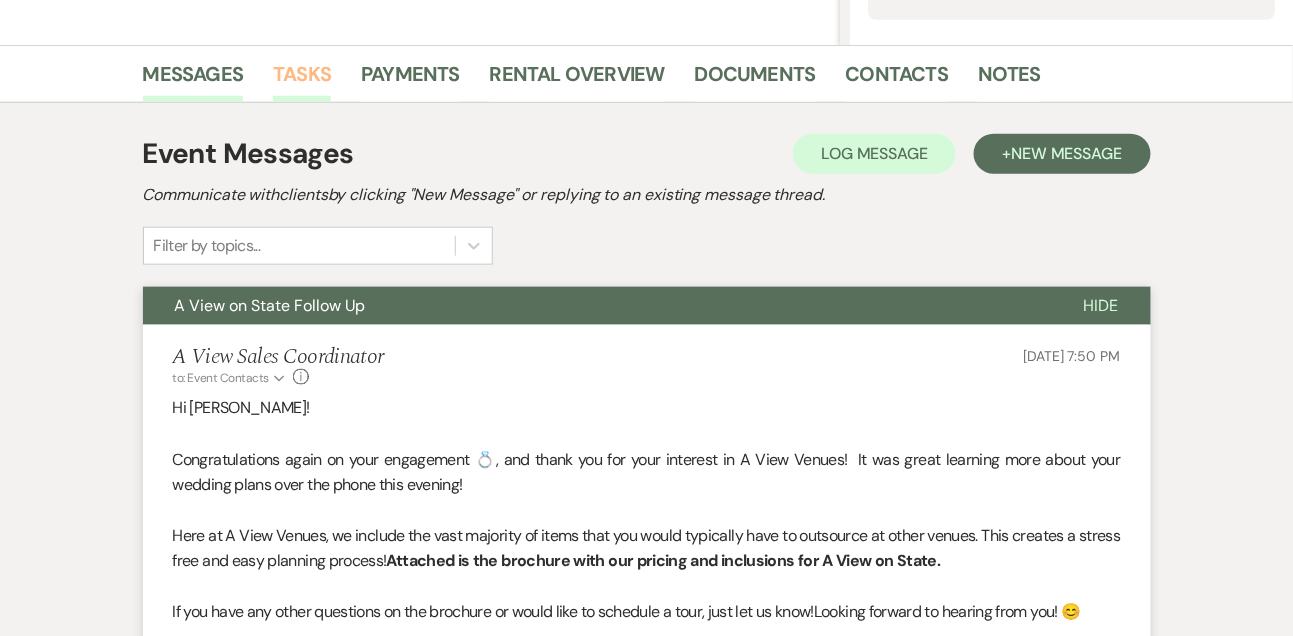
click at [304, 74] on link "Tasks" at bounding box center [302, 80] width 58 height 44
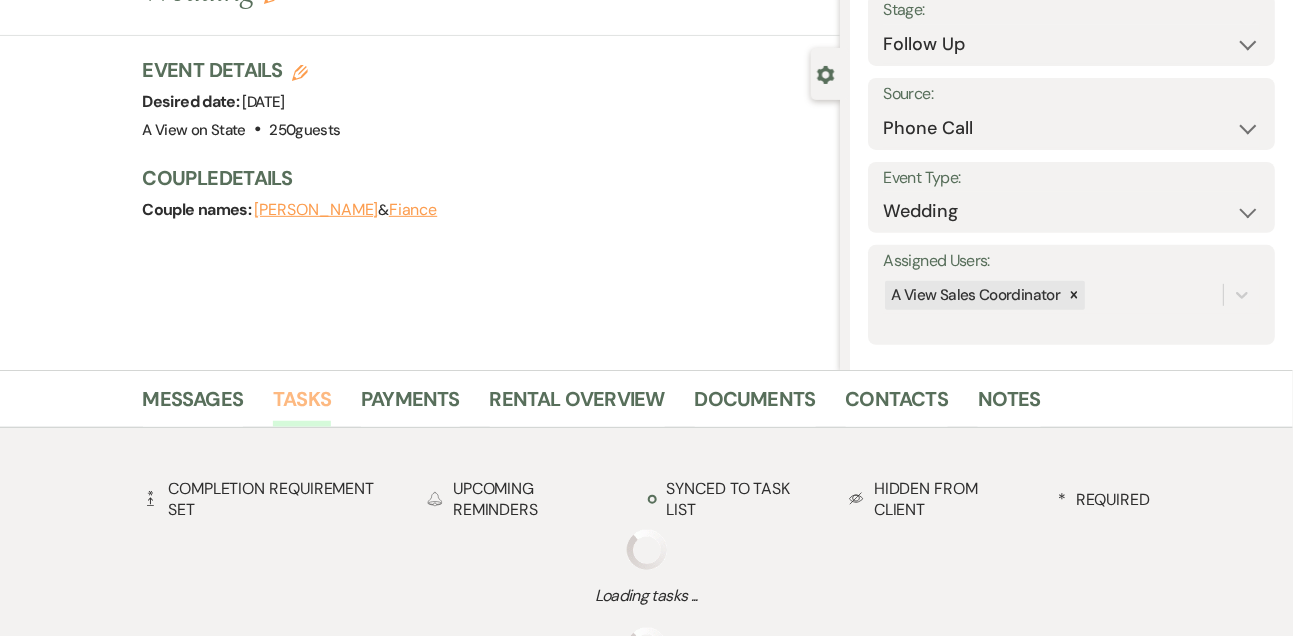
scroll to position [457, 0]
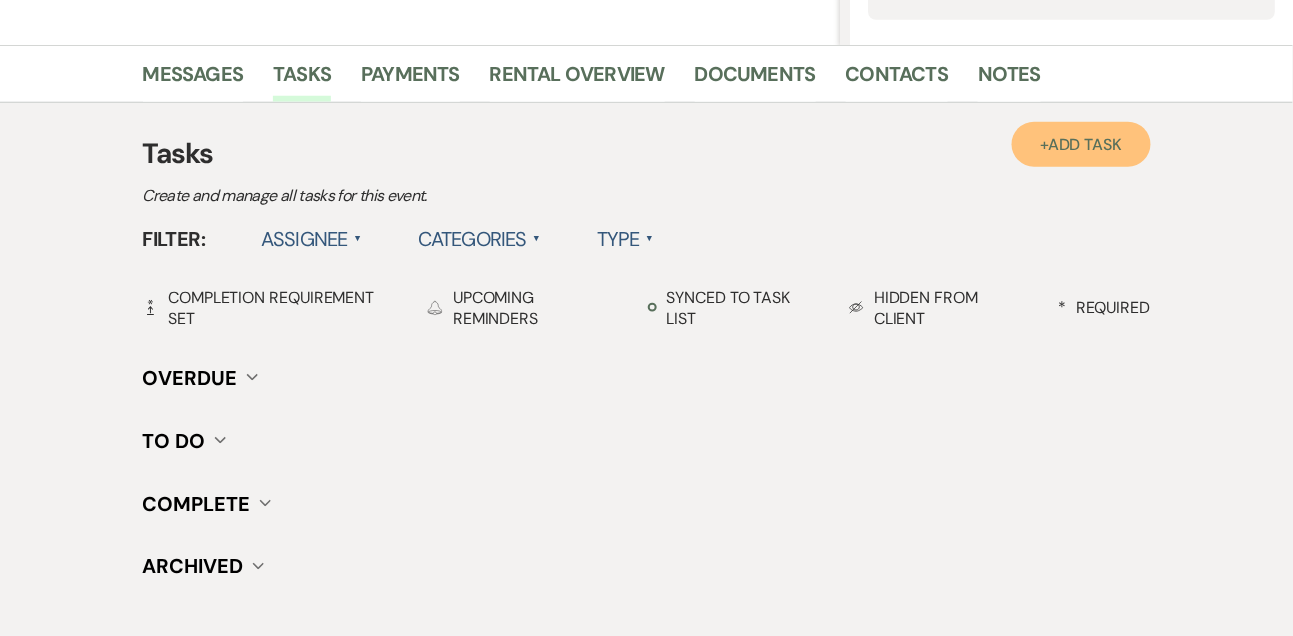
click at [1080, 142] on span "Add Task" at bounding box center [1085, 144] width 74 height 21
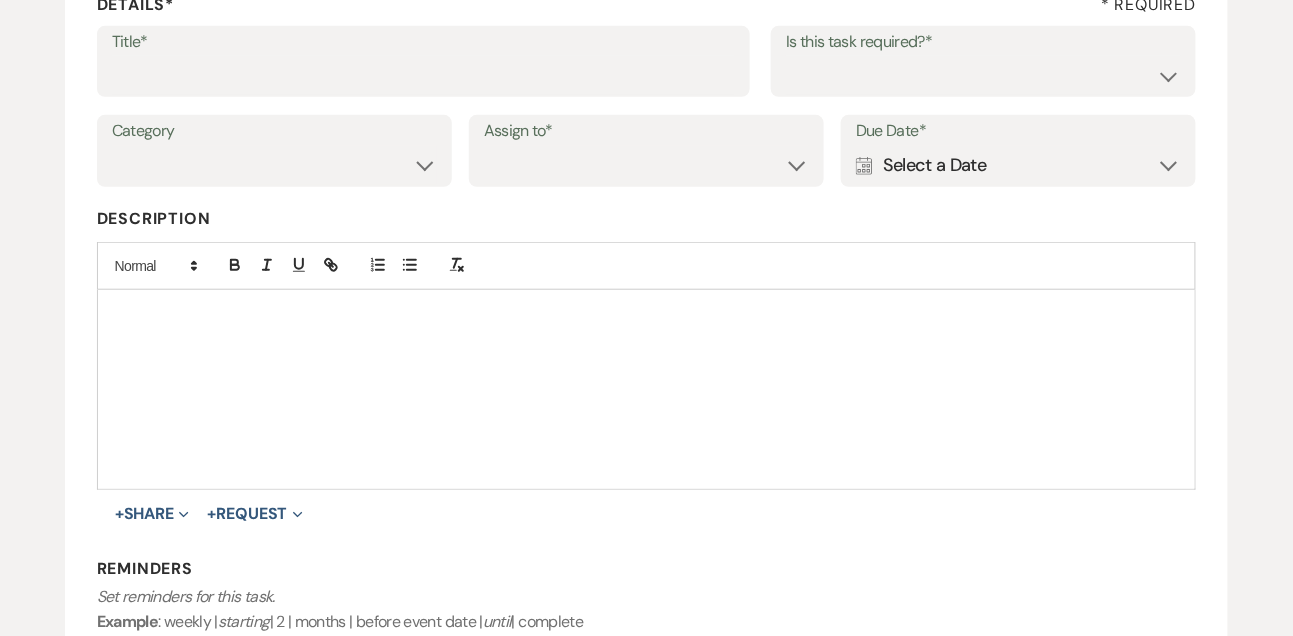
scroll to position [295, 0]
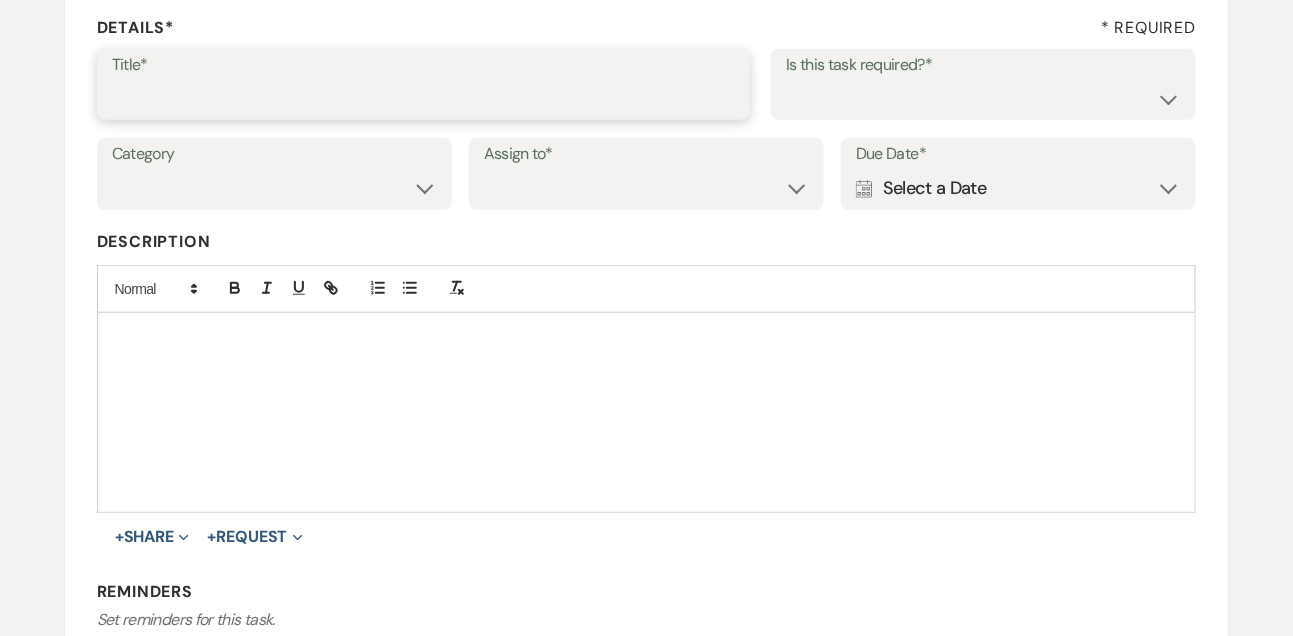
click at [392, 88] on input "Title*" at bounding box center [424, 98] width 624 height 39
type input "Phone call follow up"
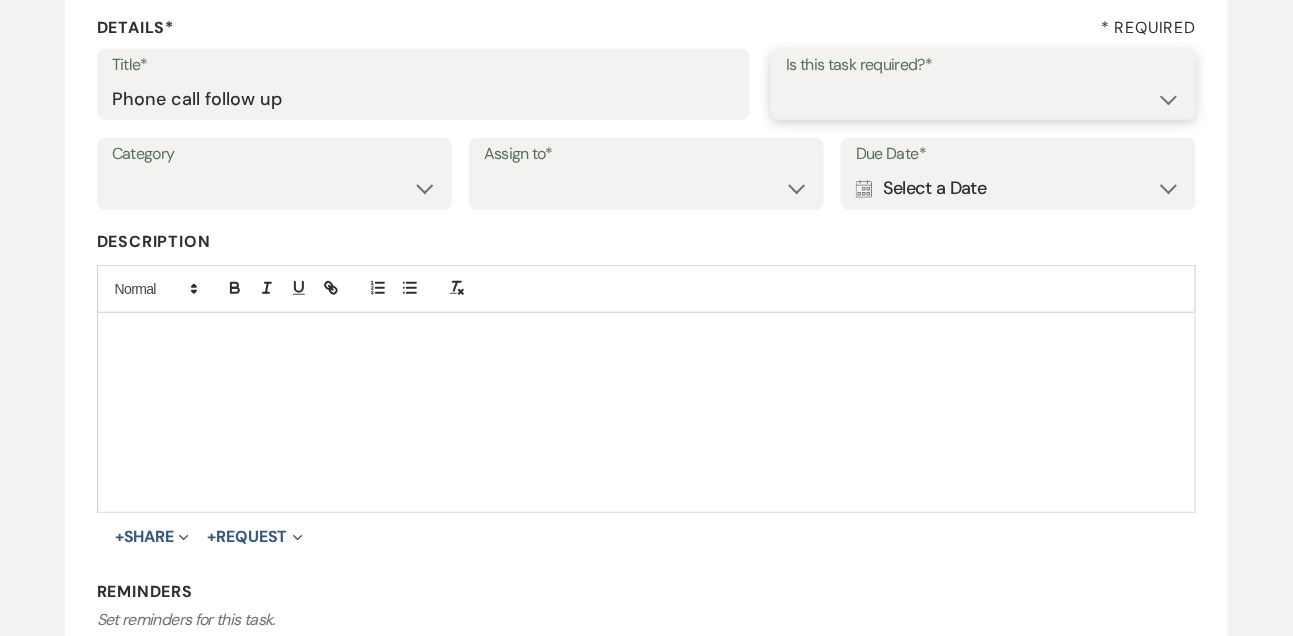
click at [819, 92] on select "Yes No" at bounding box center [983, 98] width 395 height 39
select select "true"
click at [786, 79] on select "Yes No" at bounding box center [983, 98] width 395 height 39
click at [362, 189] on select "Venue Vendors Guests Details Finalize & Share" at bounding box center [274, 188] width 325 height 39
select select "31"
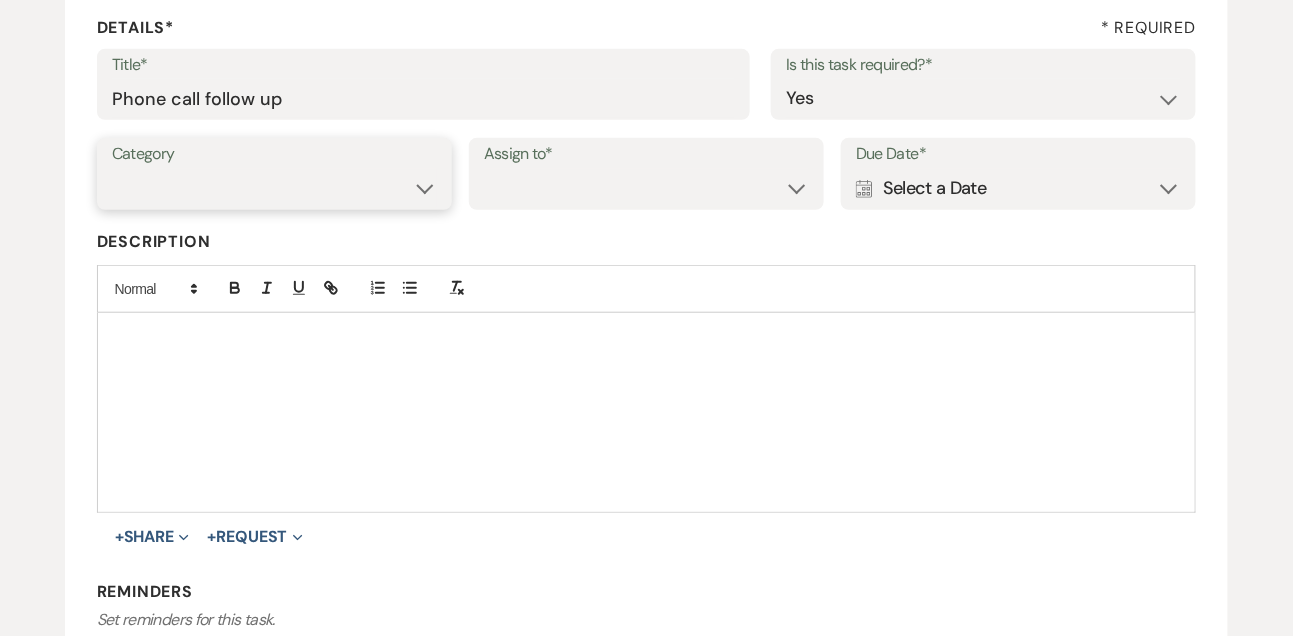
click at [112, 169] on select "Venue Vendors Guests Details Finalize & Share" at bounding box center [274, 188] width 325 height 39
click at [535, 195] on select "Venue Client" at bounding box center [646, 188] width 325 height 39
select select "venueHost"
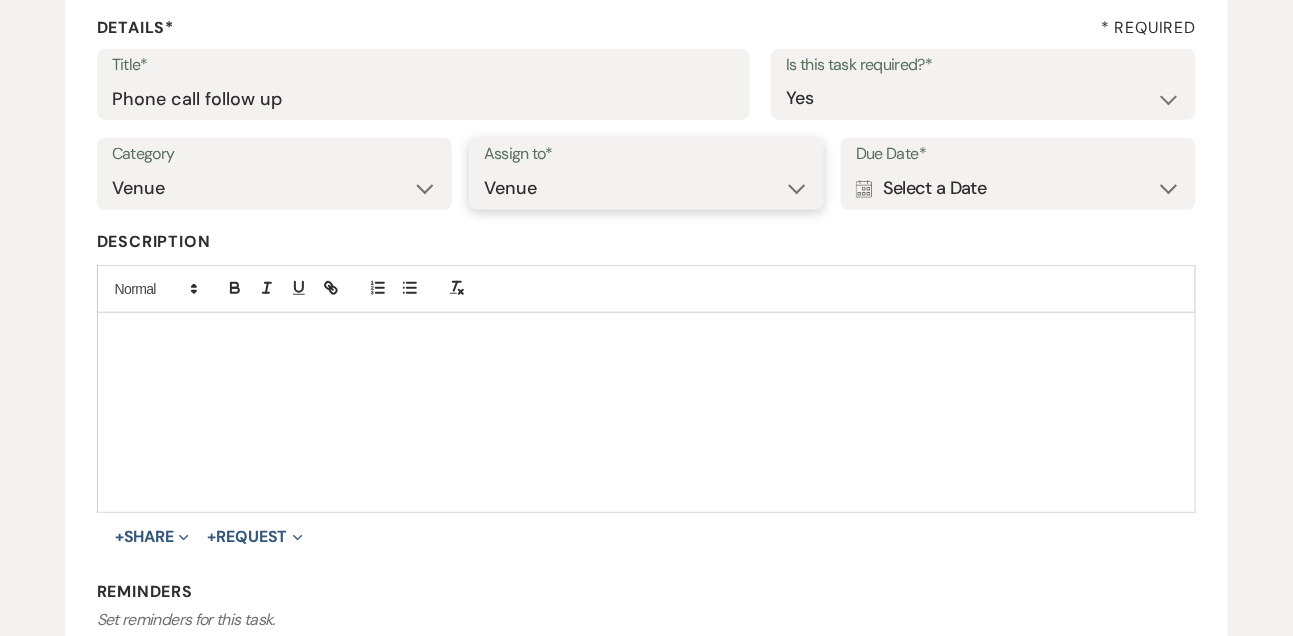
click at [484, 169] on select "Venue Client" at bounding box center [646, 188] width 325 height 39
click at [989, 173] on div "Calendar Select a Date Expand" at bounding box center [1018, 188] width 325 height 39
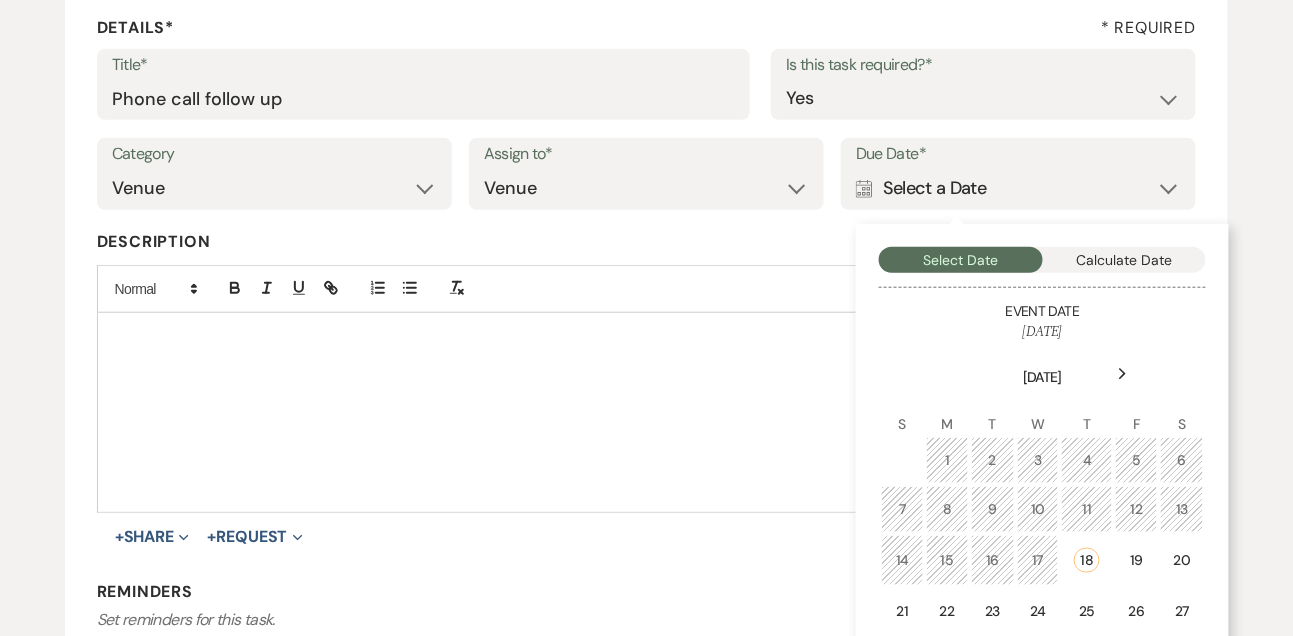
click at [1126, 365] on div "Next" at bounding box center [1123, 374] width 32 height 32
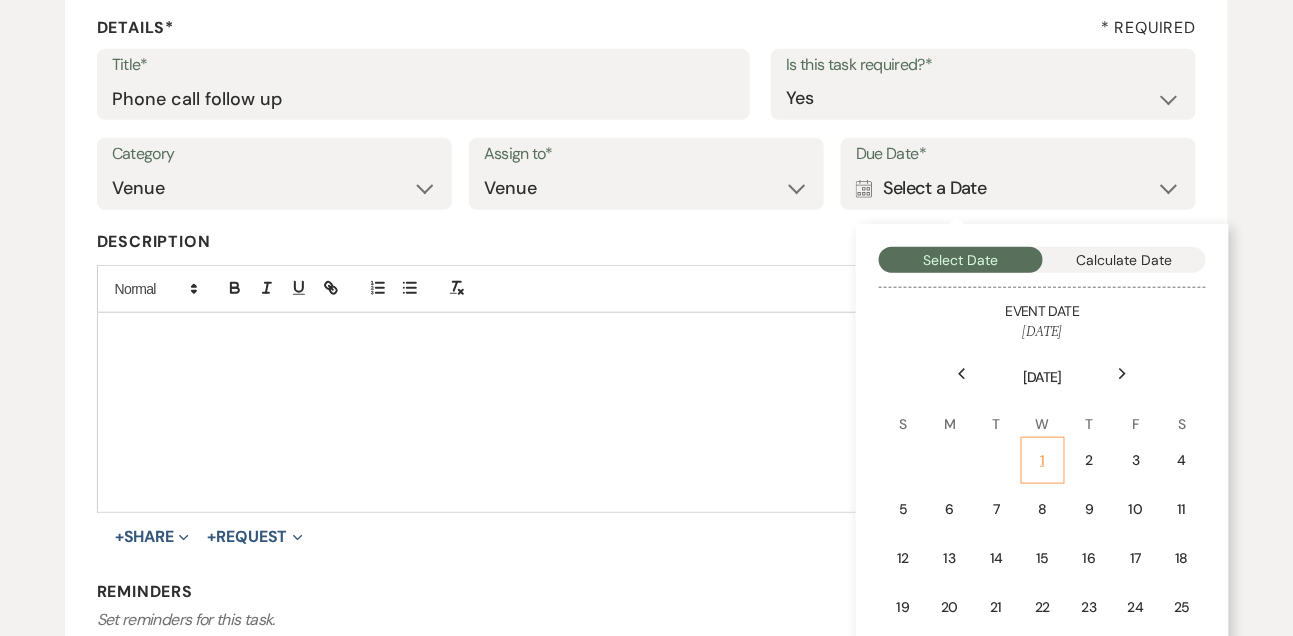
click at [1052, 442] on td "1" at bounding box center [1043, 460] width 44 height 47
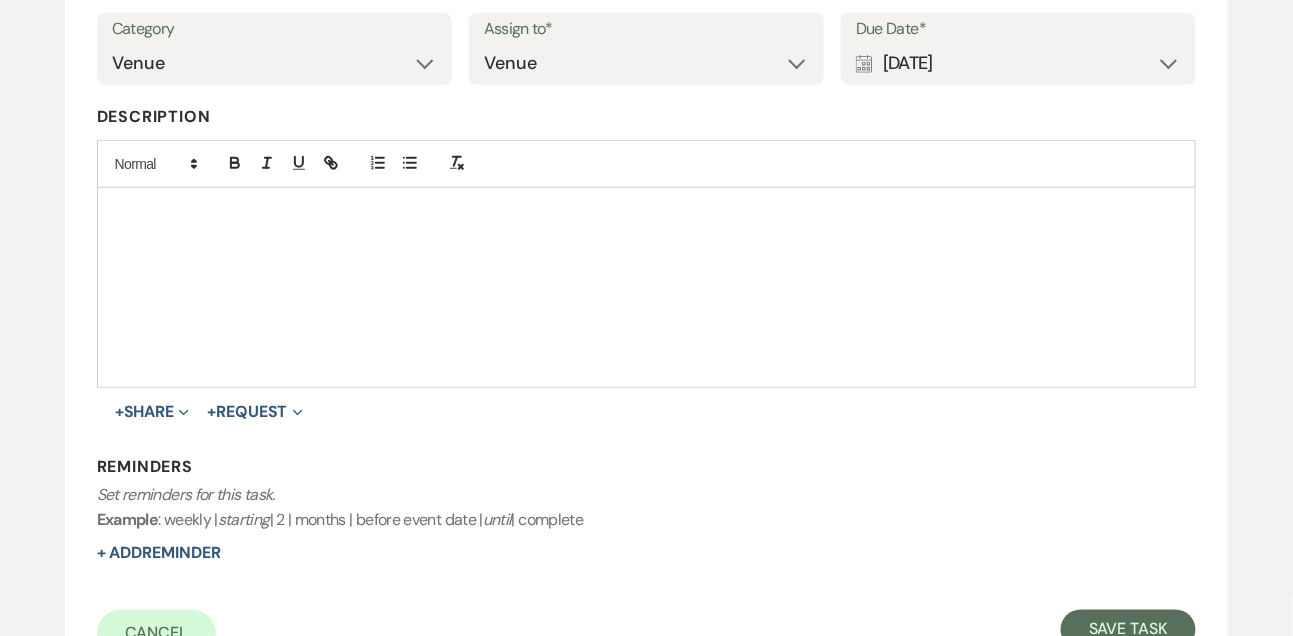
scroll to position [436, 0]
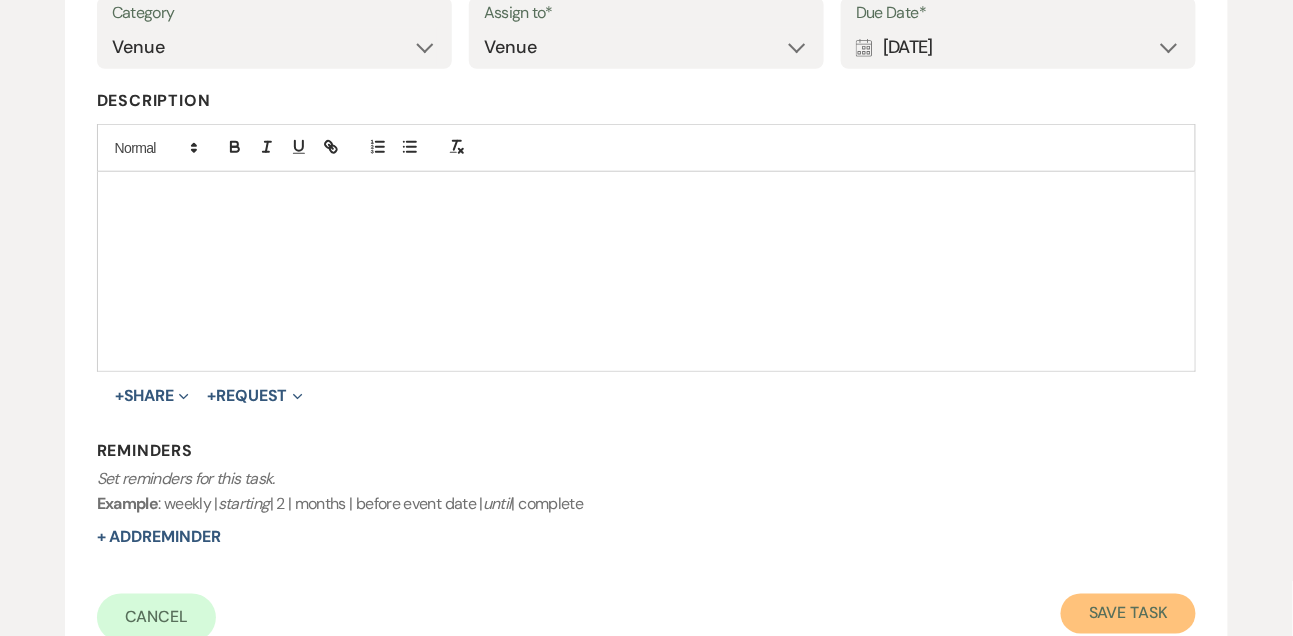
click at [1106, 615] on button "Save Task" at bounding box center [1128, 614] width 135 height 40
select select "9"
select select "22"
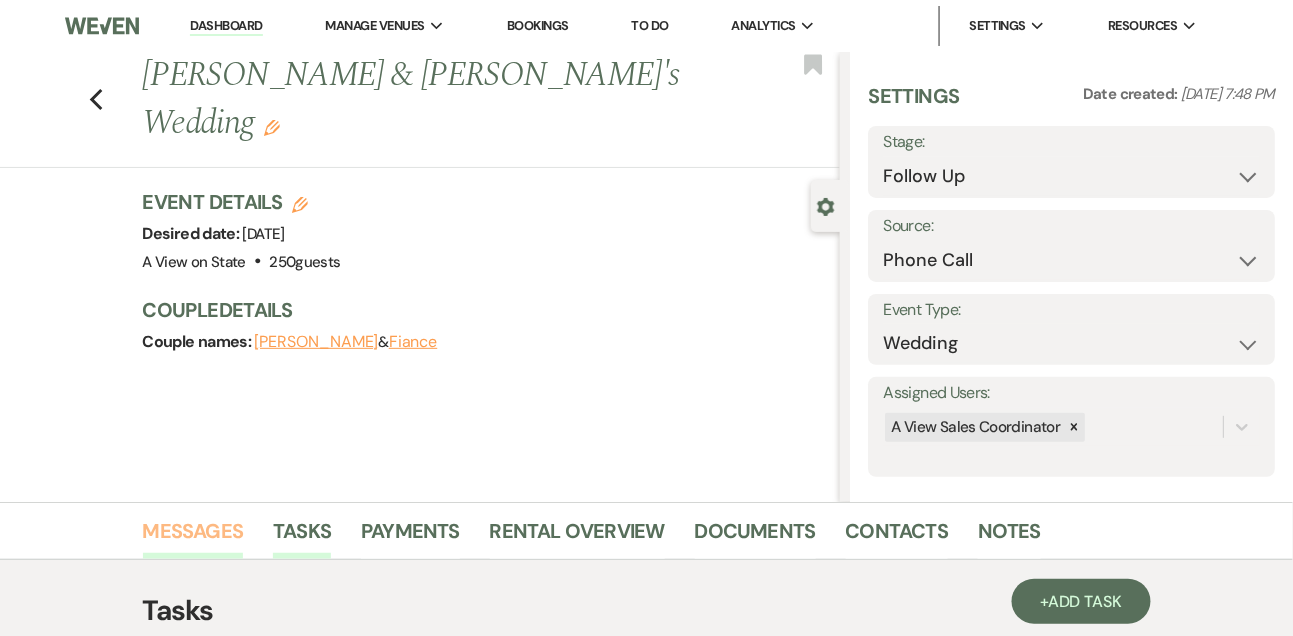
click at [207, 551] on link "Messages" at bounding box center [193, 537] width 101 height 44
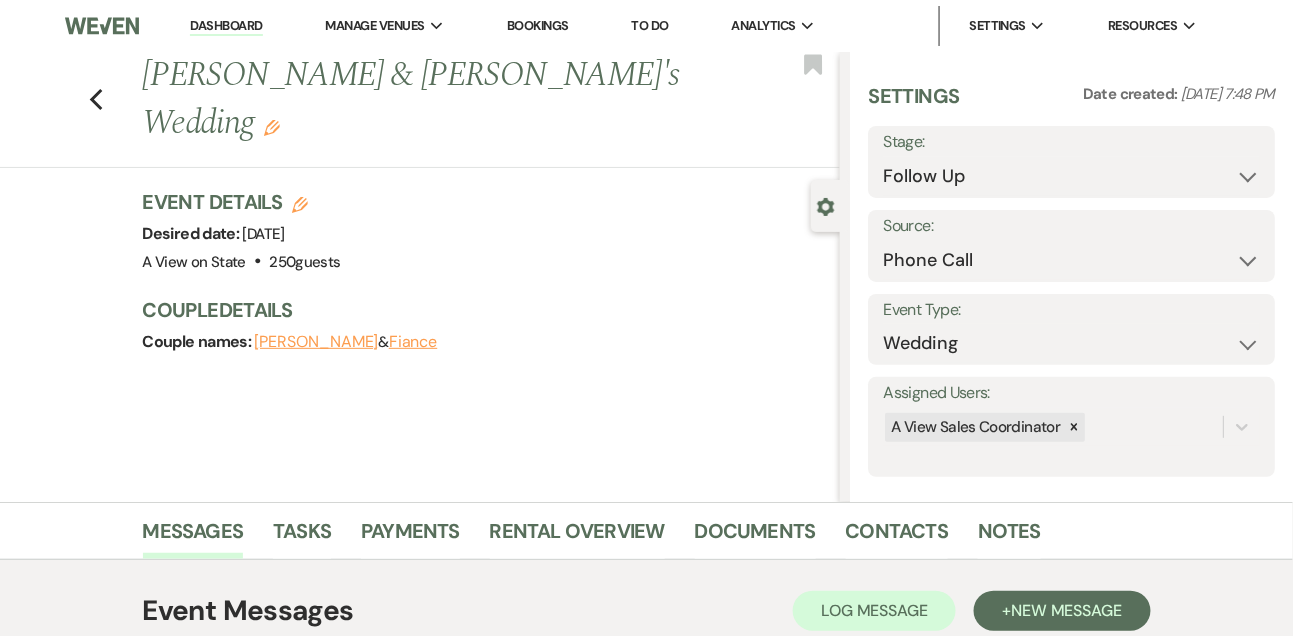
click at [229, 21] on link "Dashboard" at bounding box center [226, 26] width 72 height 19
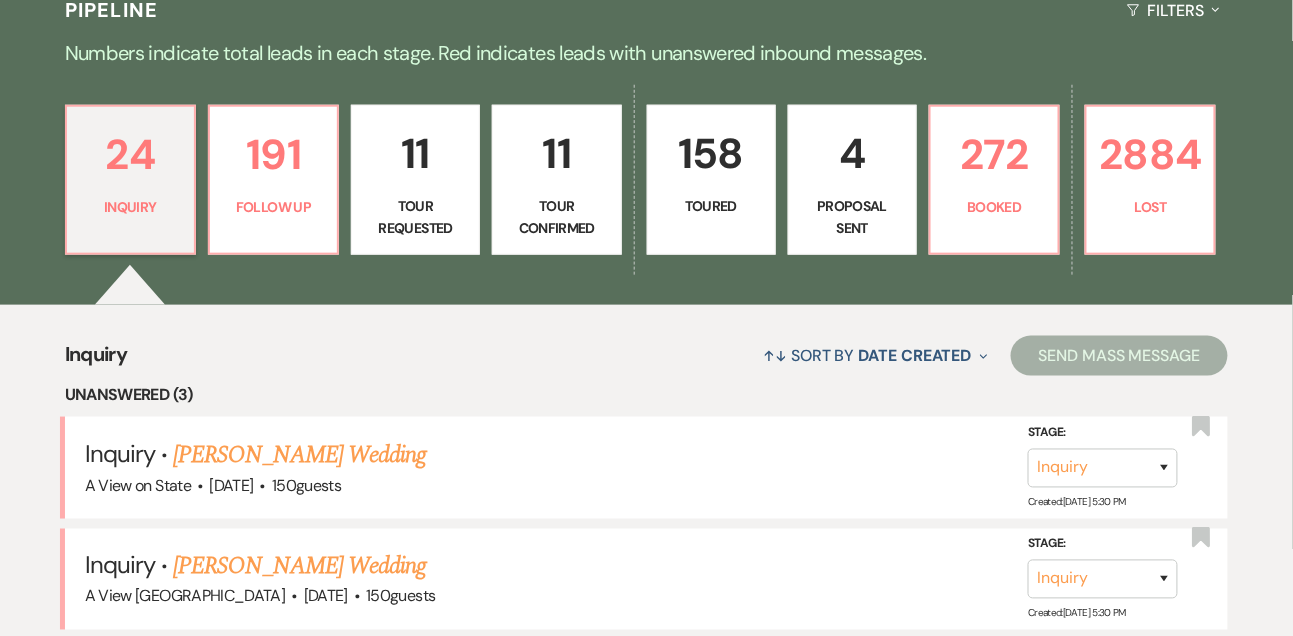
scroll to position [481, 0]
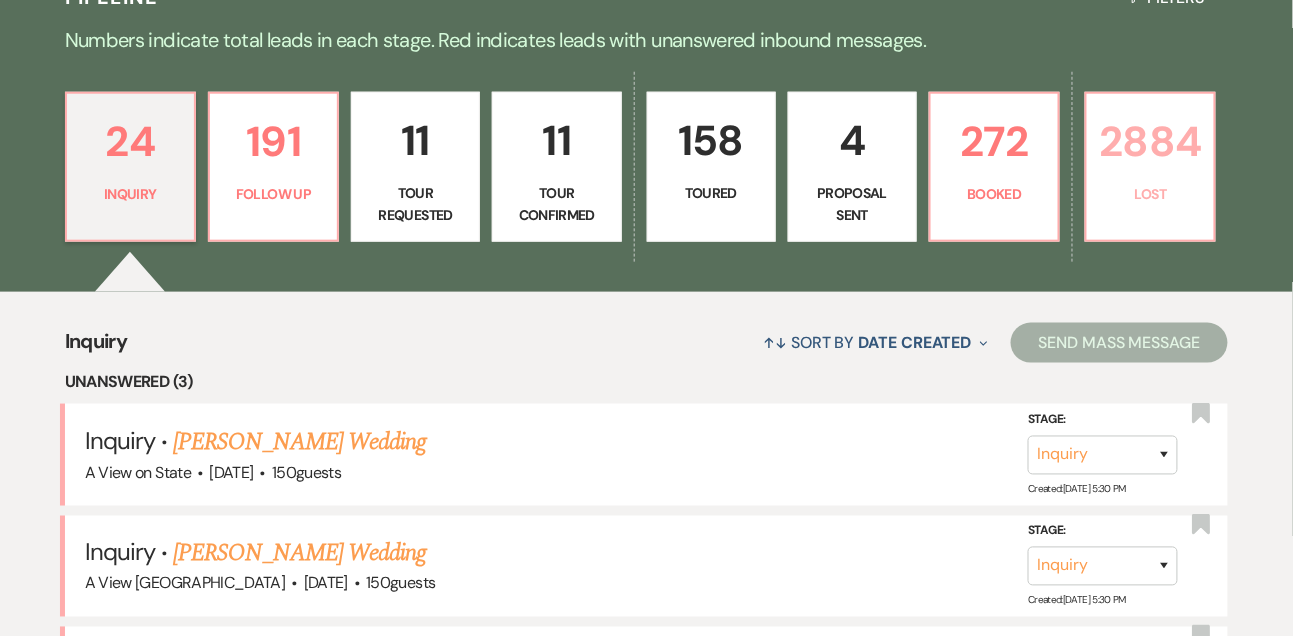
click at [1166, 170] on p "2884" at bounding box center [1150, 141] width 103 height 67
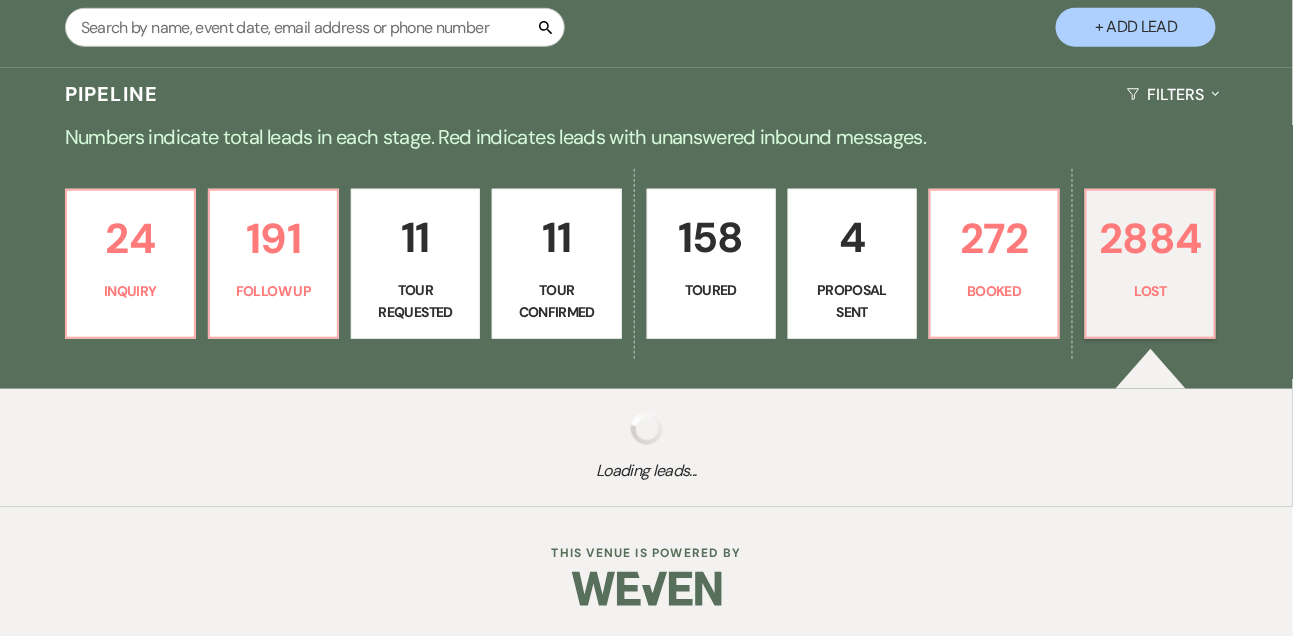
scroll to position [400, 0]
select select "8"
select select "6"
select select "8"
select select "6"
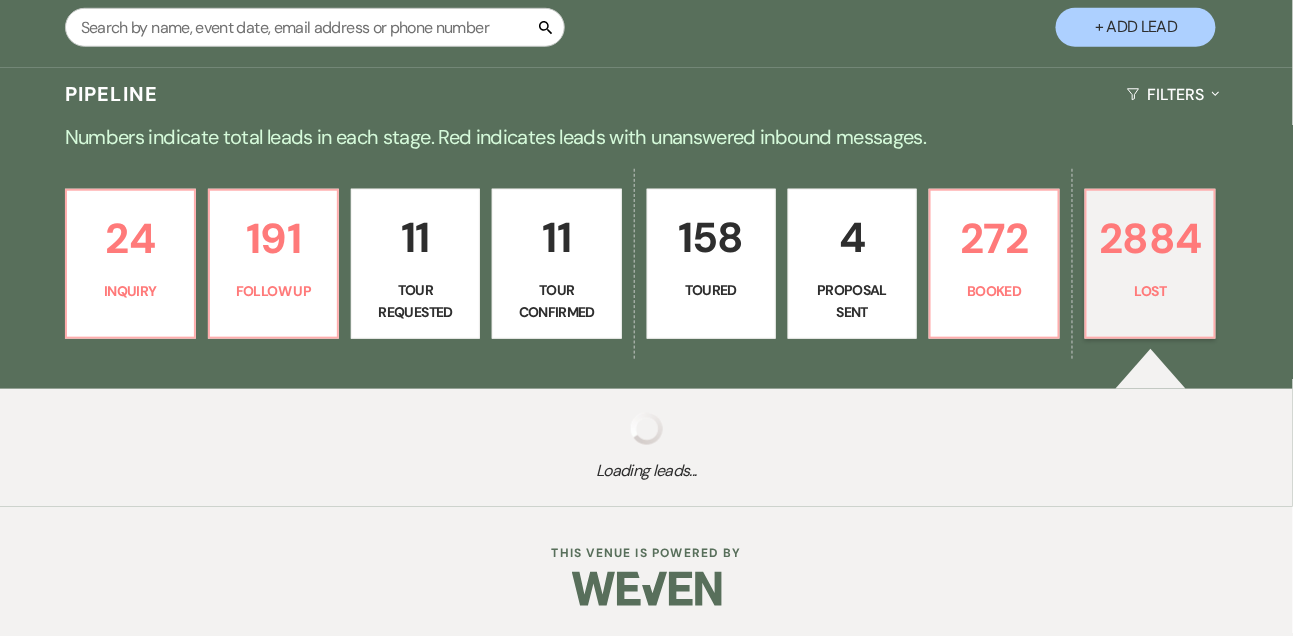
select select "8"
select select "5"
select select "8"
select select "5"
select select "8"
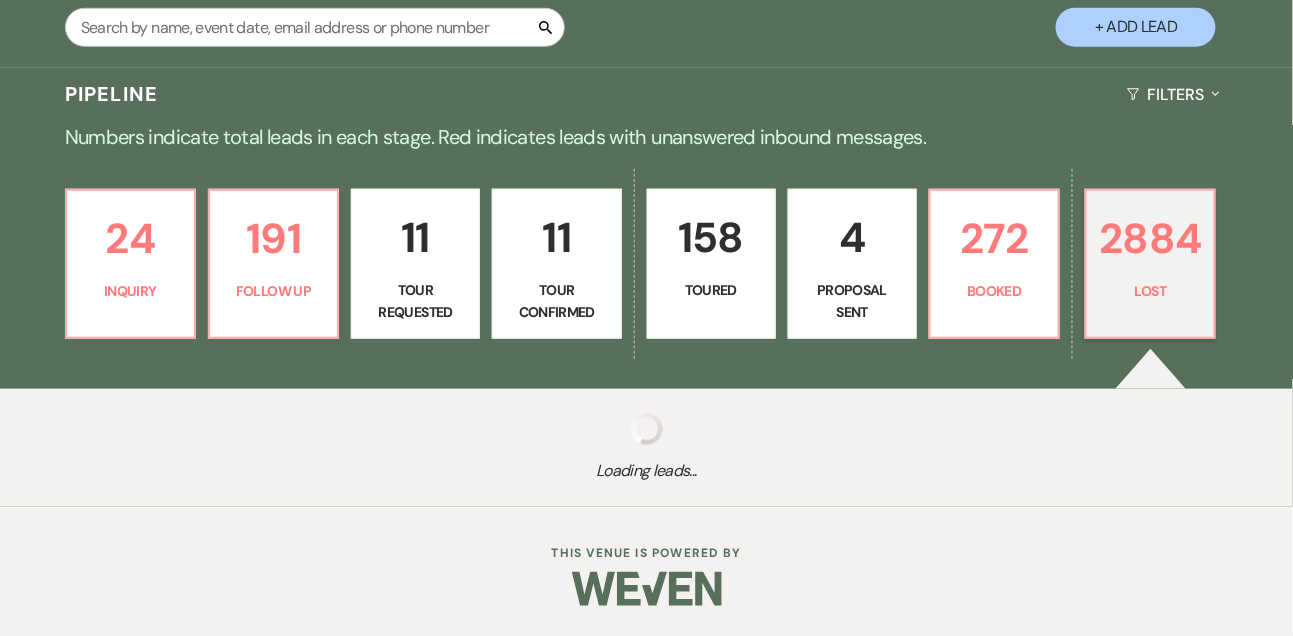
select select "5"
select select "8"
select select "5"
select select "8"
select select "5"
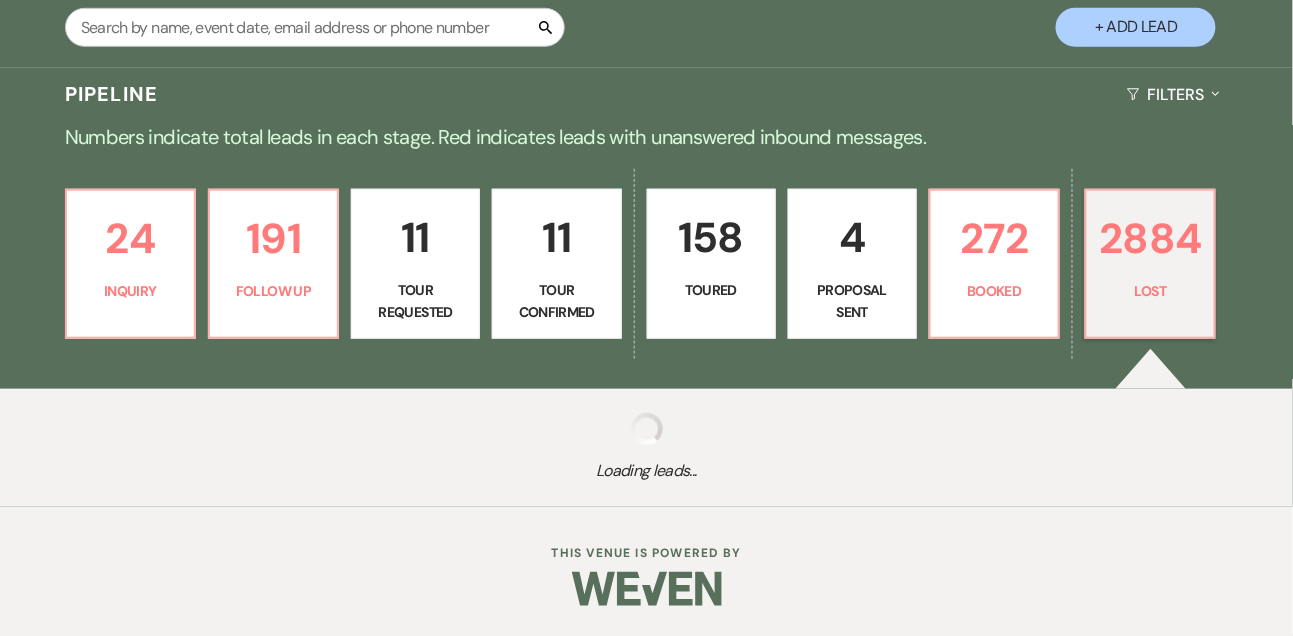
select select "8"
select select "5"
select select "8"
select select "5"
select select "8"
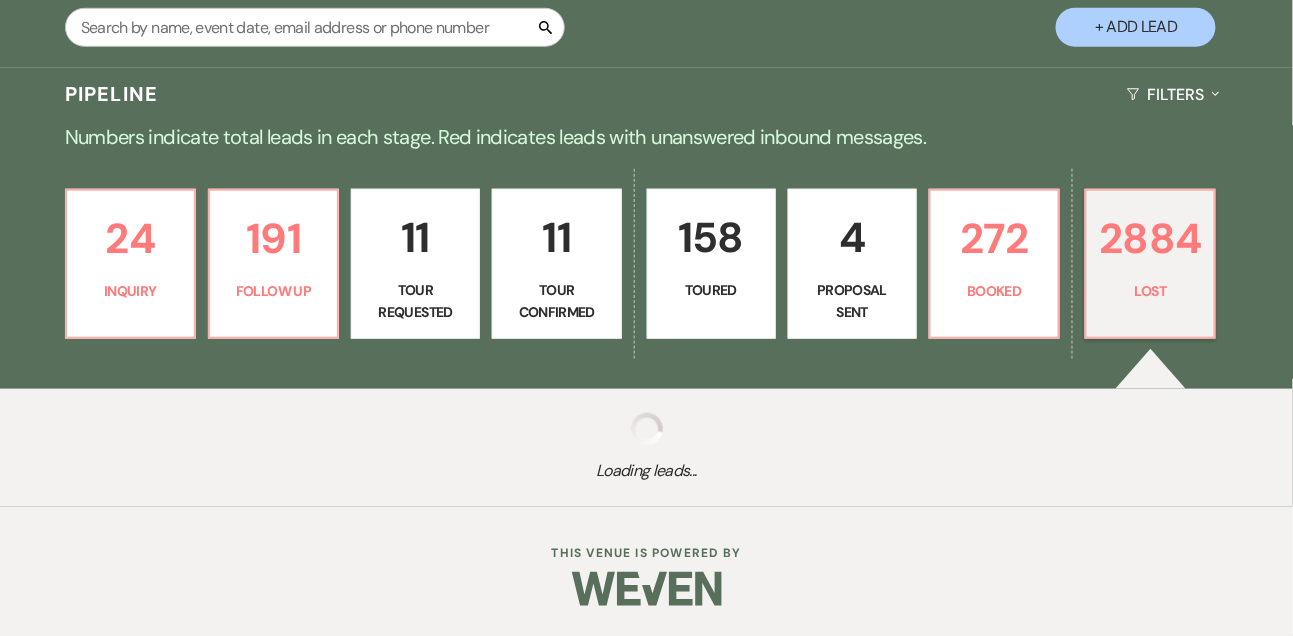
select select "7"
select select "8"
select select "5"
select select "8"
select select "5"
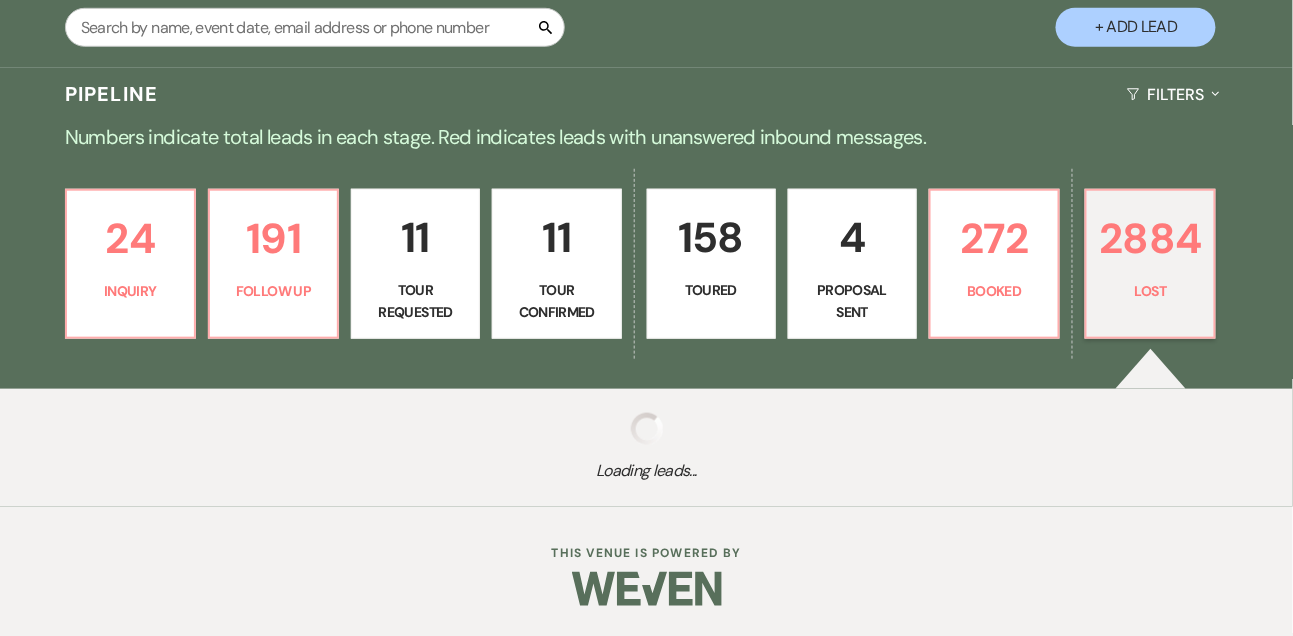
select select "8"
select select "5"
select select "8"
select select "5"
select select "8"
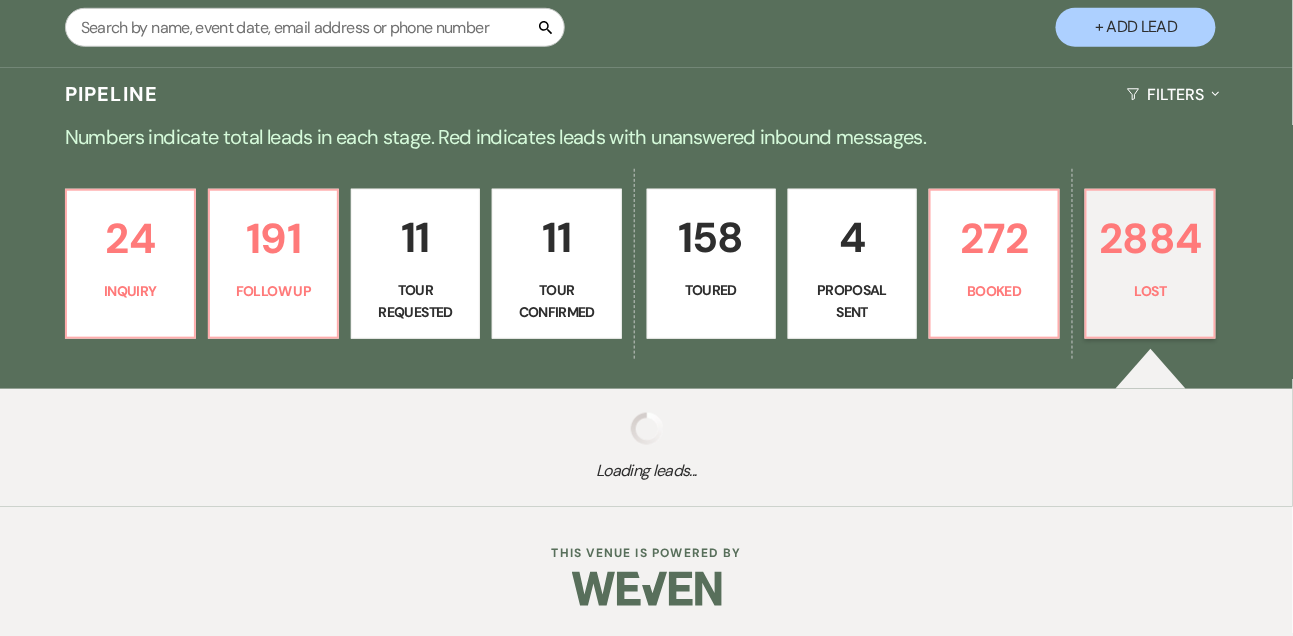
select select "5"
select select "8"
select select "5"
select select "8"
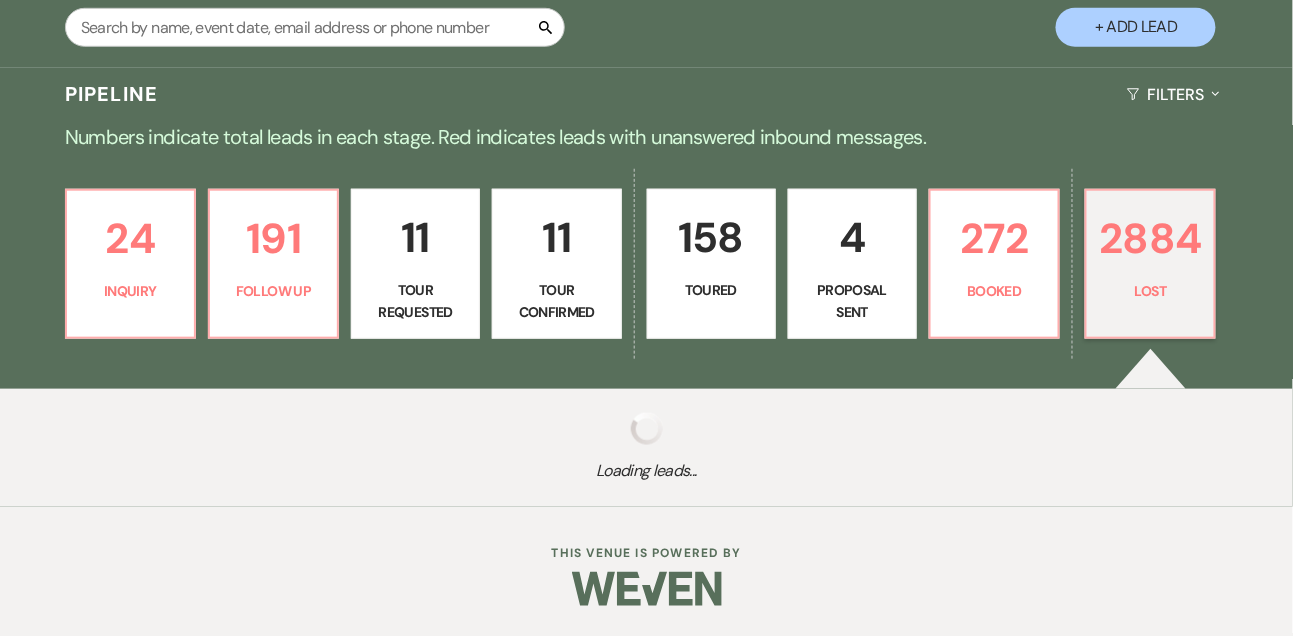
select select "8"
select select "1"
select select "8"
select select "7"
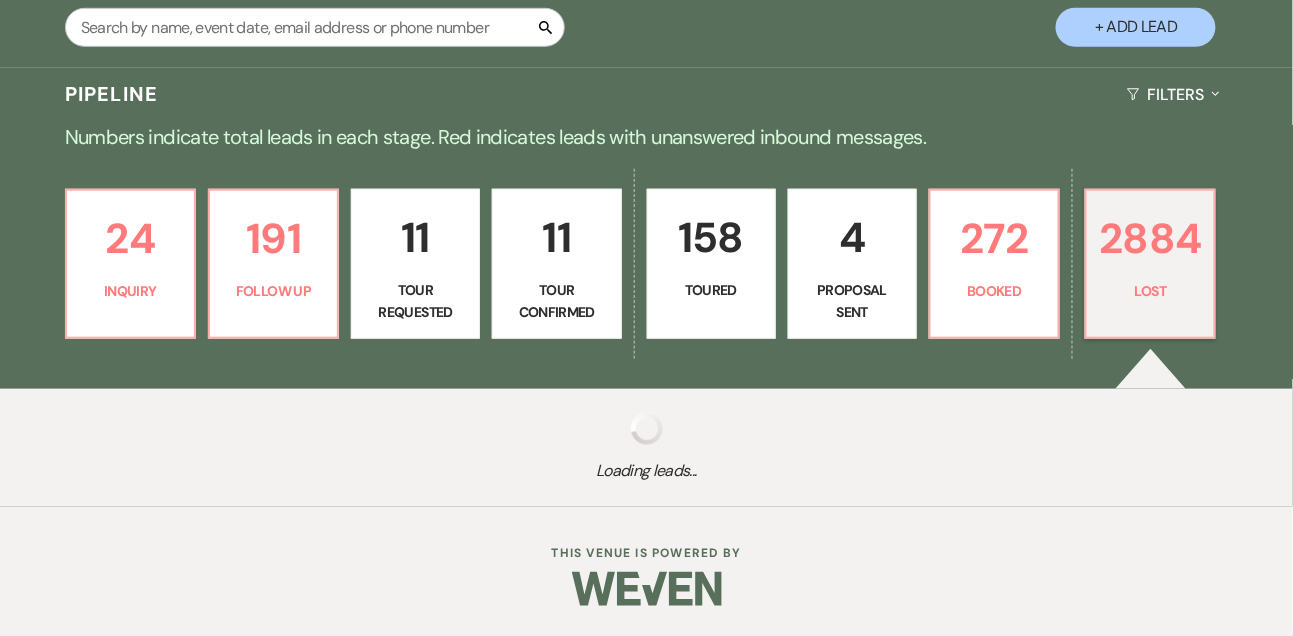
select select "8"
select select "7"
select select "8"
select select "1"
select select "8"
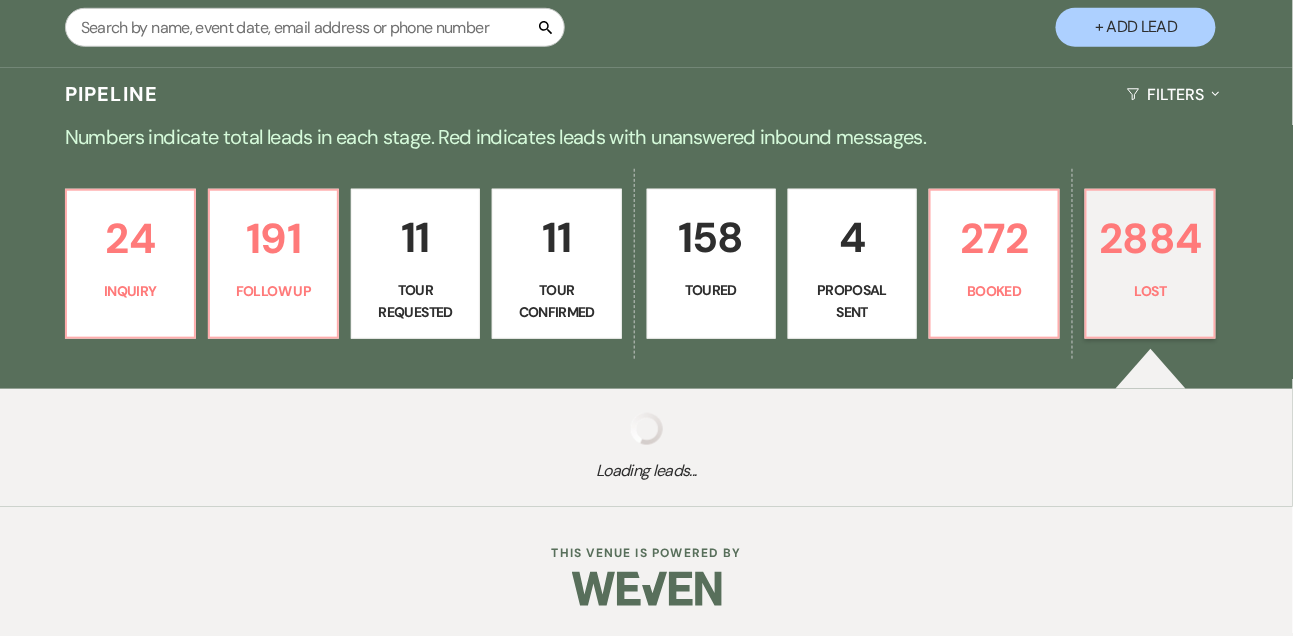
select select "7"
select select "8"
select select "6"
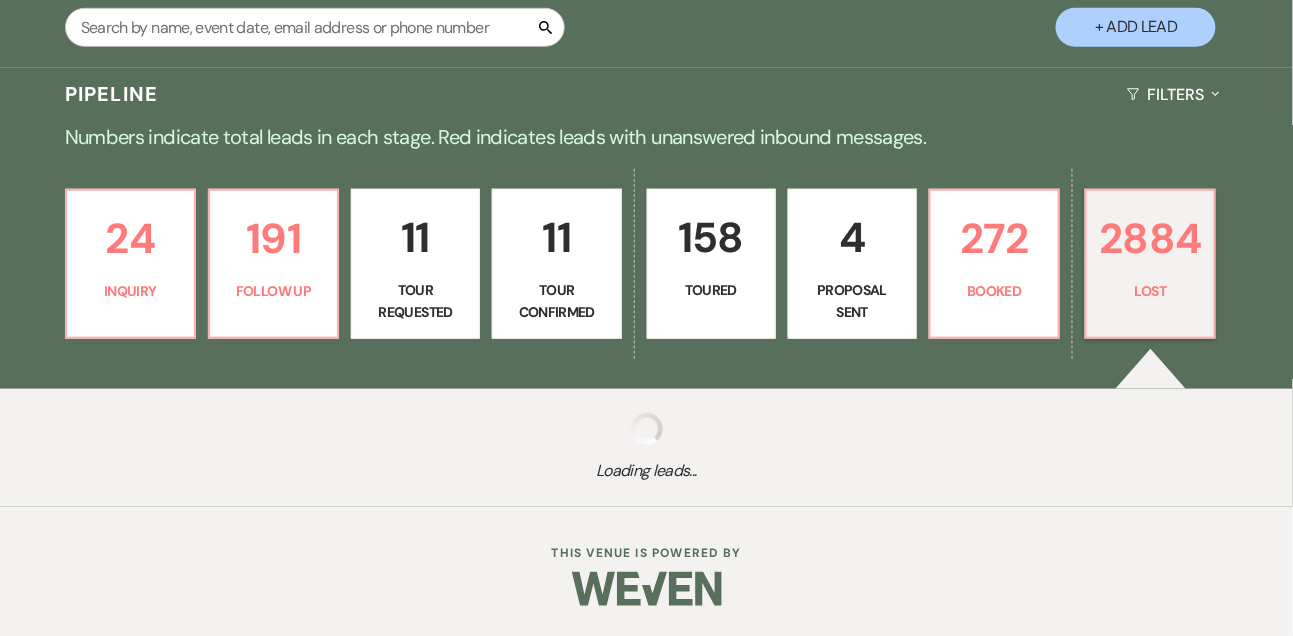
select select "8"
select select "7"
select select "8"
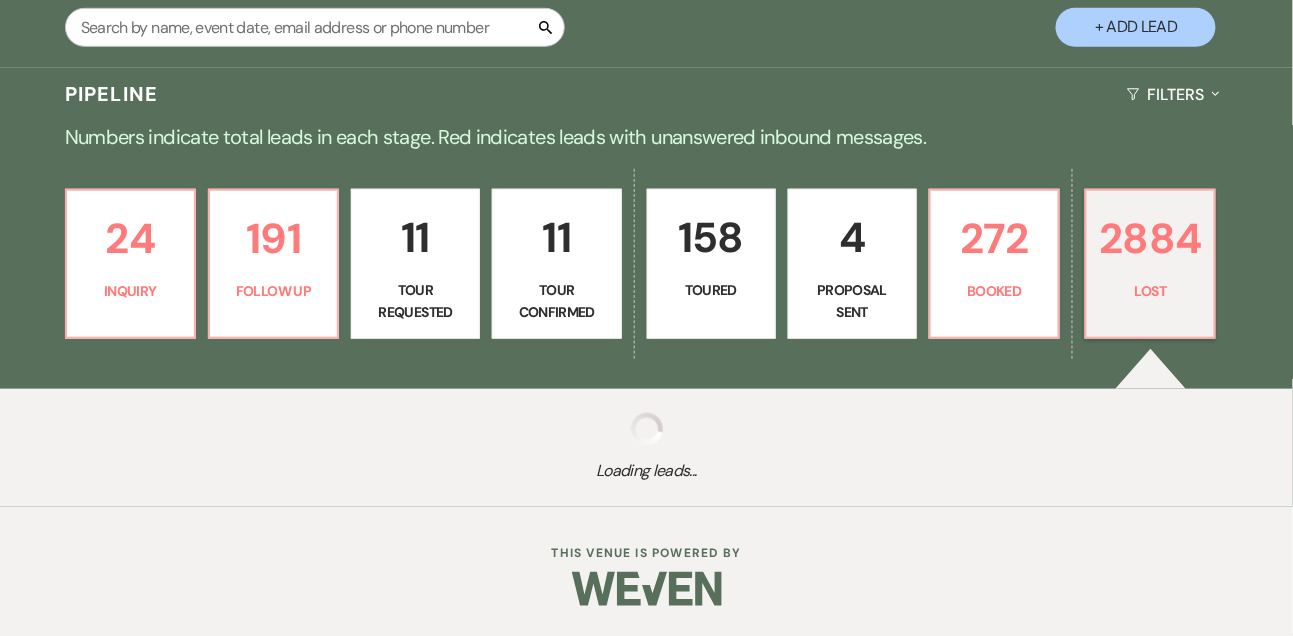
select select "7"
select select "8"
select select "6"
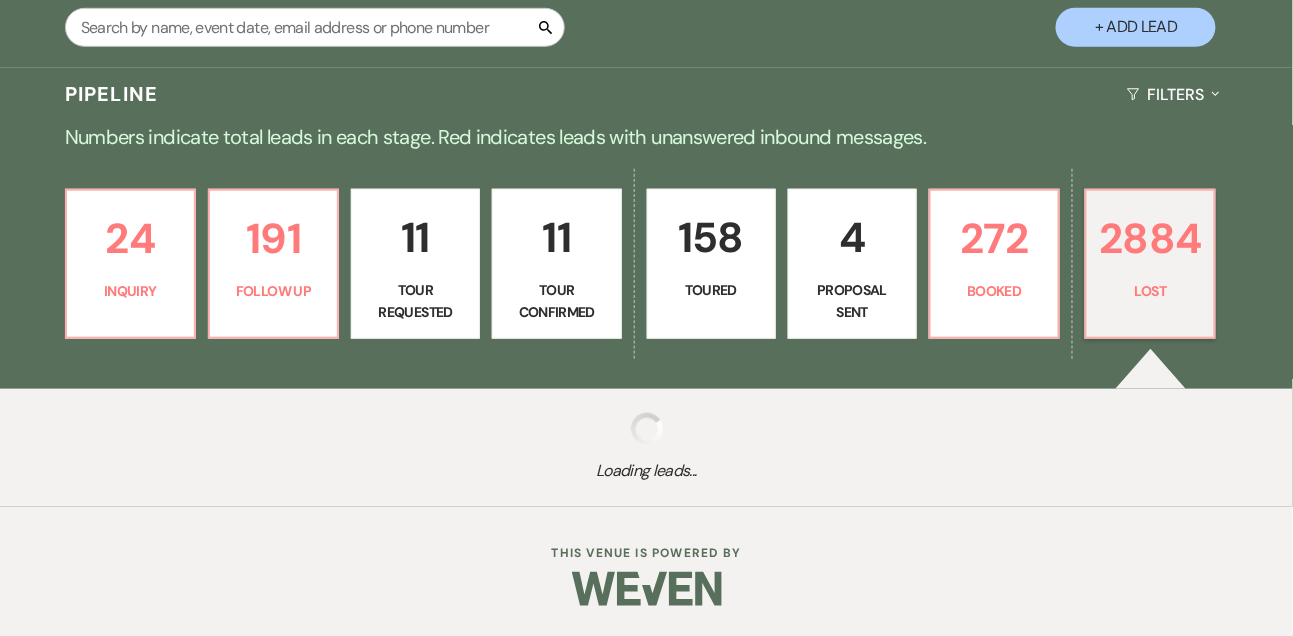
select select "8"
select select "6"
select select "8"
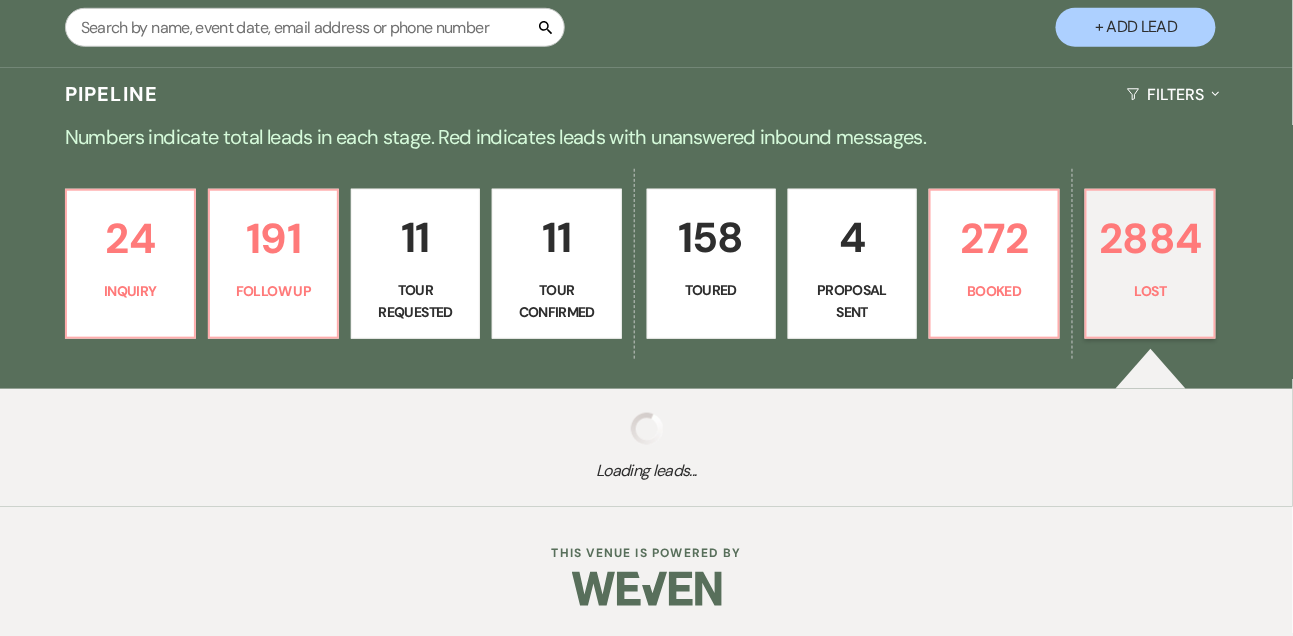
select select "7"
select select "8"
select select "7"
select select "8"
select select "10"
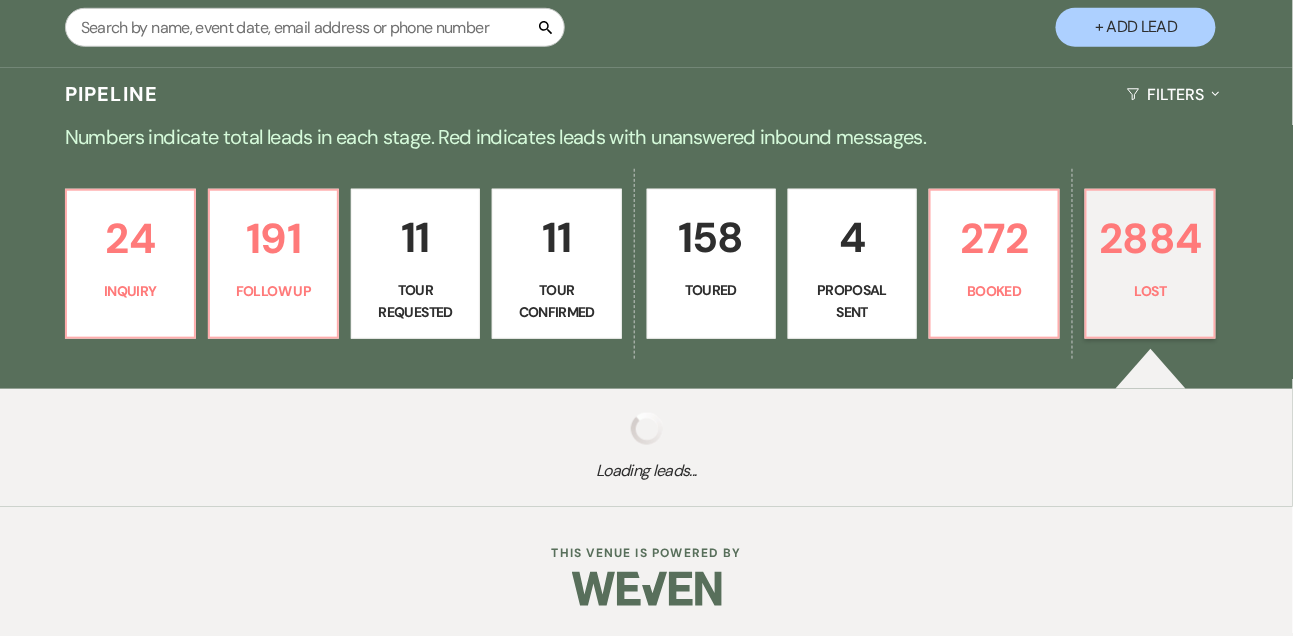
select select "8"
select select "6"
select select "8"
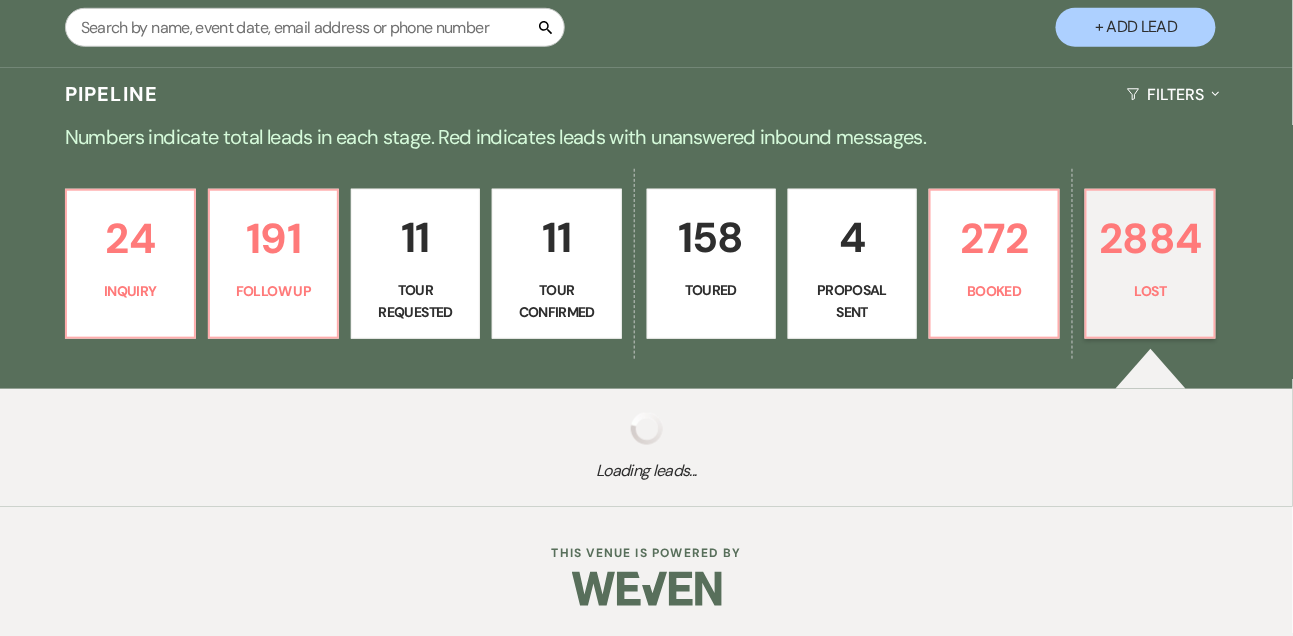
select select "8"
select select "6"
select select "8"
select select "10"
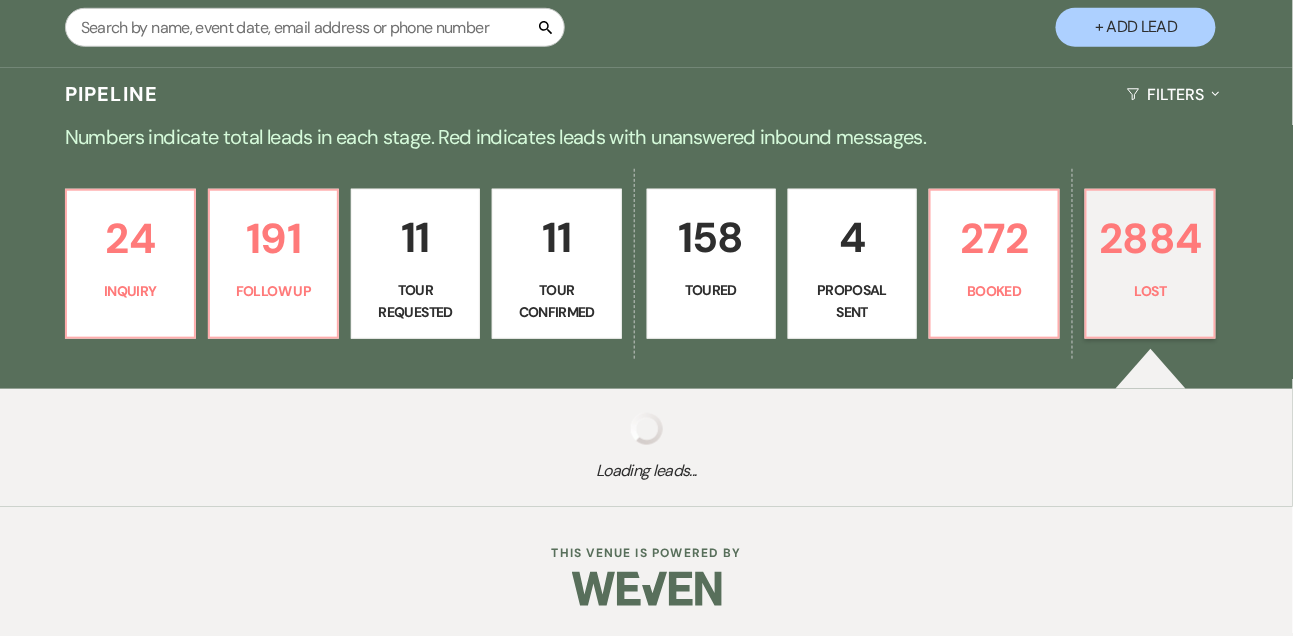
select select "8"
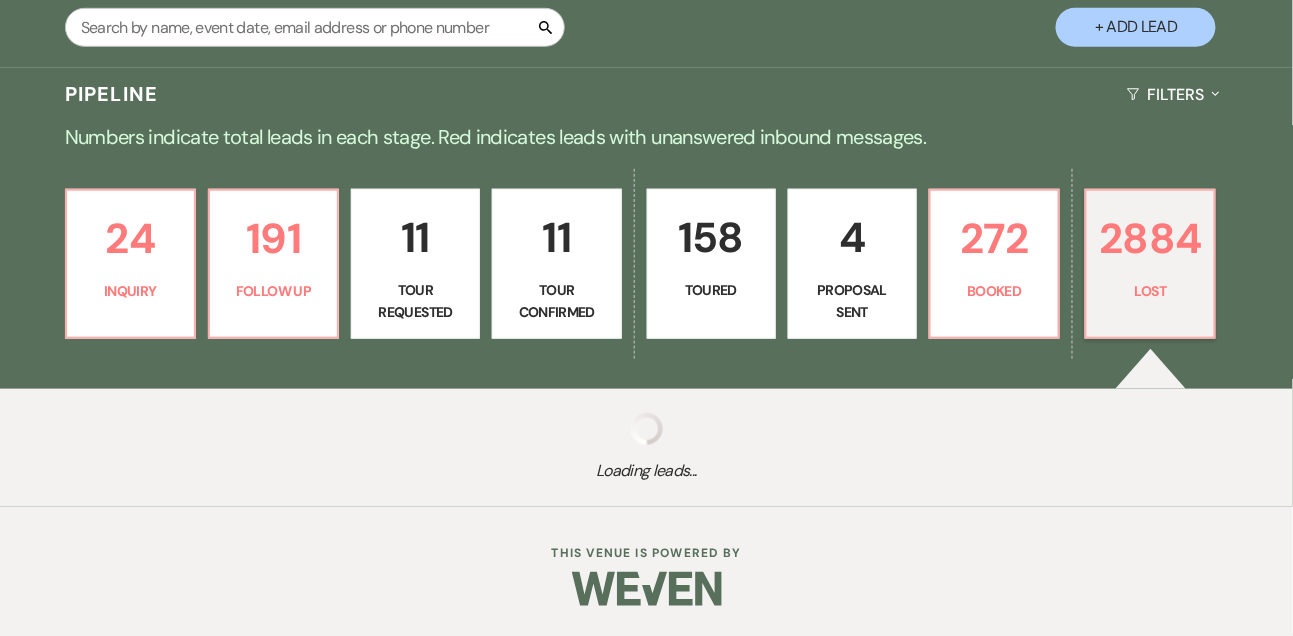
select select "7"
select select "8"
select select "6"
select select "8"
select select "10"
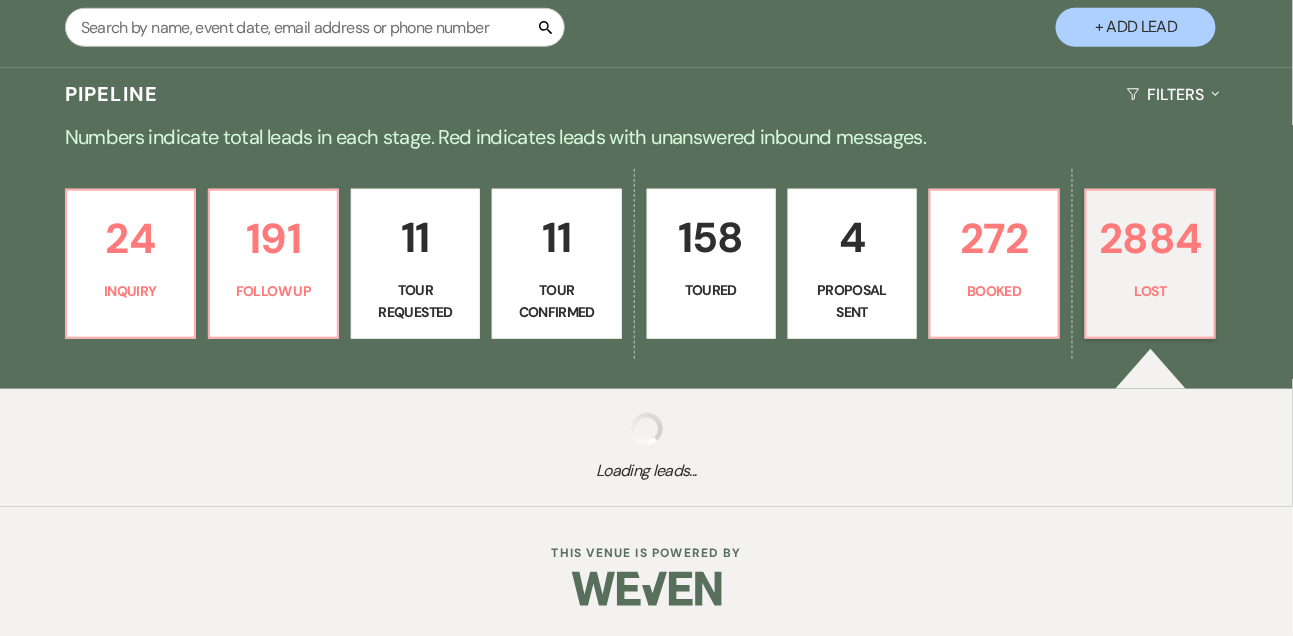
select select "8"
select select "5"
select select "8"
select select "10"
select select "8"
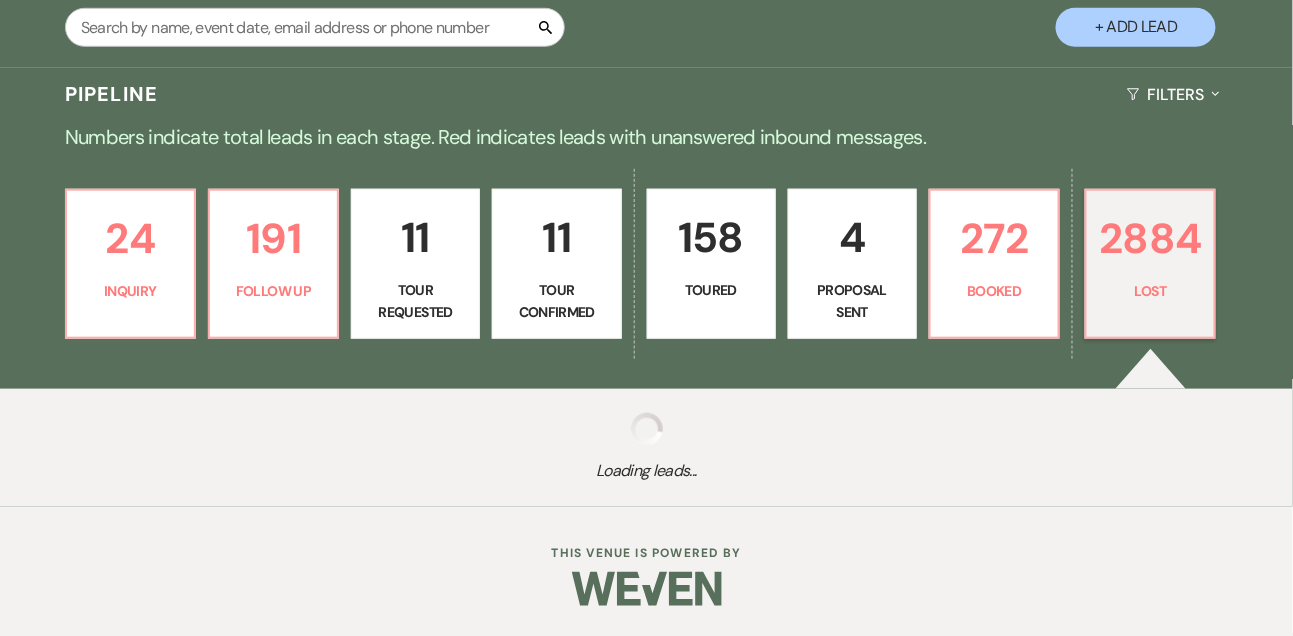
select select "7"
select select "8"
select select "6"
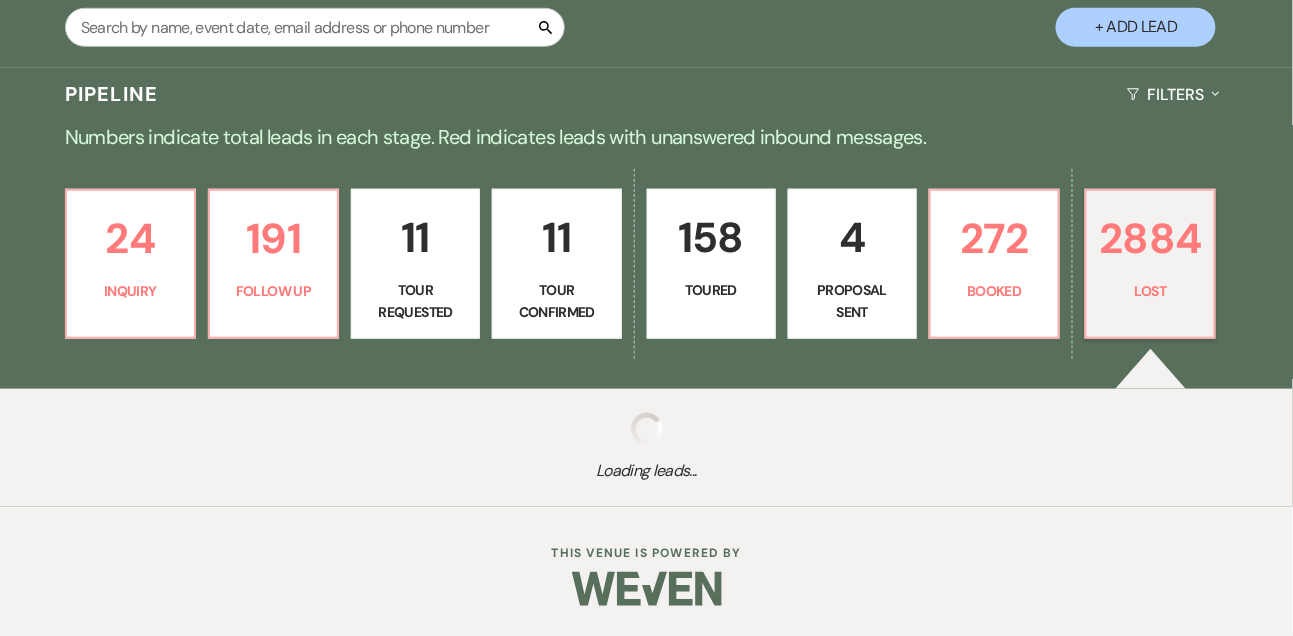
select select "8"
select select "10"
select select "8"
select select "6"
select select "8"
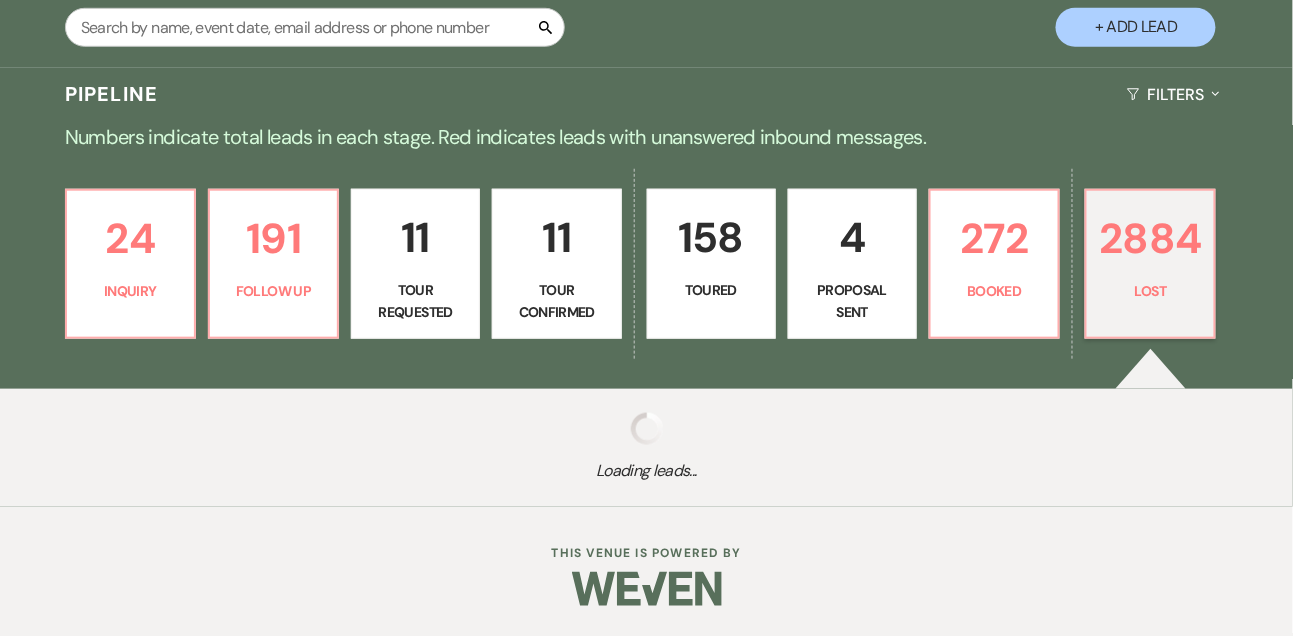
select select "6"
select select "8"
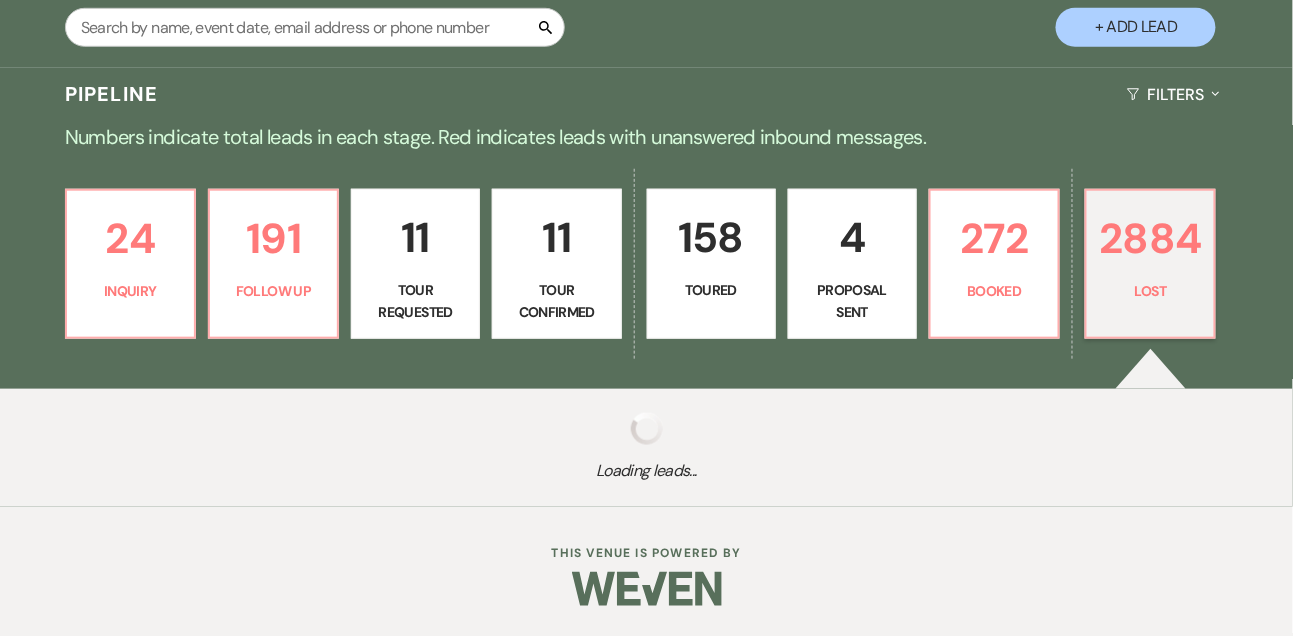
select select "8"
select select "10"
select select "8"
select select "5"
select select "8"
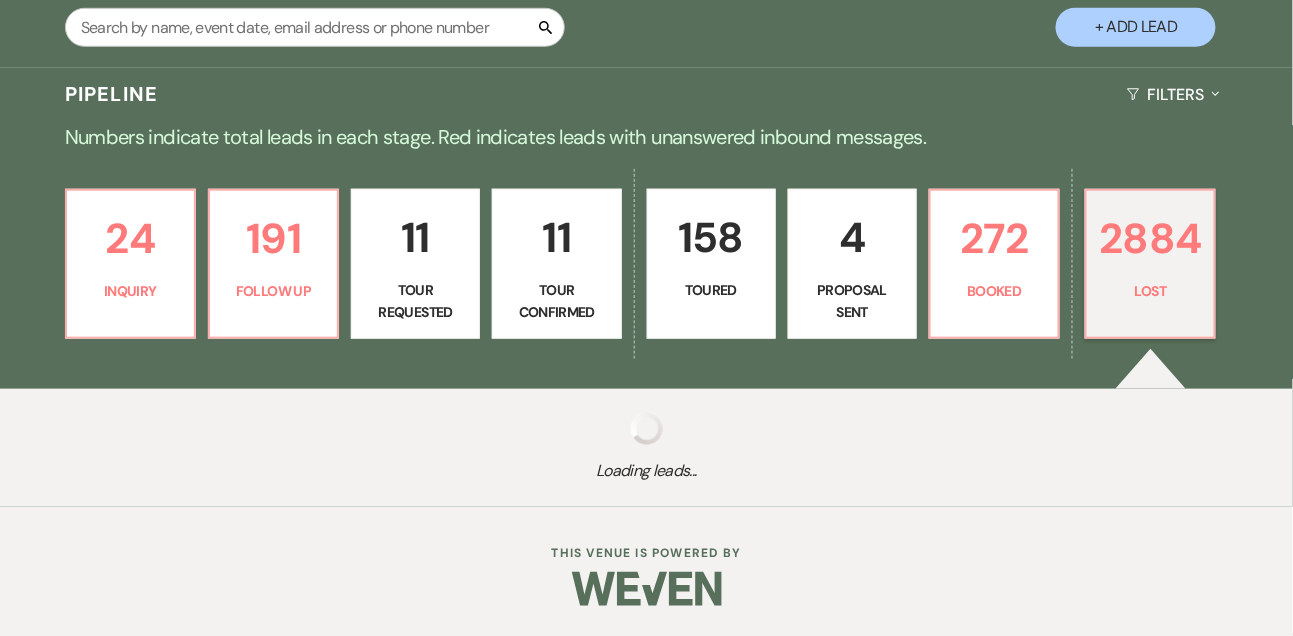
select select "6"
select select "8"
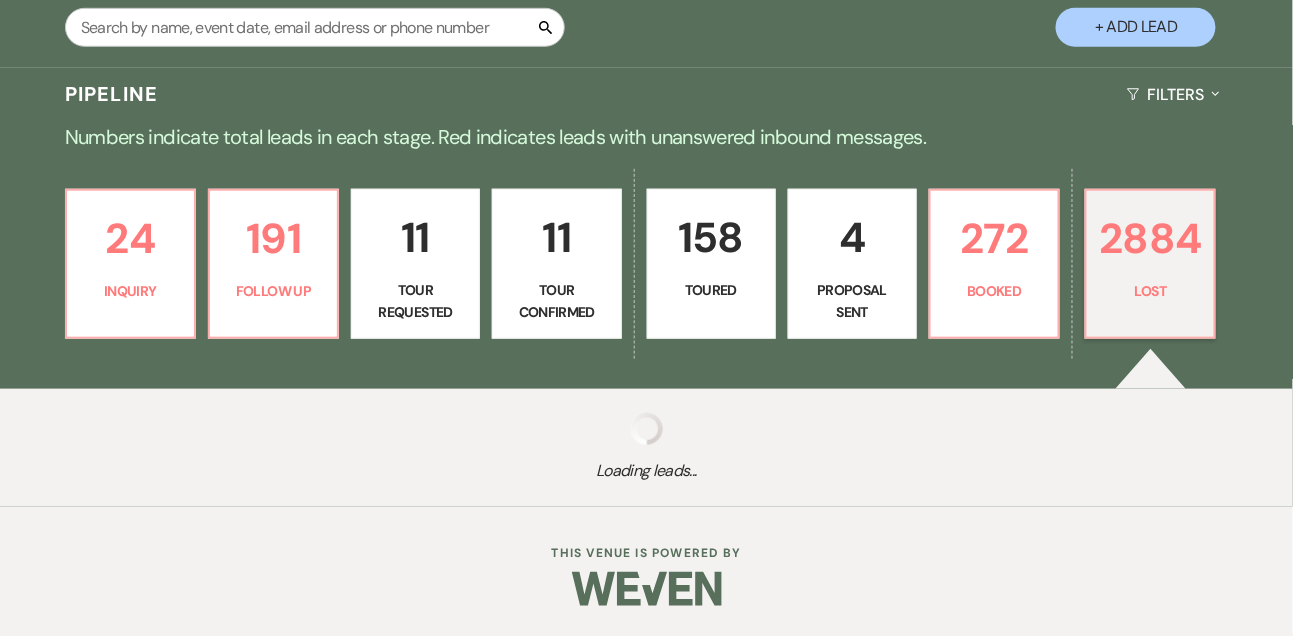
select select "8"
select select "10"
select select "8"
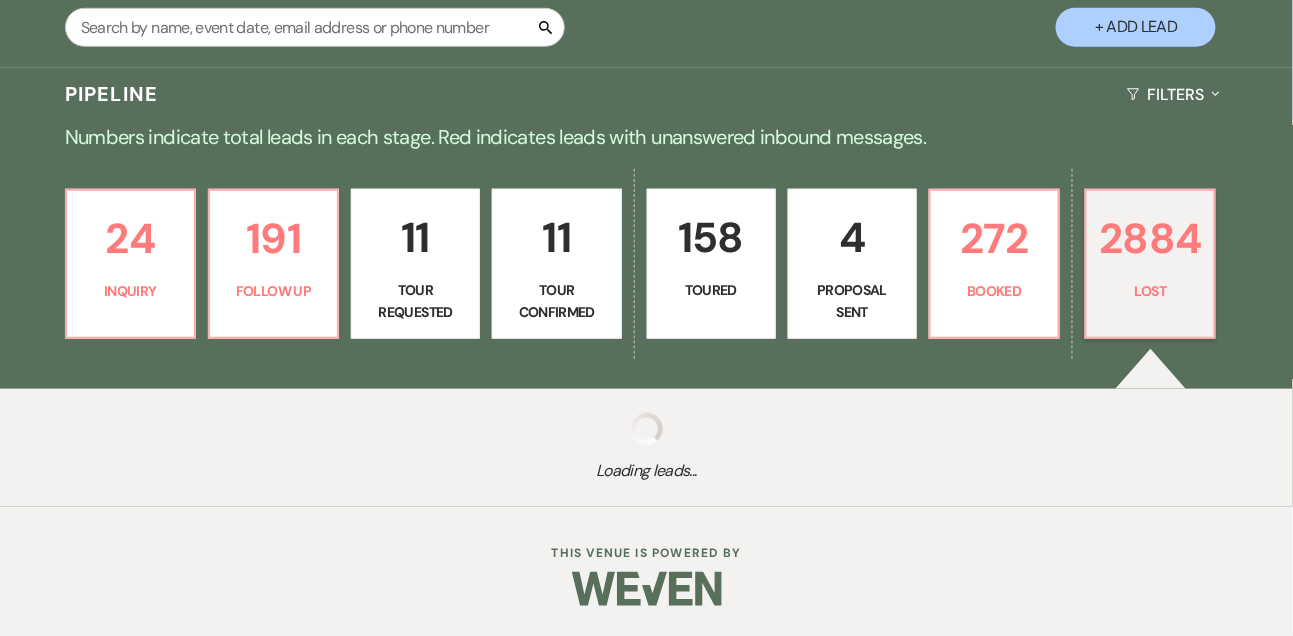
select select "6"
select select "8"
select select "6"
select select "8"
select select "6"
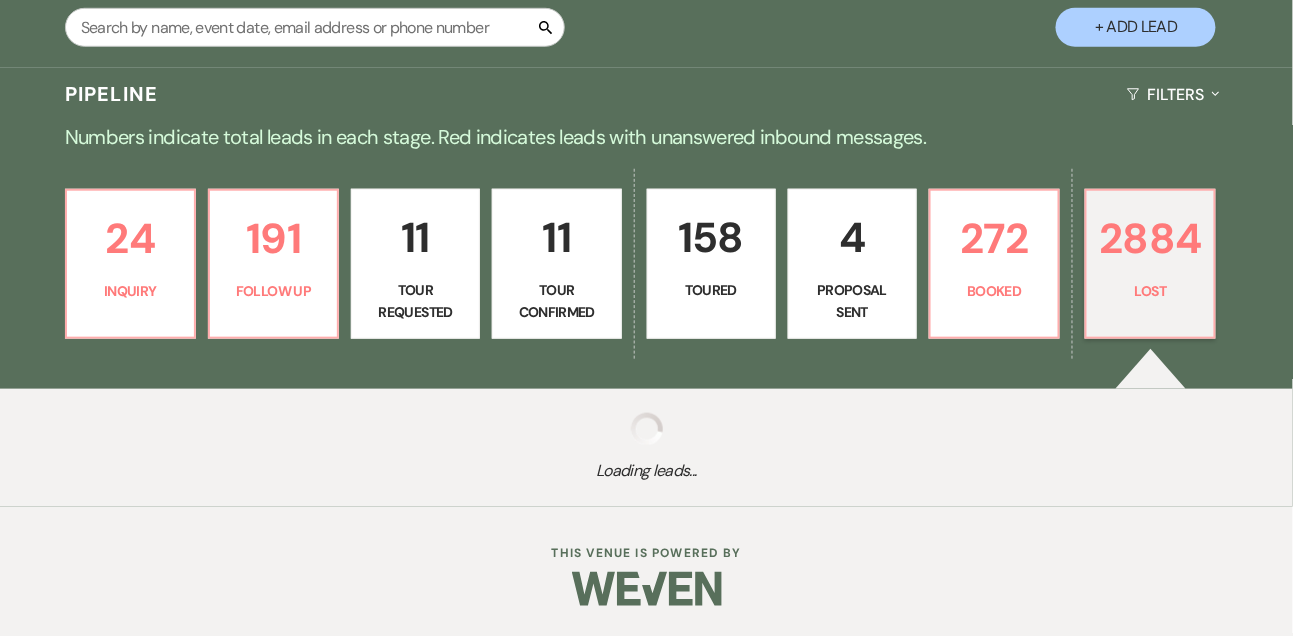
select select "8"
select select "7"
select select "8"
select select "5"
select select "8"
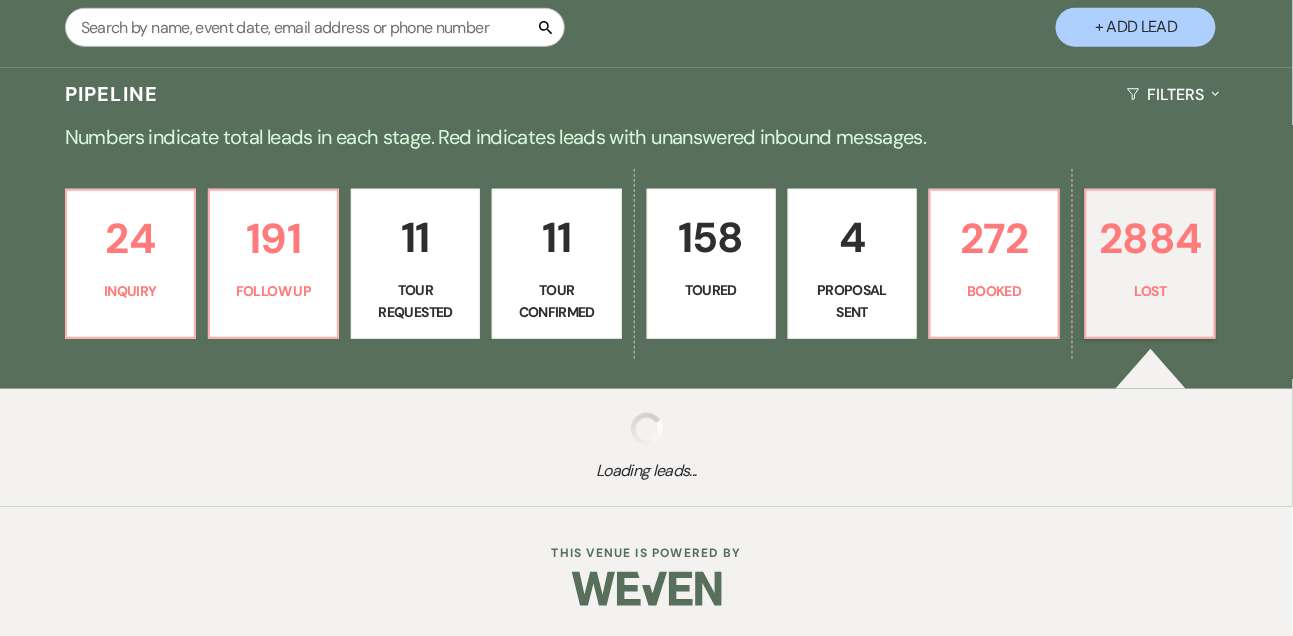
select select "6"
select select "8"
select select "5"
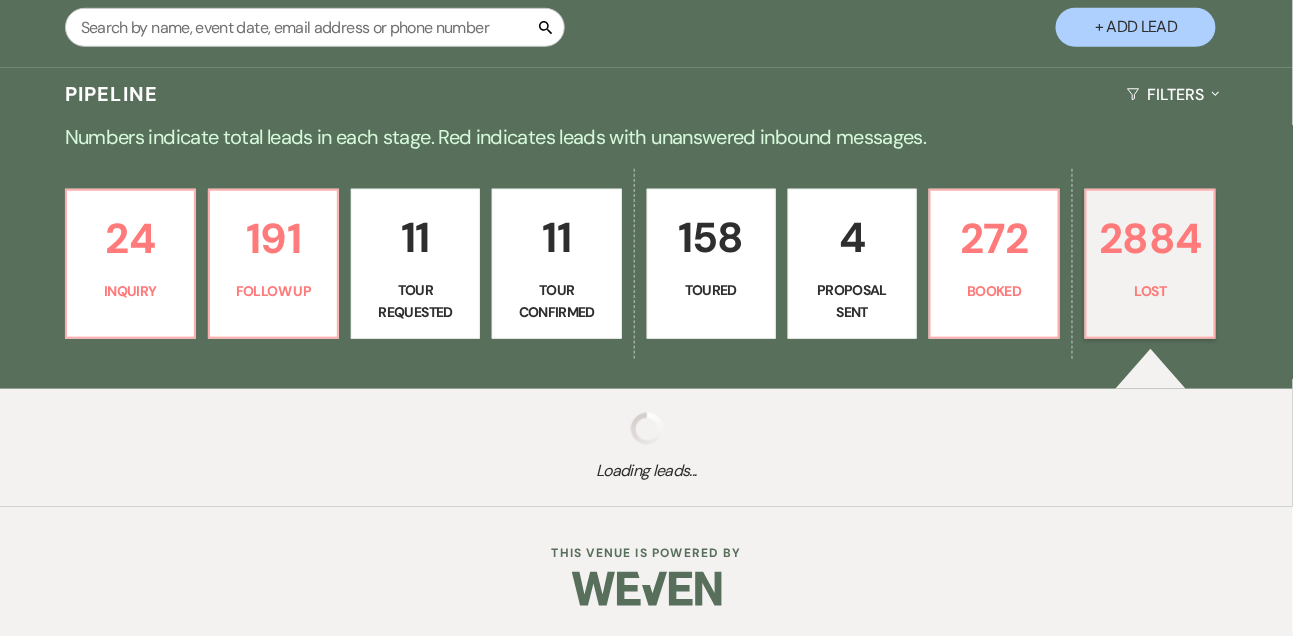
select select "8"
select select "5"
select select "8"
select select "6"
select select "8"
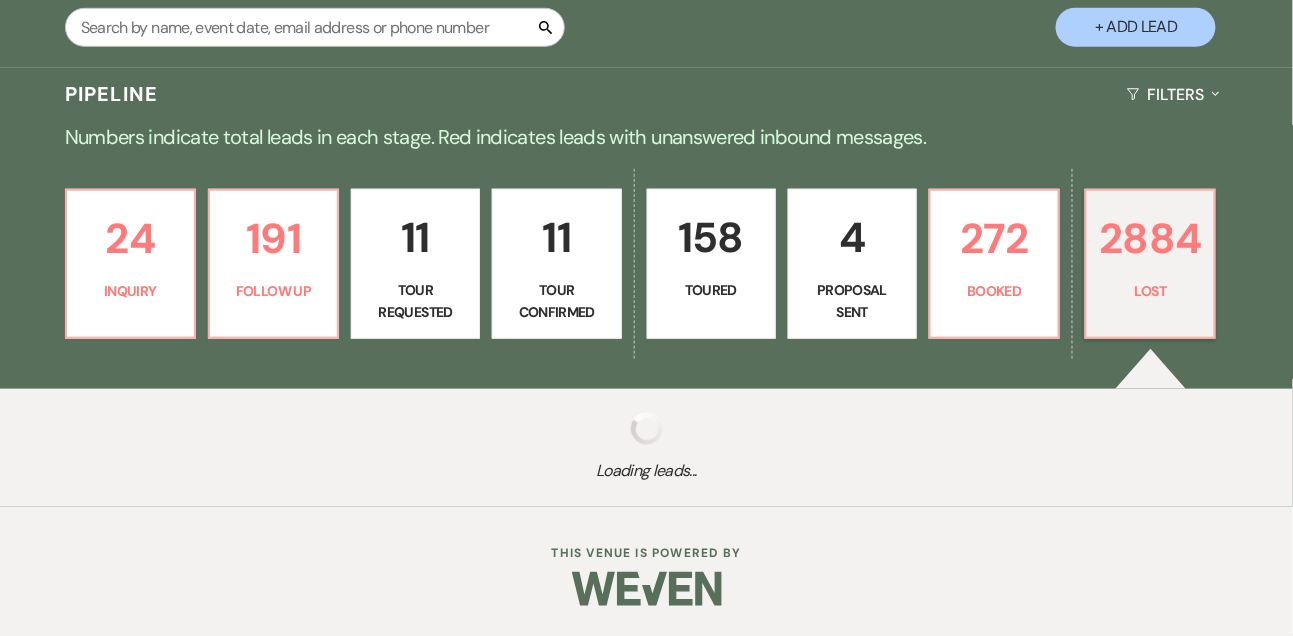
select select "10"
select select "8"
select select "6"
select select "8"
select select "6"
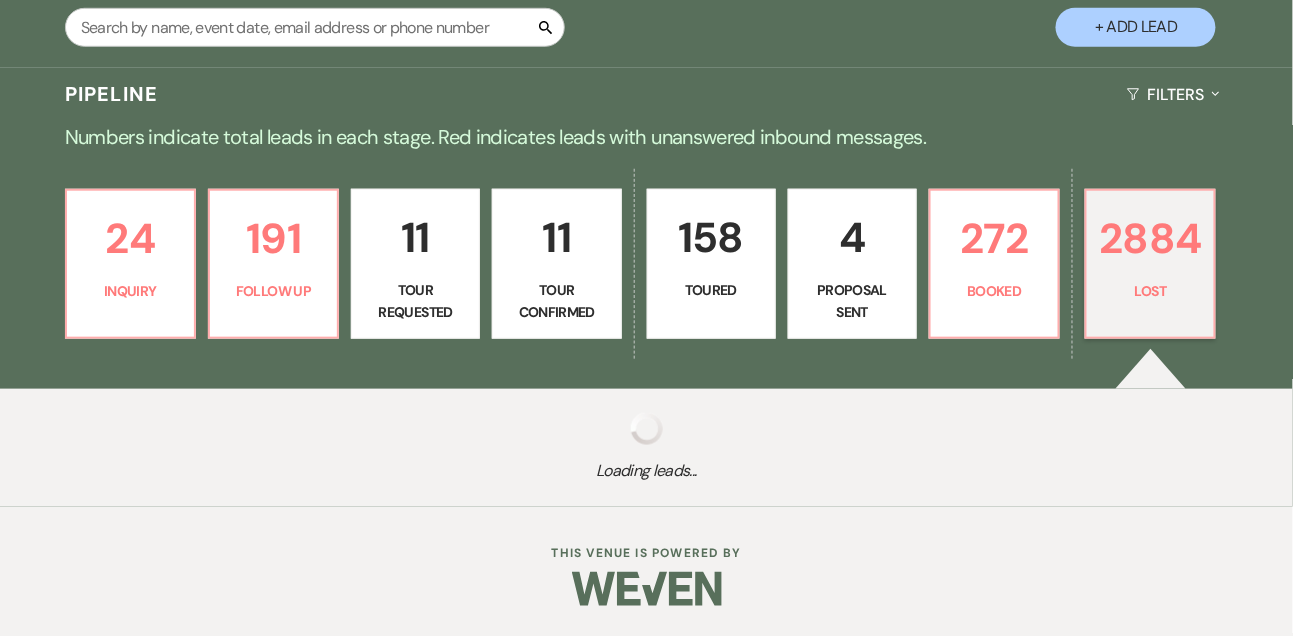
select select "8"
select select "5"
select select "8"
select select "6"
select select "8"
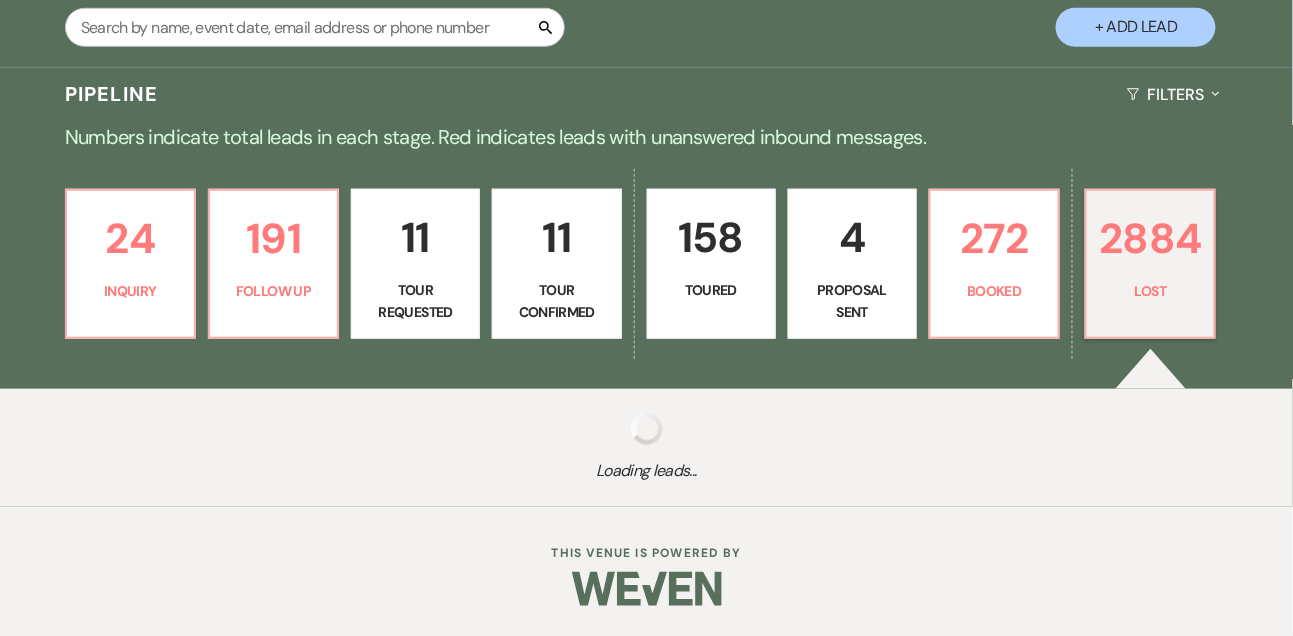
select select "5"
select select "8"
select select "10"
select select "8"
select select "5"
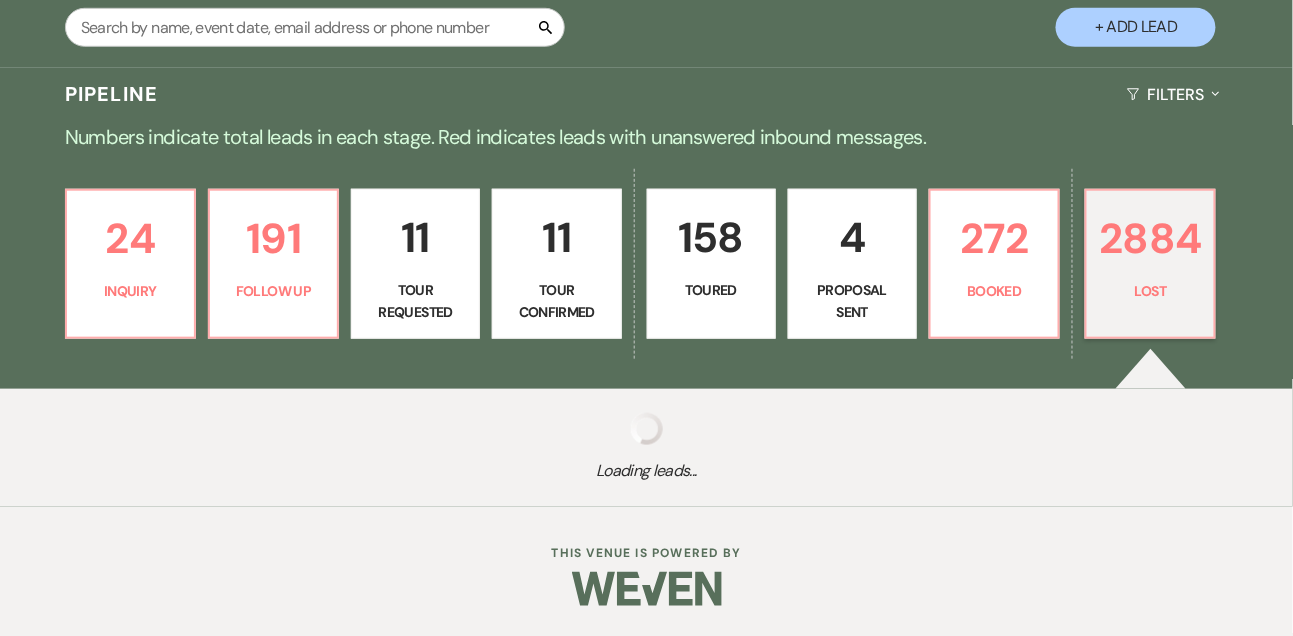
select select "8"
select select "6"
select select "8"
select select "6"
select select "8"
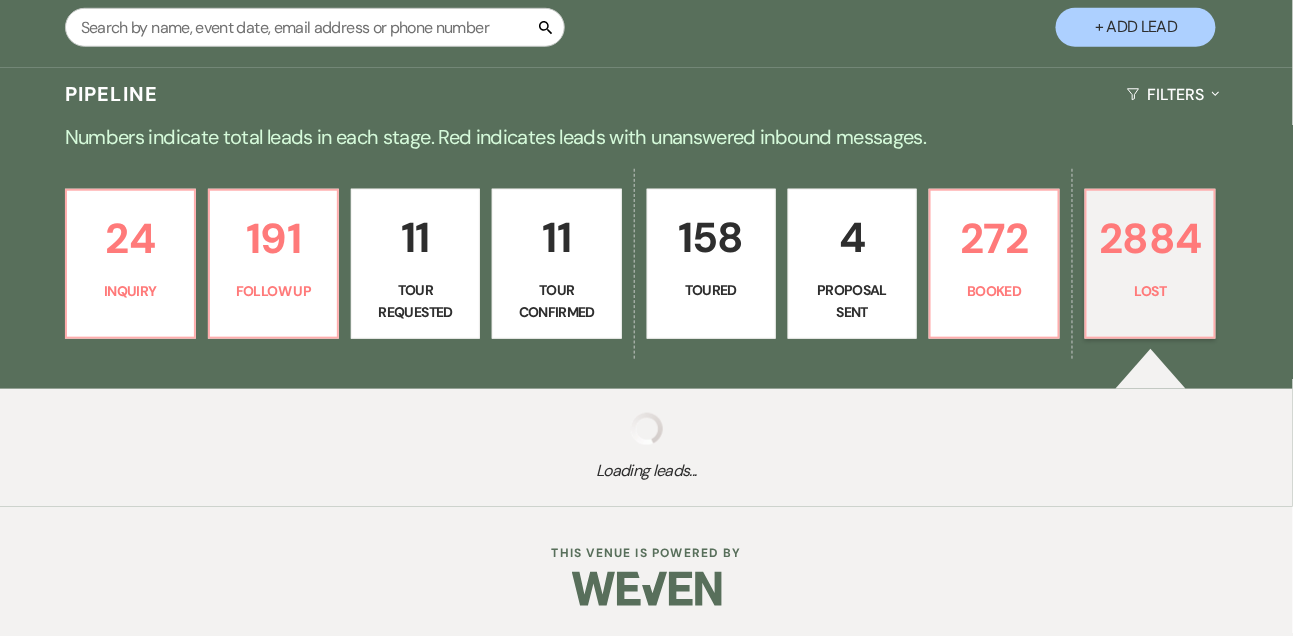
select select "7"
select select "8"
select select "5"
select select "8"
select select "5"
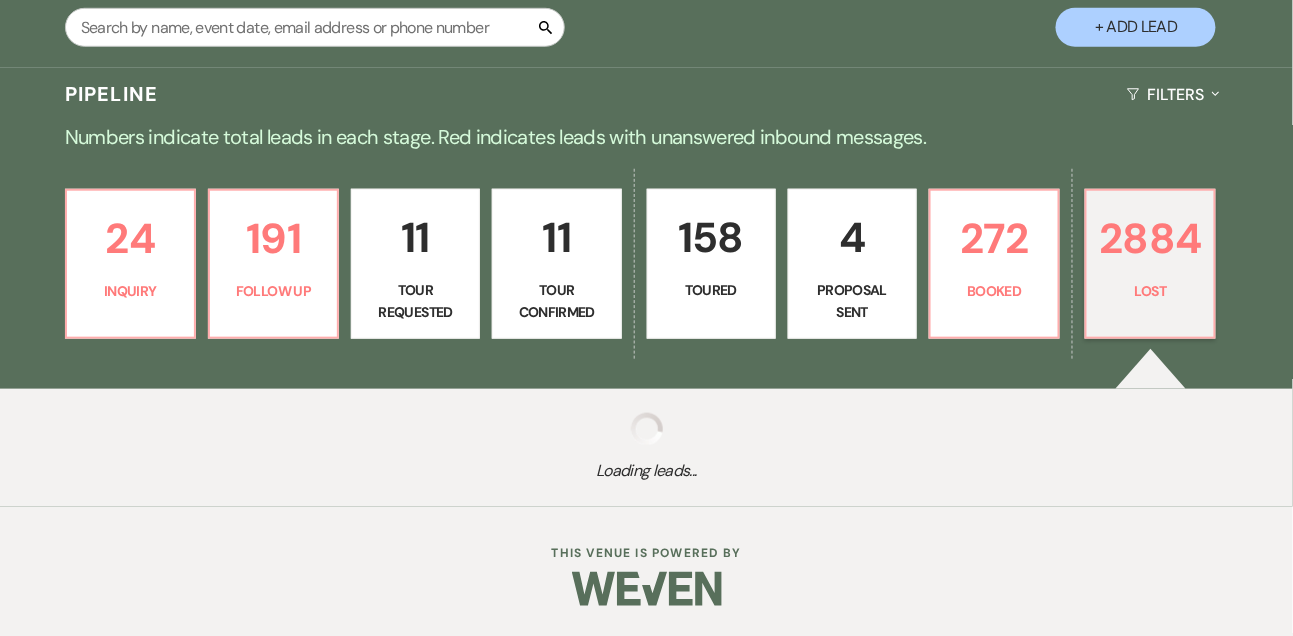
select select "8"
select select "6"
select select "8"
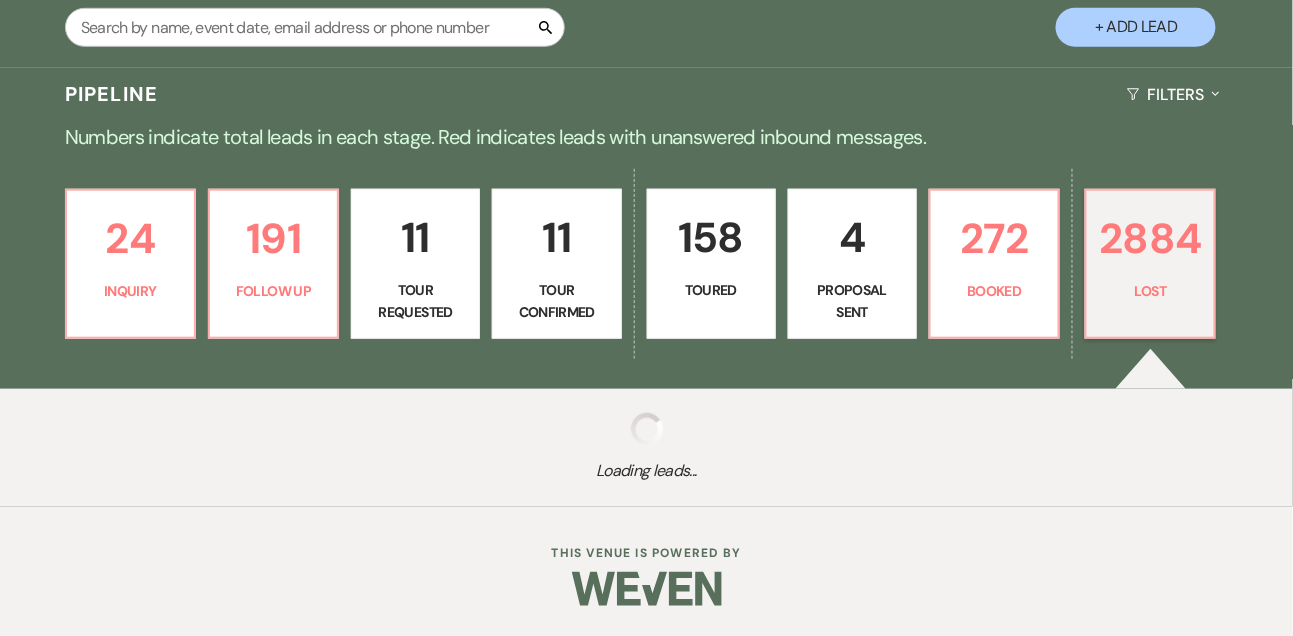
select select "5"
select select "8"
select select "5"
select select "8"
select select "6"
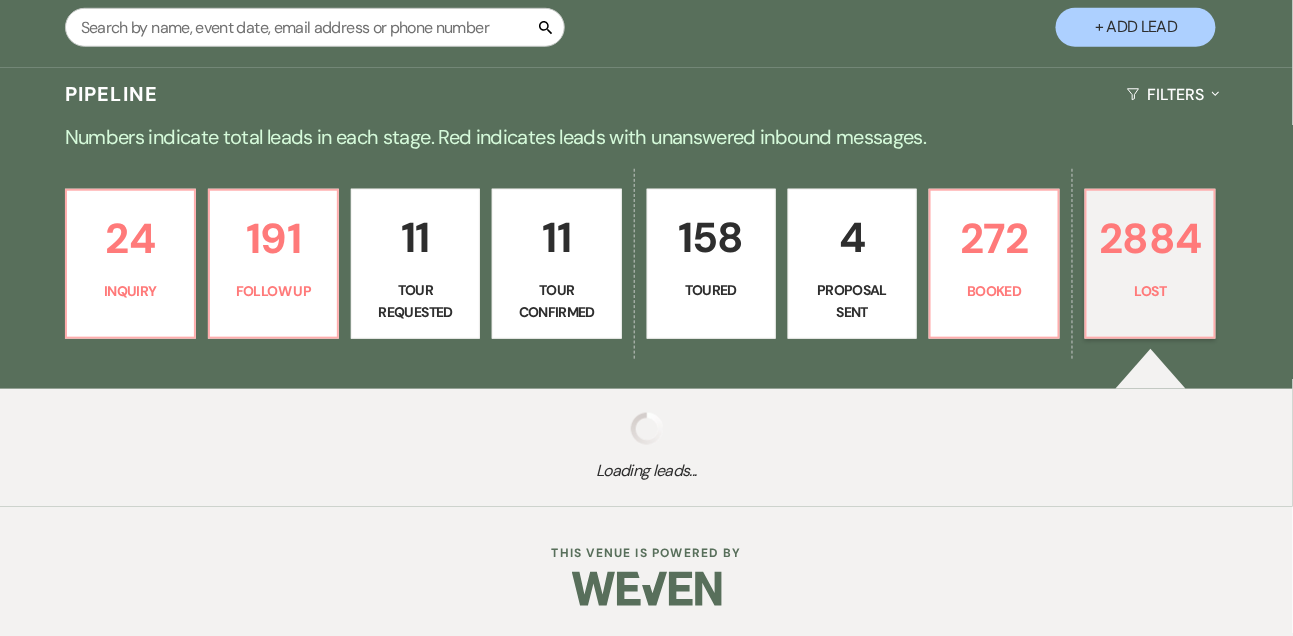
select select "8"
select select "5"
select select "8"
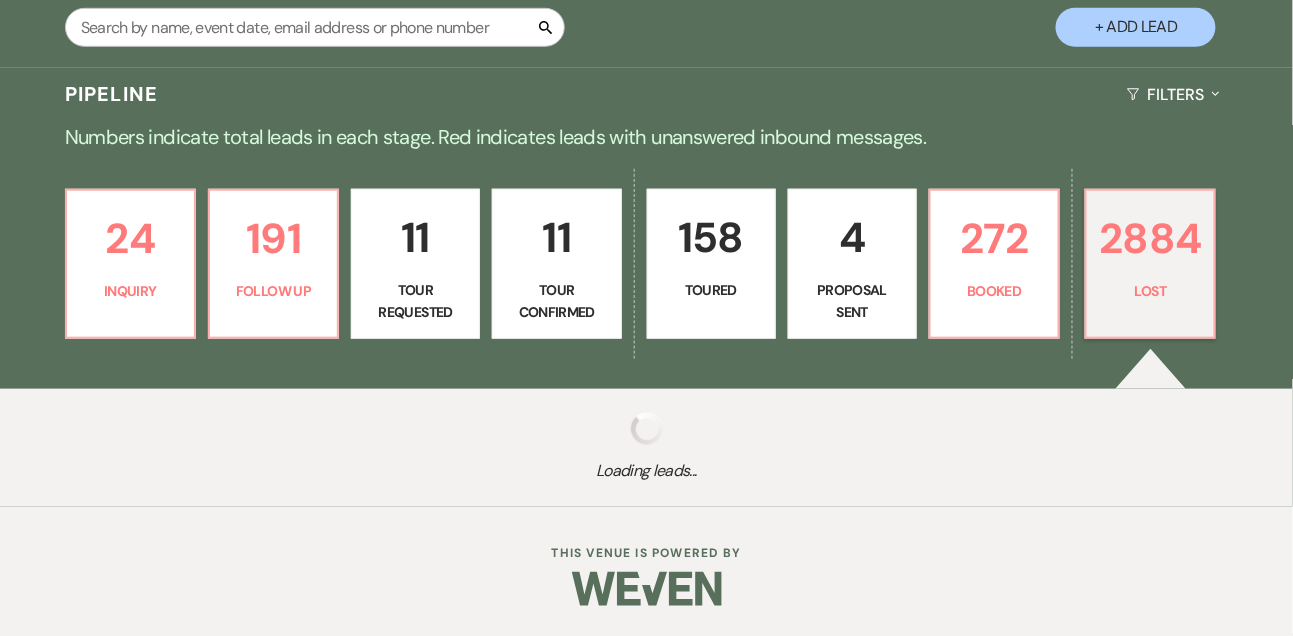
select select "5"
select select "8"
select select "6"
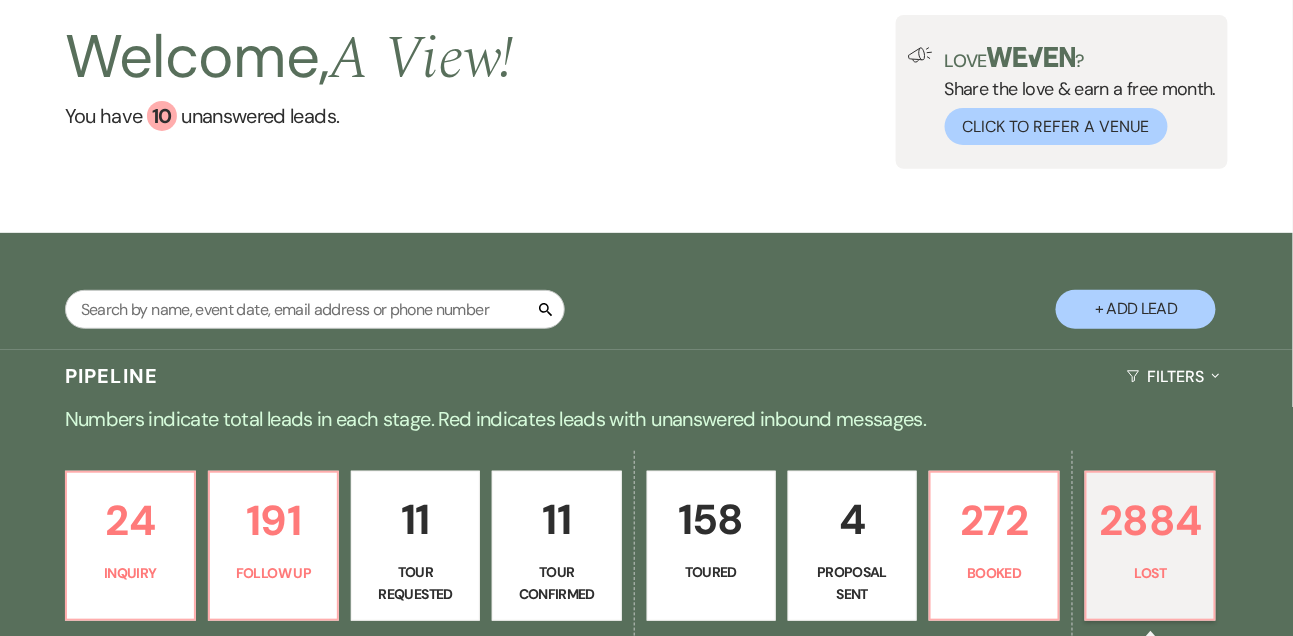
scroll to position [89, 0]
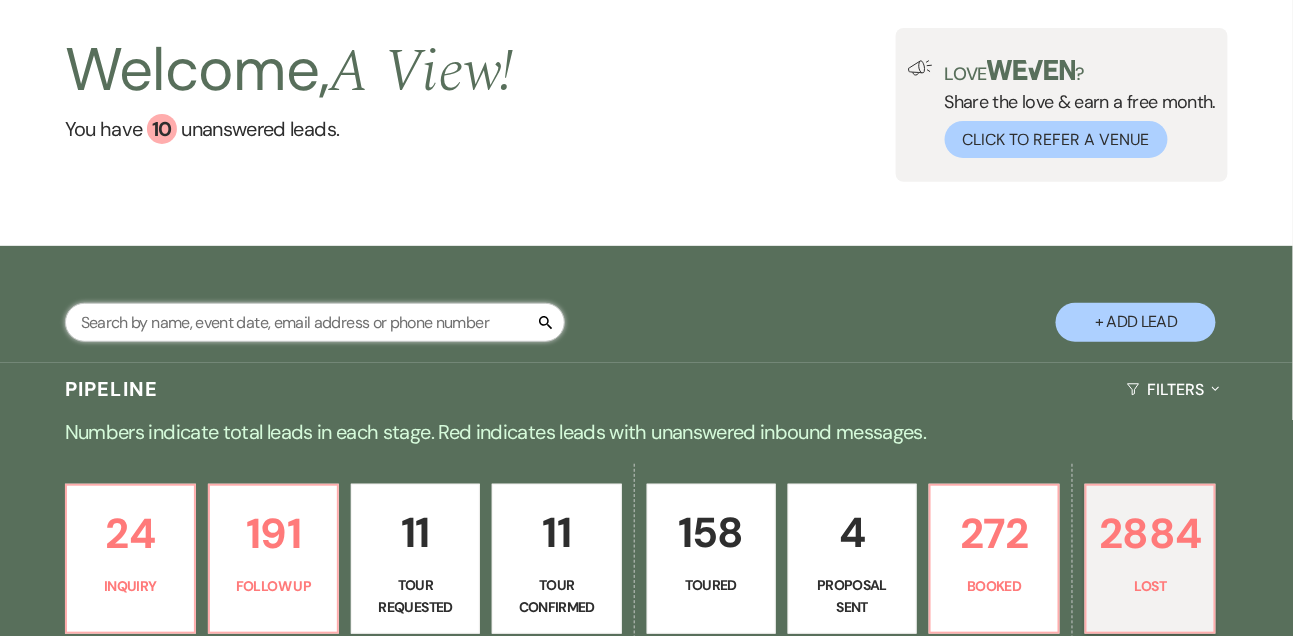
click at [243, 321] on input "text" at bounding box center [315, 322] width 500 height 39
click at [378, 342] on input "text" at bounding box center [315, 322] width 500 height 39
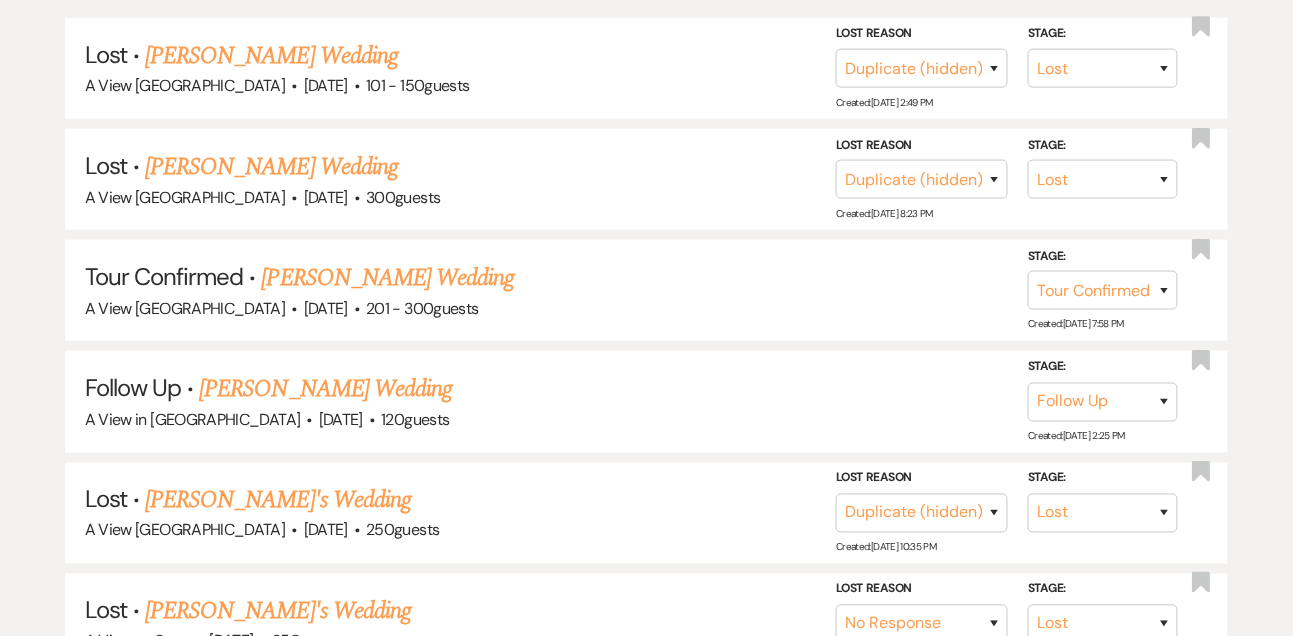
scroll to position [522, 0]
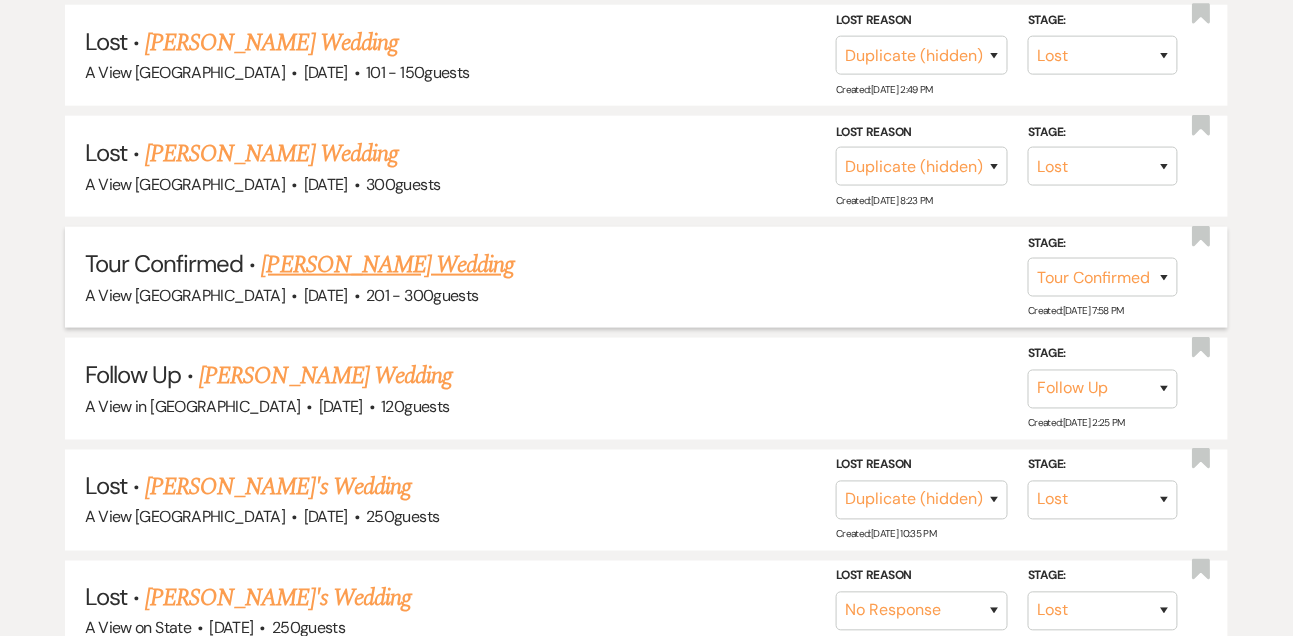
click at [444, 270] on link "[PERSON_NAME] Wedding" at bounding box center [388, 265] width 253 height 36
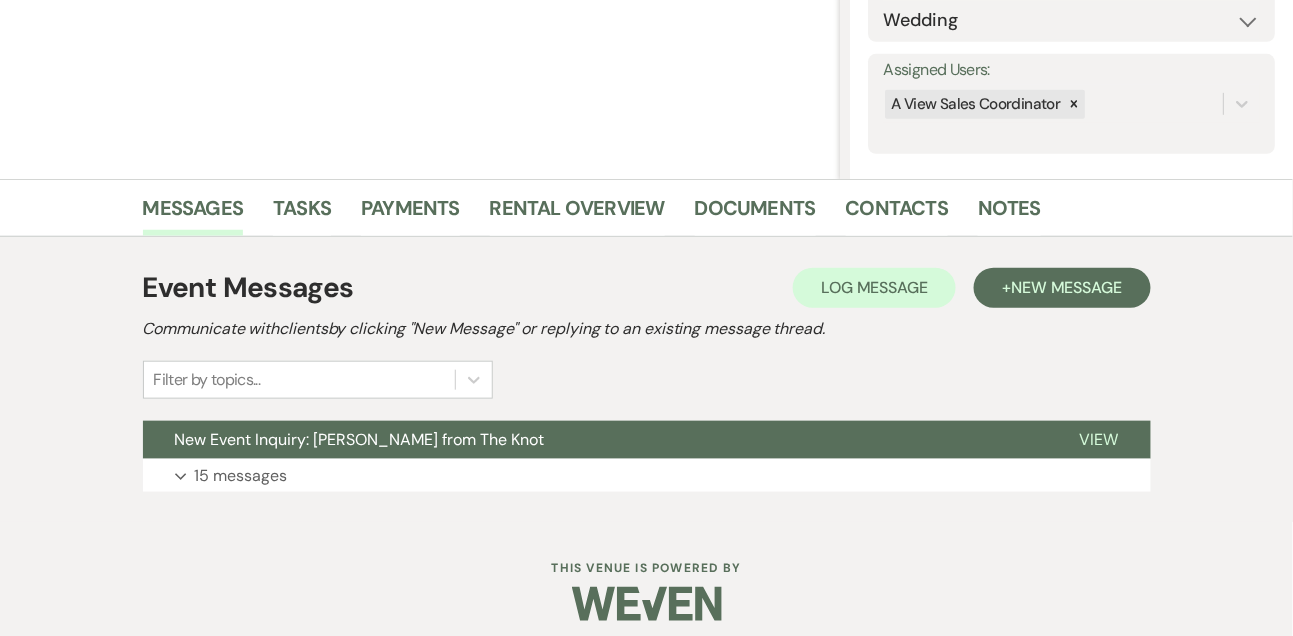
scroll to position [337, 0]
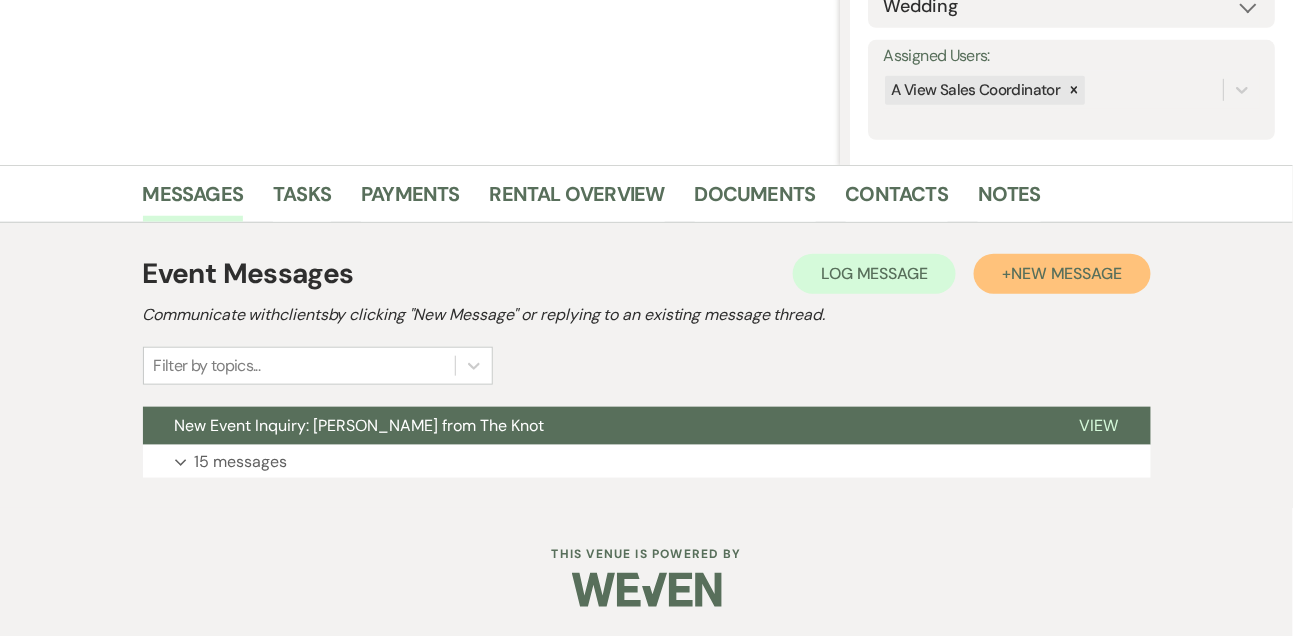
click at [1093, 274] on span "New Message" at bounding box center [1066, 273] width 111 height 21
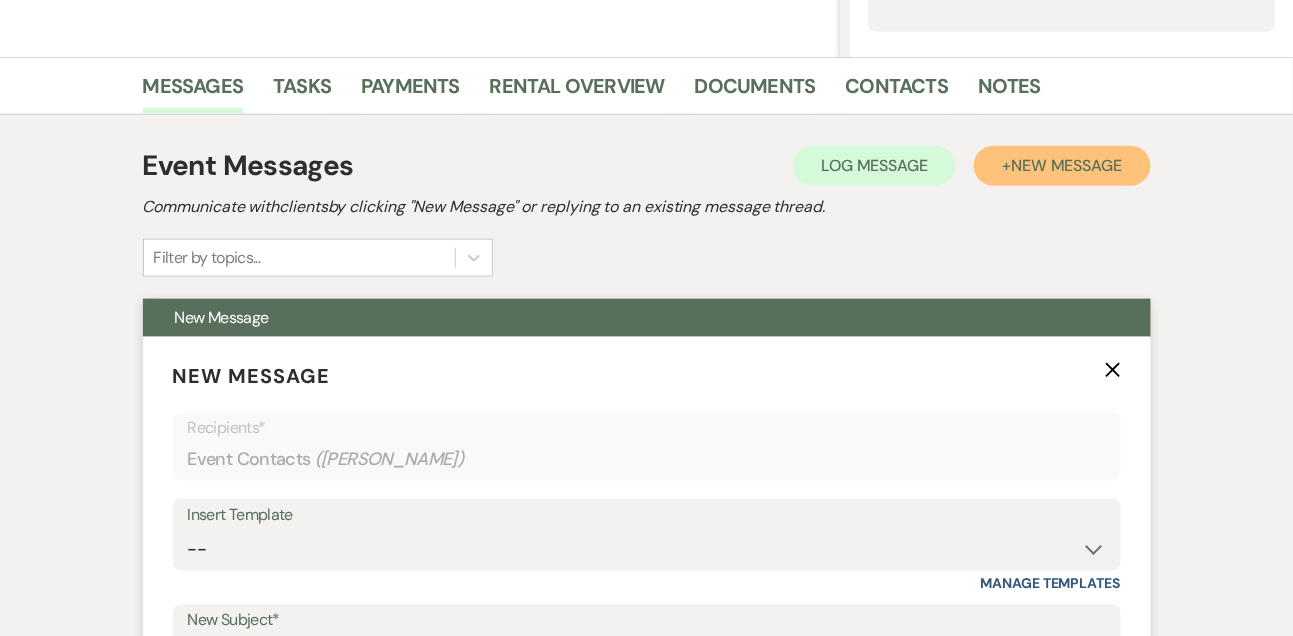
scroll to position [483, 0]
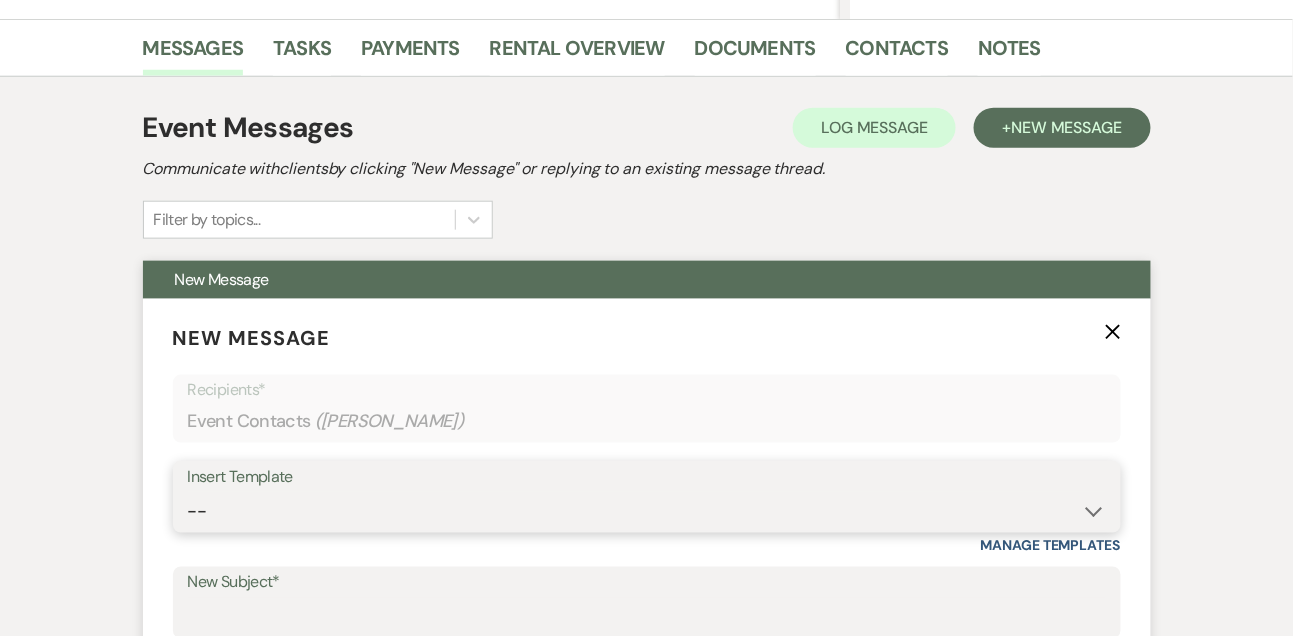
click at [226, 497] on select "-- Tour Confirmation Contract (Pre-Booked Leads) Out of office Inquiry Email Al…" at bounding box center [647, 511] width 918 height 39
click at [188, 492] on select "-- Tour Confirmation Contract (Pre-Booked Leads) Out of office Inquiry Email Al…" at bounding box center [647, 511] width 918 height 39
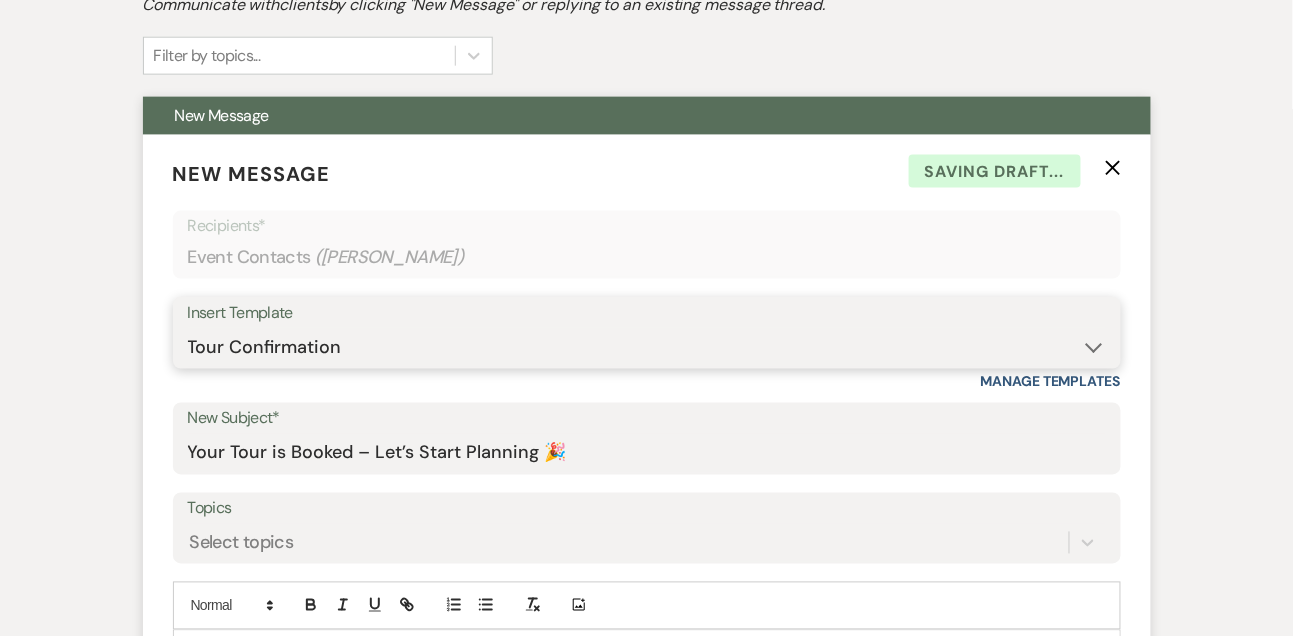
scroll to position [658, 0]
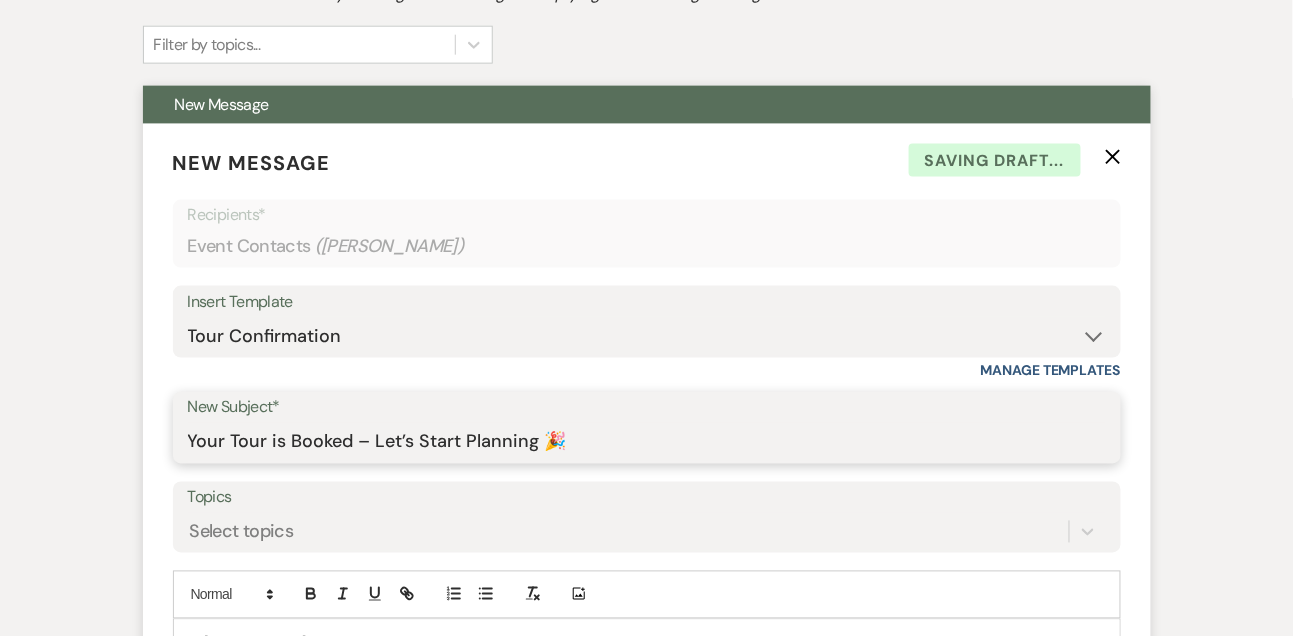
drag, startPoint x: 377, startPoint y: 441, endPoint x: 587, endPoint y: 461, distance: 210.9
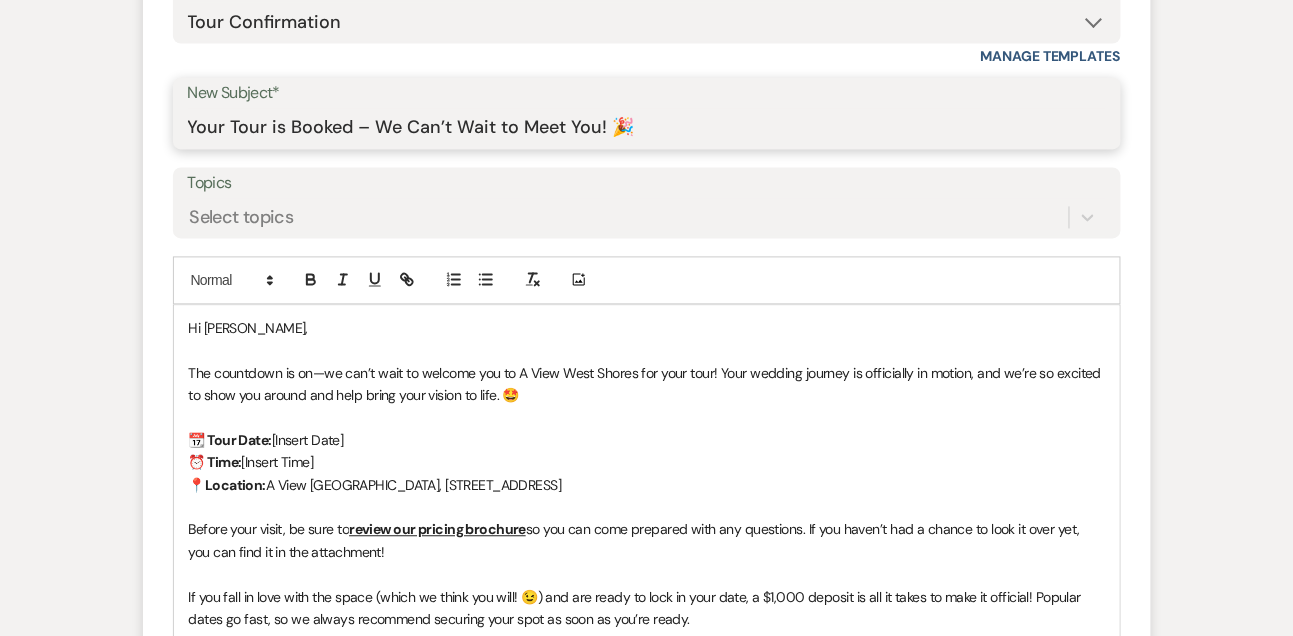
scroll to position [977, 0]
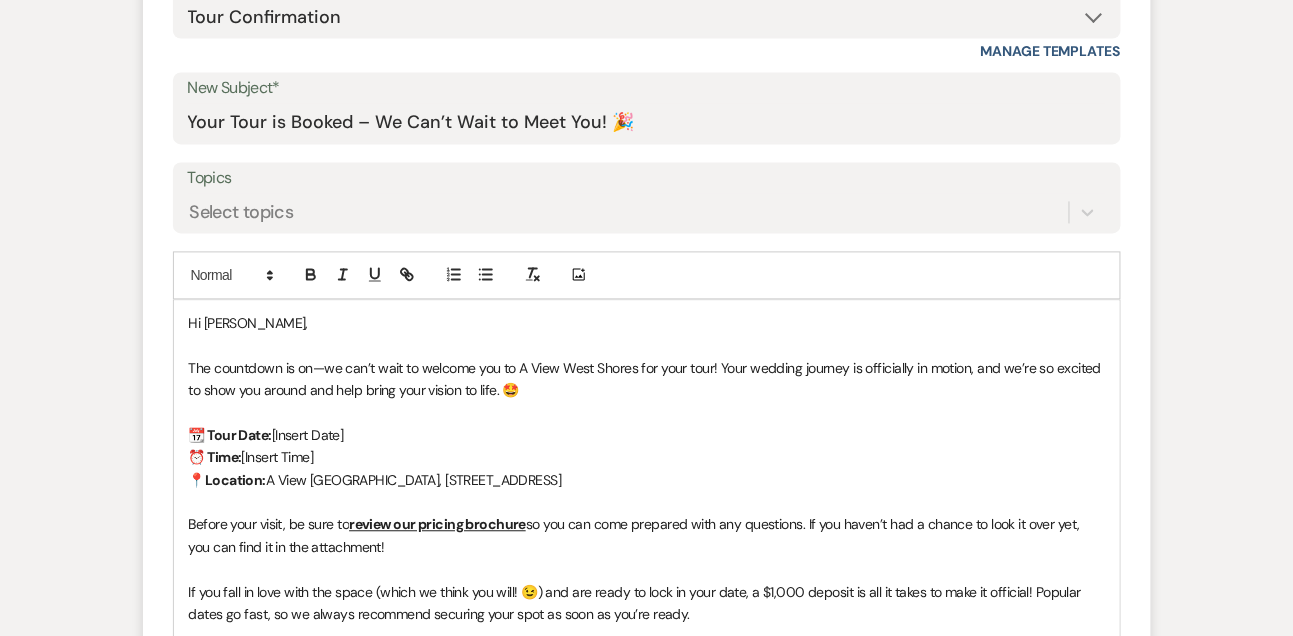
click at [346, 445] on p "📆 Tour Date: [Insert Date]" at bounding box center [647, 436] width 916 height 22
drag, startPoint x: 335, startPoint y: 452, endPoint x: 246, endPoint y: 450, distance: 89.0
click at [246, 450] on p "⏰ Time: [Insert Time]" at bounding box center [647, 458] width 916 height 22
click at [282, 321] on p "Hi [PERSON_NAME]," at bounding box center [647, 324] width 916 height 22
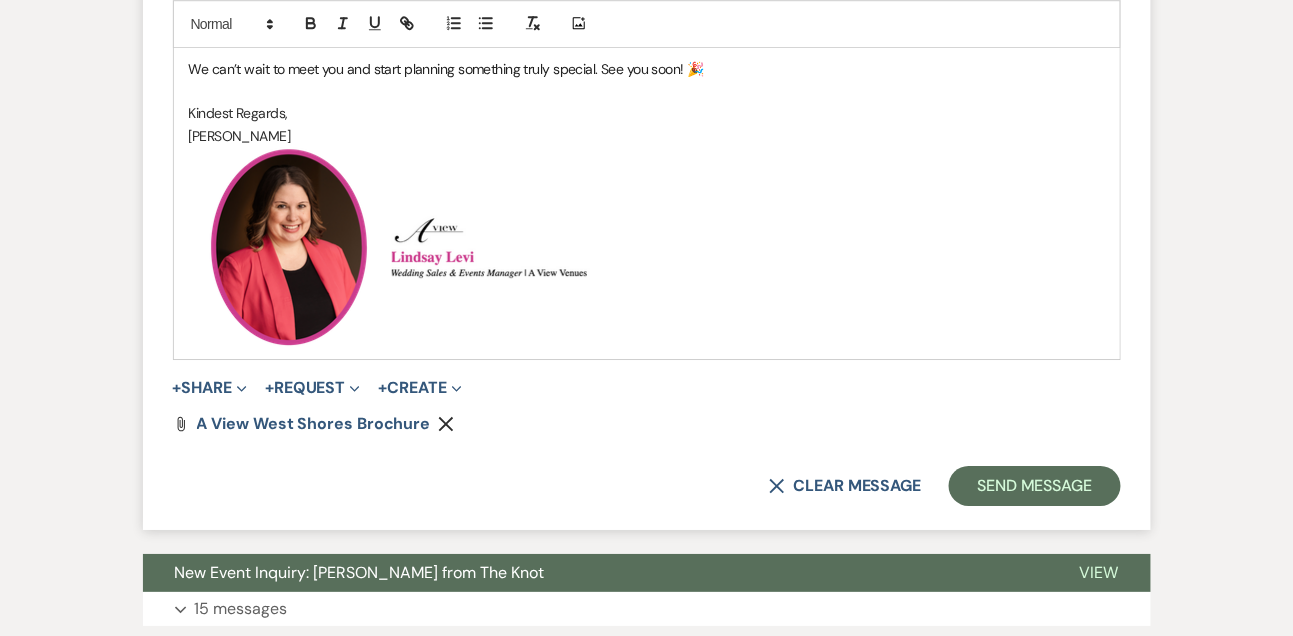
scroll to position [1618, 0]
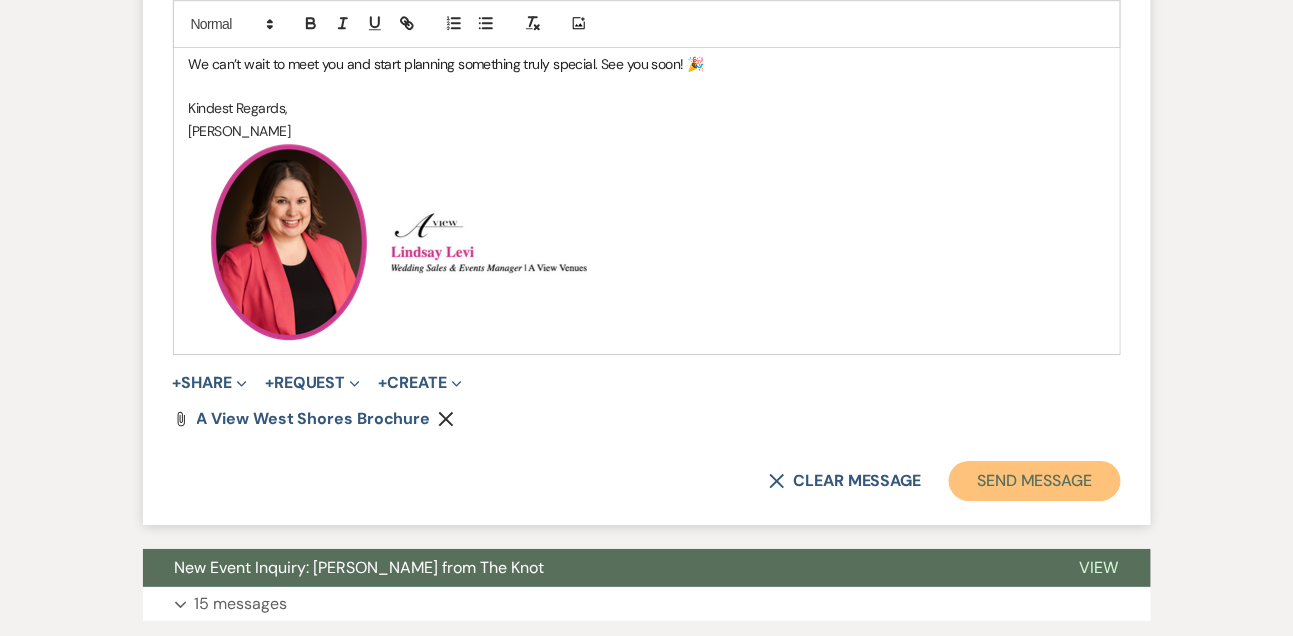
click at [1093, 487] on button "Send Message" at bounding box center [1034, 481] width 171 height 40
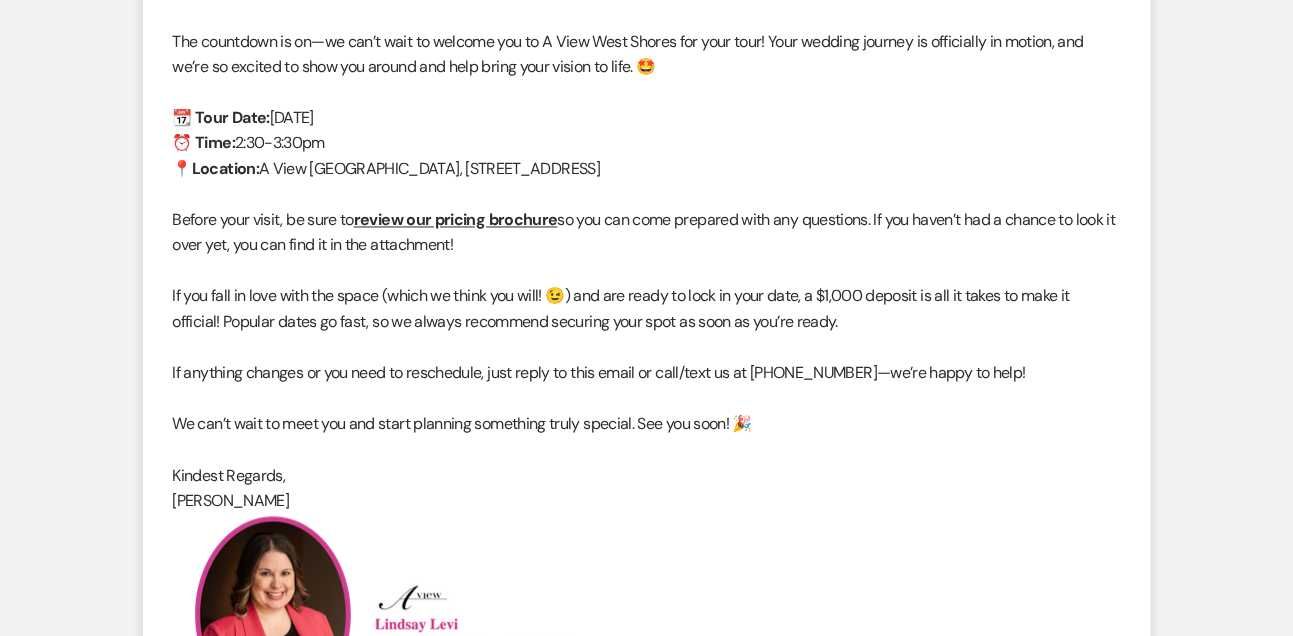
scroll to position [0, 0]
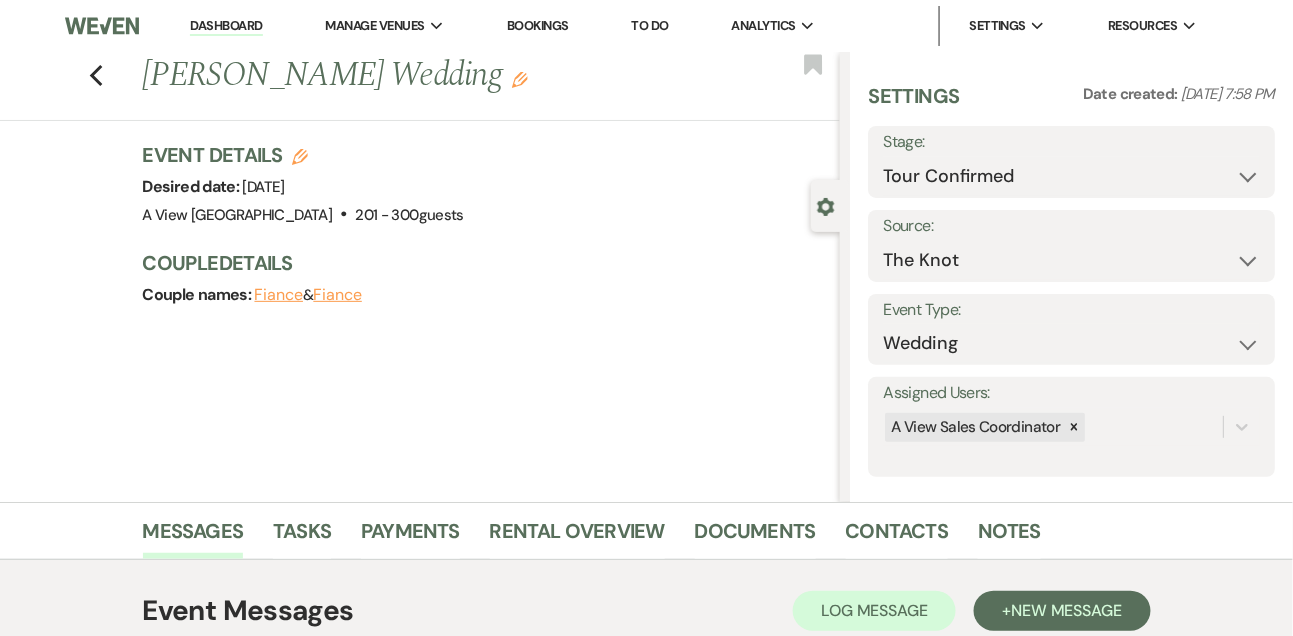
click at [211, 25] on link "Dashboard" at bounding box center [226, 26] width 72 height 19
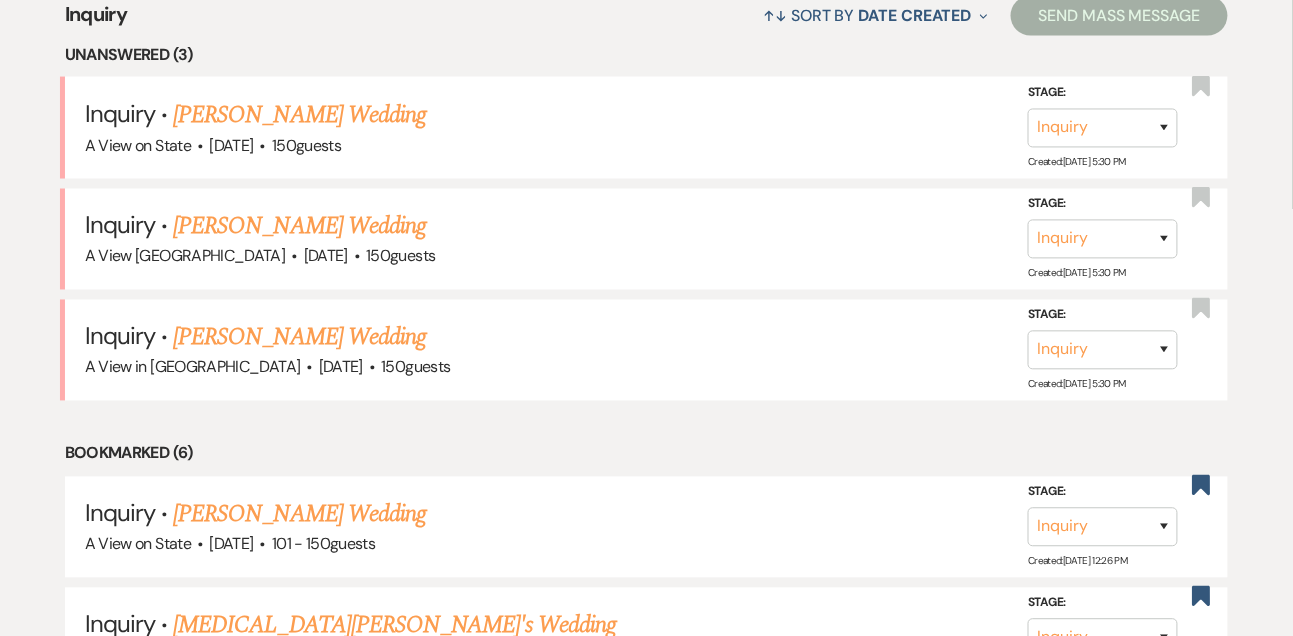
scroll to position [810, 0]
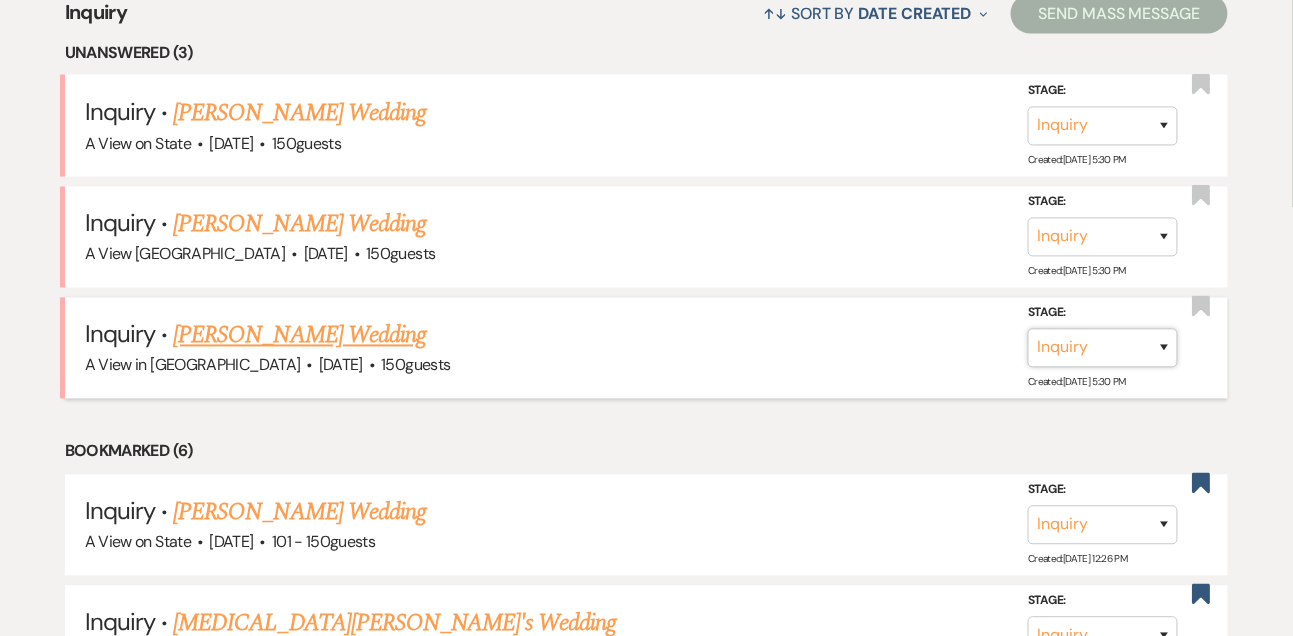
click at [1072, 362] on select "Inquiry Follow Up Tour Requested Tour Confirmed Toured Proposal Sent Booked Lost" at bounding box center [1103, 348] width 150 height 39
click at [1028, 343] on select "Inquiry Follow Up Tour Requested Tour Confirmed Toured Proposal Sent Booked Lost" at bounding box center [1103, 348] width 150 height 39
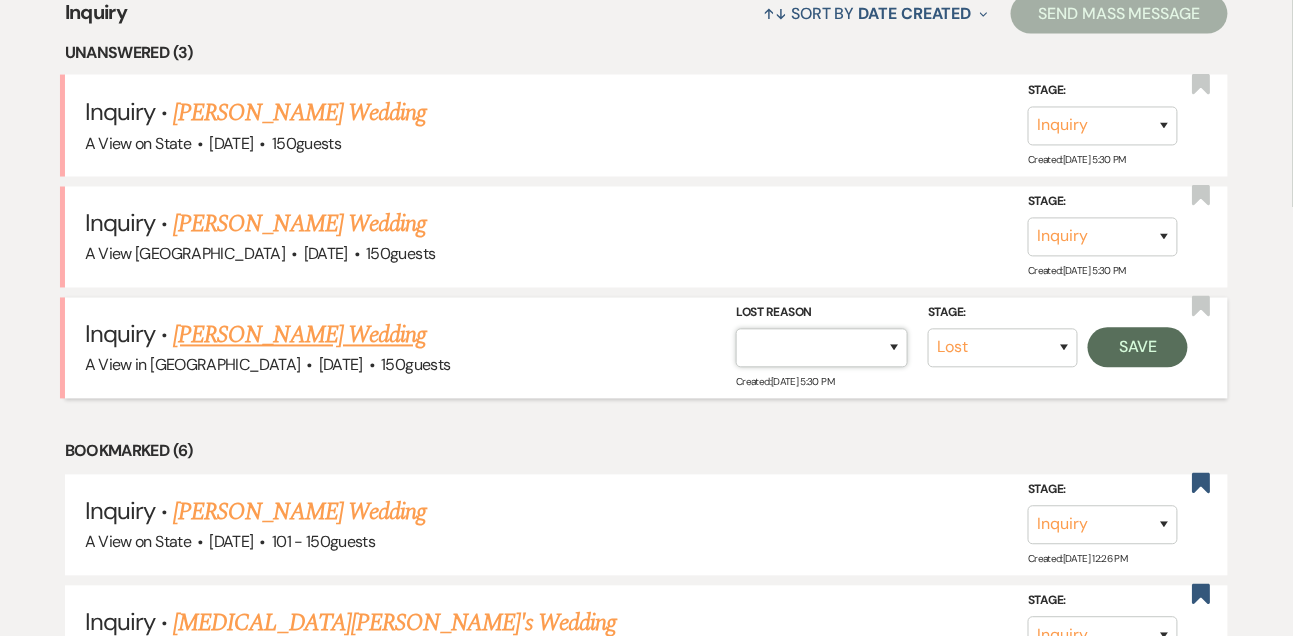
click at [841, 367] on select "Booked Elsewhere Budget Date Unavailable No Response Not a Good Match Capacity …" at bounding box center [822, 348] width 172 height 39
click at [736, 343] on select "Booked Elsewhere Budget Date Unavailable No Response Not a Good Match Capacity …" at bounding box center [822, 348] width 172 height 39
click at [1146, 363] on button "Save" at bounding box center [1138, 348] width 100 height 40
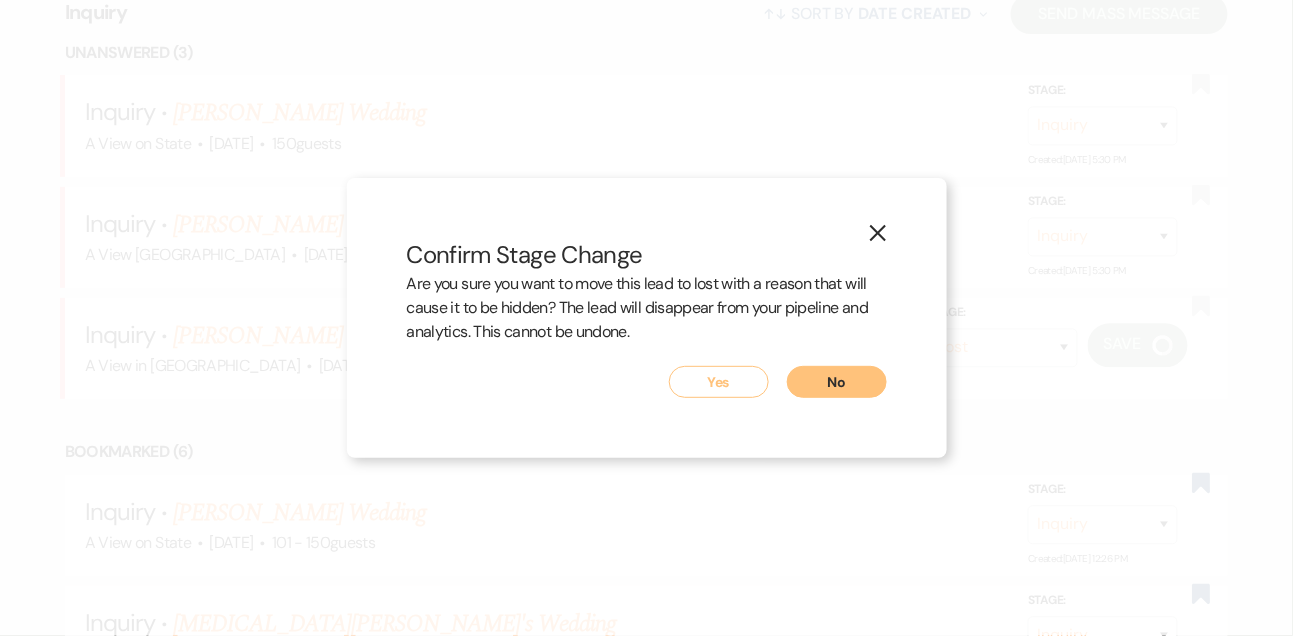
click at [737, 381] on button "Yes" at bounding box center [719, 382] width 100 height 32
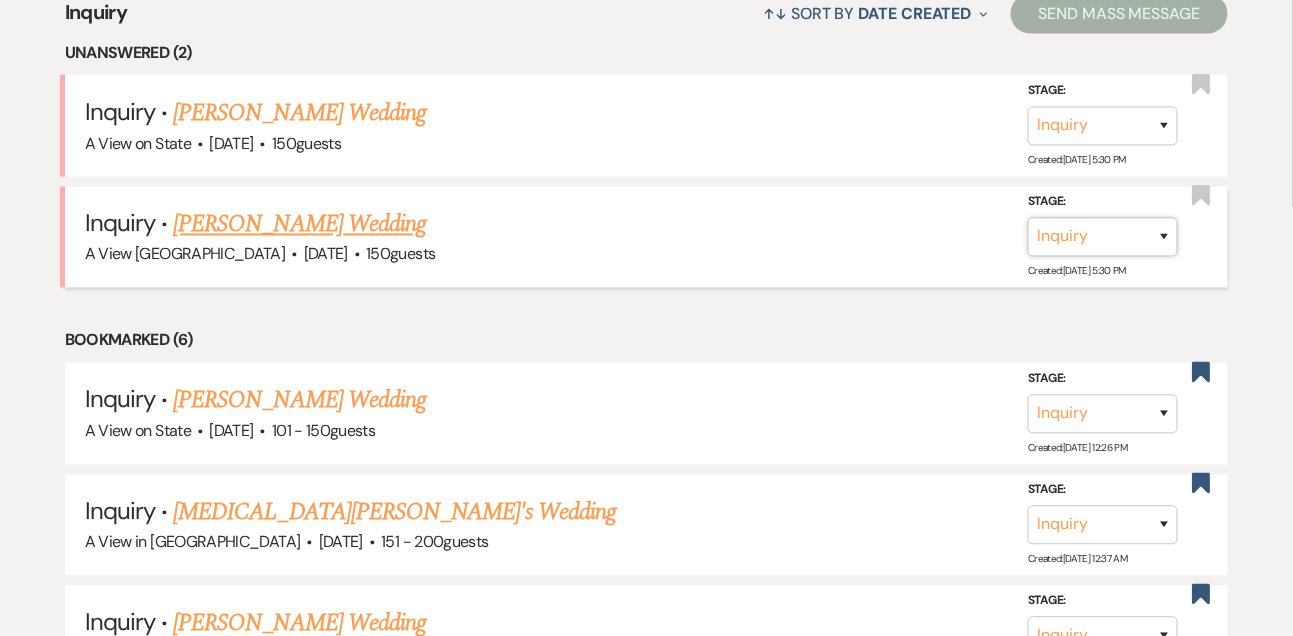
click at [1095, 256] on select "Inquiry Follow Up Tour Requested Tour Confirmed Toured Proposal Sent Booked Lost" at bounding box center [1103, 237] width 150 height 39
click at [1028, 233] on select "Inquiry Follow Up Tour Requested Tour Confirmed Toured Proposal Sent Booked Lost" at bounding box center [1103, 237] width 150 height 39
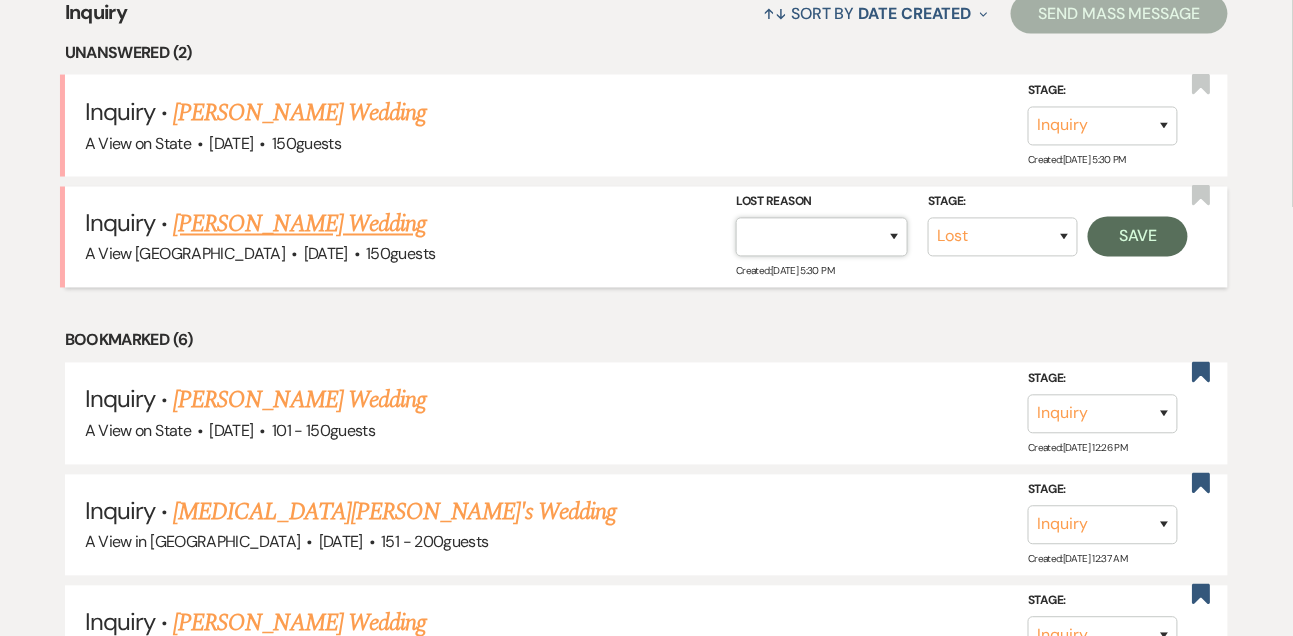
click at [813, 256] on select "Booked Elsewhere Budget Date Unavailable No Response Not a Good Match Capacity …" at bounding box center [822, 237] width 172 height 39
click at [736, 233] on select "Booked Elsewhere Budget Date Unavailable No Response Not a Good Match Capacity …" at bounding box center [822, 237] width 172 height 39
click at [1147, 244] on button "Save" at bounding box center [1138, 237] width 100 height 40
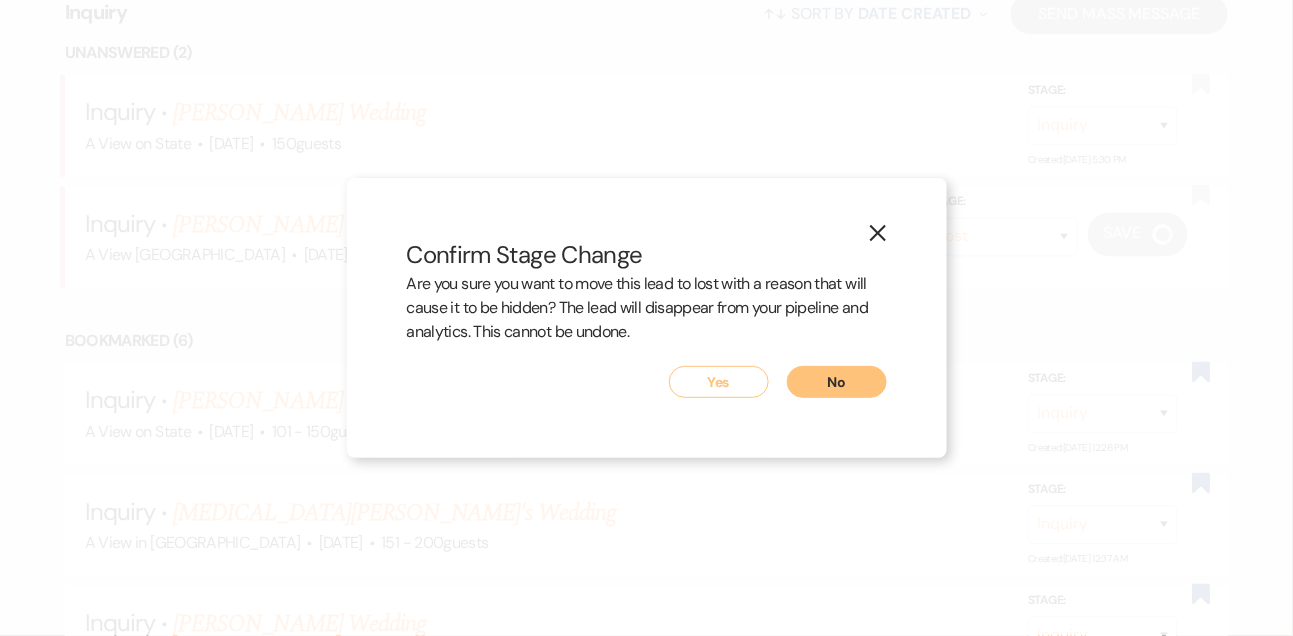
click at [762, 379] on button "Yes" at bounding box center [719, 382] width 100 height 32
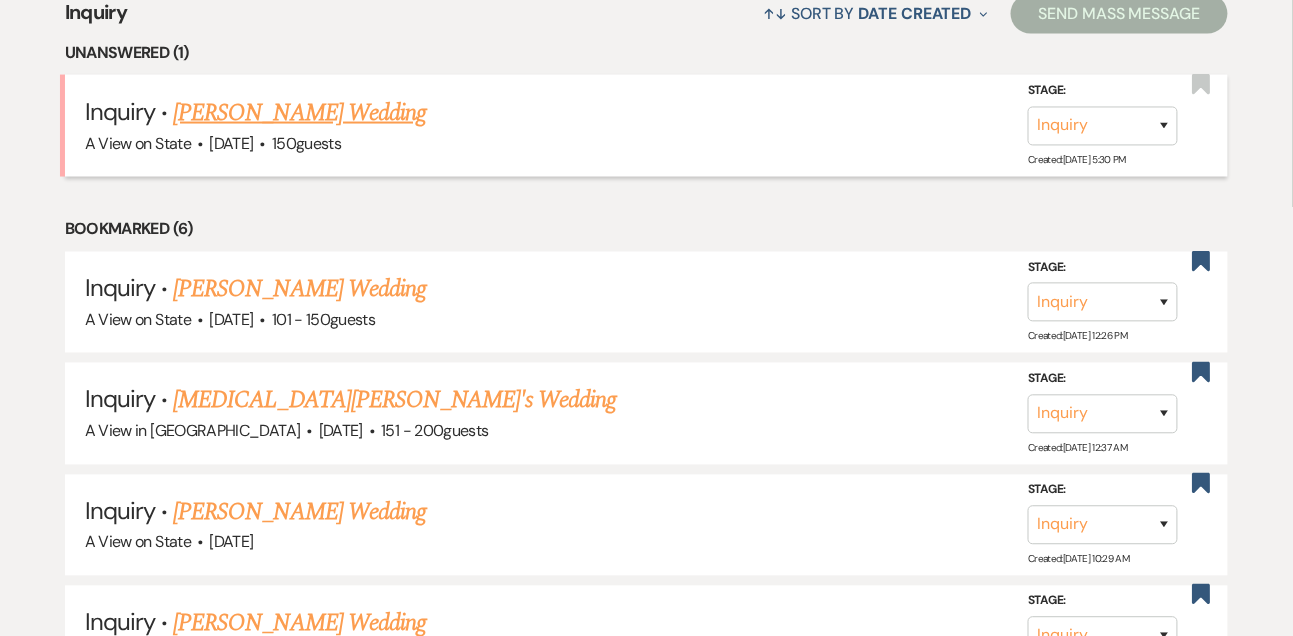
click at [342, 130] on link "[PERSON_NAME] Wedding" at bounding box center [299, 113] width 253 height 36
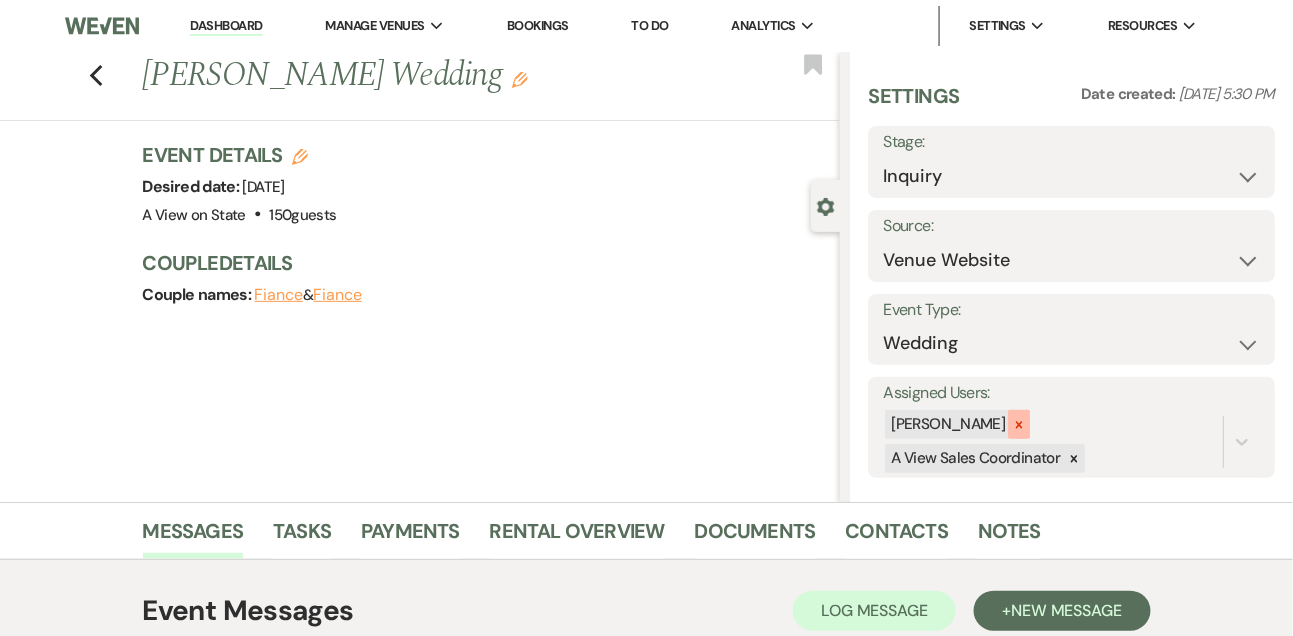
click at [1026, 418] on icon at bounding box center [1019, 425] width 14 height 14
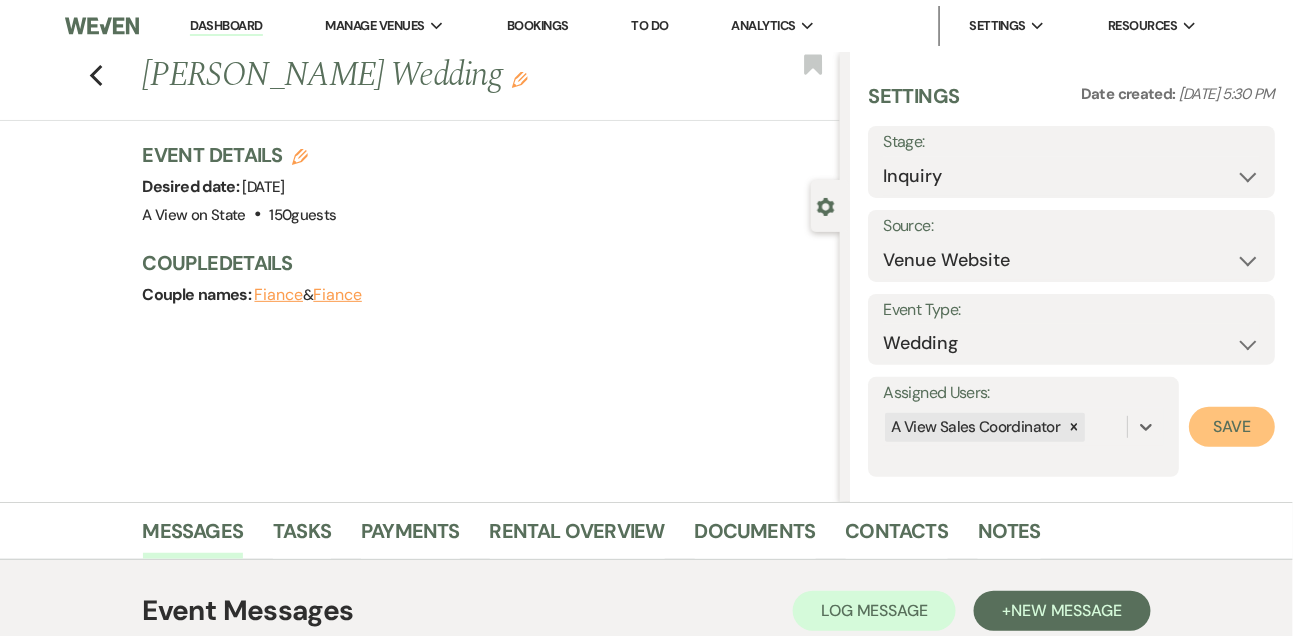
click at [1230, 430] on button "Save" at bounding box center [1232, 427] width 86 height 40
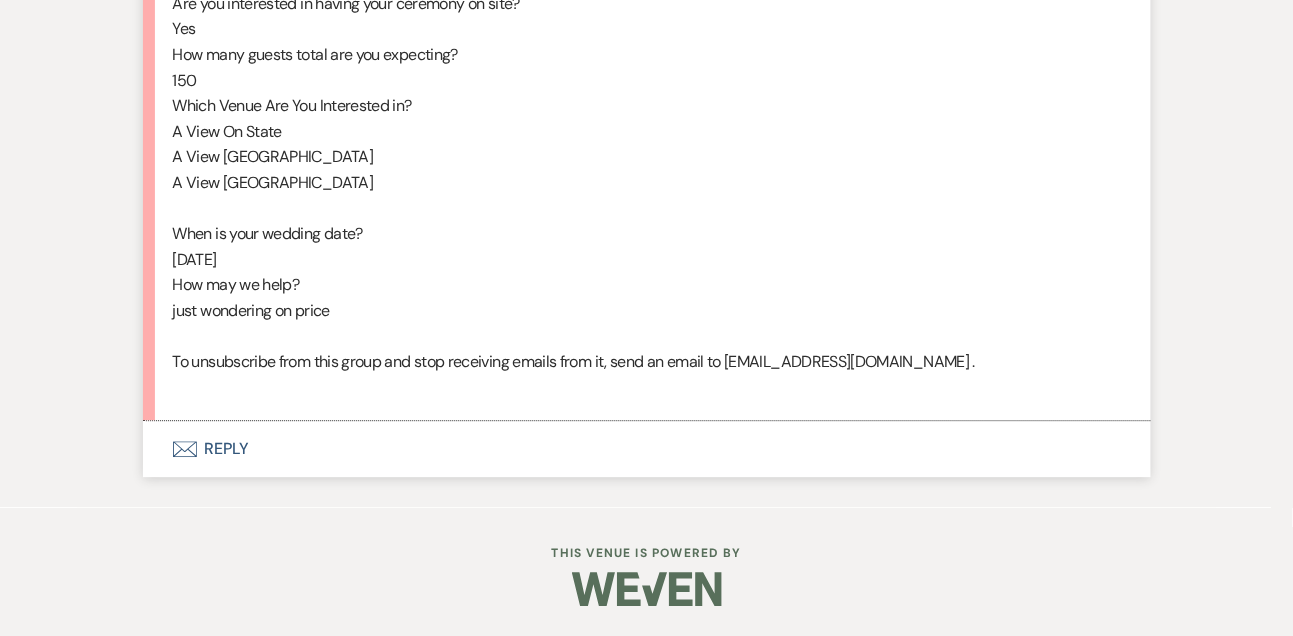
scroll to position [1278, 0]
click at [197, 455] on button "Envelope Reply" at bounding box center [647, 449] width 1008 height 56
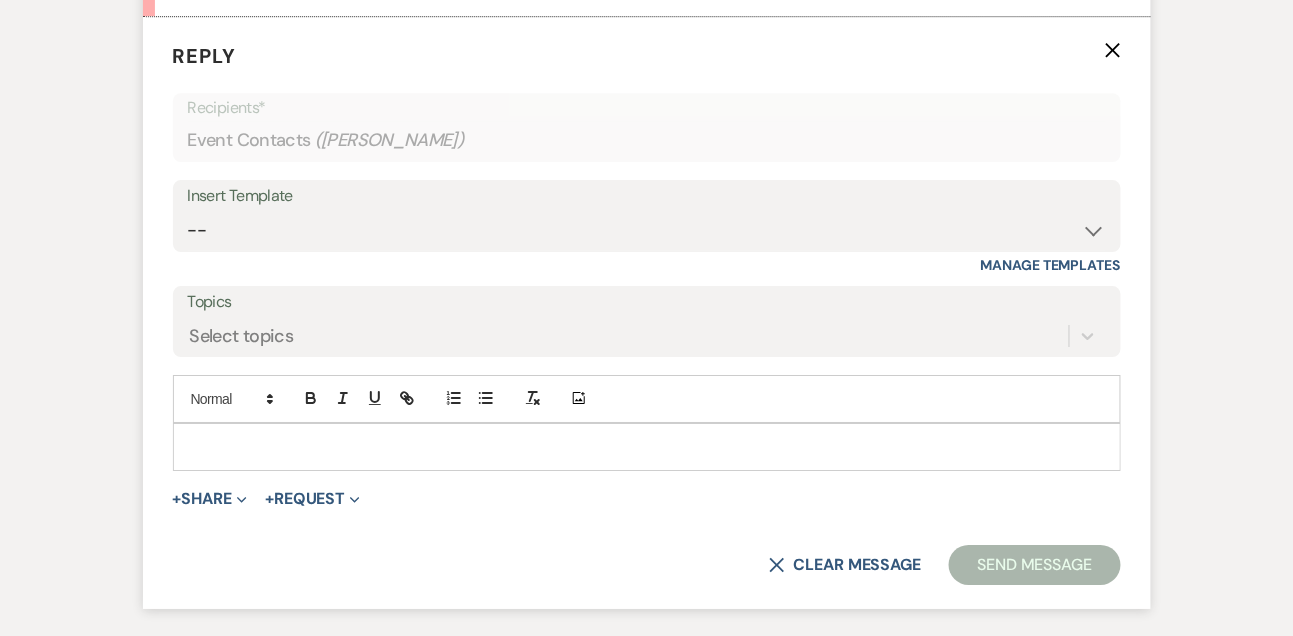
scroll to position [1677, 0]
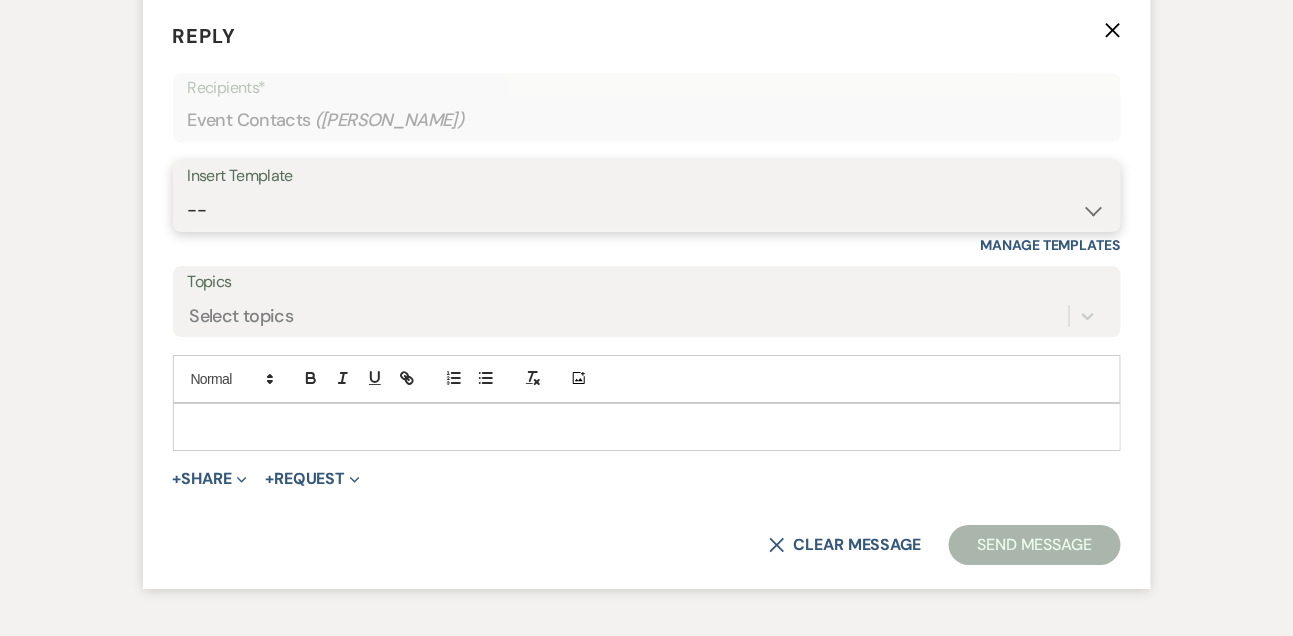
click at [229, 230] on select "-- Tour Confirmation Contract (Pre-Booked Leads) Out of office Inquiry Email Al…" at bounding box center [647, 210] width 918 height 39
click at [188, 215] on select "-- Tour Confirmation Contract (Pre-Booked Leads) Out of office Inquiry Email Al…" at bounding box center [647, 210] width 918 height 39
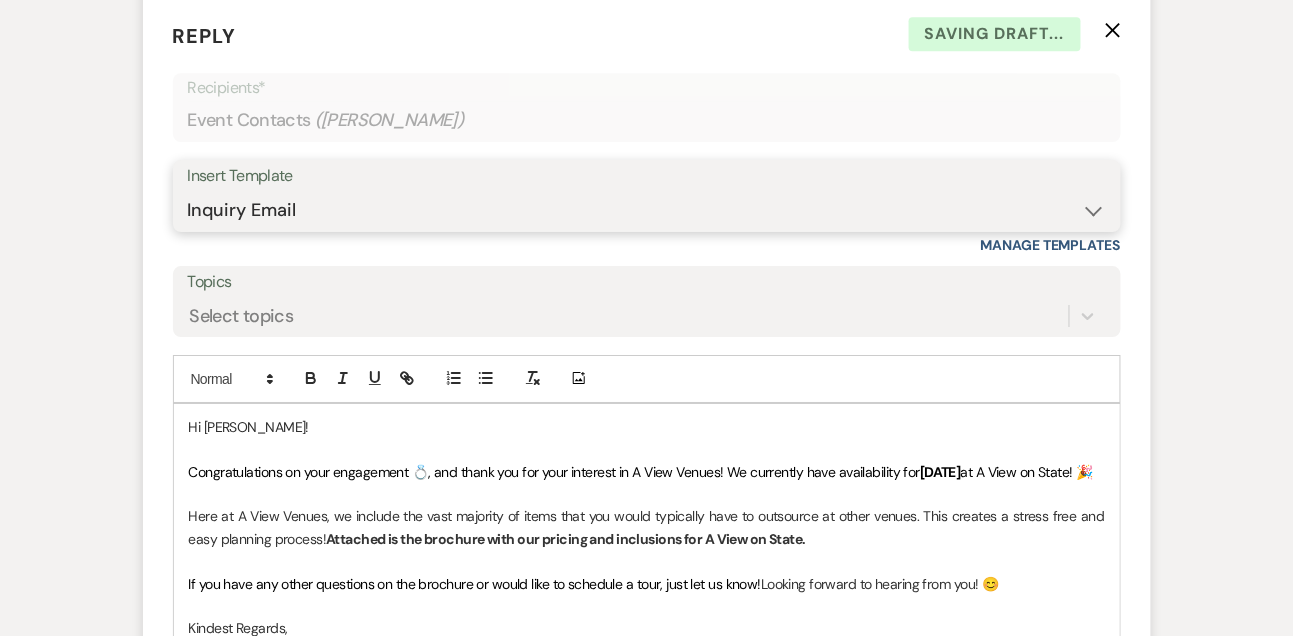
click at [237, 230] on select "-- Tour Confirmation Contract (Pre-Booked Leads) Out of office Inquiry Email Al…" at bounding box center [647, 210] width 918 height 39
click at [188, 215] on select "-- Tour Confirmation Contract (Pre-Booked Leads) Out of office Inquiry Email Al…" at bounding box center [647, 210] width 918 height 39
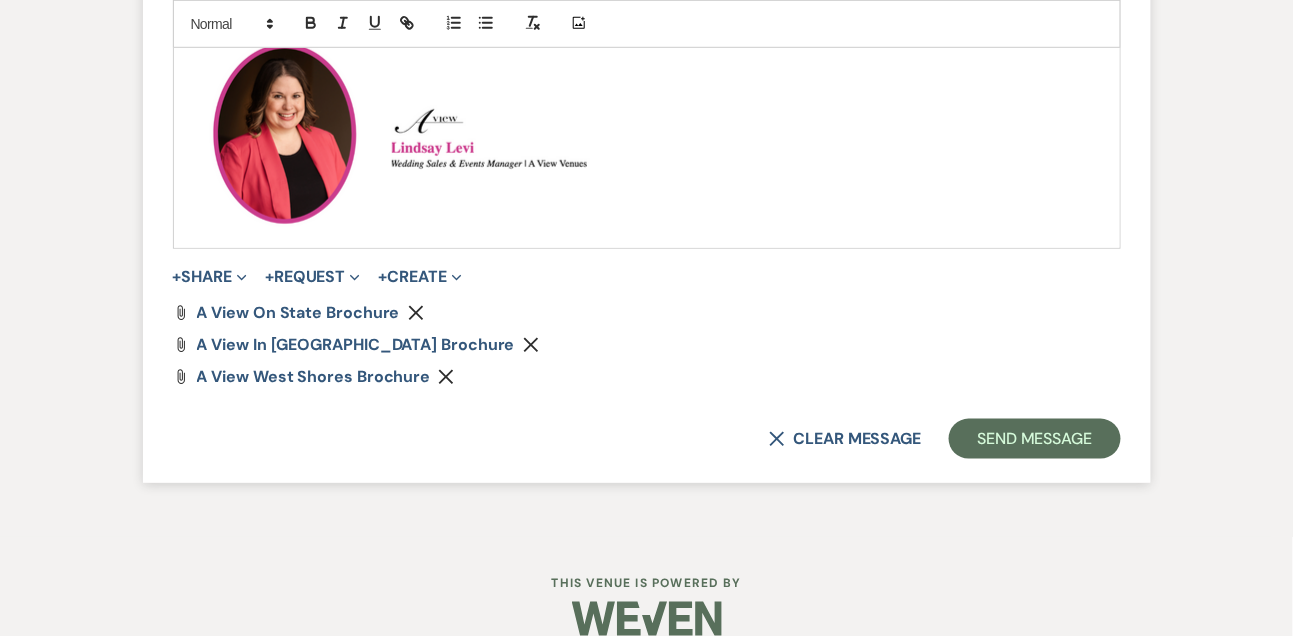
scroll to position [2466, 0]
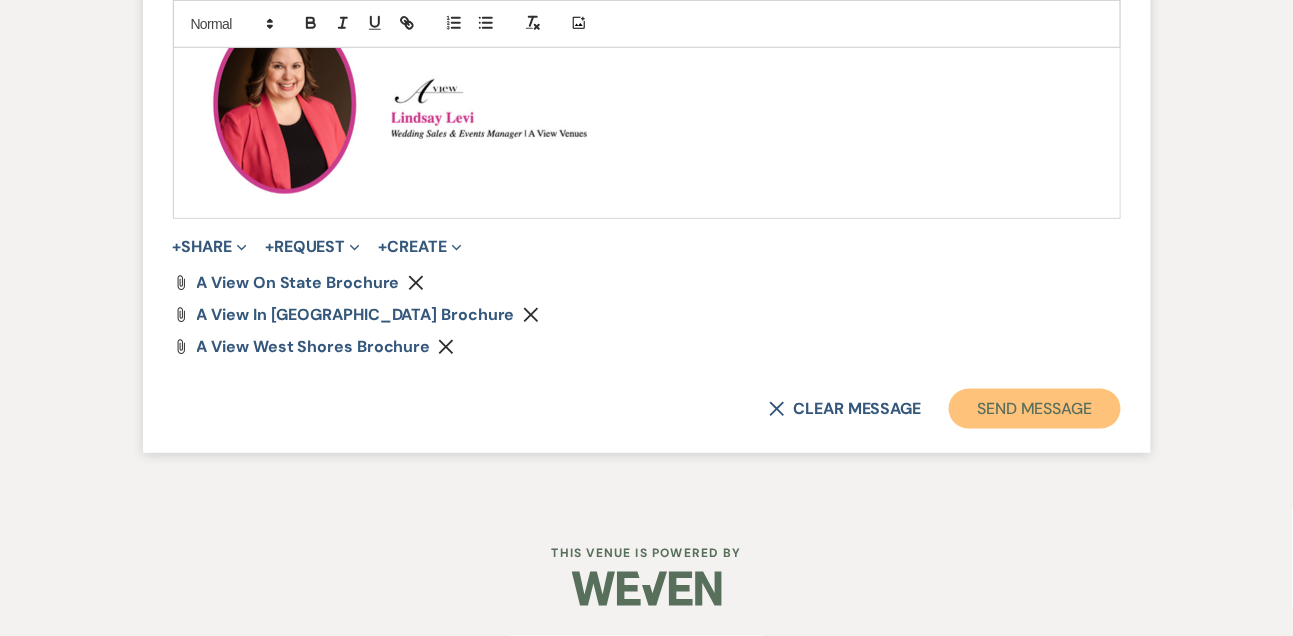
click at [1056, 411] on button "Send Message" at bounding box center [1034, 409] width 171 height 40
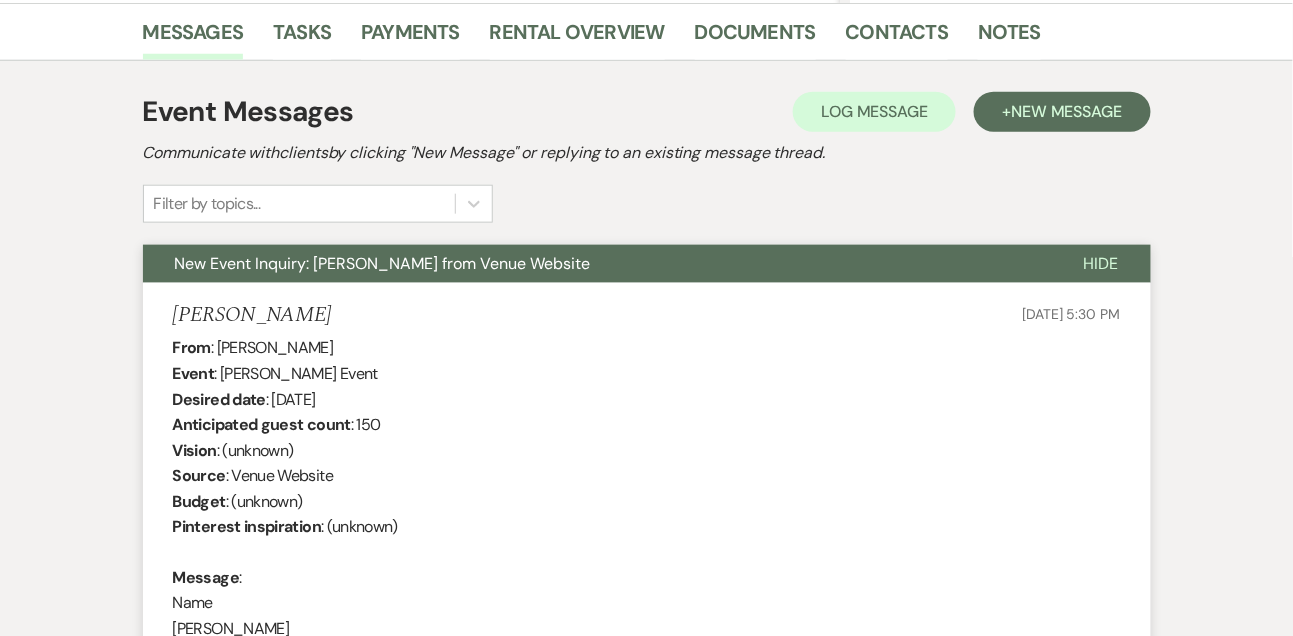
scroll to position [701, 0]
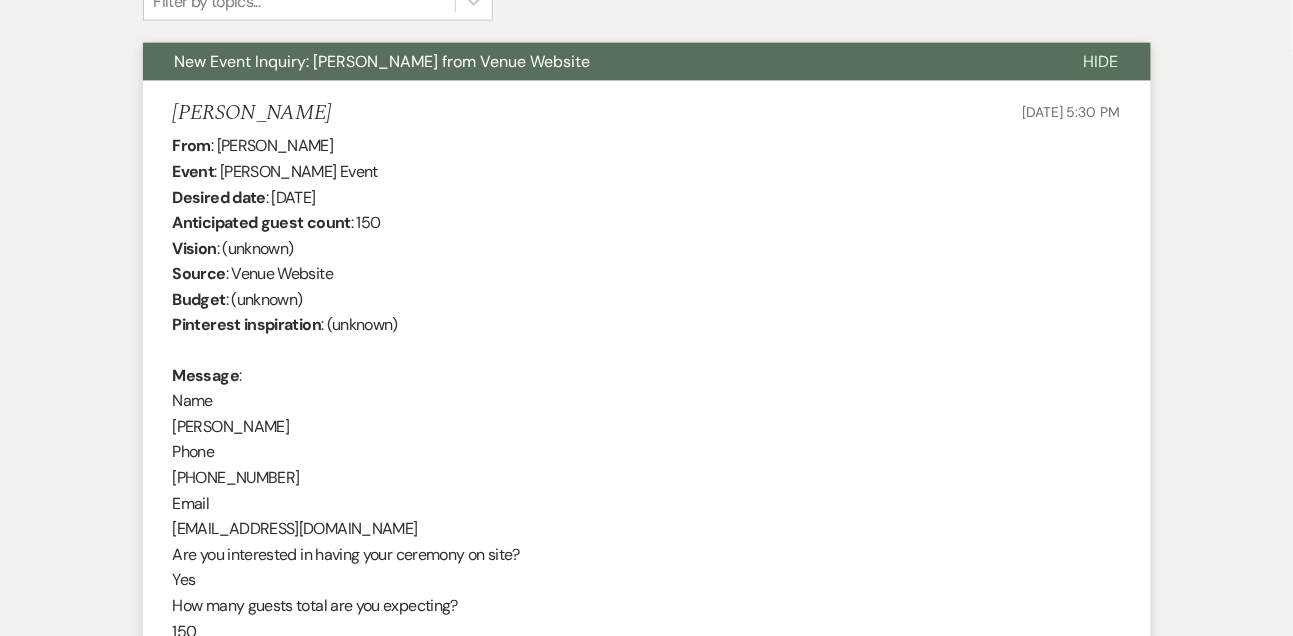
drag, startPoint x: 217, startPoint y: 140, endPoint x: 383, endPoint y: 136, distance: 166.0
click at [383, 138] on div "From : [PERSON_NAME] Event : [PERSON_NAME] Event Desired date : [DATE] Anticipa…" at bounding box center [647, 542] width 948 height 819
copy div "[PERSON_NAME]"
drag, startPoint x: 276, startPoint y: 192, endPoint x: 420, endPoint y: 192, distance: 144.0
click at [420, 192] on div "From : [PERSON_NAME] Event : [PERSON_NAME] Event Desired date : [DATE] Anticipa…" at bounding box center [647, 542] width 948 height 819
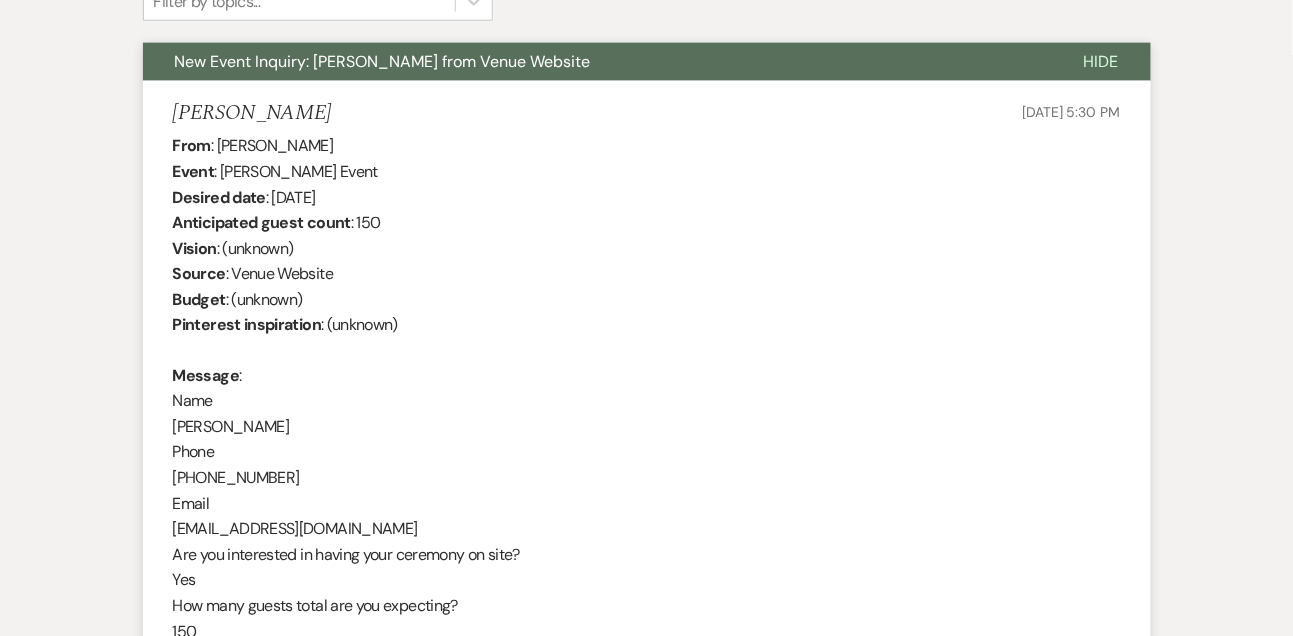
copy div "[DATE]"
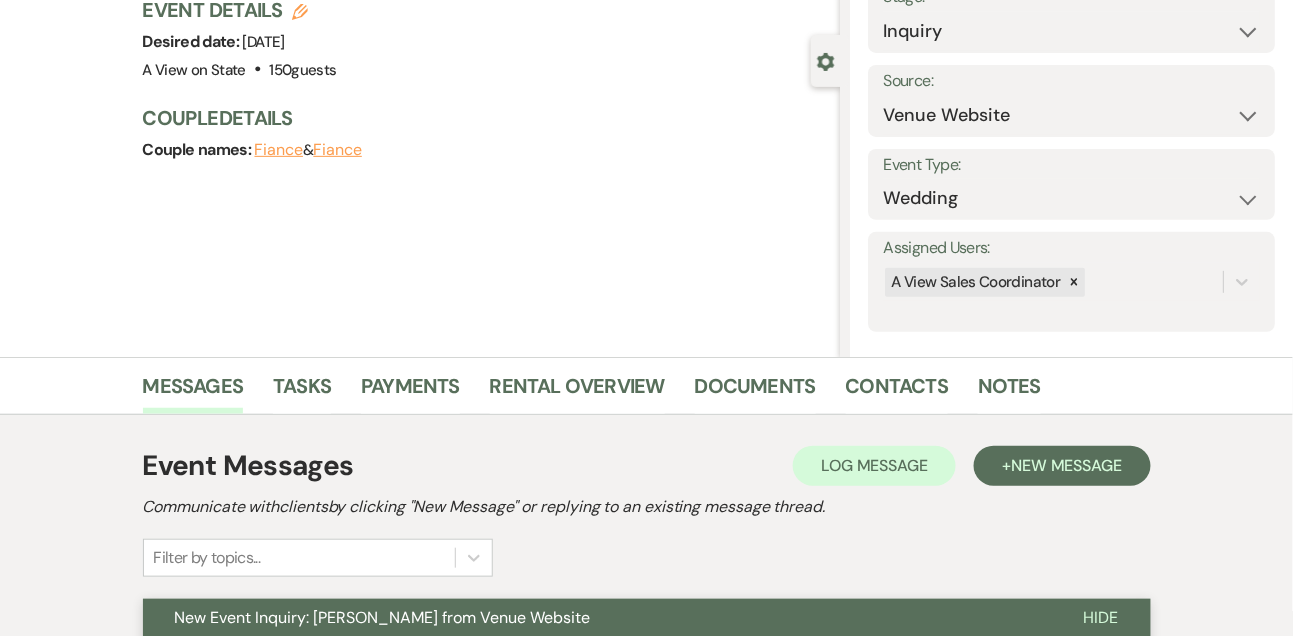
scroll to position [0, 0]
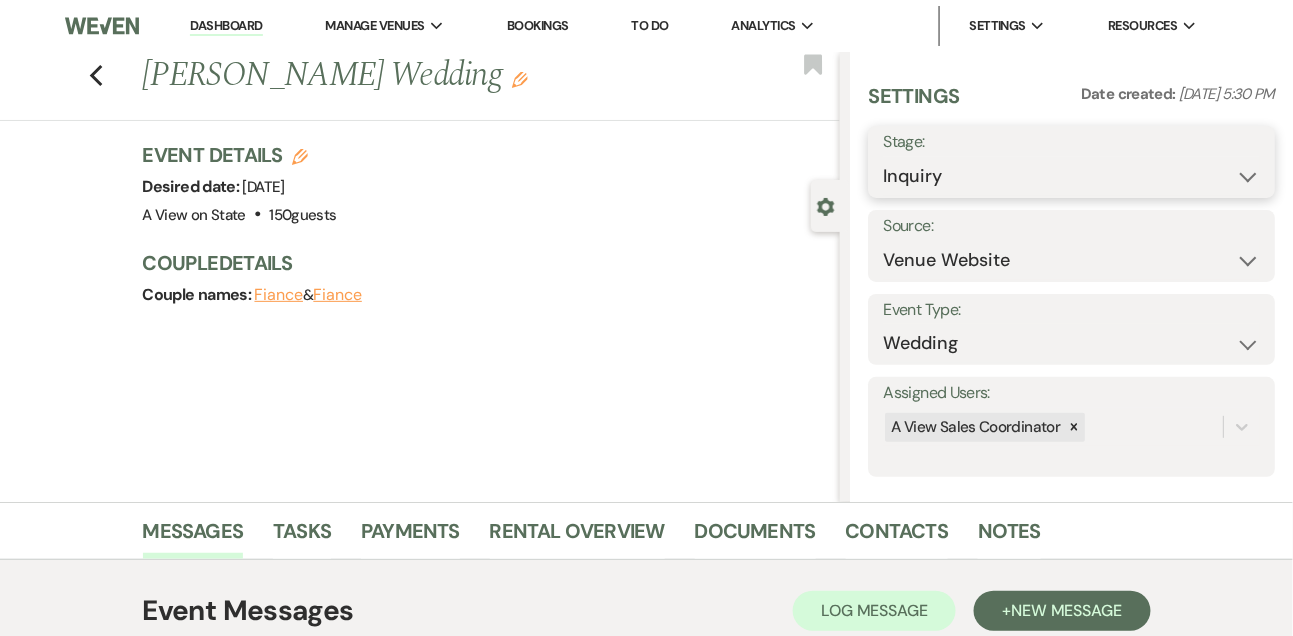
click at [927, 175] on select "Inquiry Follow Up Tour Requested Tour Confirmed Toured Proposal Sent Booked Lost" at bounding box center [1071, 176] width 377 height 39
click at [883, 157] on select "Inquiry Follow Up Tour Requested Tour Confirmed Toured Proposal Sent Booked Lost" at bounding box center [1071, 176] width 377 height 39
click at [1230, 164] on button "Save" at bounding box center [1233, 162] width 84 height 40
click at [301, 537] on link "Tasks" at bounding box center [302, 537] width 58 height 44
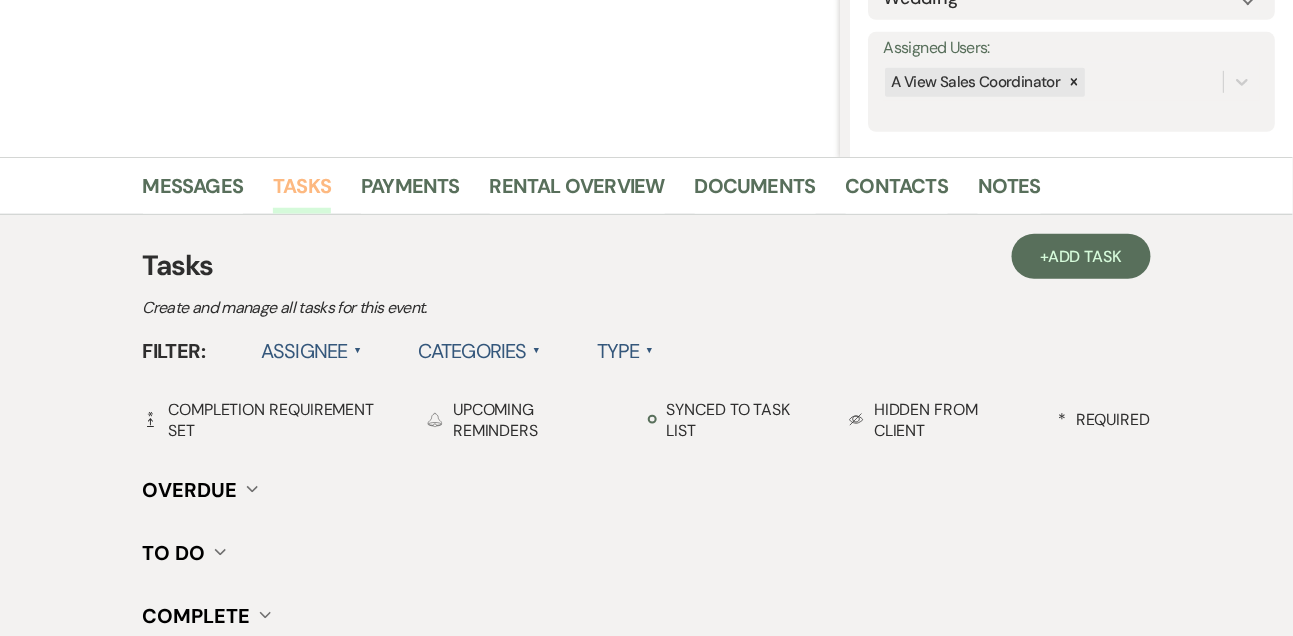
scroll to position [346, 0]
click at [1093, 241] on link "+ Add Task" at bounding box center [1081, 255] width 138 height 45
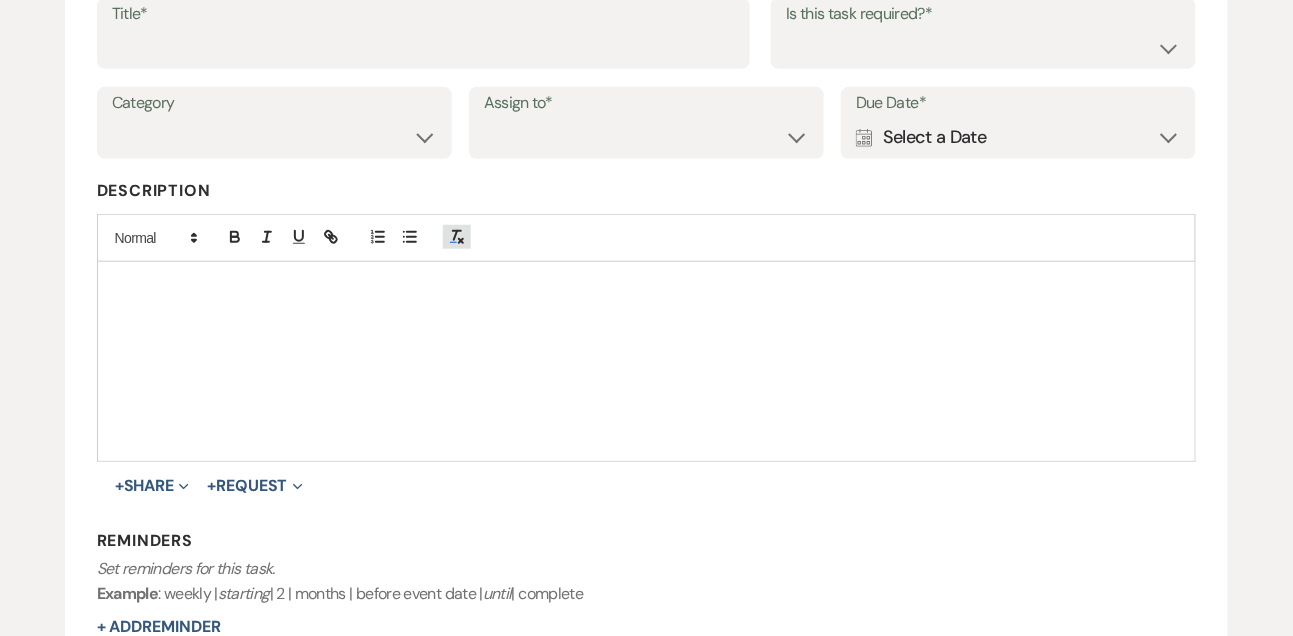
scroll to position [296, 0]
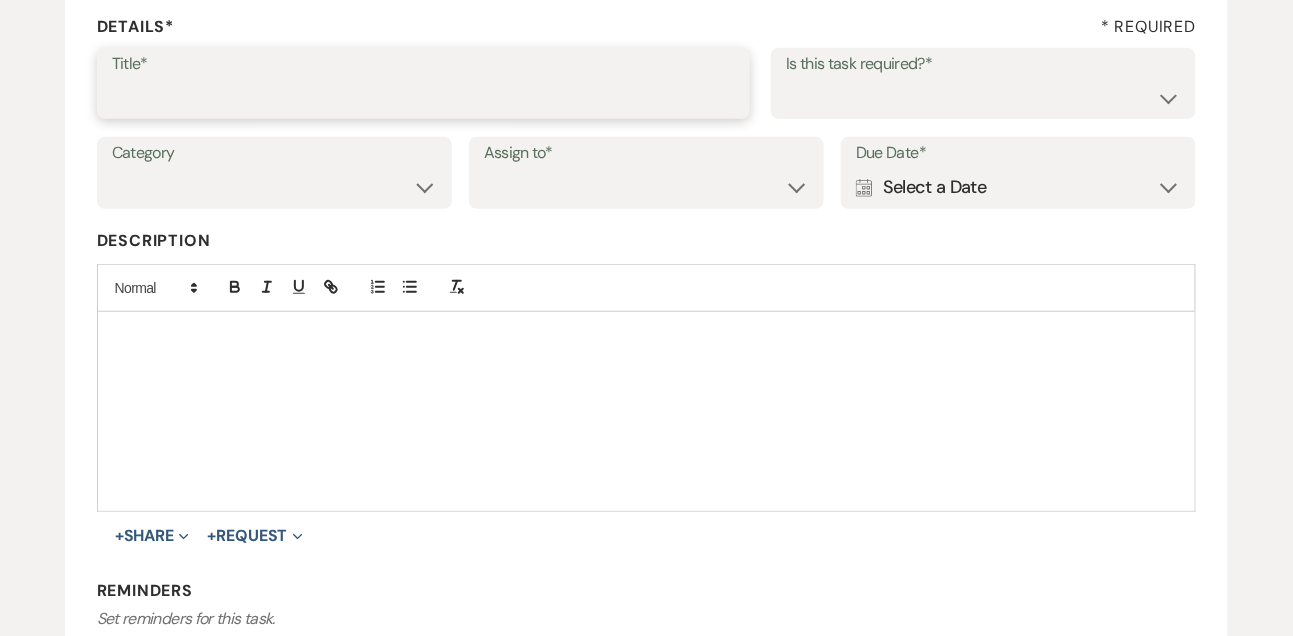
click at [387, 93] on input "Title*" at bounding box center [424, 97] width 624 height 39
click at [918, 95] on select "Yes No" at bounding box center [983, 97] width 395 height 39
click at [786, 78] on select "Yes No" at bounding box center [983, 97] width 395 height 39
click at [392, 204] on select "Venue Vendors Guests Details Finalize & Share" at bounding box center [274, 187] width 325 height 39
click at [112, 168] on select "Venue Vendors Guests Details Finalize & Share" at bounding box center [274, 187] width 325 height 39
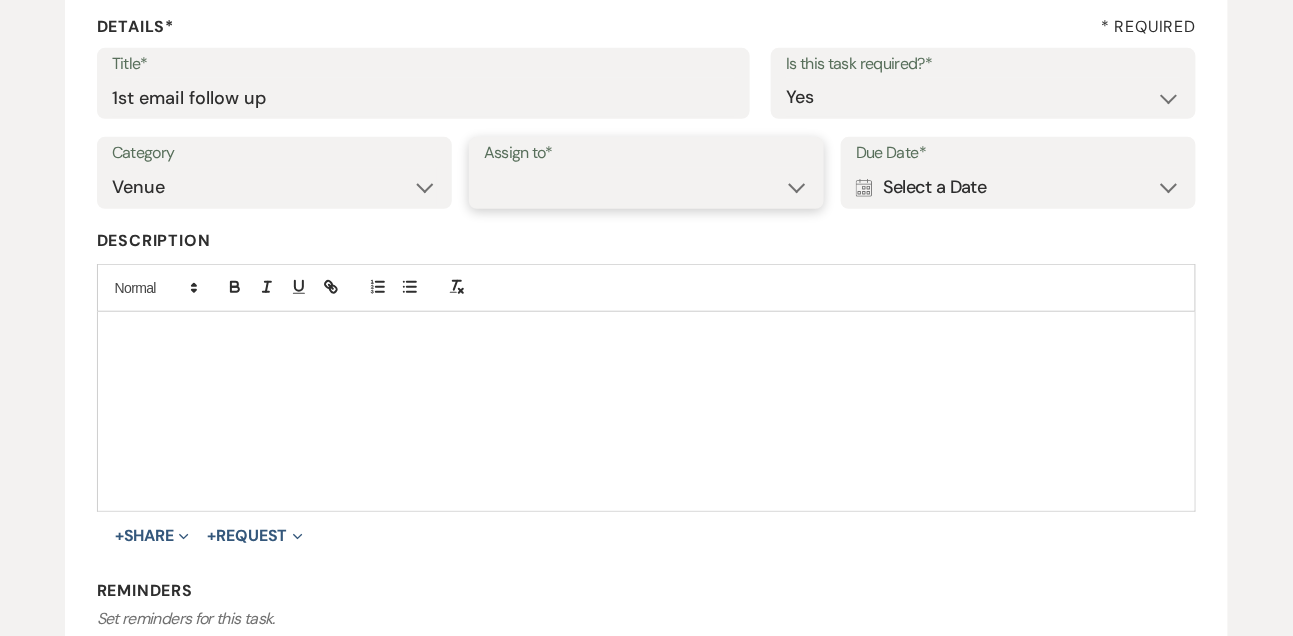
click at [587, 179] on select "Venue Client" at bounding box center [646, 187] width 325 height 39
click at [484, 168] on select "Venue Client" at bounding box center [646, 187] width 325 height 39
click at [935, 203] on div "Calendar Select a Date Expand" at bounding box center [1018, 187] width 325 height 39
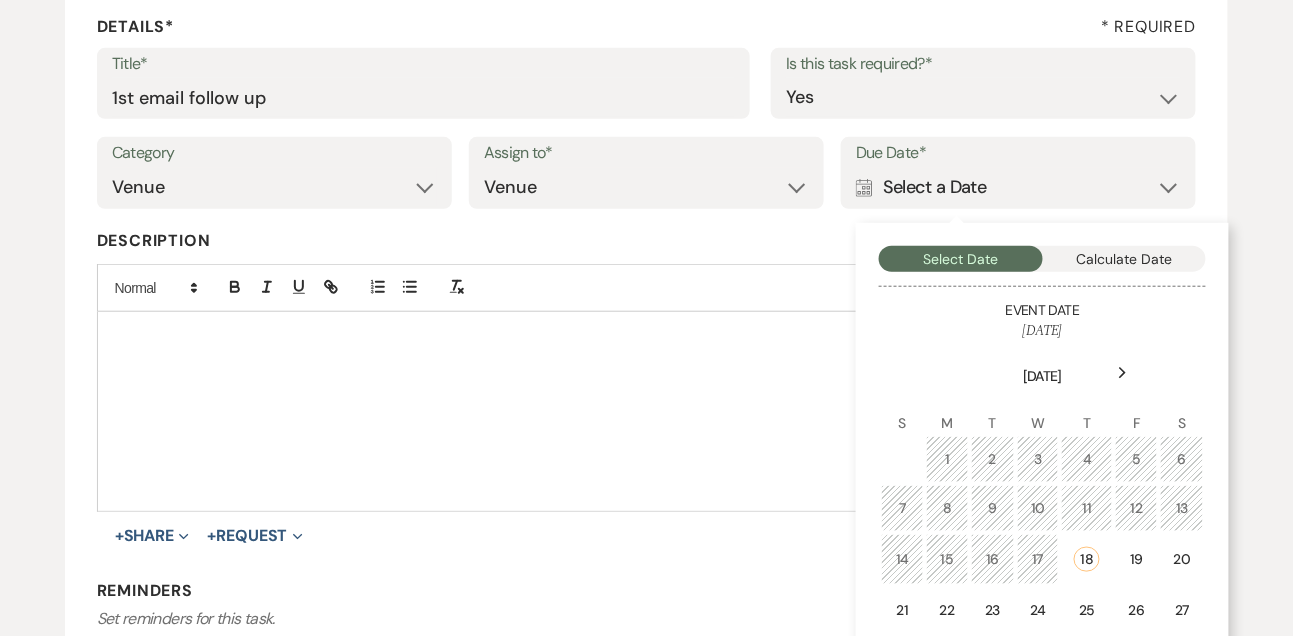
click at [1129, 375] on div "Next" at bounding box center [1123, 373] width 32 height 32
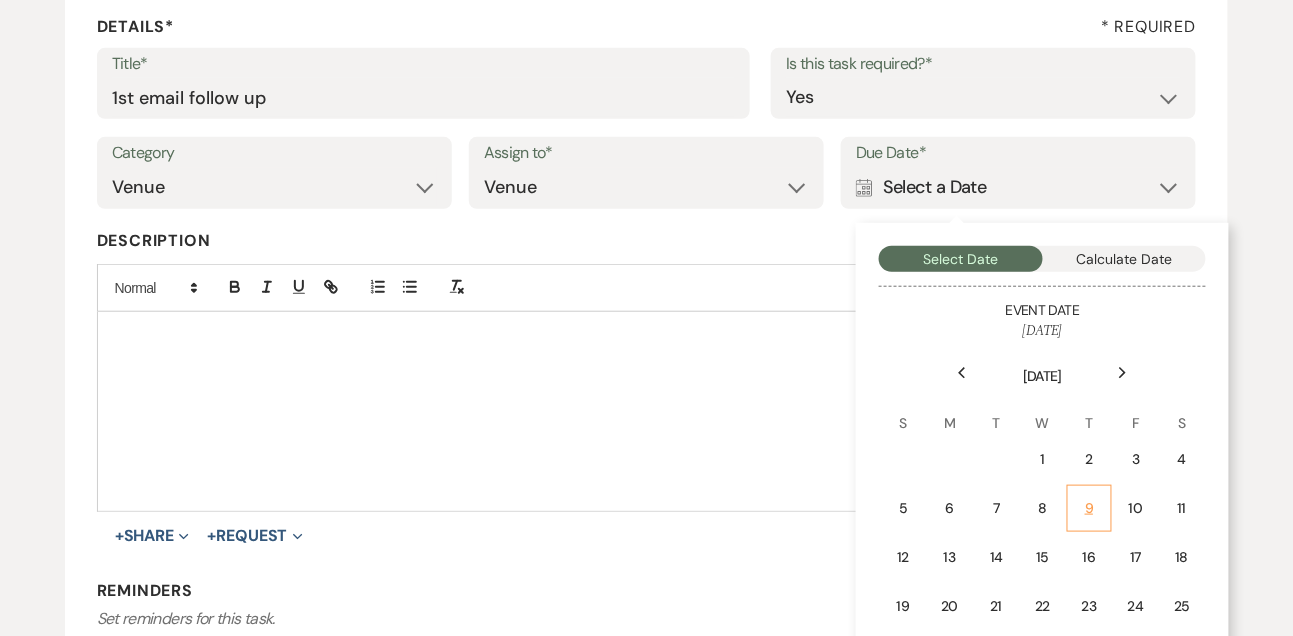
click at [1103, 490] on td "9" at bounding box center [1089, 508] width 45 height 47
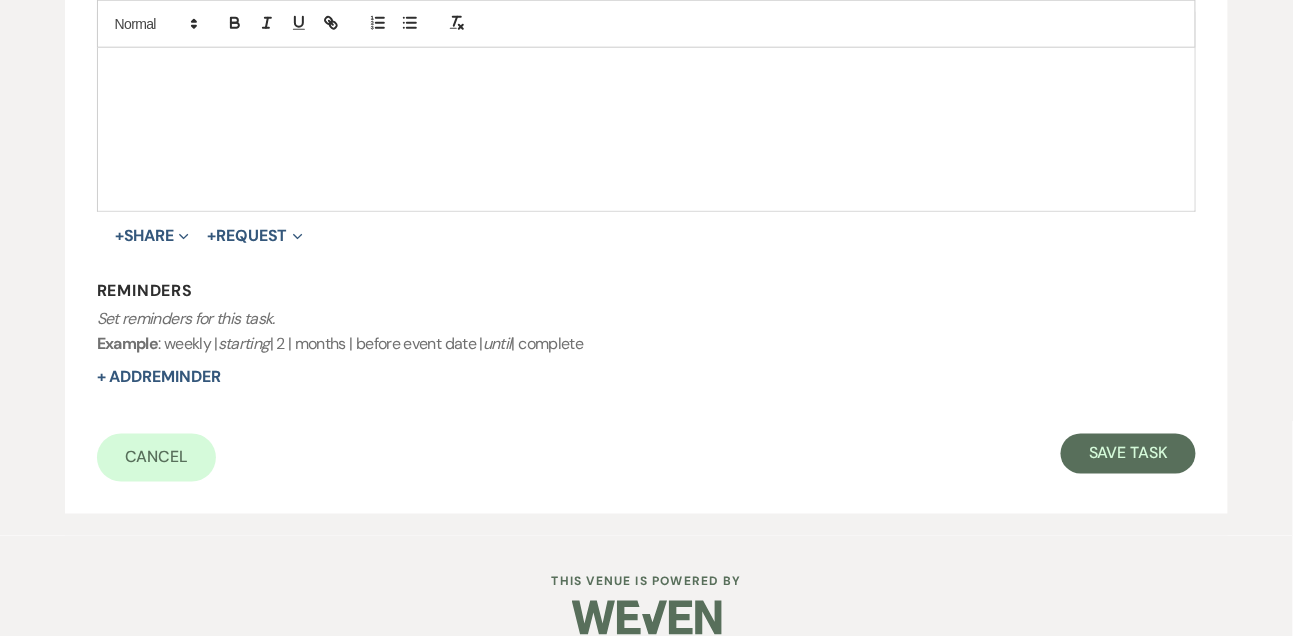
scroll to position [624, 0]
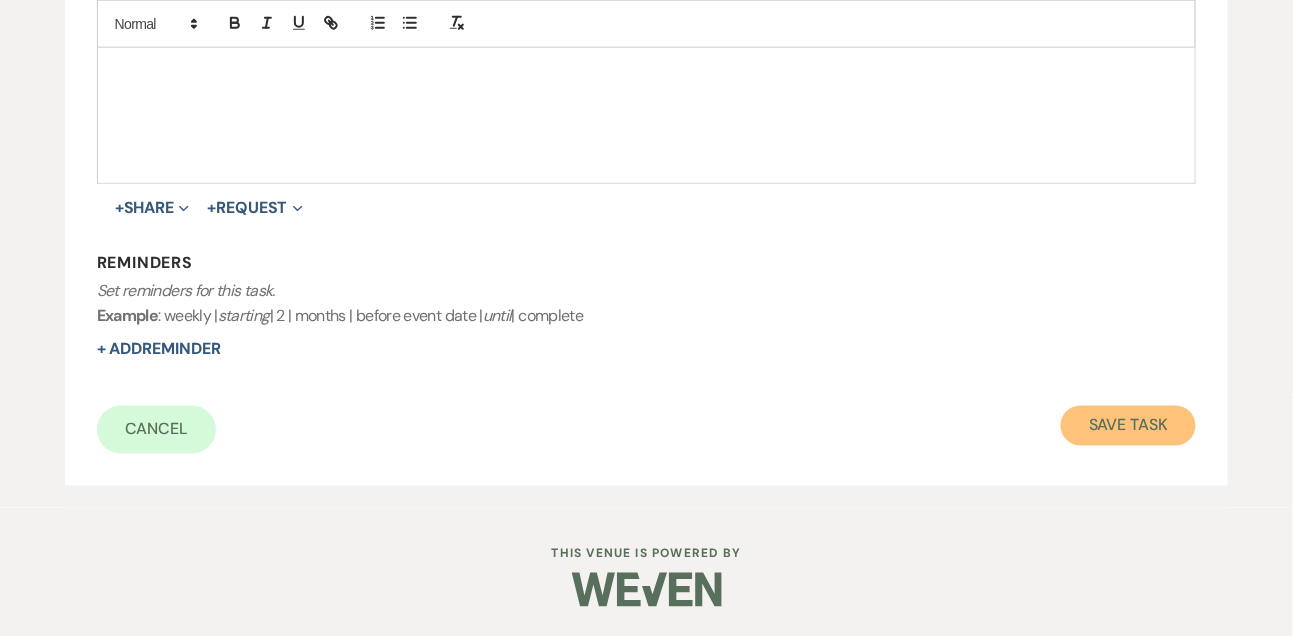
click at [1120, 435] on button "Save Task" at bounding box center [1128, 426] width 135 height 40
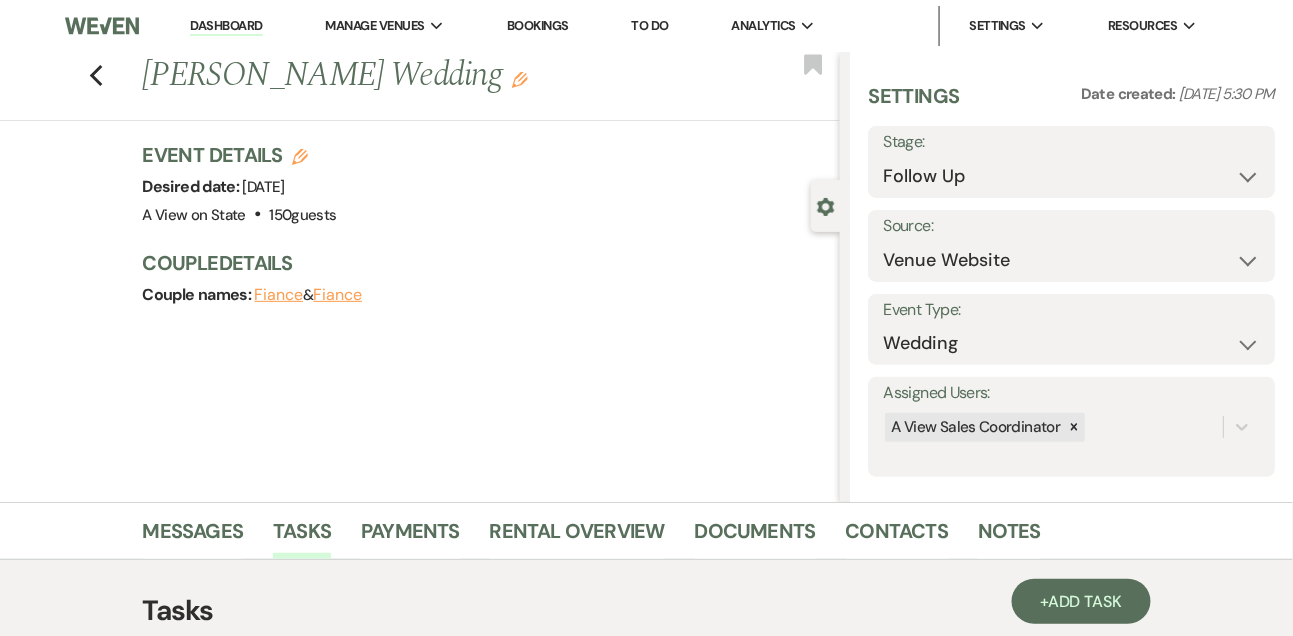
click at [227, 30] on link "Dashboard" at bounding box center [226, 26] width 72 height 19
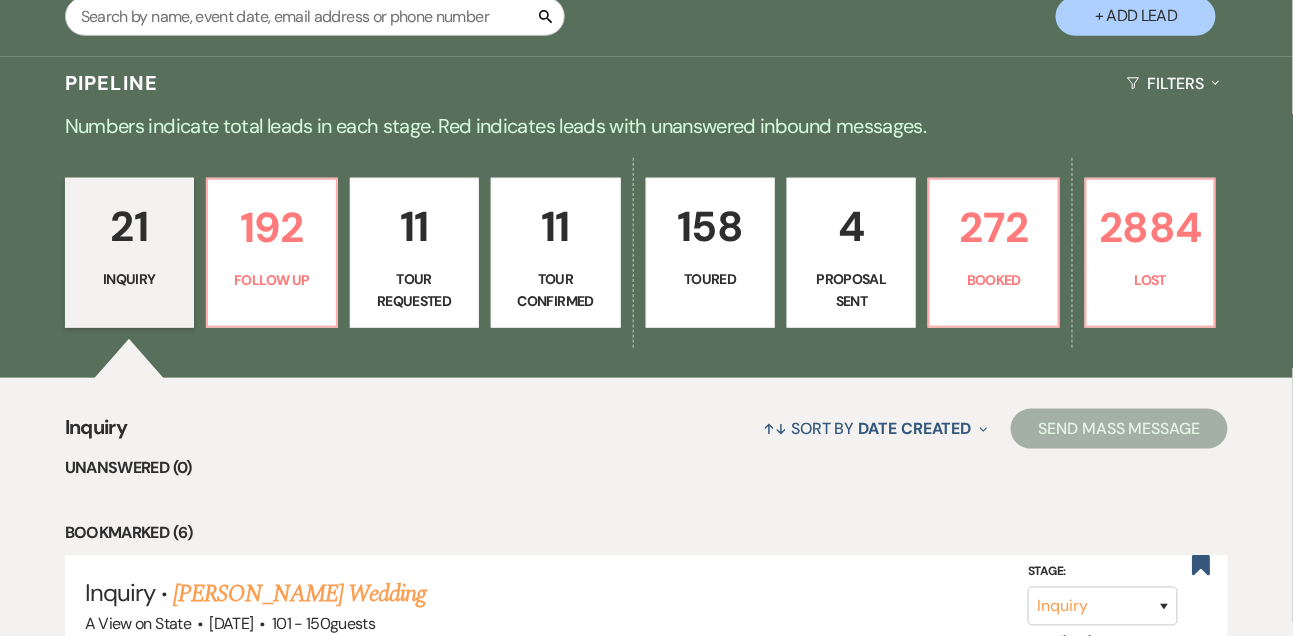
scroll to position [580, 0]
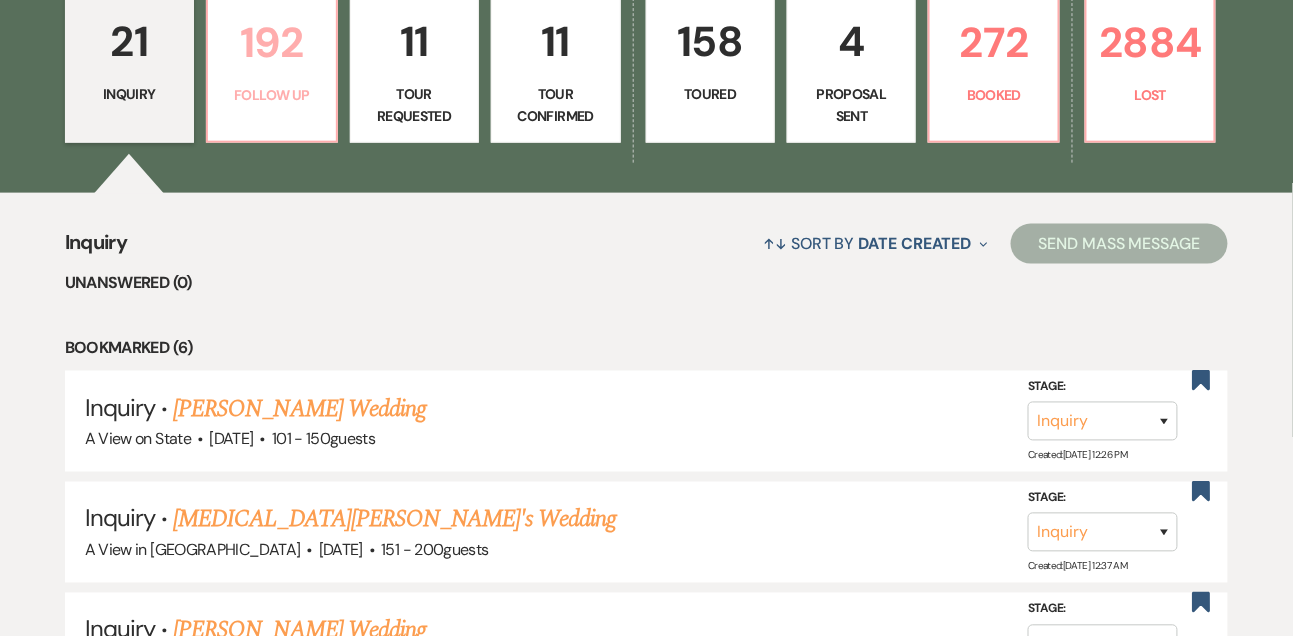
click at [227, 30] on p "192" at bounding box center [271, 42] width 103 height 67
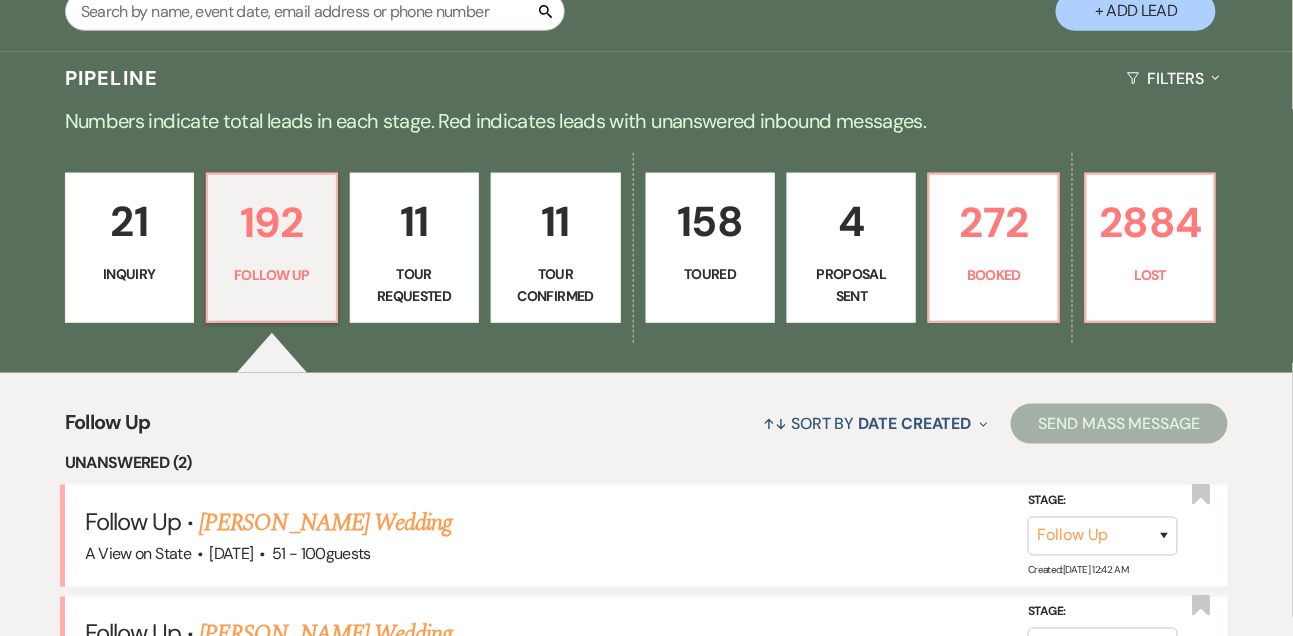
scroll to position [580, 0]
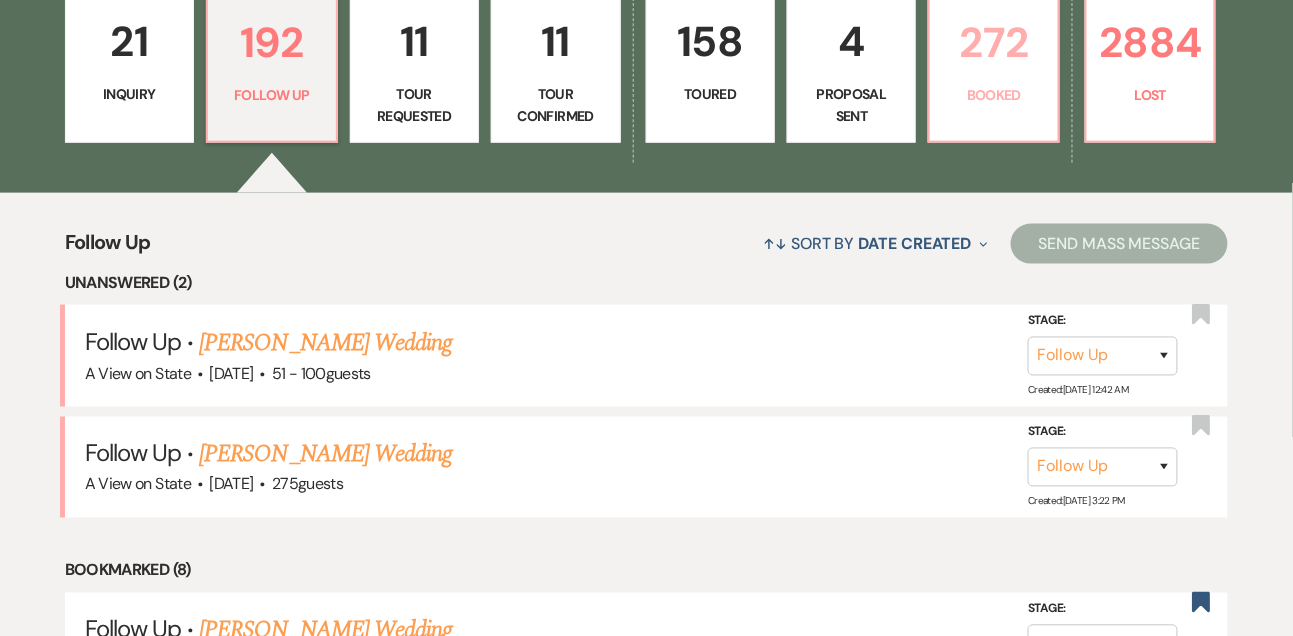
click at [981, 143] on link "272 Booked" at bounding box center [993, 68] width 131 height 150
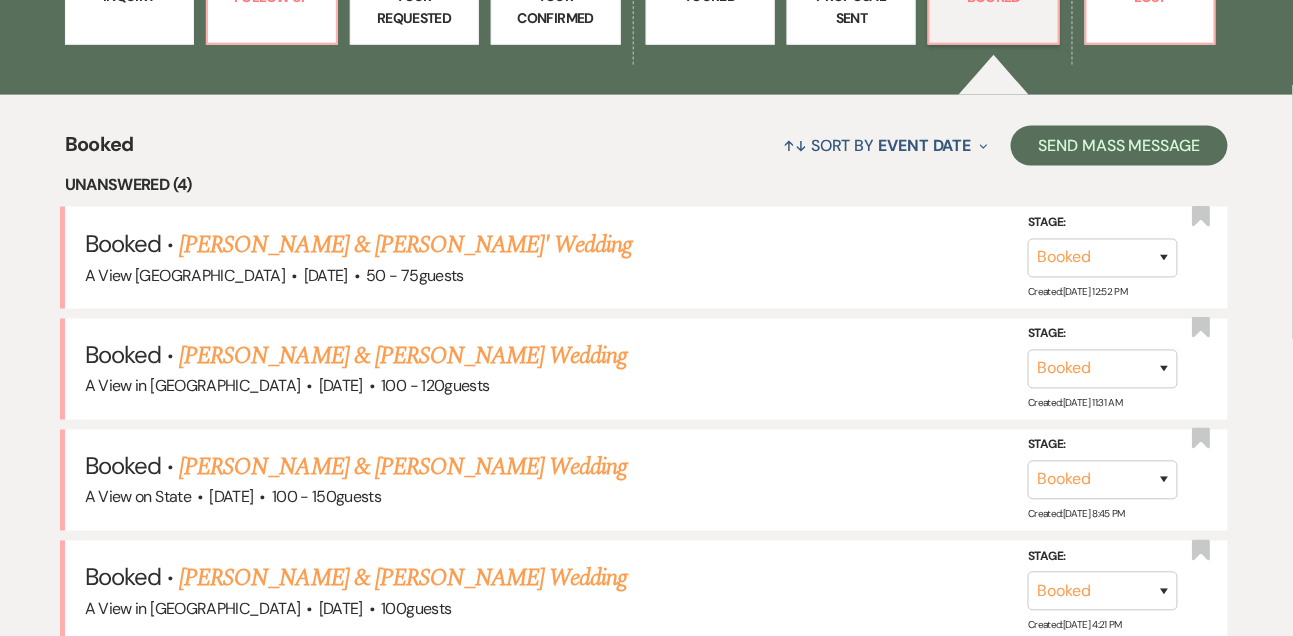
scroll to position [654, 0]
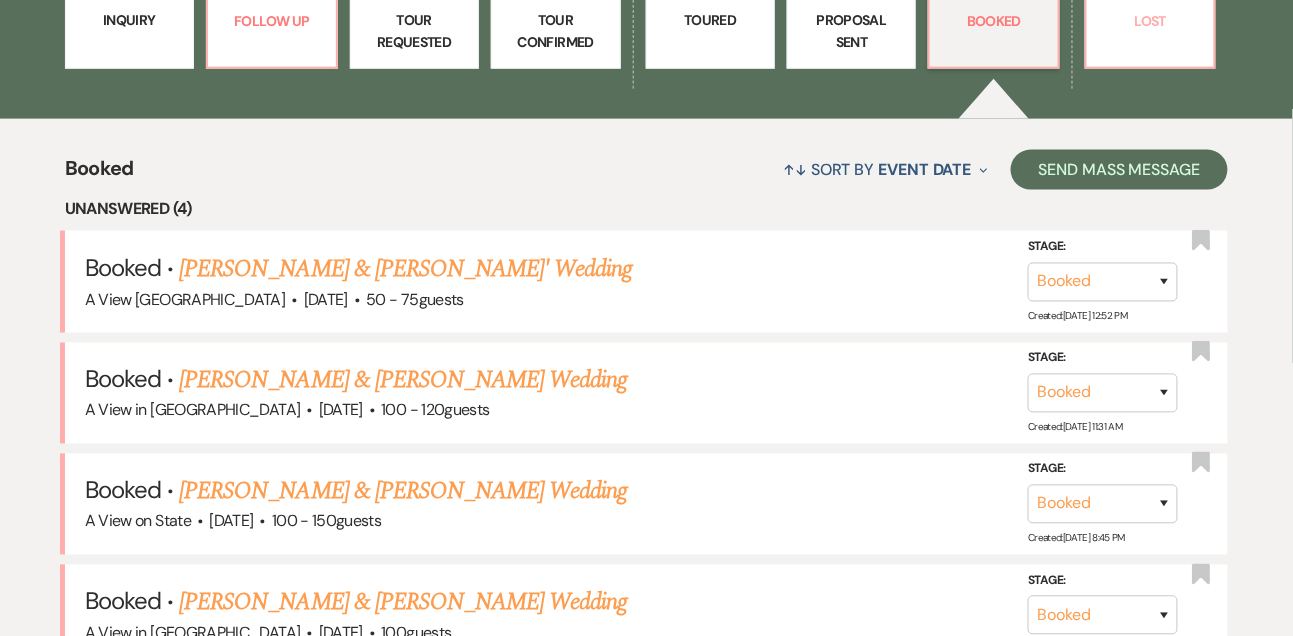
click at [1180, 32] on p "Lost" at bounding box center [1150, 21] width 103 height 22
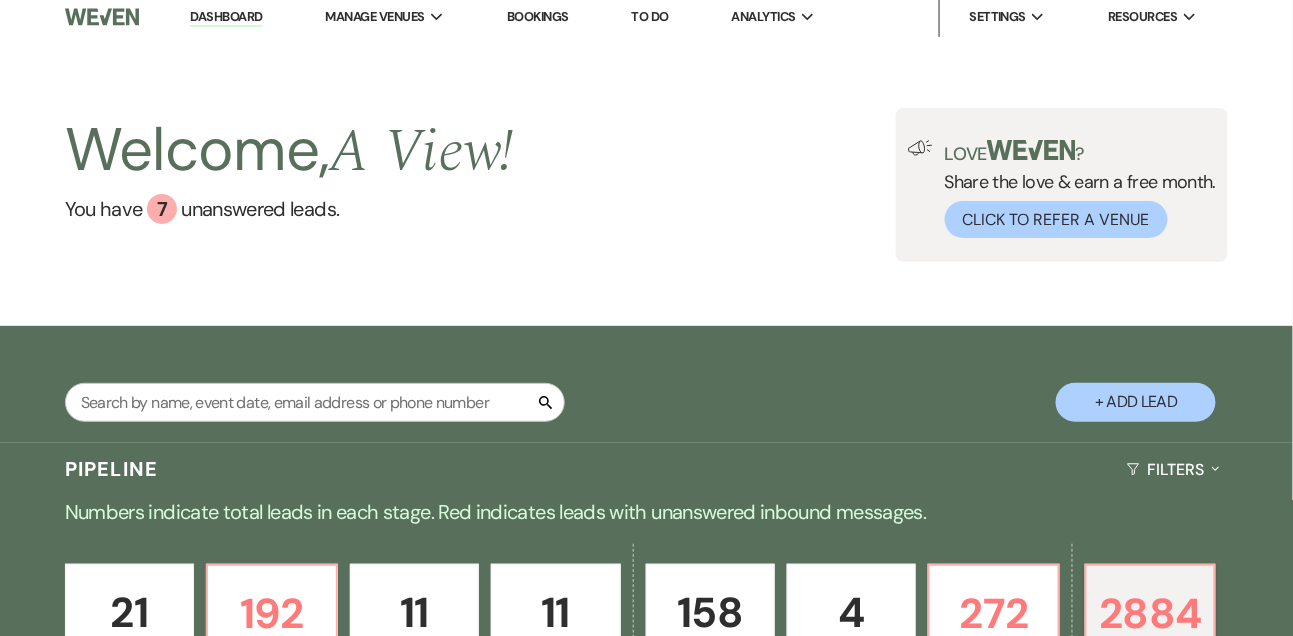
scroll to position [1, 0]
